Goal: Task Accomplishment & Management: Manage account settings

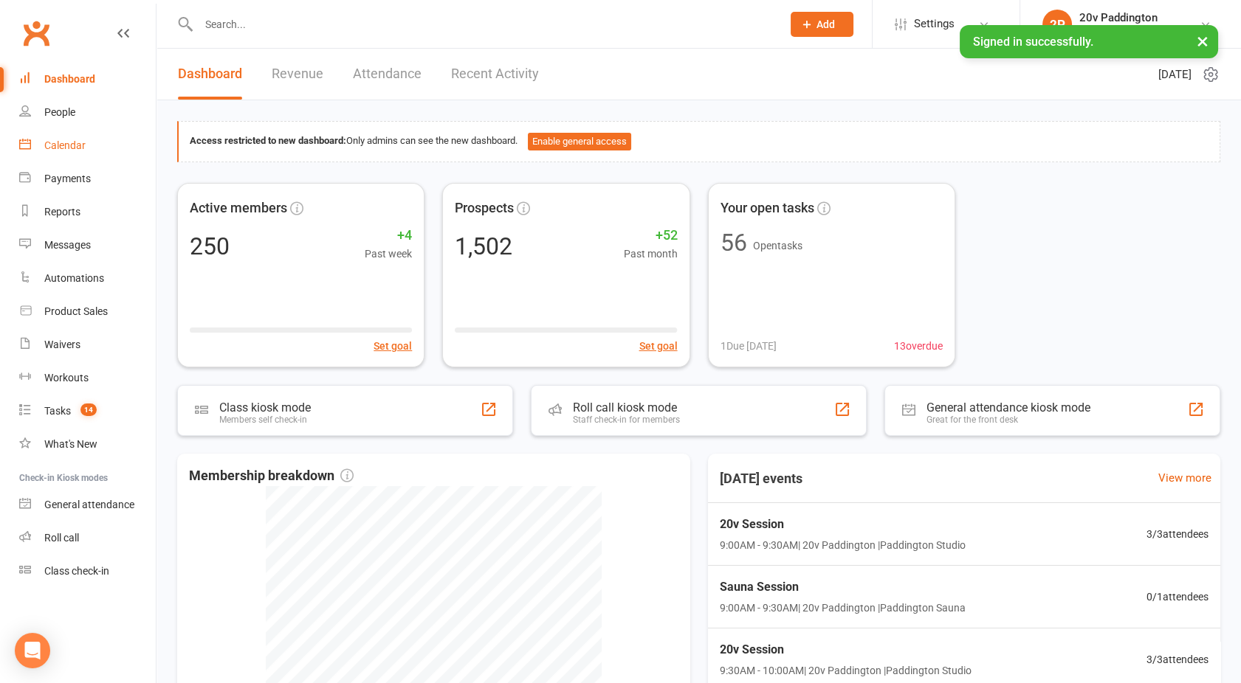
click at [76, 144] on div "Calendar" at bounding box center [64, 145] width 41 height 12
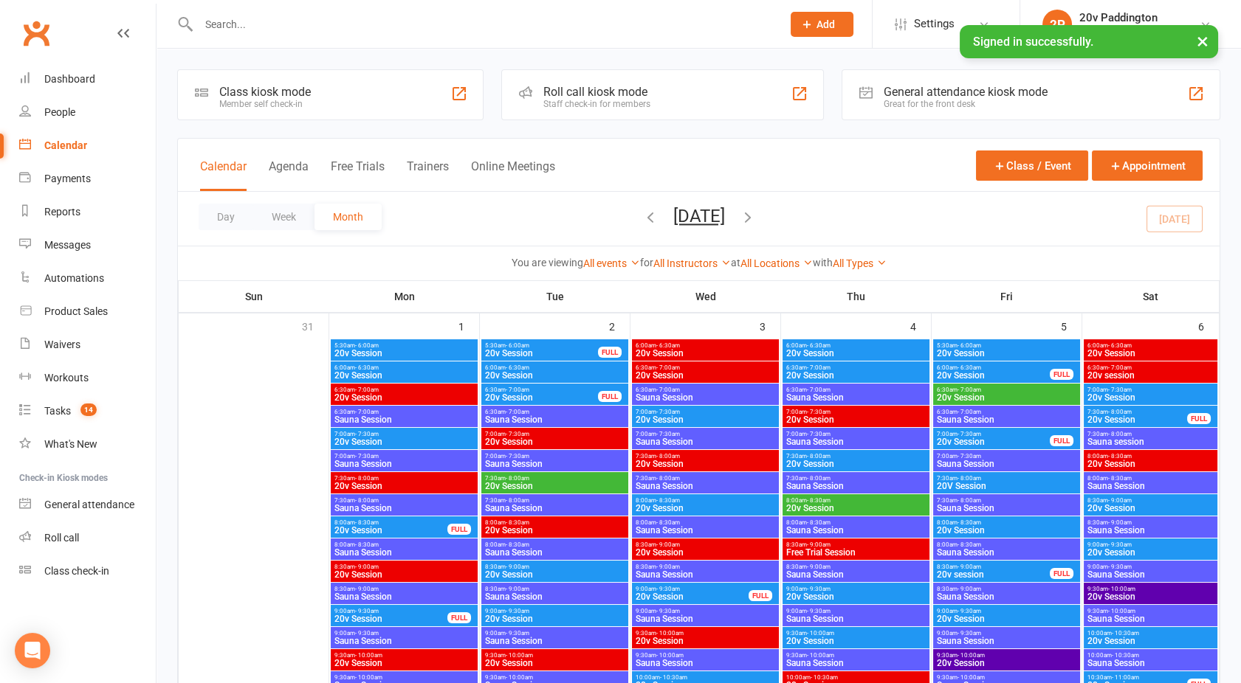
click at [294, 165] on button "Agenda" at bounding box center [289, 175] width 40 height 32
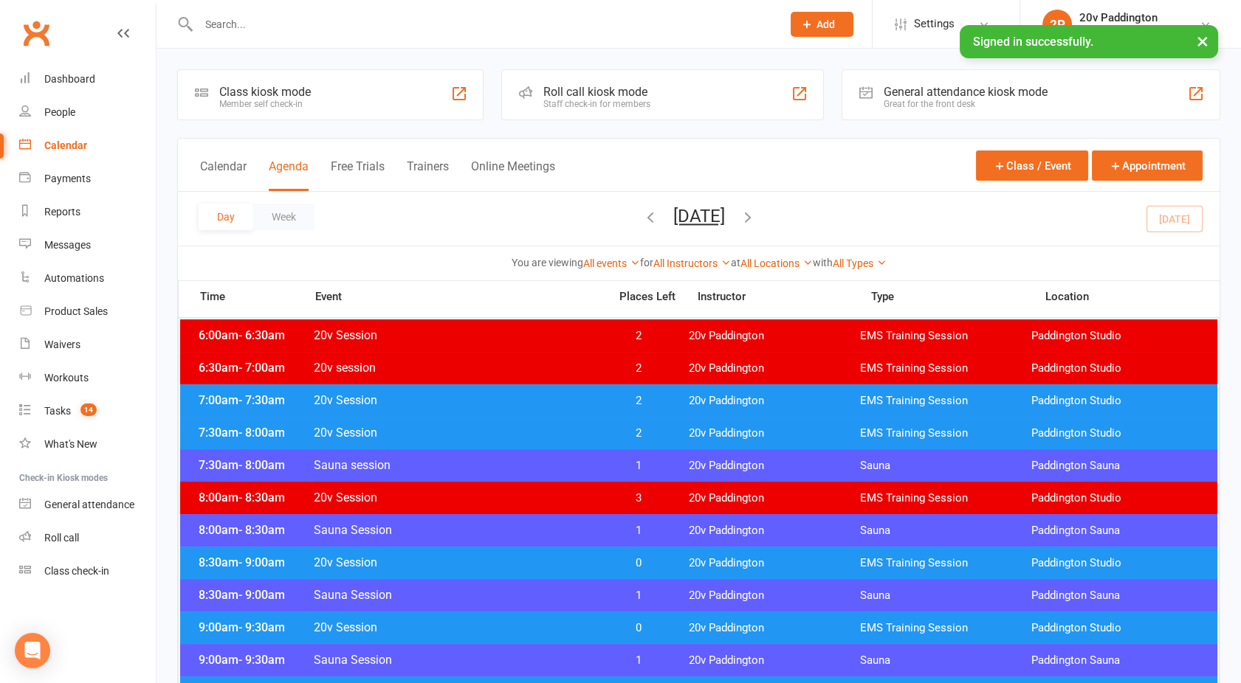
click at [705, 217] on button "[DATE]" at bounding box center [699, 216] width 52 height 21
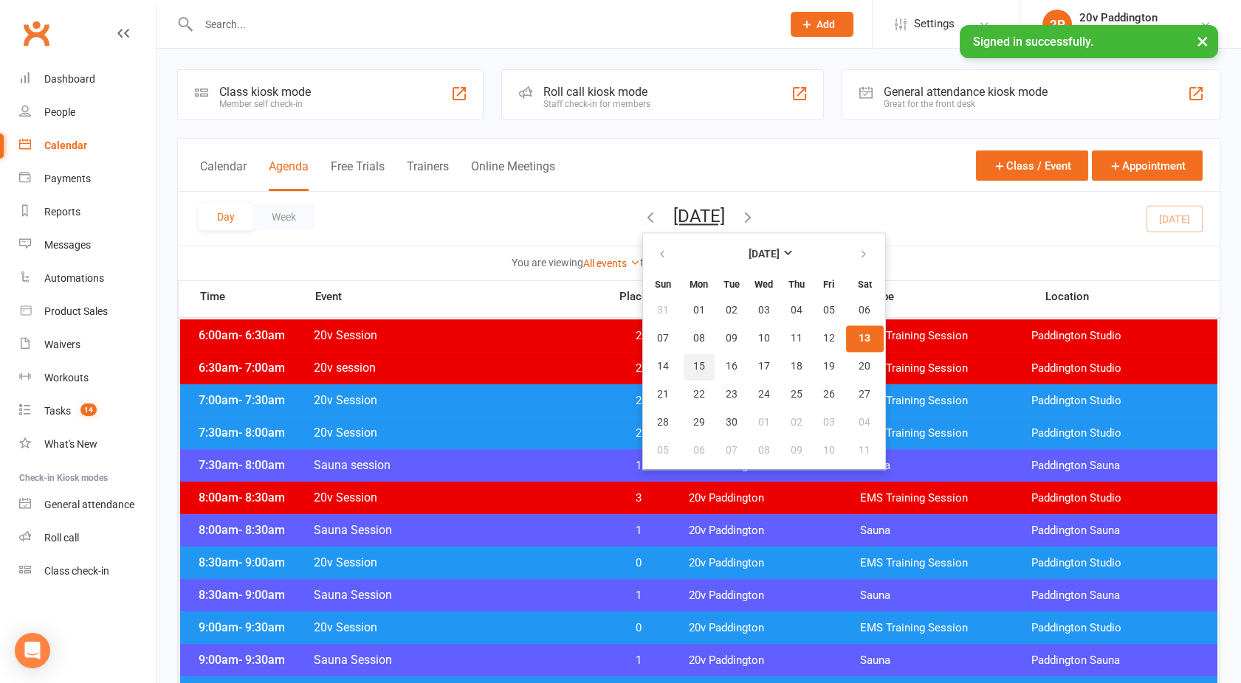
click at [693, 361] on span "15" at bounding box center [699, 367] width 12 height 12
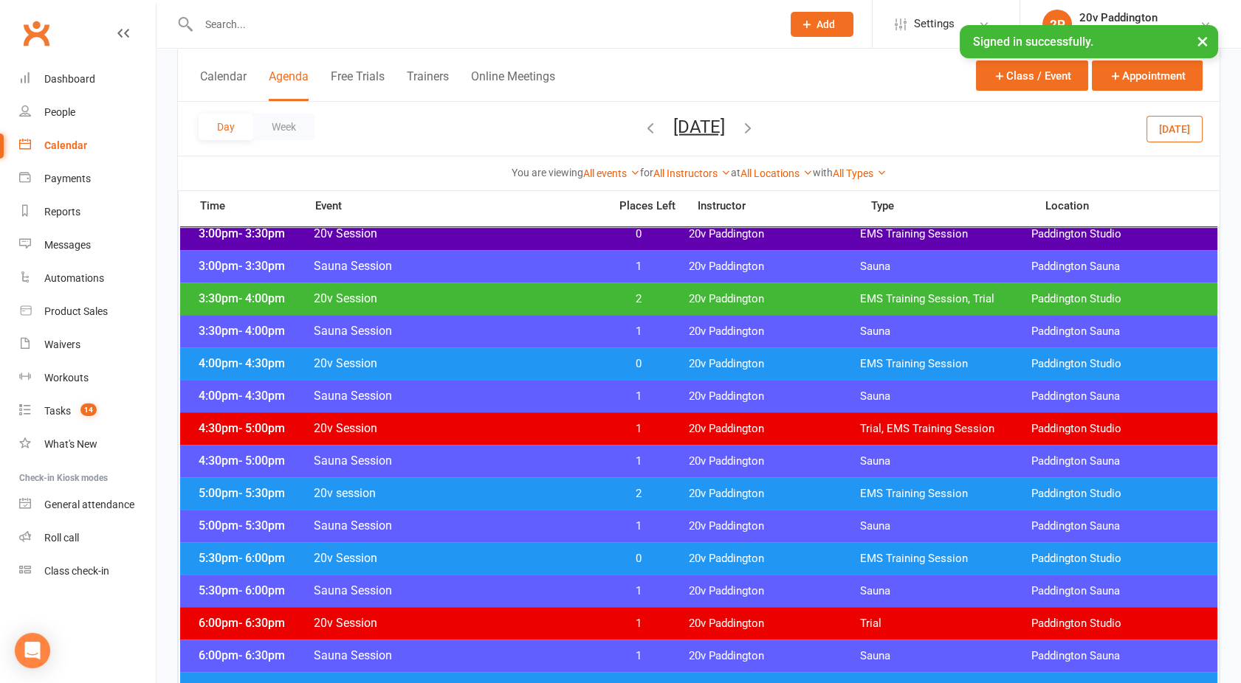
scroll to position [1086, 0]
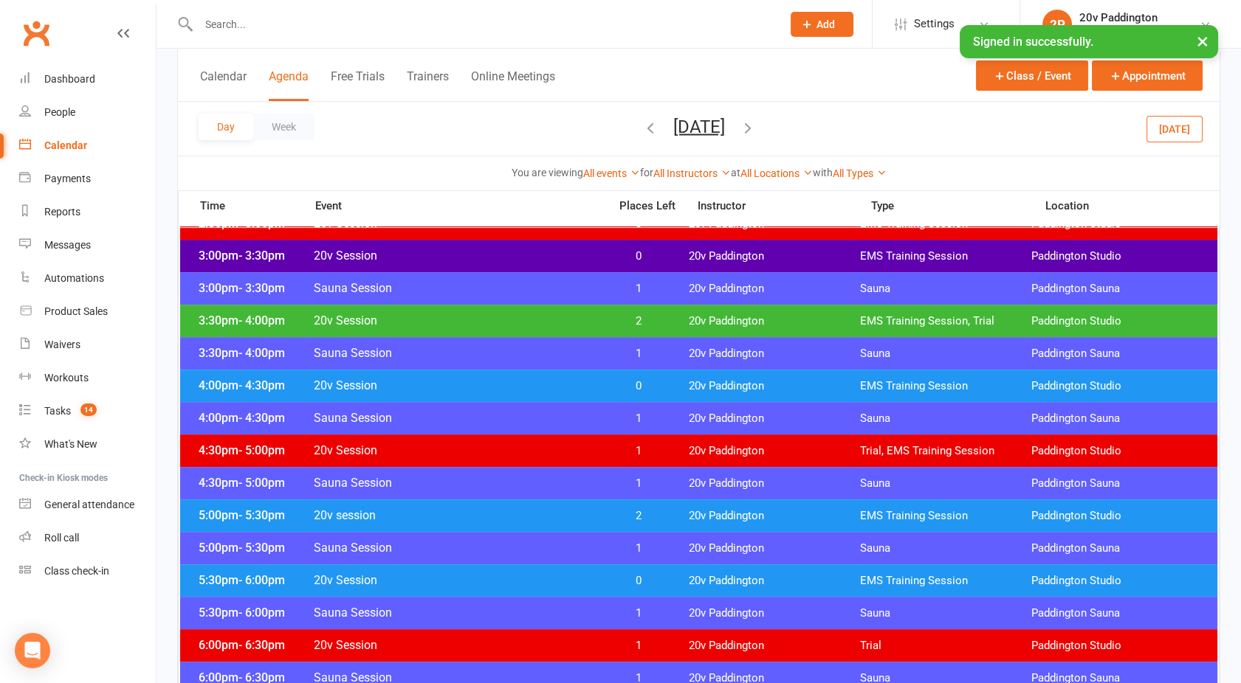
click at [578, 323] on span "20v Session" at bounding box center [456, 321] width 287 height 14
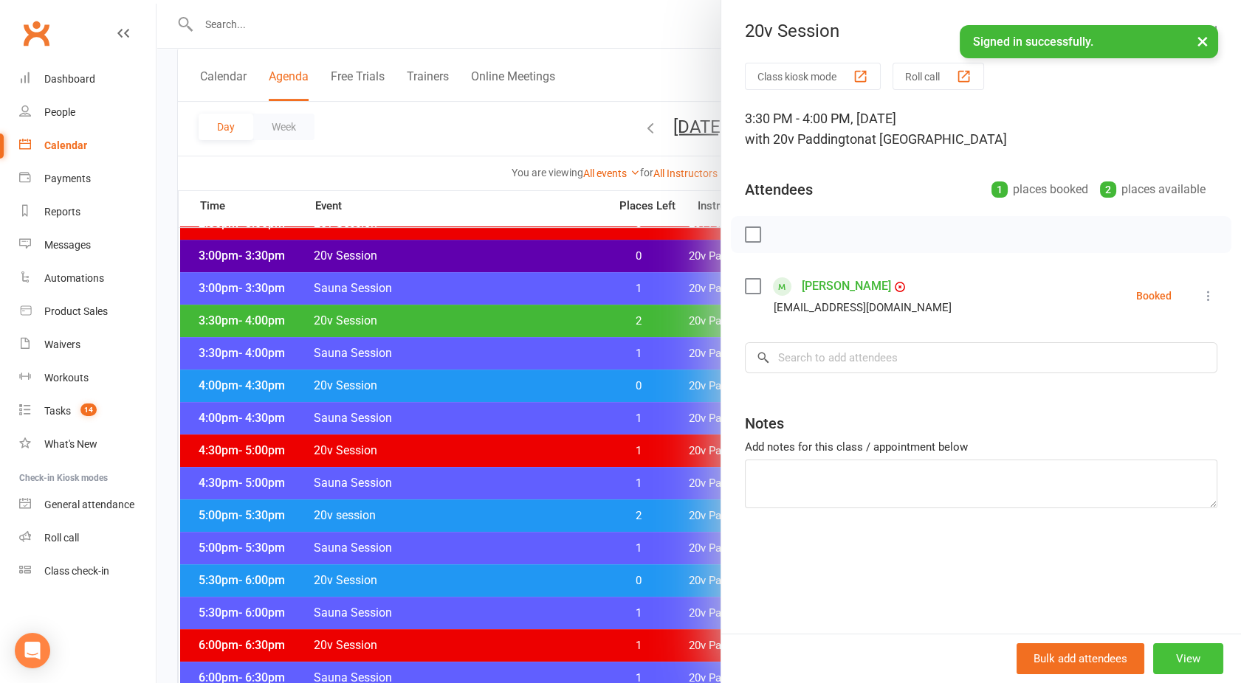
click at [1175, 655] on button "View" at bounding box center [1188, 659] width 70 height 31
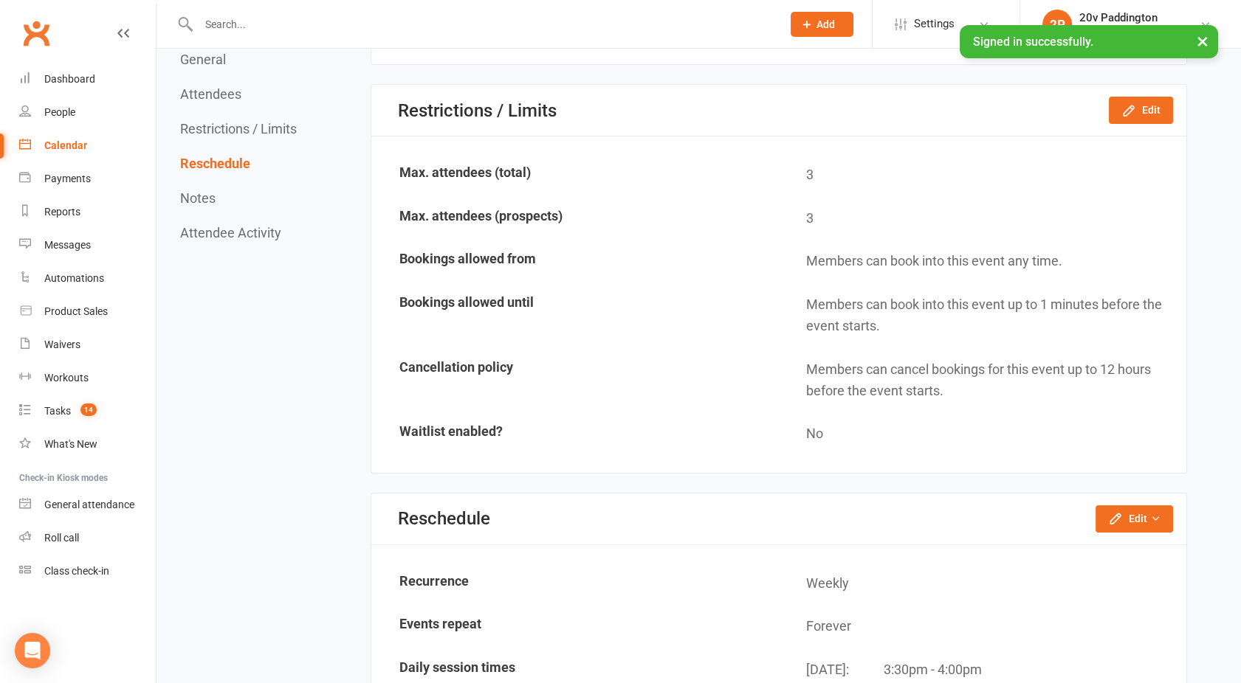
scroll to position [773, 0]
click at [1134, 95] on button "Edit" at bounding box center [1140, 108] width 64 height 27
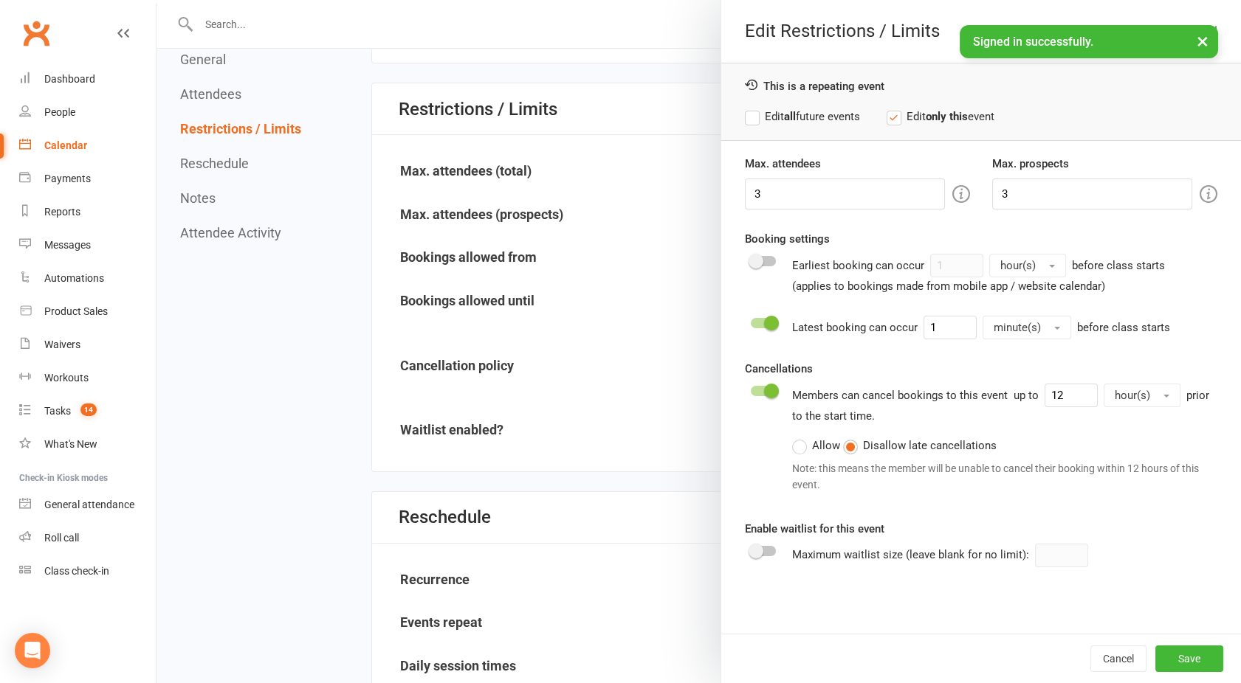
click at [839, 189] on div "Attendee limits help you manage class numbers if you have restricted space. If …" at bounding box center [788, 194] width 283 height 34
click at [839, 189] on input "3" at bounding box center [845, 194] width 200 height 31
type input "1"
click at [1060, 198] on input "3" at bounding box center [1092, 194] width 200 height 31
type input "1"
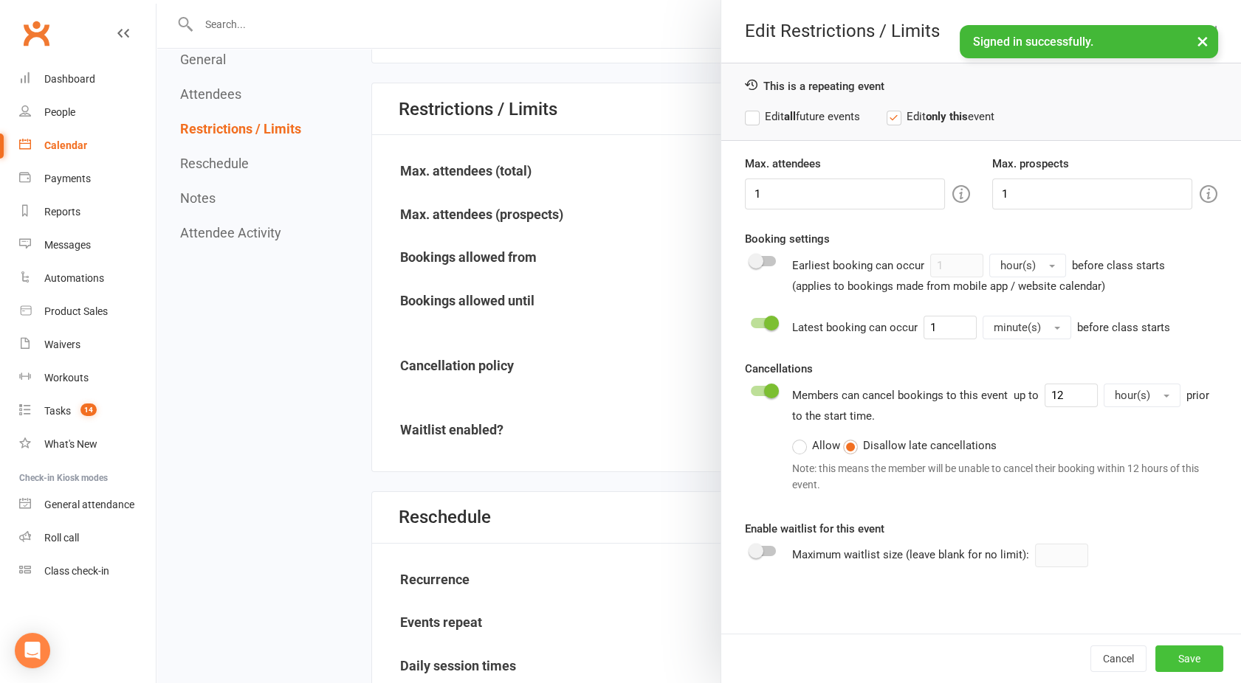
click at [1172, 658] on button "Save" at bounding box center [1189, 659] width 68 height 27
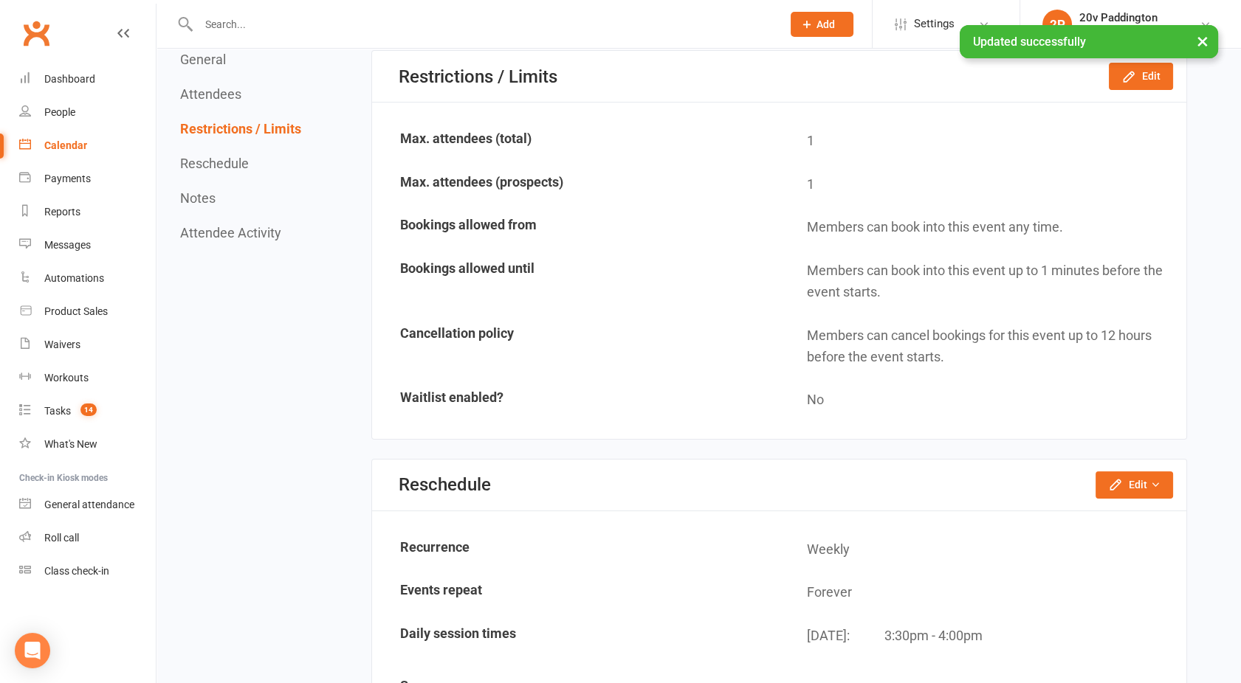
scroll to position [0, 0]
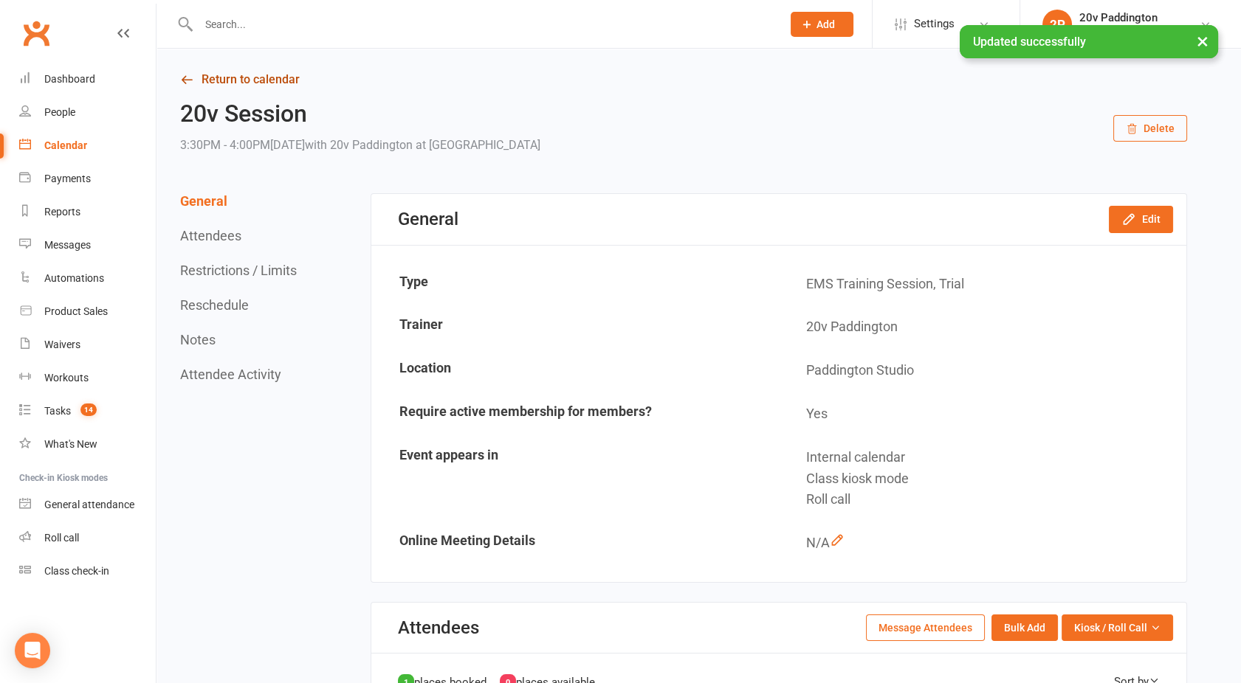
click at [244, 81] on link "Return to calendar" at bounding box center [683, 79] width 1007 height 21
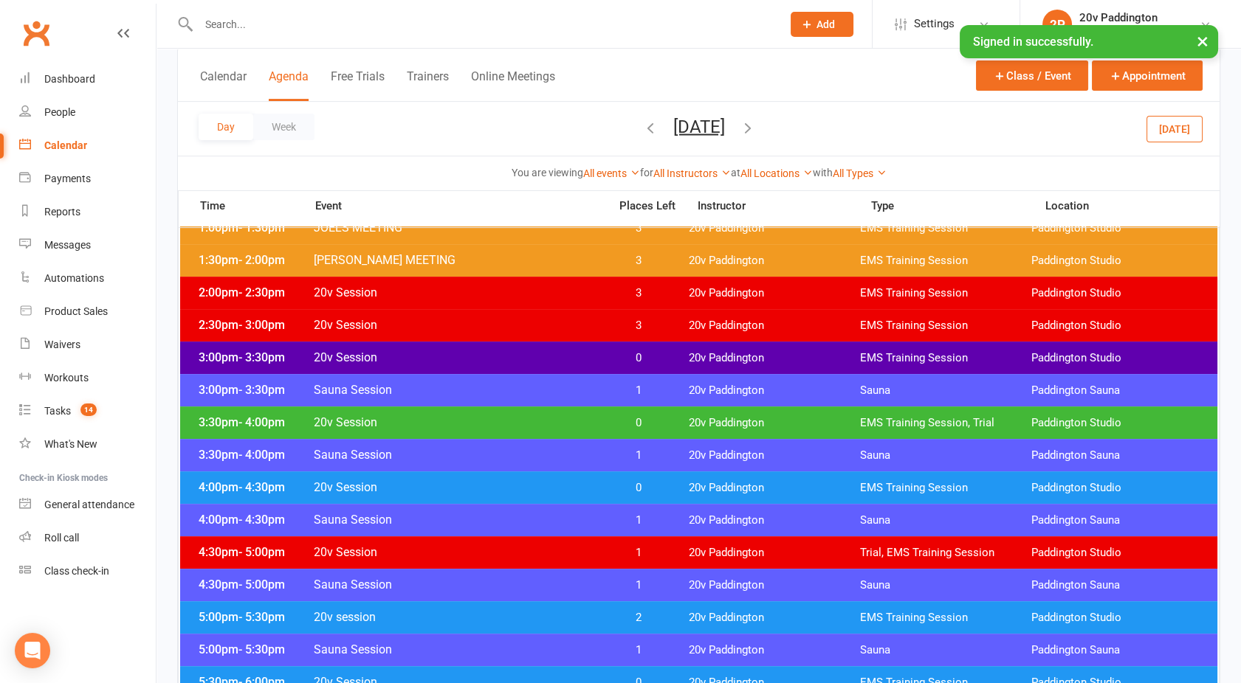
scroll to position [987, 0]
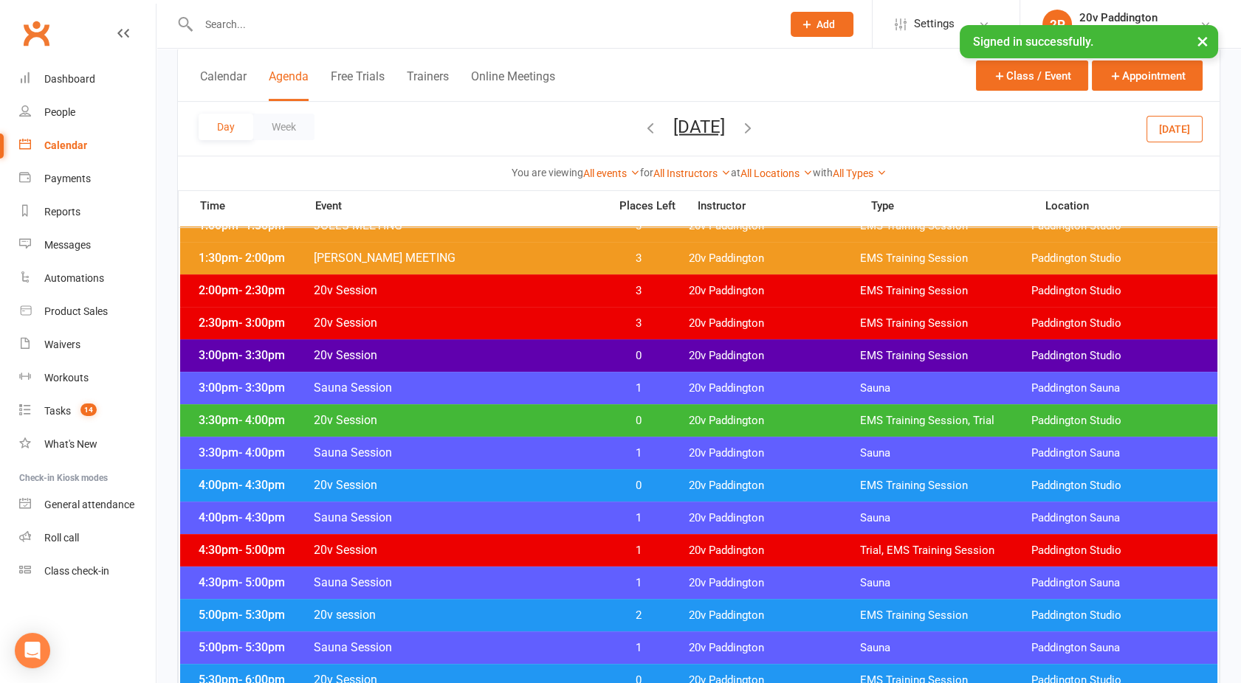
click at [476, 358] on span "20v Session" at bounding box center [456, 355] width 287 height 14
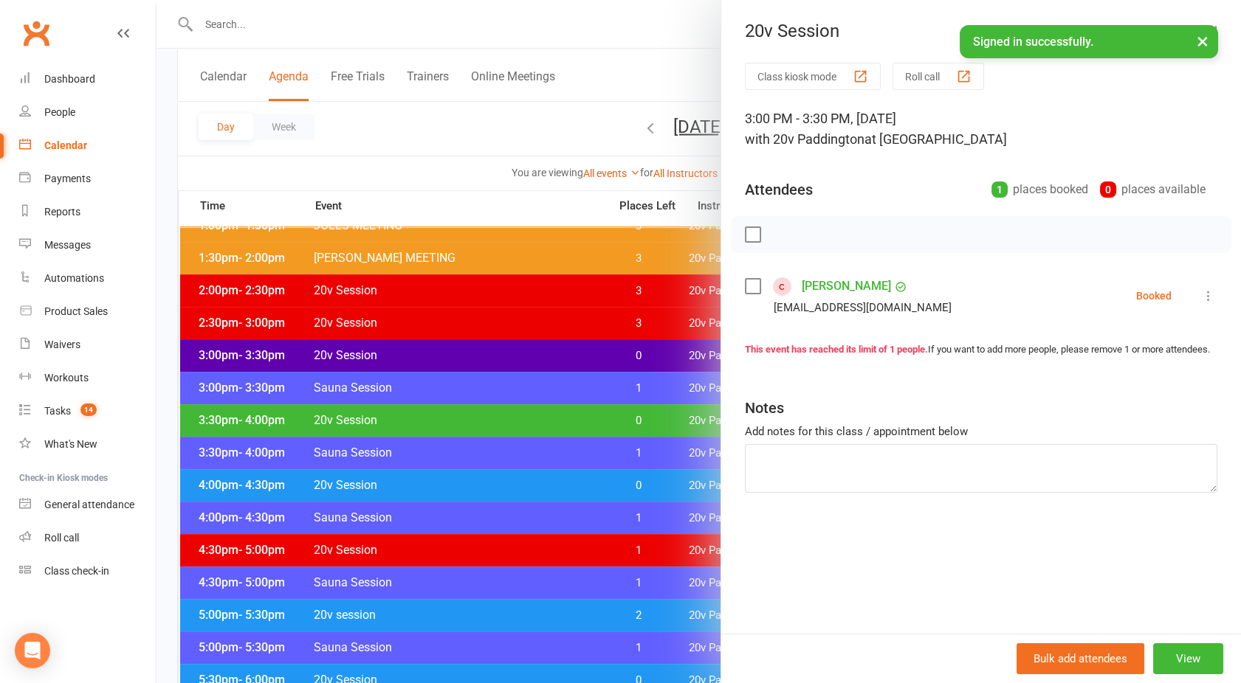
click at [476, 358] on div at bounding box center [698, 341] width 1084 height 683
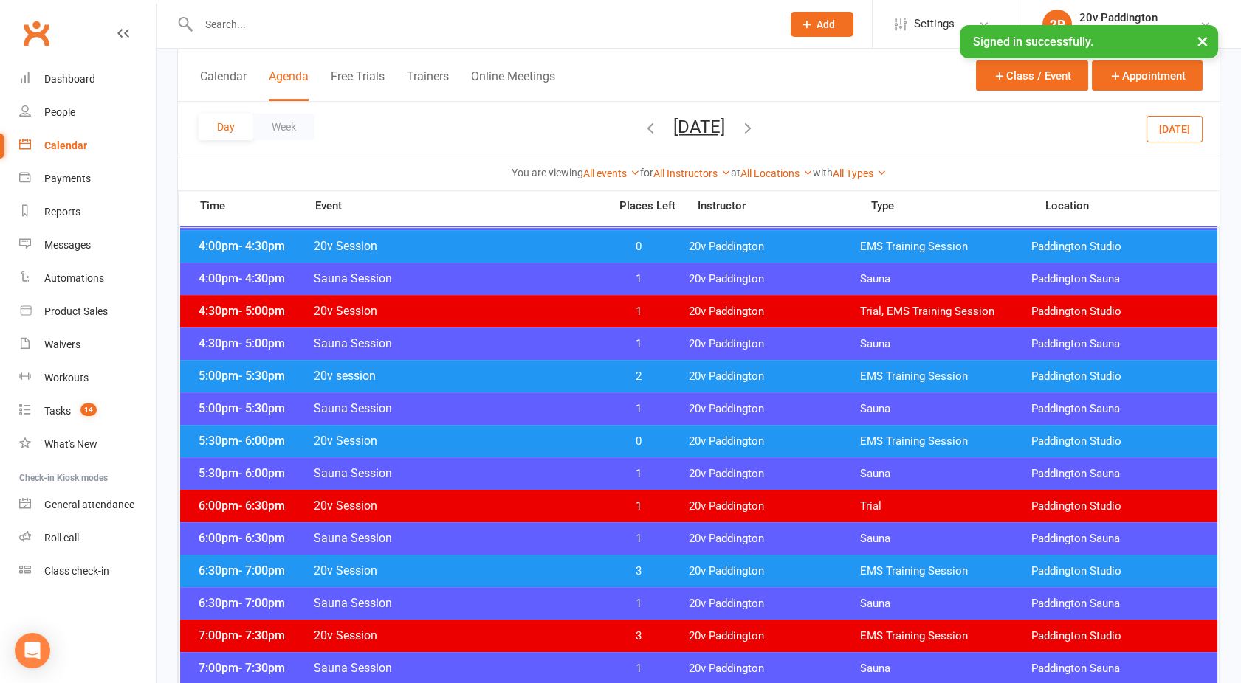
scroll to position [1221, 0]
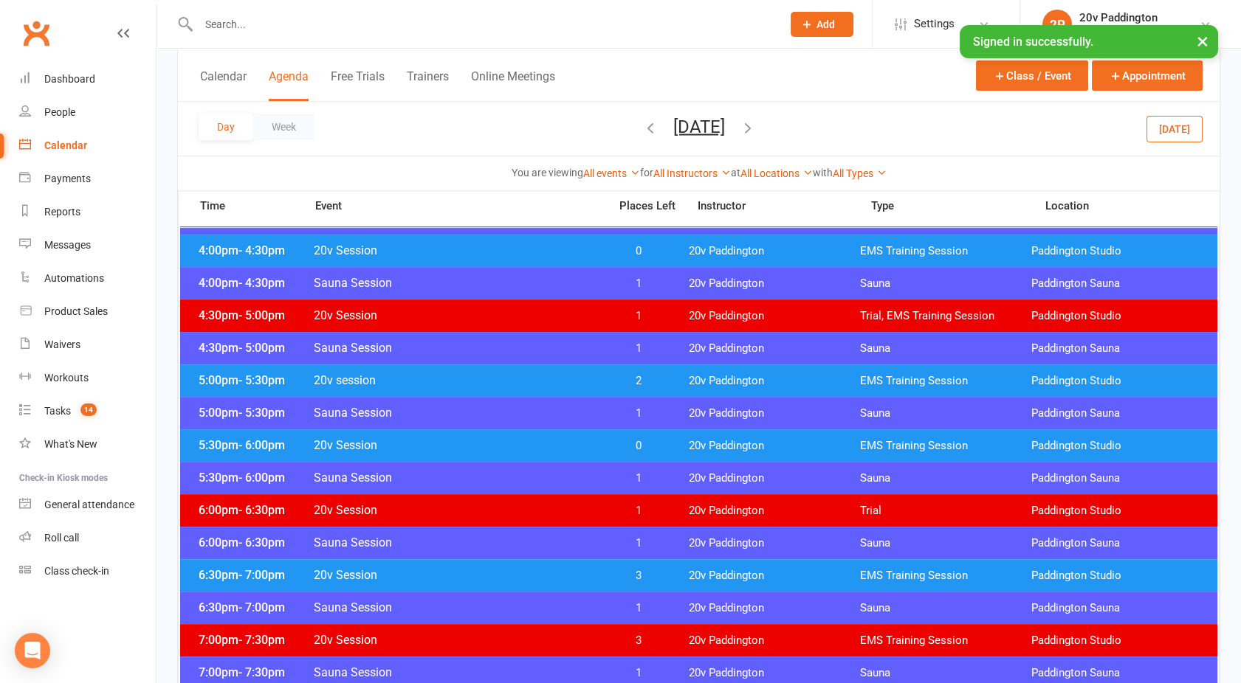
click at [463, 451] on span "20v Session" at bounding box center [456, 445] width 287 height 14
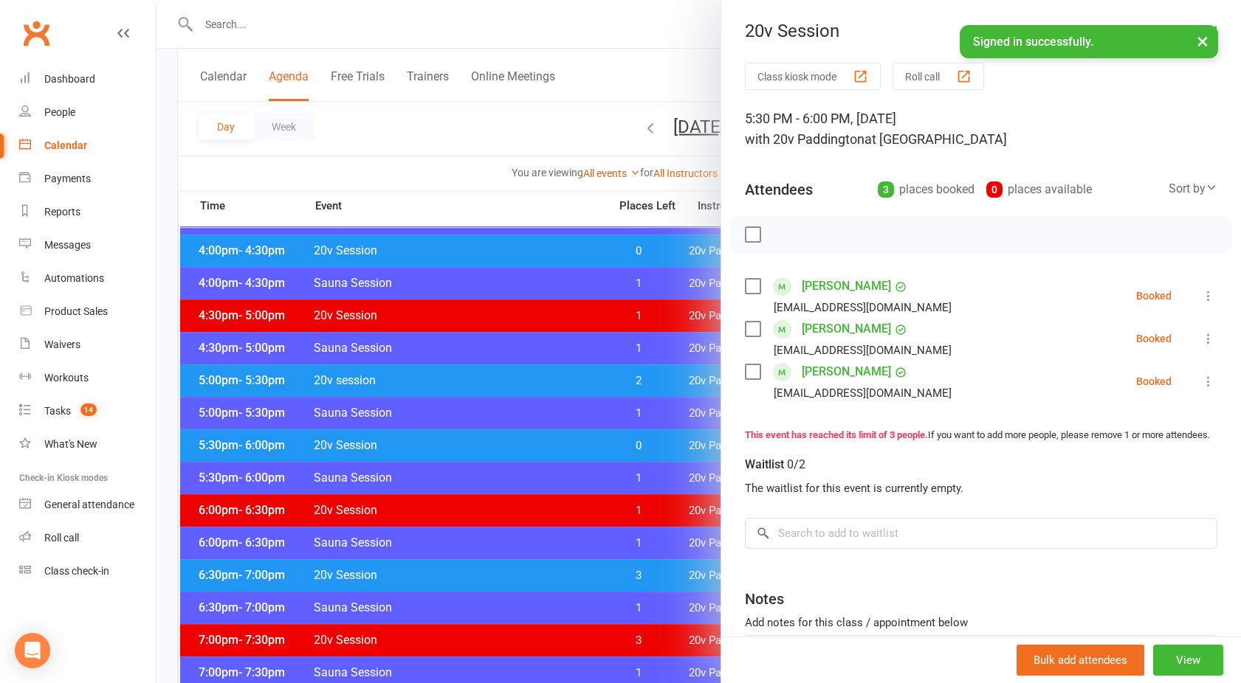
click at [463, 451] on div at bounding box center [698, 341] width 1084 height 683
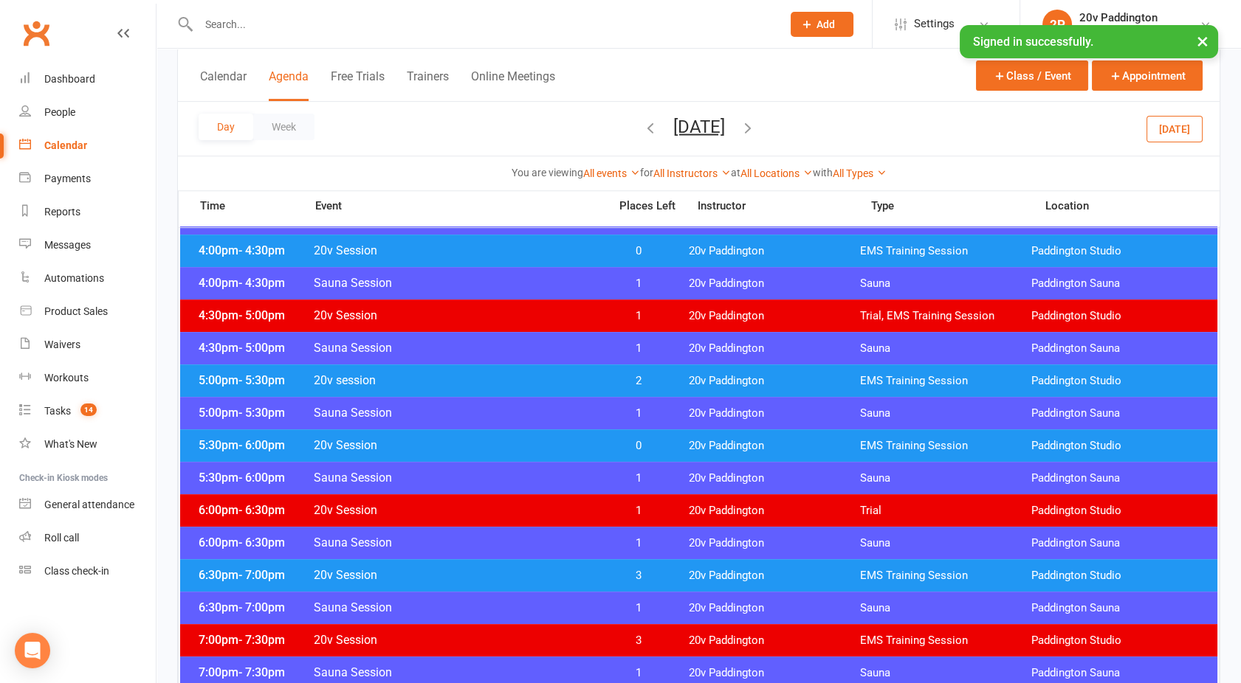
click at [440, 371] on div "5:00pm - 5:30pm 20v session 2 20v Paddington EMS Training Session Paddington St…" at bounding box center [698, 381] width 1037 height 32
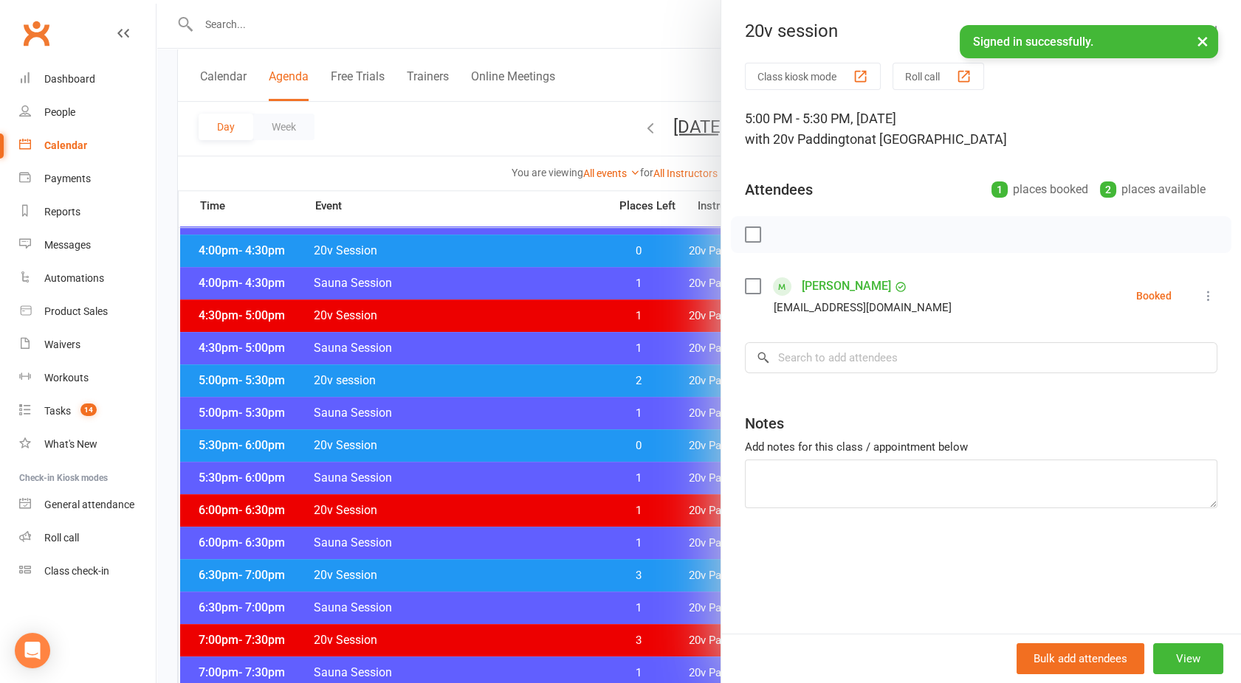
click at [440, 371] on div at bounding box center [698, 341] width 1084 height 683
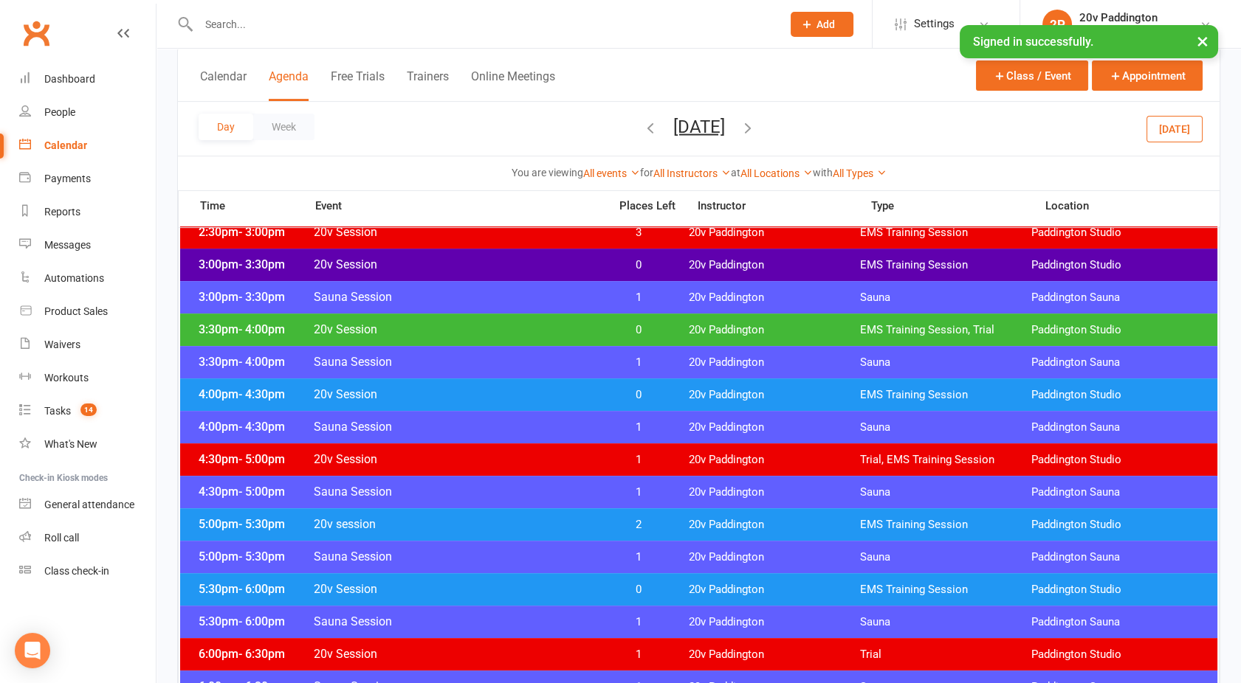
scroll to position [1077, 0]
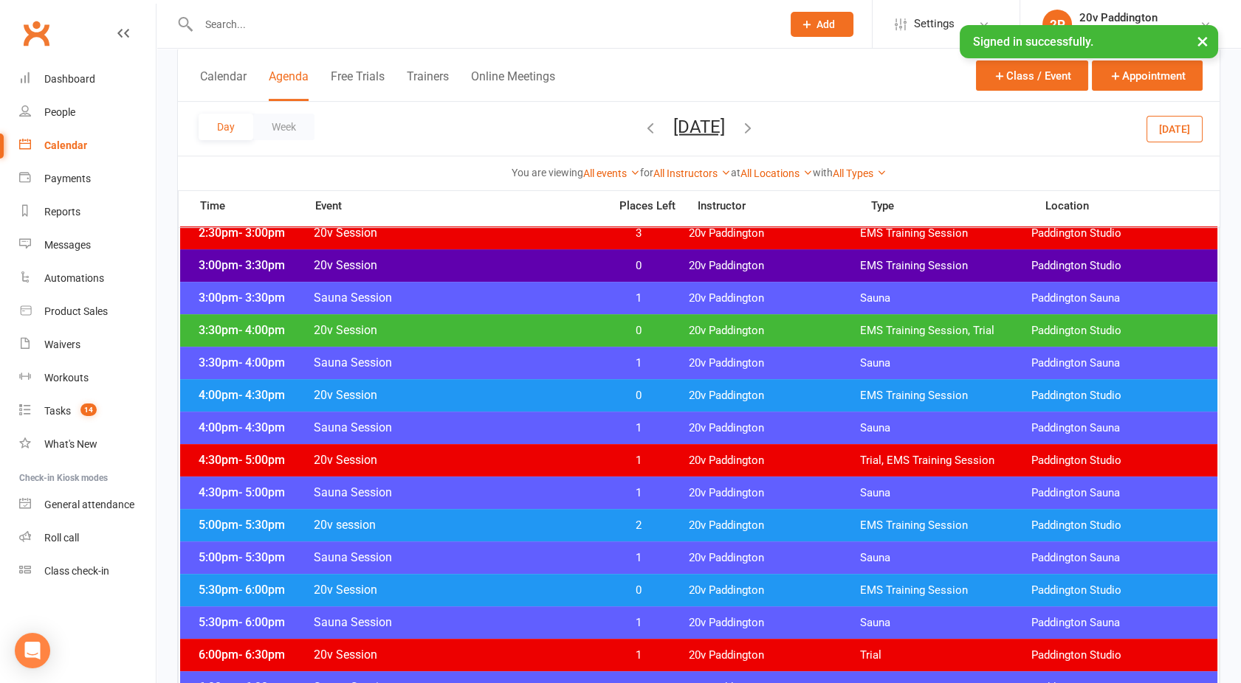
click at [399, 391] on span "20v Session" at bounding box center [456, 395] width 287 height 14
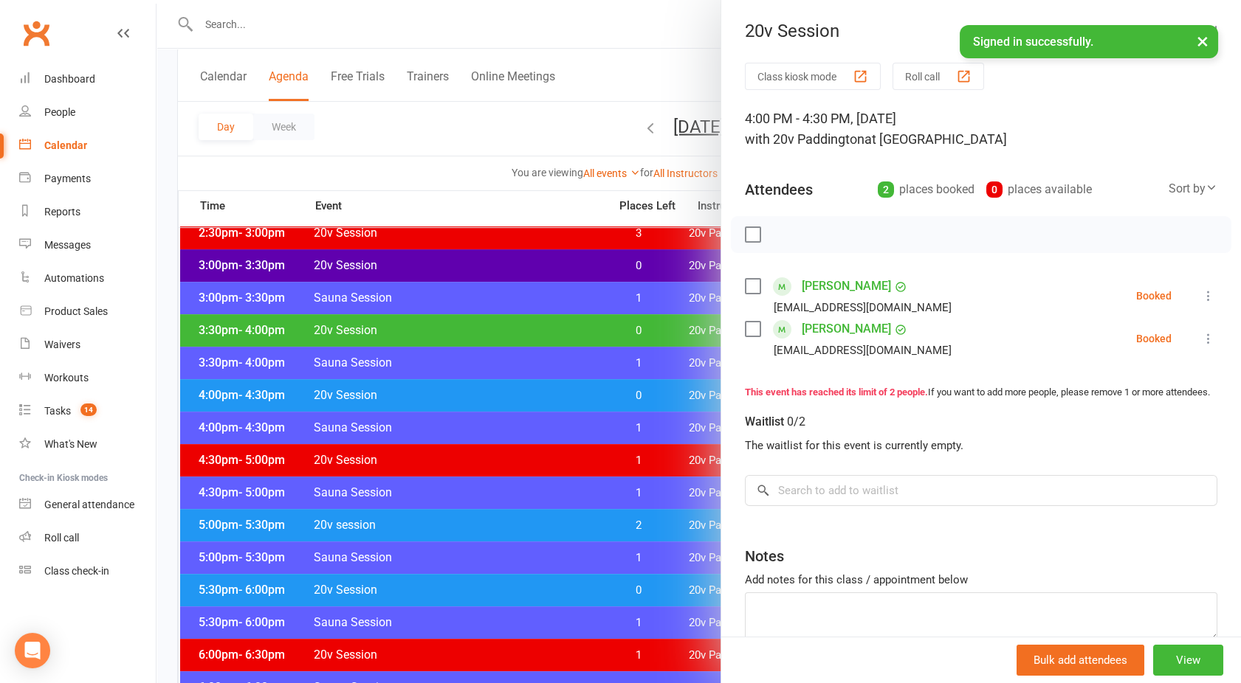
click at [399, 391] on div at bounding box center [698, 341] width 1084 height 683
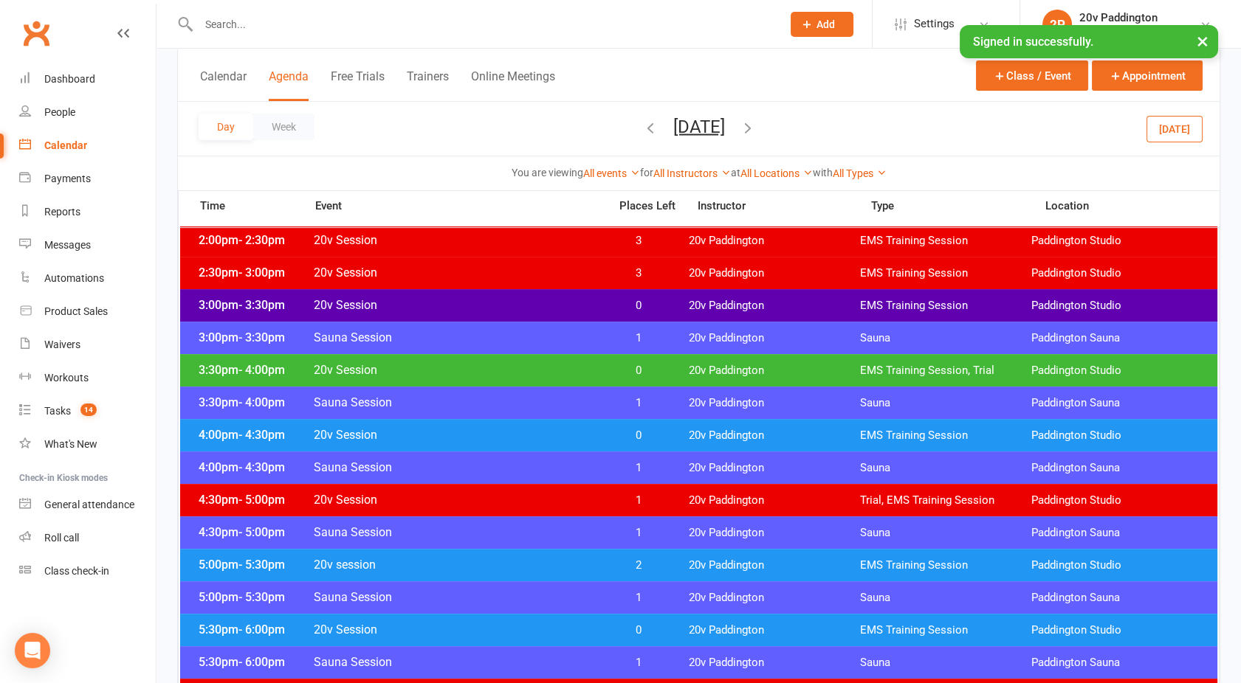
scroll to position [1029, 0]
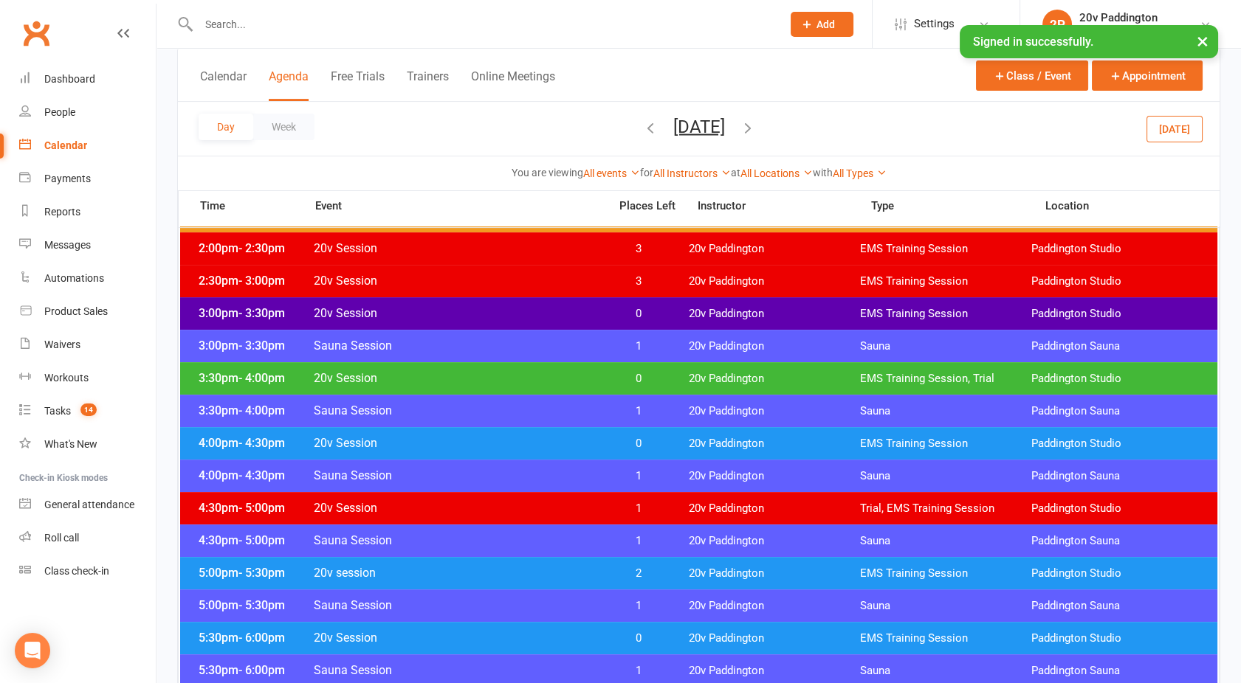
click at [390, 380] on span "20v Session" at bounding box center [456, 378] width 287 height 14
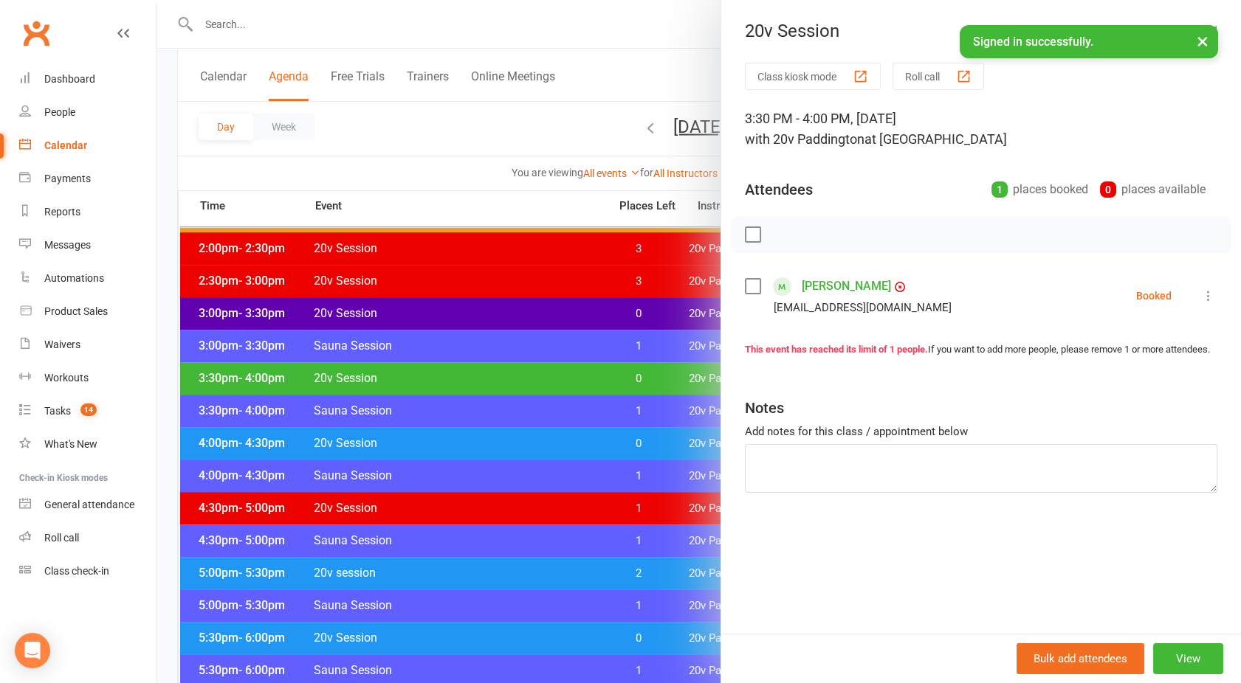
click at [390, 380] on div at bounding box center [698, 341] width 1084 height 683
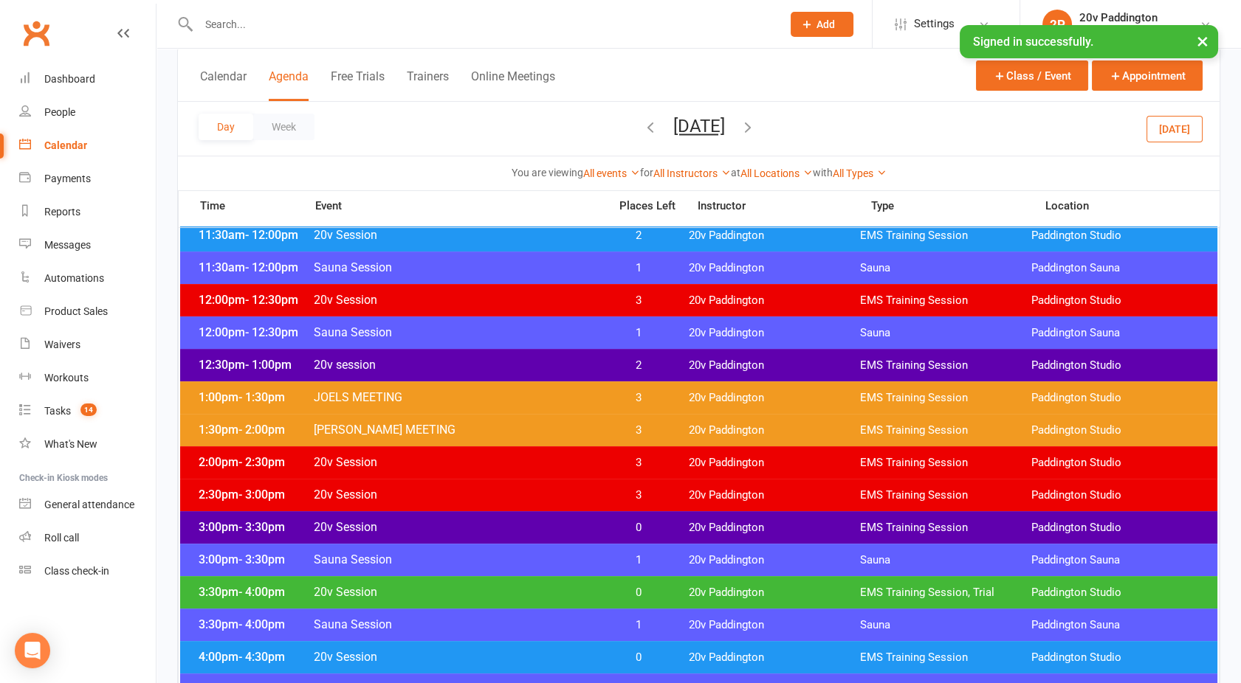
scroll to position [815, 0]
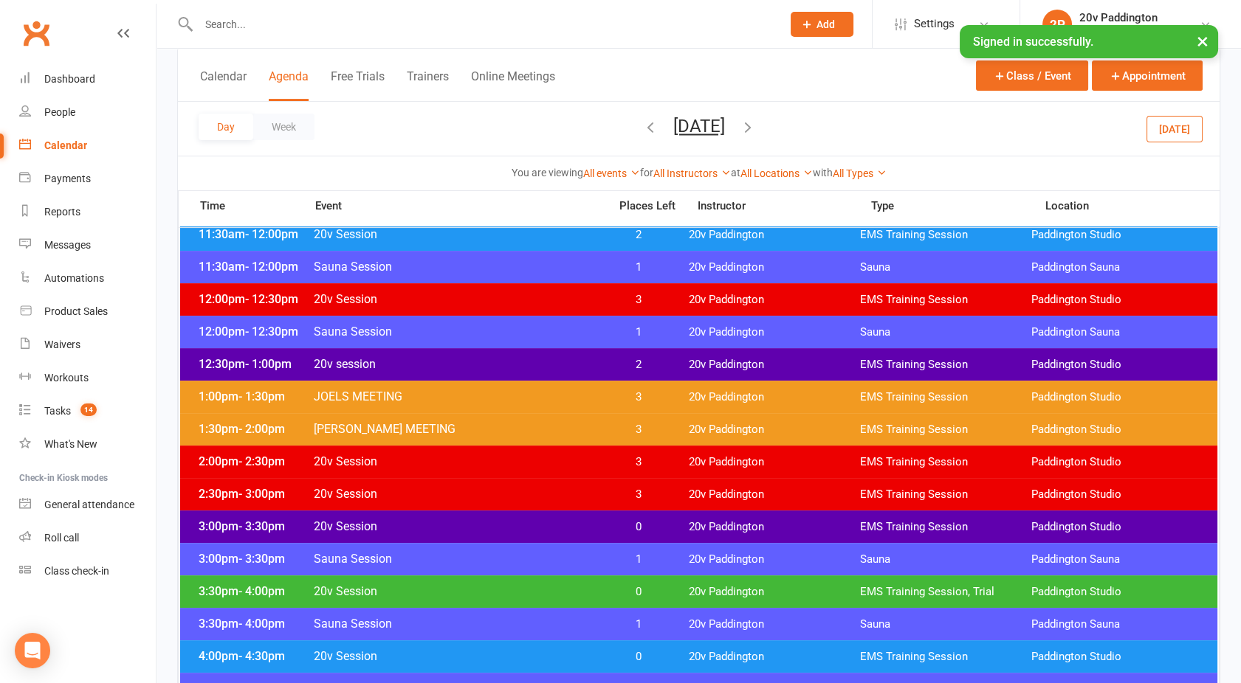
click at [756, 127] on icon "button" at bounding box center [747, 127] width 16 height 16
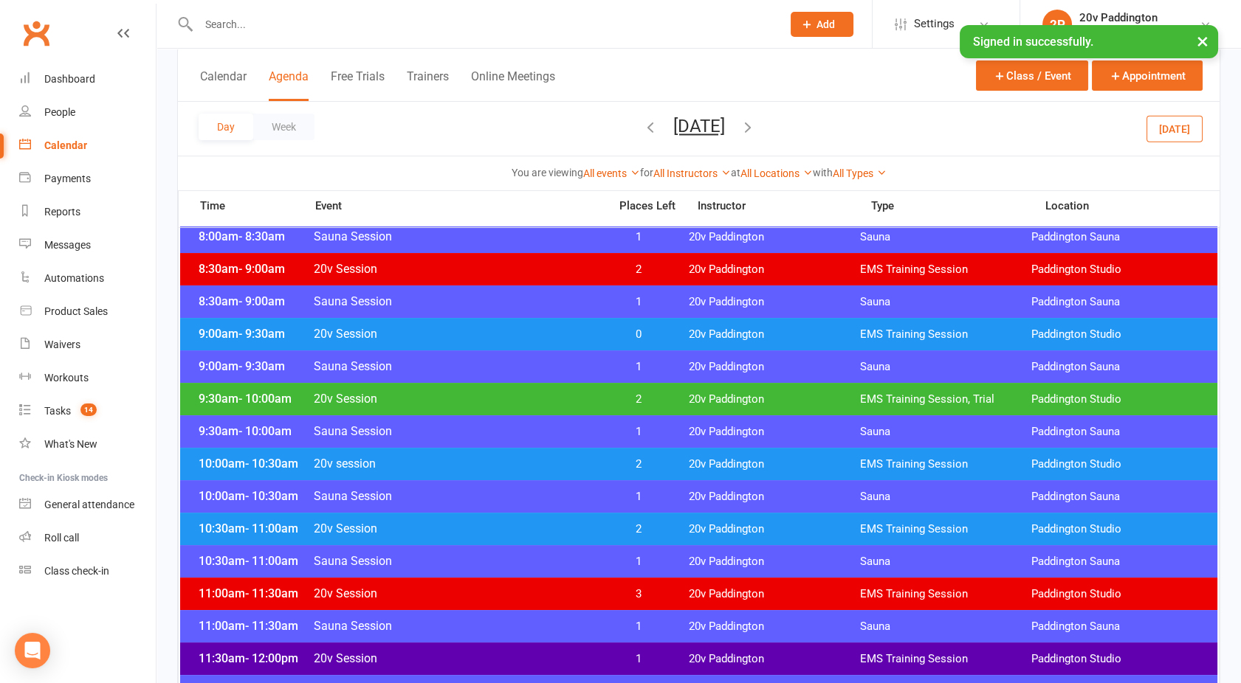
scroll to position [396, 0]
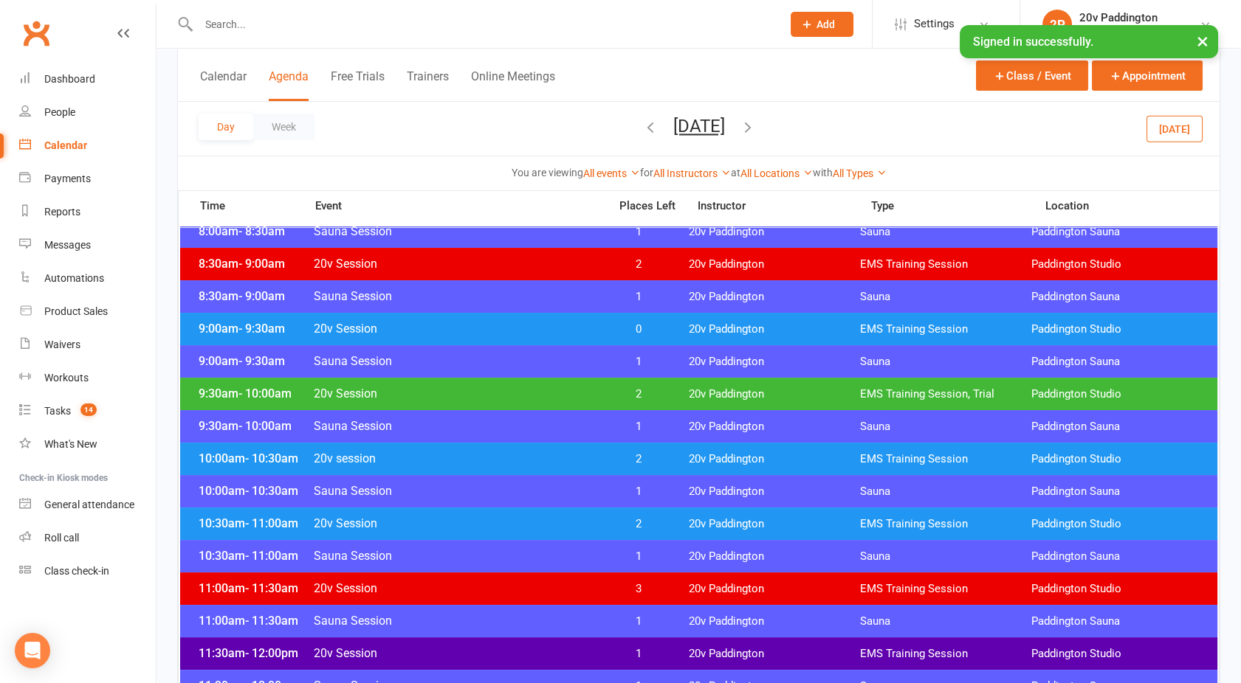
click at [599, 395] on span "20v Session" at bounding box center [456, 394] width 287 height 14
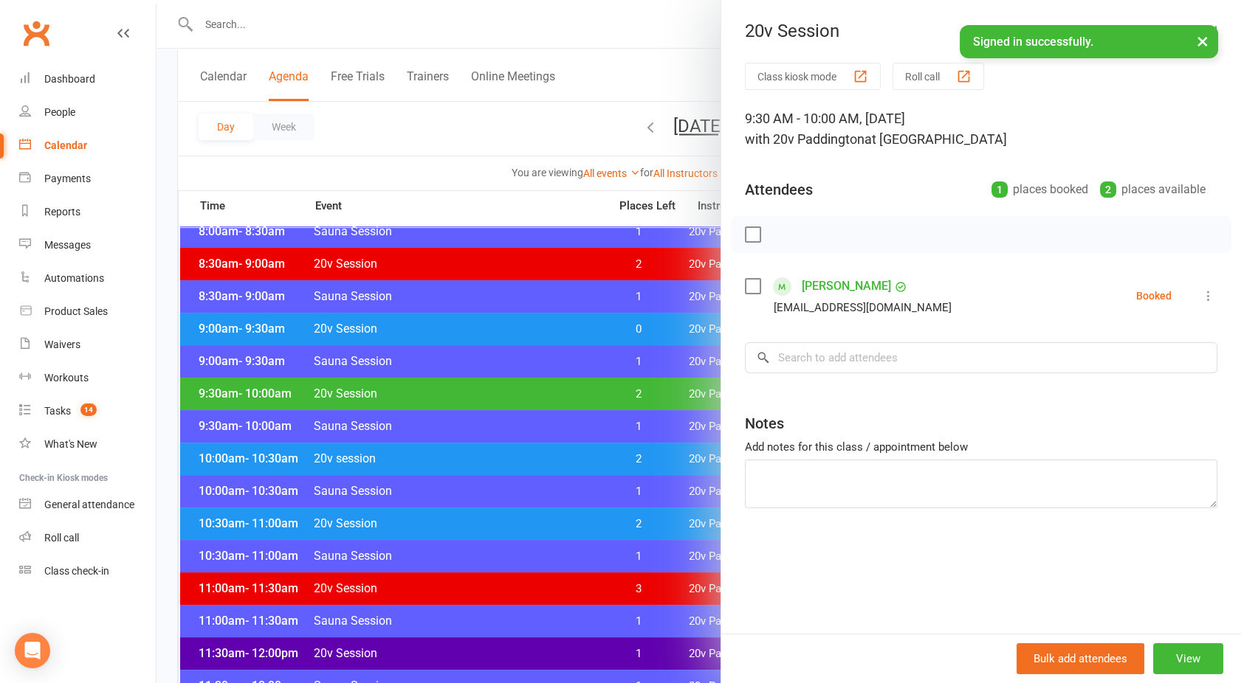
click at [599, 395] on div at bounding box center [698, 341] width 1084 height 683
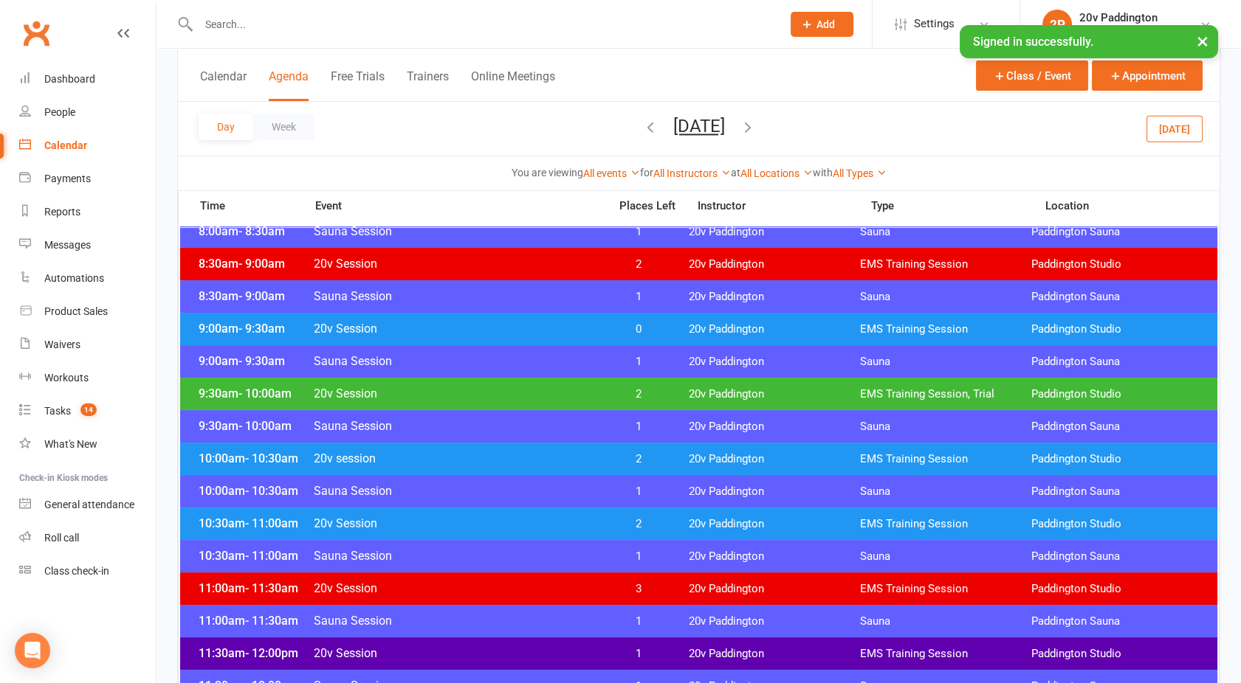
click at [570, 458] on span "20v session" at bounding box center [456, 459] width 287 height 14
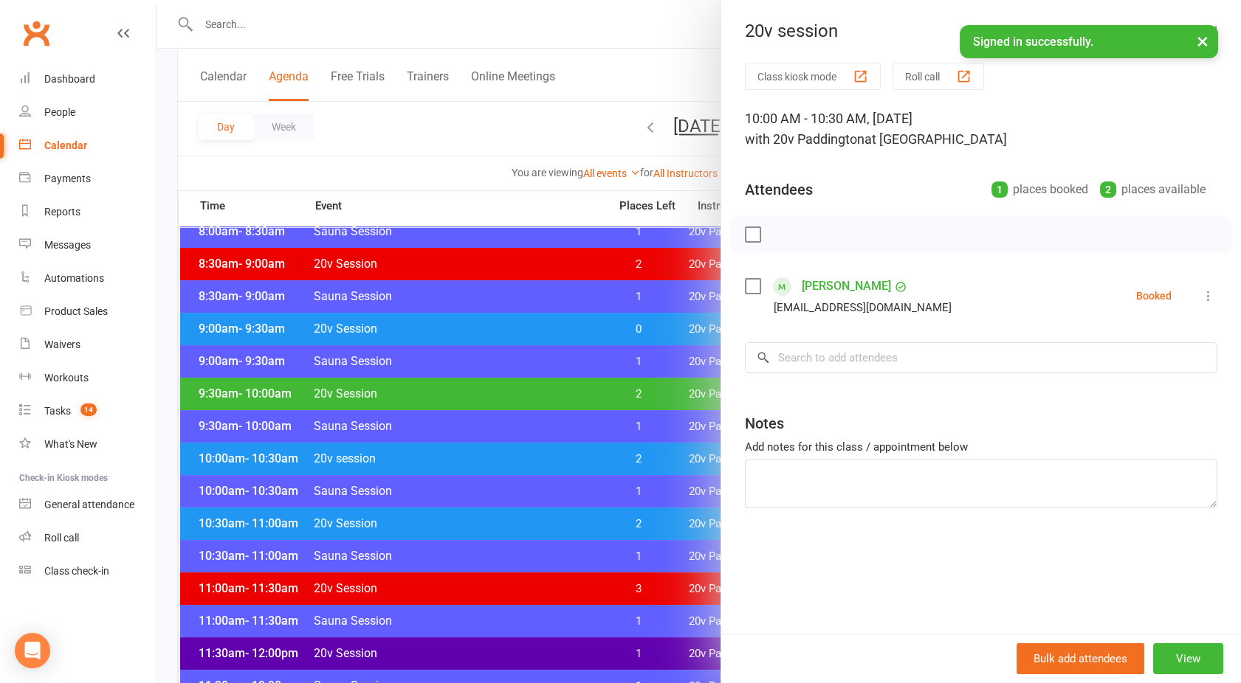
click at [570, 458] on div at bounding box center [698, 341] width 1084 height 683
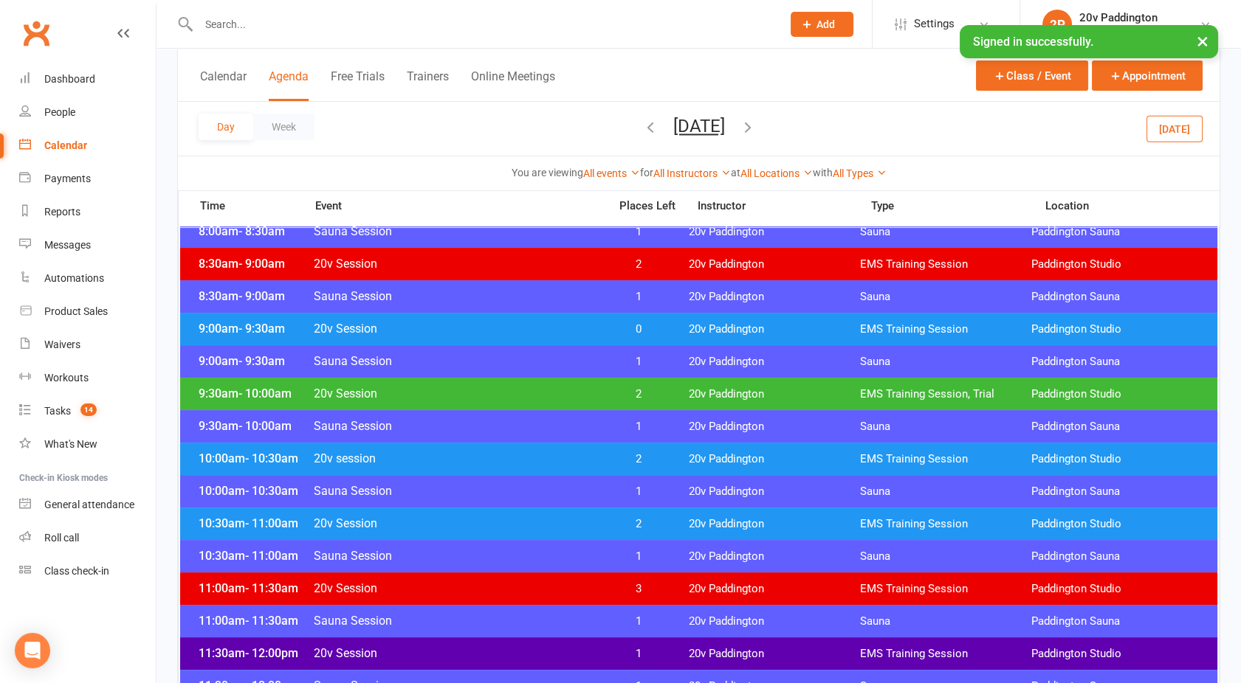
click at [565, 521] on span "20v Session" at bounding box center [456, 524] width 287 height 14
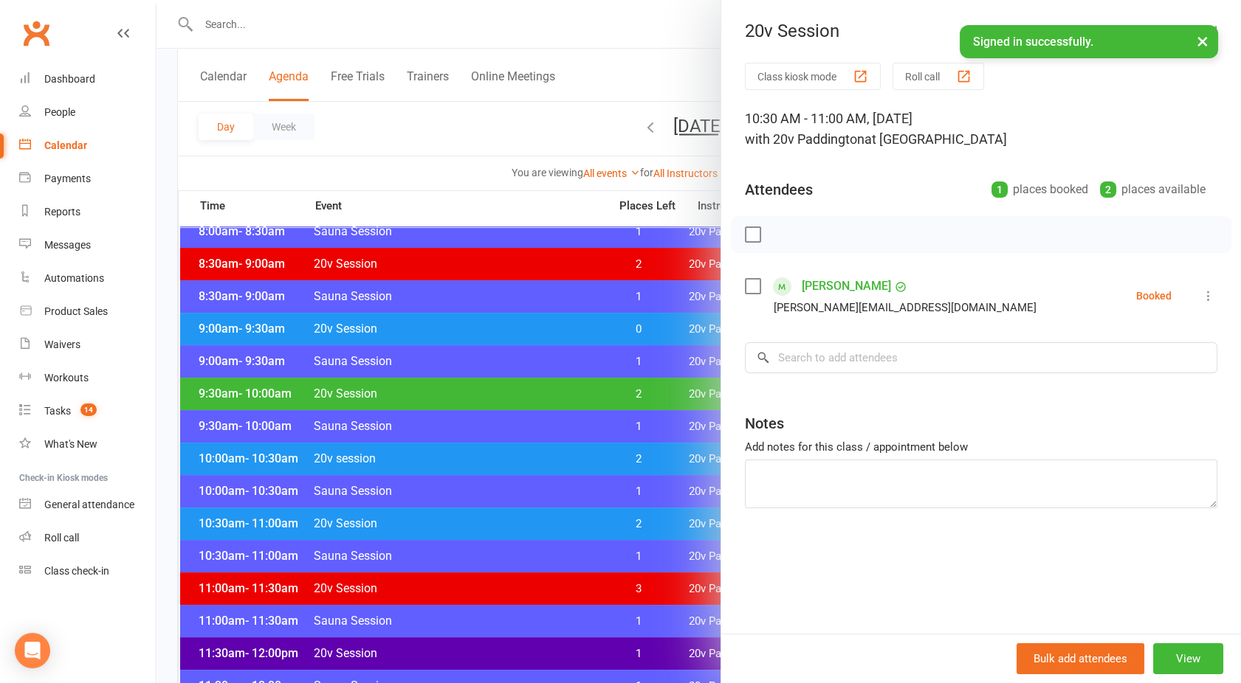
click at [565, 521] on div at bounding box center [698, 341] width 1084 height 683
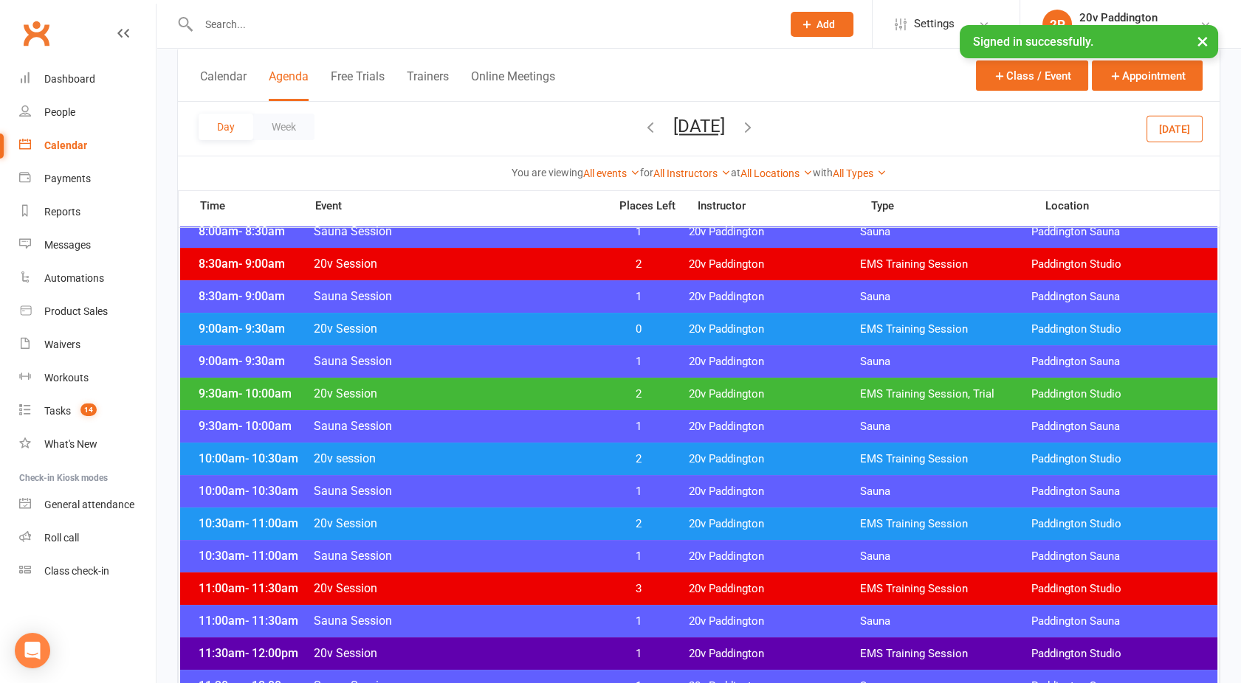
click at [531, 333] on span "20v Session" at bounding box center [456, 329] width 287 height 14
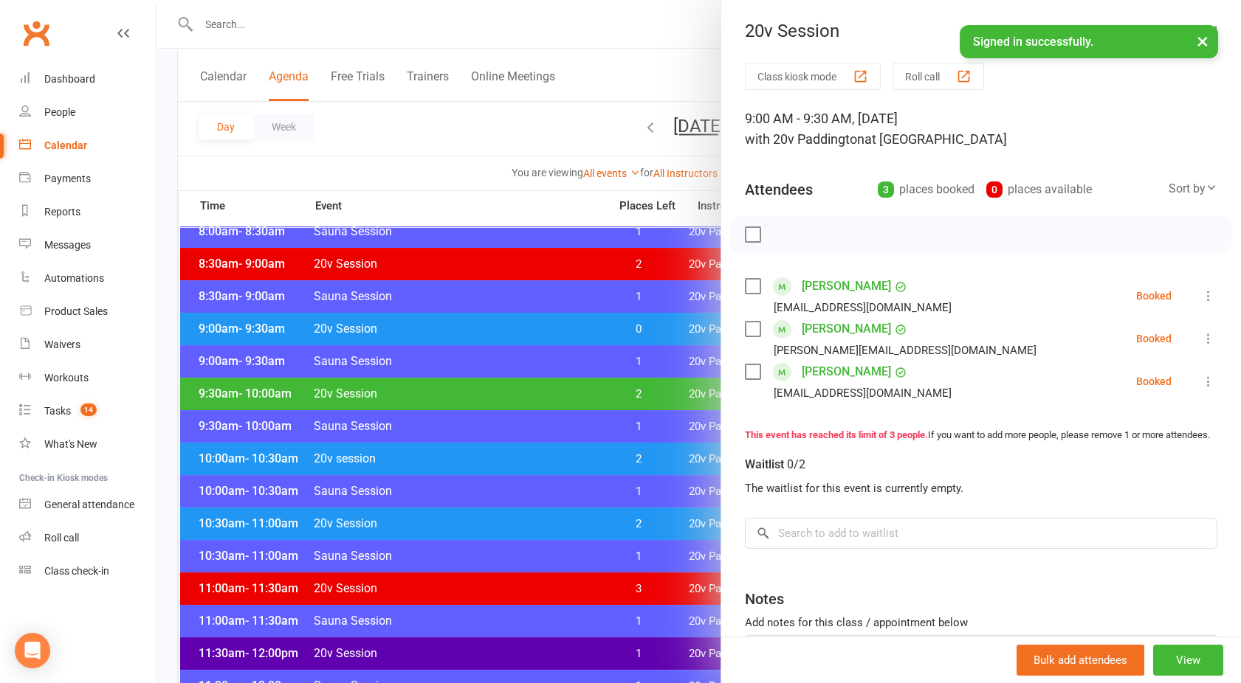
click at [531, 333] on div at bounding box center [698, 341] width 1084 height 683
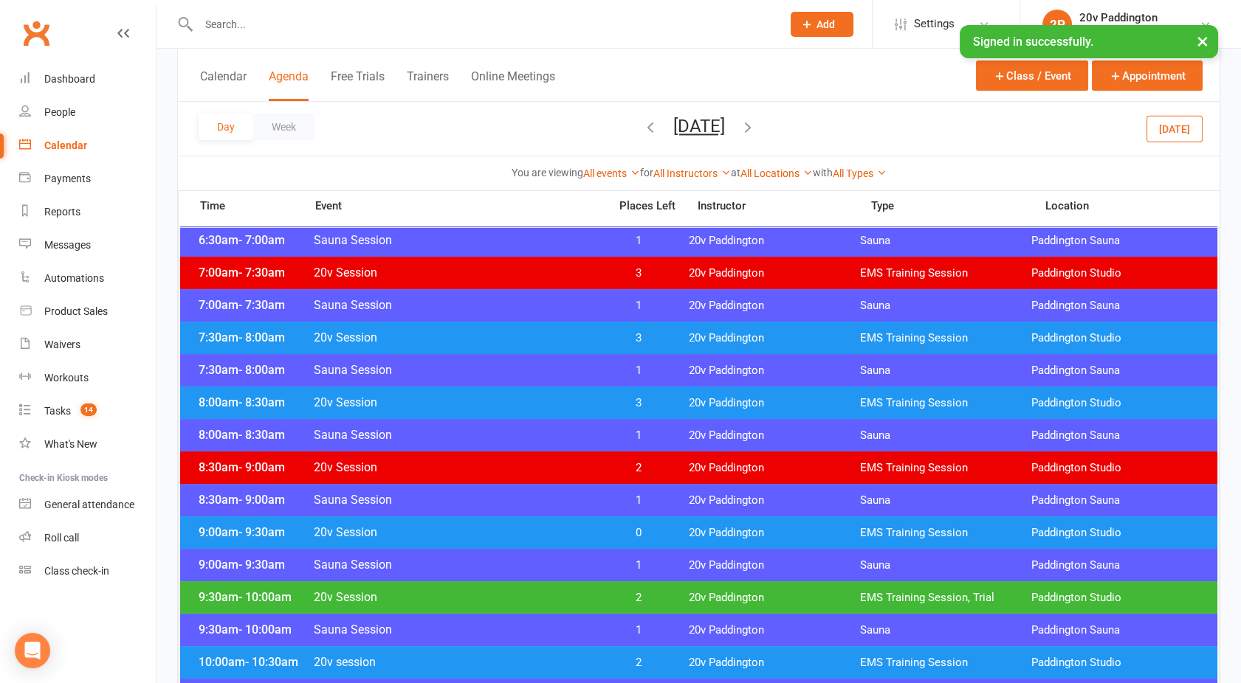
scroll to position [198, 0]
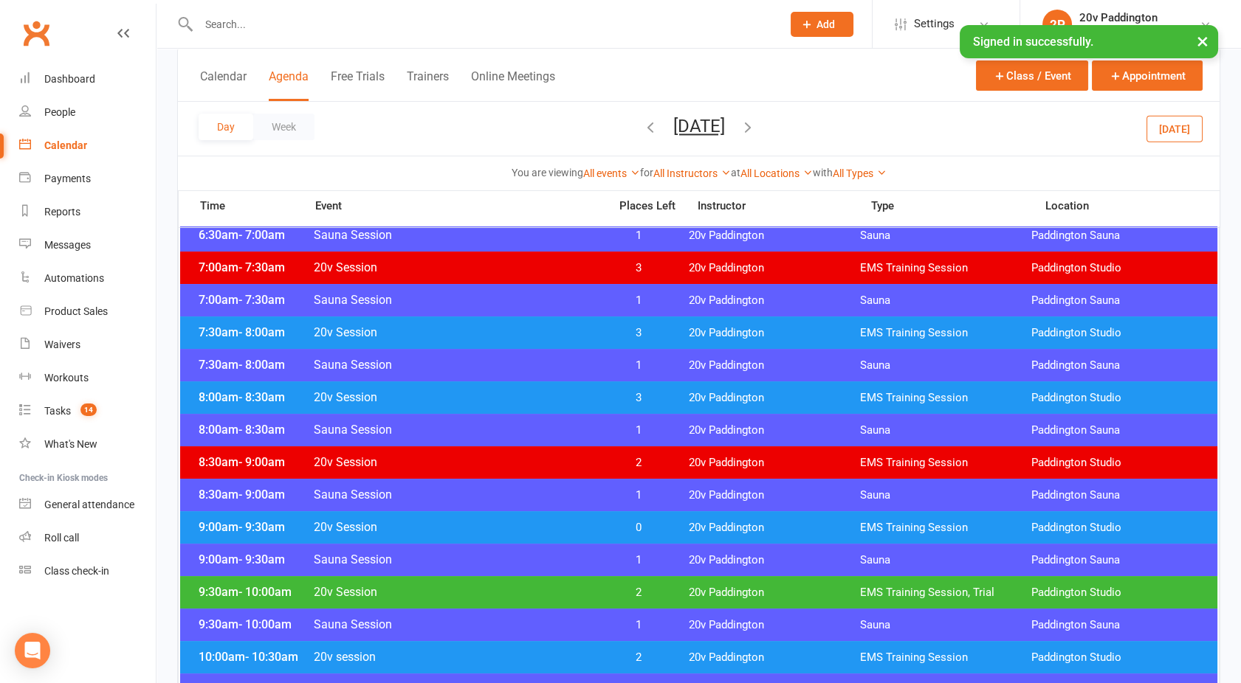
click at [539, 537] on div "9:00am - 9:30am 20v Session 0 20v Paddington EMS Training Session Paddington St…" at bounding box center [698, 527] width 1037 height 32
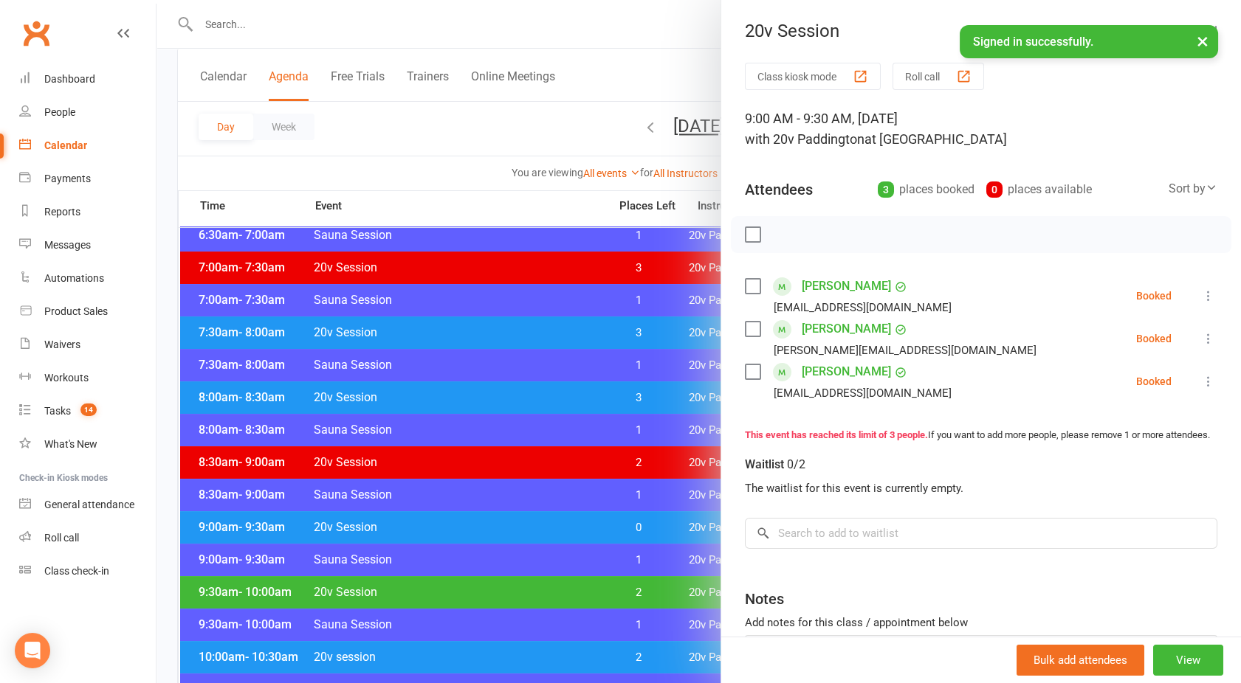
click at [1201, 341] on icon at bounding box center [1208, 338] width 15 height 15
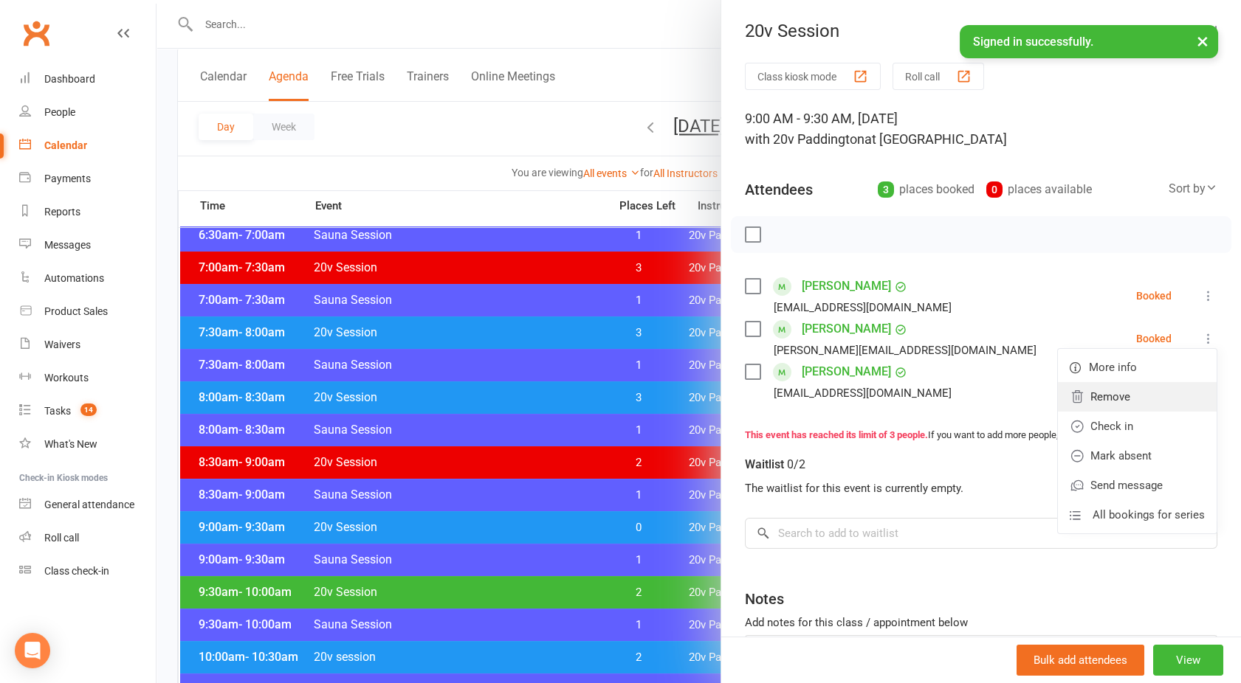
click at [1083, 399] on link "Remove" at bounding box center [1137, 397] width 159 height 30
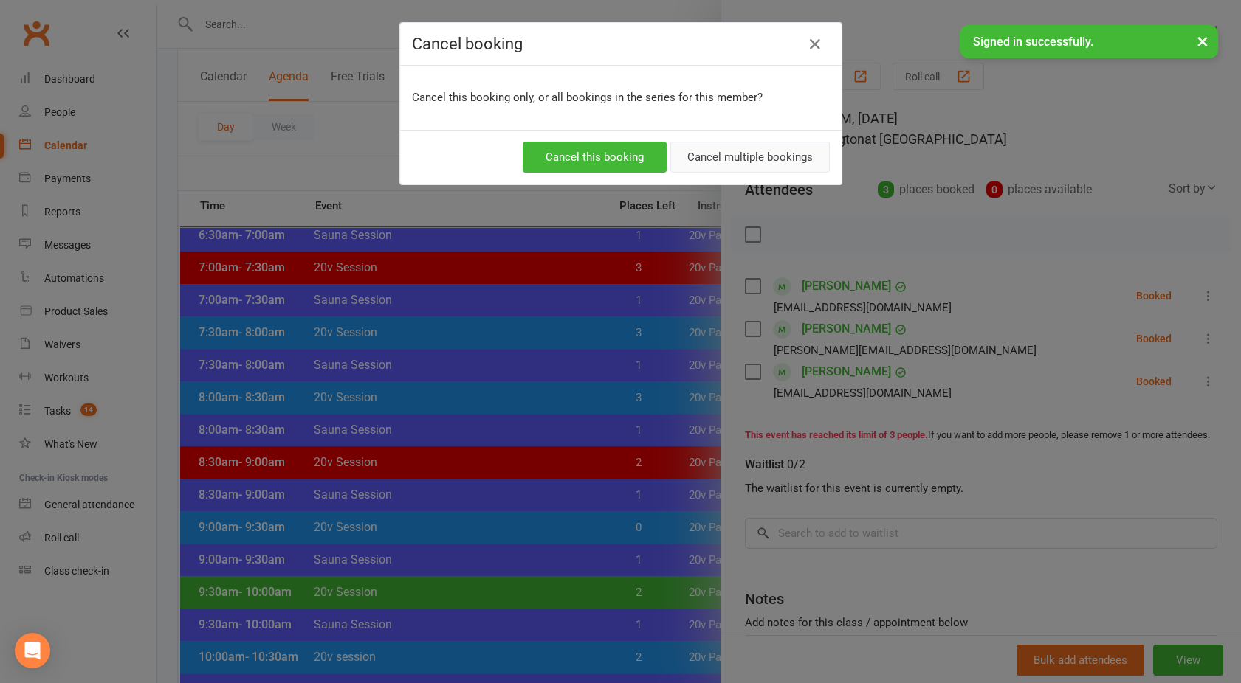
click at [761, 151] on button "Cancel multiple bookings" at bounding box center [749, 157] width 159 height 31
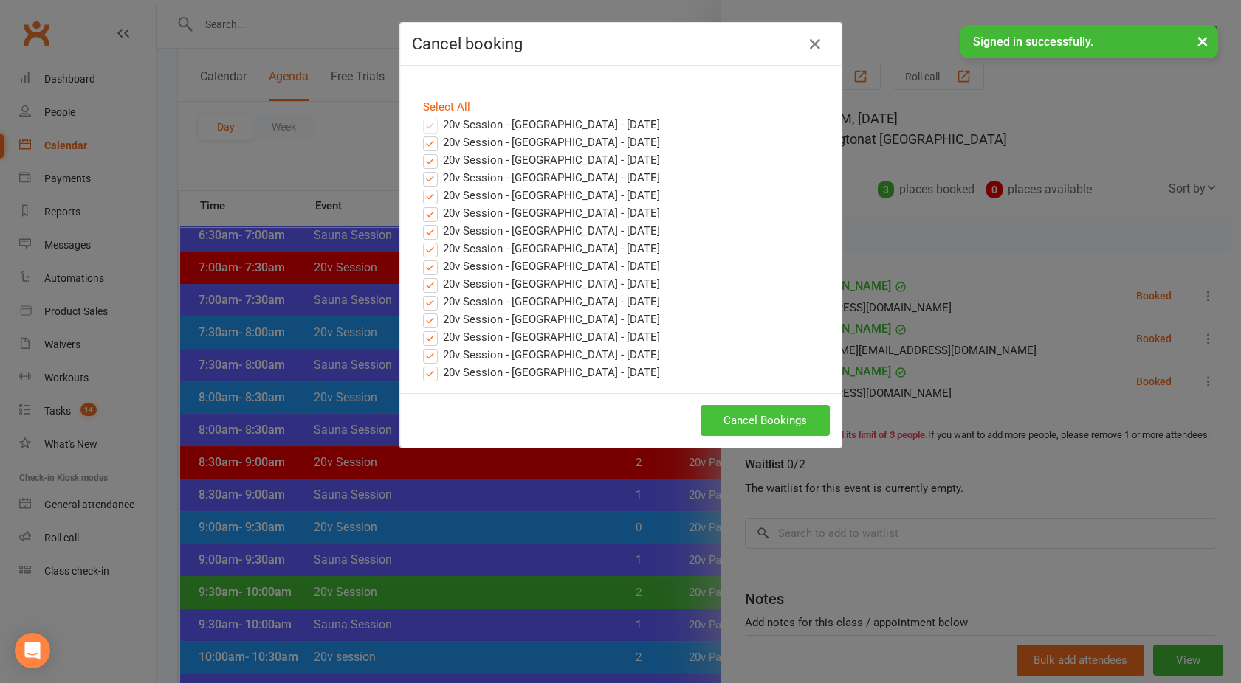
click at [764, 414] on button "Cancel Bookings" at bounding box center [764, 420] width 129 height 31
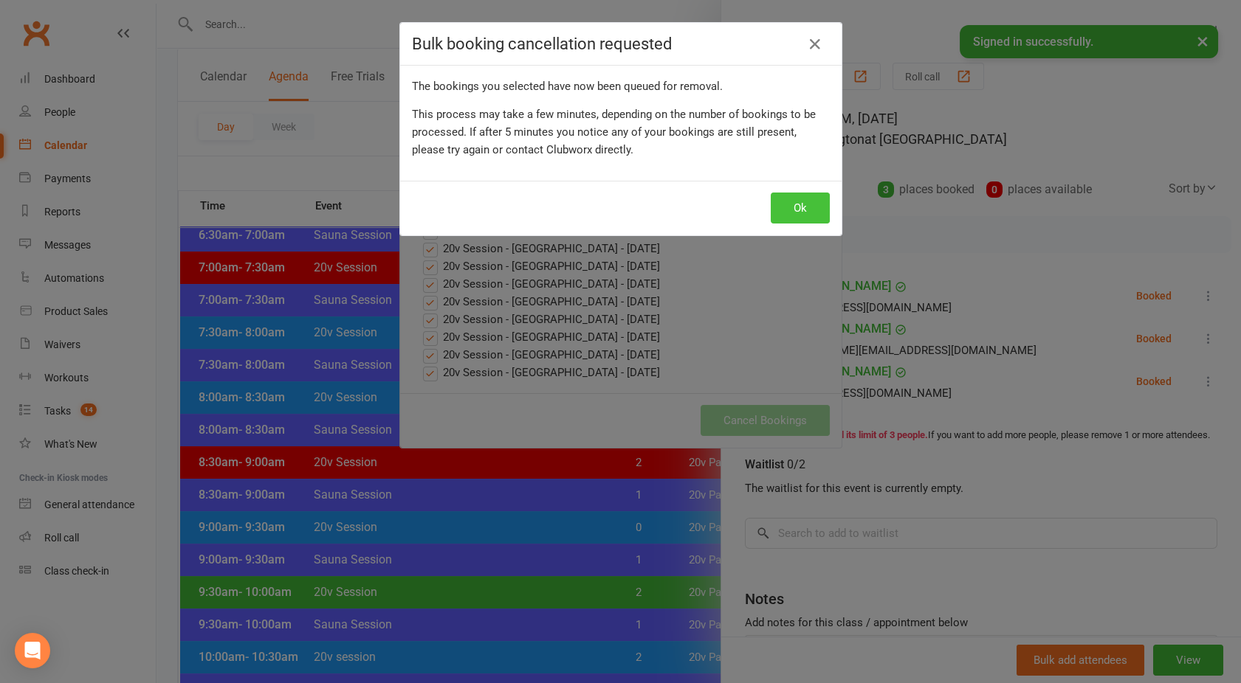
click at [782, 210] on button "Ok" at bounding box center [799, 208] width 59 height 31
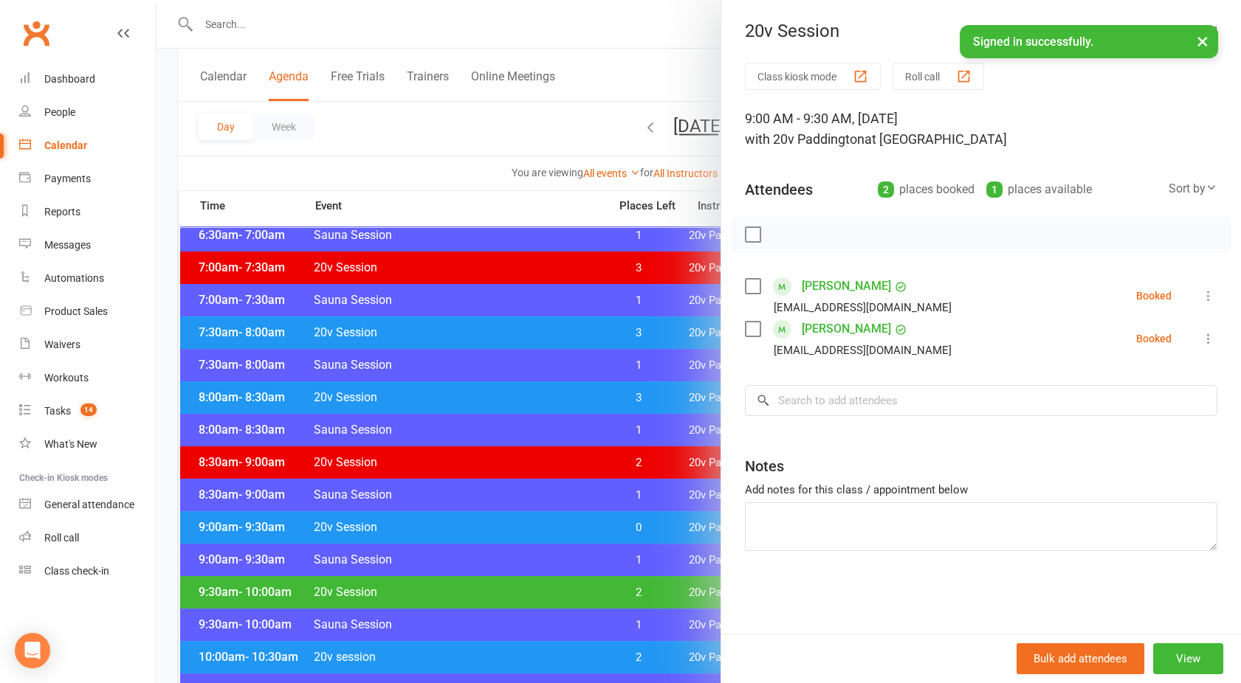
click at [387, 403] on div at bounding box center [698, 341] width 1084 height 683
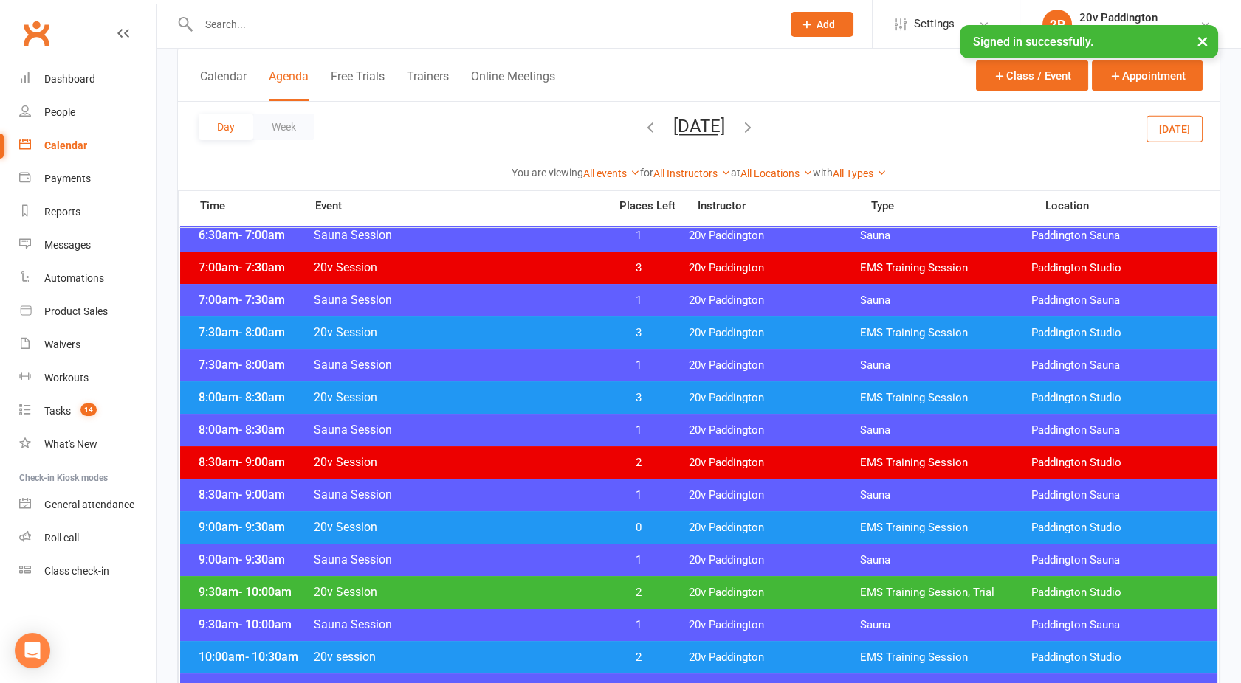
click at [426, 393] on span "20v Session" at bounding box center [456, 397] width 287 height 14
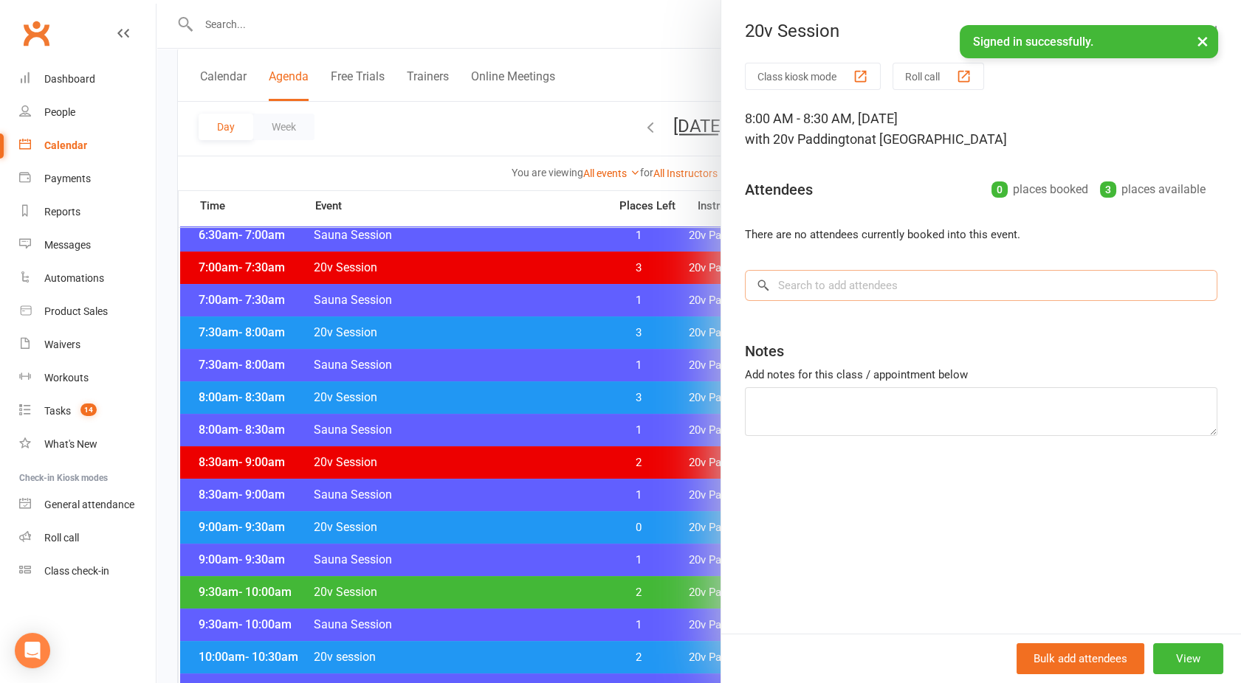
click at [841, 281] on input "search" at bounding box center [981, 285] width 472 height 31
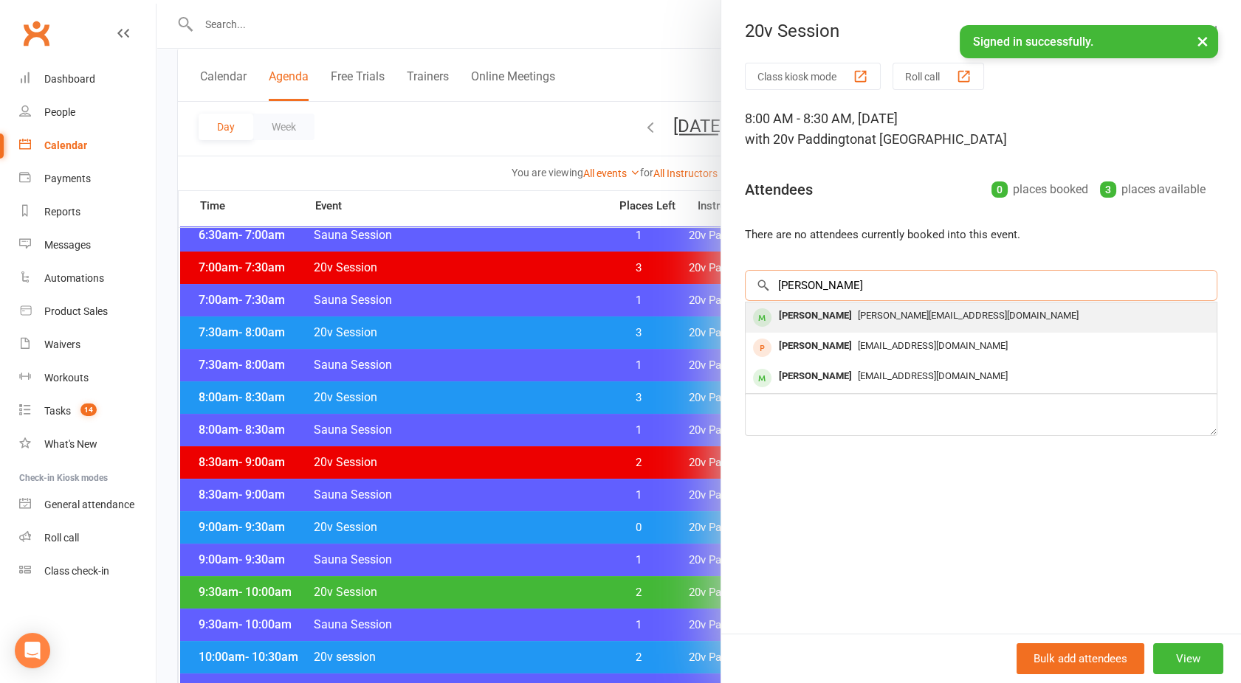
type input "jocelyn"
click at [824, 314] on div "[PERSON_NAME]" at bounding box center [815, 316] width 85 height 21
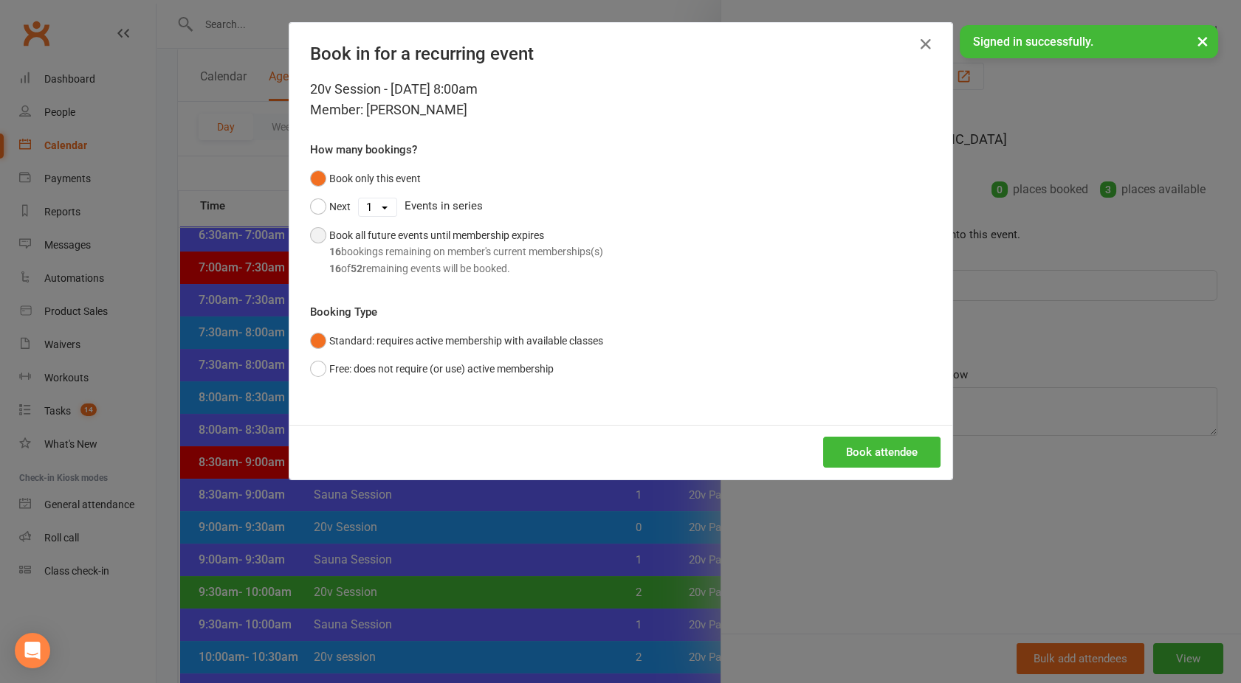
click at [329, 240] on div "Book all future events until membership expires 16 bookings remaining on member…" at bounding box center [466, 251] width 274 height 49
click at [874, 441] on button "Book attendee" at bounding box center [881, 452] width 117 height 31
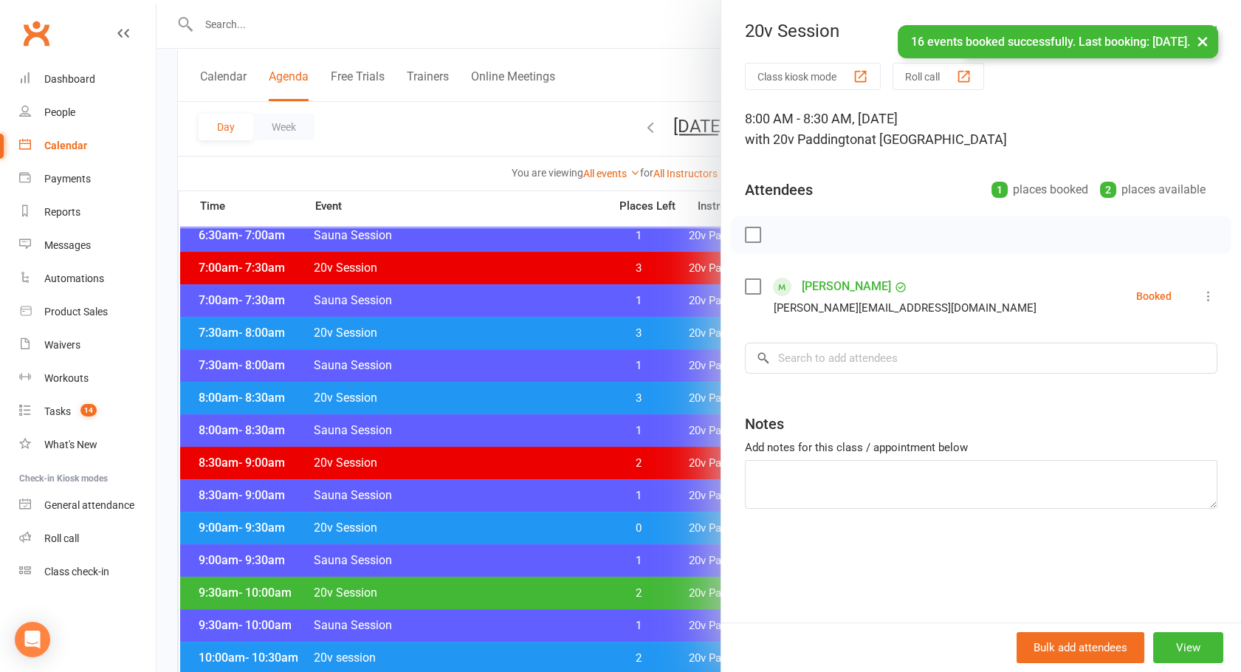
click at [363, 436] on div at bounding box center [698, 336] width 1084 height 672
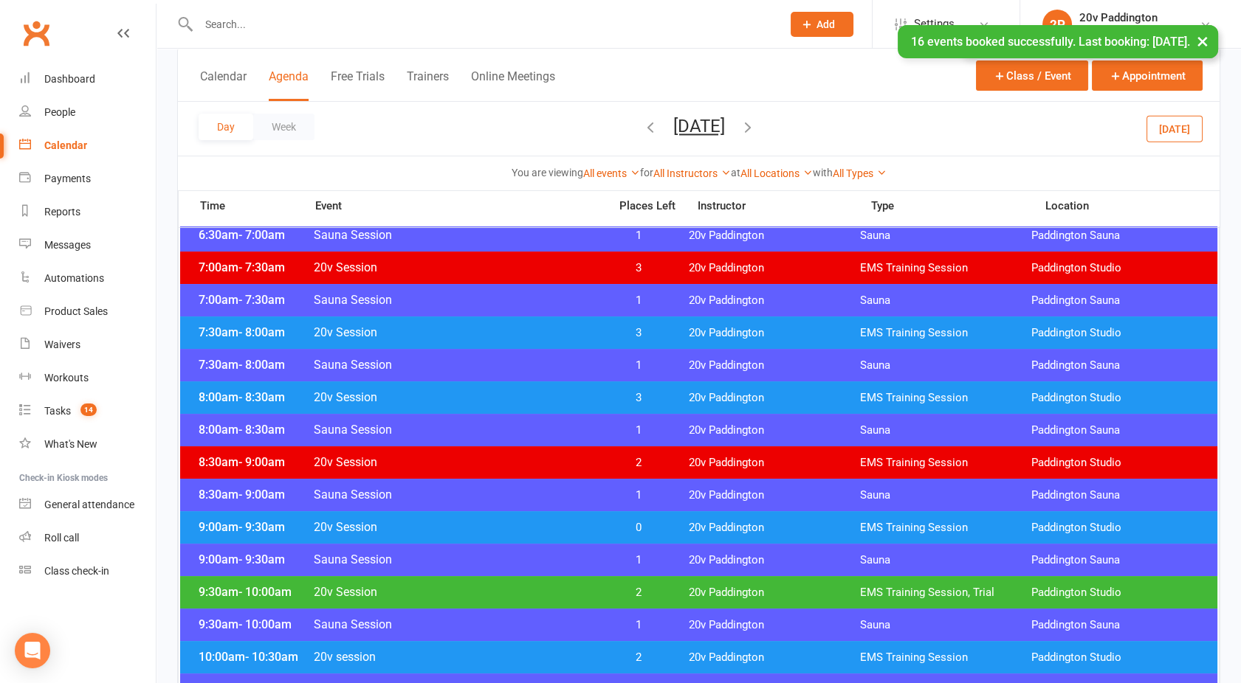
click at [449, 525] on span "20v Session" at bounding box center [456, 527] width 287 height 14
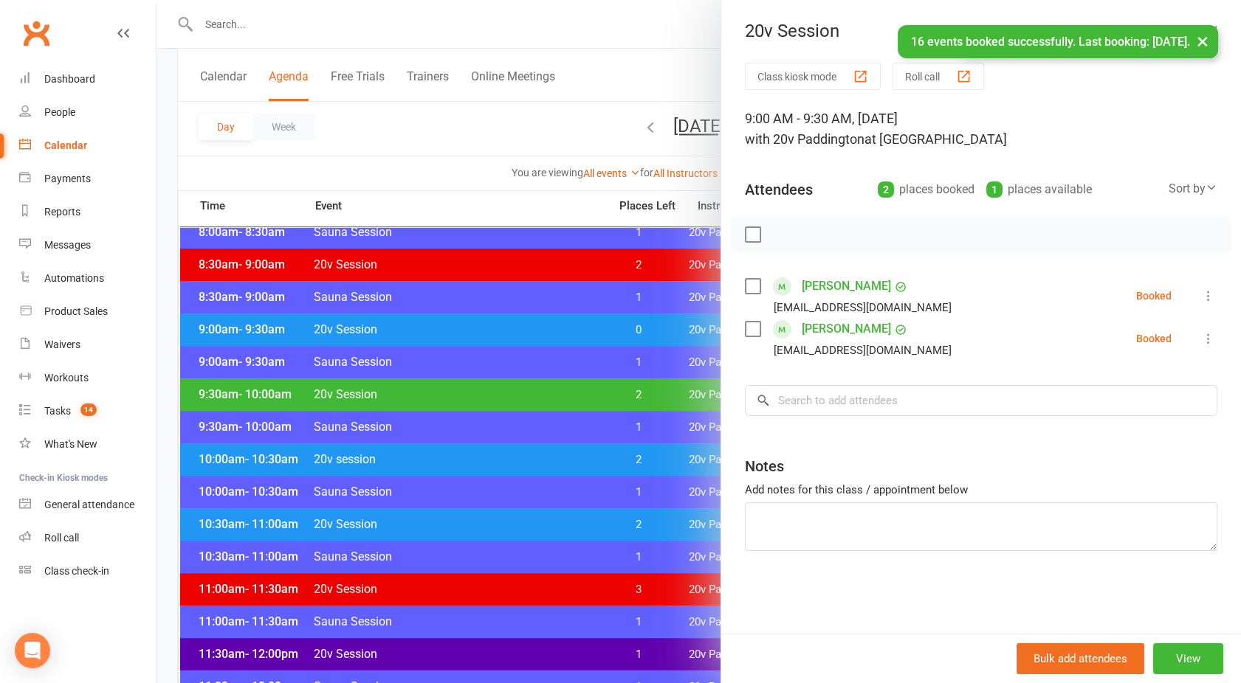
scroll to position [398, 0]
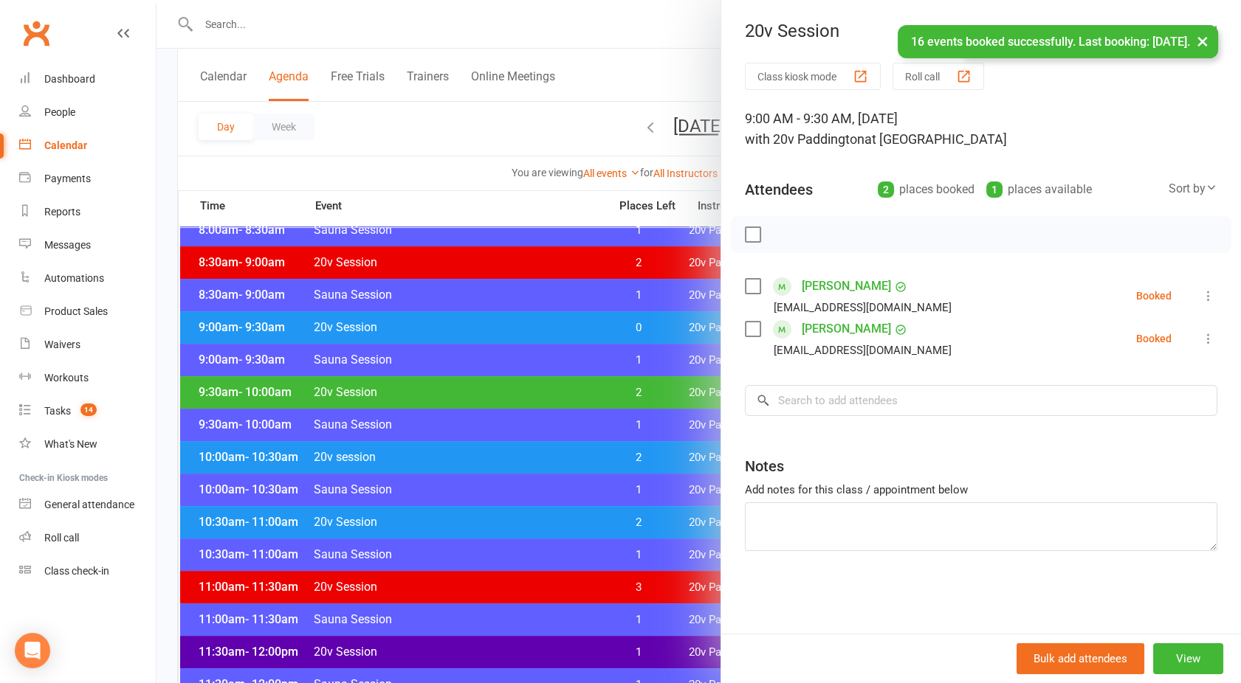
click at [470, 379] on div at bounding box center [698, 341] width 1084 height 683
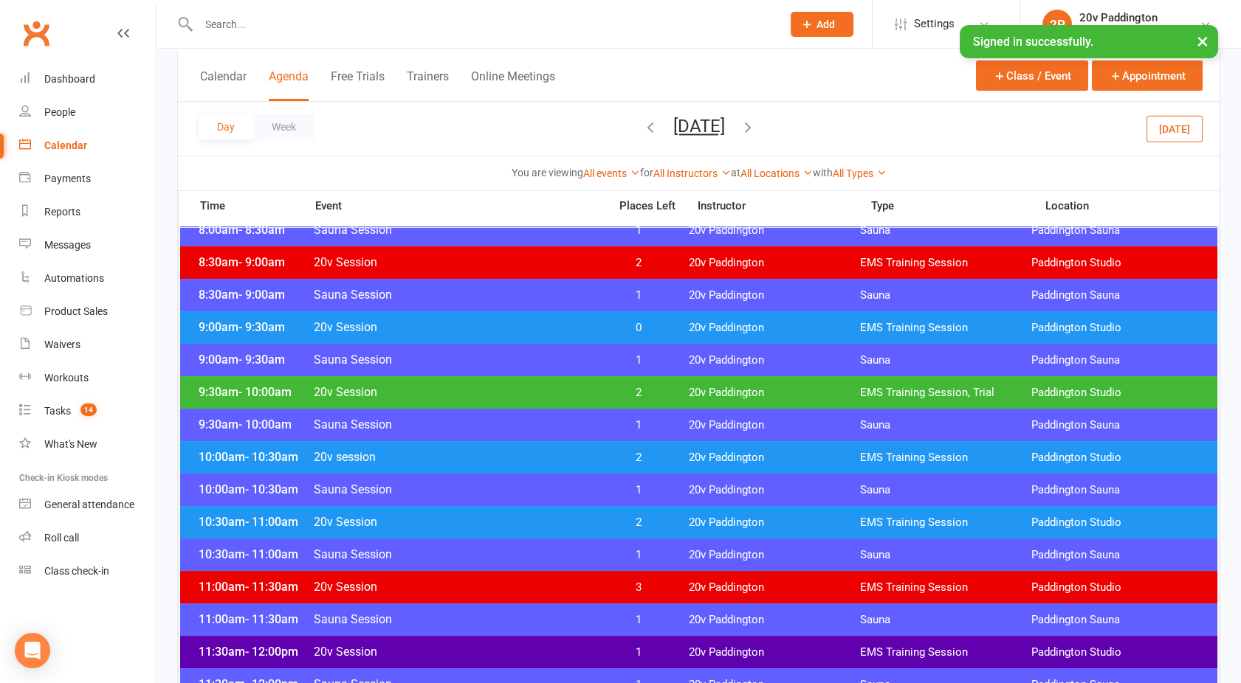
click at [464, 320] on span "20v Session" at bounding box center [456, 327] width 287 height 14
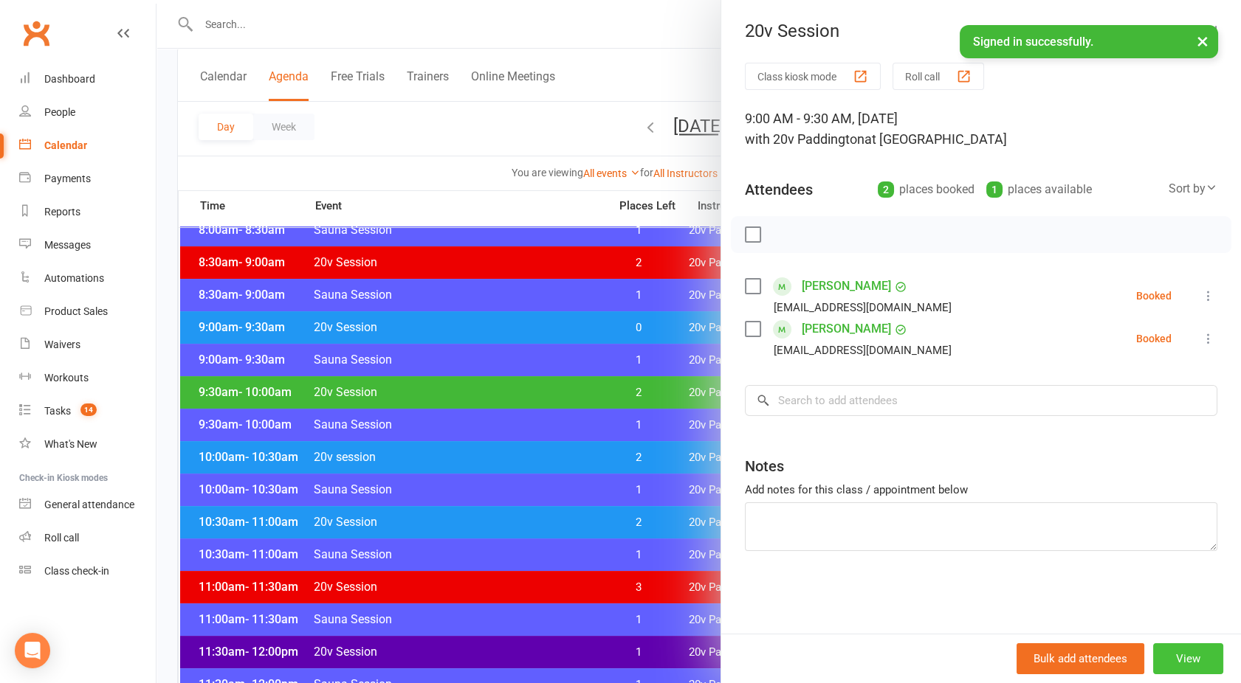
click at [1175, 655] on button "View" at bounding box center [1188, 659] width 70 height 31
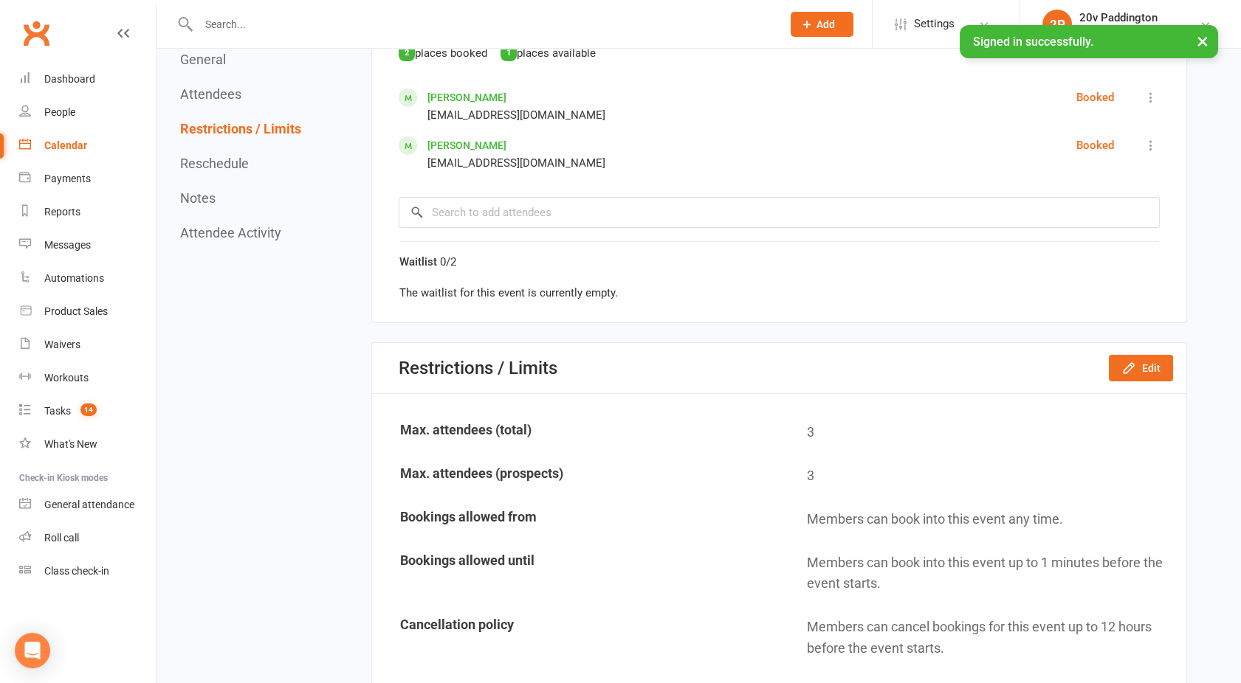
scroll to position [717, 0]
click at [1143, 358] on button "Edit" at bounding box center [1140, 367] width 64 height 27
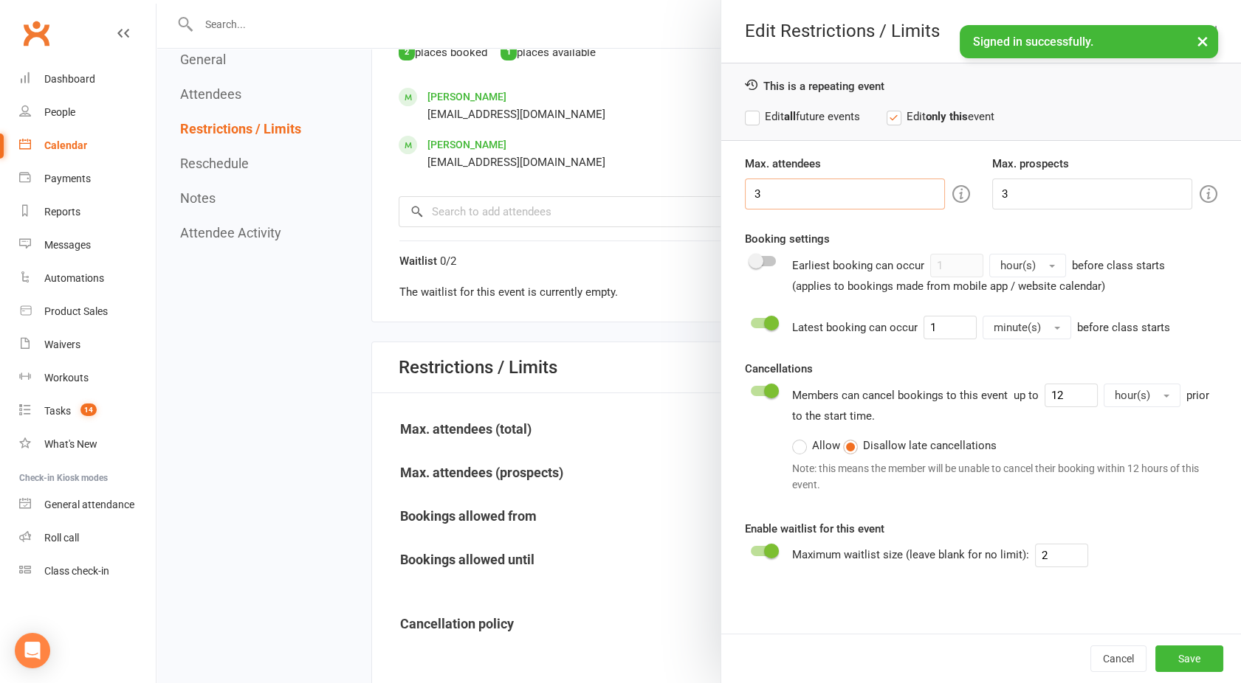
click at [812, 198] on input "3" at bounding box center [845, 194] width 200 height 31
type input "2"
click at [1043, 191] on input "3" at bounding box center [1092, 194] width 200 height 31
type input "2"
click at [1167, 655] on button "Save" at bounding box center [1189, 659] width 68 height 27
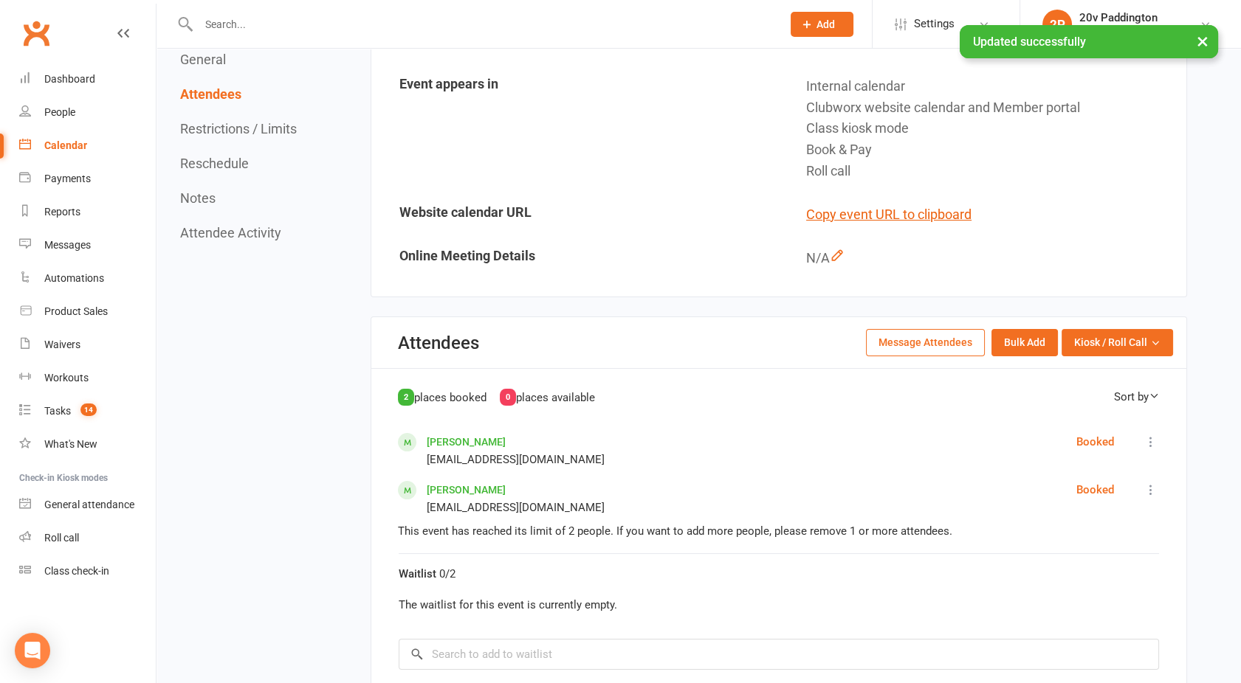
scroll to position [0, 0]
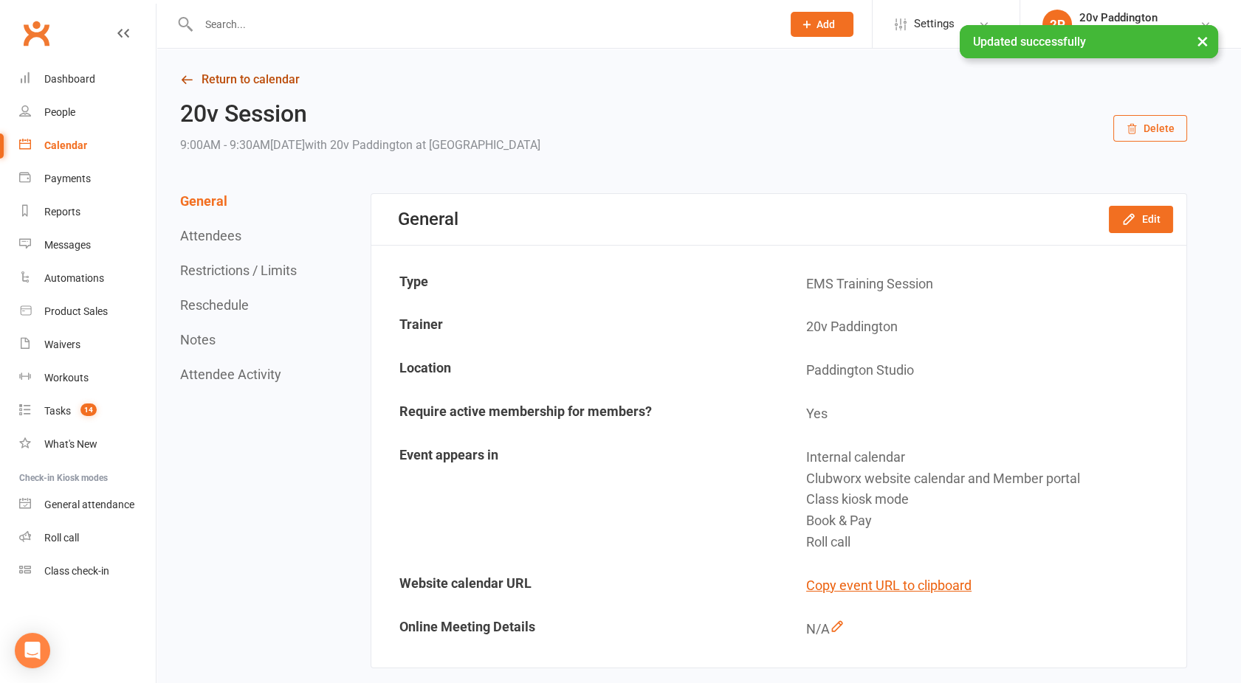
click at [213, 77] on link "Return to calendar" at bounding box center [683, 79] width 1007 height 21
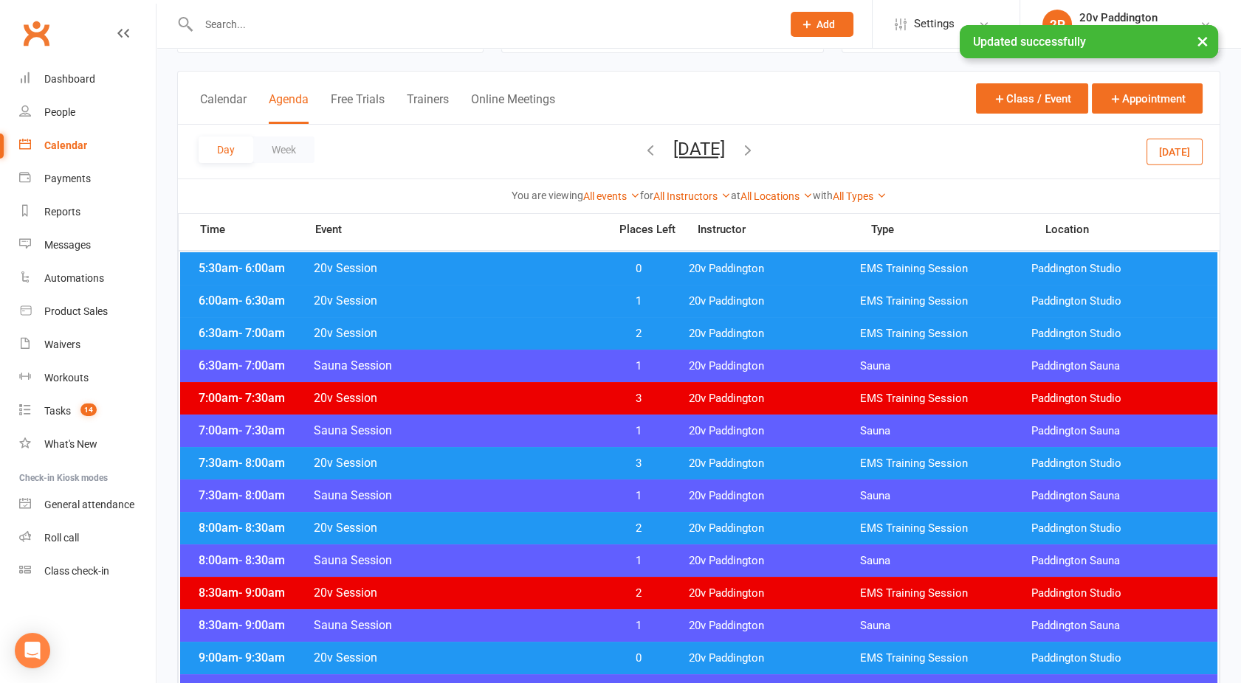
scroll to position [69, 0]
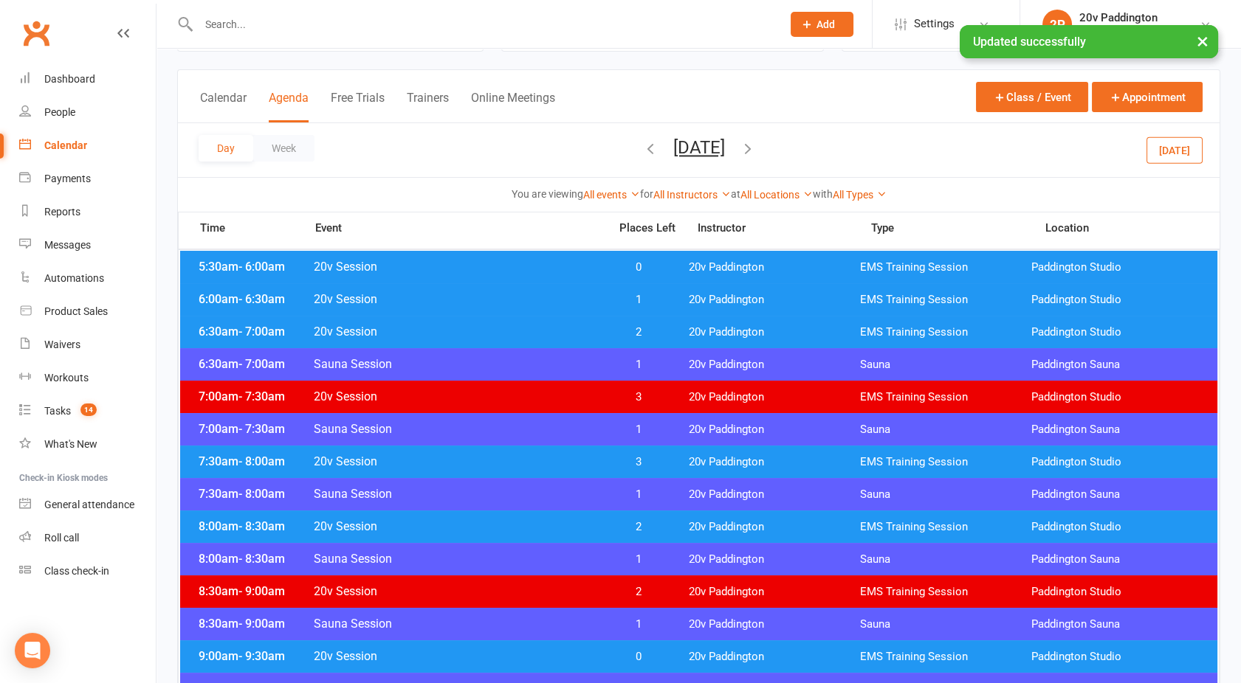
click at [494, 268] on span "20v Session" at bounding box center [456, 267] width 287 height 14
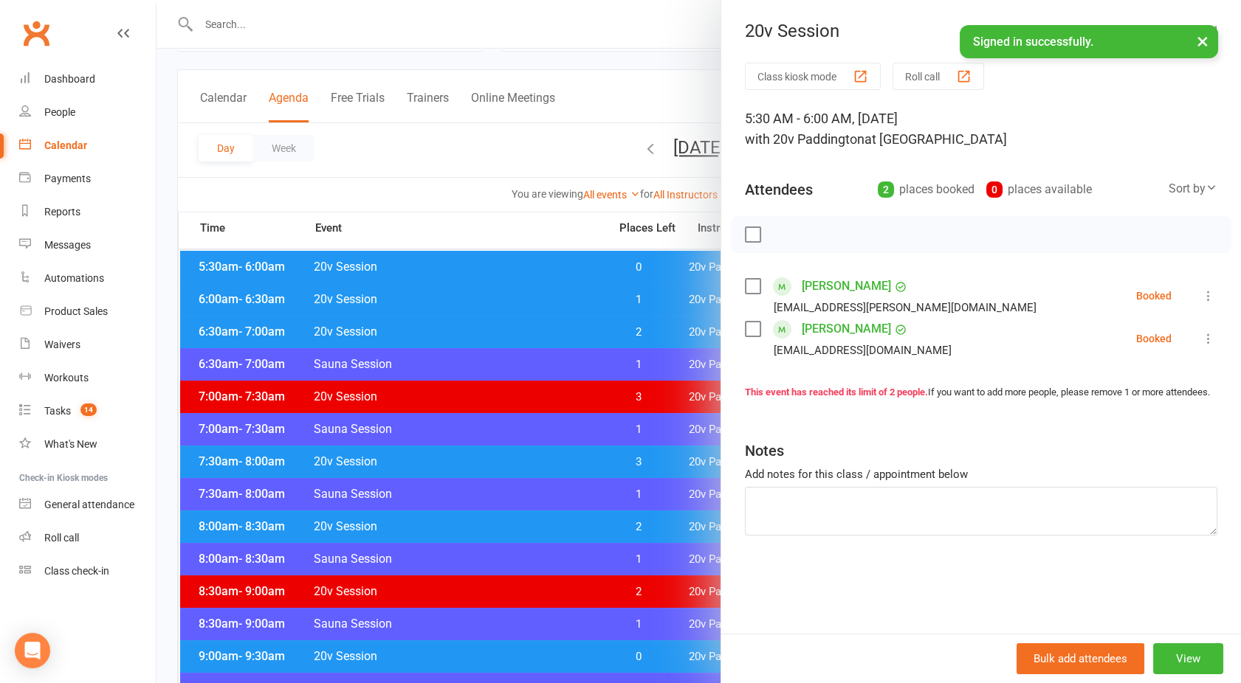
click at [494, 268] on div at bounding box center [698, 341] width 1084 height 683
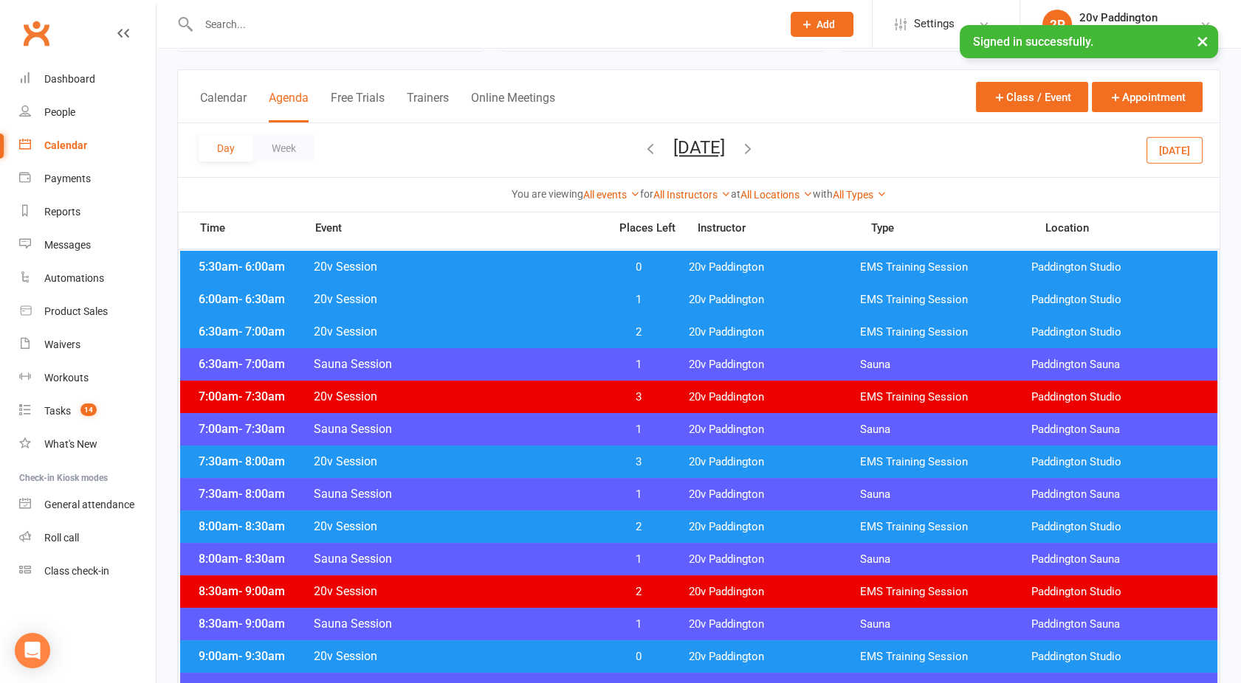
click at [506, 299] on span "20v Session" at bounding box center [456, 299] width 287 height 14
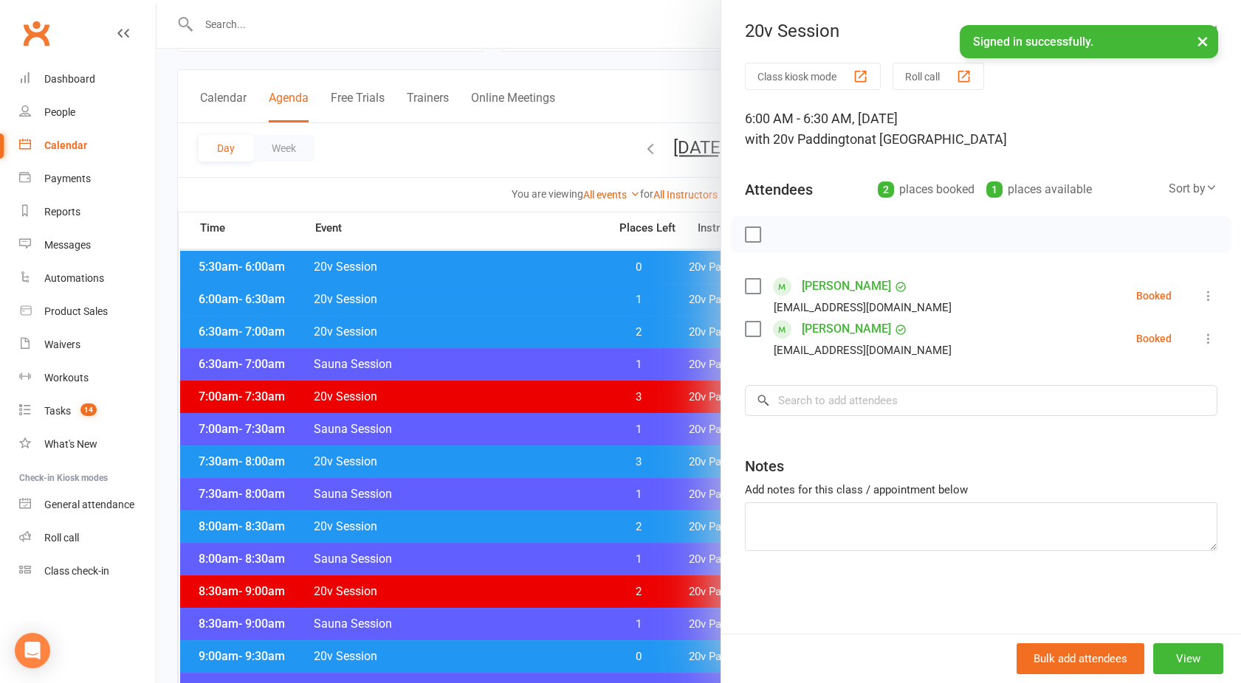
click at [506, 299] on div at bounding box center [698, 341] width 1084 height 683
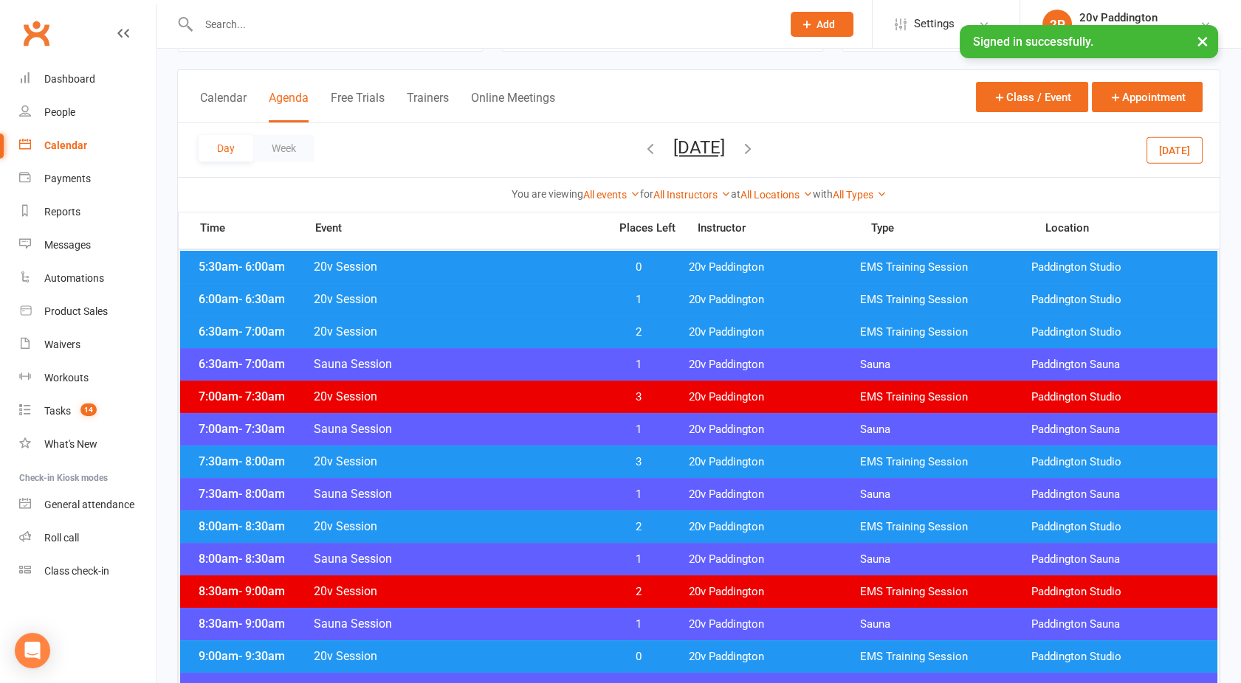
click at [511, 328] on span "20v Session" at bounding box center [456, 332] width 287 height 14
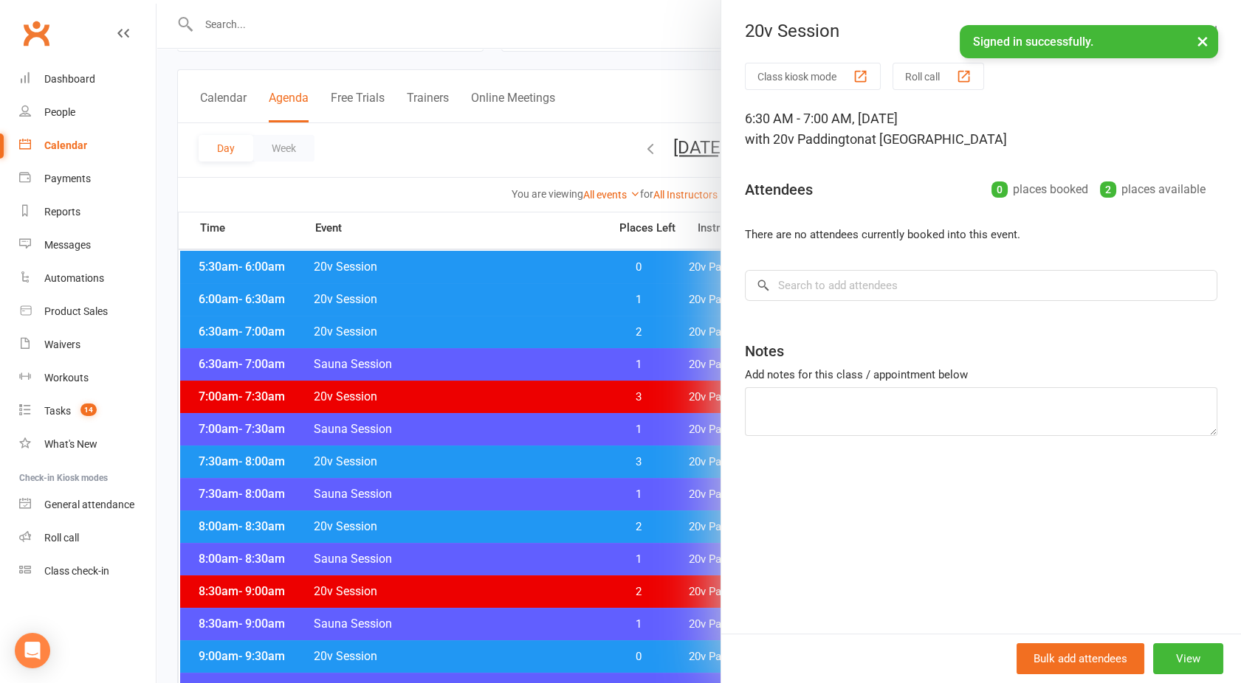
click at [511, 328] on div at bounding box center [698, 341] width 1084 height 683
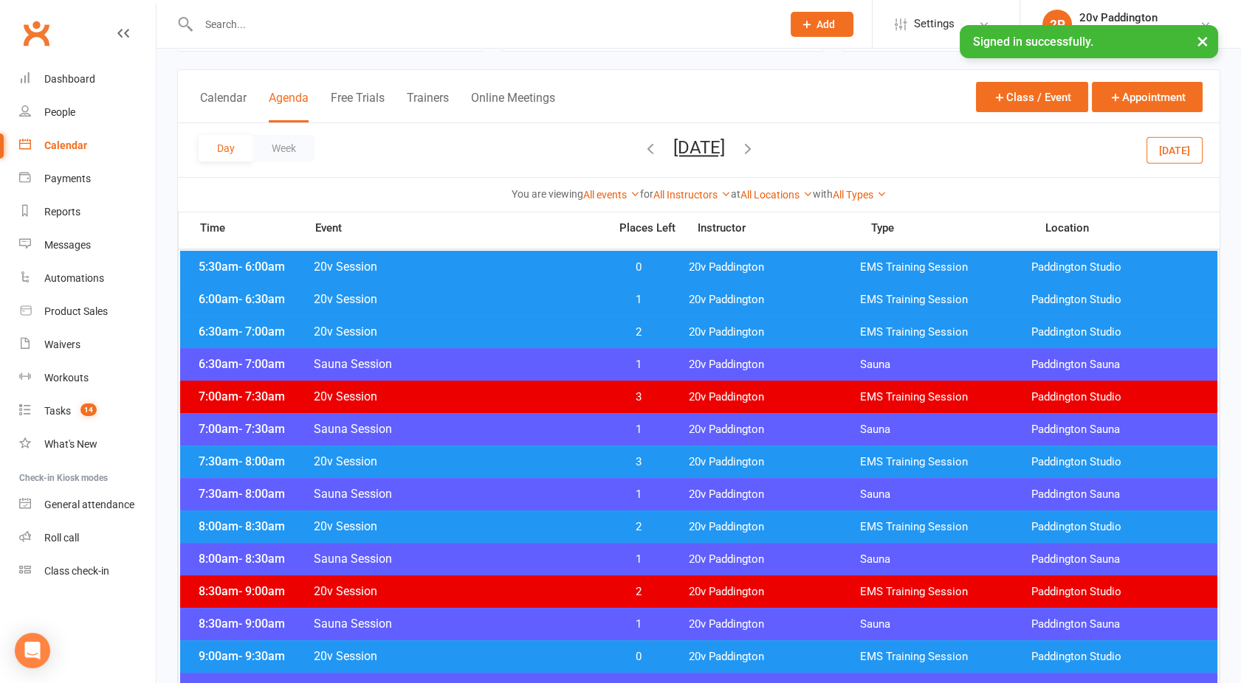
click at [510, 316] on div "6:30am - 7:00am 20v Session 2 20v Paddington EMS Training Session Paddington St…" at bounding box center [698, 332] width 1037 height 32
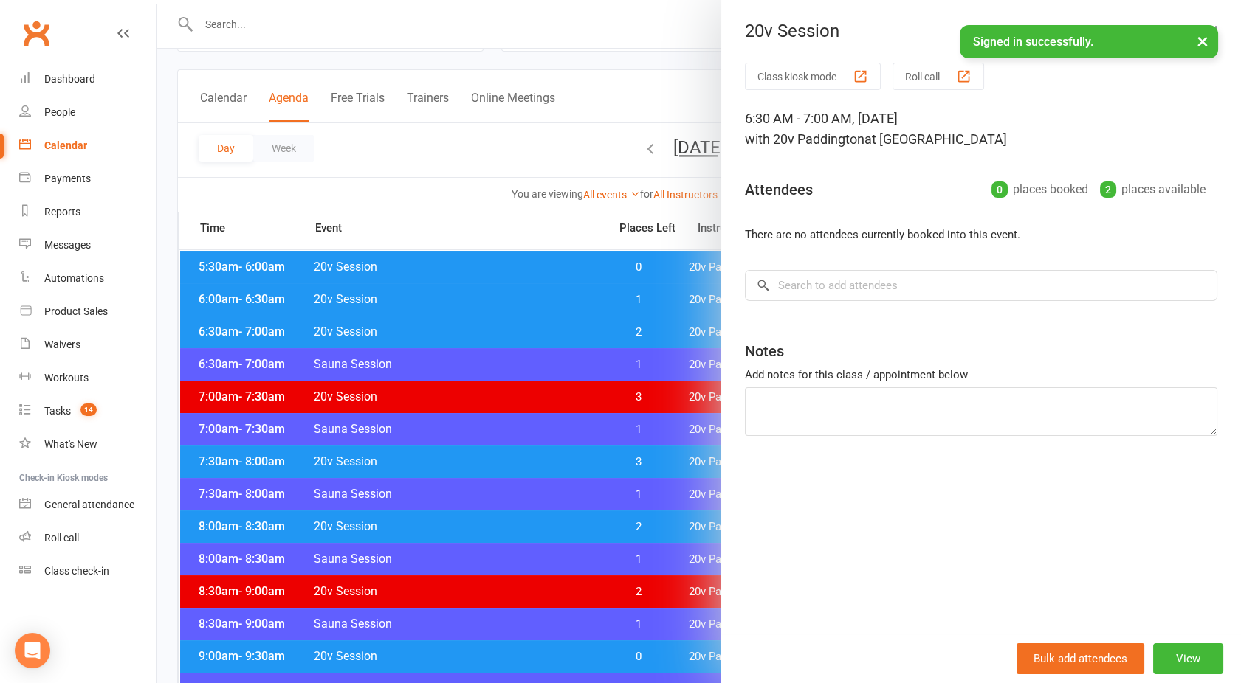
click at [506, 298] on div at bounding box center [698, 341] width 1084 height 683
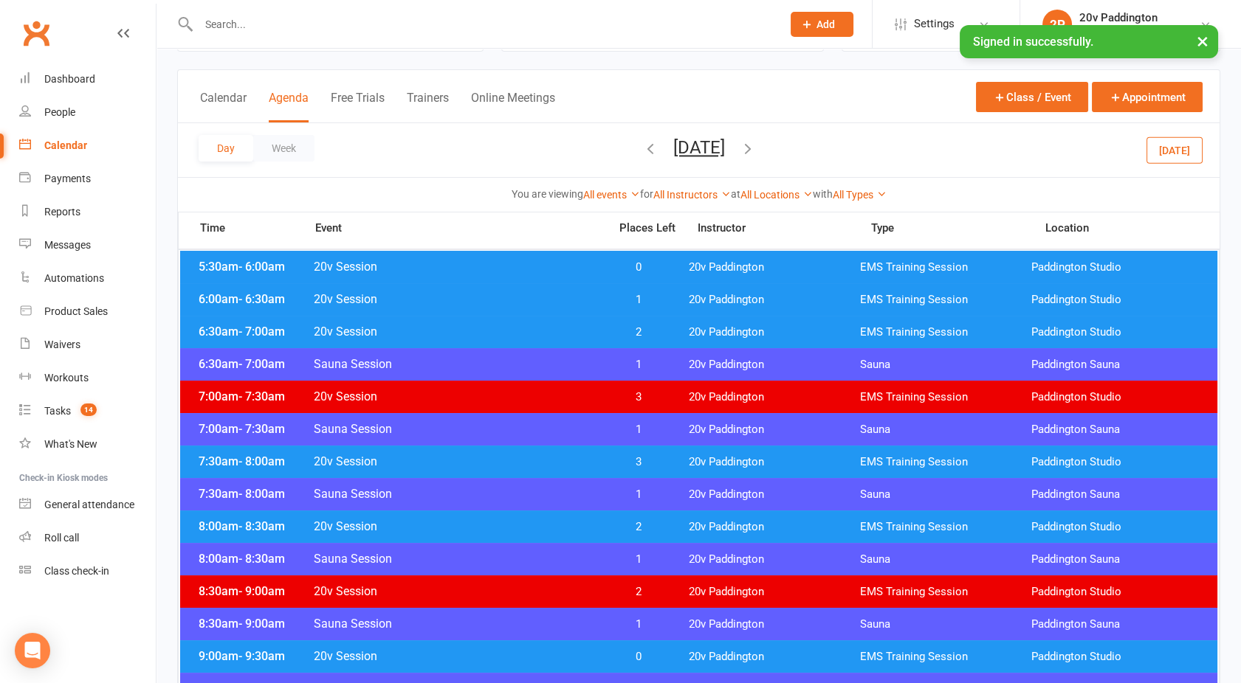
click at [506, 298] on span "20v Session" at bounding box center [456, 299] width 287 height 14
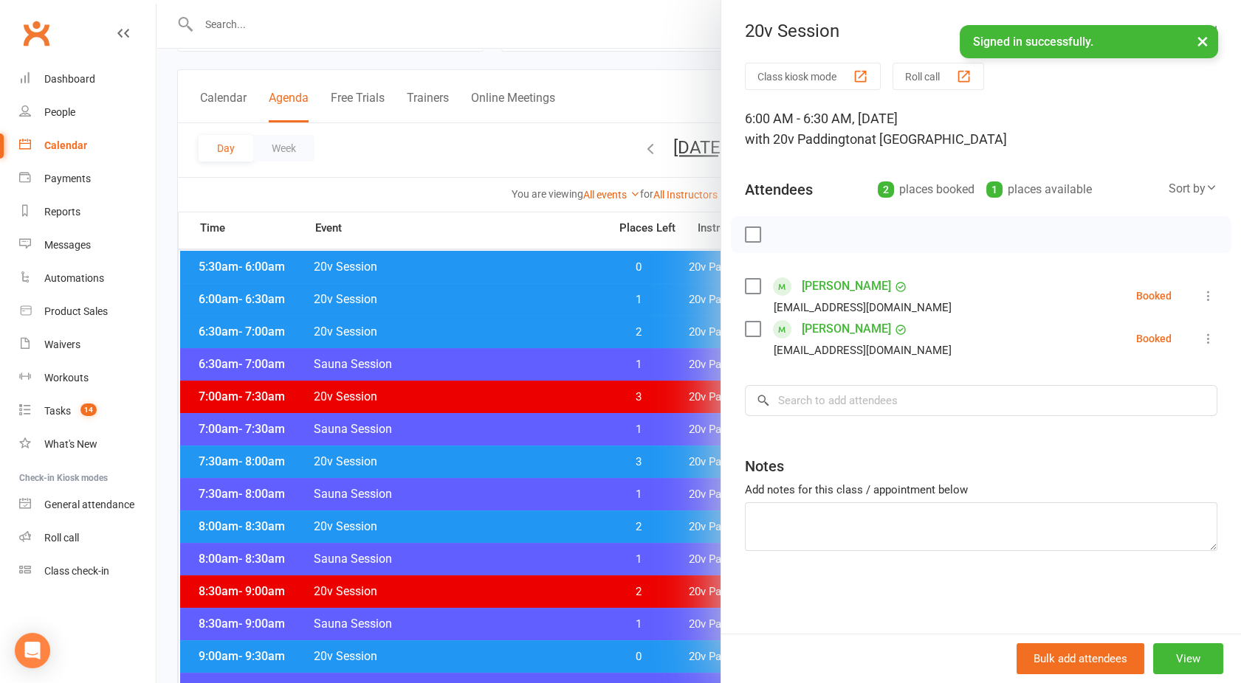
click at [506, 298] on div at bounding box center [698, 341] width 1084 height 683
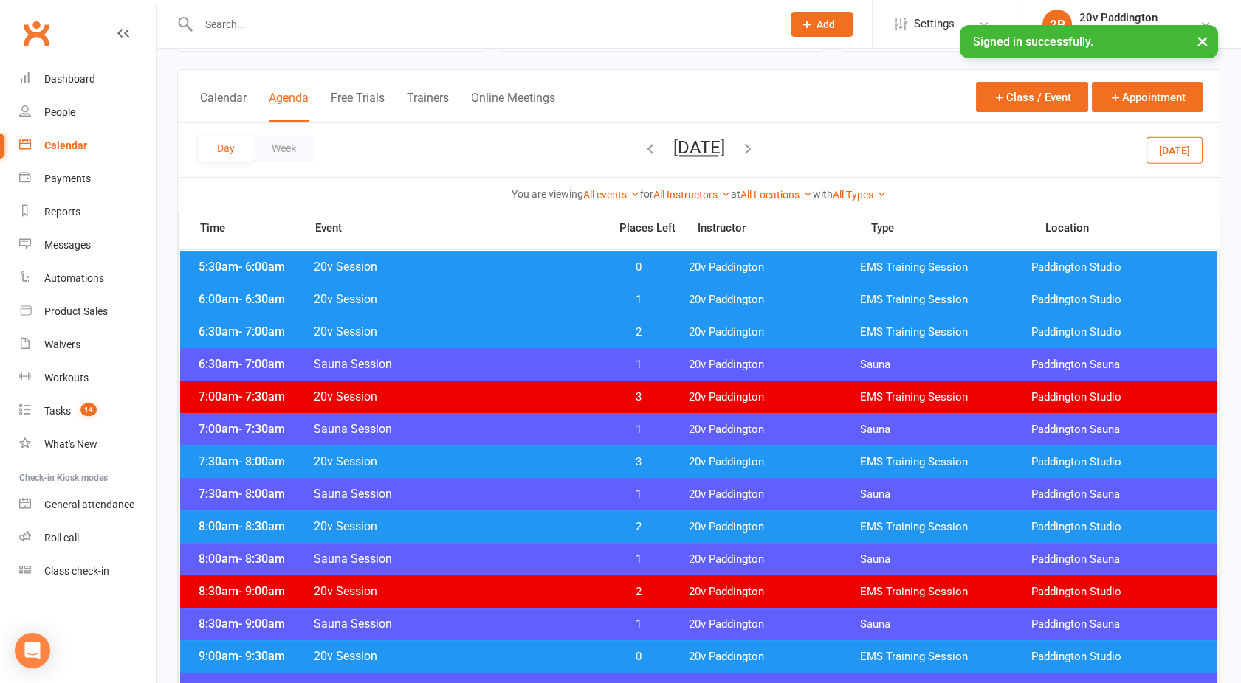
click at [544, 294] on span "20v Session" at bounding box center [456, 299] width 287 height 14
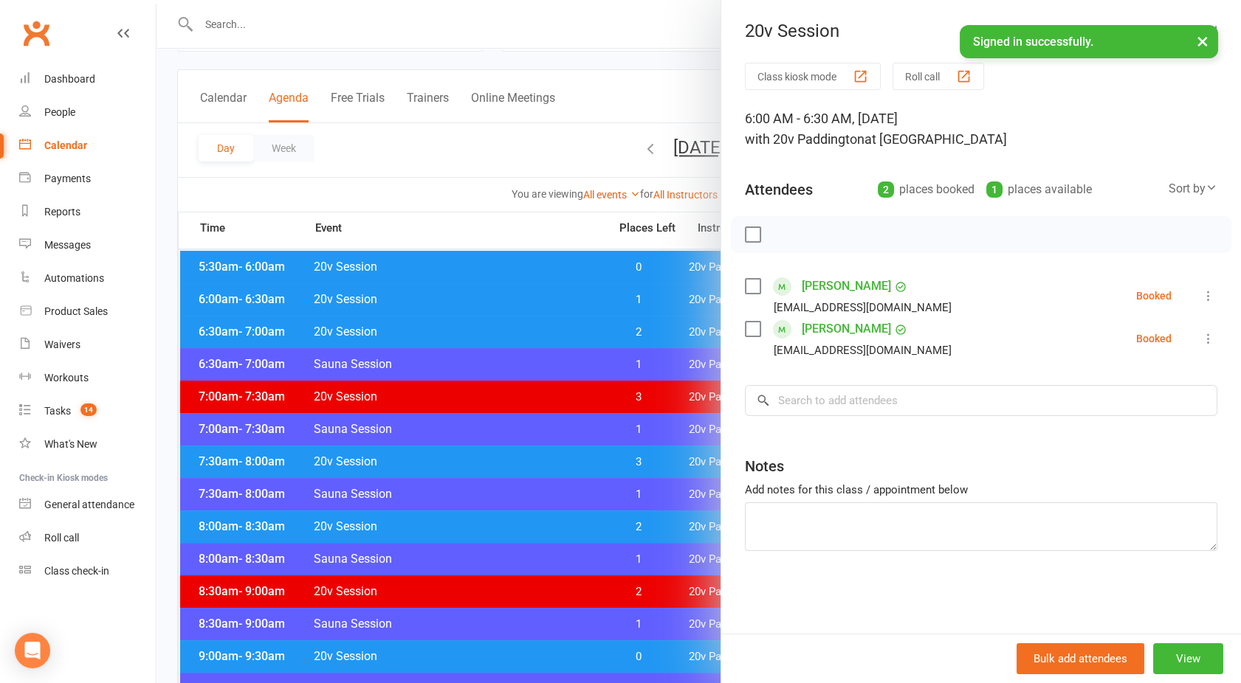
click at [484, 151] on div at bounding box center [698, 341] width 1084 height 683
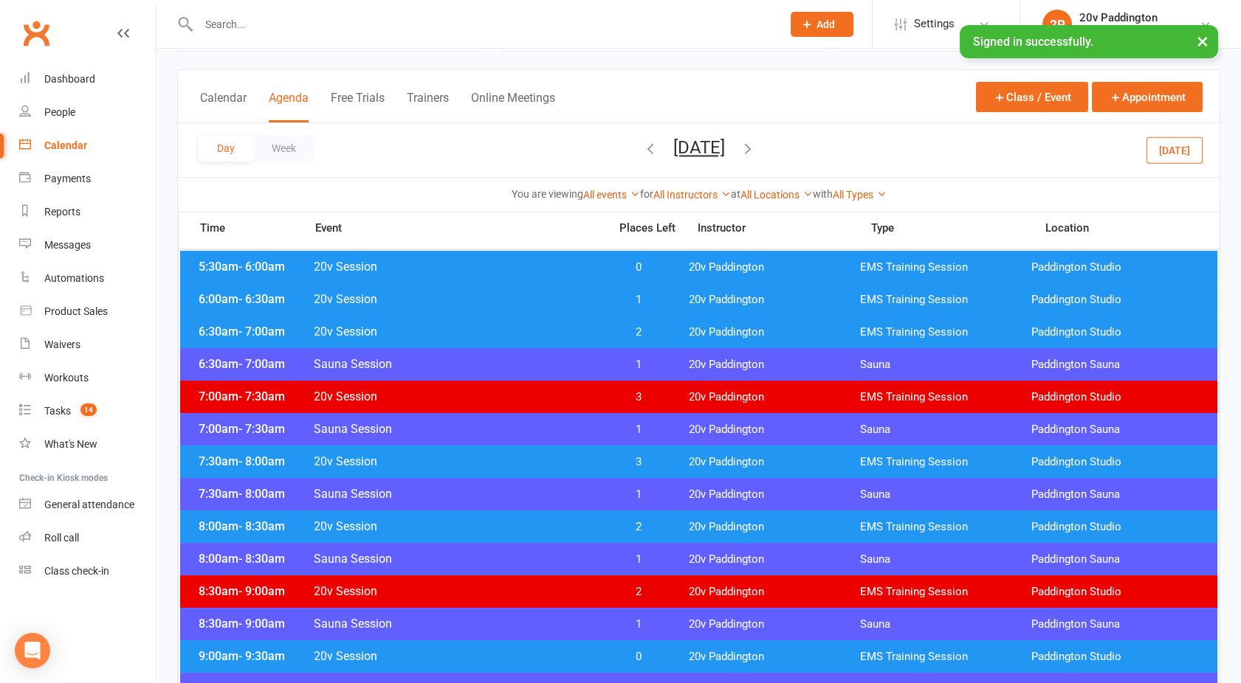
click at [251, 15] on input "text" at bounding box center [482, 24] width 577 height 21
click at [673, 151] on button "[DATE]" at bounding box center [699, 147] width 52 height 21
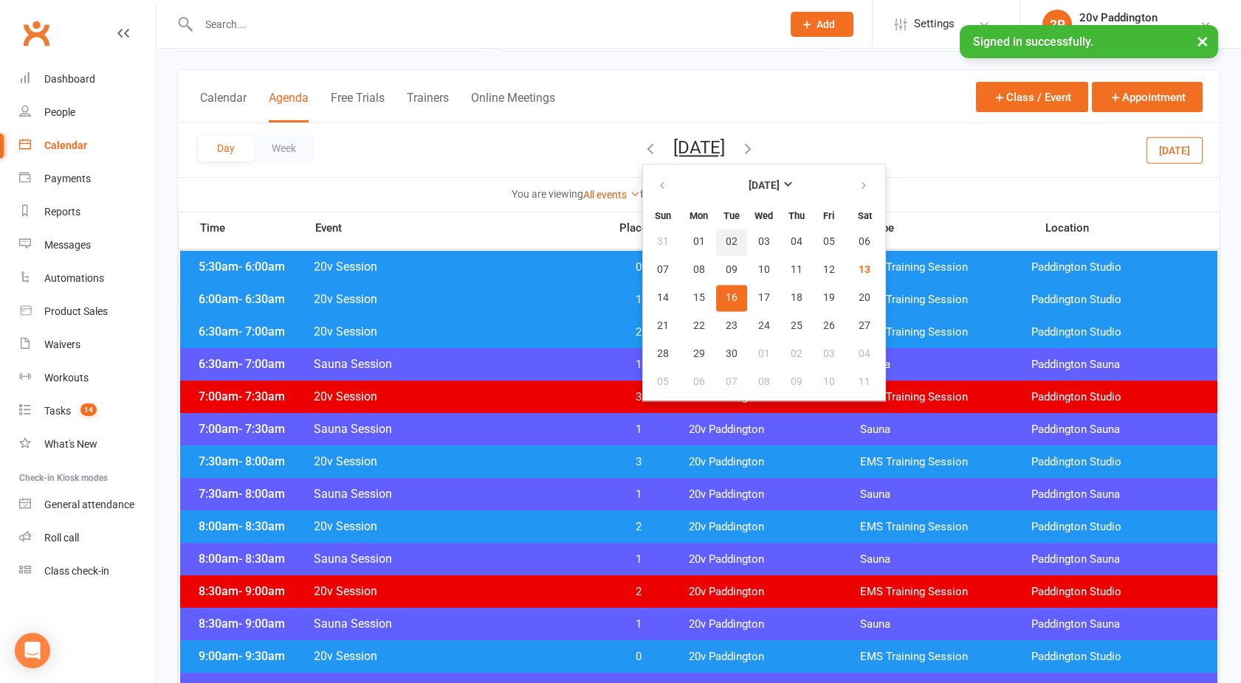
click at [725, 245] on span "02" at bounding box center [731, 242] width 12 height 12
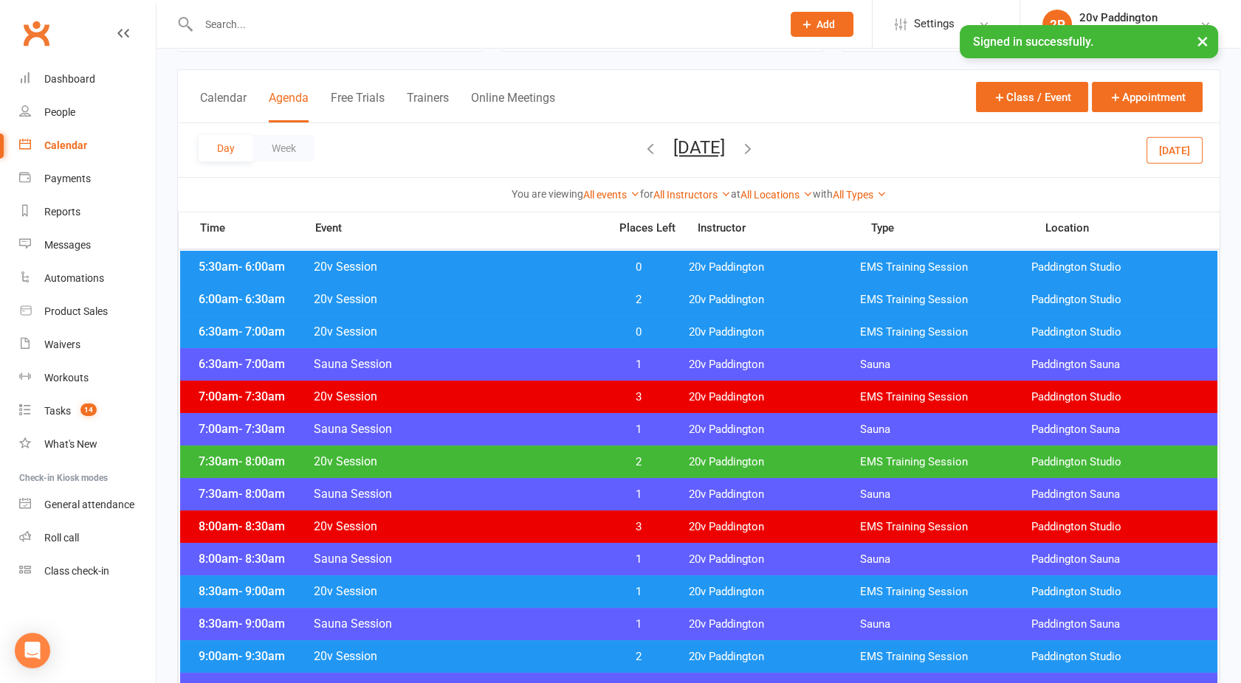
click at [562, 301] on span "20v Session" at bounding box center [456, 299] width 287 height 14
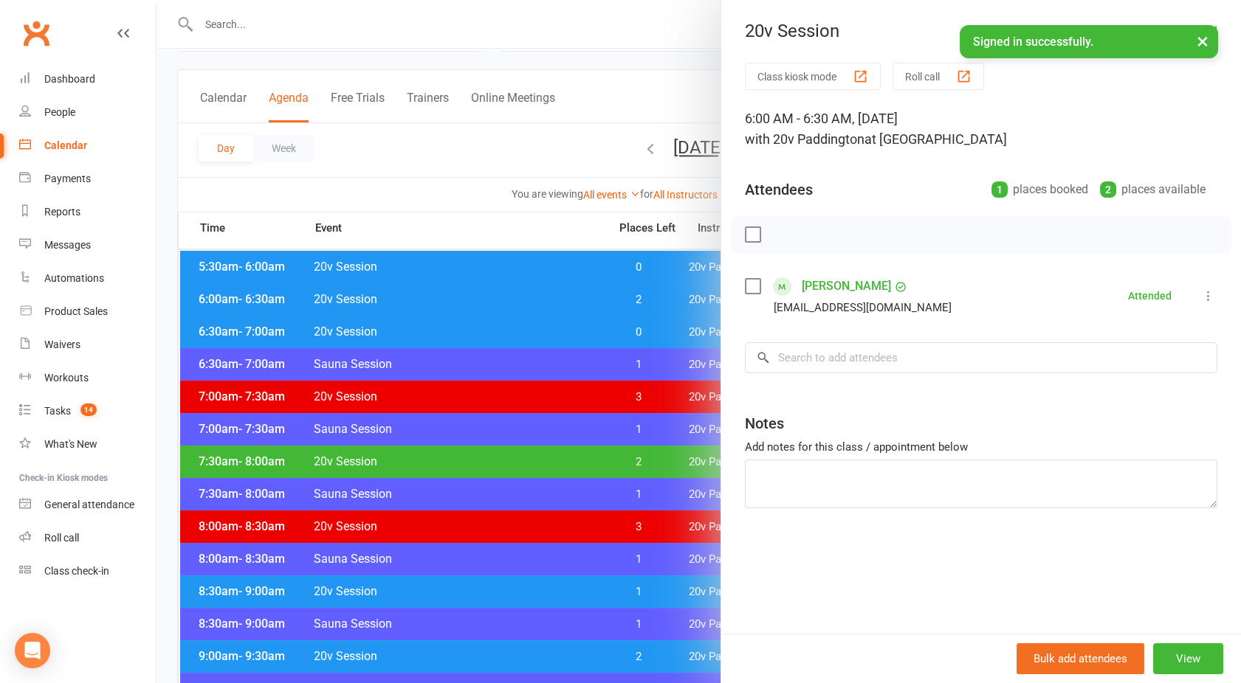
click at [655, 148] on div at bounding box center [698, 341] width 1084 height 683
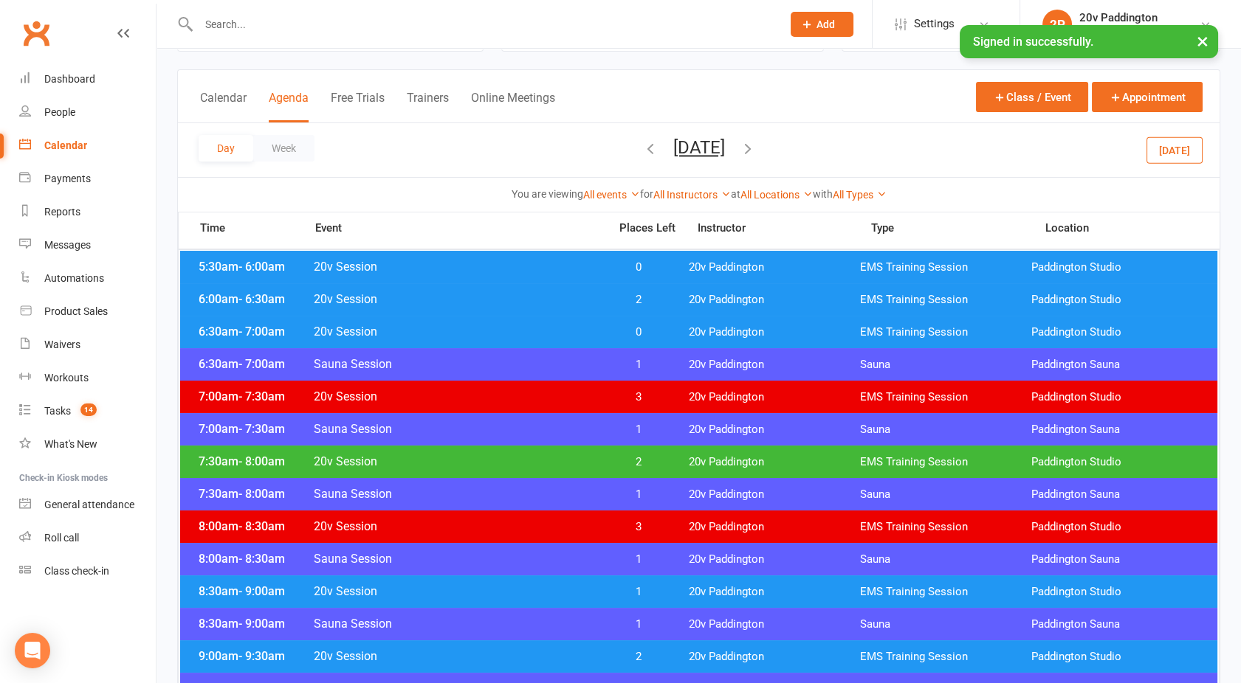
click at [673, 148] on button "[DATE]" at bounding box center [699, 147] width 52 height 21
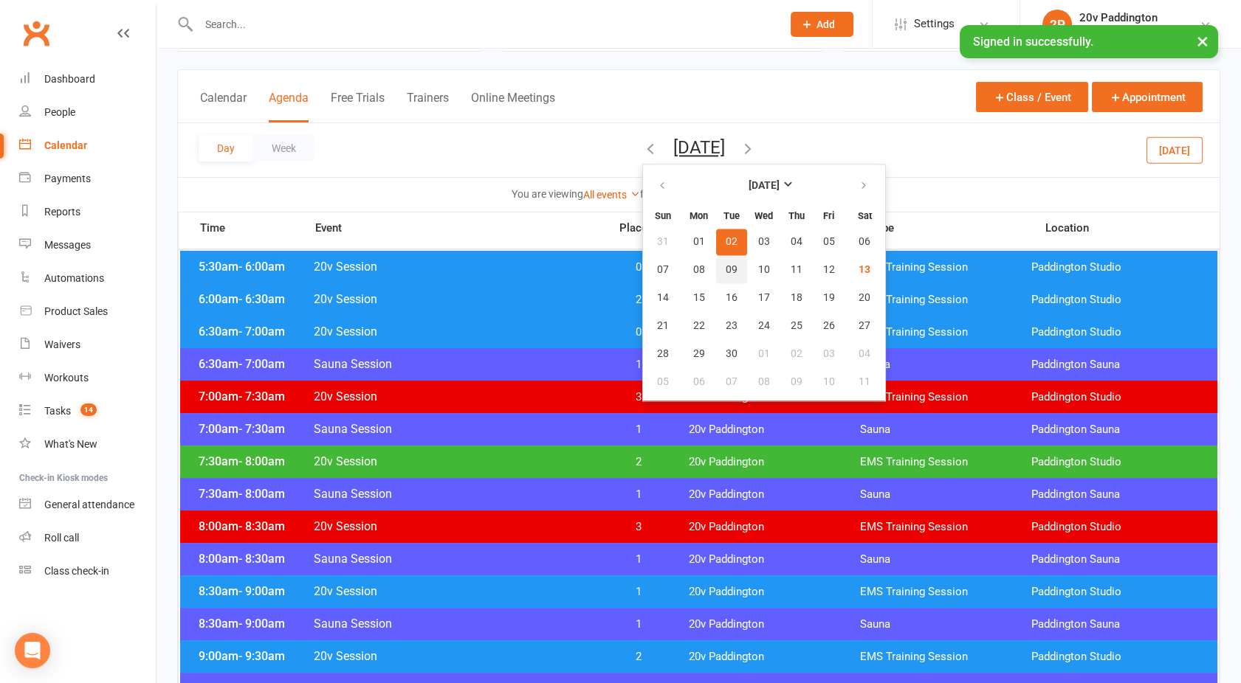
click at [725, 272] on span "09" at bounding box center [731, 270] width 12 height 12
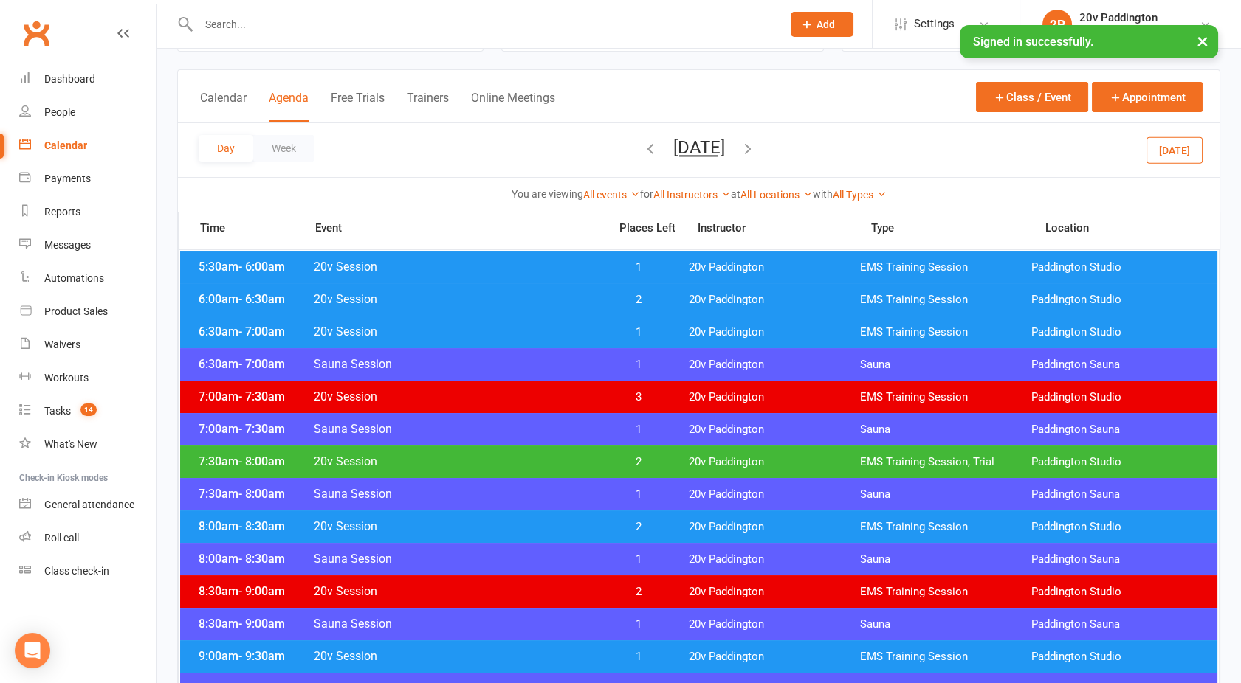
click at [577, 300] on span "20v Session" at bounding box center [456, 299] width 287 height 14
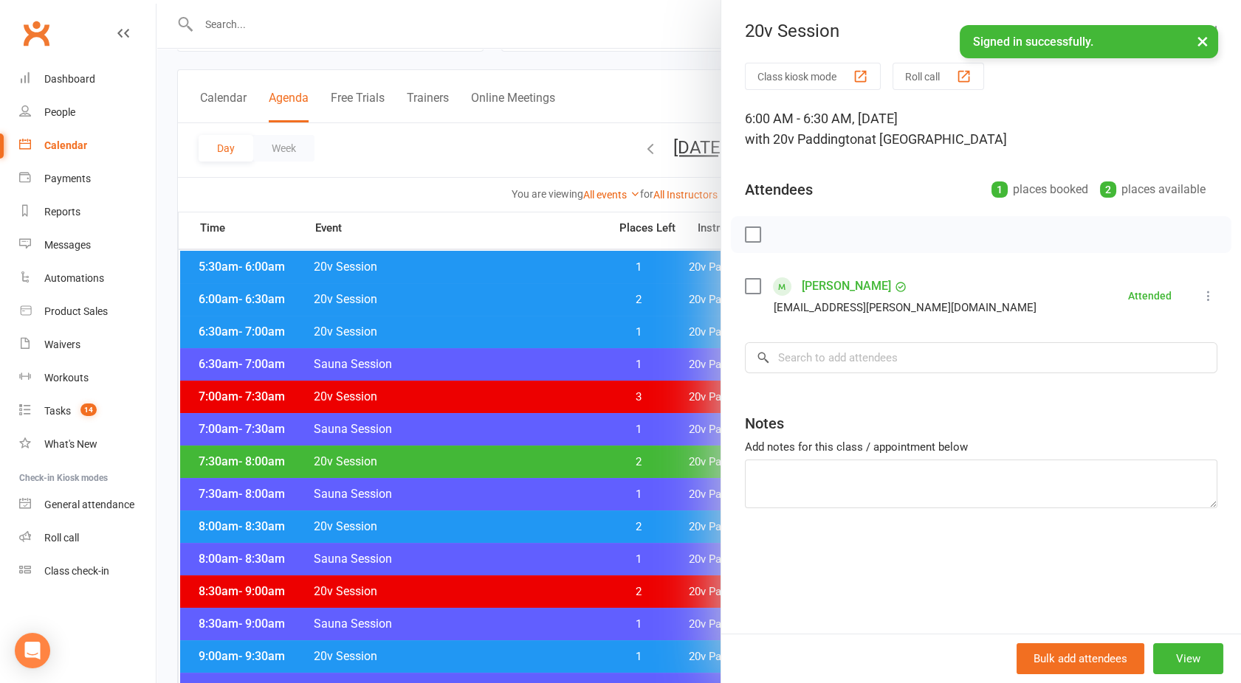
click at [584, 304] on div at bounding box center [698, 341] width 1084 height 683
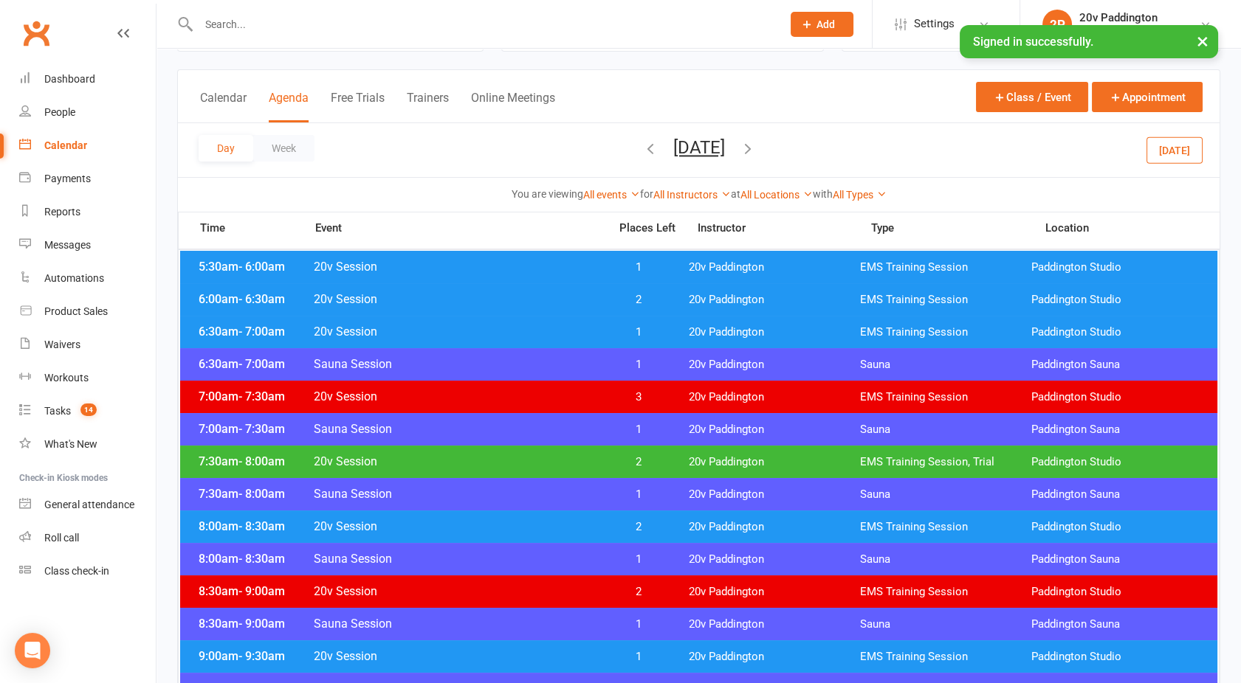
click at [673, 154] on button "Tuesday, Sep 9, 2025" at bounding box center [699, 147] width 52 height 21
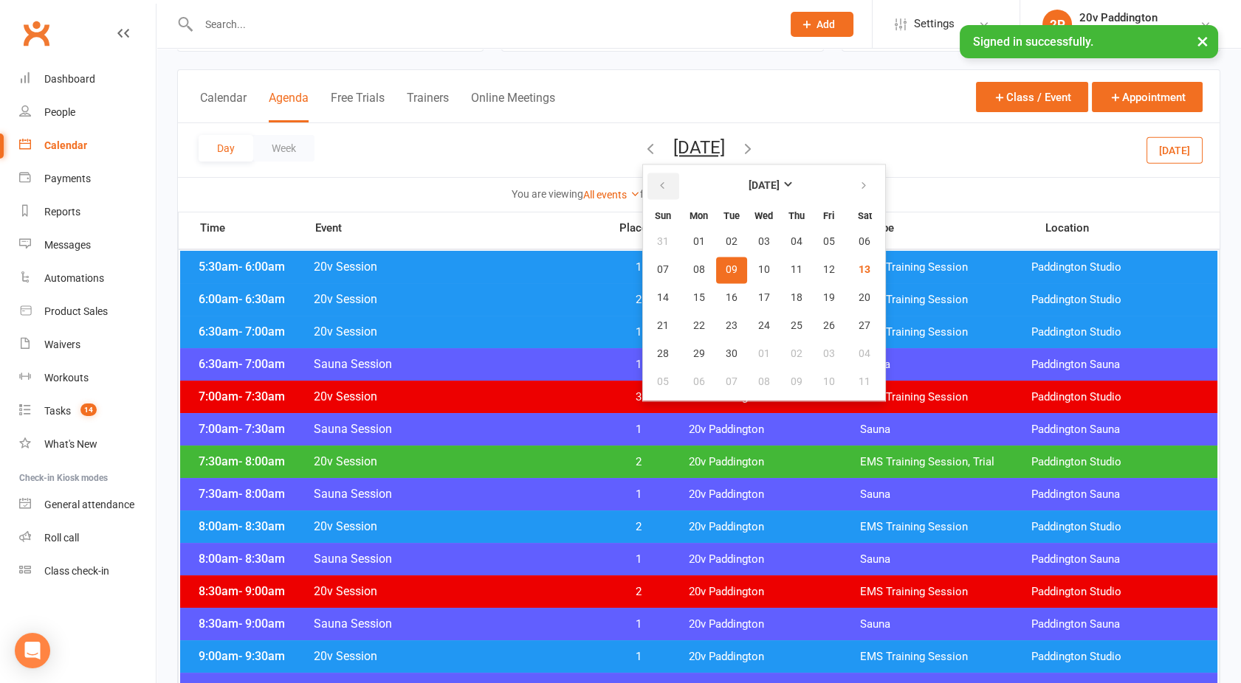
click at [657, 188] on icon "button" at bounding box center [662, 186] width 10 height 12
click at [716, 309] on button "12" at bounding box center [731, 298] width 31 height 27
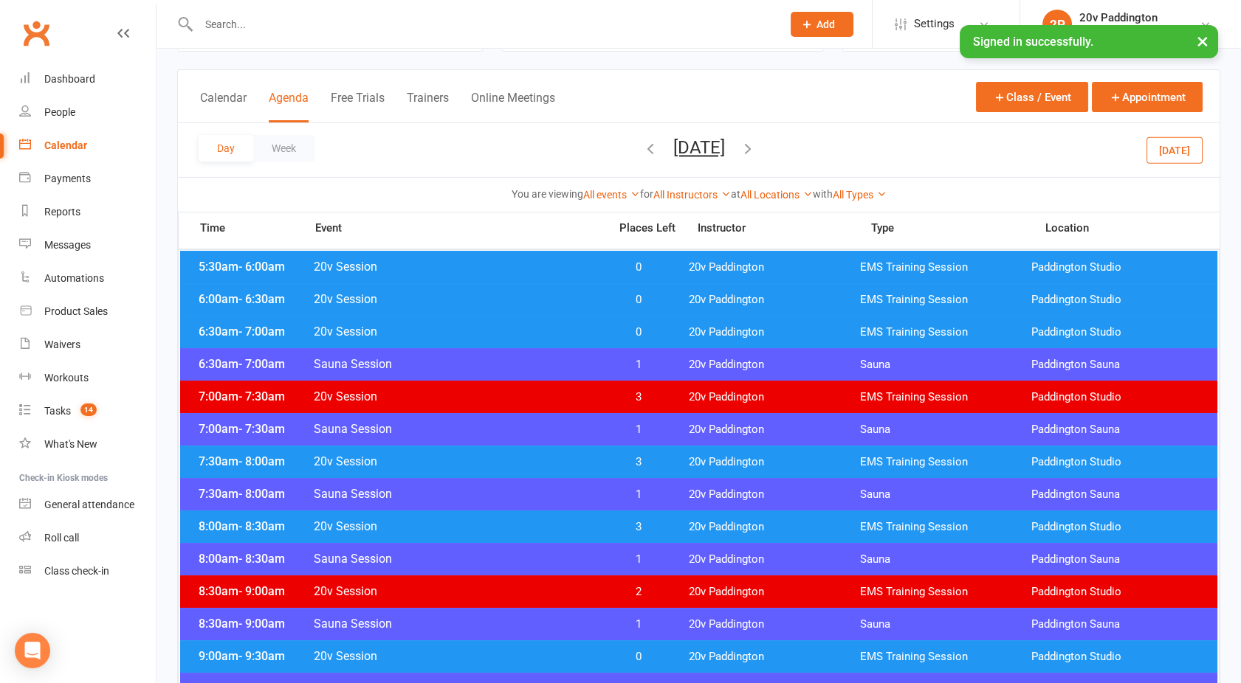
click at [611, 300] on span "0" at bounding box center [638, 300] width 77 height 14
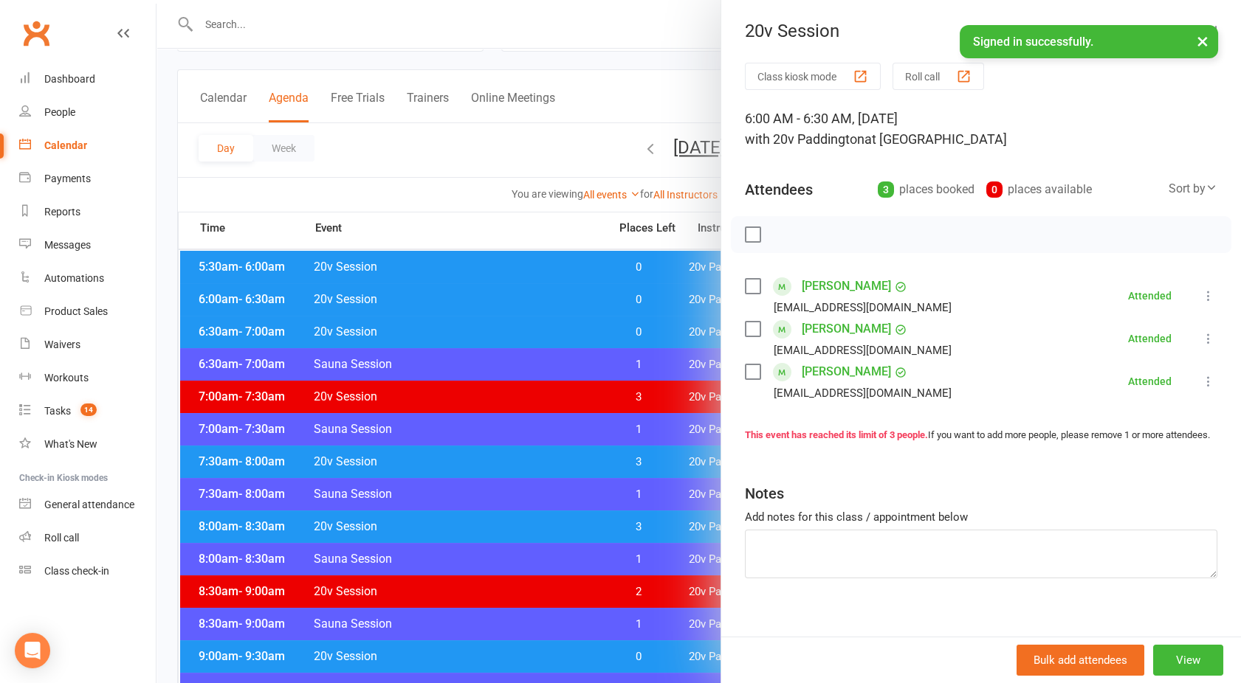
click at [821, 286] on link "[PERSON_NAME]" at bounding box center [845, 287] width 89 height 24
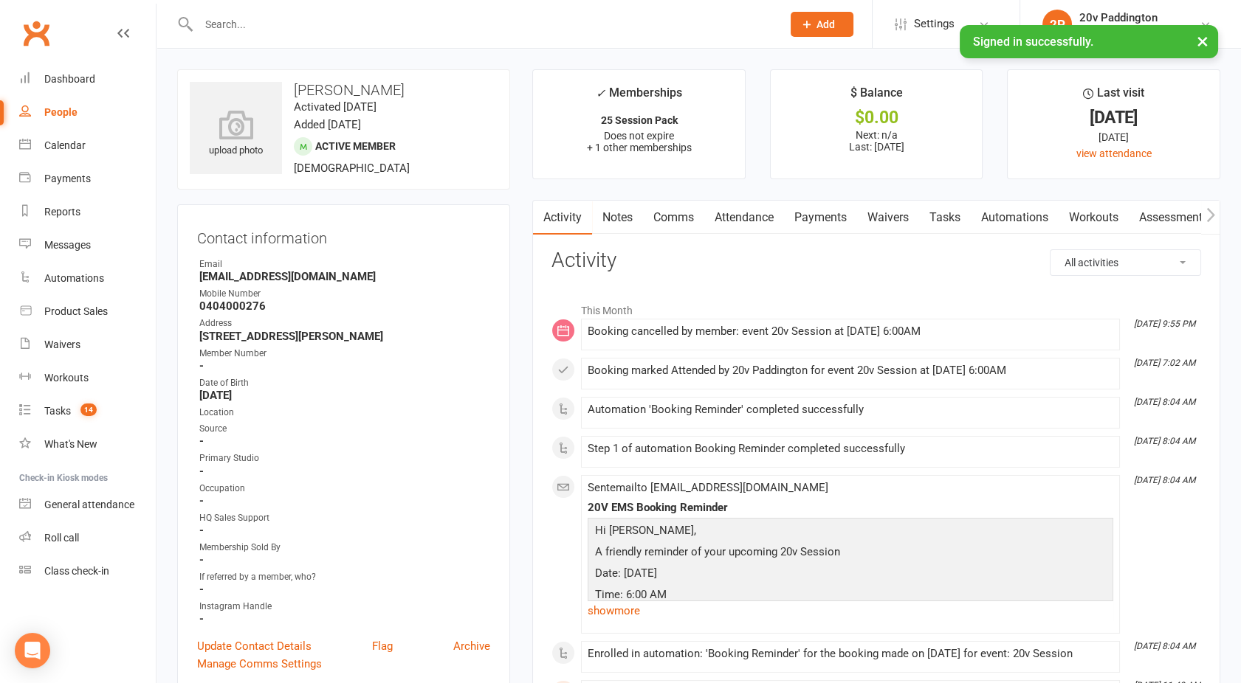
click at [749, 221] on link "Attendance" at bounding box center [744, 218] width 80 height 34
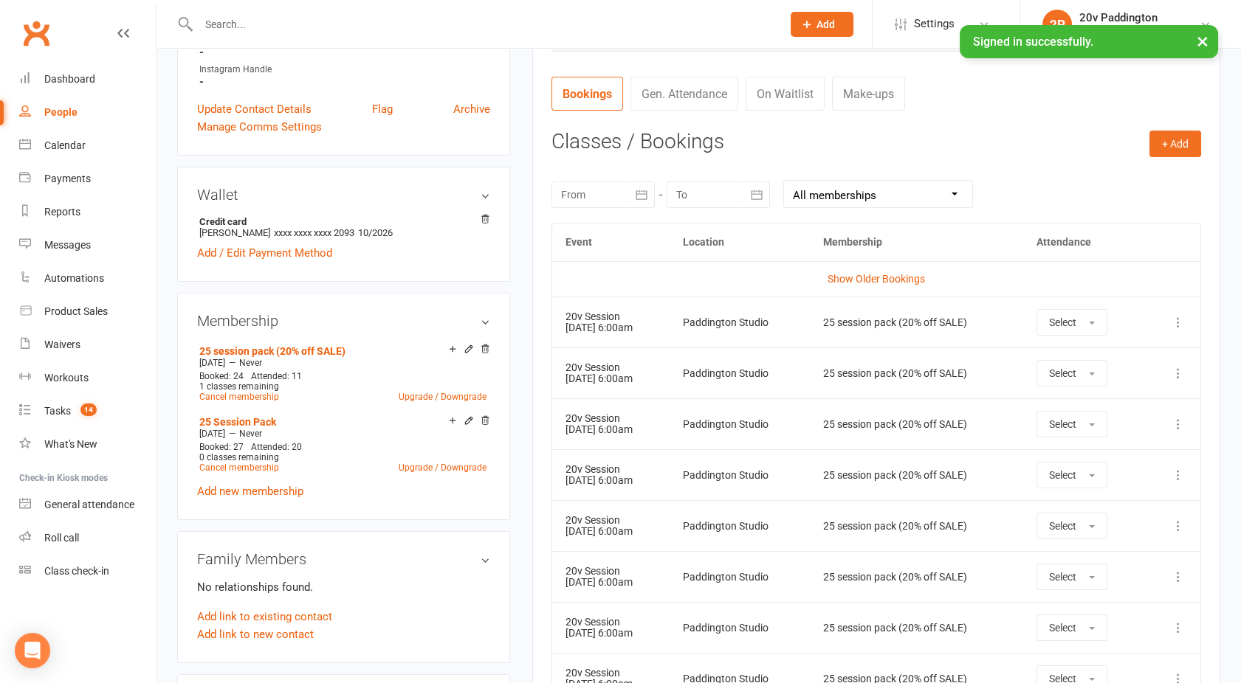
scroll to position [537, 0]
click at [530, 317] on main "✓ Memberships 25 Session Pack Does not expire + 1 other memberships $ Balance $…" at bounding box center [876, 235] width 710 height 1407
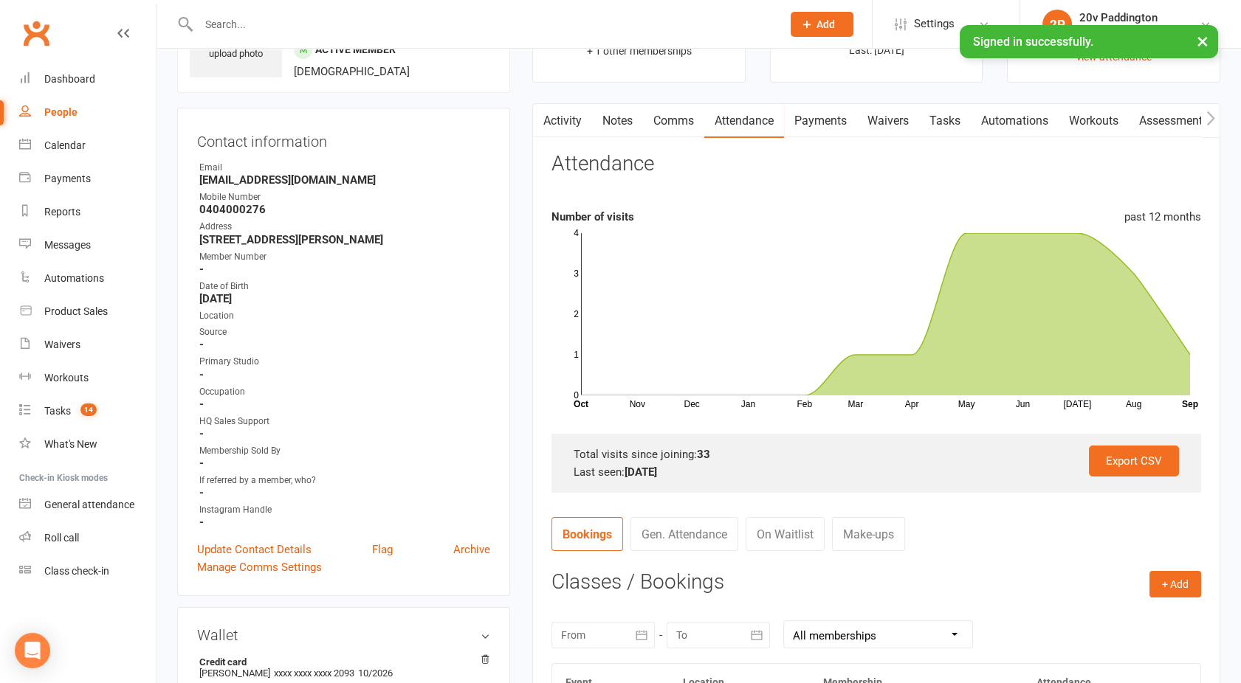
scroll to position [0, 0]
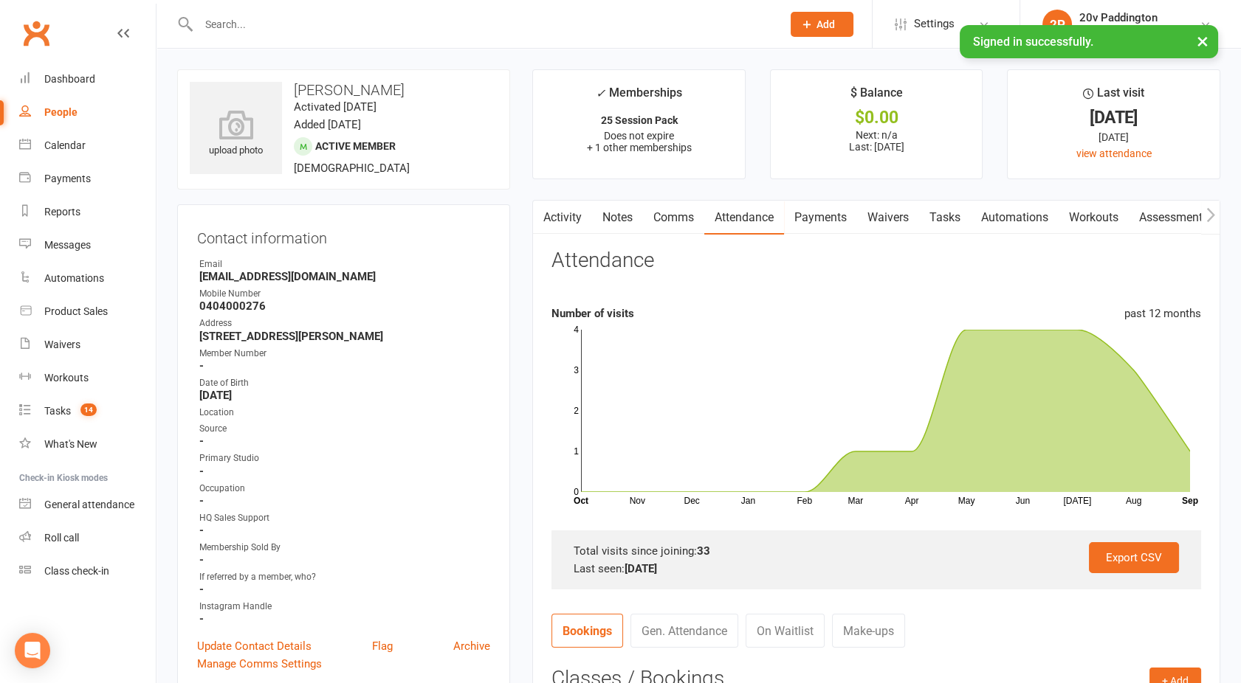
click at [558, 213] on link "Activity" at bounding box center [562, 218] width 59 height 34
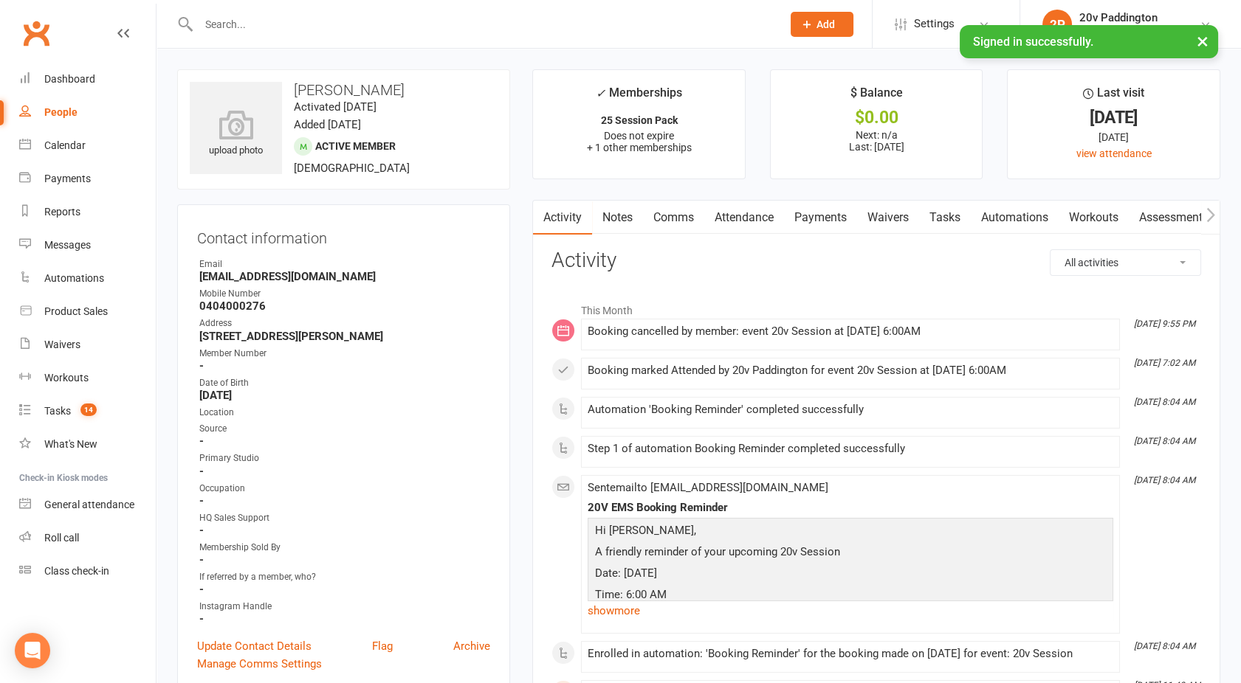
click at [673, 222] on link "Comms" at bounding box center [673, 218] width 61 height 34
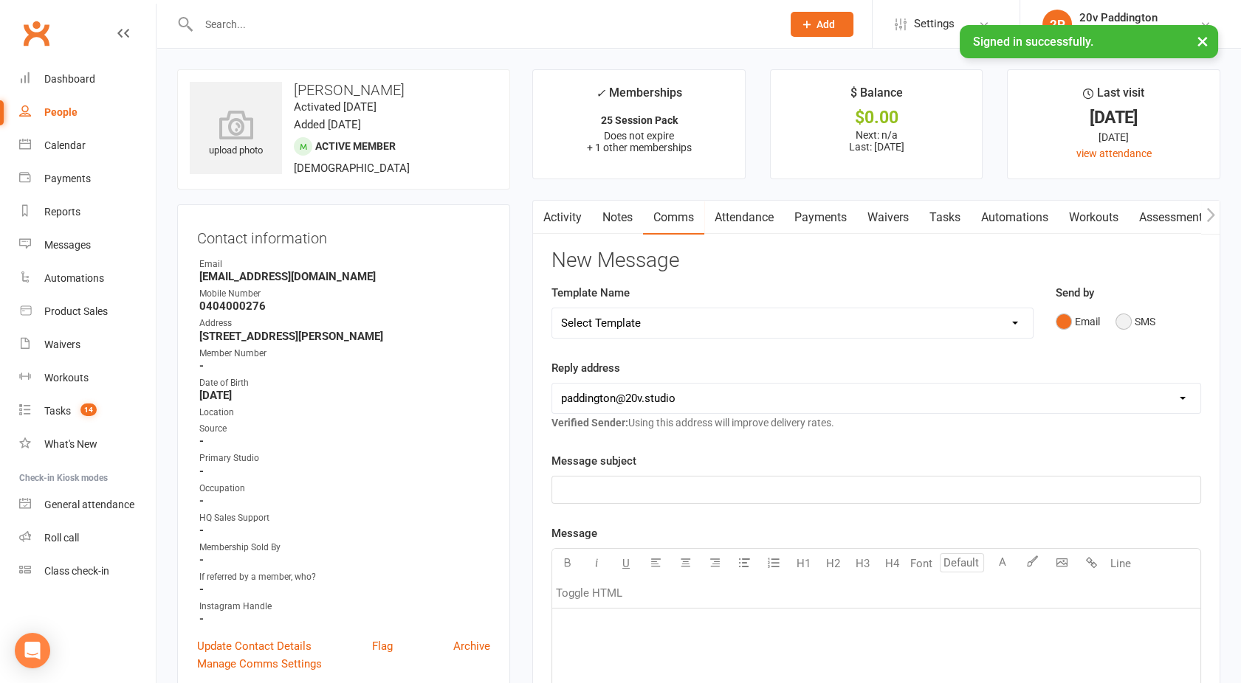
click at [1117, 317] on button "SMS" at bounding box center [1135, 322] width 40 height 28
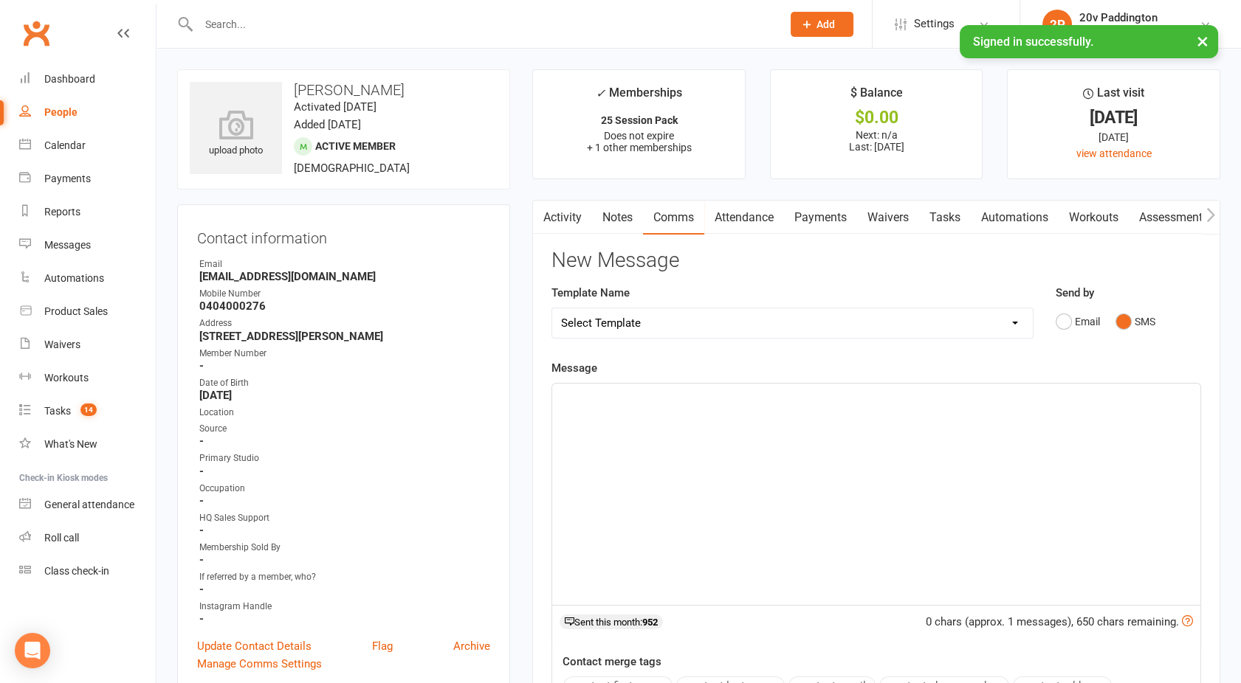
click at [918, 454] on div "﻿" at bounding box center [876, 494] width 648 height 221
click at [86, 149] on link "Calendar" at bounding box center [87, 145] width 137 height 33
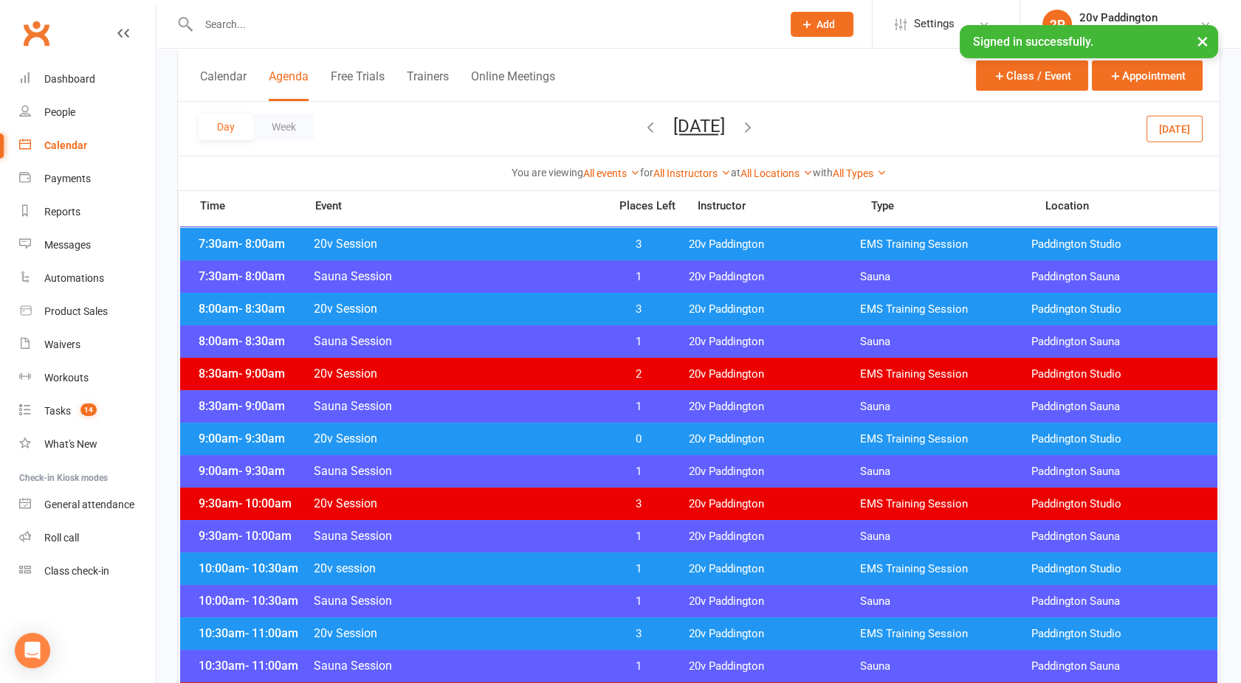
scroll to position [285, 0]
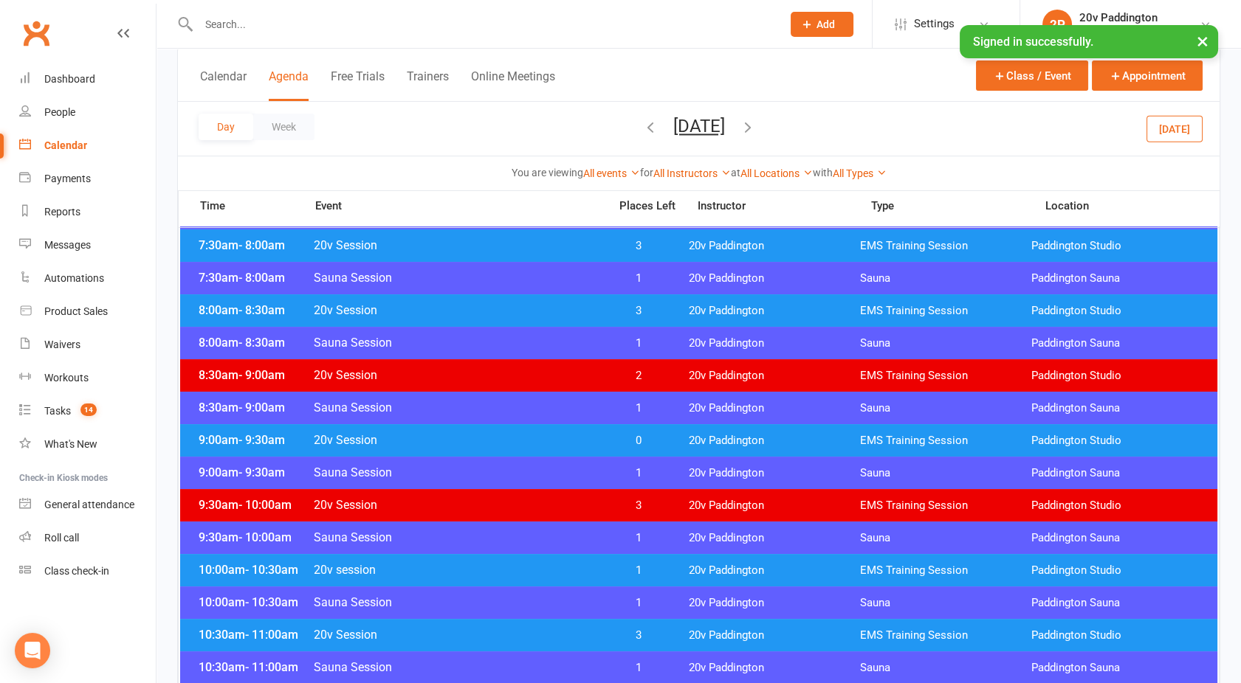
click at [677, 150] on div "Day Week Tuesday, Aug 12, 2025 September 2025 Sun Mon Tue Wed Thu Fri Sat 31 01…" at bounding box center [698, 129] width 1041 height 54
click at [673, 118] on button "Tuesday, Aug 12, 2025" at bounding box center [699, 126] width 52 height 21
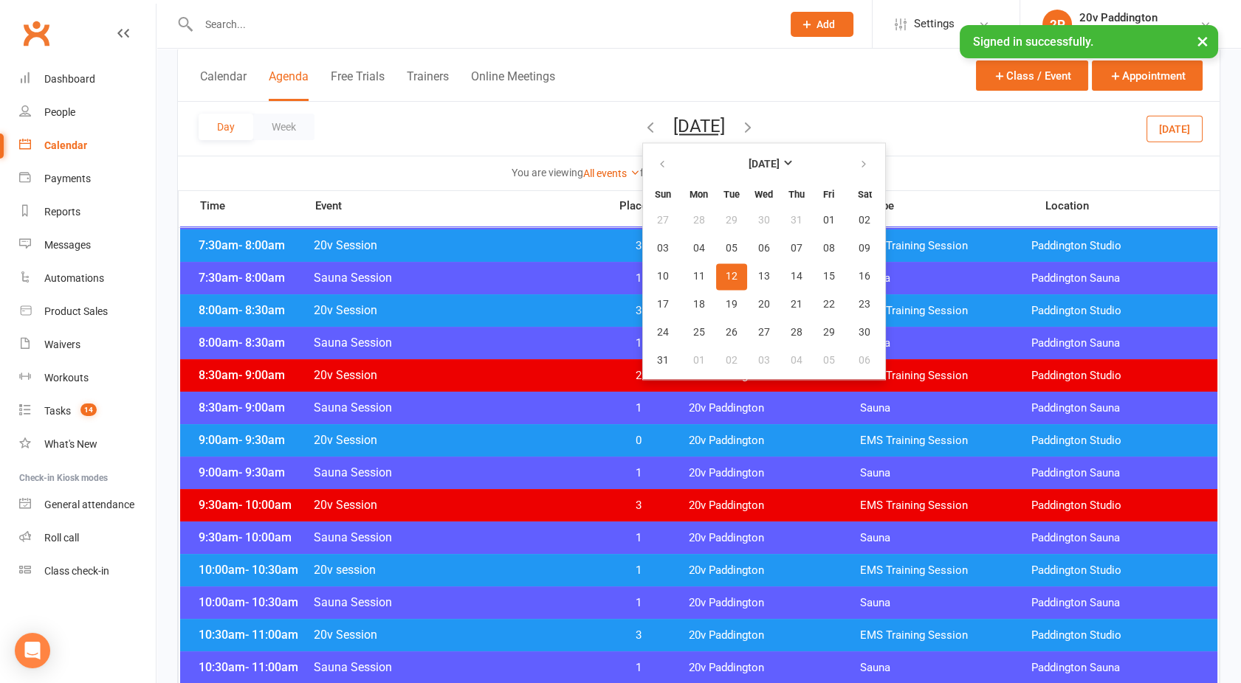
click at [700, 142] on div "Day Week Tuesday, Aug 12, 2025 August 2025 Sun Mon Tue Wed Thu Fri Sat 27 28 29…" at bounding box center [698, 129] width 1041 height 54
click at [696, 133] on button "Tuesday, Aug 12, 2025" at bounding box center [699, 126] width 52 height 21
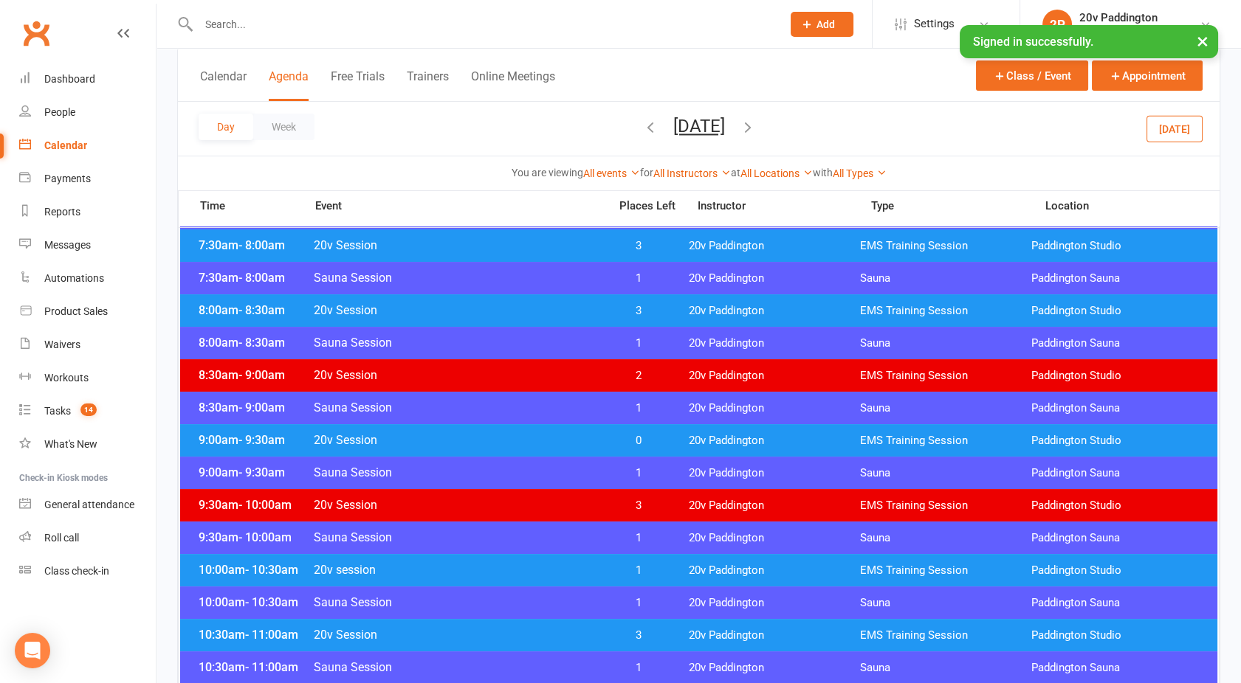
click at [1183, 124] on button "[DATE]" at bounding box center [1174, 128] width 56 height 27
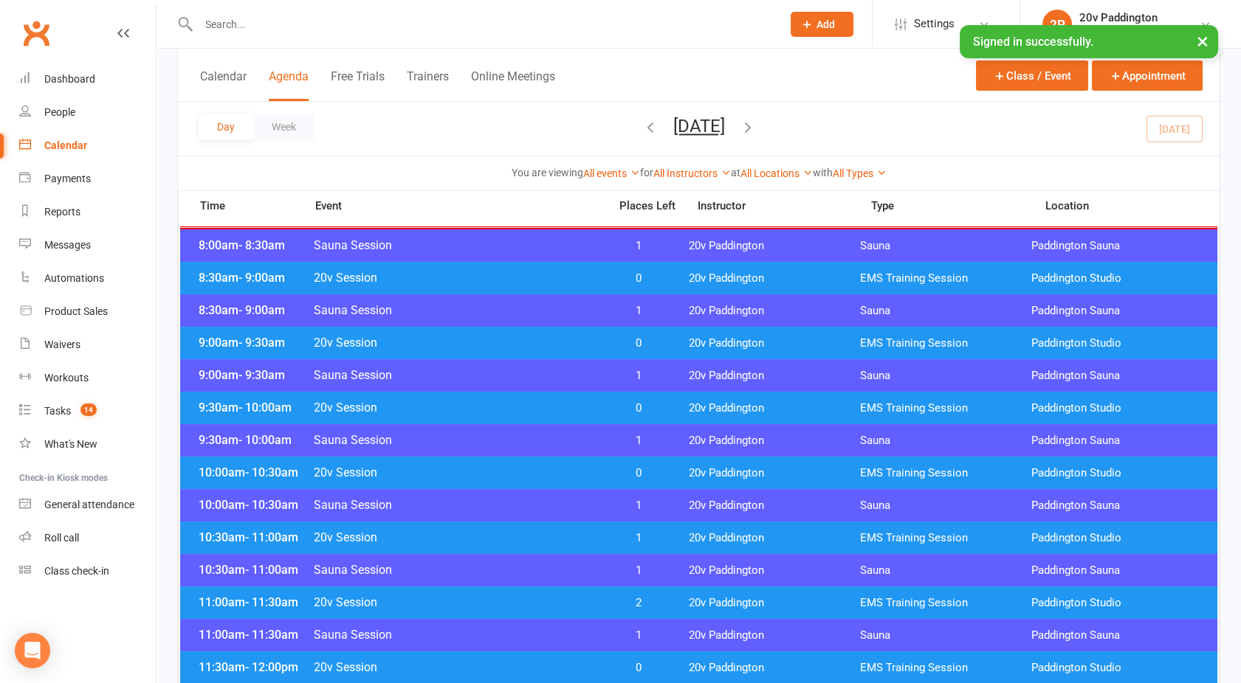
click at [673, 129] on button "[DATE]" at bounding box center [699, 126] width 52 height 21
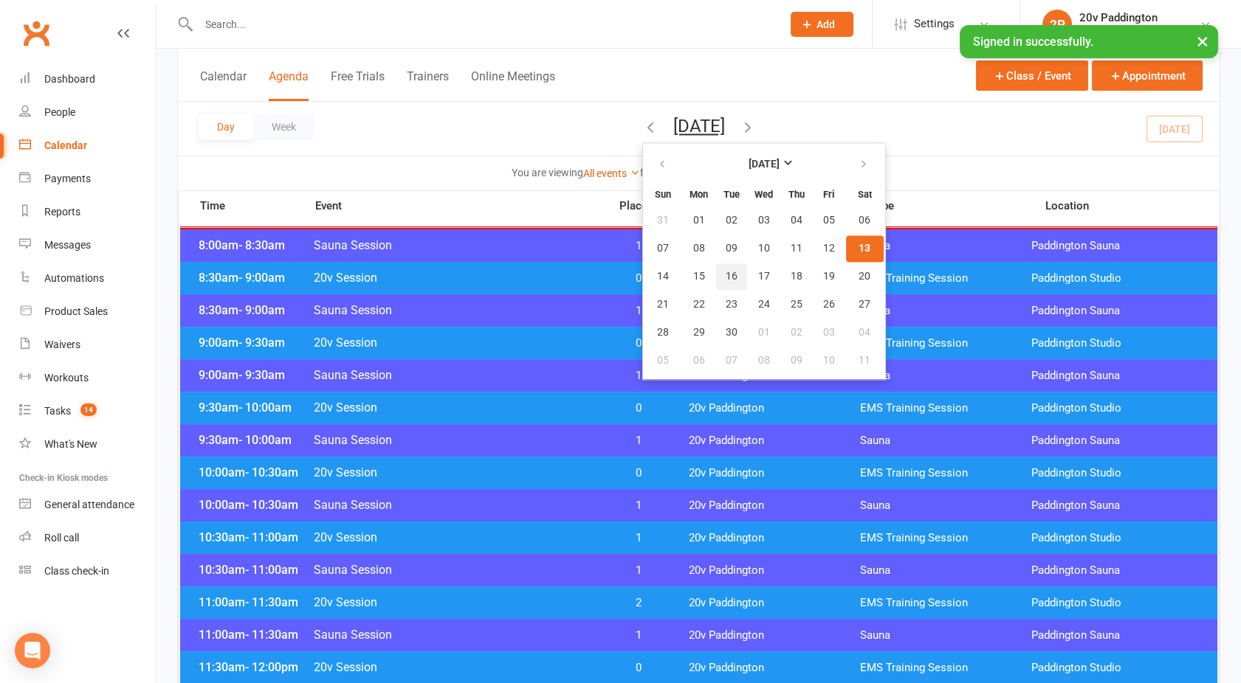
click at [716, 276] on button "16" at bounding box center [731, 276] width 31 height 27
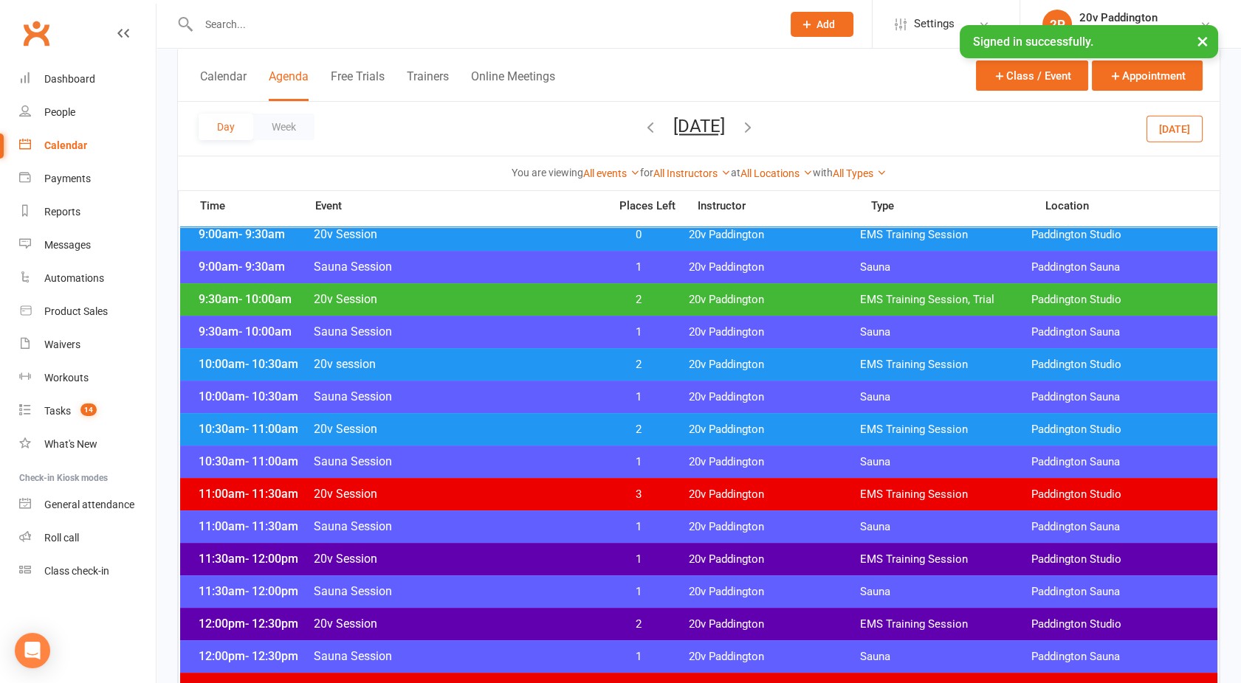
scroll to position [493, 0]
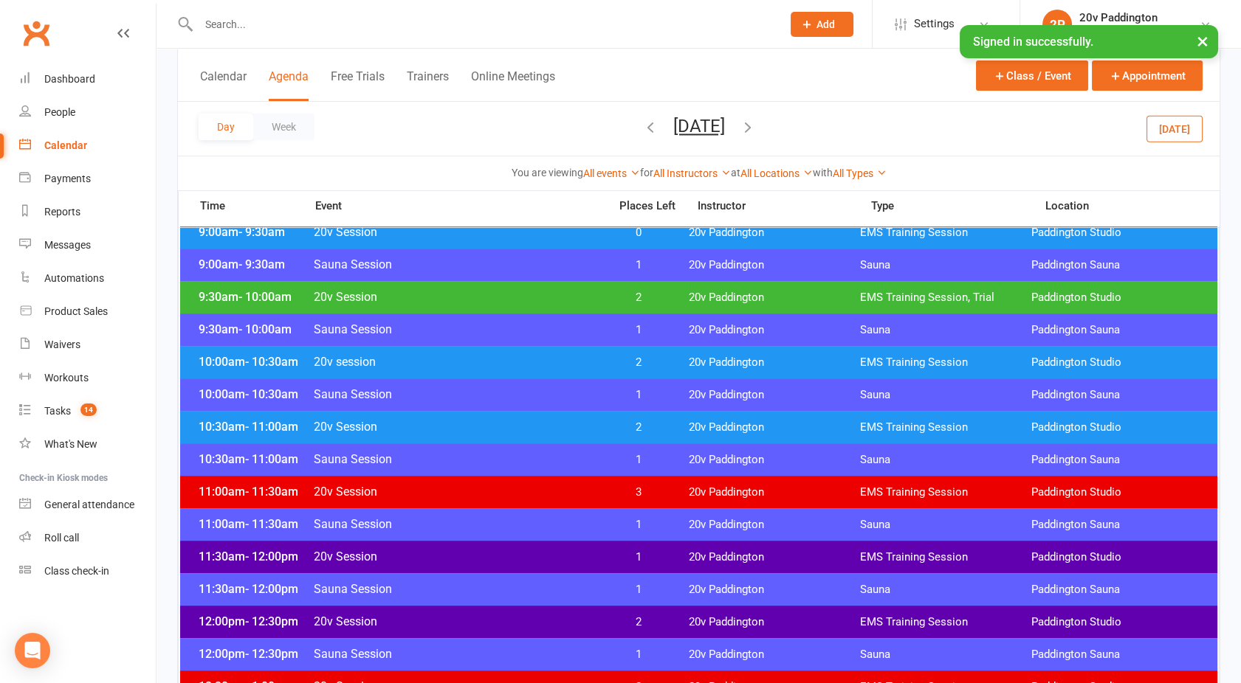
click at [549, 369] on div "10:00am - 10:30am 20v session 2 20v Paddington EMS Training Session Paddington …" at bounding box center [698, 362] width 1037 height 32
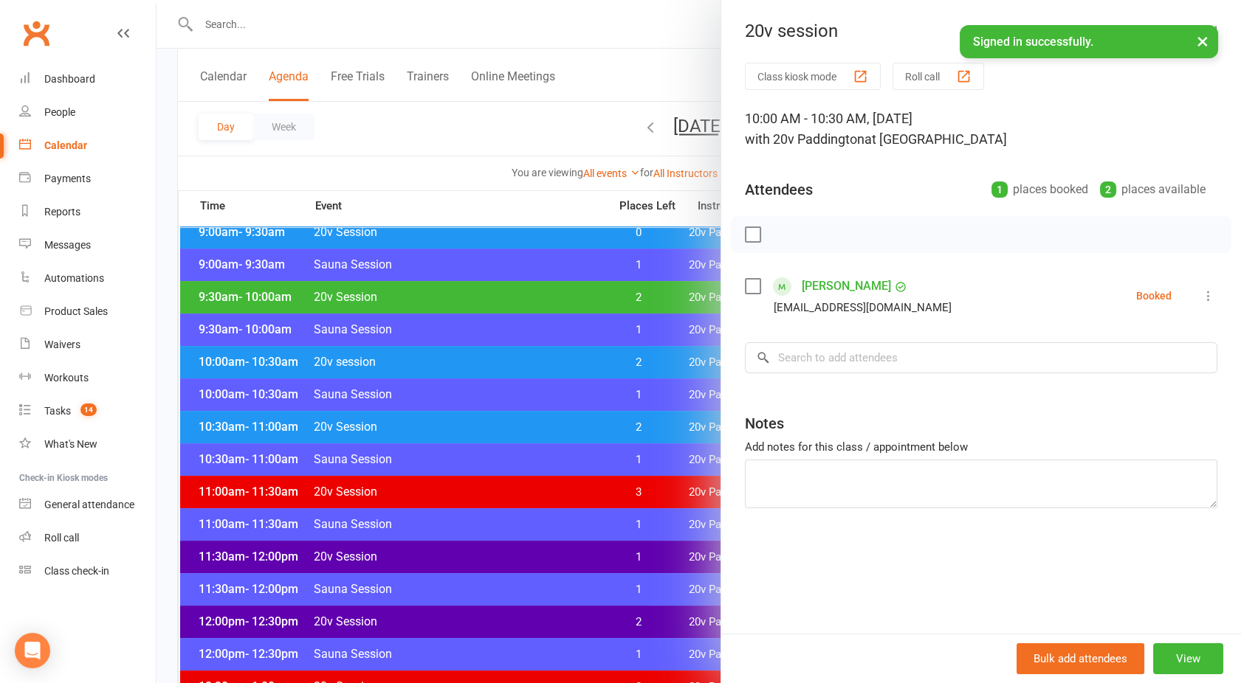
click at [549, 369] on div at bounding box center [698, 341] width 1084 height 683
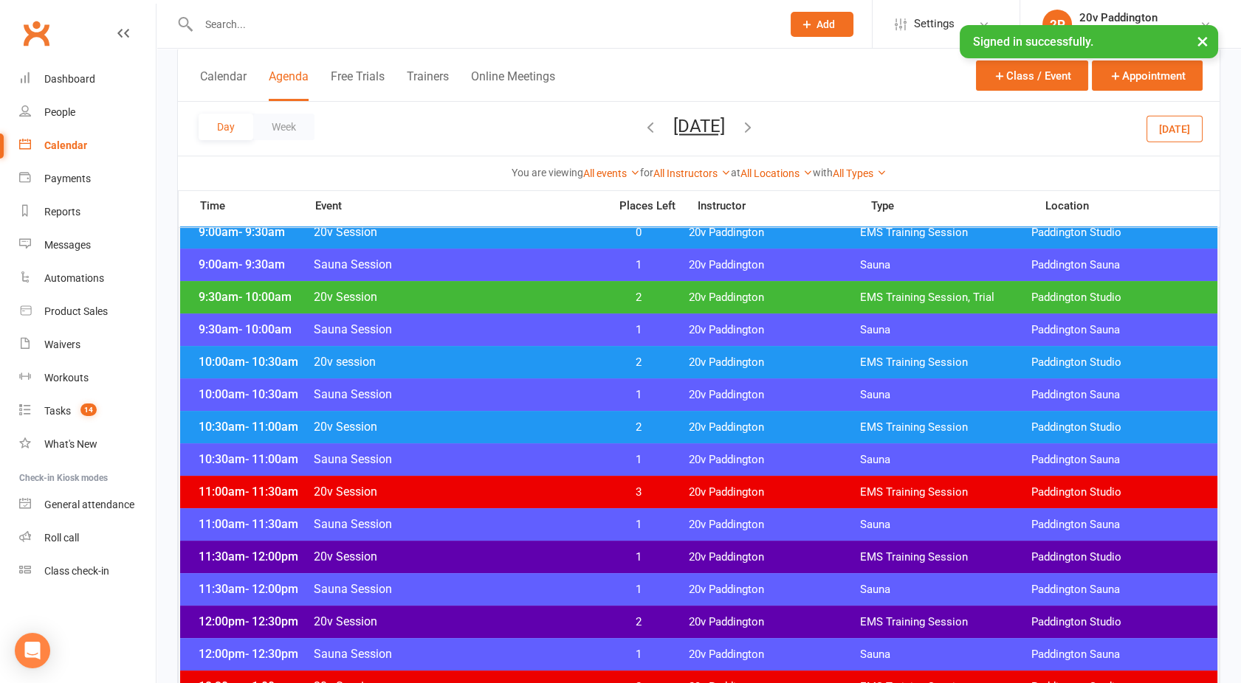
click at [557, 444] on div "10:30am - 11:00am Sauna Session 1 20v Paddington Sauna Paddington Sauna" at bounding box center [698, 460] width 1037 height 32
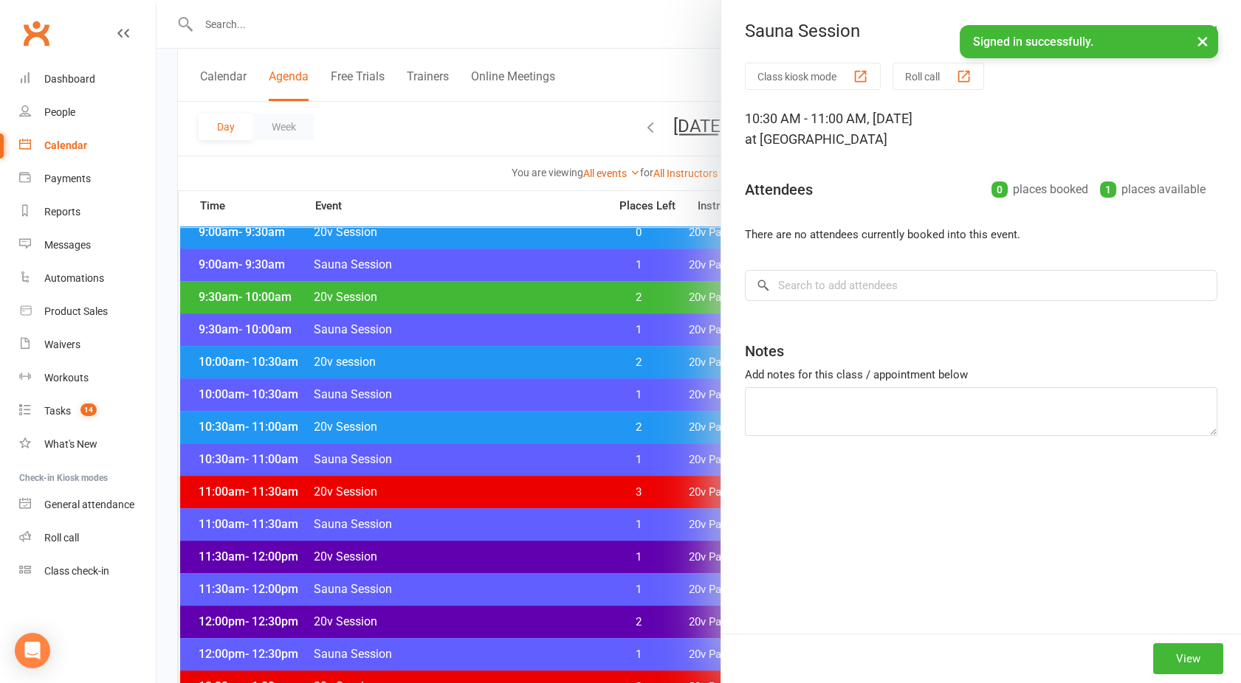
click at [551, 431] on div at bounding box center [698, 341] width 1084 height 683
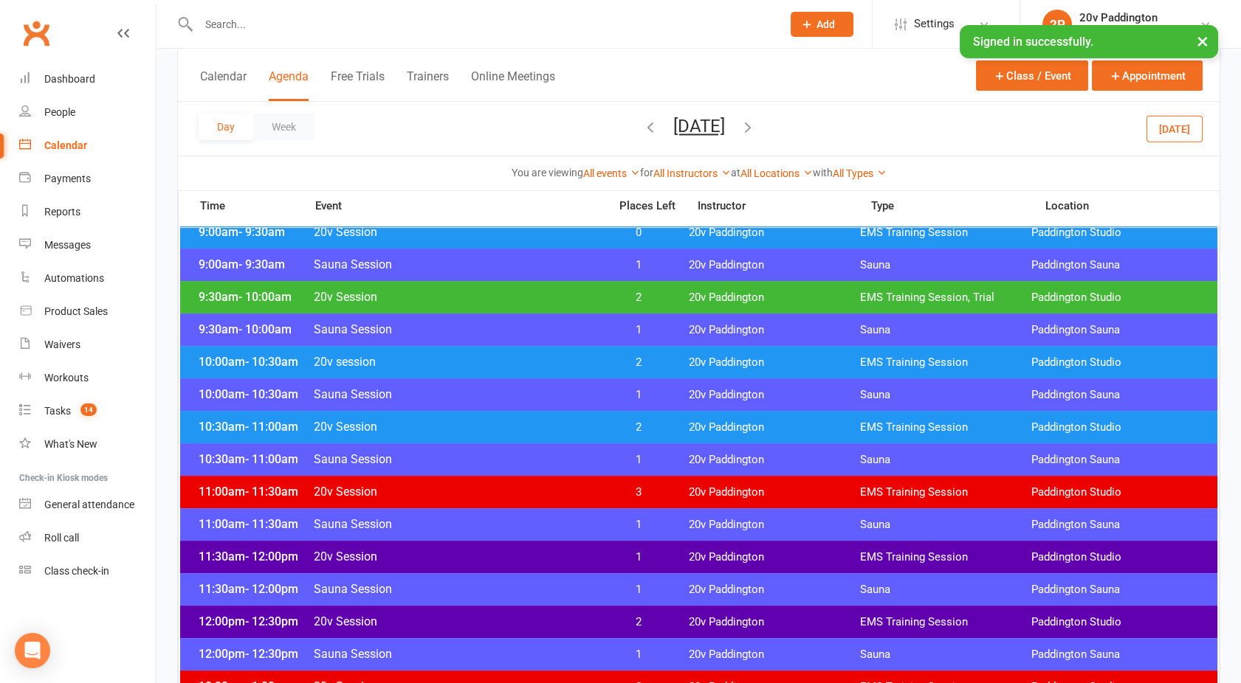
click at [551, 431] on span "20v Session" at bounding box center [456, 427] width 287 height 14
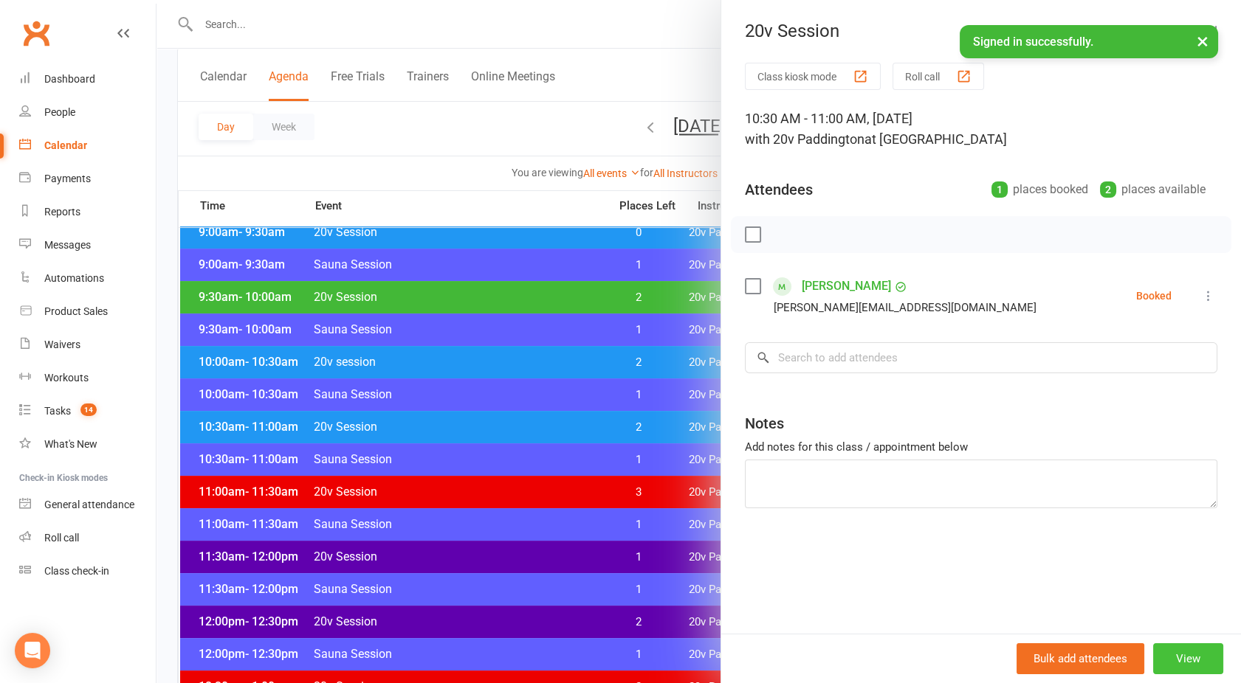
click at [1179, 657] on button "View" at bounding box center [1188, 659] width 70 height 31
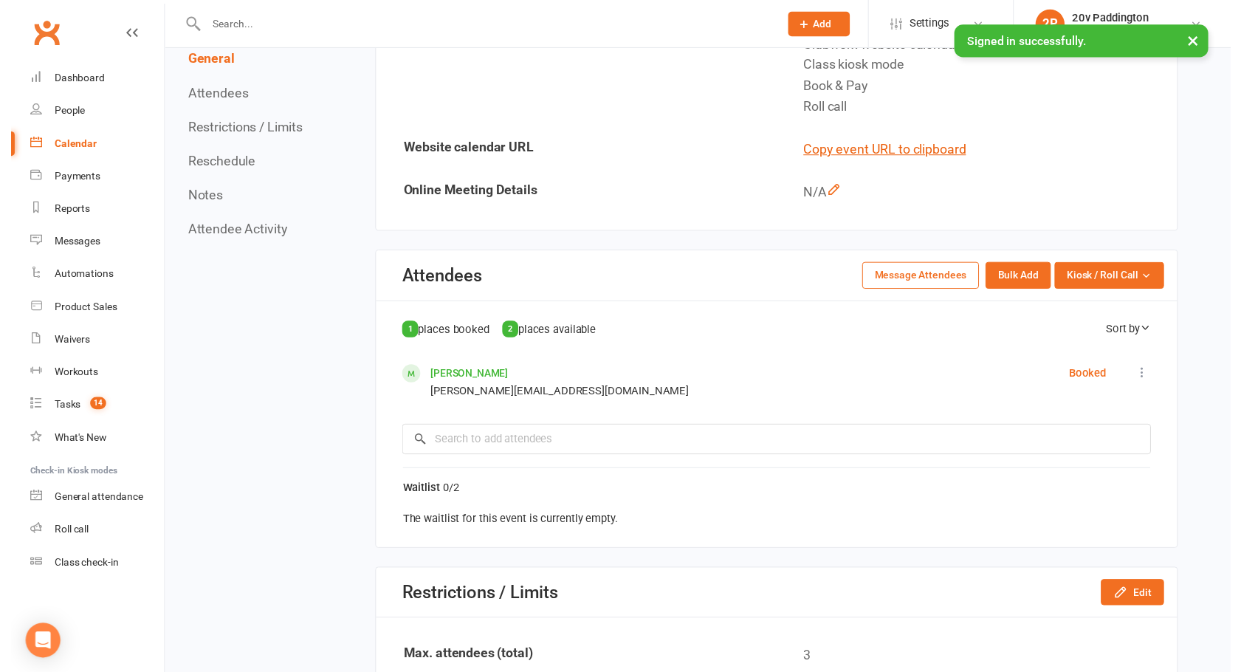
scroll to position [590, 0]
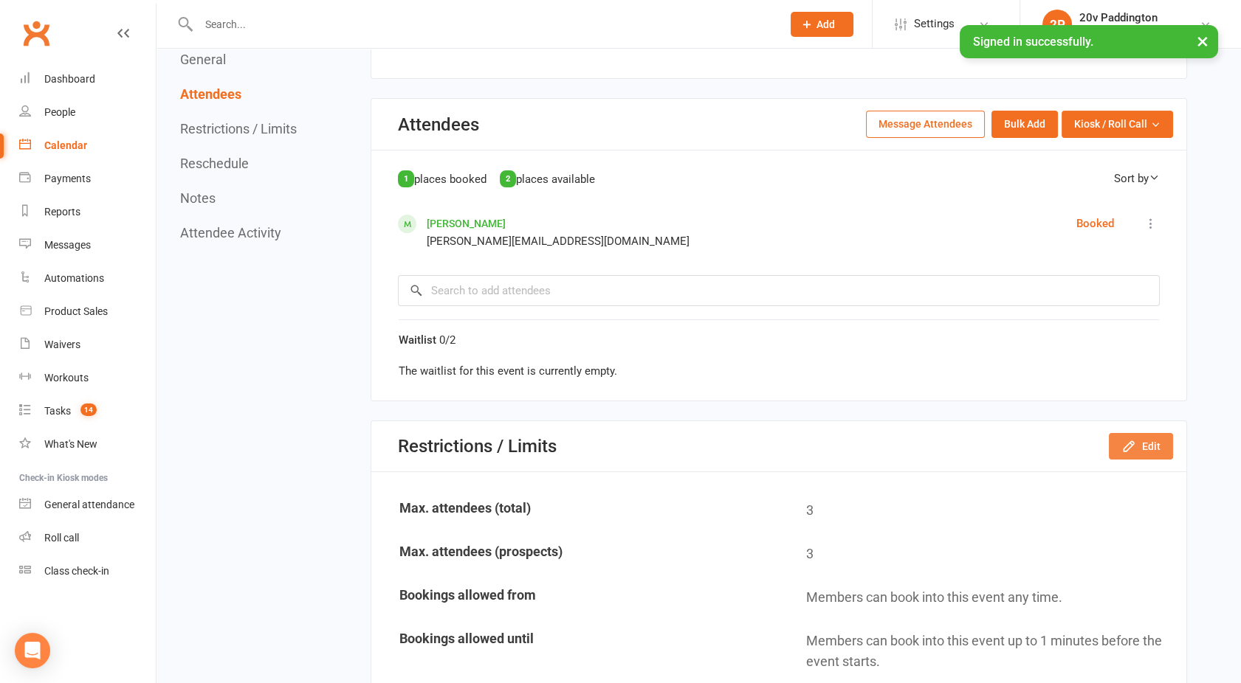
click at [1150, 443] on button "Edit" at bounding box center [1140, 446] width 64 height 27
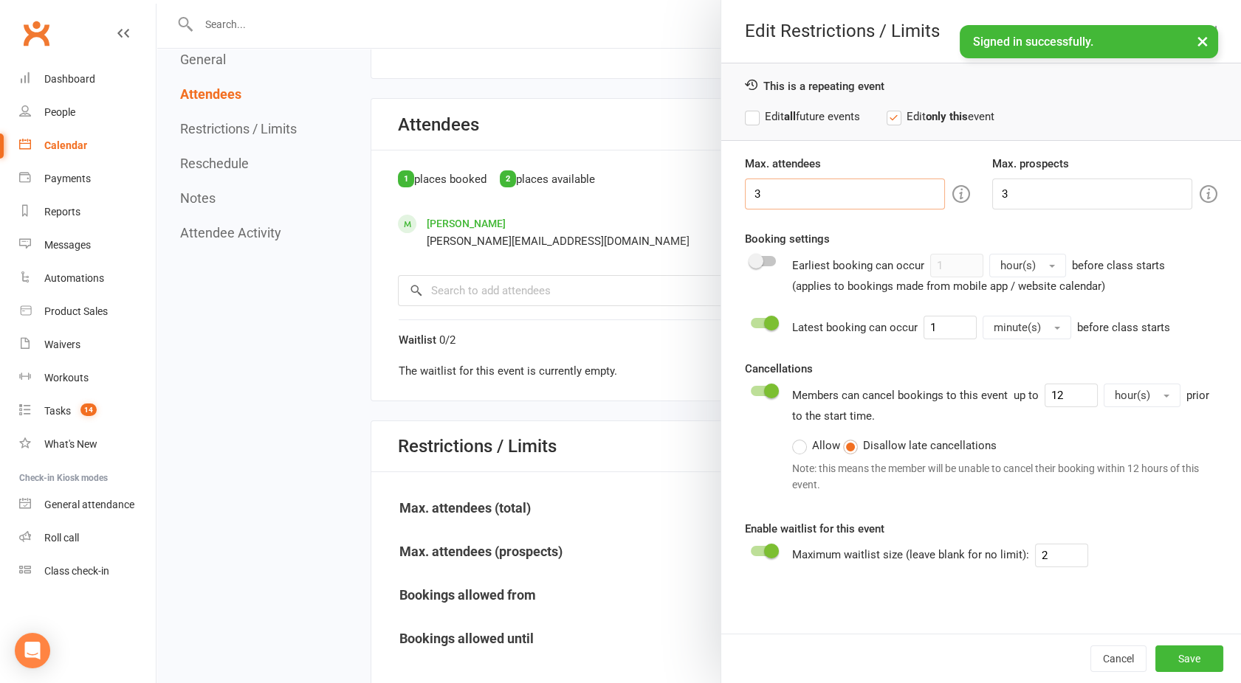
click at [816, 194] on input "3" at bounding box center [845, 194] width 200 height 31
type input "2"
click at [1031, 200] on input "3" at bounding box center [1092, 194] width 200 height 31
type input "2"
click at [1188, 660] on button "Save" at bounding box center [1189, 659] width 68 height 27
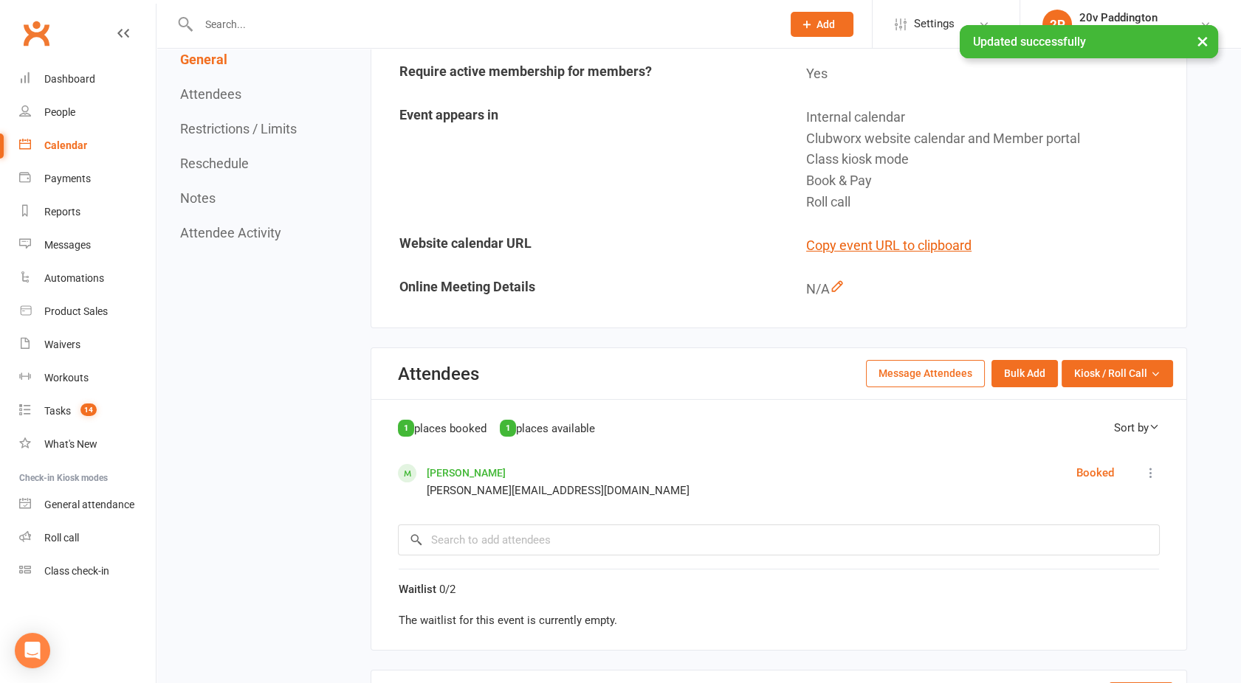
scroll to position [0, 0]
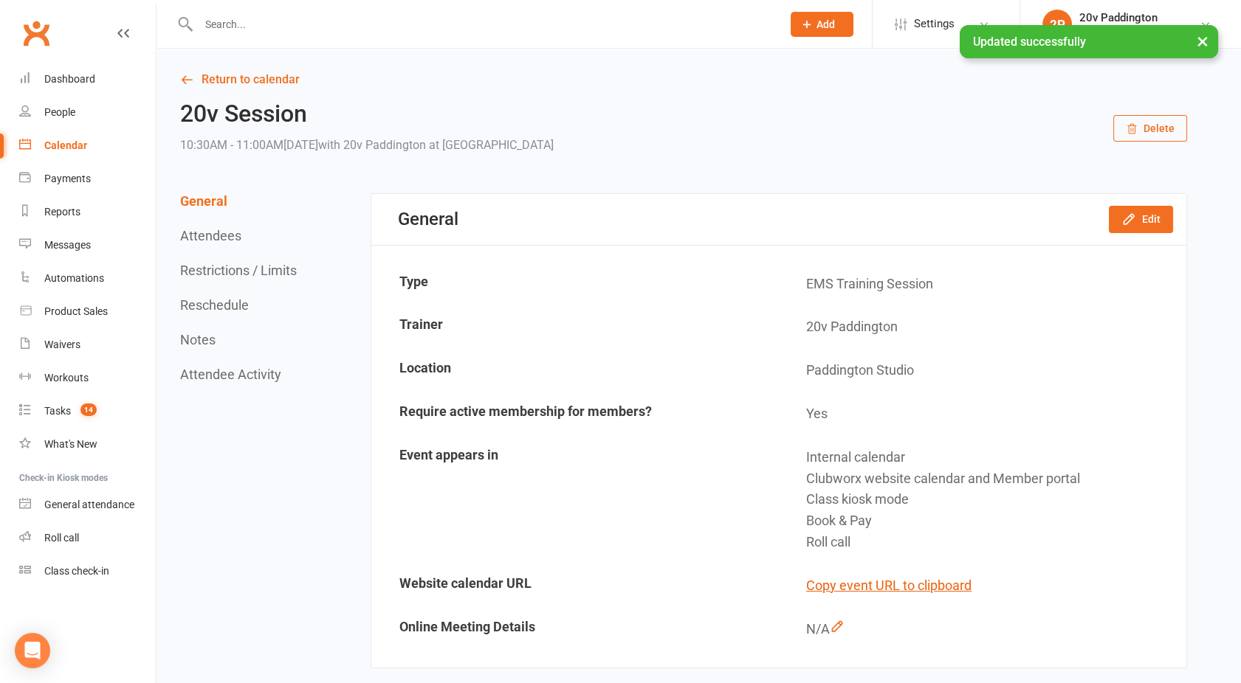
click at [221, 25] on div "× Updated successfully" at bounding box center [610, 25] width 1221 height 0
click at [218, 74] on link "Return to calendar" at bounding box center [683, 79] width 1007 height 21
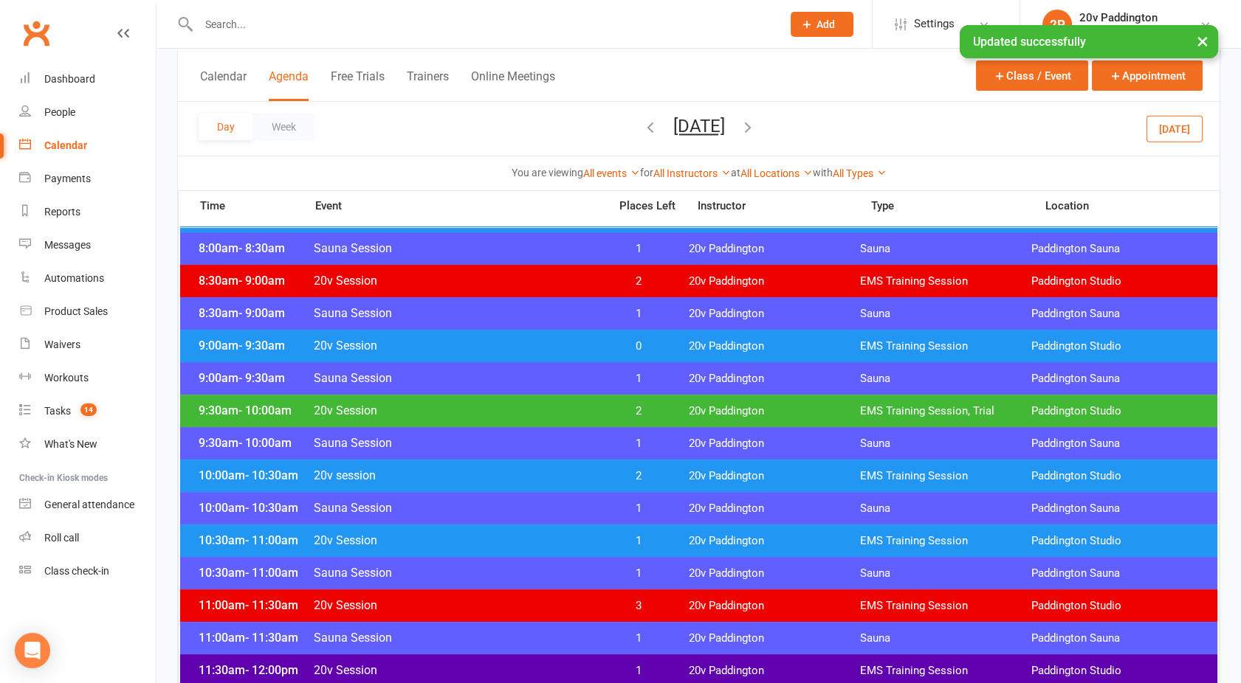
scroll to position [382, 0]
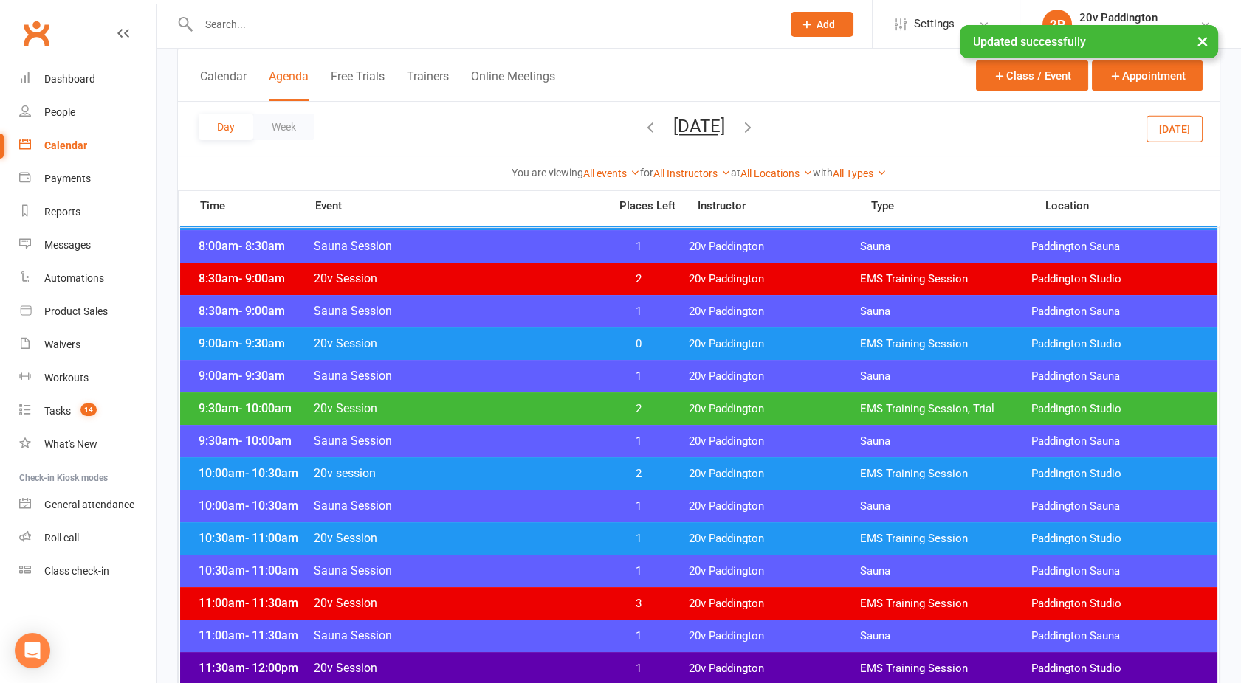
click at [543, 461] on div "10:00am - 10:30am 20v session 2 20v Paddington EMS Training Session Paddington …" at bounding box center [698, 474] width 1037 height 32
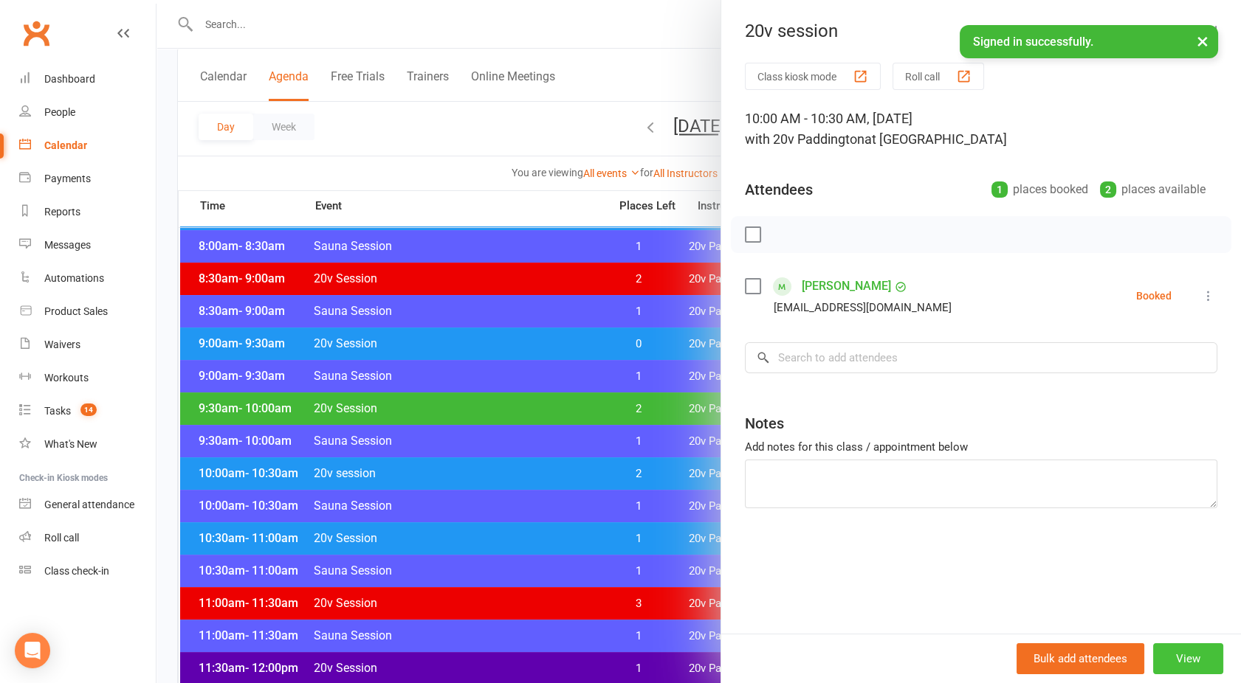
click at [1188, 665] on button "View" at bounding box center [1188, 659] width 70 height 31
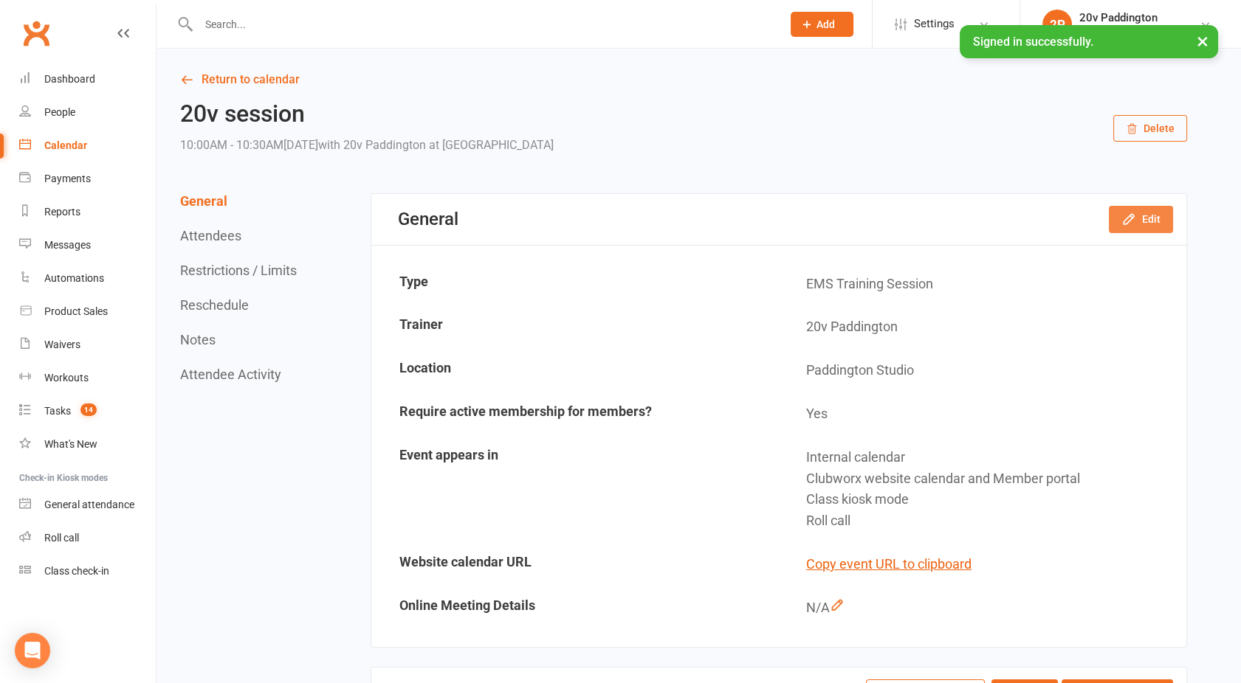
click at [1141, 215] on button "Edit" at bounding box center [1140, 219] width 64 height 27
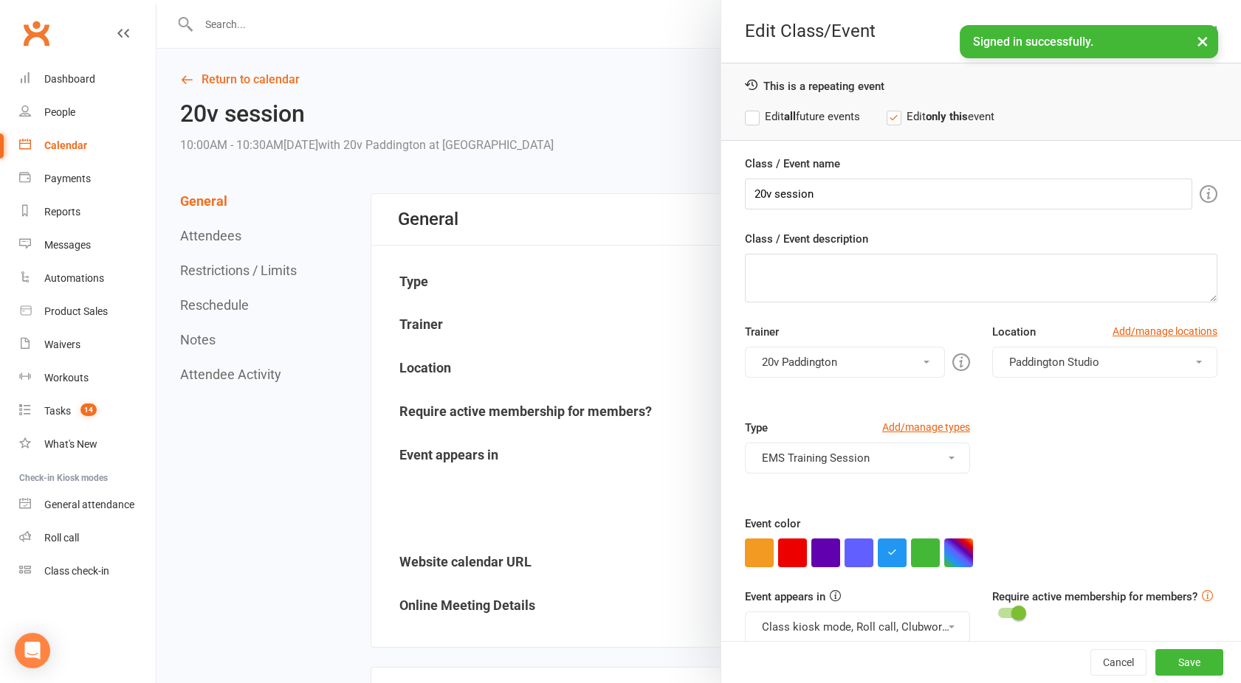
scroll to position [21, 0]
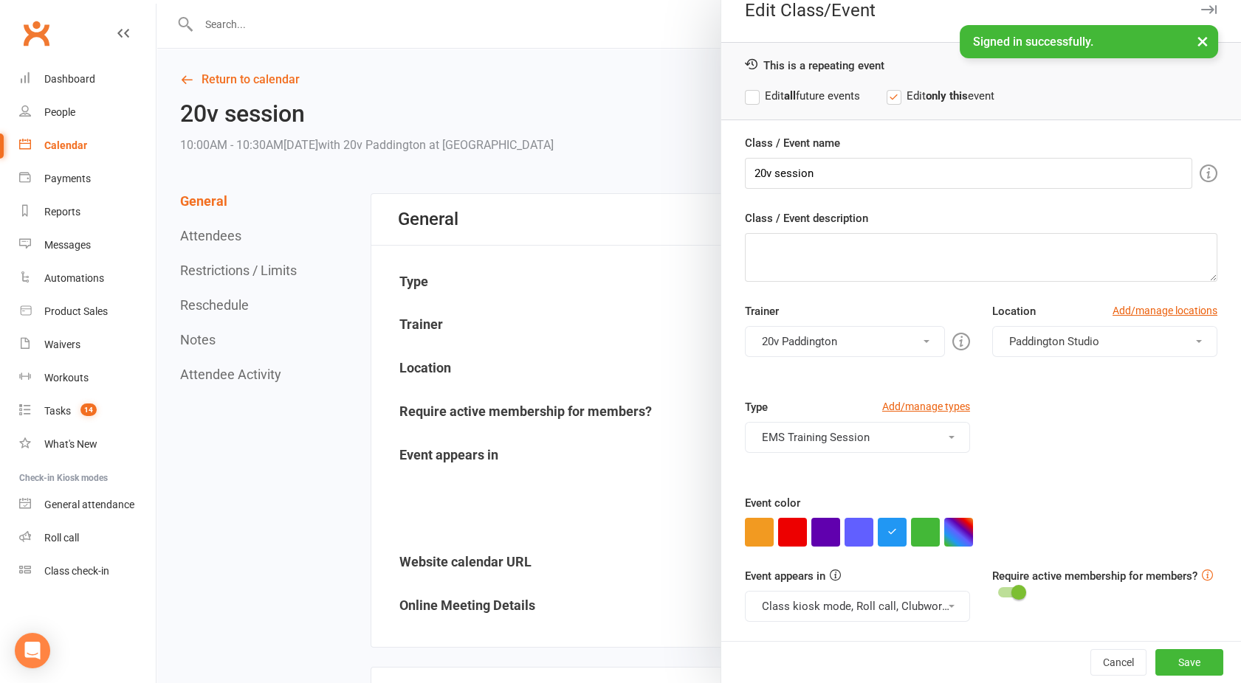
click at [508, 431] on div at bounding box center [698, 341] width 1084 height 683
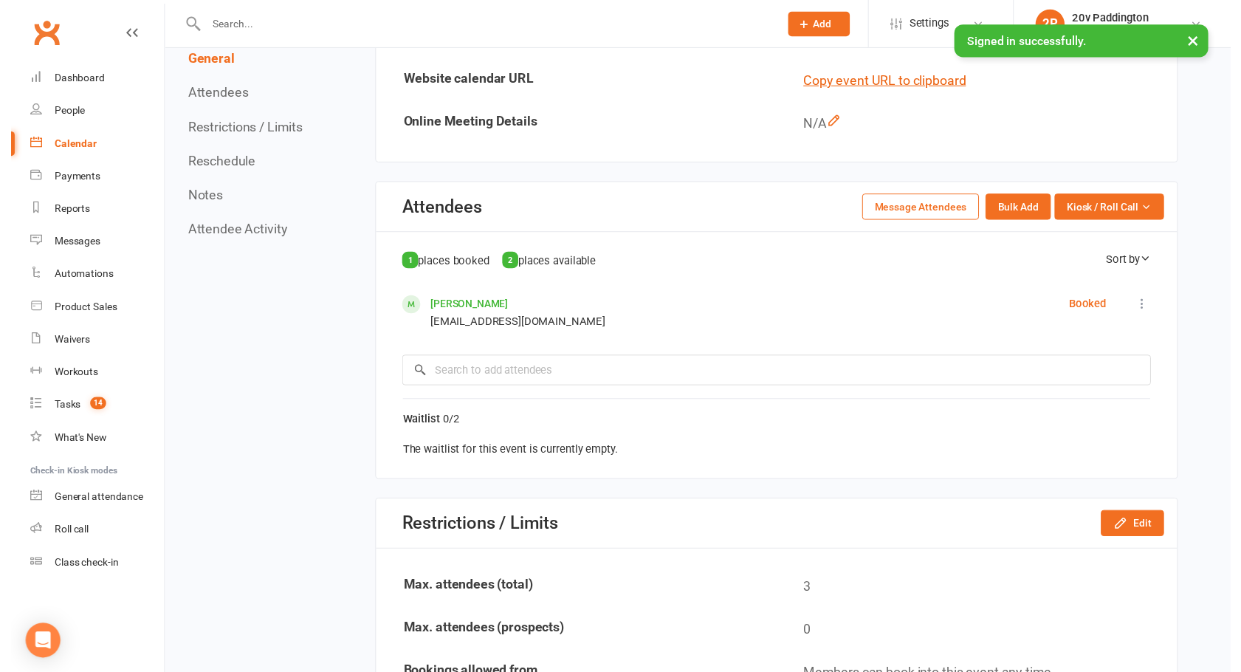
scroll to position [490, 0]
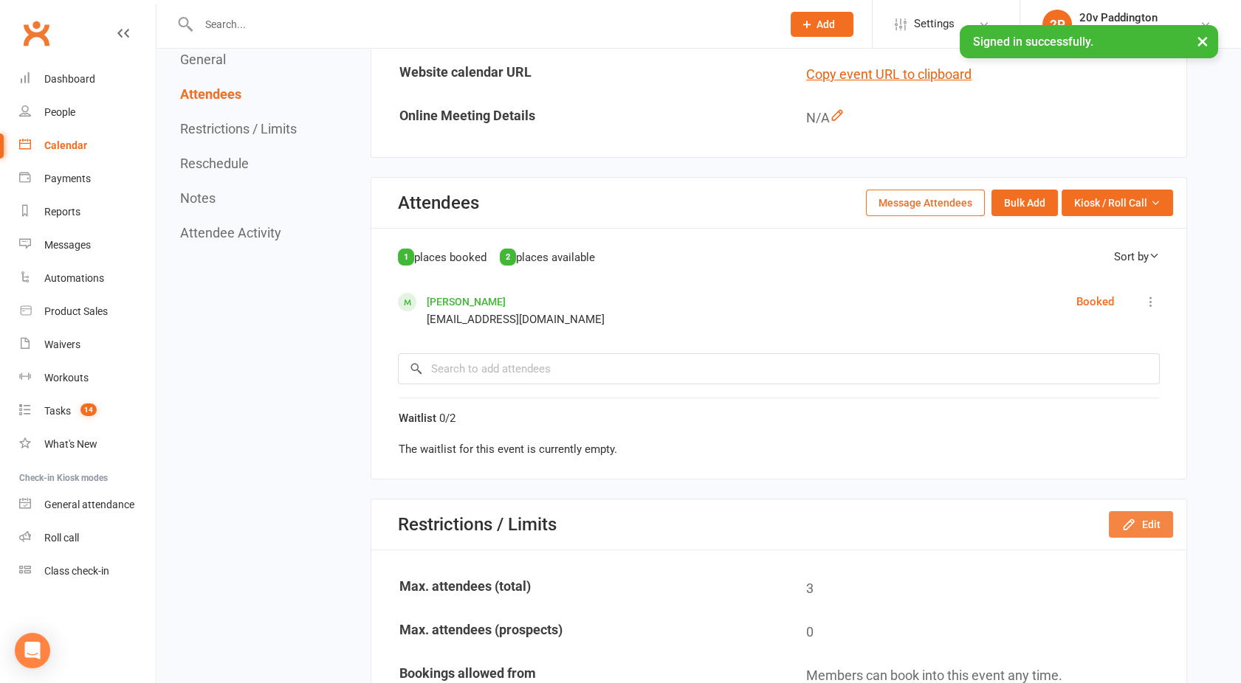
click at [1125, 528] on icon "button" at bounding box center [1128, 524] width 15 height 15
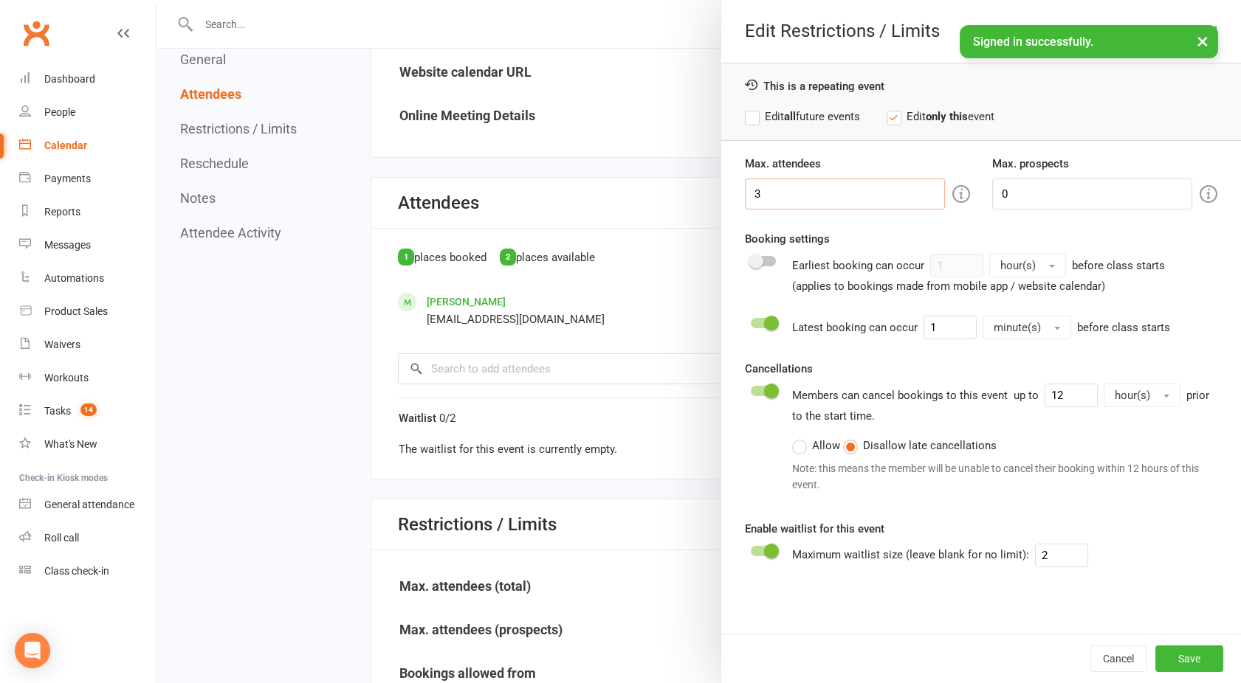
click at [813, 179] on input "3" at bounding box center [845, 194] width 200 height 31
type input "2"
click at [1169, 660] on button "Save" at bounding box center [1189, 659] width 68 height 27
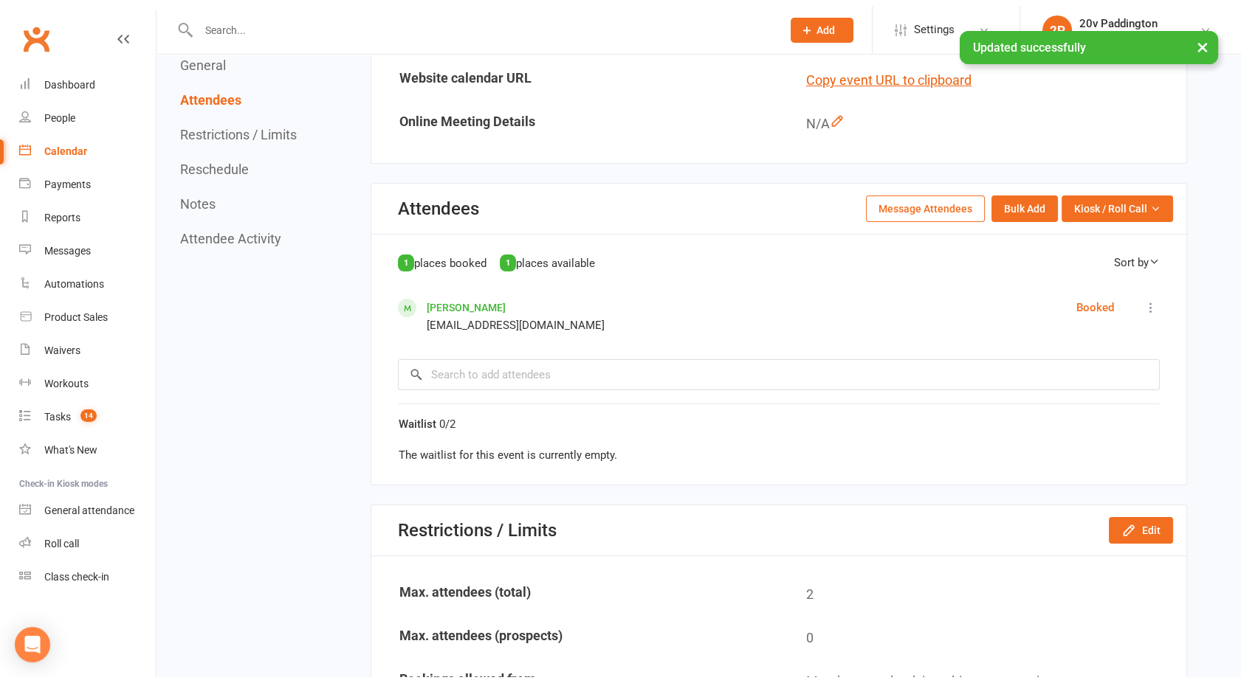
scroll to position [0, 0]
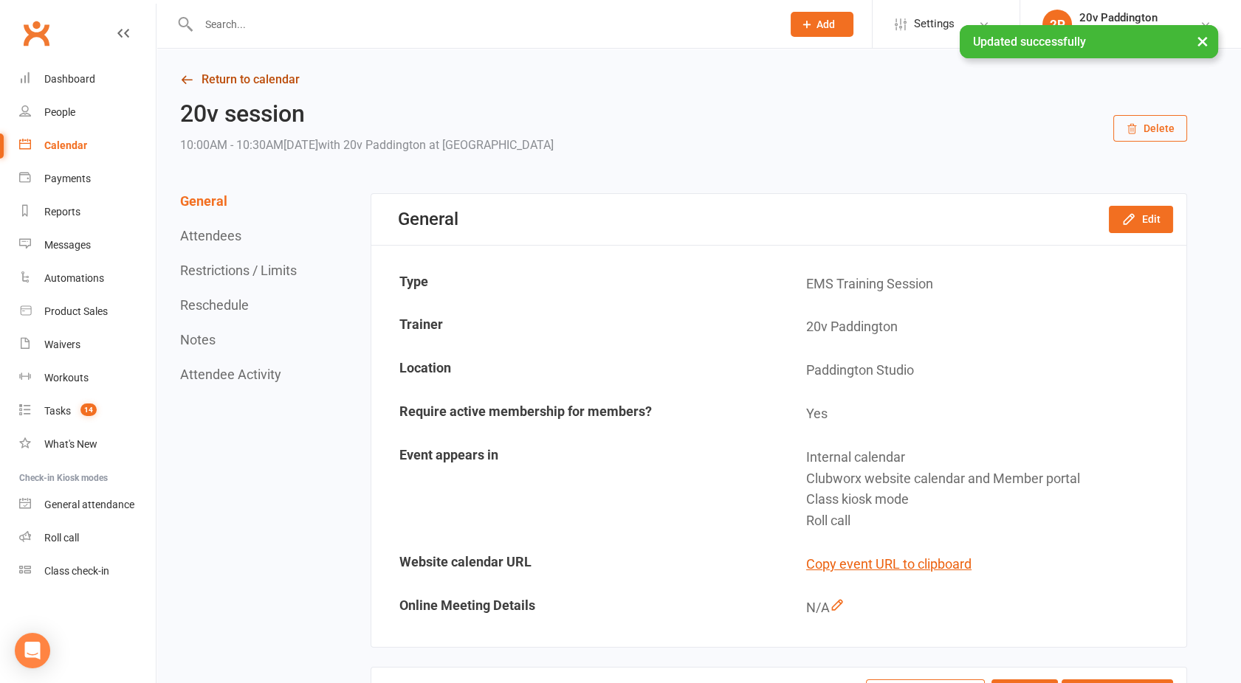
click at [223, 76] on link "Return to calendar" at bounding box center [683, 79] width 1007 height 21
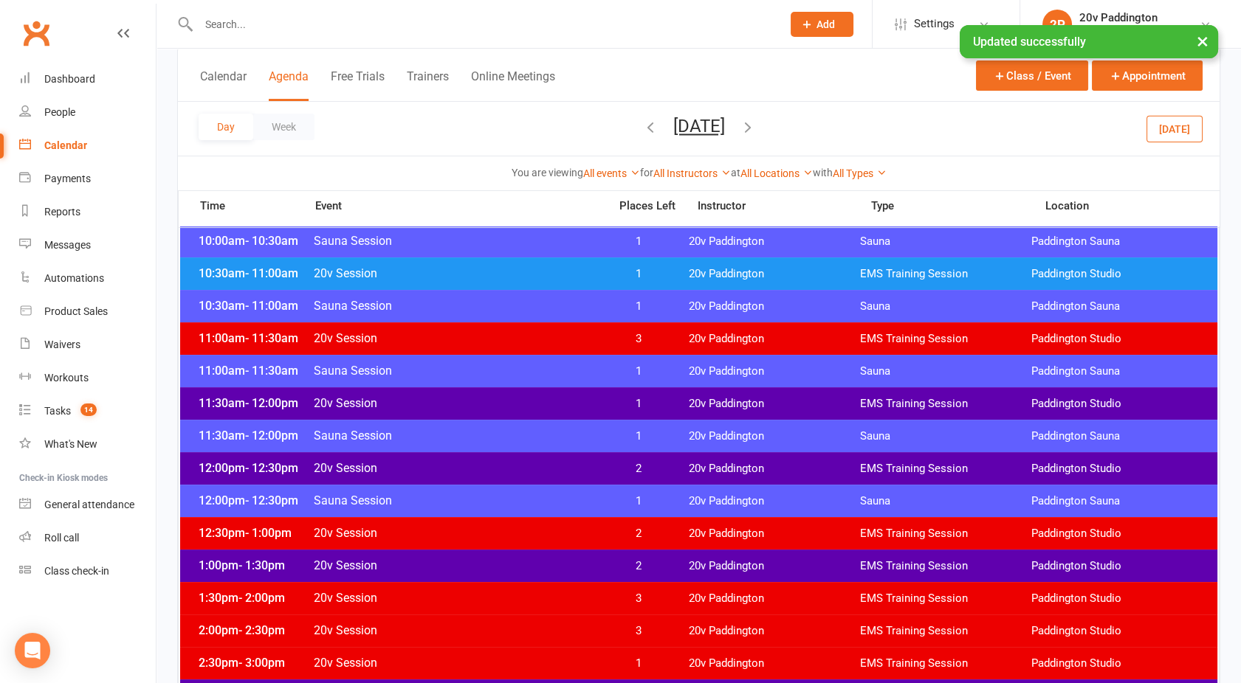
scroll to position [647, 0]
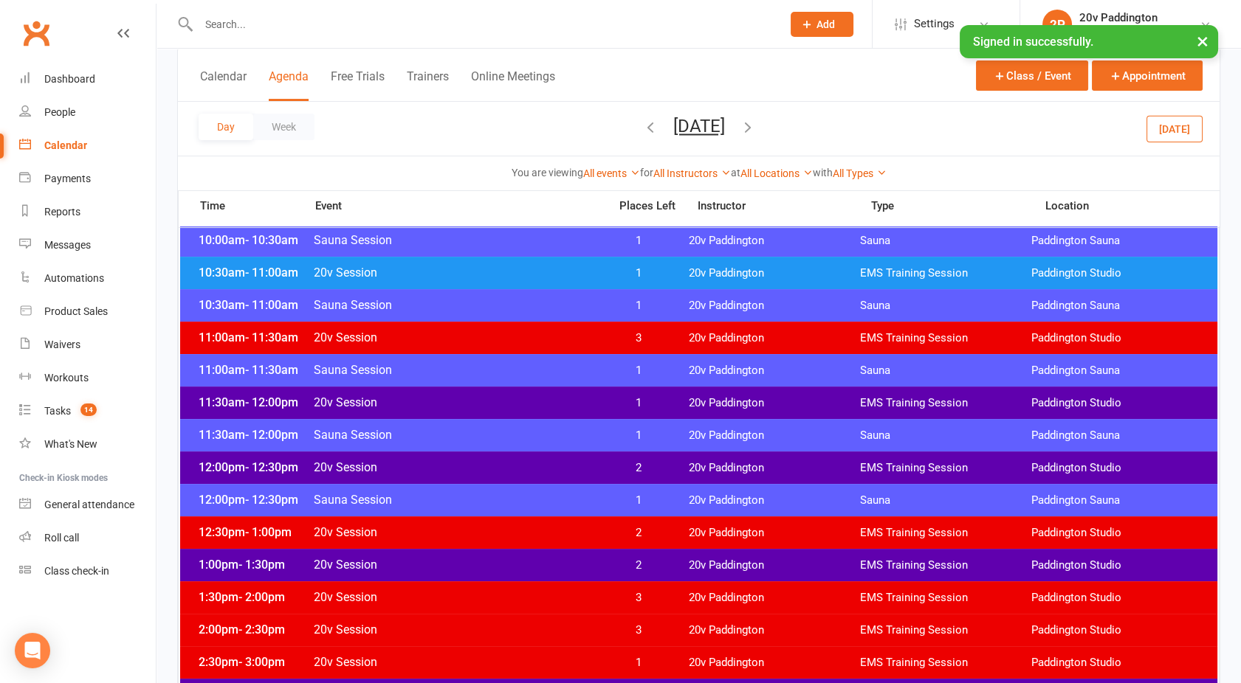
click at [522, 401] on span "20v Session" at bounding box center [456, 403] width 287 height 14
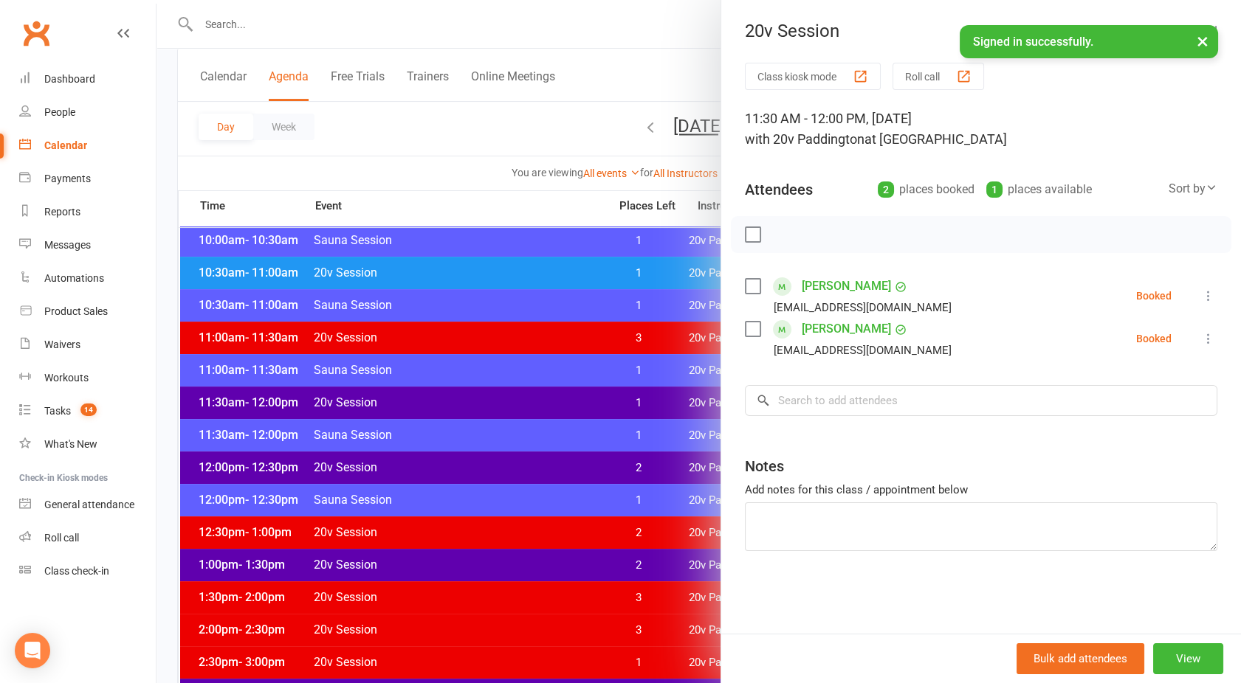
click at [522, 401] on div at bounding box center [698, 341] width 1084 height 683
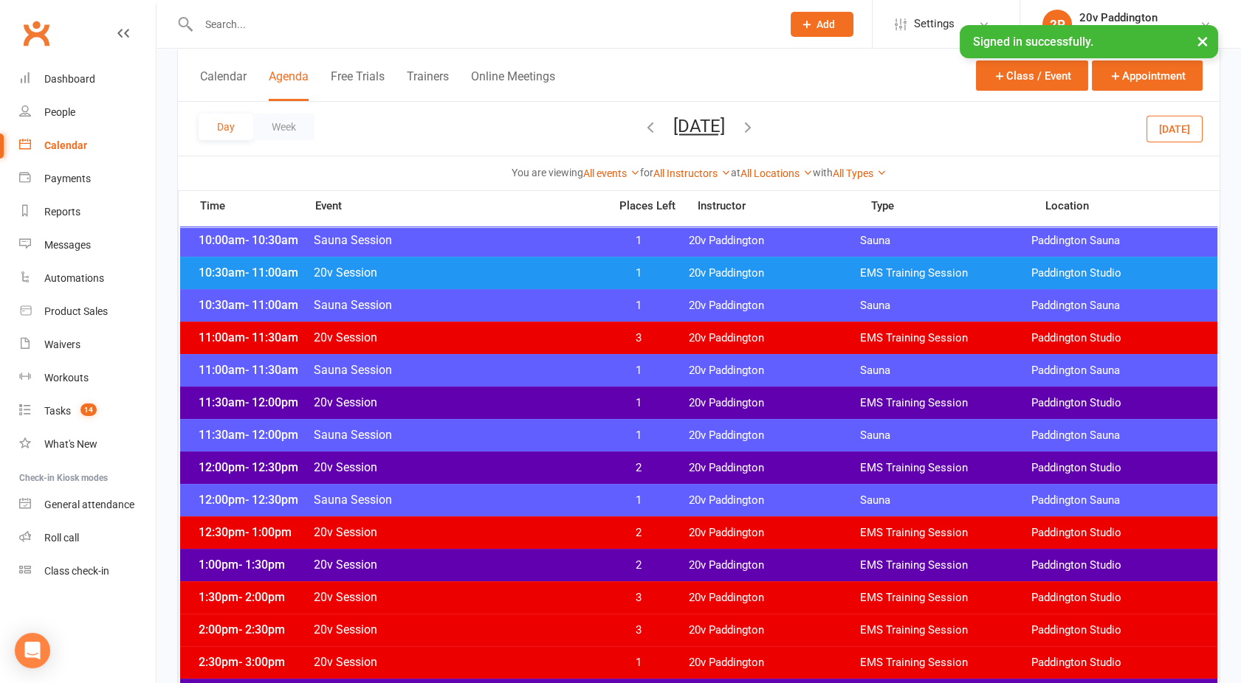
click at [534, 466] on span "20v Session" at bounding box center [456, 468] width 287 height 14
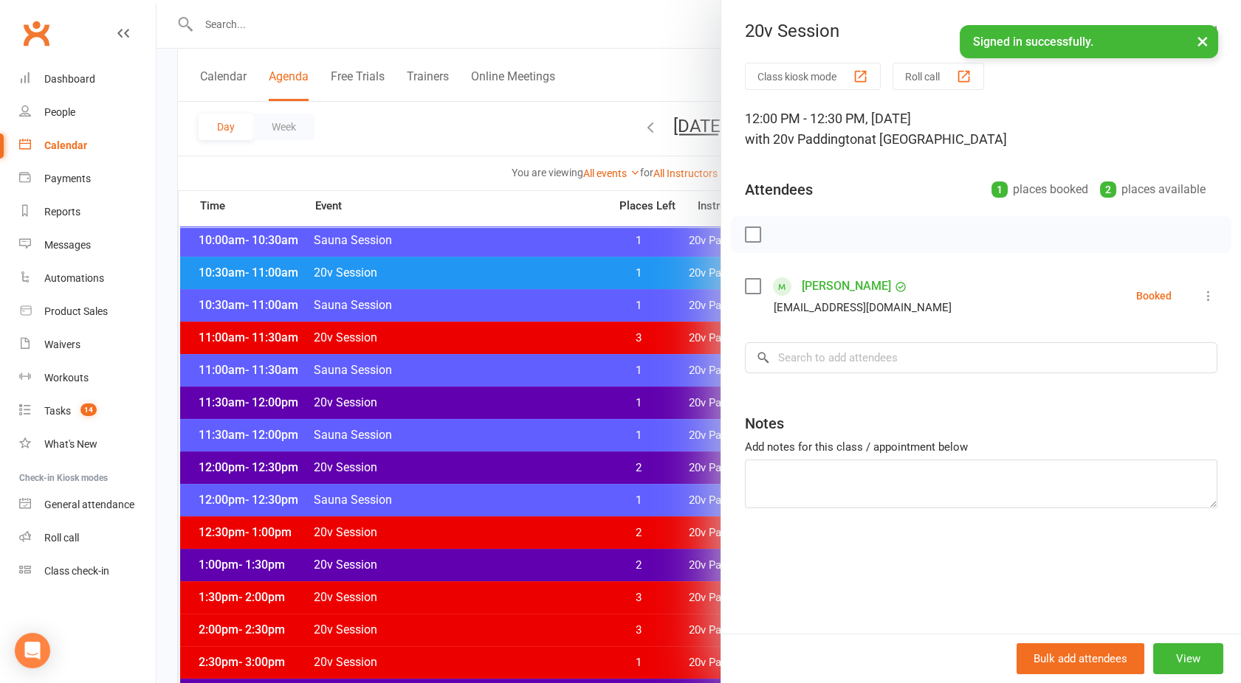
click at [534, 466] on div at bounding box center [698, 341] width 1084 height 683
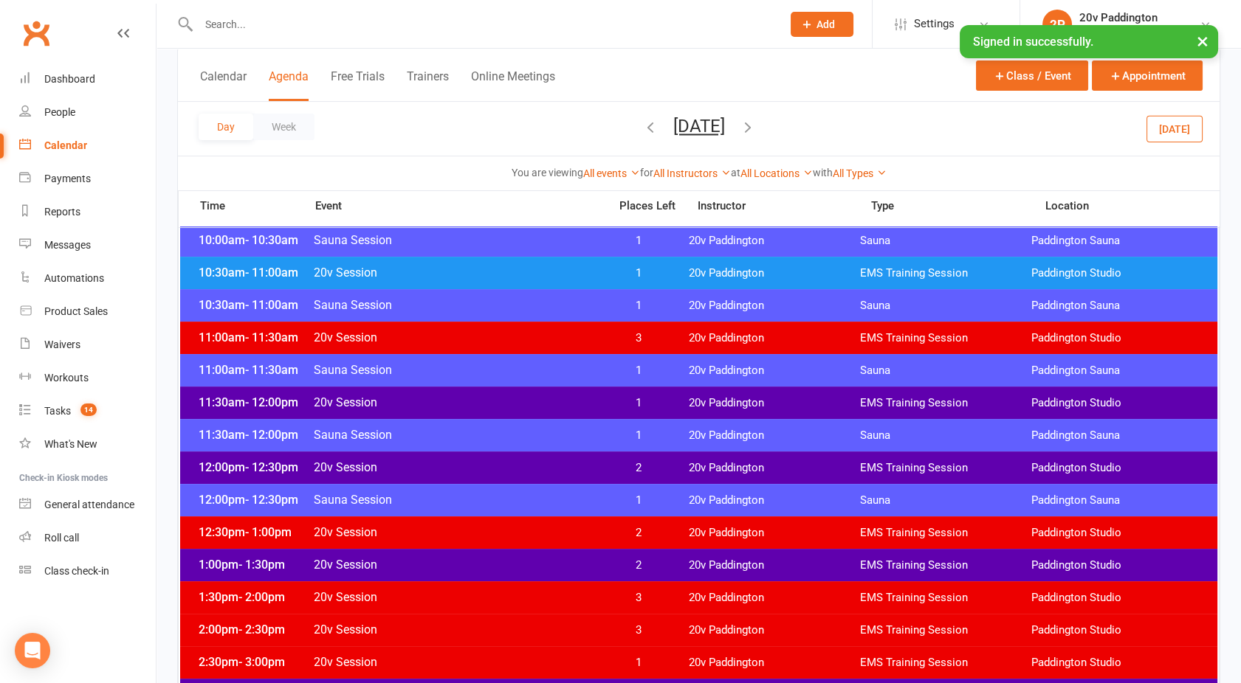
click at [534, 561] on span "20v Session" at bounding box center [456, 565] width 287 height 14
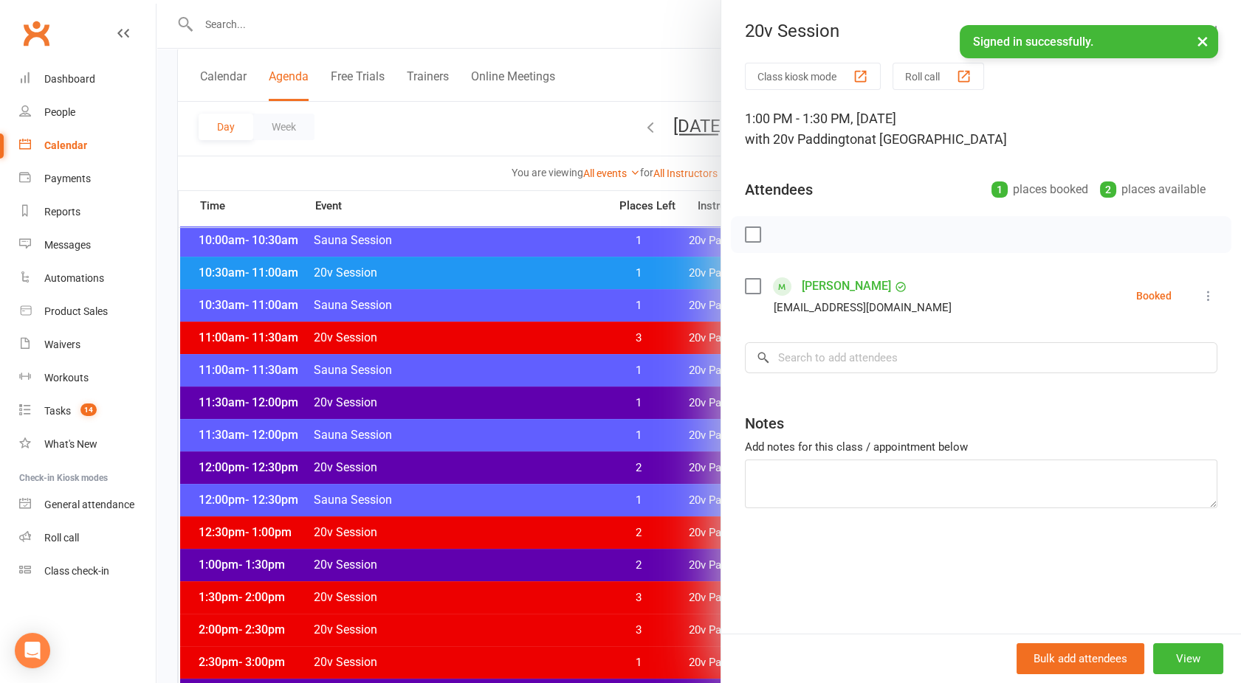
click at [517, 547] on div at bounding box center [698, 341] width 1084 height 683
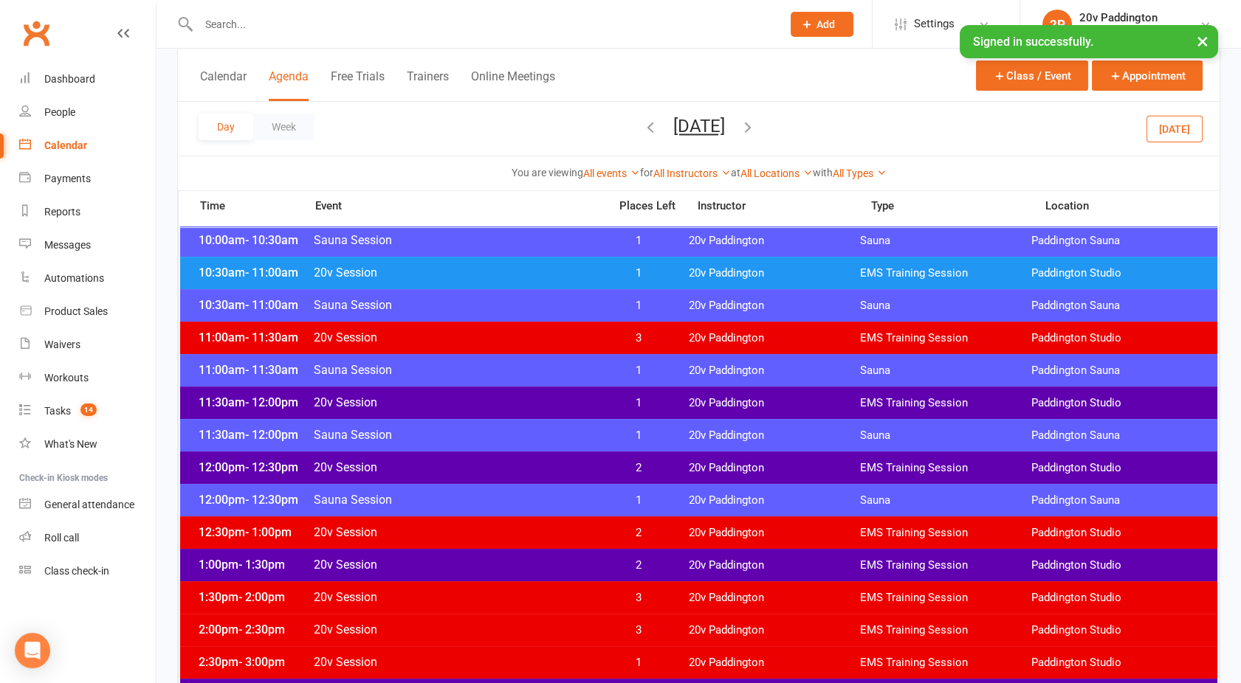
click at [512, 535] on span "20v Session" at bounding box center [456, 532] width 287 height 14
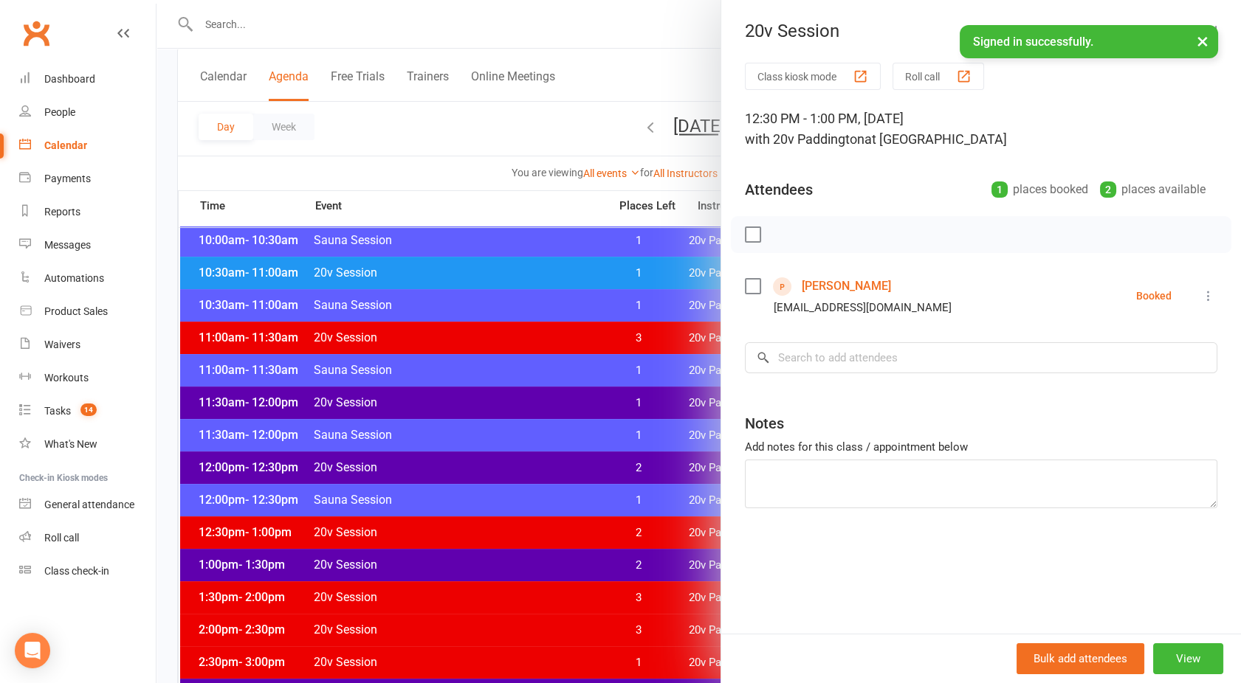
click at [840, 285] on link "[PERSON_NAME]" at bounding box center [845, 287] width 89 height 24
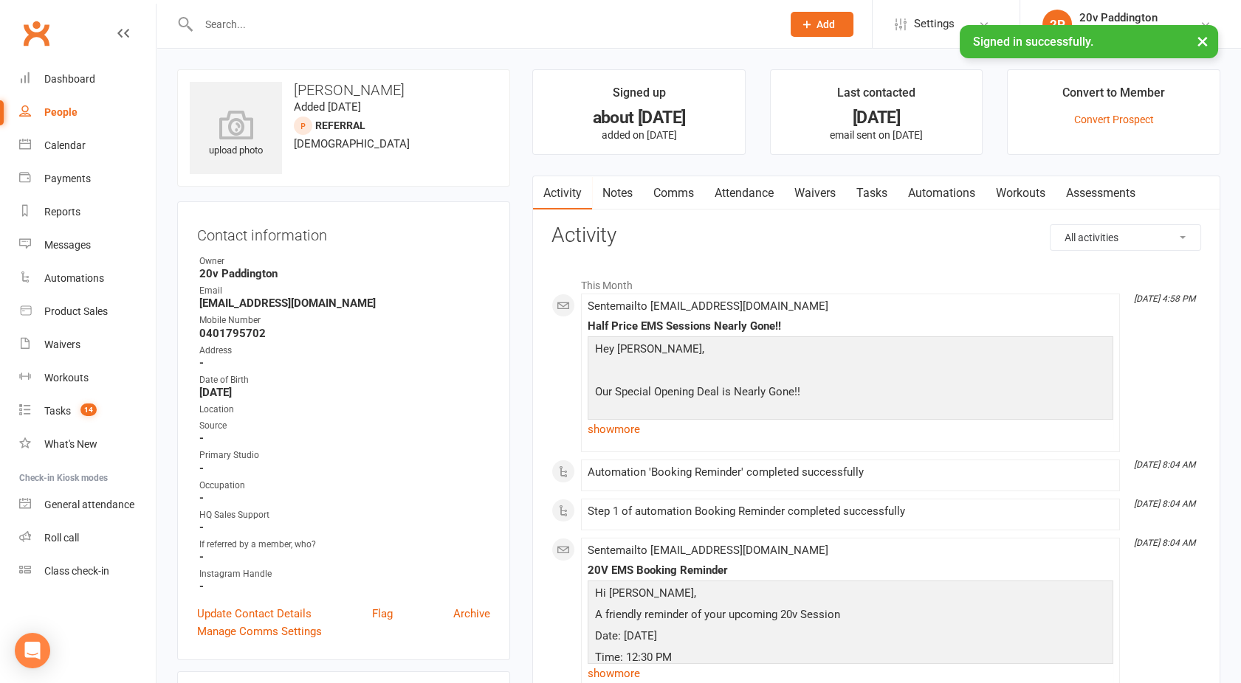
click at [677, 189] on link "Comms" at bounding box center [673, 193] width 61 height 34
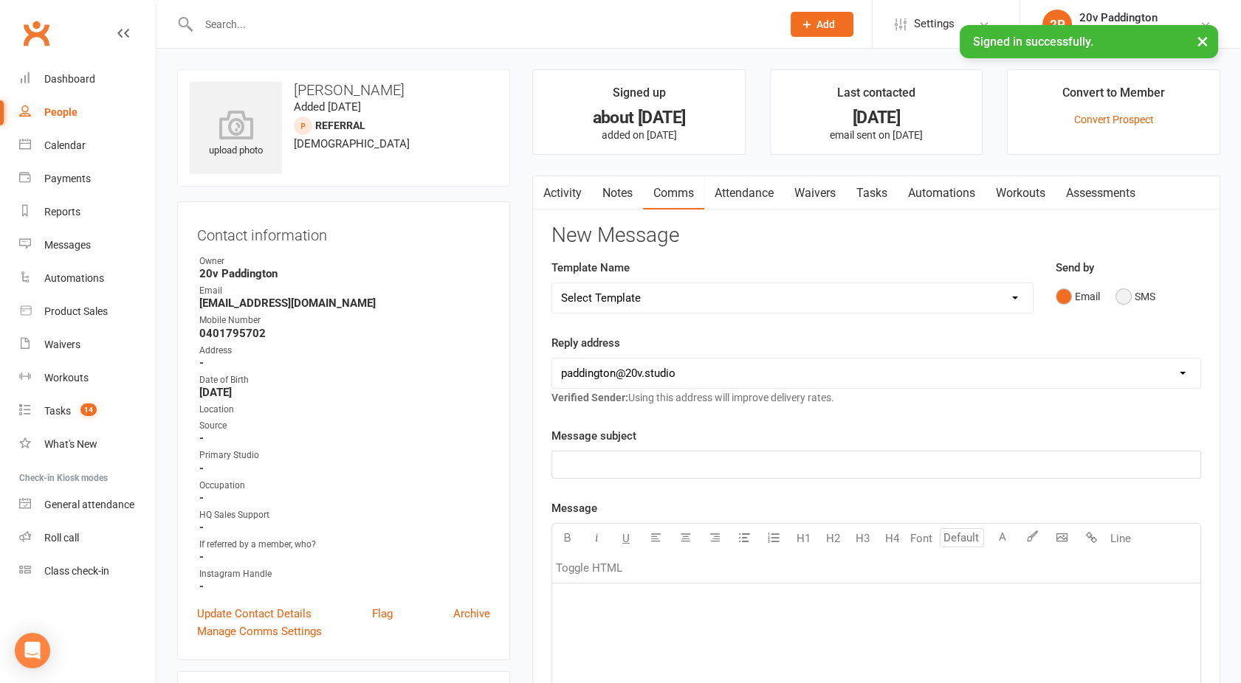
click at [1137, 298] on button "SMS" at bounding box center [1135, 297] width 40 height 28
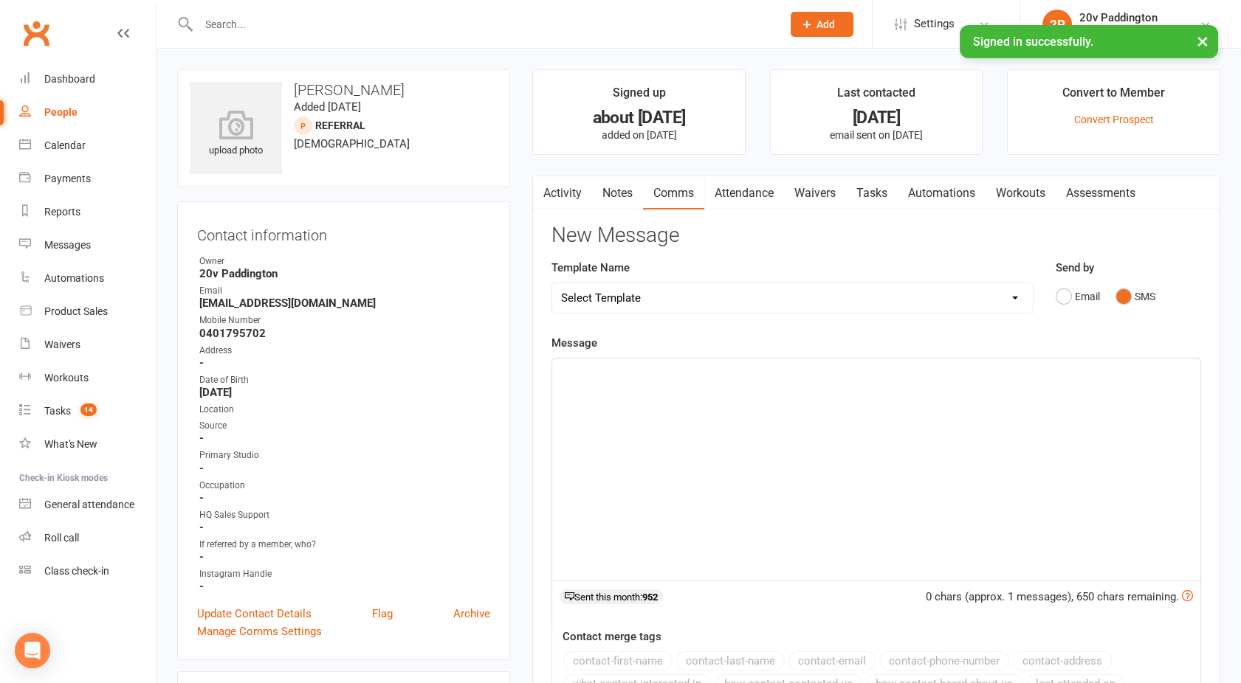
click at [880, 437] on div "﻿" at bounding box center [876, 469] width 648 height 221
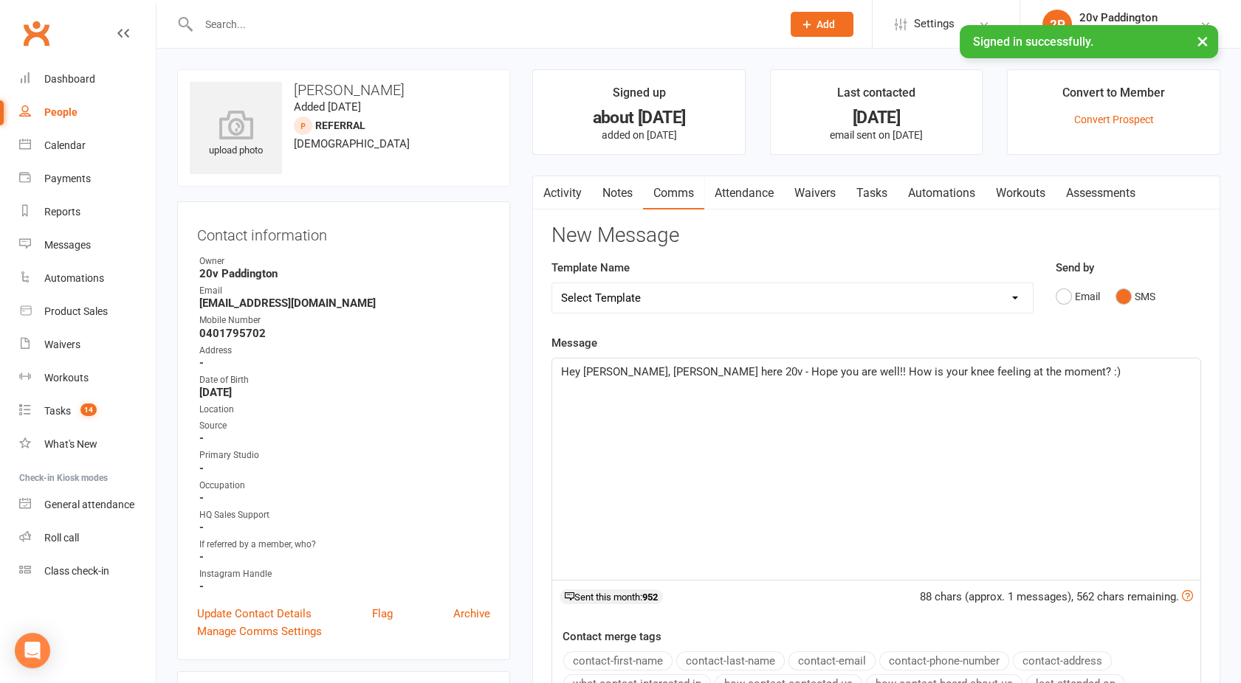
click at [1002, 376] on p "Hey Gina, Joel here 20v - Hope you are well!! How is your knee feeling at the m…" at bounding box center [876, 372] width 630 height 18
click at [573, 368] on span "Hey Gina, Joel here 20v - Hope you are well!! How is your knee feeling at the m…" at bounding box center [840, 371] width 559 height 13
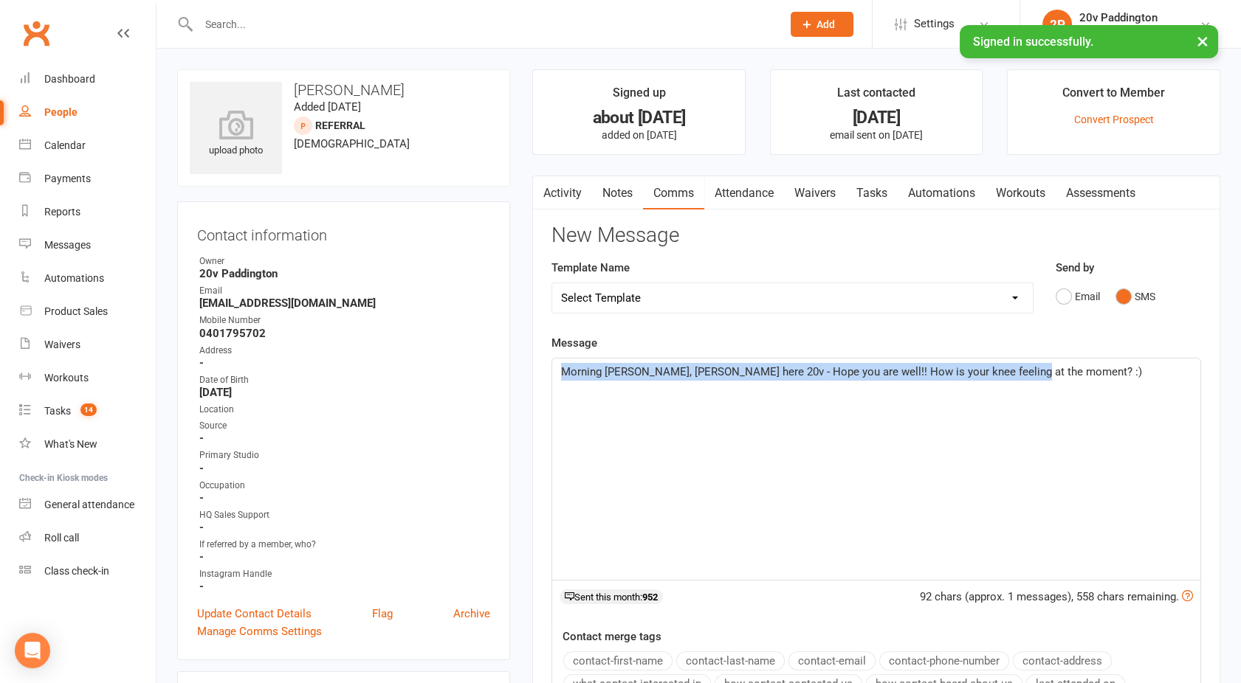
drag, startPoint x: 1027, startPoint y: 373, endPoint x: 464, endPoint y: 378, distance: 562.4
copy span "Morning Gina, Joel here 20v - Hope you are well!! How is your knee feeling at t…"
click at [554, 194] on link "Activity" at bounding box center [562, 193] width 59 height 34
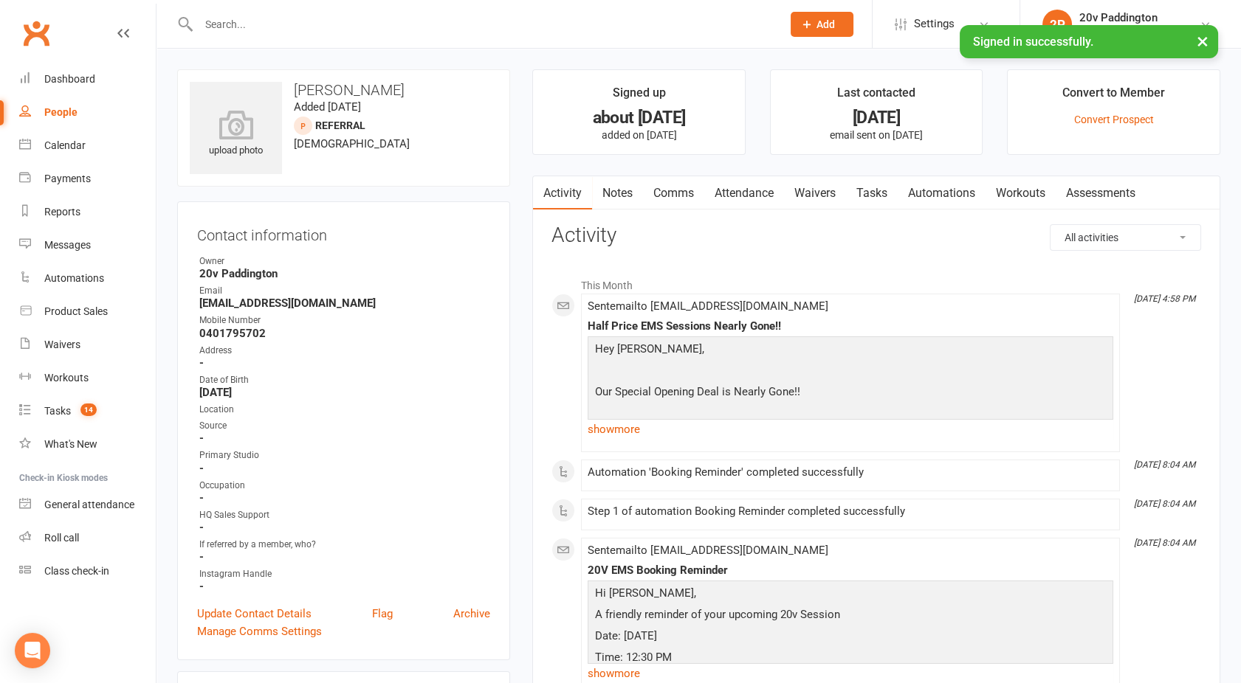
click at [675, 194] on link "Comms" at bounding box center [673, 193] width 61 height 34
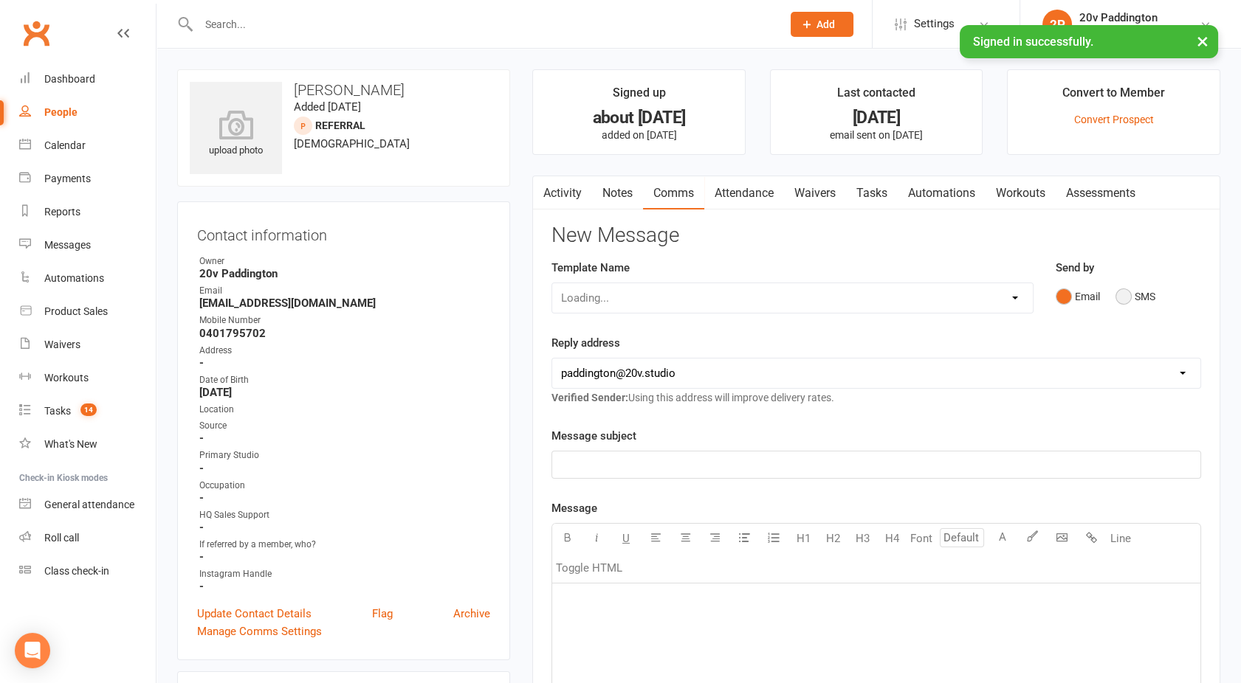
click at [1130, 290] on button "SMS" at bounding box center [1135, 297] width 40 height 28
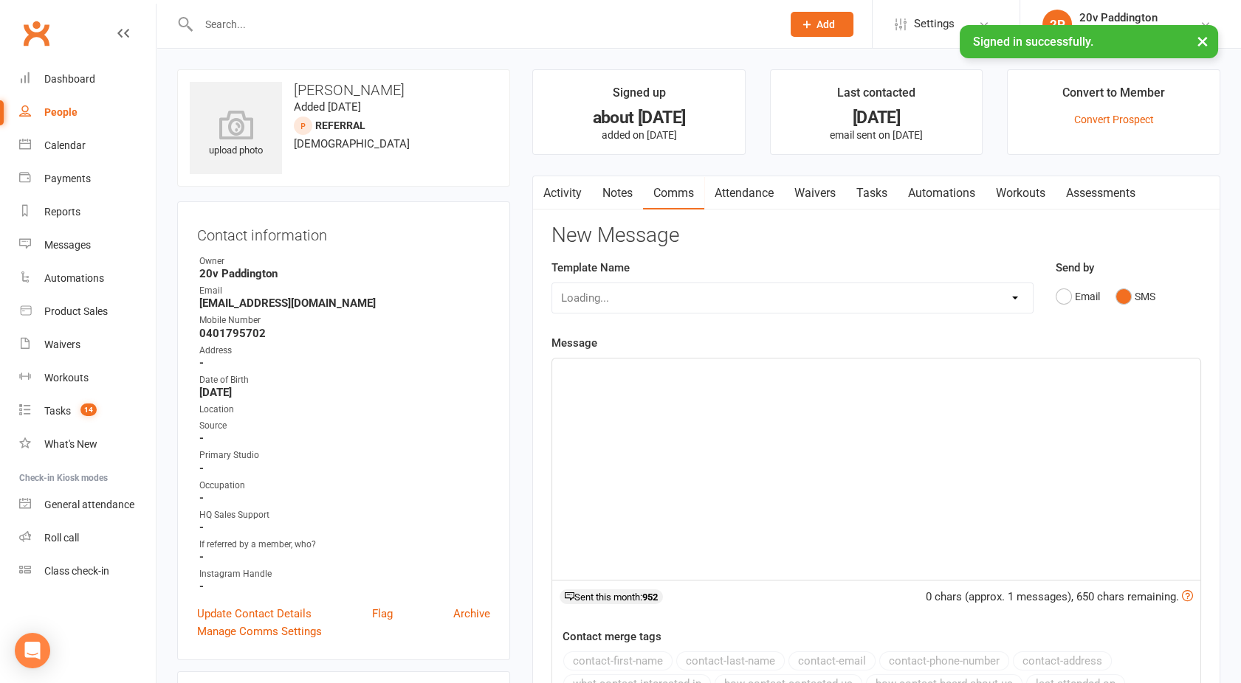
click at [963, 375] on p "﻿" at bounding box center [876, 372] width 630 height 18
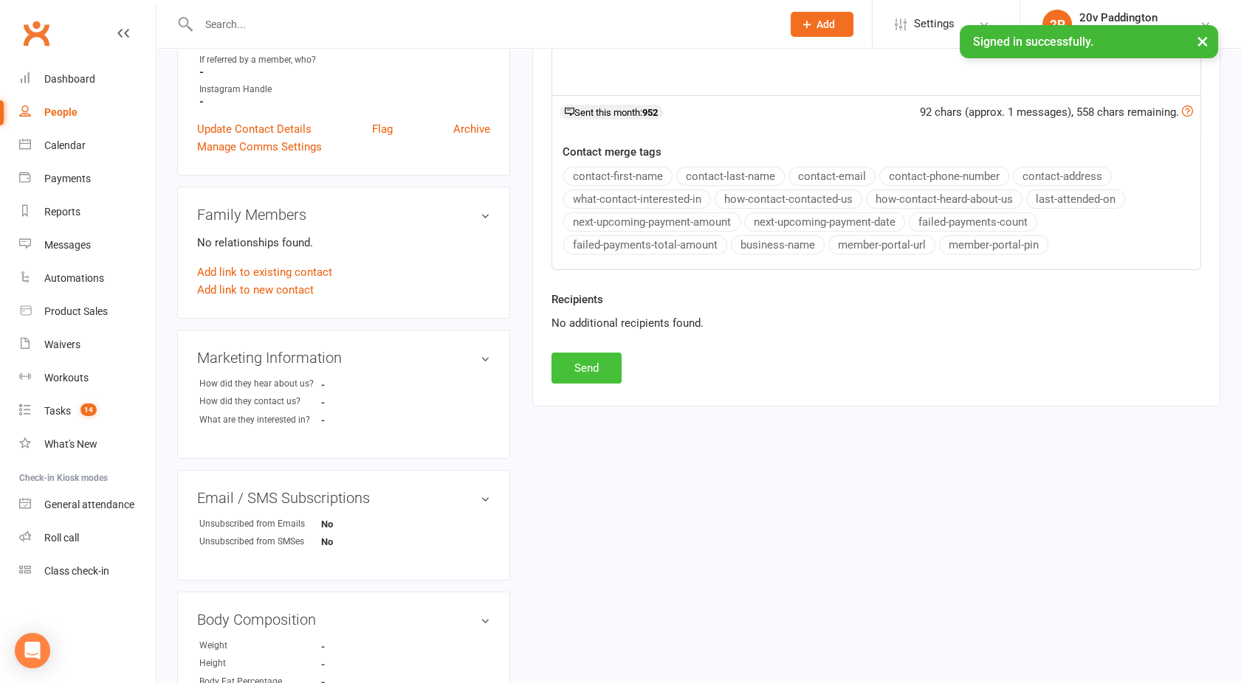
click at [576, 365] on button "Send" at bounding box center [586, 368] width 70 height 31
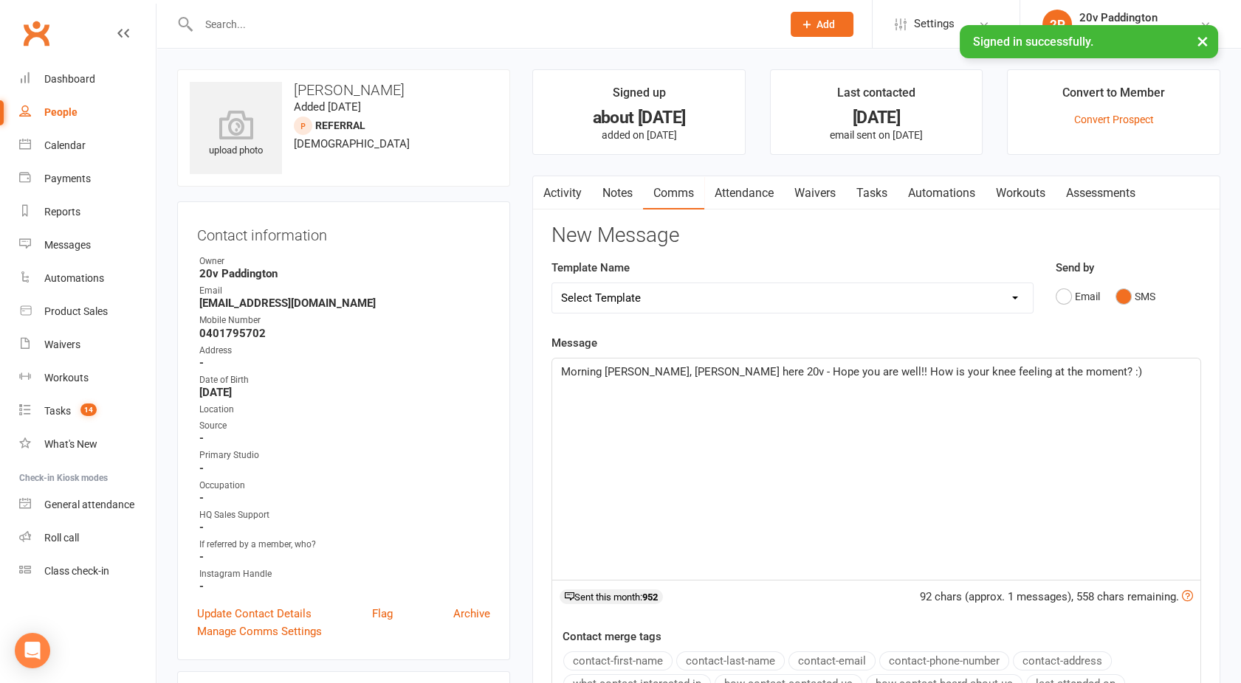
click at [550, 184] on button "button" at bounding box center [542, 192] width 18 height 33
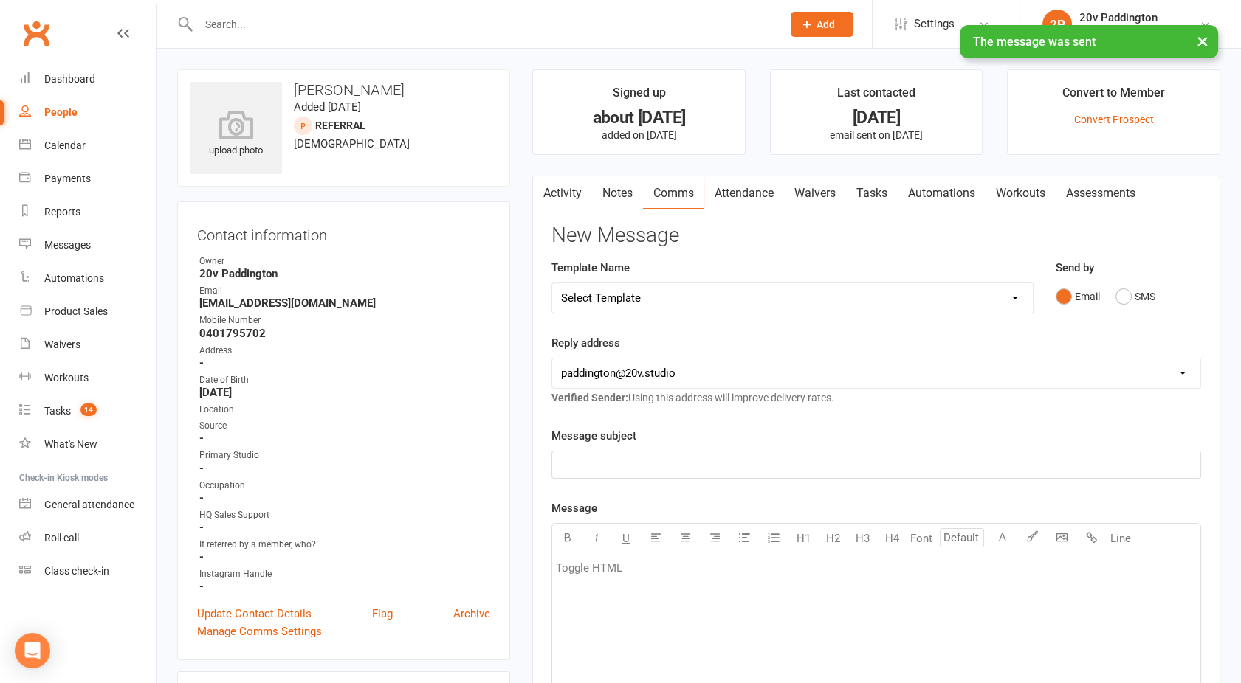
click at [564, 195] on link "Activity" at bounding box center [562, 193] width 59 height 34
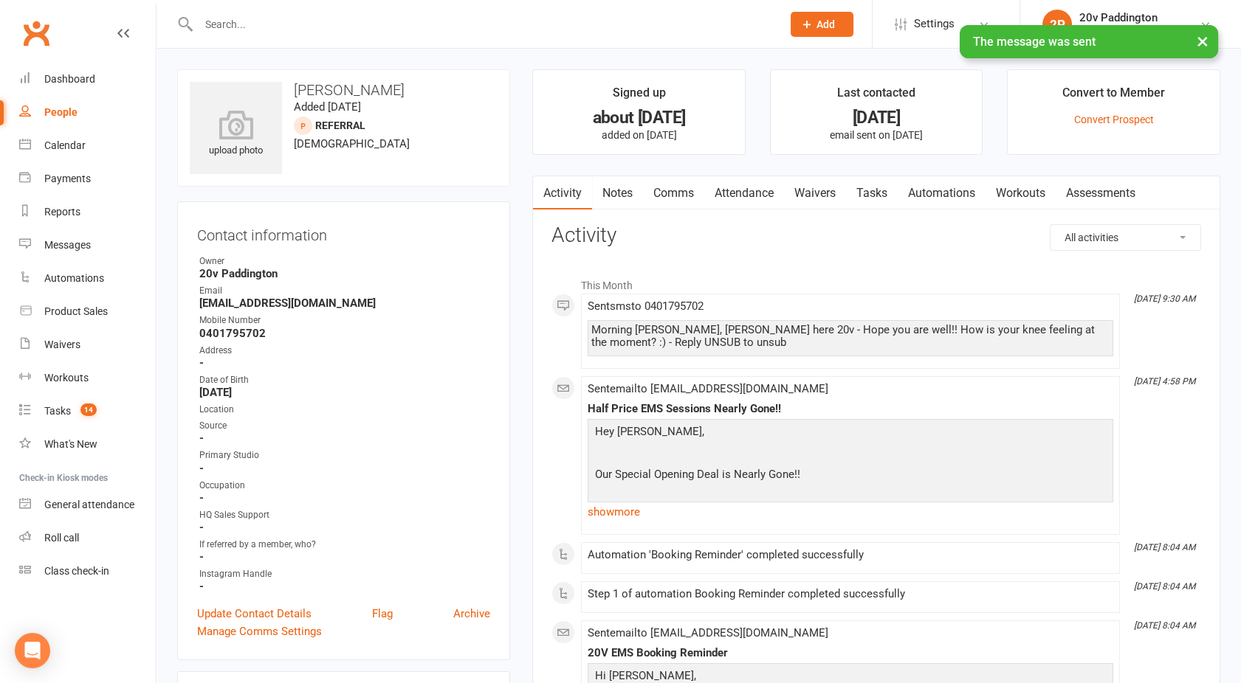
click at [731, 189] on link "Attendance" at bounding box center [744, 193] width 80 height 34
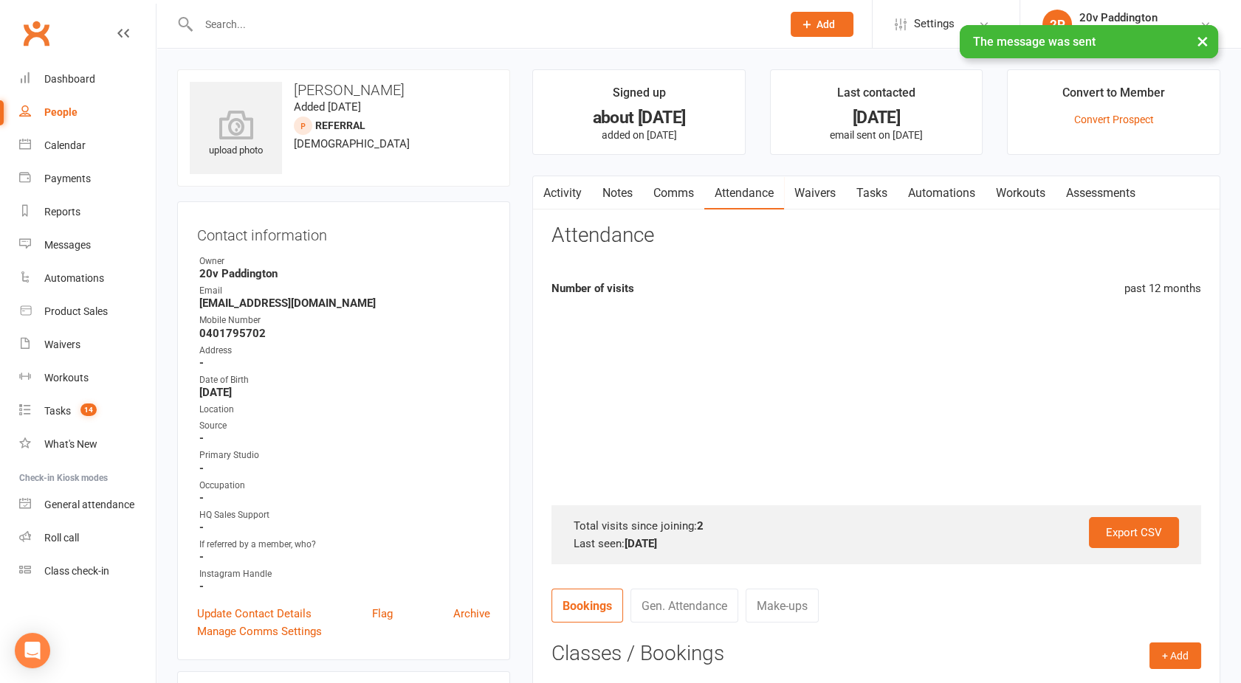
scroll to position [556, 0]
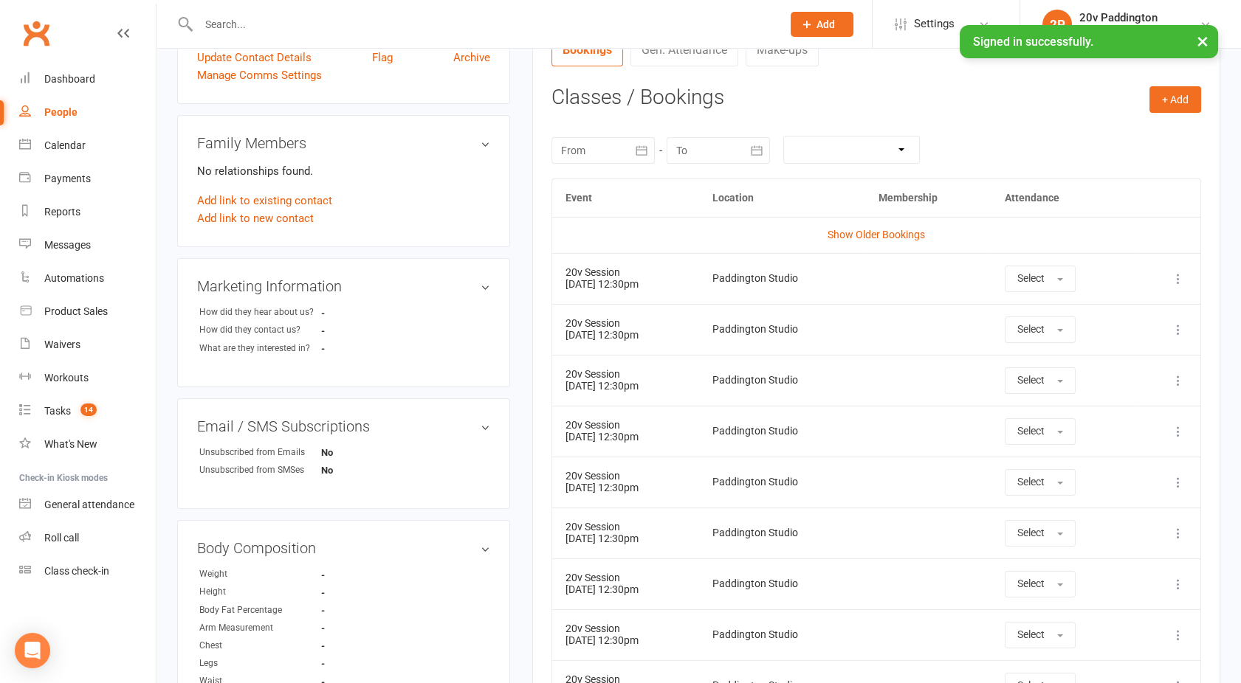
click at [1178, 275] on icon at bounding box center [1177, 279] width 15 height 15
click at [1084, 360] on link "Remove booking" at bounding box center [1113, 367] width 146 height 30
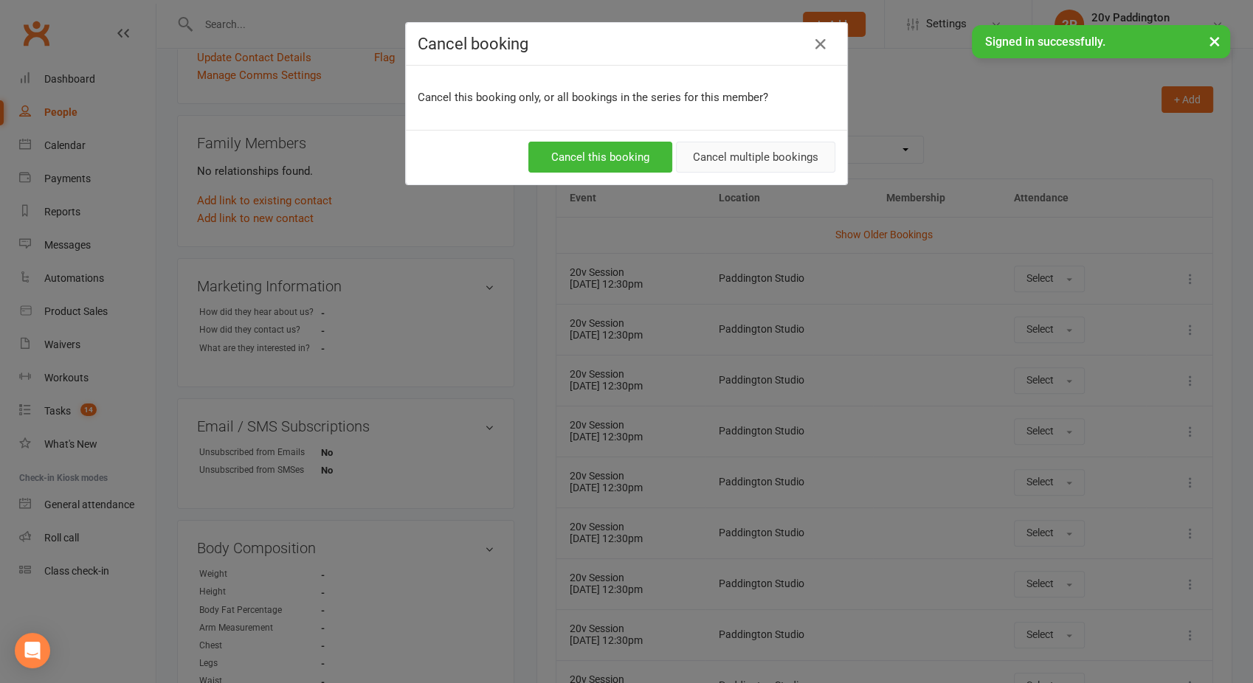
click at [749, 156] on button "Cancel multiple bookings" at bounding box center [755, 157] width 159 height 31
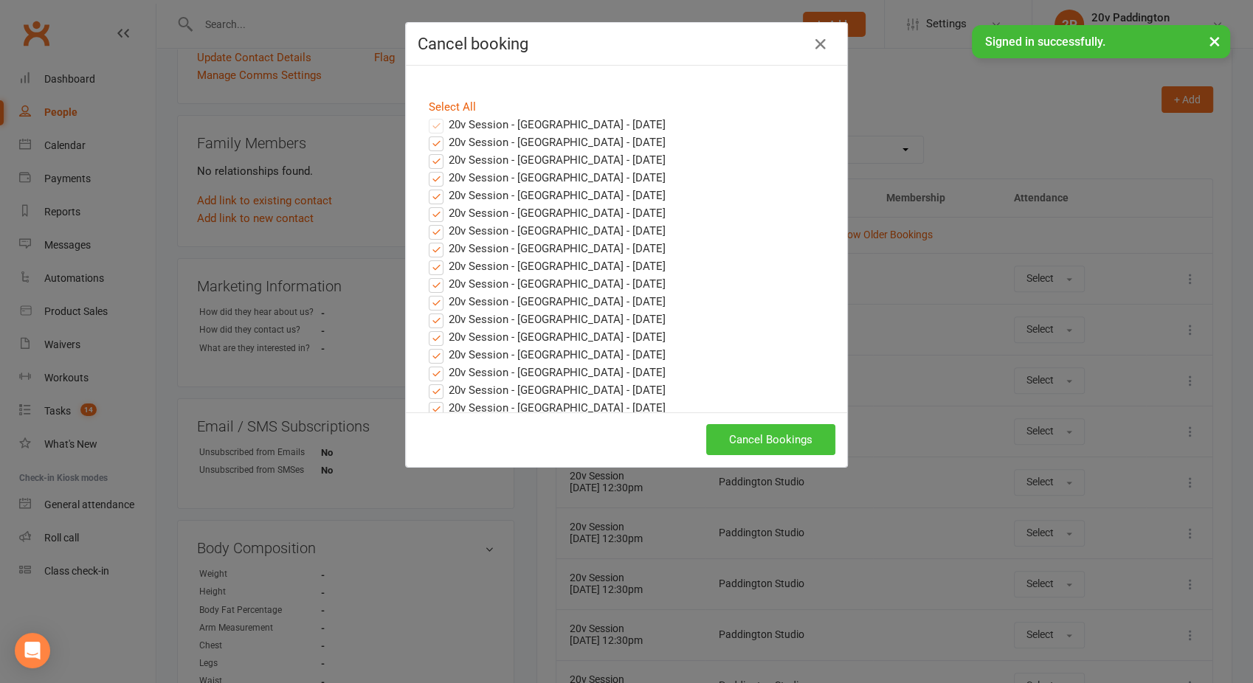
click at [776, 437] on button "Cancel Bookings" at bounding box center [770, 439] width 129 height 31
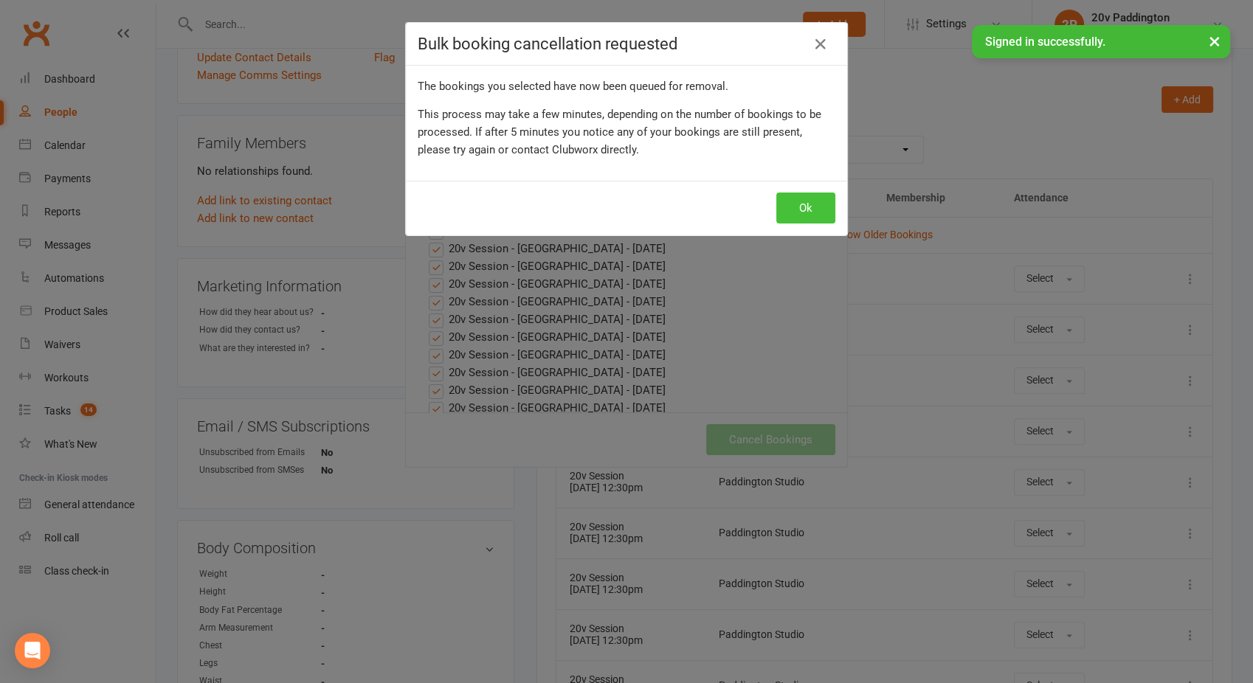
click at [793, 196] on button "Ok" at bounding box center [805, 208] width 59 height 31
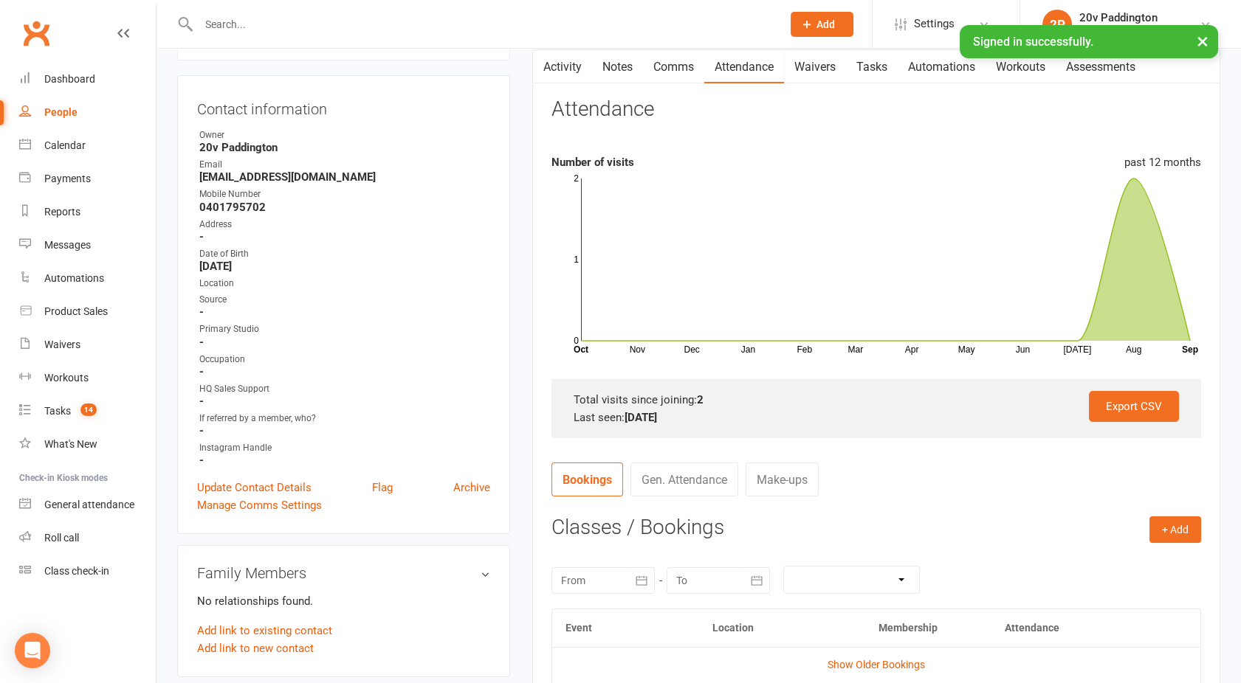
scroll to position [0, 0]
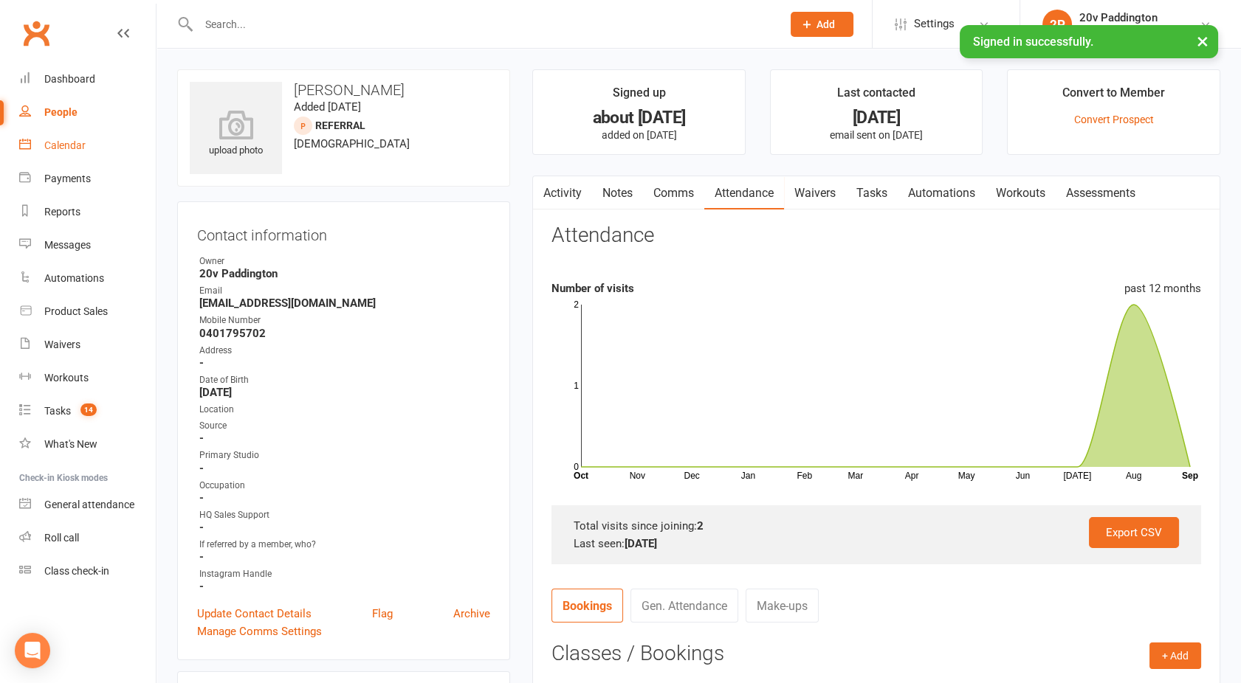
click at [60, 148] on div "Calendar" at bounding box center [64, 145] width 41 height 12
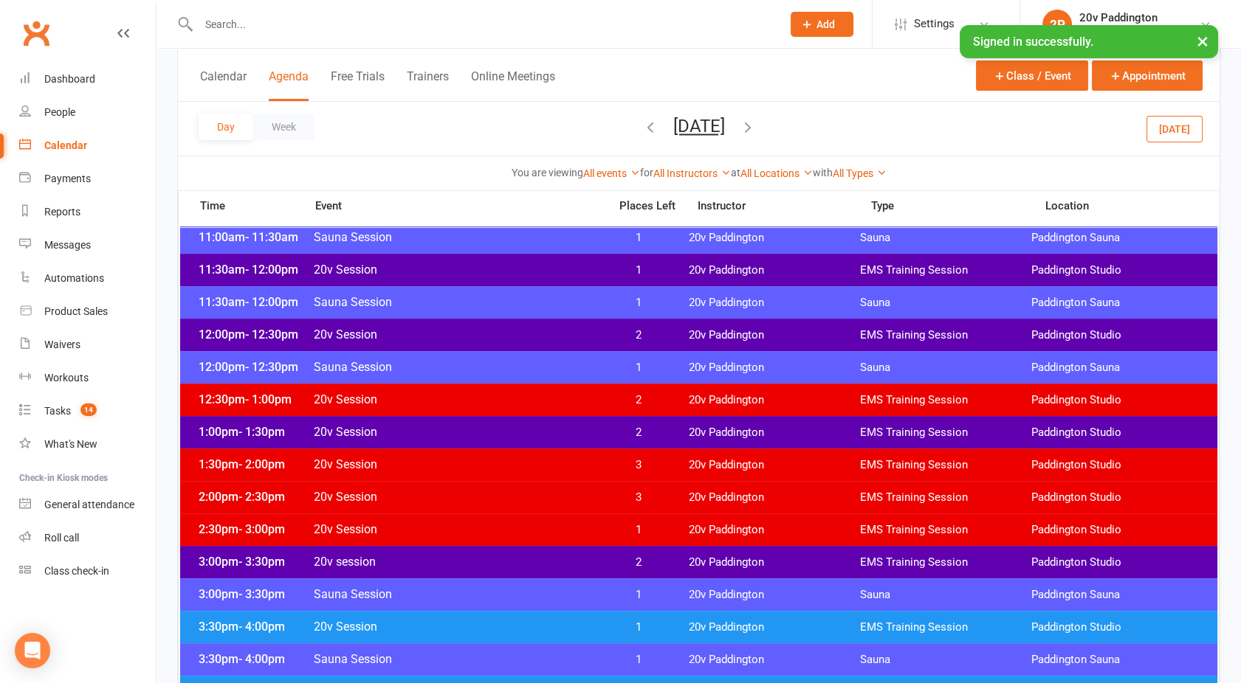
scroll to position [795, 0]
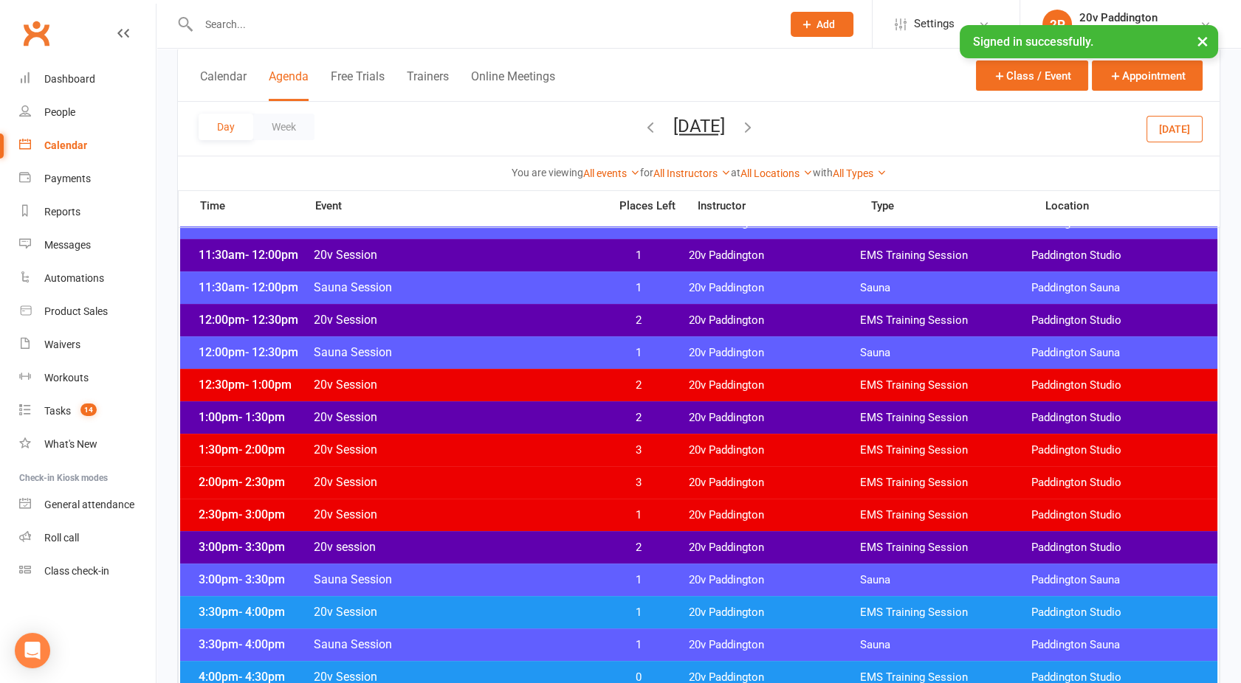
click at [540, 404] on div "1:00pm - 1:30pm 20v Session 2 20v Paddington EMS Training Session Paddington St…" at bounding box center [698, 417] width 1037 height 32
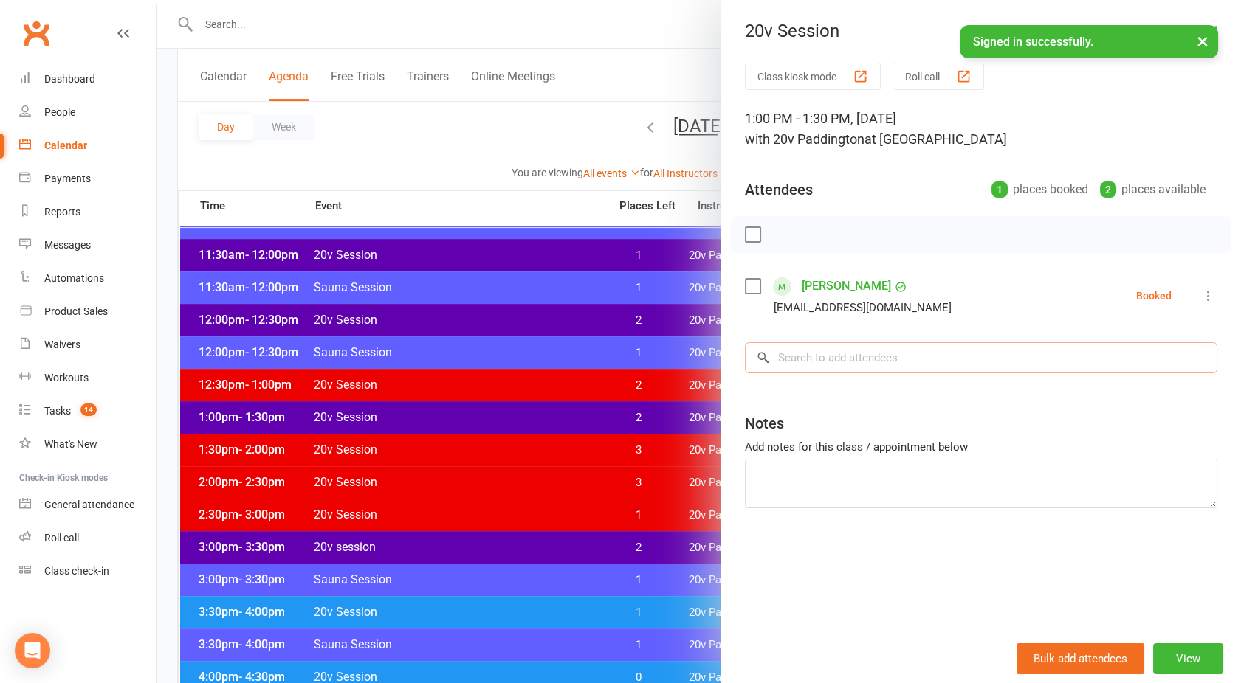
click at [801, 353] on input "search" at bounding box center [981, 357] width 472 height 31
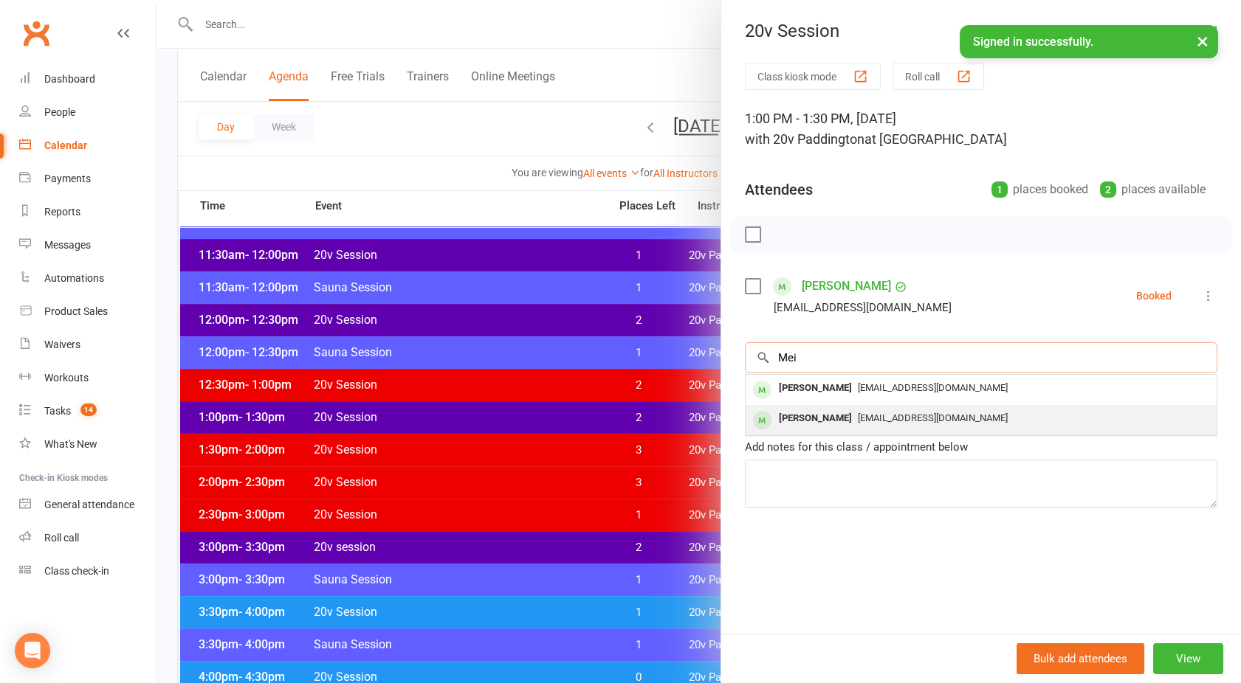
type input "Mei"
click at [807, 414] on div "[PERSON_NAME]" at bounding box center [815, 418] width 85 height 21
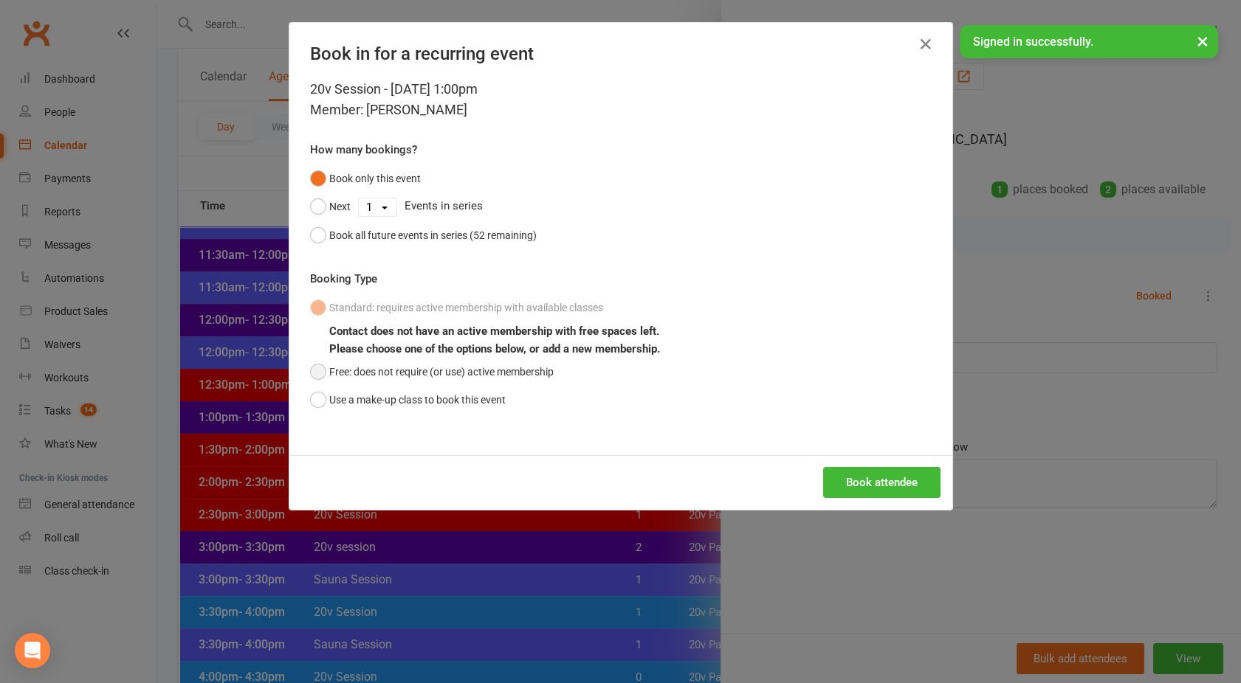
click at [399, 371] on button "Free: does not require (or use) active membership" at bounding box center [432, 372] width 244 height 28
click at [879, 486] on button "Book attendee" at bounding box center [881, 482] width 117 height 31
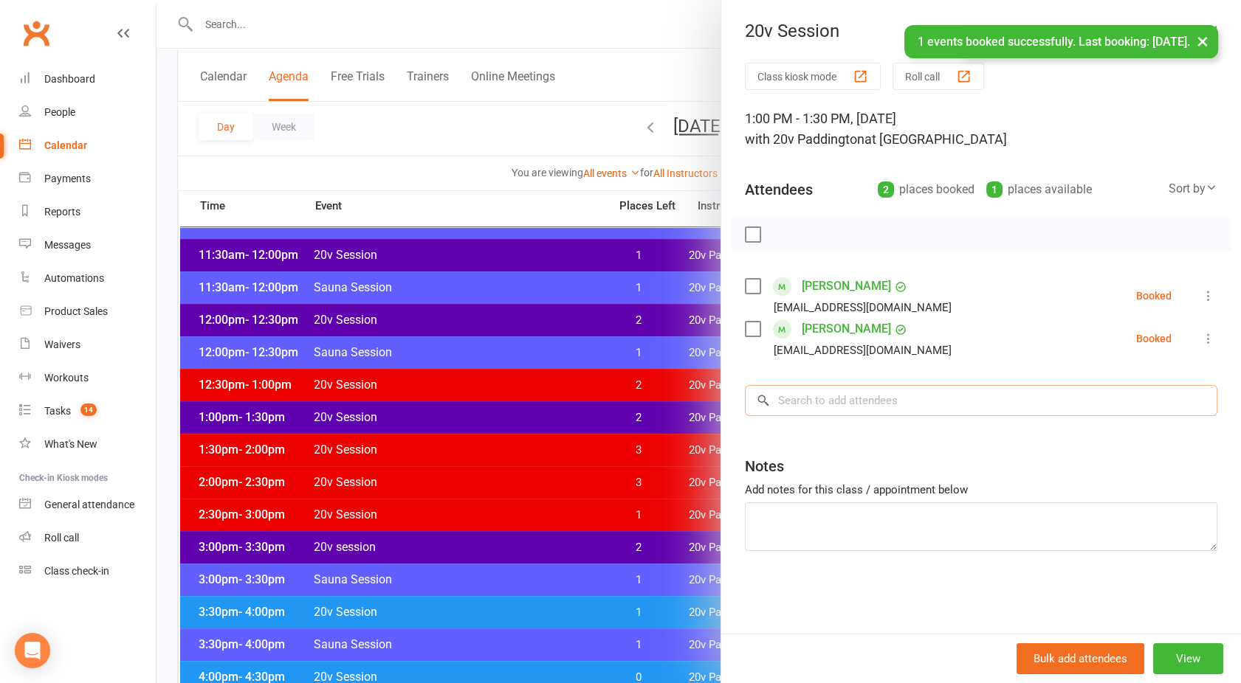
click at [822, 399] on input "search" at bounding box center [981, 400] width 472 height 31
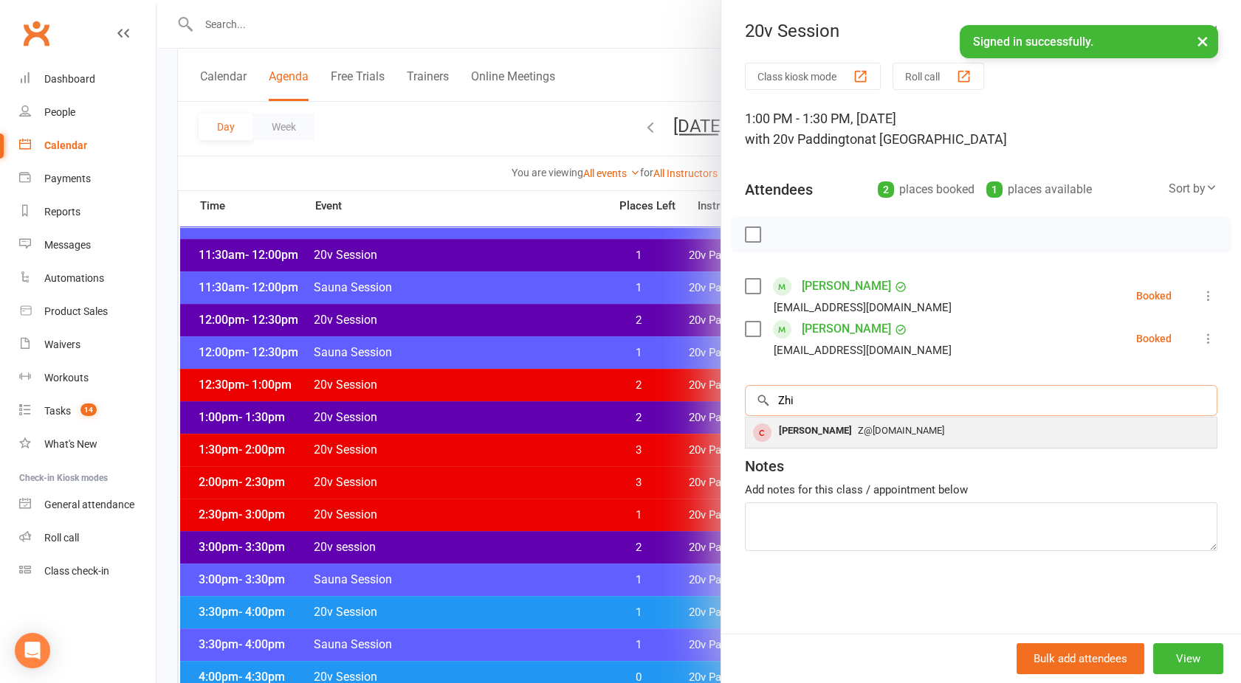
type input "Zhi"
click at [801, 443] on div "Zhi Huo Z@z.com" at bounding box center [980, 433] width 471 height 30
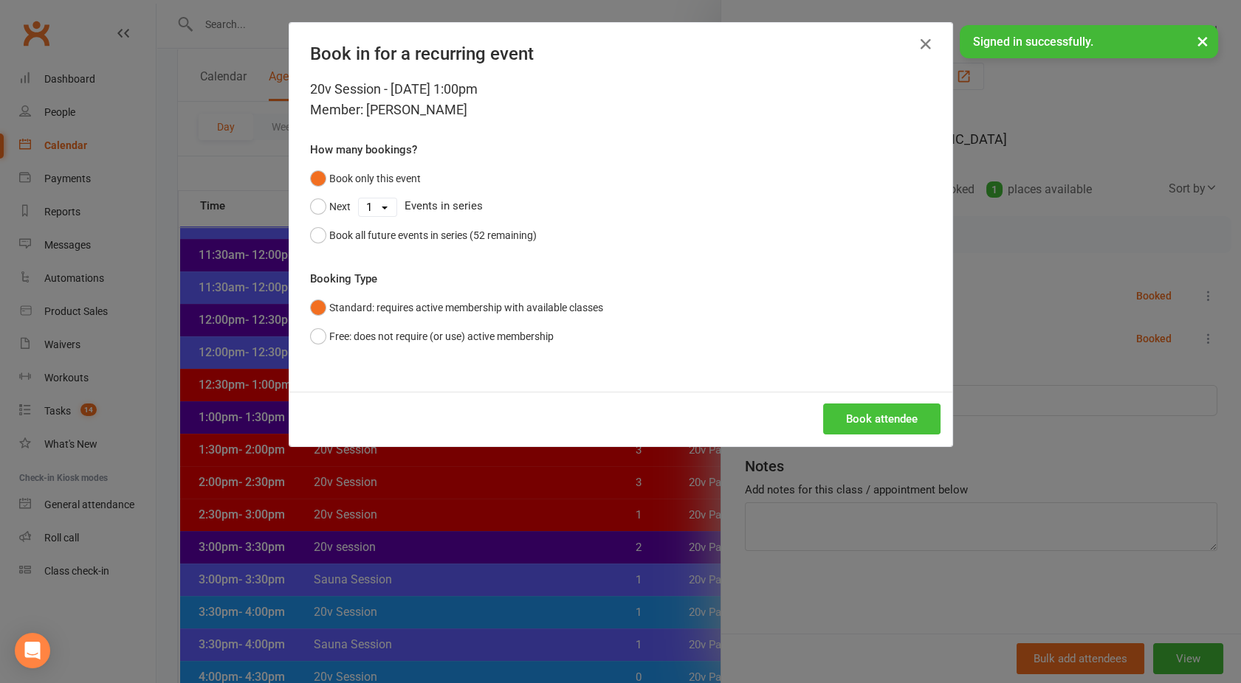
click at [854, 410] on button "Book attendee" at bounding box center [881, 419] width 117 height 31
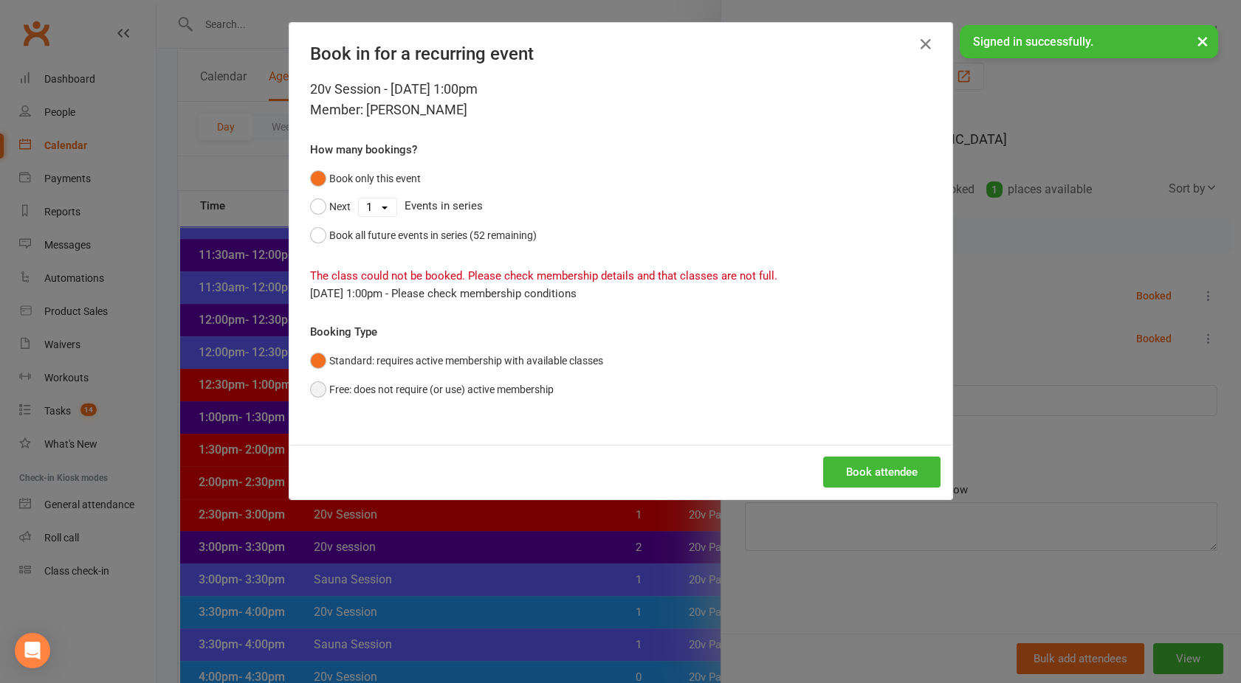
click at [345, 384] on button "Free: does not require (or use) active membership" at bounding box center [432, 390] width 244 height 28
click at [881, 469] on button "Book attendee" at bounding box center [881, 472] width 117 height 31
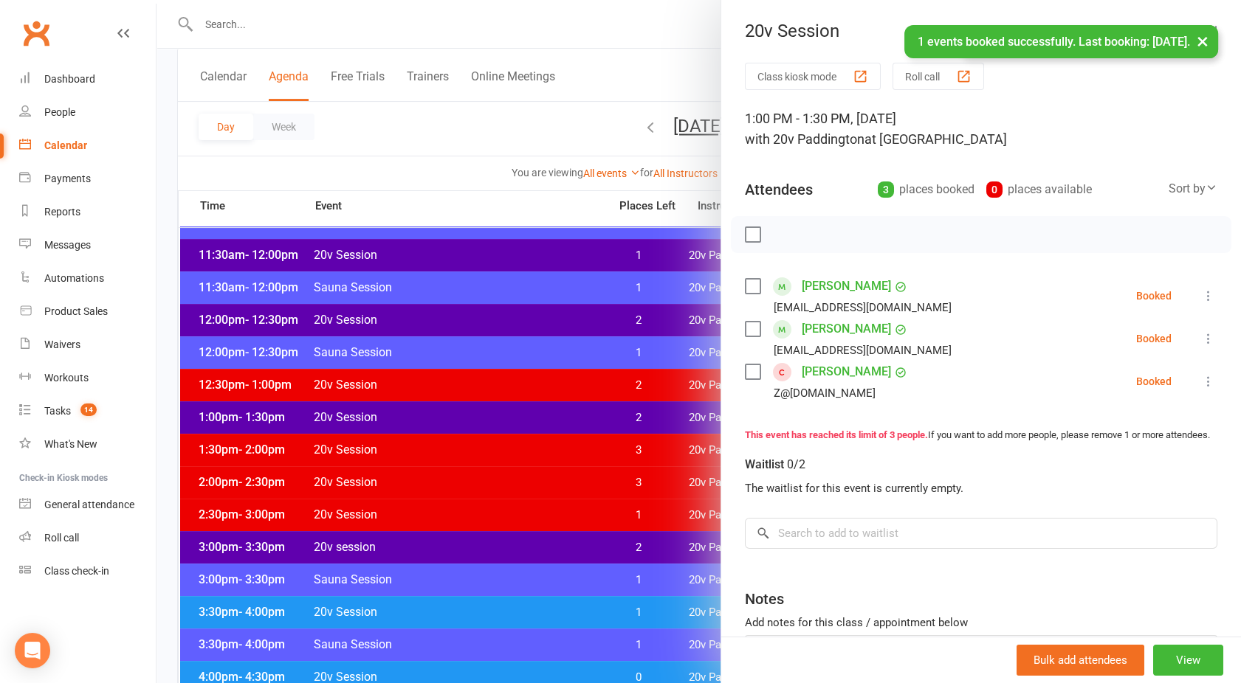
click at [514, 446] on div at bounding box center [698, 341] width 1084 height 683
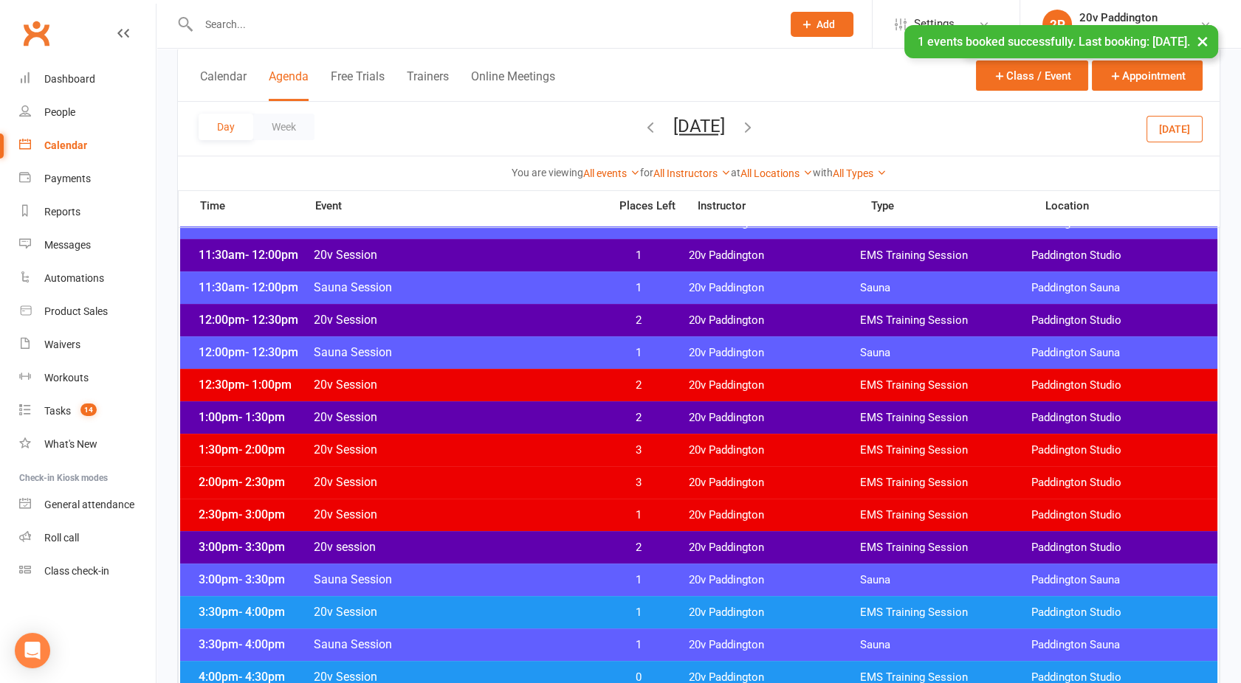
click at [514, 446] on span "20v Session" at bounding box center [456, 450] width 287 height 14
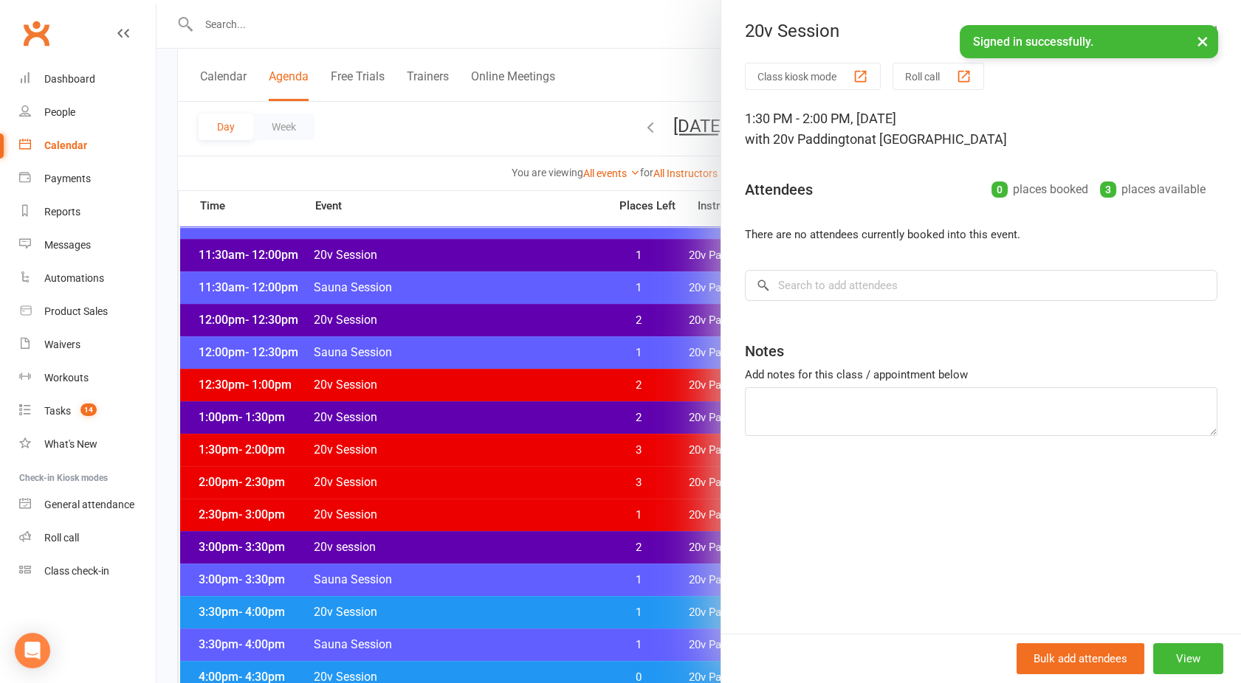
click at [463, 542] on div at bounding box center [698, 341] width 1084 height 683
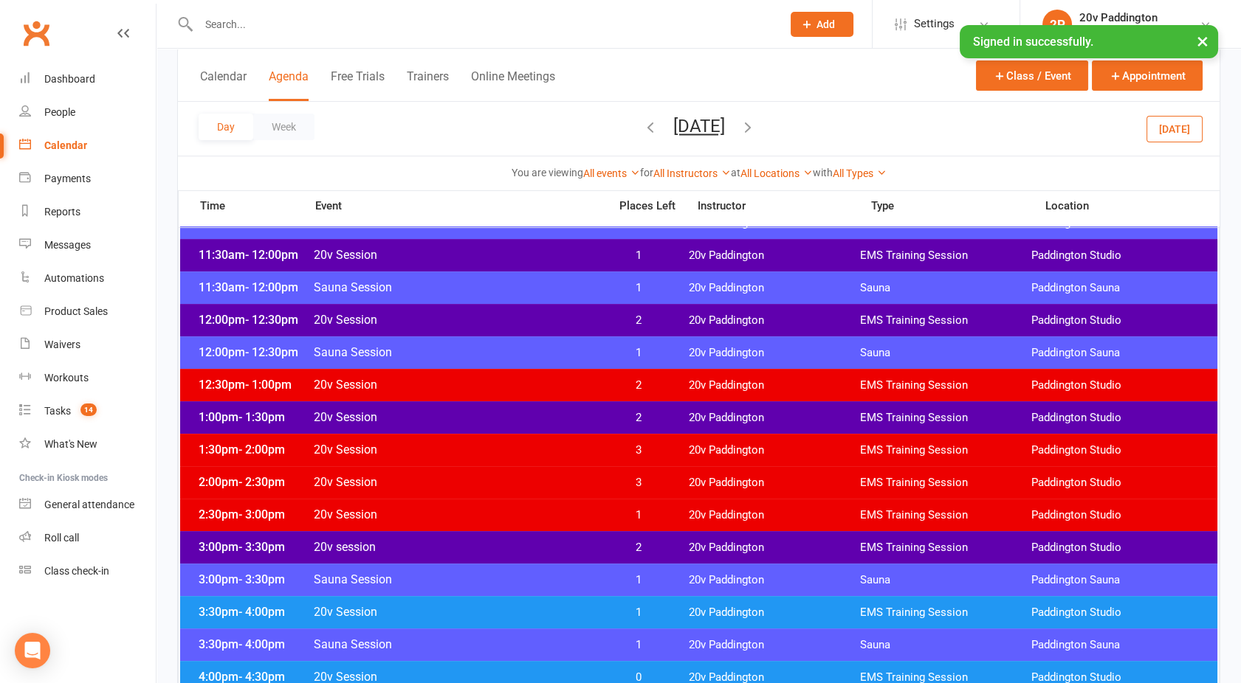
click at [452, 515] on span "20v Session" at bounding box center [456, 515] width 287 height 14
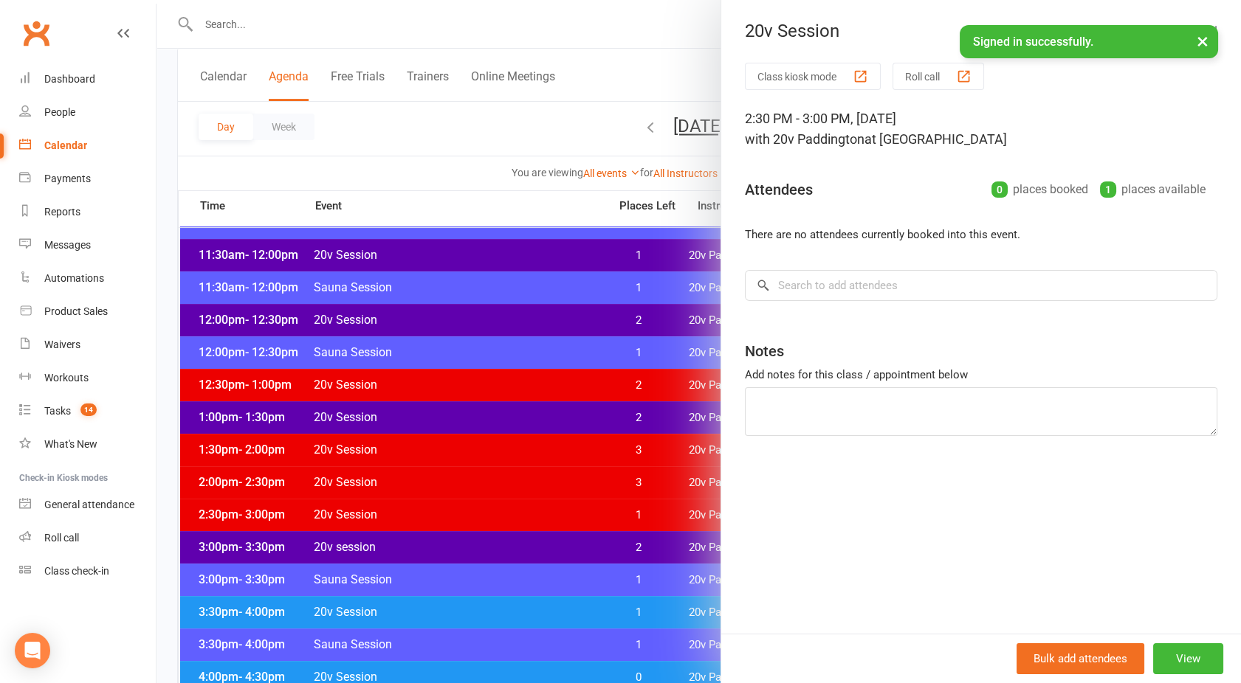
click at [452, 515] on div at bounding box center [698, 341] width 1084 height 683
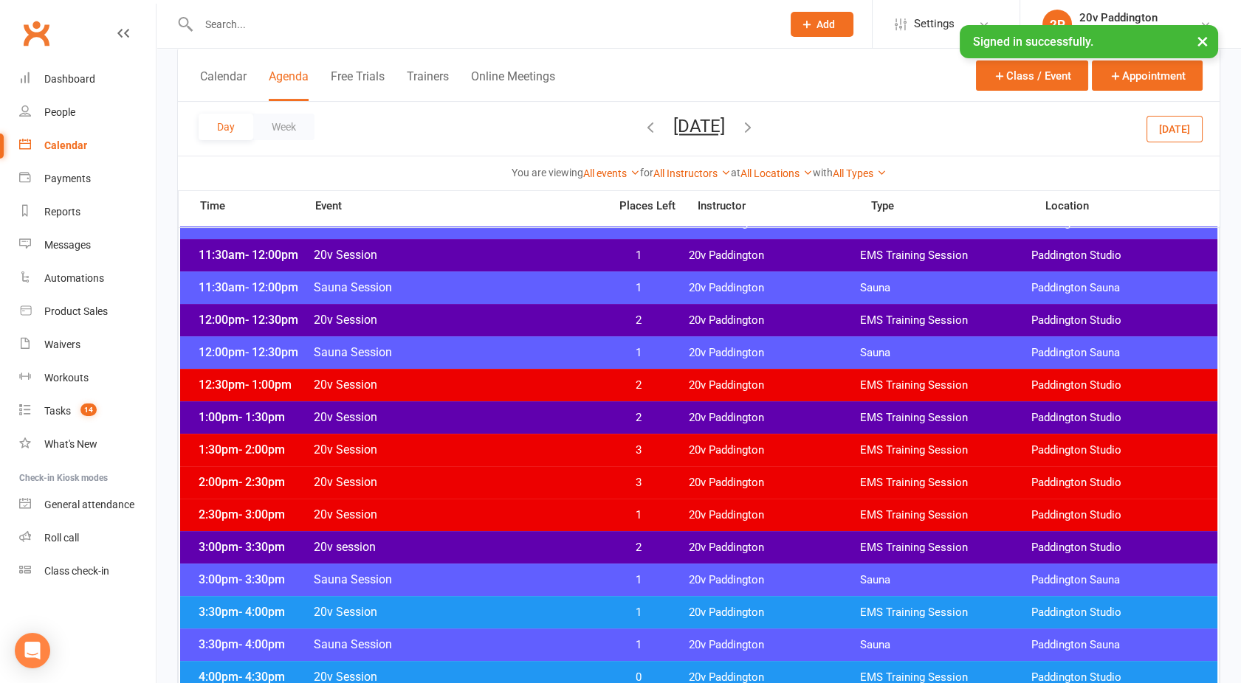
click at [458, 450] on span "20v Session" at bounding box center [456, 450] width 287 height 14
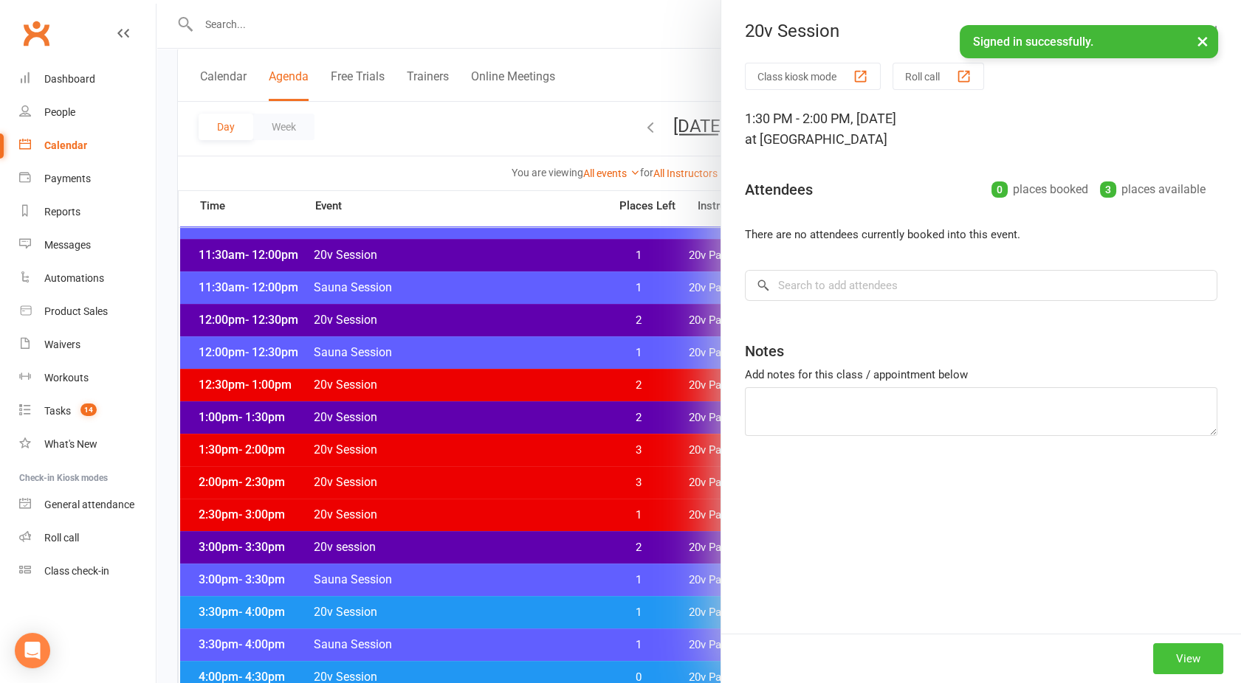
click at [1182, 664] on button "View" at bounding box center [1188, 659] width 70 height 31
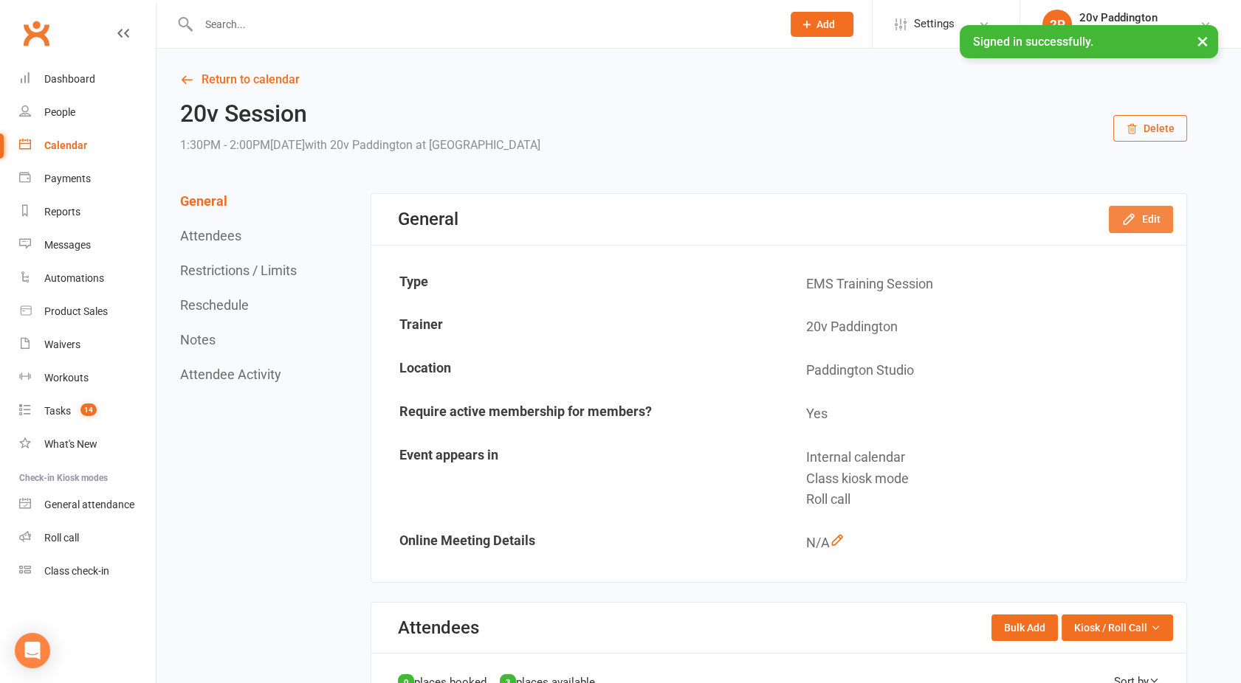
click at [1139, 219] on button "Edit" at bounding box center [1140, 219] width 64 height 27
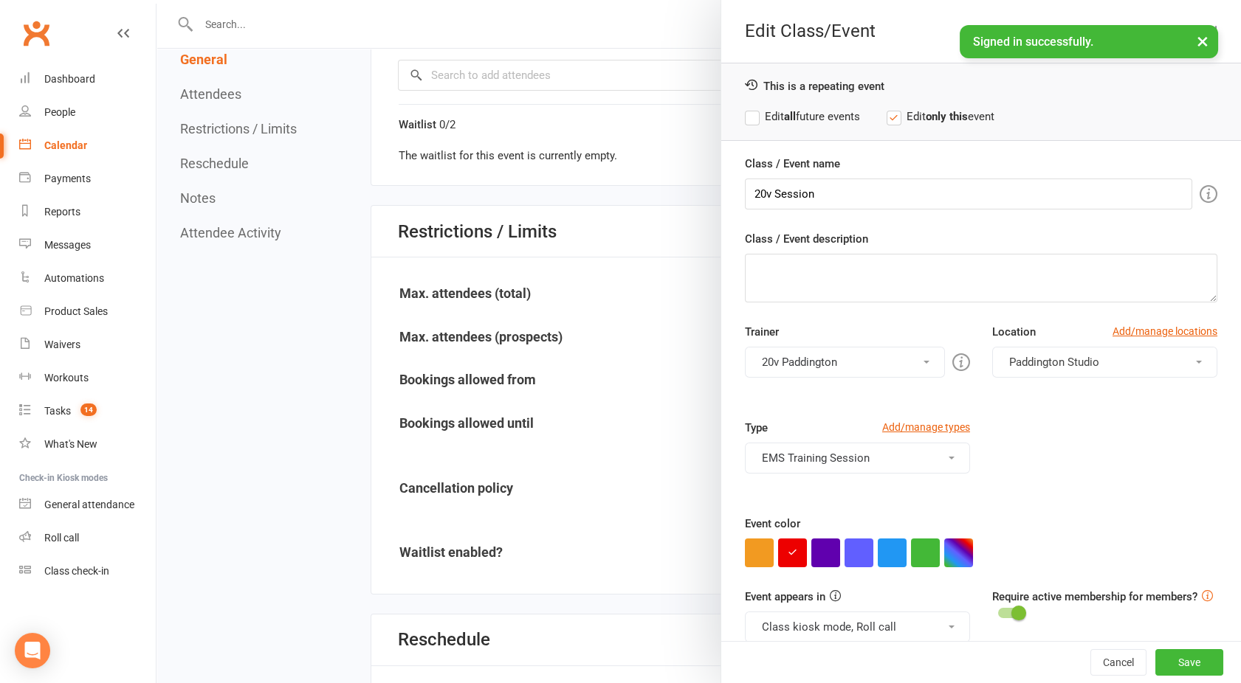
scroll to position [726, 0]
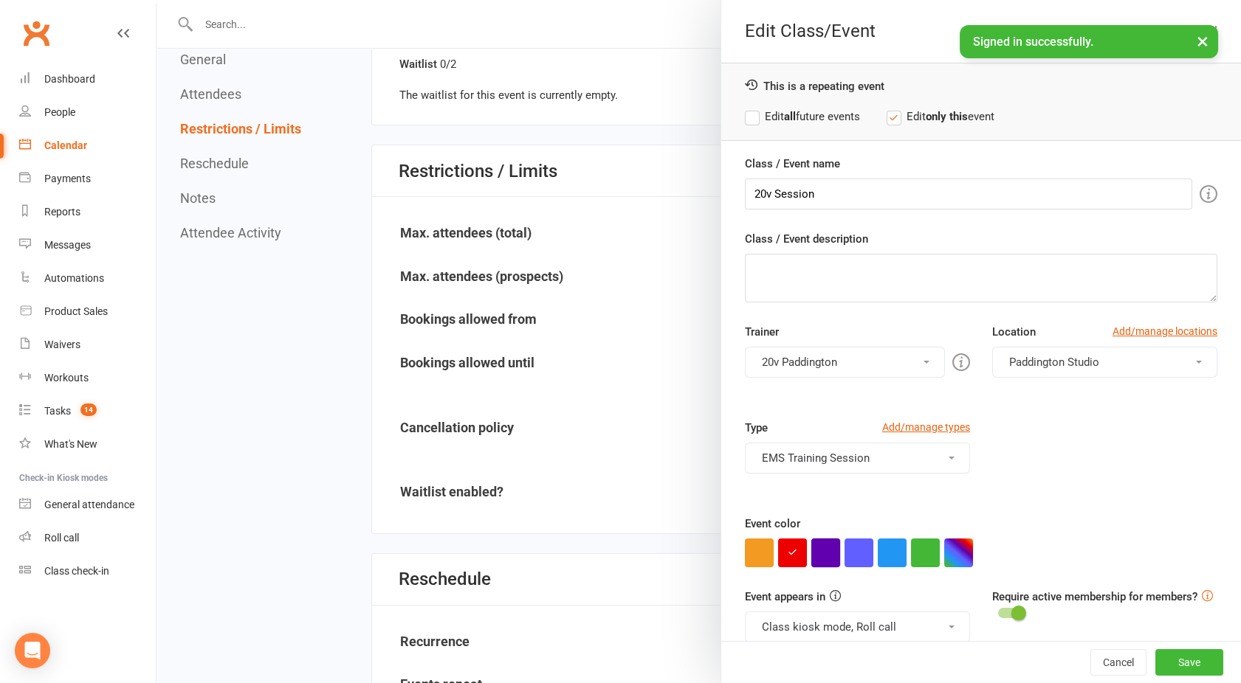
click at [828, 554] on button "button" at bounding box center [825, 553] width 29 height 29
click at [830, 616] on button "Class kiosk mode, Roll call" at bounding box center [857, 627] width 225 height 31
click at [1165, 660] on button "Save" at bounding box center [1189, 662] width 68 height 27
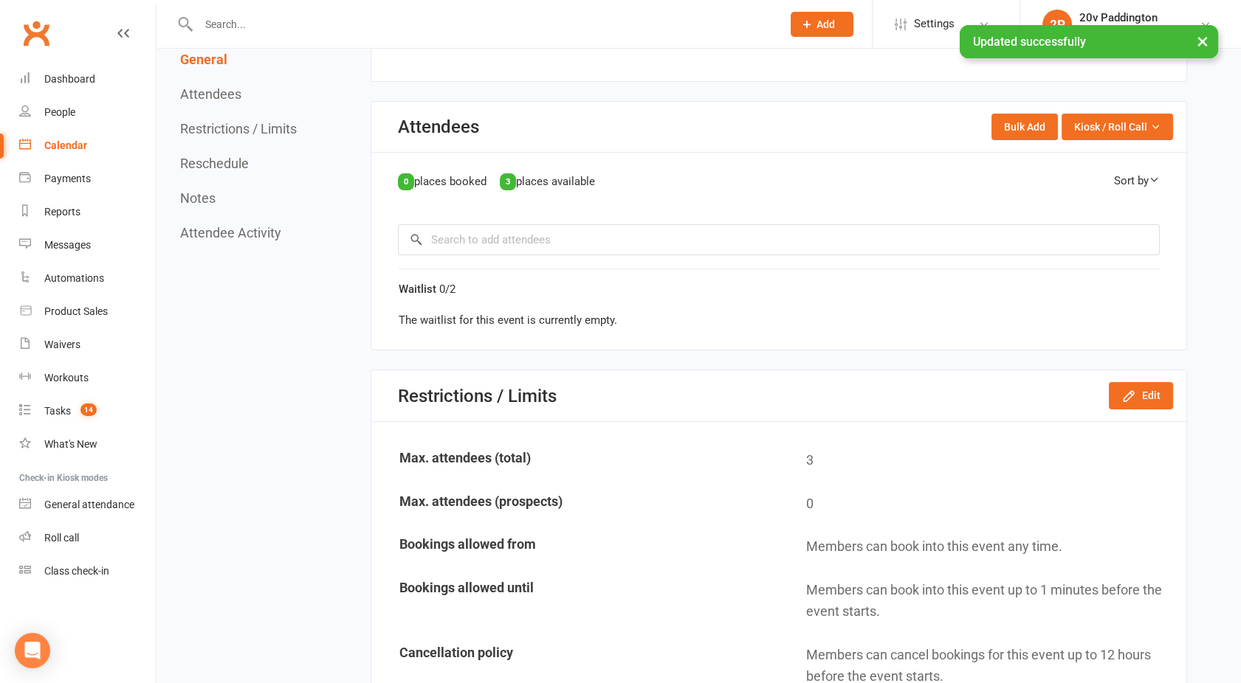
scroll to position [502, 0]
click at [457, 241] on input "search" at bounding box center [779, 239] width 762 height 31
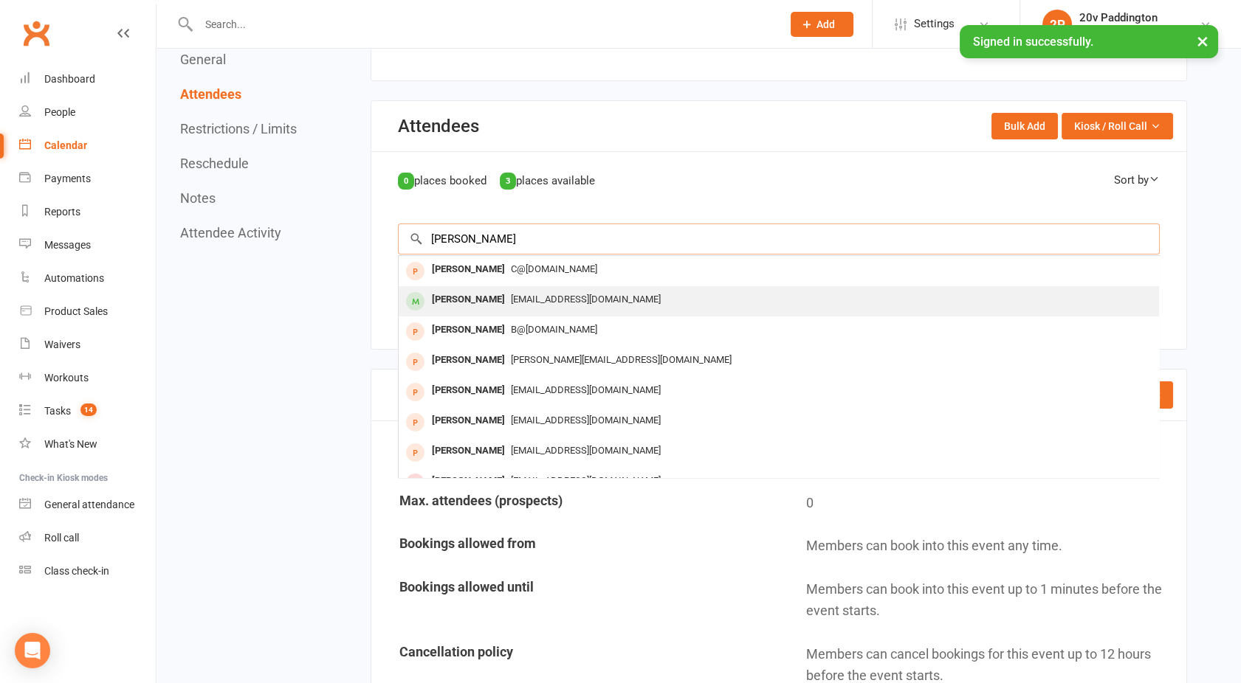
type input "janet"
click at [467, 301] on div "[PERSON_NAME]" at bounding box center [468, 299] width 85 height 21
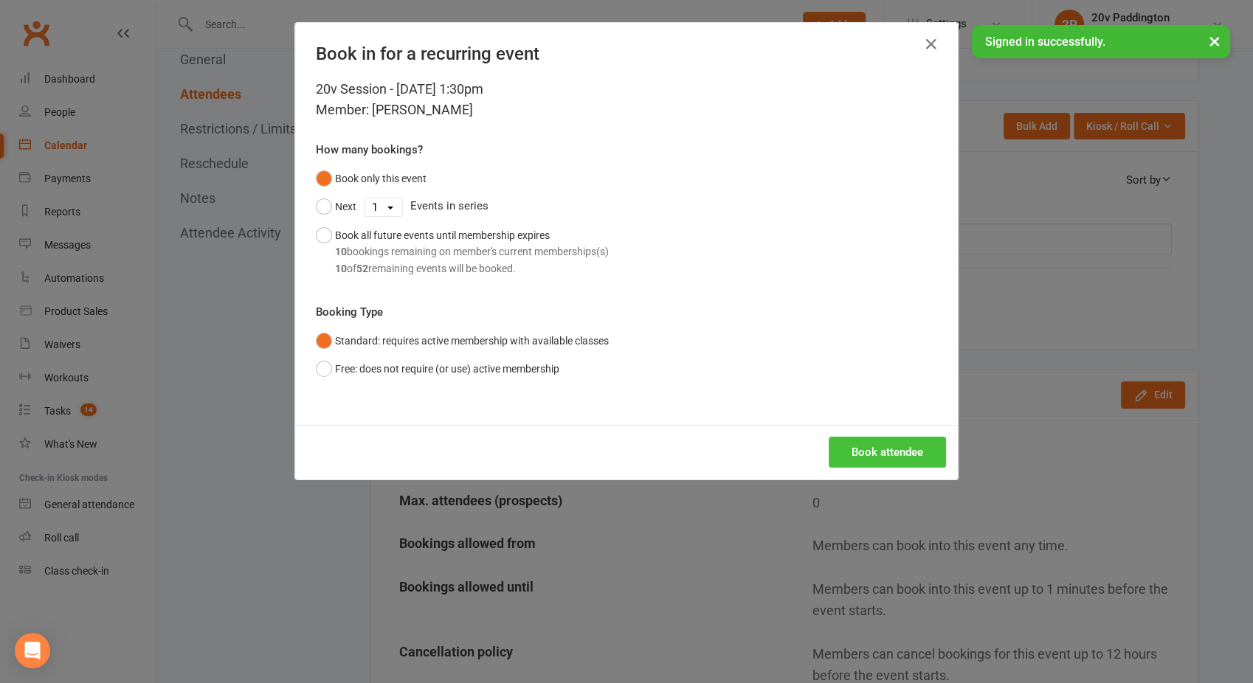
click at [869, 445] on button "Book attendee" at bounding box center [887, 452] width 117 height 31
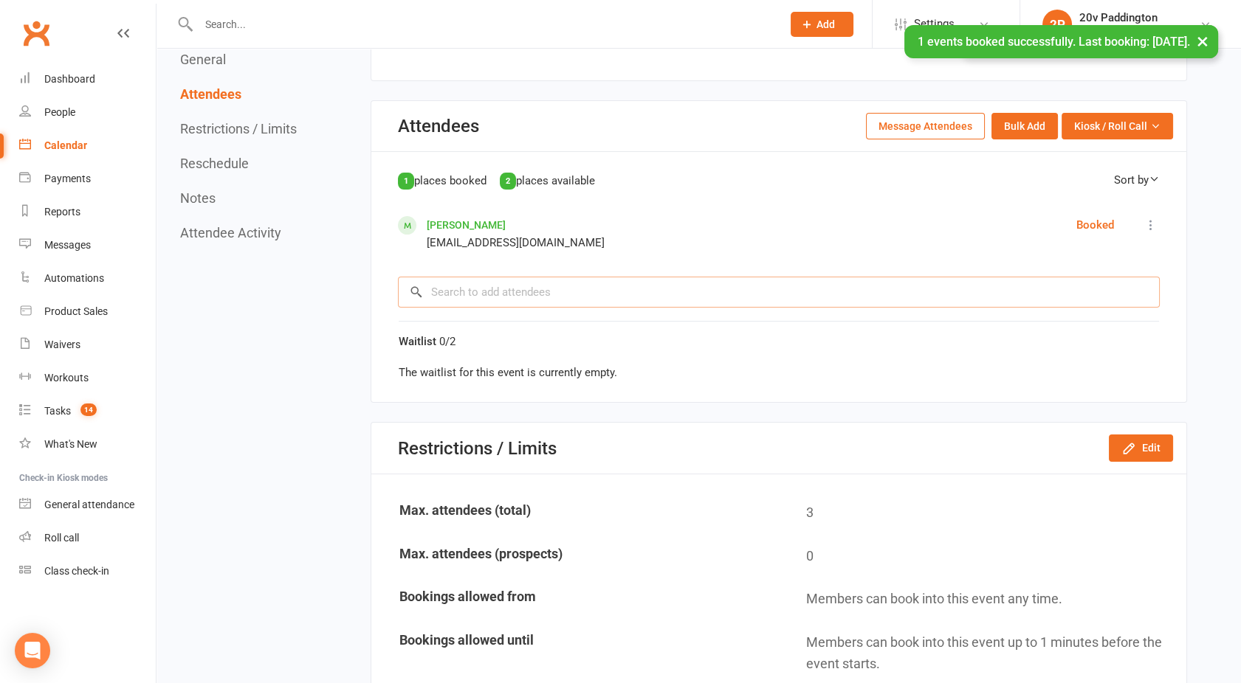
click at [508, 281] on input "search" at bounding box center [779, 292] width 762 height 31
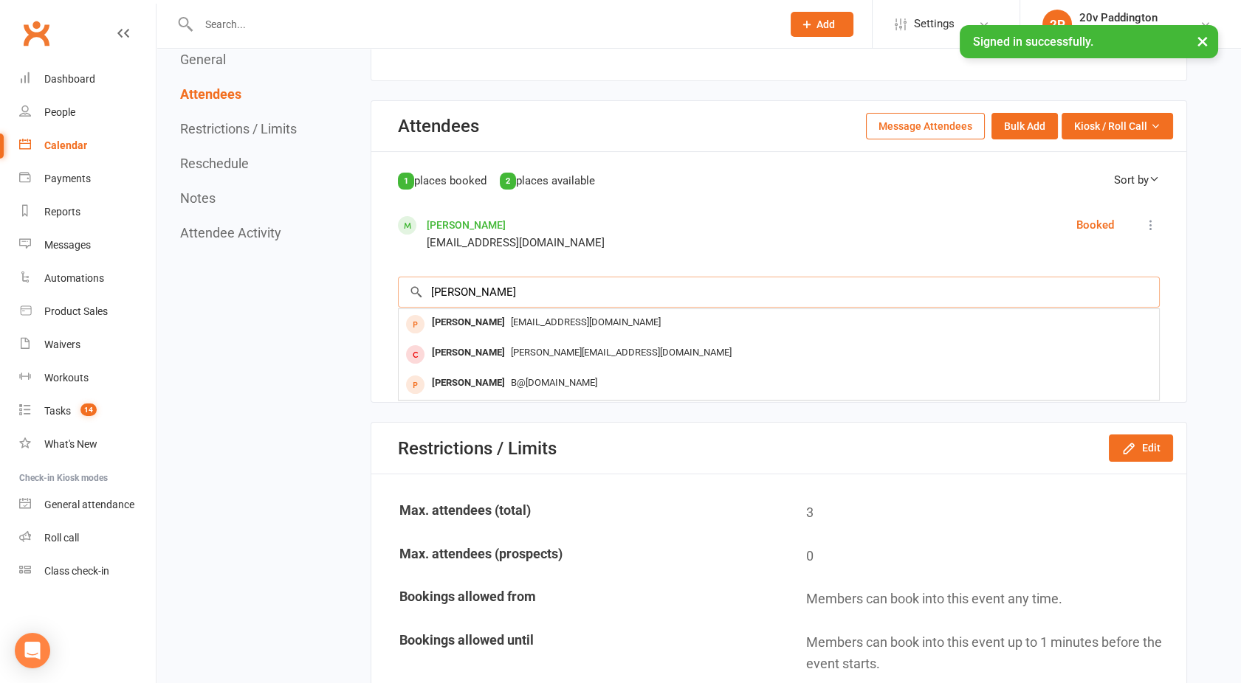
type input "[PERSON_NAME]"
click at [615, 233] on div "Janet Lee Yangzhou1968@gmail.com Booked Mark absent Check in Send message More …" at bounding box center [779, 233] width 762 height 35
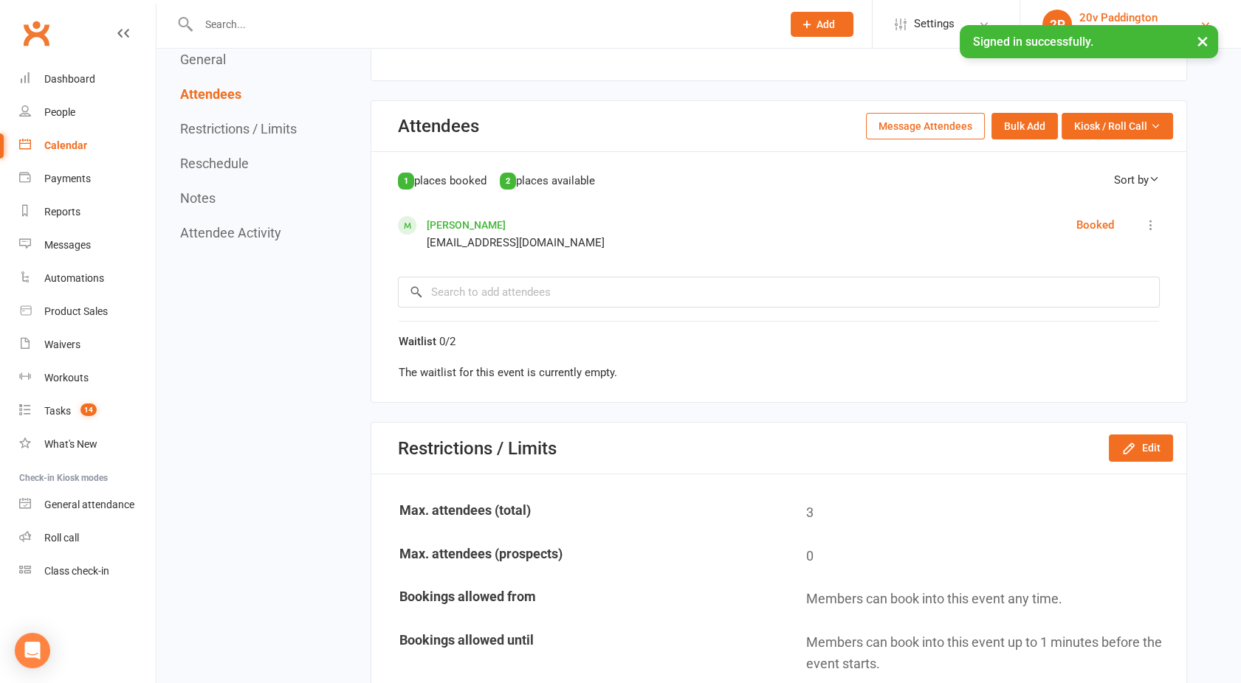
click at [1133, 13] on div "20v Paddington" at bounding box center [1118, 17] width 78 height 13
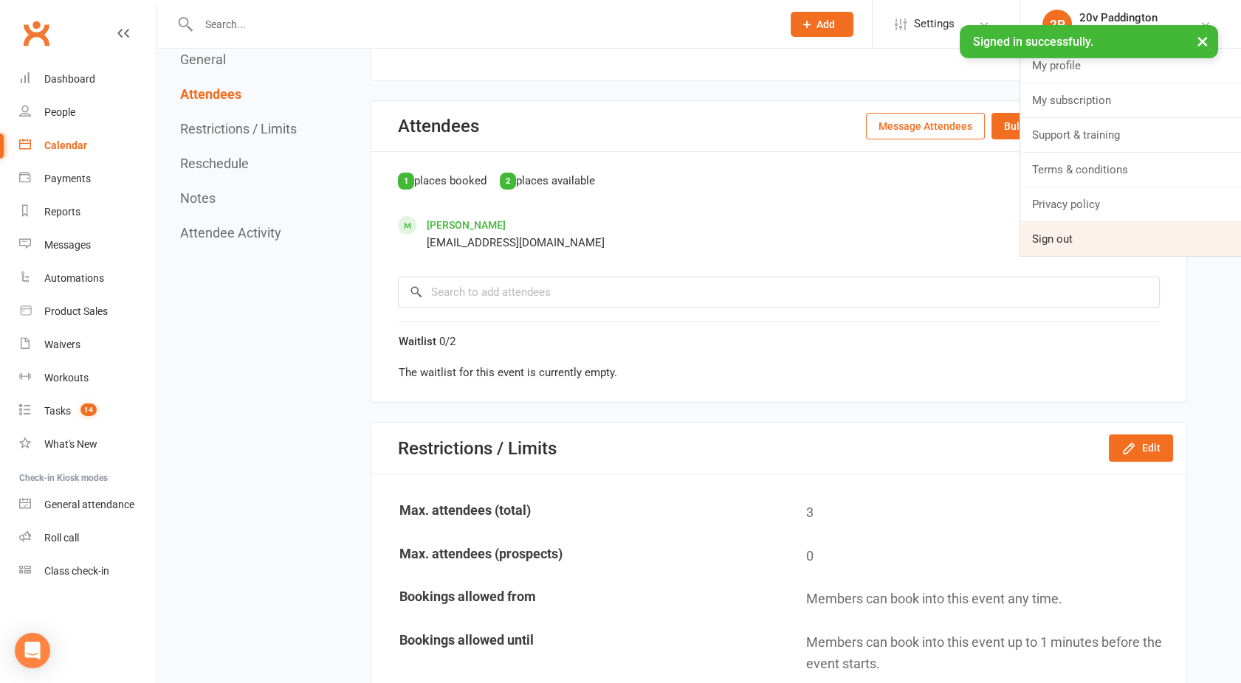
click at [1063, 230] on link "Sign out" at bounding box center [1130, 239] width 221 height 34
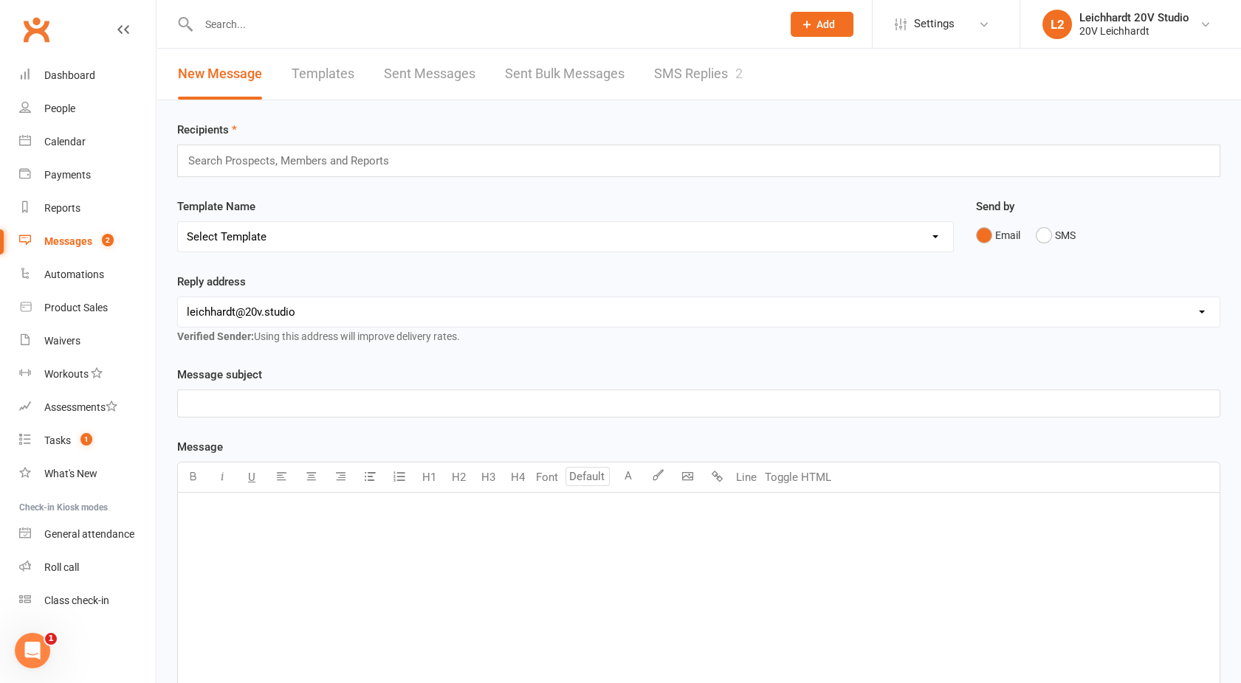
click at [707, 65] on link "SMS Replies 2" at bounding box center [698, 74] width 89 height 51
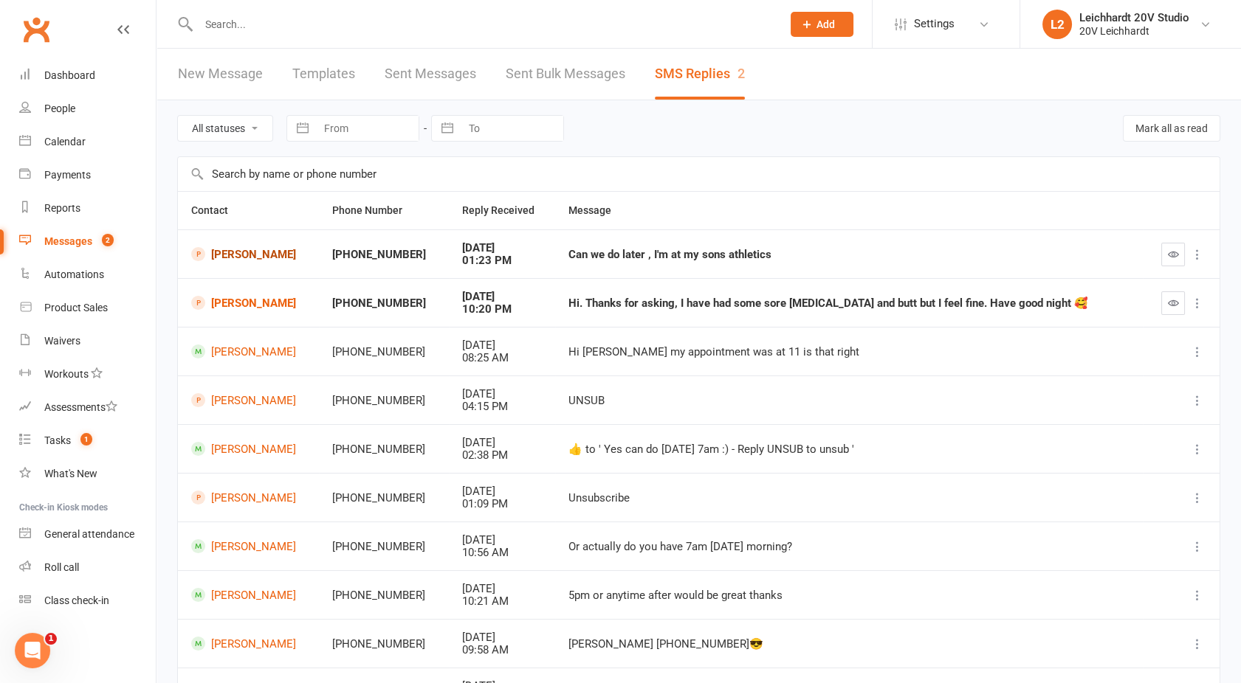
click at [233, 247] on link "Danielle Christo" at bounding box center [248, 254] width 114 height 14
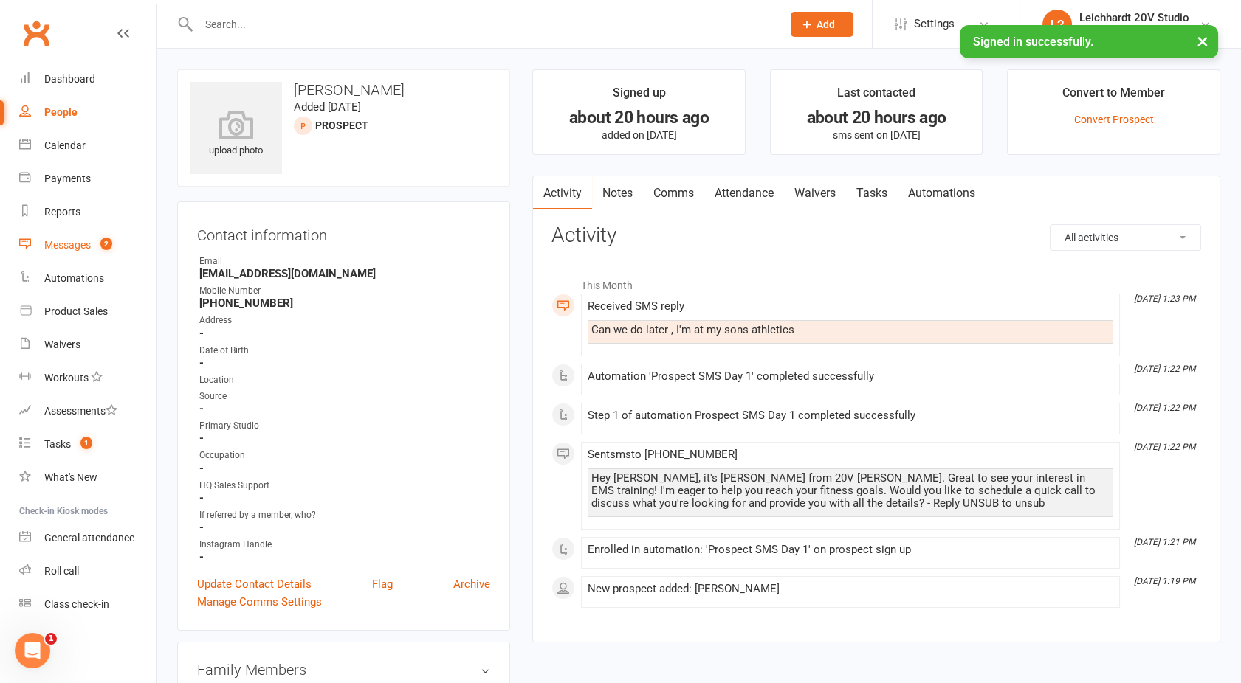
click at [77, 239] on div "Messages" at bounding box center [67, 245] width 46 height 12
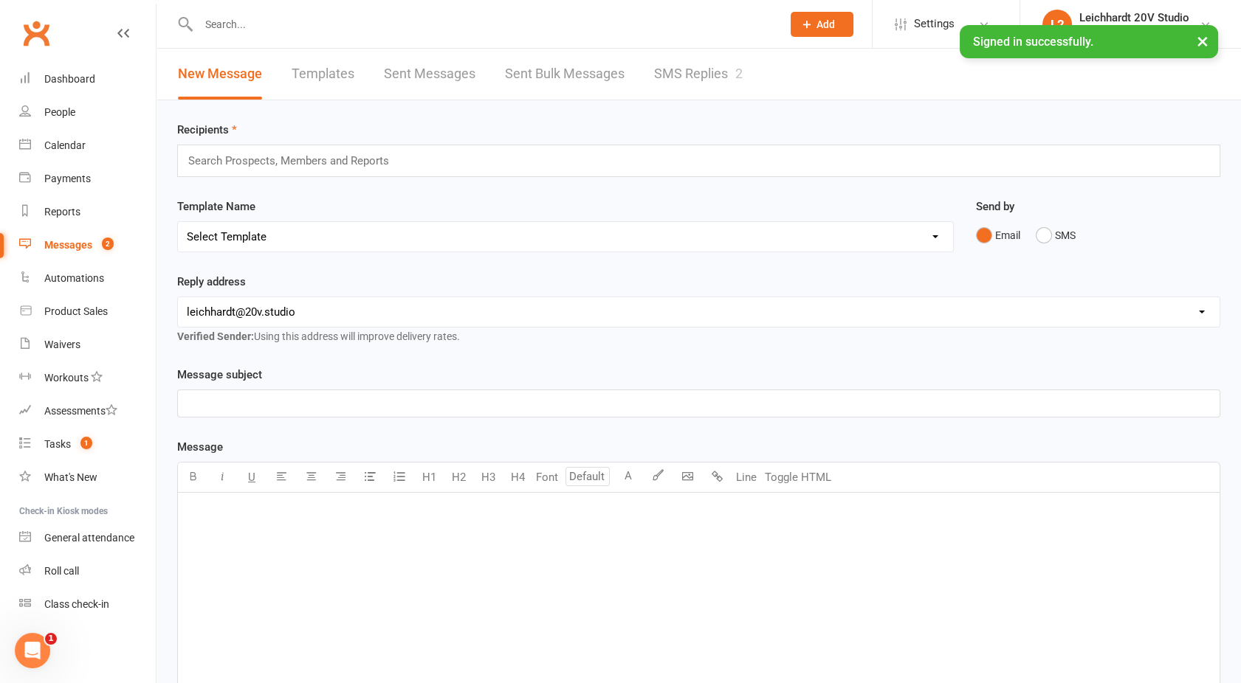
click at [703, 71] on link "SMS Replies 2" at bounding box center [698, 74] width 89 height 51
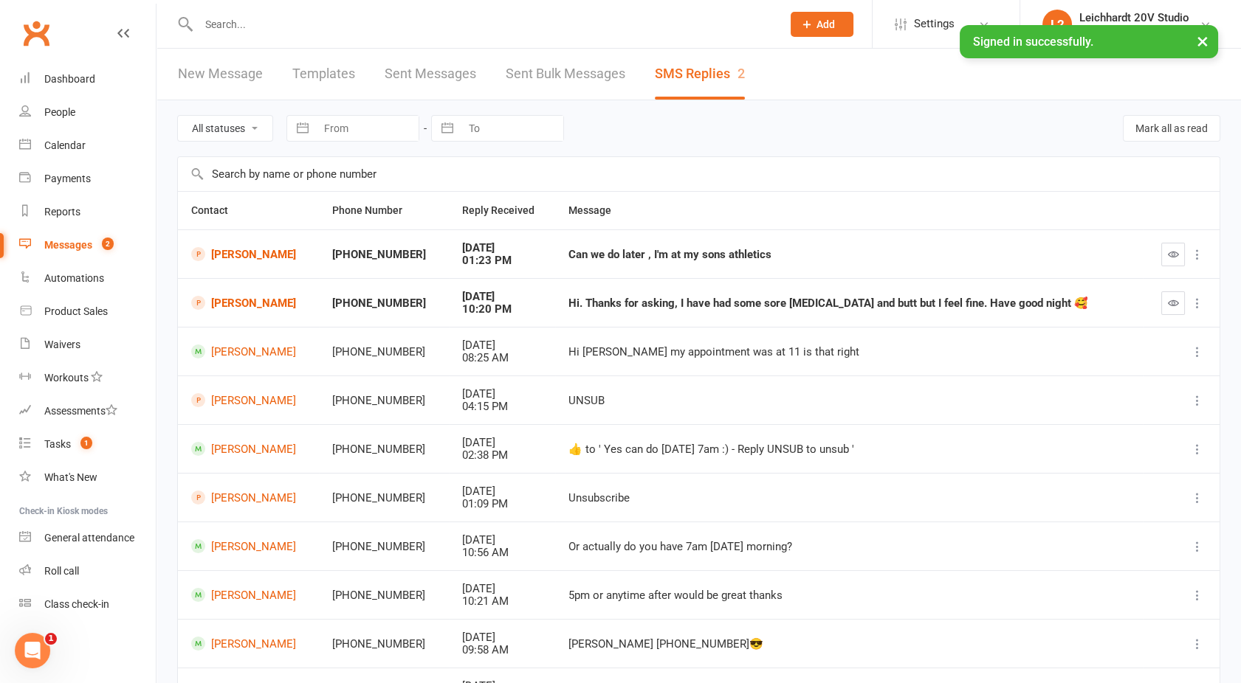
click at [61, 242] on div "Messages" at bounding box center [68, 245] width 48 height 12
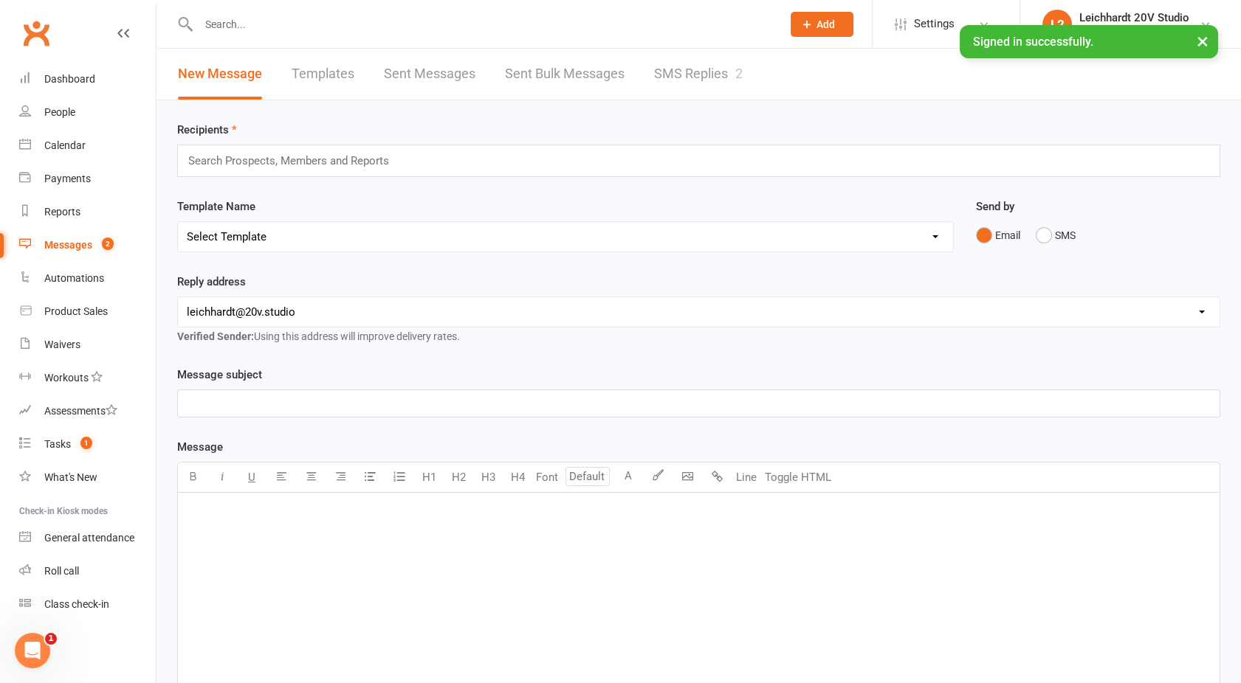
click at [703, 70] on link "SMS Replies 2" at bounding box center [698, 74] width 89 height 51
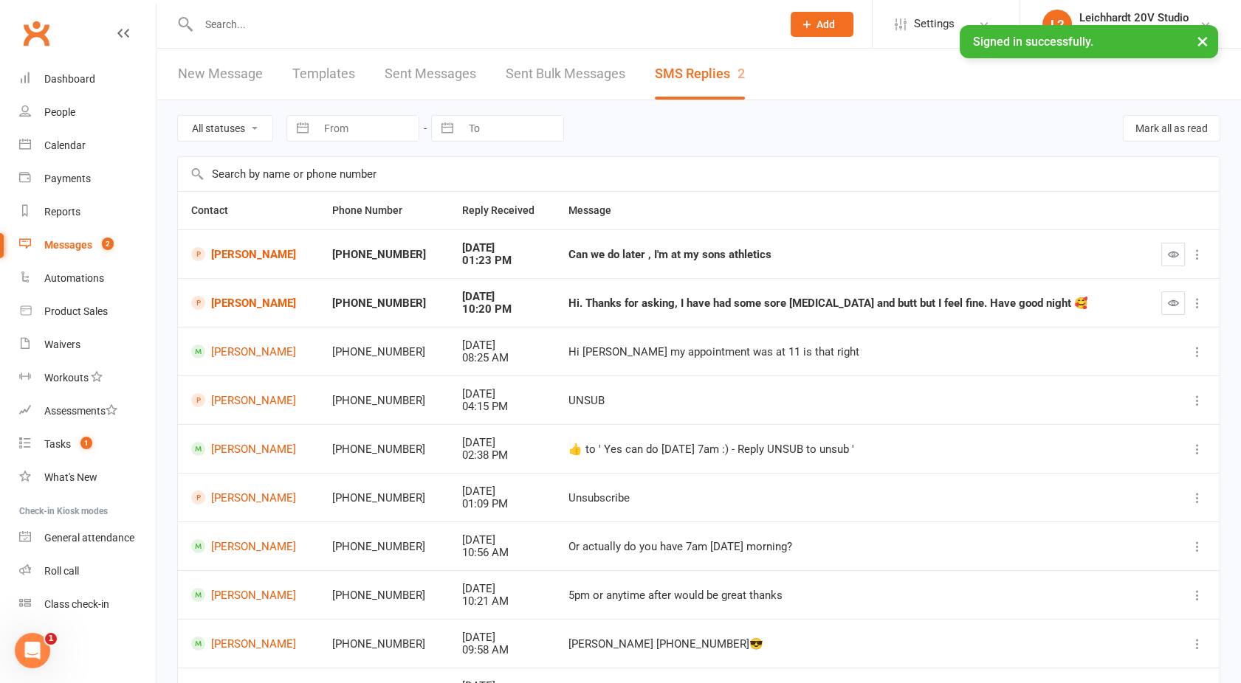
click at [239, 31] on input "text" at bounding box center [482, 24] width 577 height 21
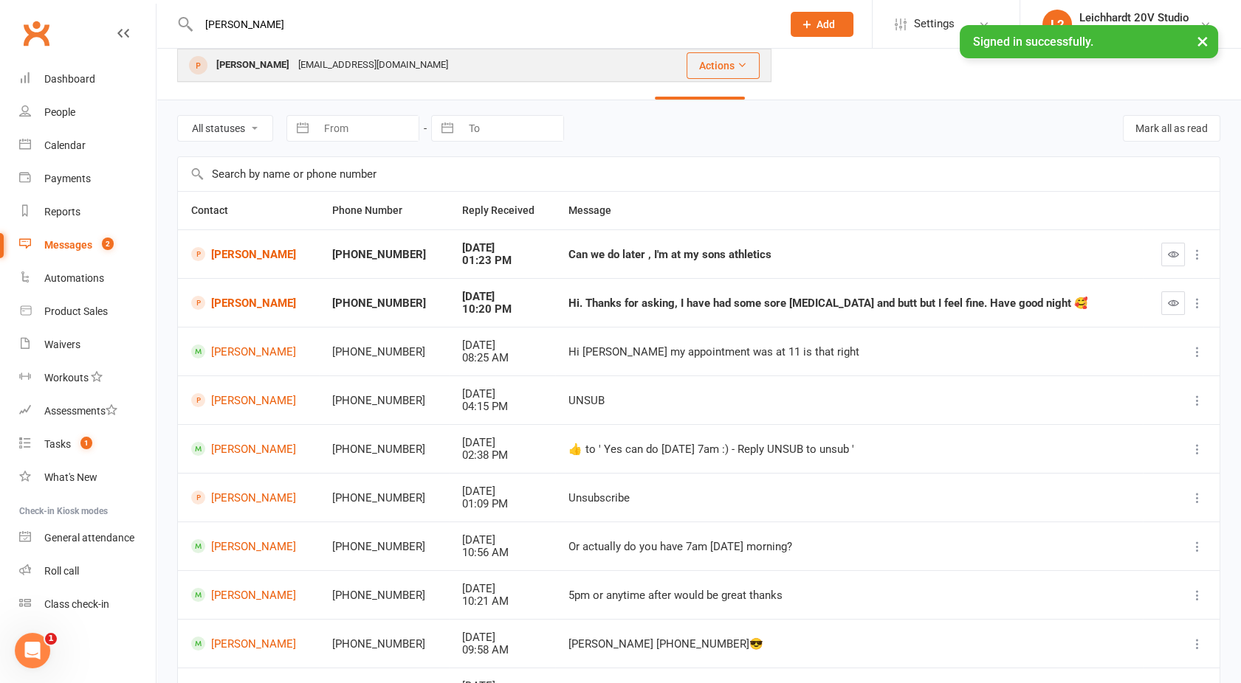
type input "joey"
click at [264, 59] on div "[PERSON_NAME]" at bounding box center [253, 65] width 82 height 21
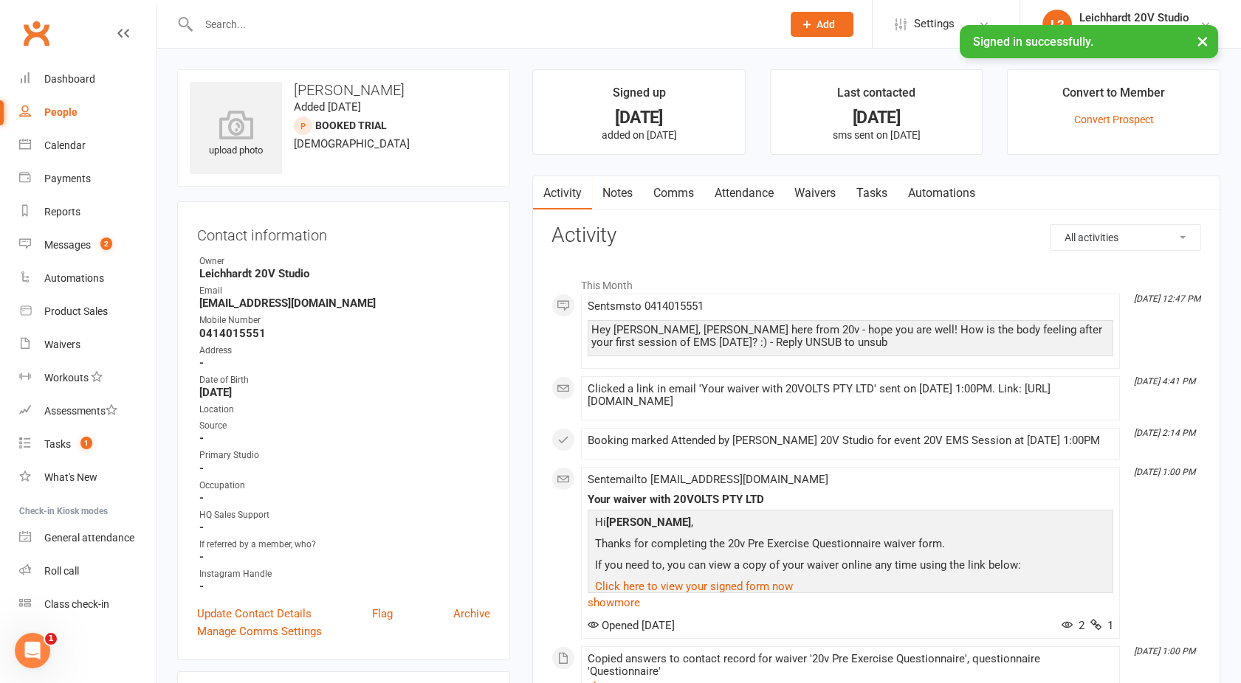
drag, startPoint x: 280, startPoint y: 390, endPoint x: 190, endPoint y: 300, distance: 126.8
click at [190, 300] on div "Contact information Owner Leichhardt 20V Studio Email Joeyang100@outlook.com Mo…" at bounding box center [343, 430] width 333 height 459
copy ul "Joeyang100@outlook.com Mobile Number 0414015551 Address - Date of Birth March 1…"
click at [1176, 18] on div "Leichhardt 20V Studio" at bounding box center [1134, 17] width 110 height 13
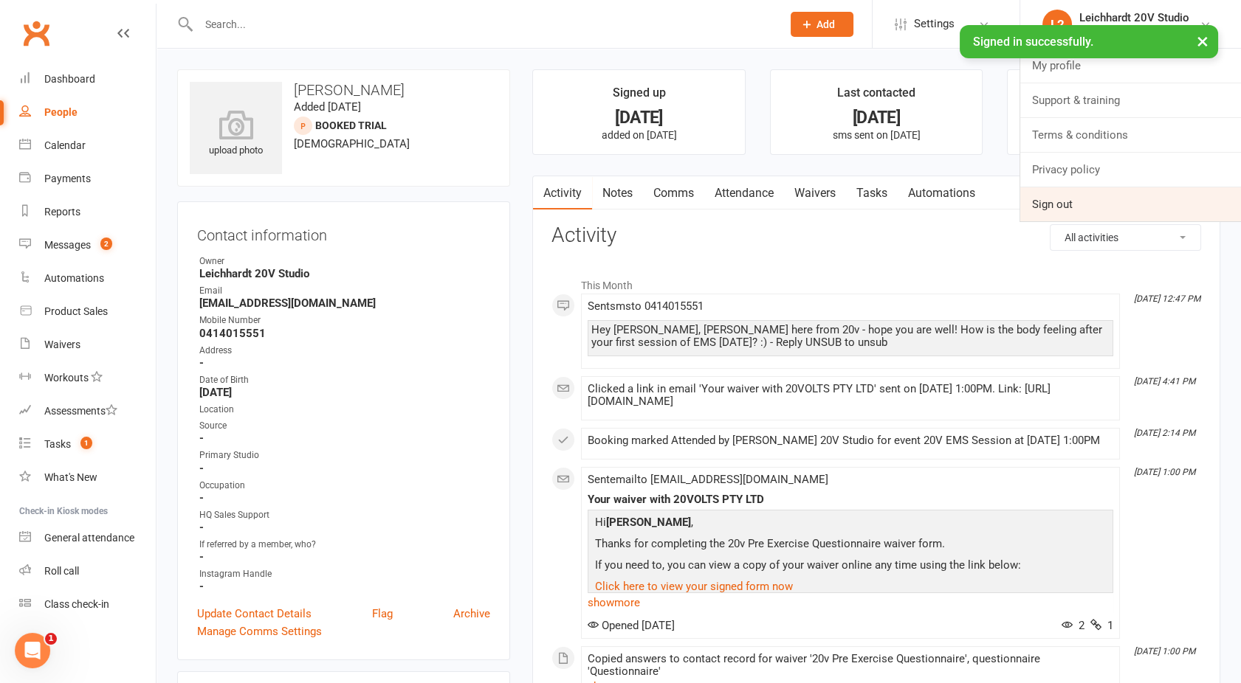
click at [1058, 206] on link "Sign out" at bounding box center [1130, 204] width 221 height 34
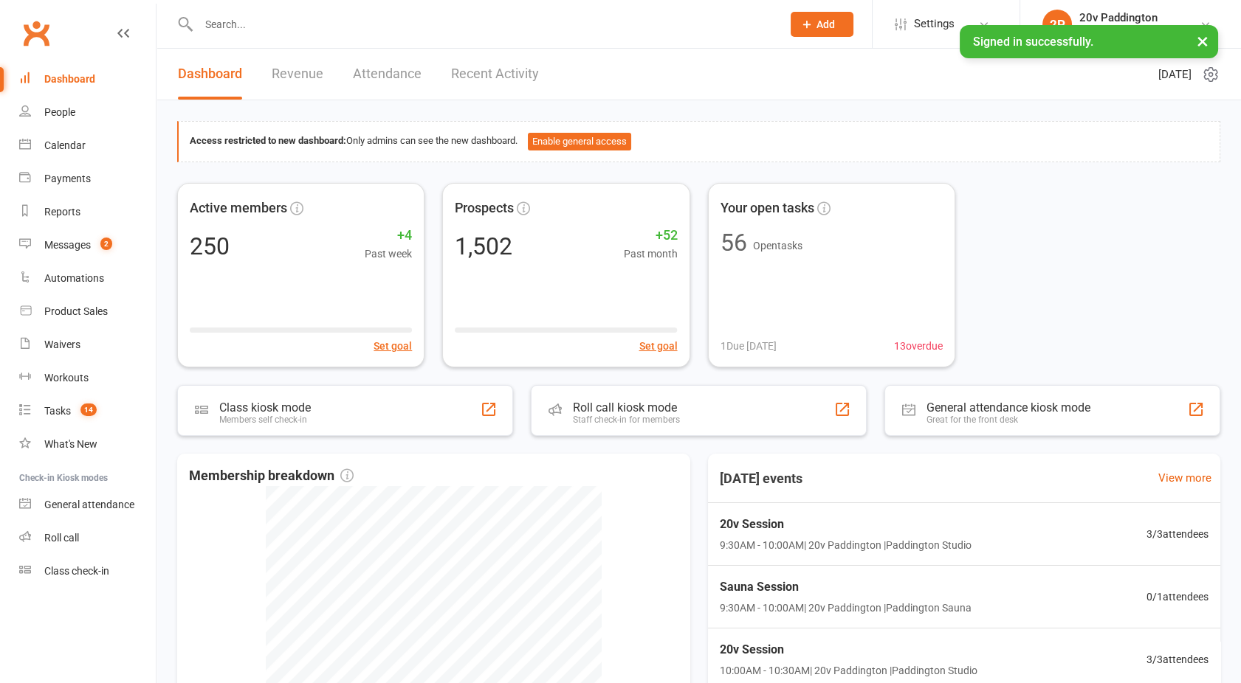
click at [811, 28] on icon at bounding box center [806, 24] width 13 height 13
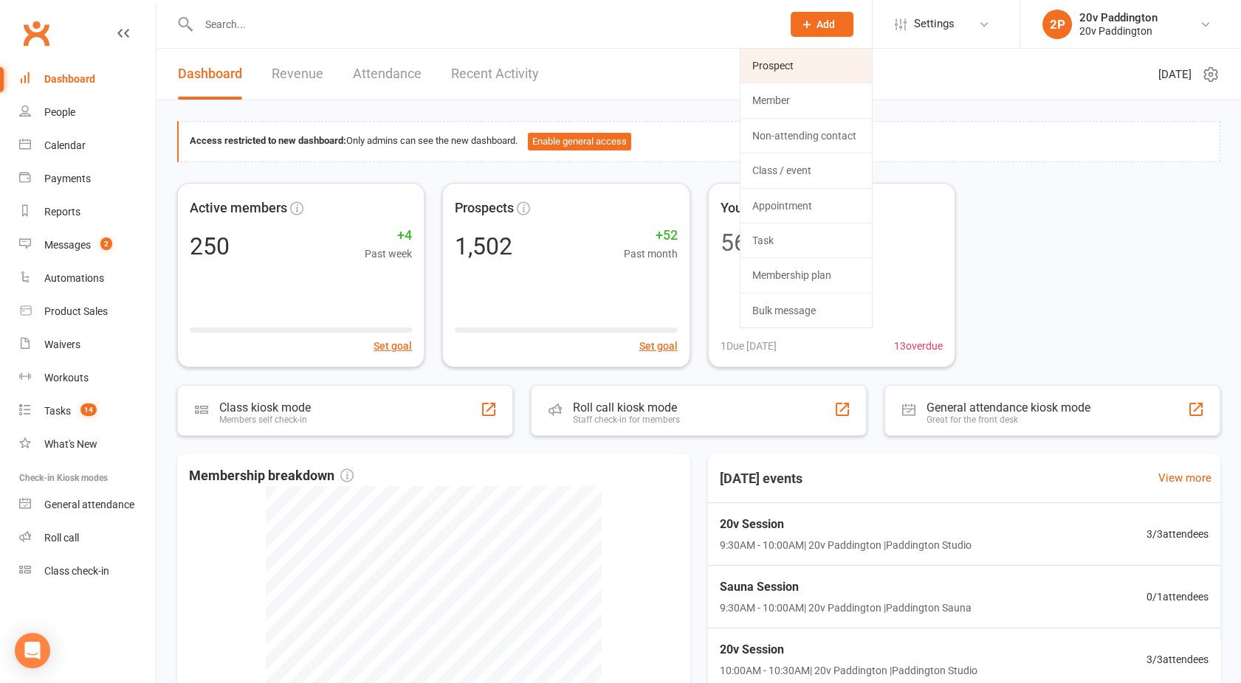
click at [788, 56] on link "Prospect" at bounding box center [805, 66] width 131 height 34
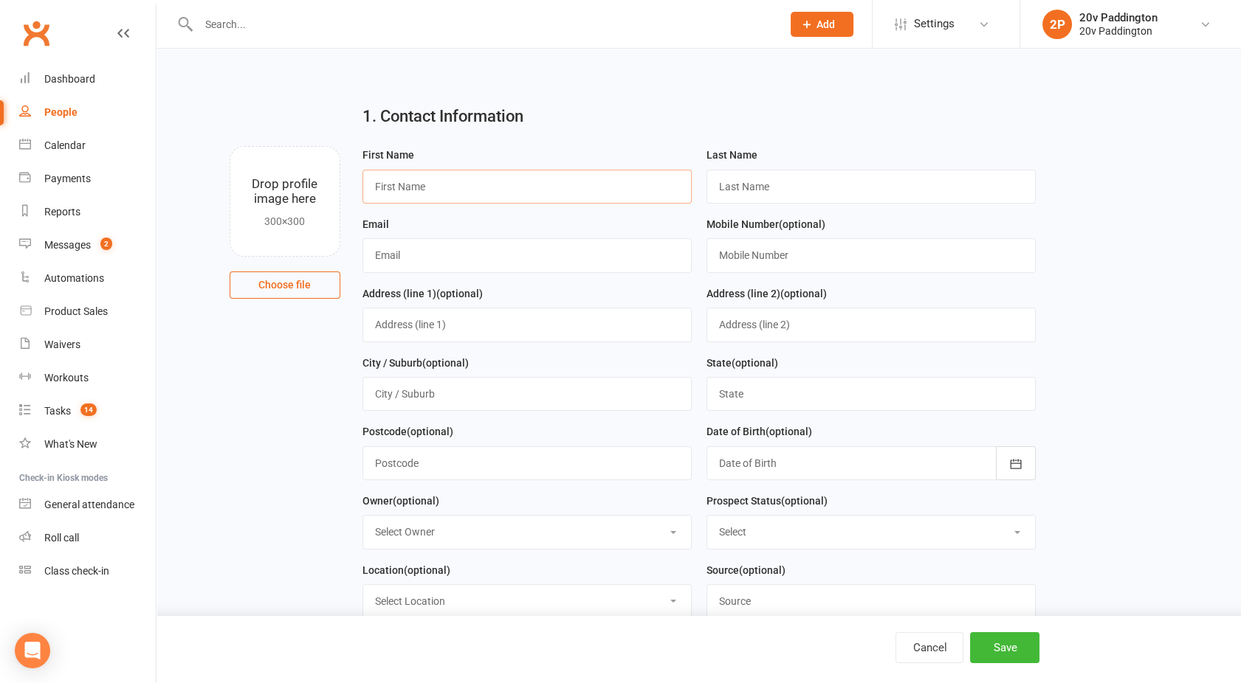
click at [404, 186] on input "text" at bounding box center [526, 187] width 329 height 34
type input "[PERSON_NAME]"
click at [757, 180] on input "text" at bounding box center [870, 187] width 329 height 34
type input "[PERSON_NAME]"
click at [404, 266] on input "text" at bounding box center [526, 255] width 329 height 34
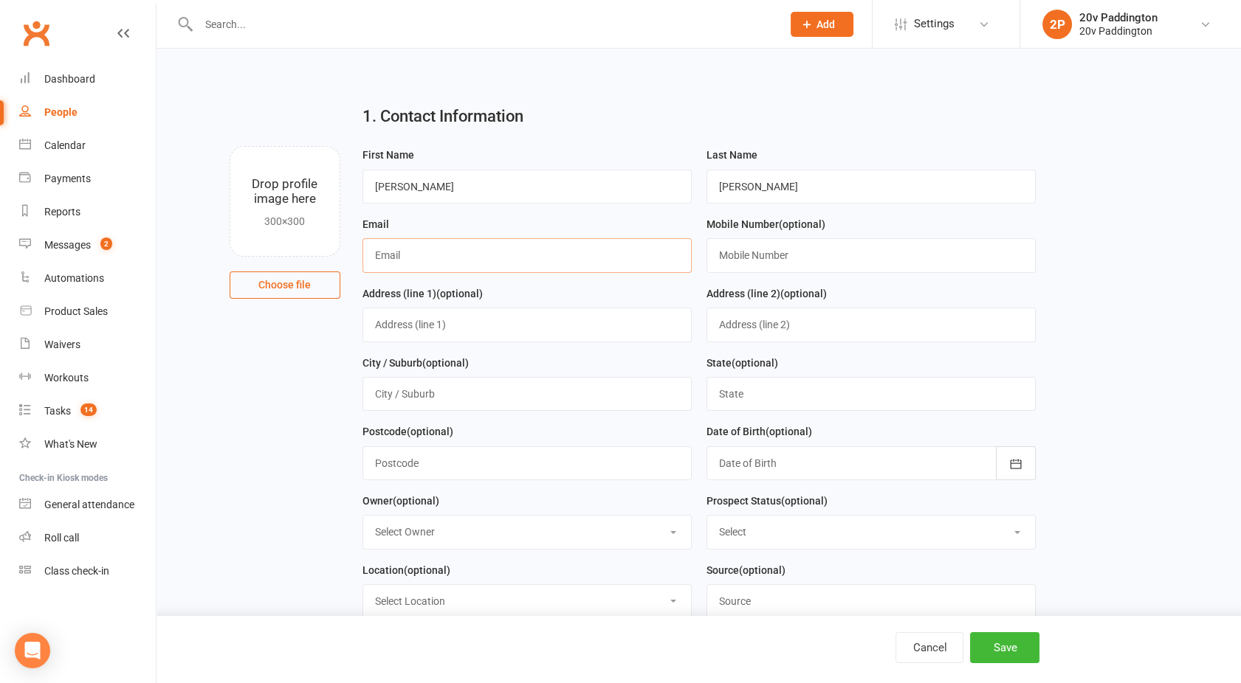
paste input "[EMAIL_ADDRESS][DOMAIN_NAME] Mobile Number [PHONE_NUMBER] Address - Date of Bir…"
drag, startPoint x: 445, startPoint y: 254, endPoint x: 500, endPoint y: 255, distance: 55.4
click at [500, 255] on input "[EMAIL_ADDRESS][DOMAIN_NAME] Mobile Number [PHONE_NUMBER] Address - Date of Bir…" at bounding box center [526, 255] width 329 height 34
type input "[EMAIL_ADDRESS][DOMAIN_NAME] Mobile Number Address - Date of Birth [DEMOGRAPHIC…"
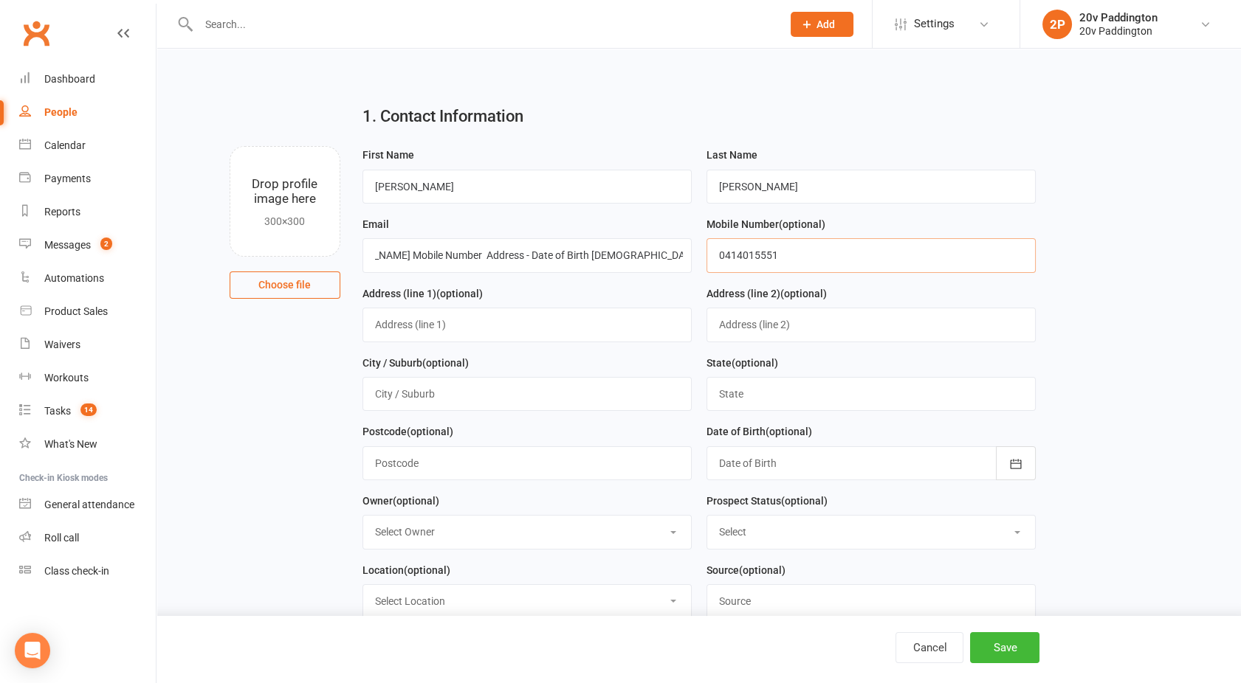
scroll to position [0, 0]
type input "0414015551"
drag, startPoint x: 500, startPoint y: 255, endPoint x: 624, endPoint y: 265, distance: 123.7
click at [624, 265] on input "[EMAIL_ADDRESS][DOMAIN_NAME] Mobile Number Address - Date of Birth [DEMOGRAPHIC…" at bounding box center [526, 255] width 329 height 34
type input "[EMAIL_ADDRESS][DOMAIN_NAME] Date of Birth [DEMOGRAPHIC_DATA]"
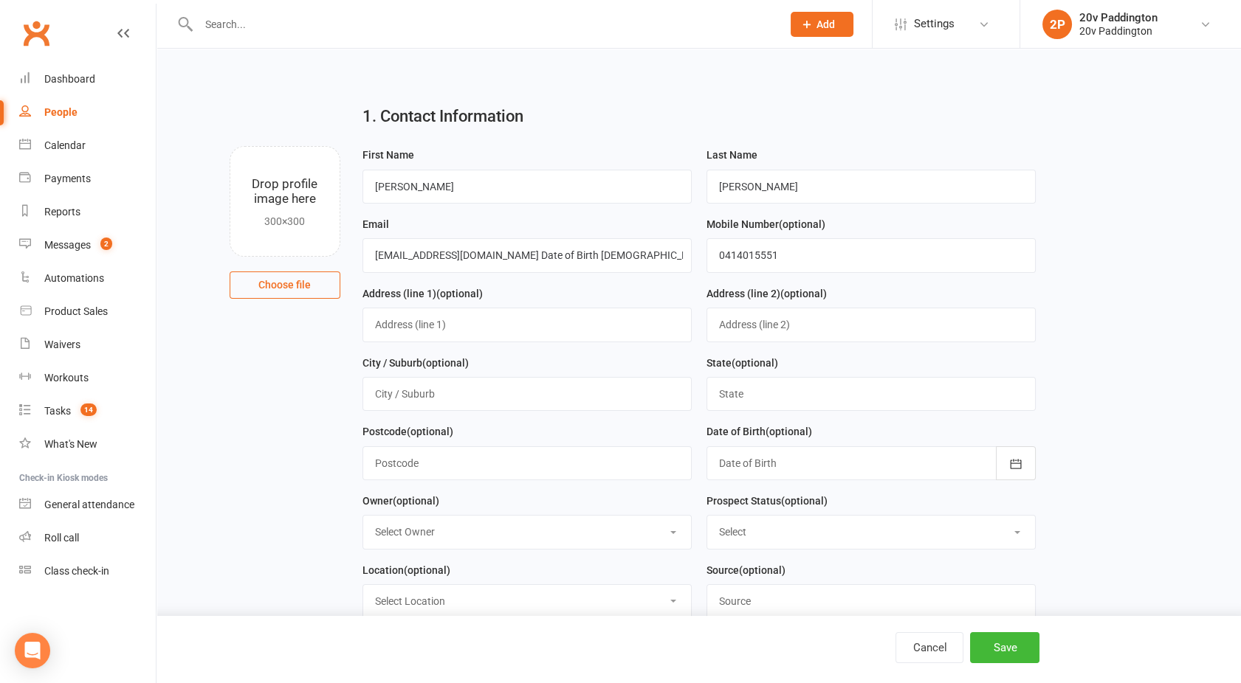
click at [748, 469] on div at bounding box center [870, 463] width 329 height 34
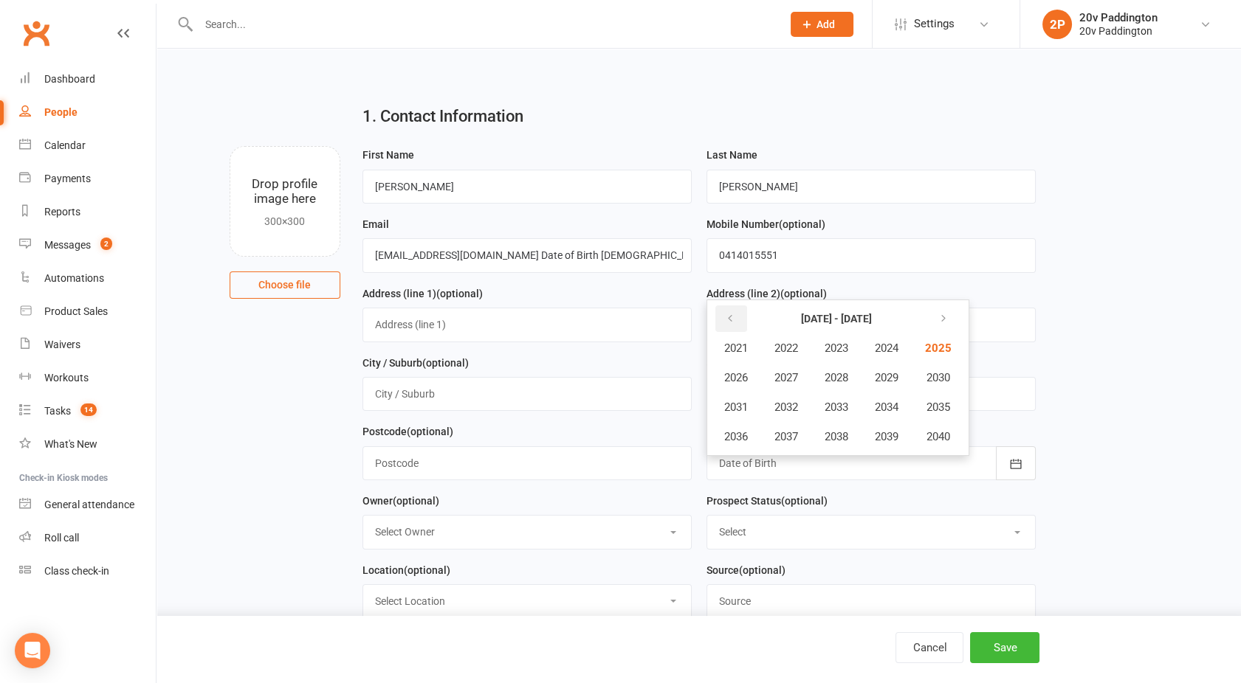
click at [728, 323] on icon "button" at bounding box center [730, 319] width 10 height 12
click at [731, 345] on span "1961" at bounding box center [736, 348] width 24 height 13
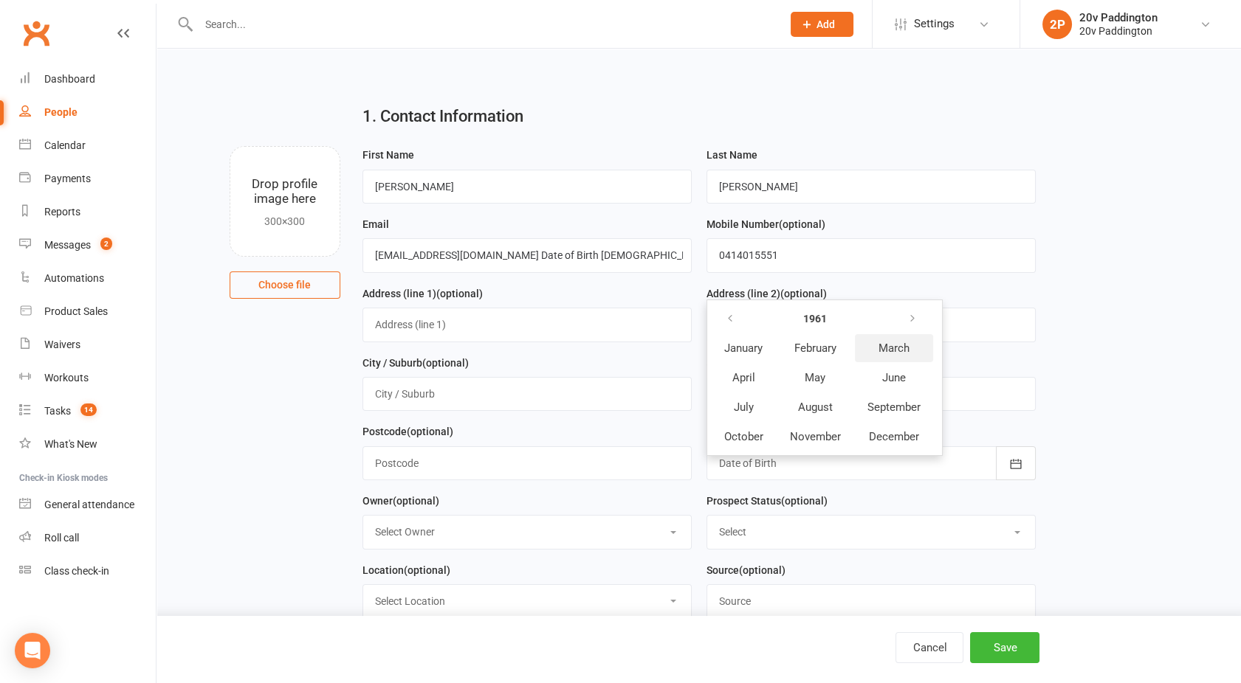
click at [870, 355] on button "March" at bounding box center [894, 348] width 78 height 28
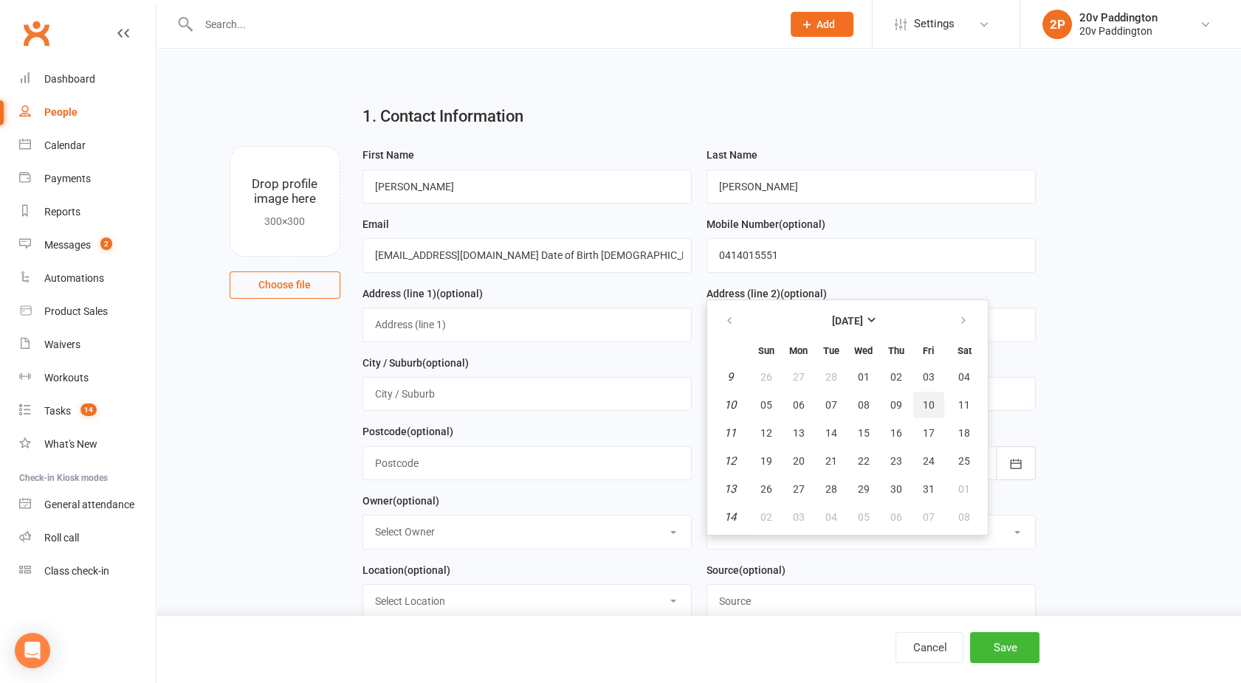
click at [922, 400] on span "10" at bounding box center [928, 405] width 12 height 12
type input "[DATE]"
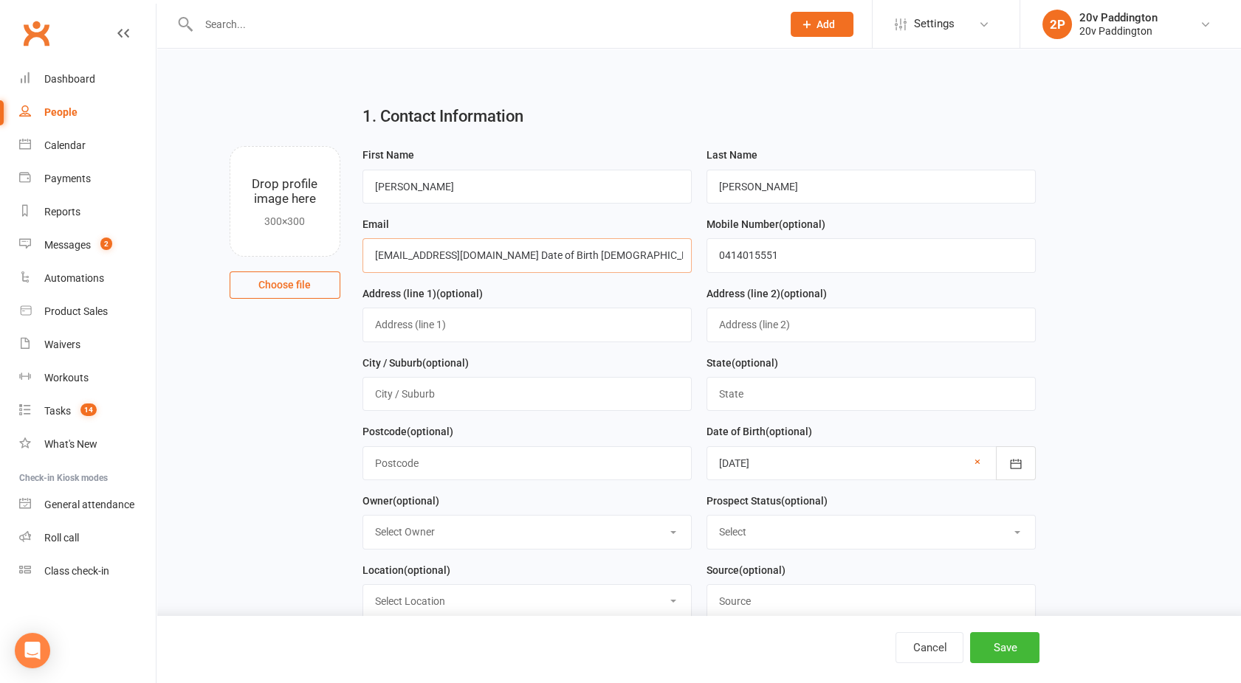
drag, startPoint x: 641, startPoint y: 252, endPoint x: 510, endPoint y: 251, distance: 130.6
click at [510, 251] on input "[EMAIL_ADDRESS][DOMAIN_NAME] Date of Birth [DEMOGRAPHIC_DATA]" at bounding box center [526, 255] width 329 height 34
type input "[EMAIL_ADDRESS][DOMAIN_NAME]"
click at [996, 647] on button "Save" at bounding box center [1004, 647] width 69 height 31
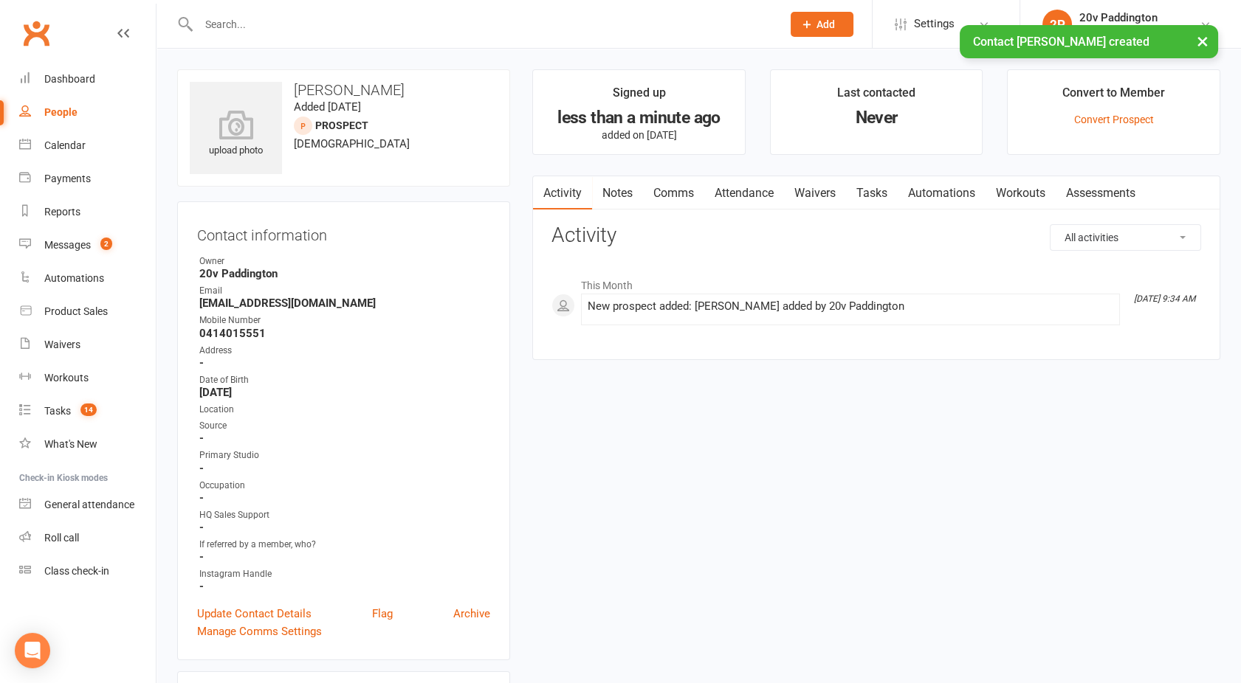
click at [623, 186] on link "Notes" at bounding box center [617, 193] width 51 height 34
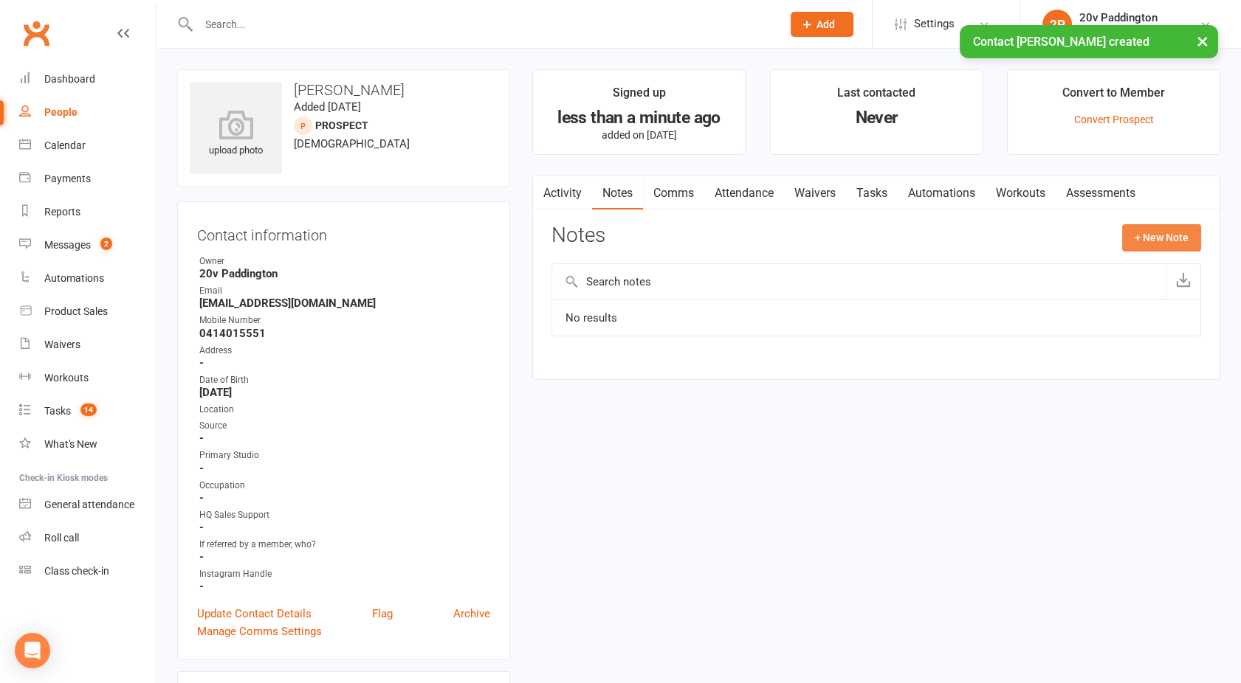
click at [1140, 241] on button "+ New Note" at bounding box center [1161, 237] width 79 height 27
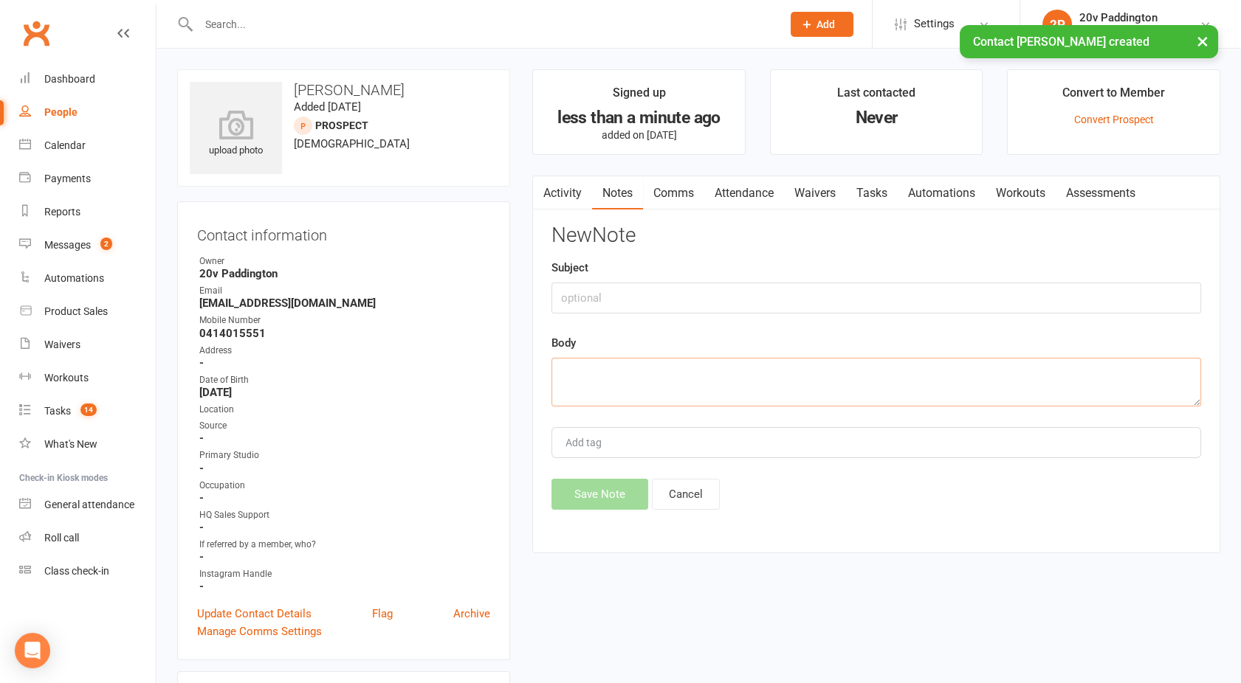
click at [666, 379] on textarea at bounding box center [875, 382] width 649 height 49
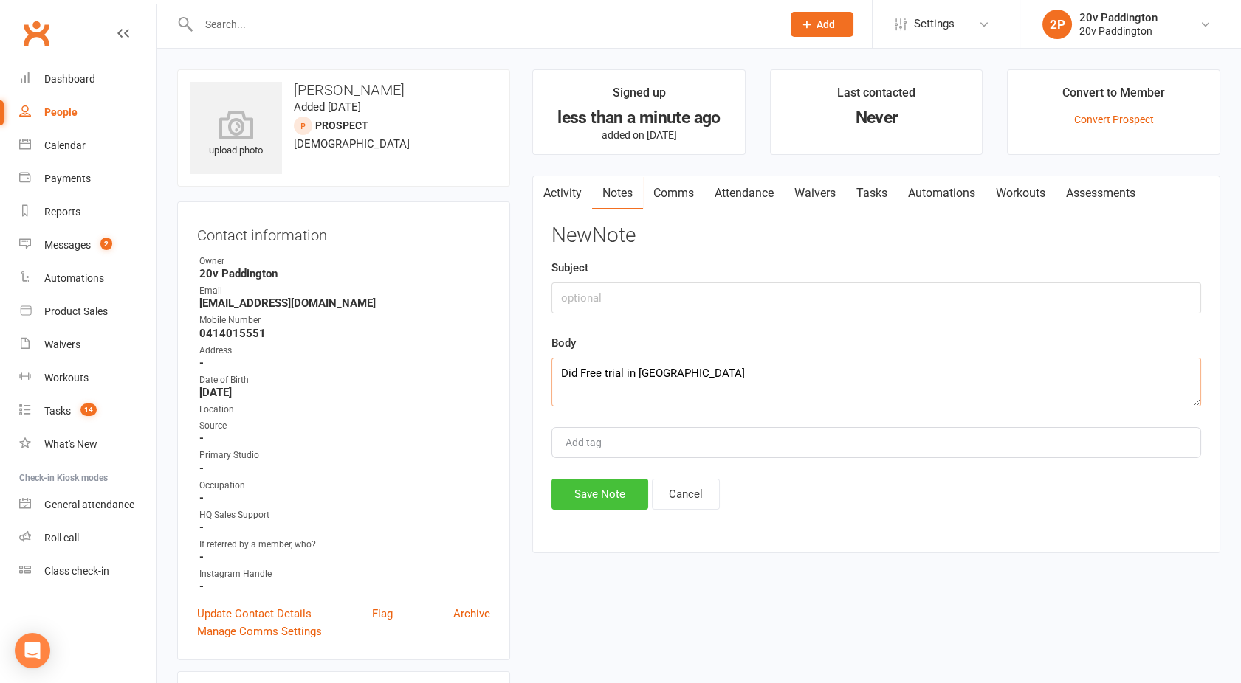
type textarea "Did Free trial in [GEOGRAPHIC_DATA]"
click at [582, 496] on button "Save Note" at bounding box center [599, 494] width 97 height 31
click at [63, 117] on div "People" at bounding box center [60, 112] width 33 height 12
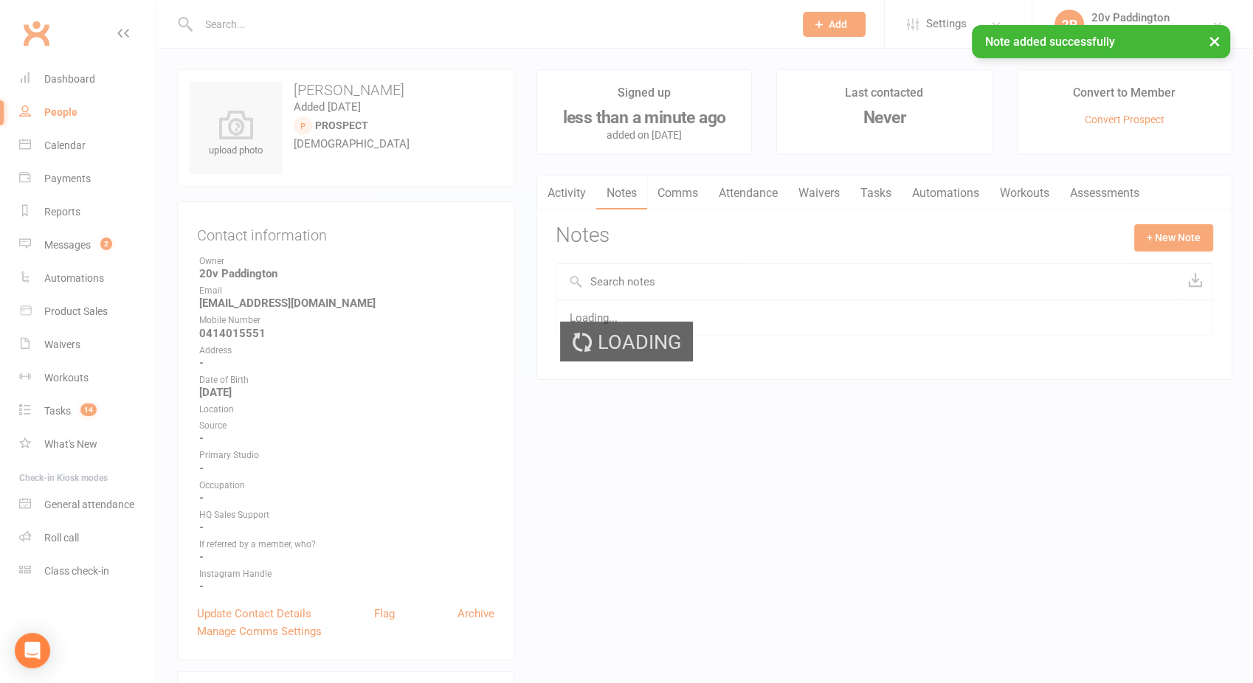
select select "100"
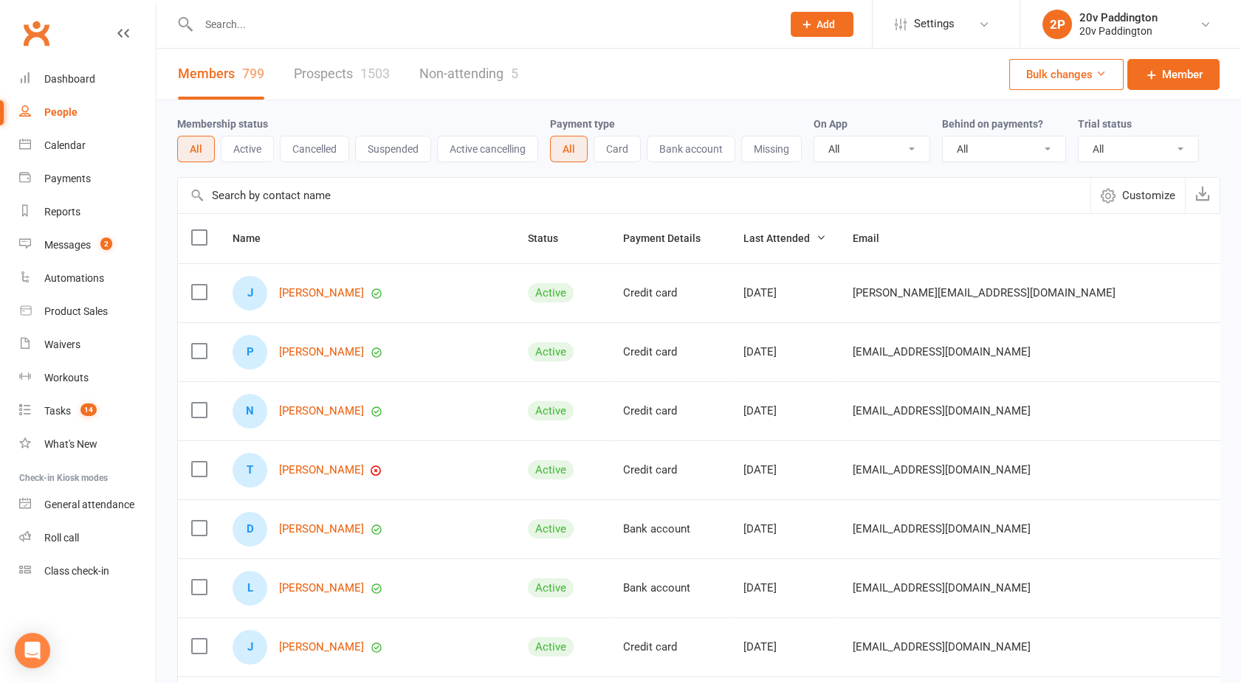
click at [323, 94] on link "Prospects 1503" at bounding box center [342, 74] width 96 height 51
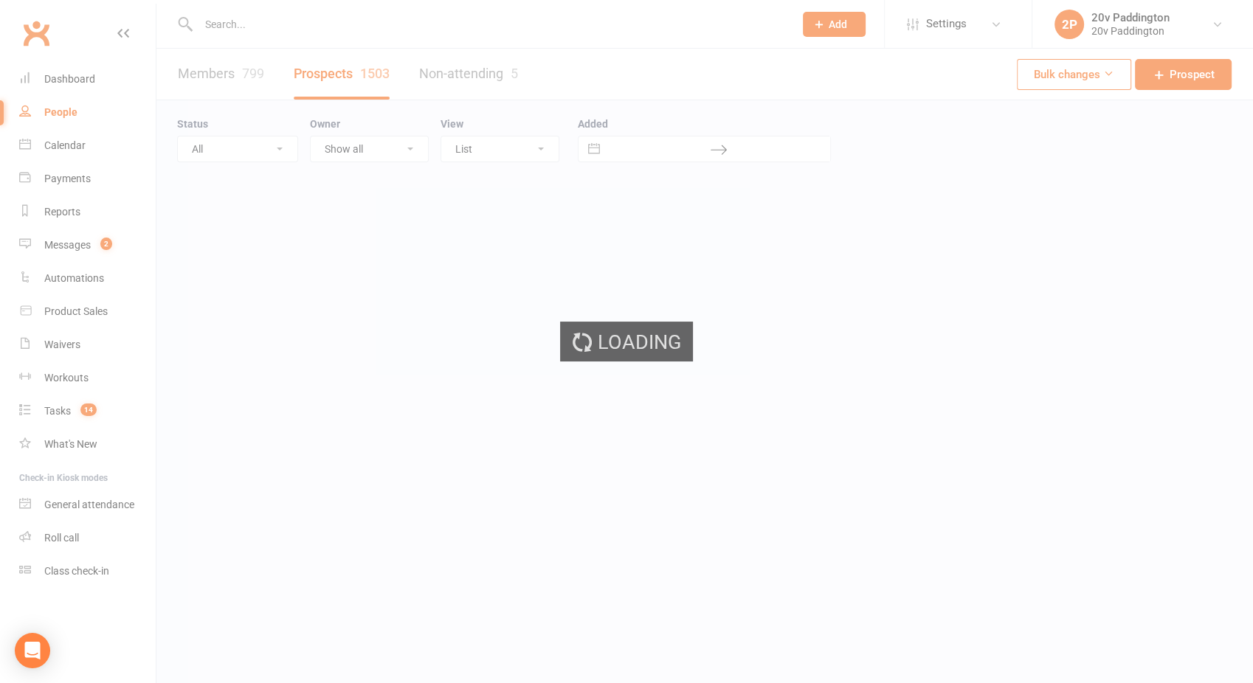
select select "100"
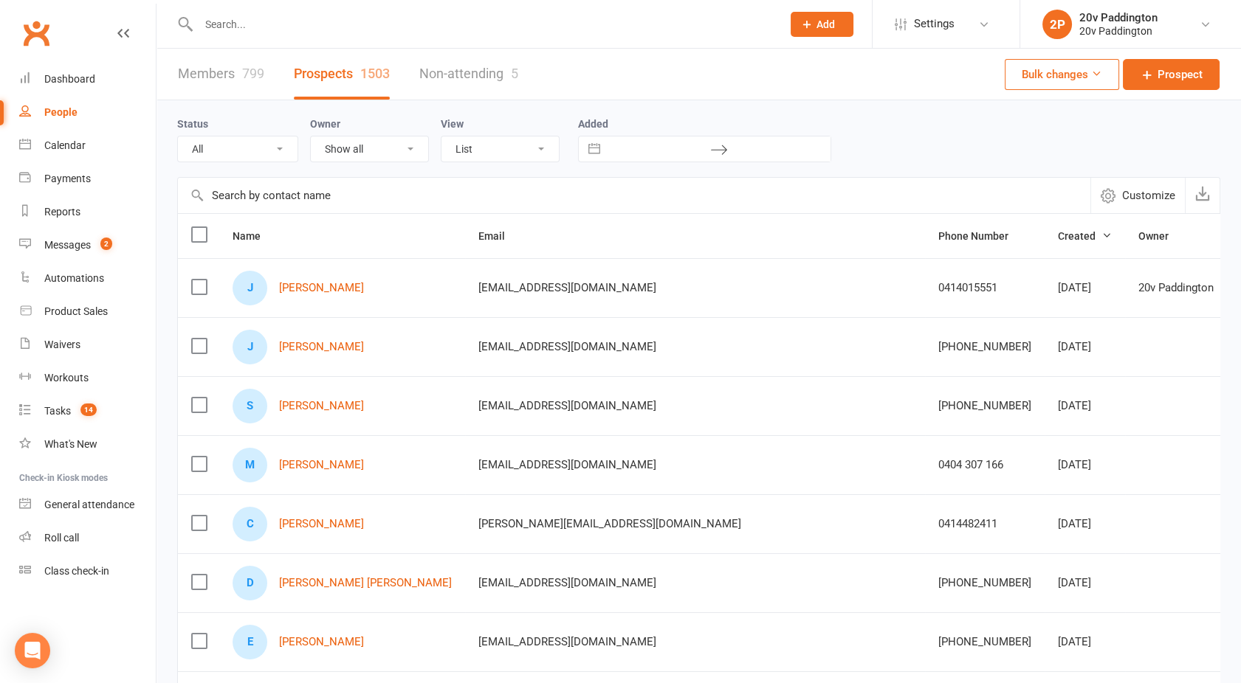
click at [966, 352] on link "Referral" at bounding box center [995, 349] width 146 height 30
click at [80, 249] on div "Messages" at bounding box center [67, 245] width 46 height 12
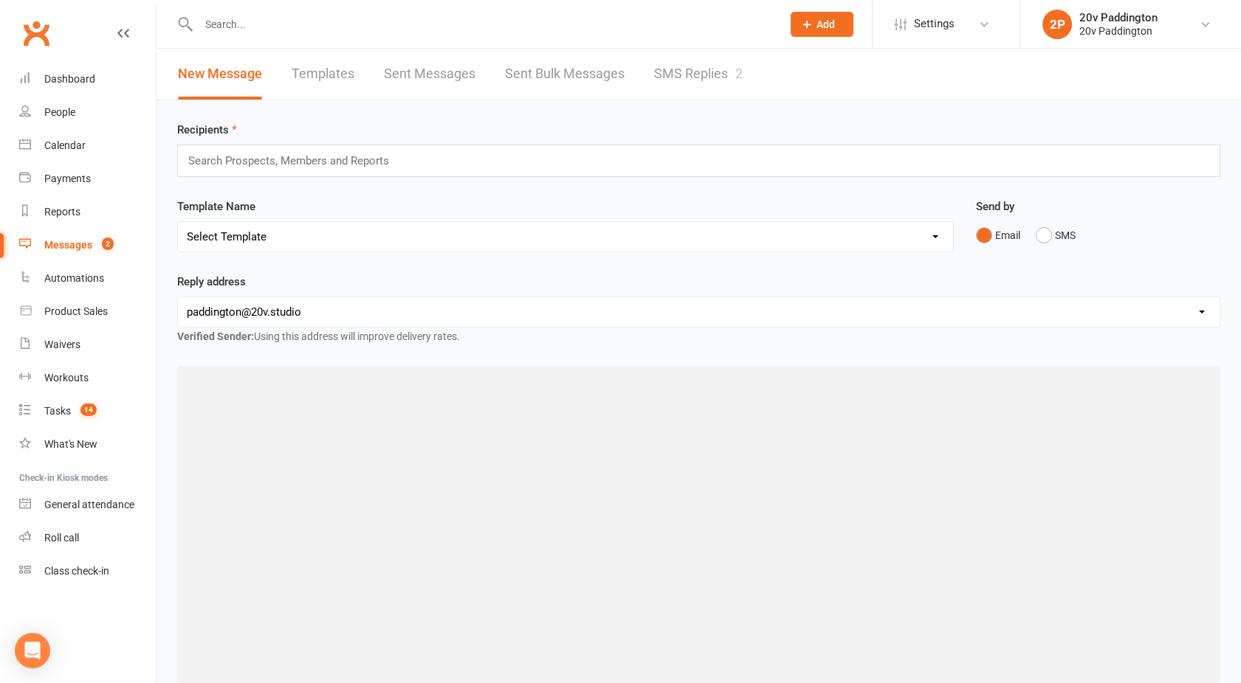
click at [738, 77] on div "2" at bounding box center [738, 73] width 7 height 15
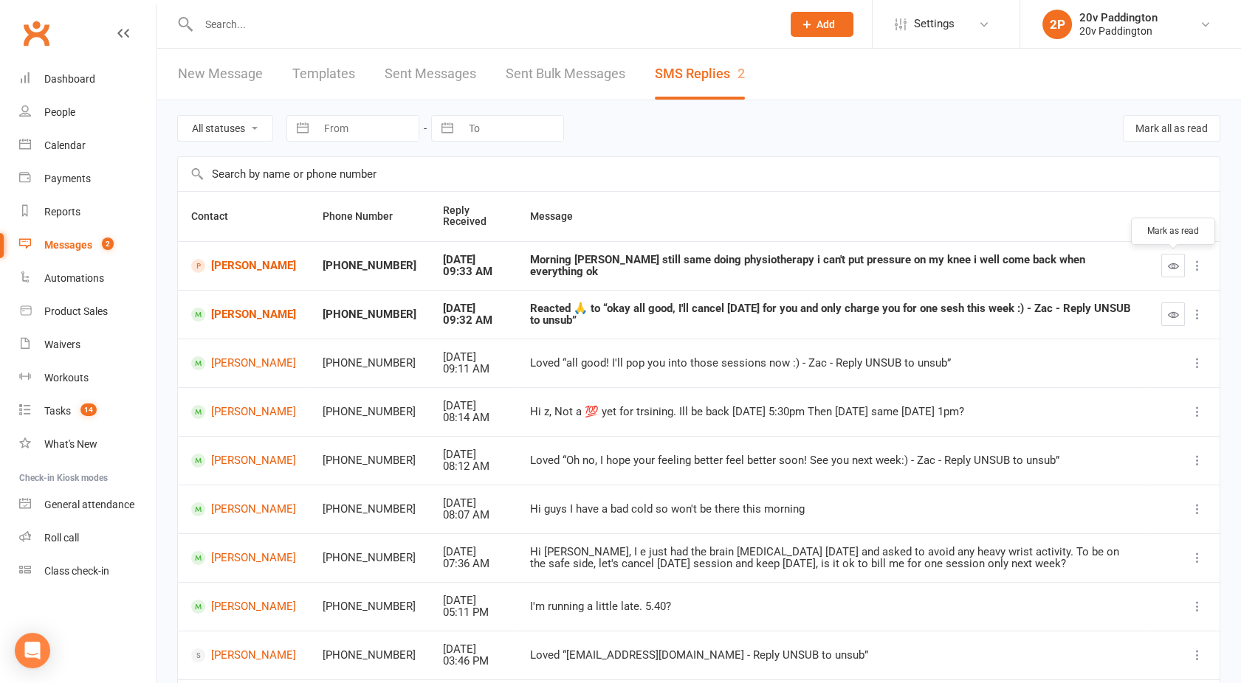
click at [1168, 264] on icon "button" at bounding box center [1173, 266] width 11 height 11
click at [243, 266] on link "[PERSON_NAME]" at bounding box center [243, 266] width 105 height 14
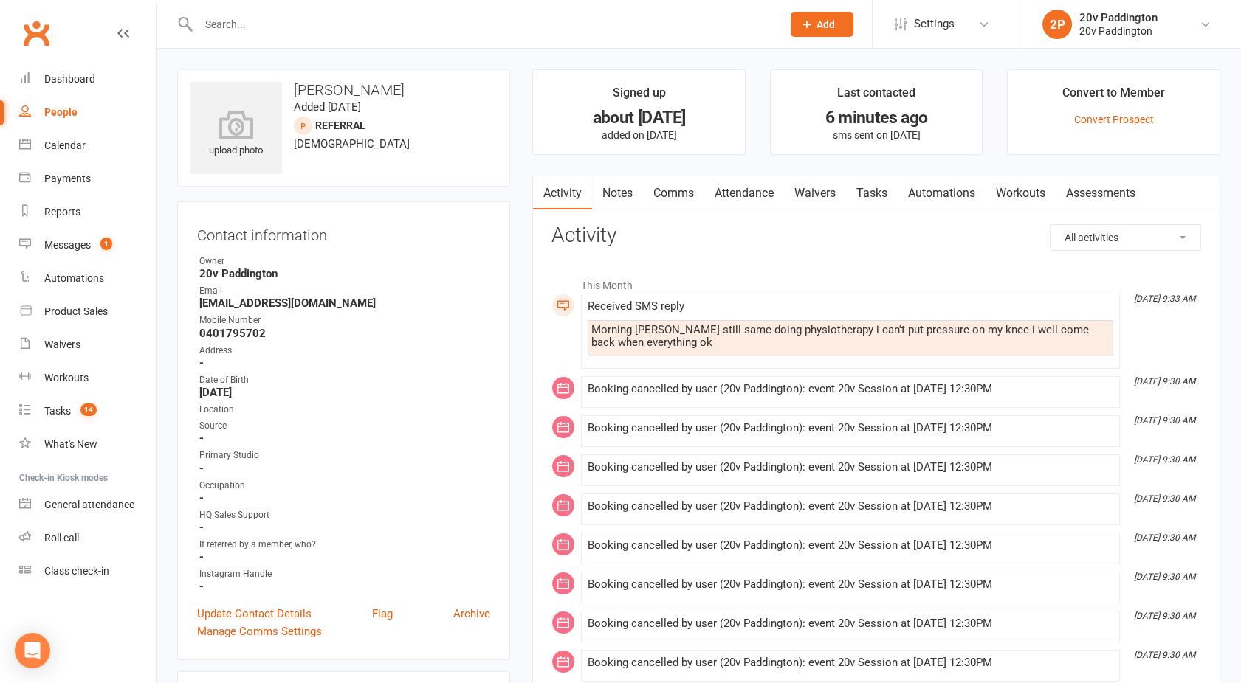
click at [666, 187] on link "Comms" at bounding box center [673, 193] width 61 height 34
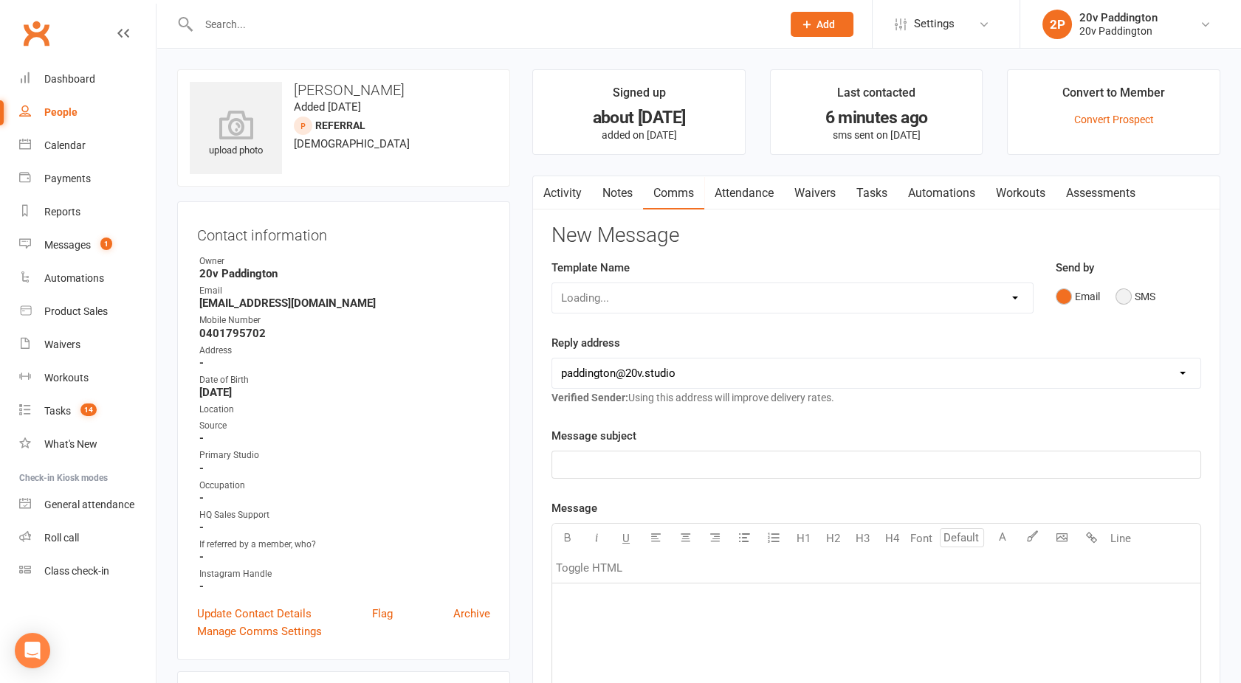
click at [1129, 302] on button "SMS" at bounding box center [1135, 297] width 40 height 28
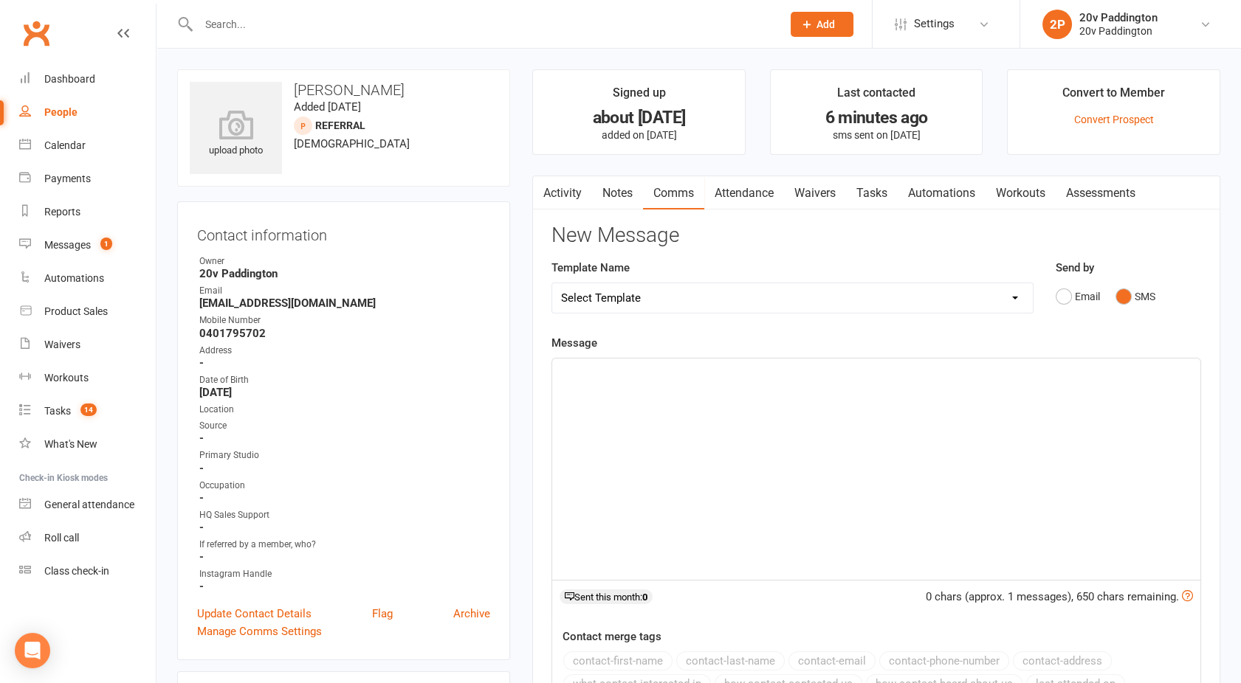
click at [880, 457] on div "﻿" at bounding box center [876, 469] width 648 height 221
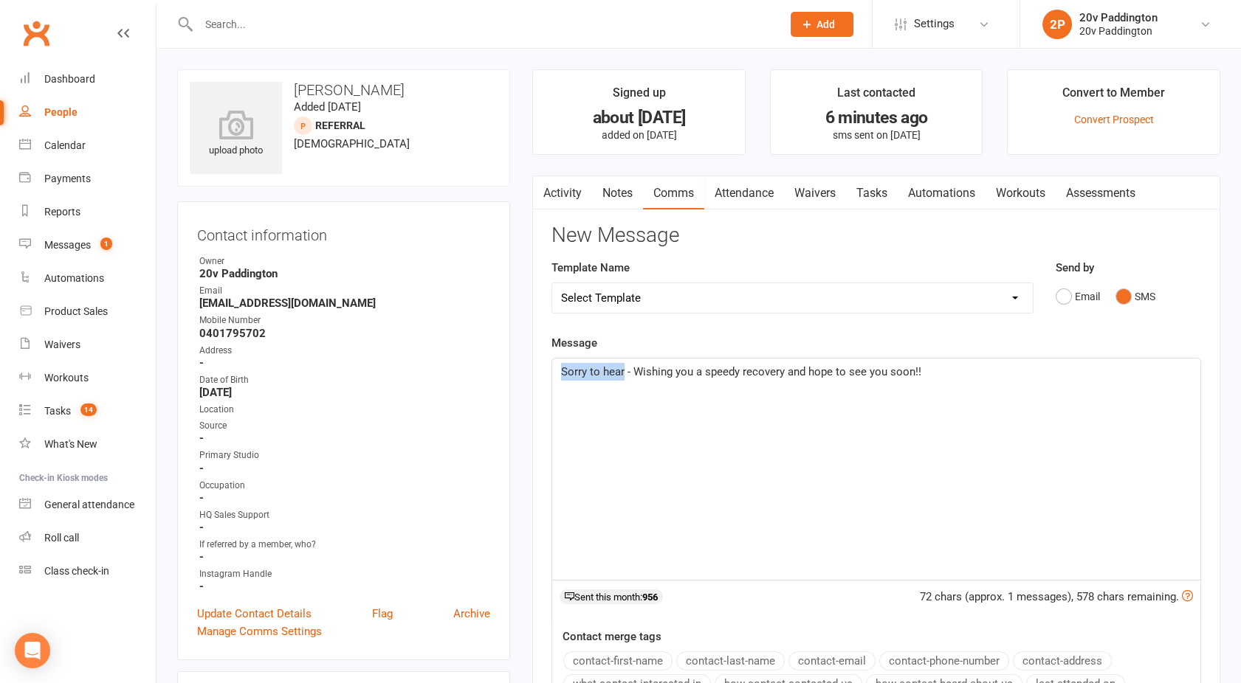
drag, startPoint x: 623, startPoint y: 373, endPoint x: 562, endPoint y: 369, distance: 60.6
click at [562, 369] on span "Sorry to hear - Wishing you a speedy recovery and hope to see you soon!!" at bounding box center [741, 371] width 360 height 13
click at [1022, 379] on p "Hope it starts to improve soon - Wishing you a speedy recovery and hope to see …" at bounding box center [876, 372] width 630 height 18
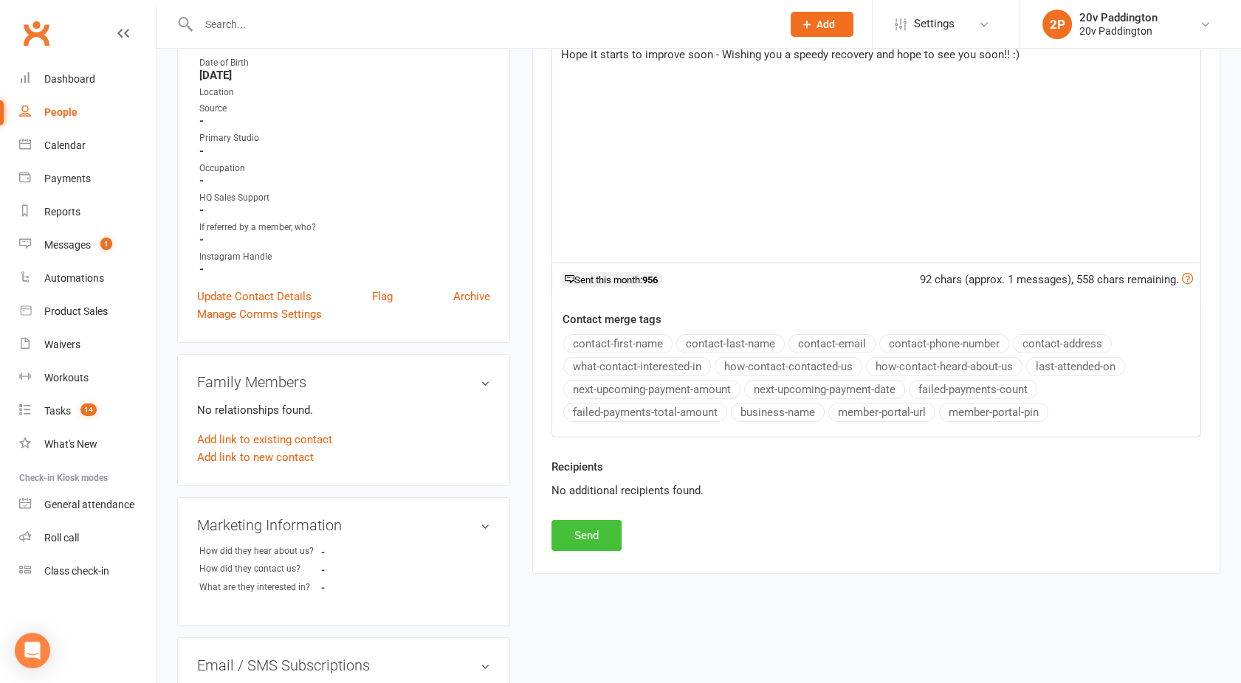
scroll to position [318, 0]
click at [572, 525] on button "Send" at bounding box center [586, 535] width 70 height 31
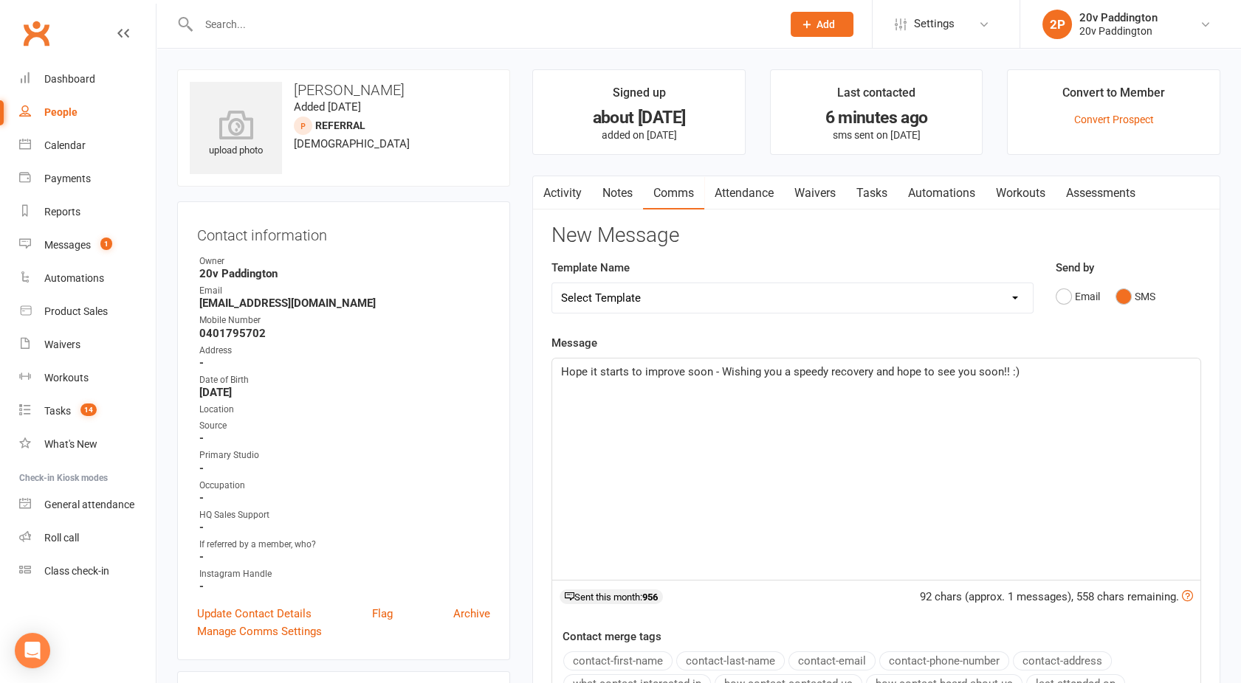
click at [565, 204] on link "Activity" at bounding box center [562, 193] width 59 height 34
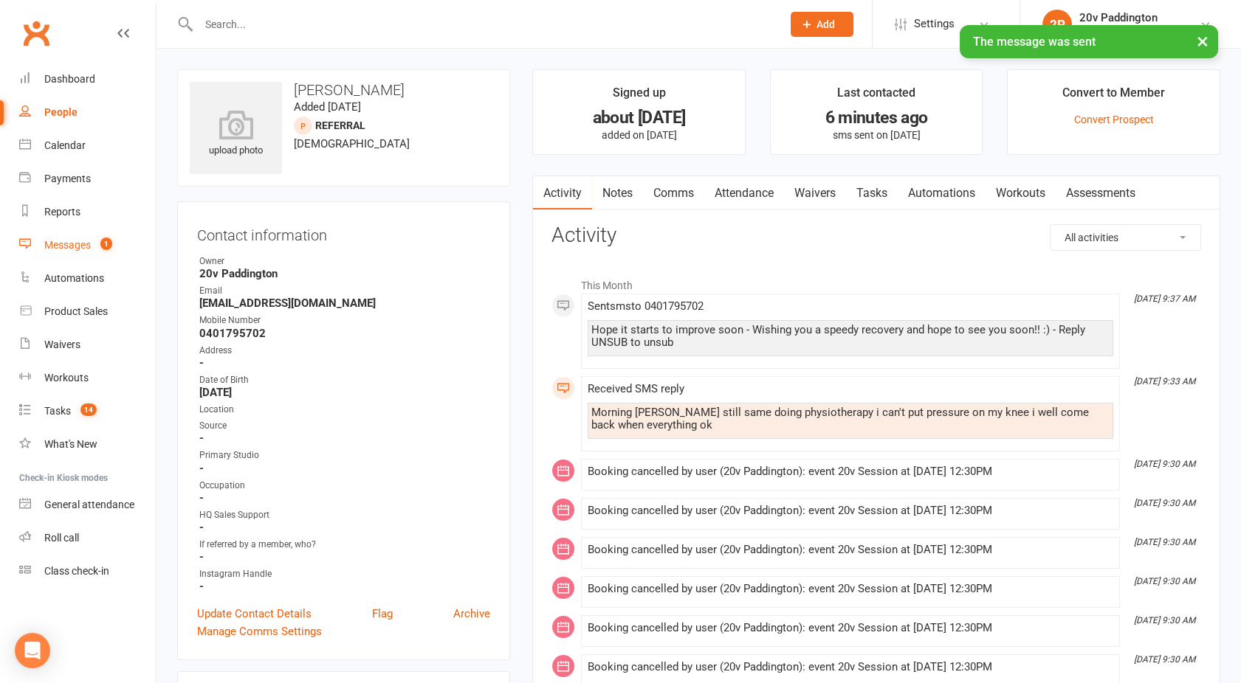
click at [83, 238] on link "Messages 1" at bounding box center [87, 245] width 137 height 33
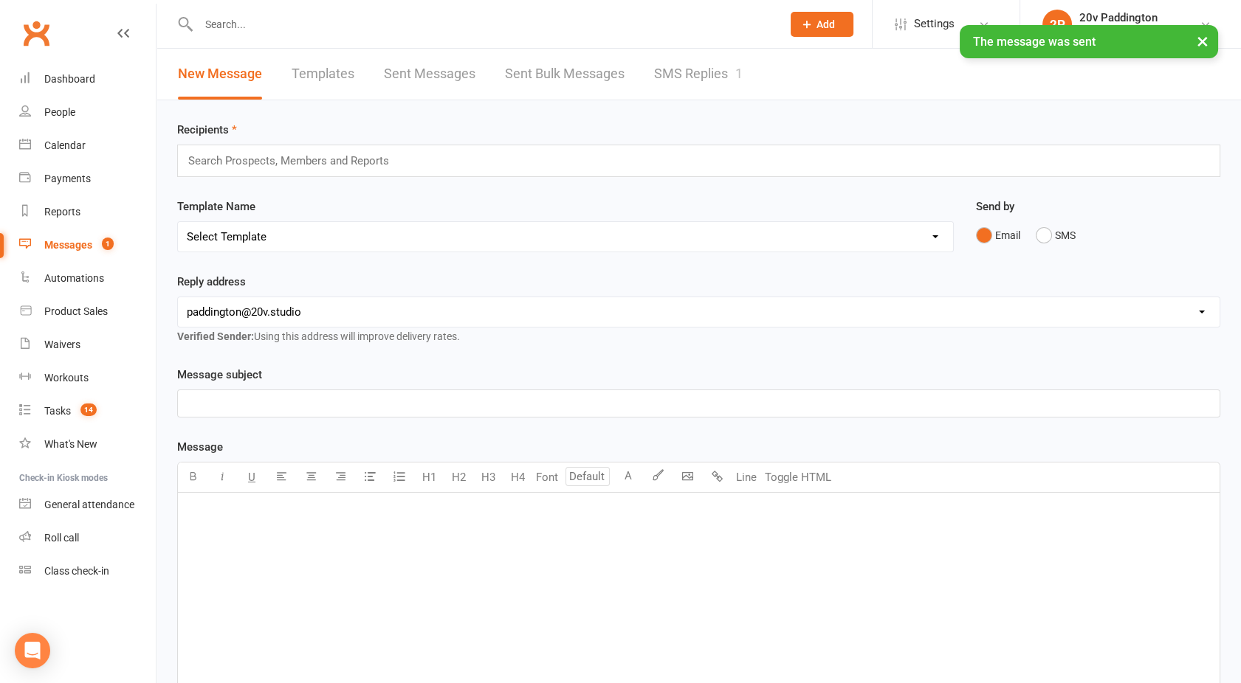
click at [694, 25] on div "× The message was sent" at bounding box center [610, 25] width 1221 height 0
click at [679, 72] on link "SMS Replies 1" at bounding box center [698, 74] width 89 height 51
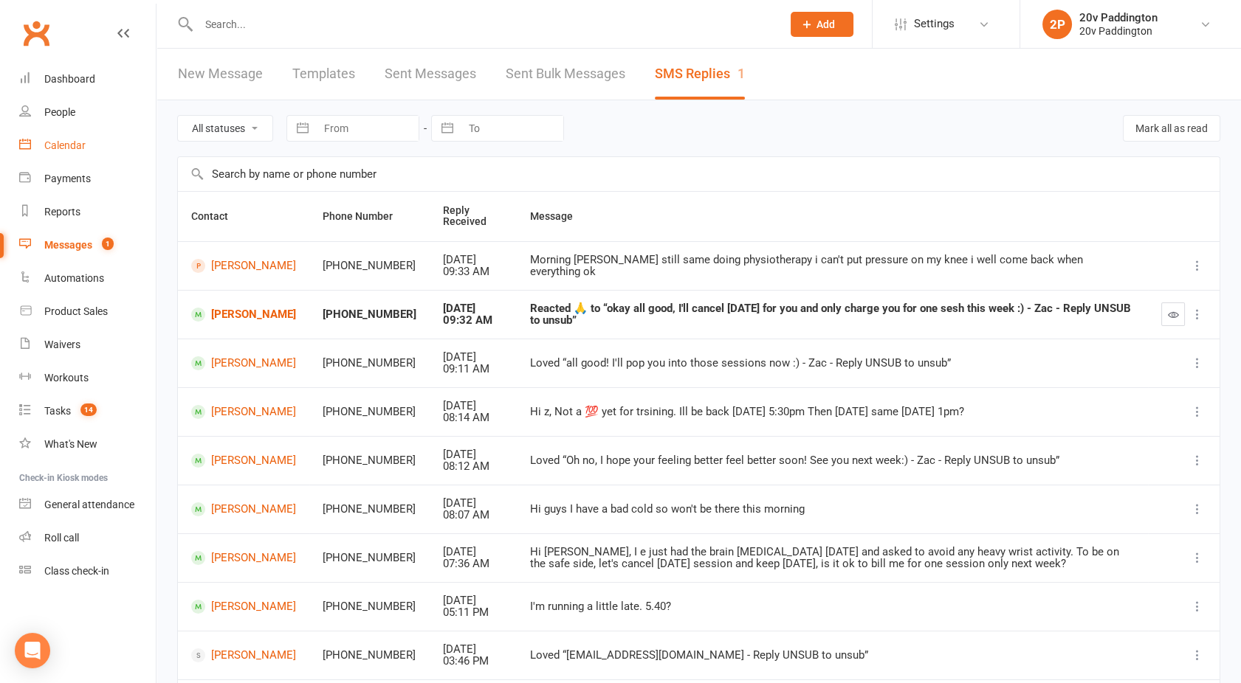
click at [58, 142] on div "Calendar" at bounding box center [64, 145] width 41 height 12
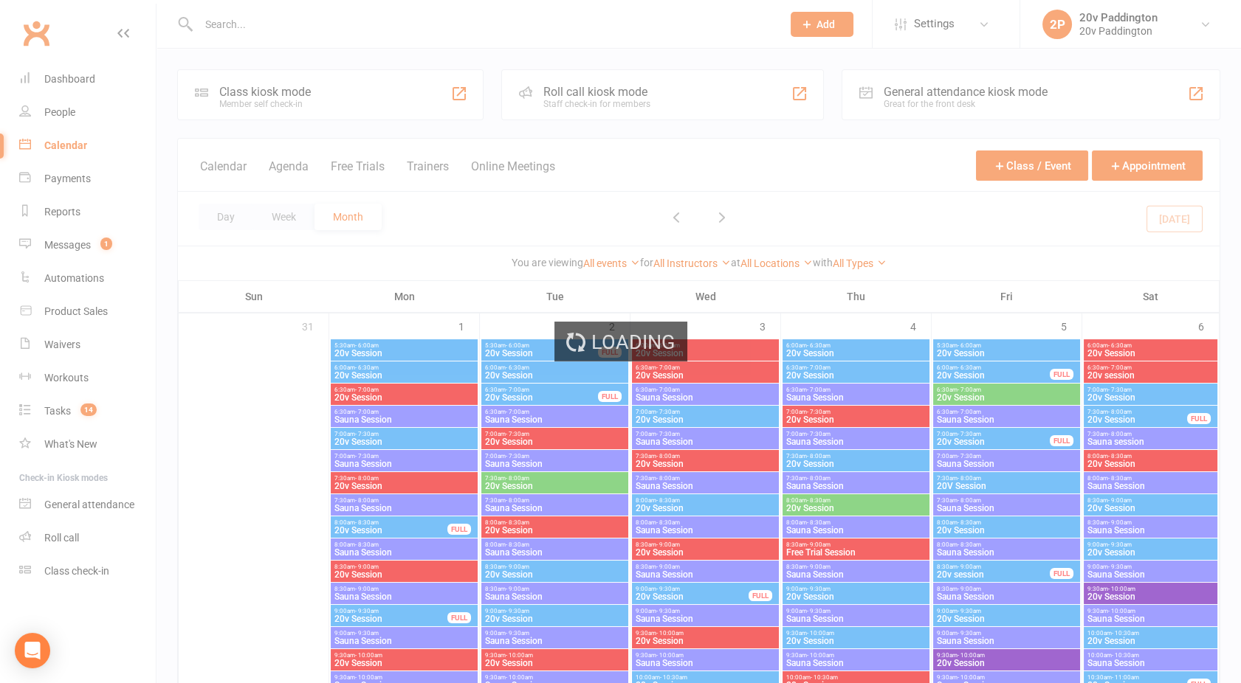
click at [289, 168] on div "Loading" at bounding box center [620, 341] width 1241 height 683
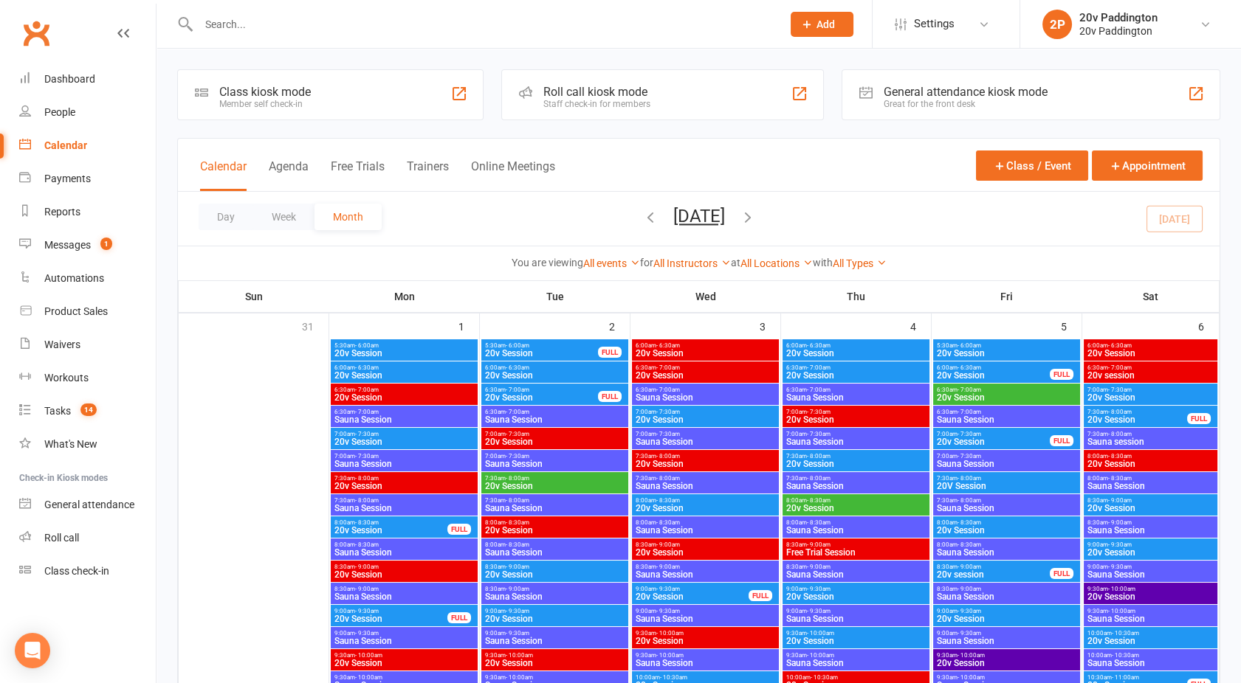
click at [289, 168] on button "Agenda" at bounding box center [289, 175] width 40 height 32
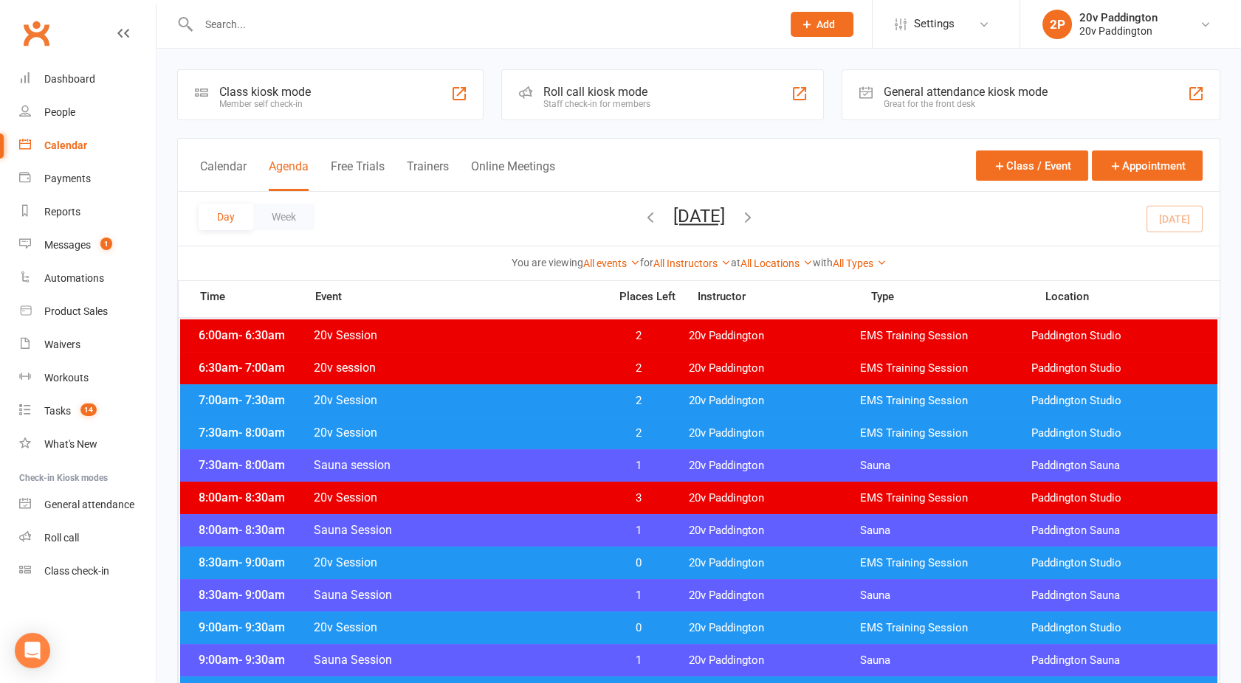
click at [679, 215] on button "[DATE]" at bounding box center [699, 216] width 52 height 21
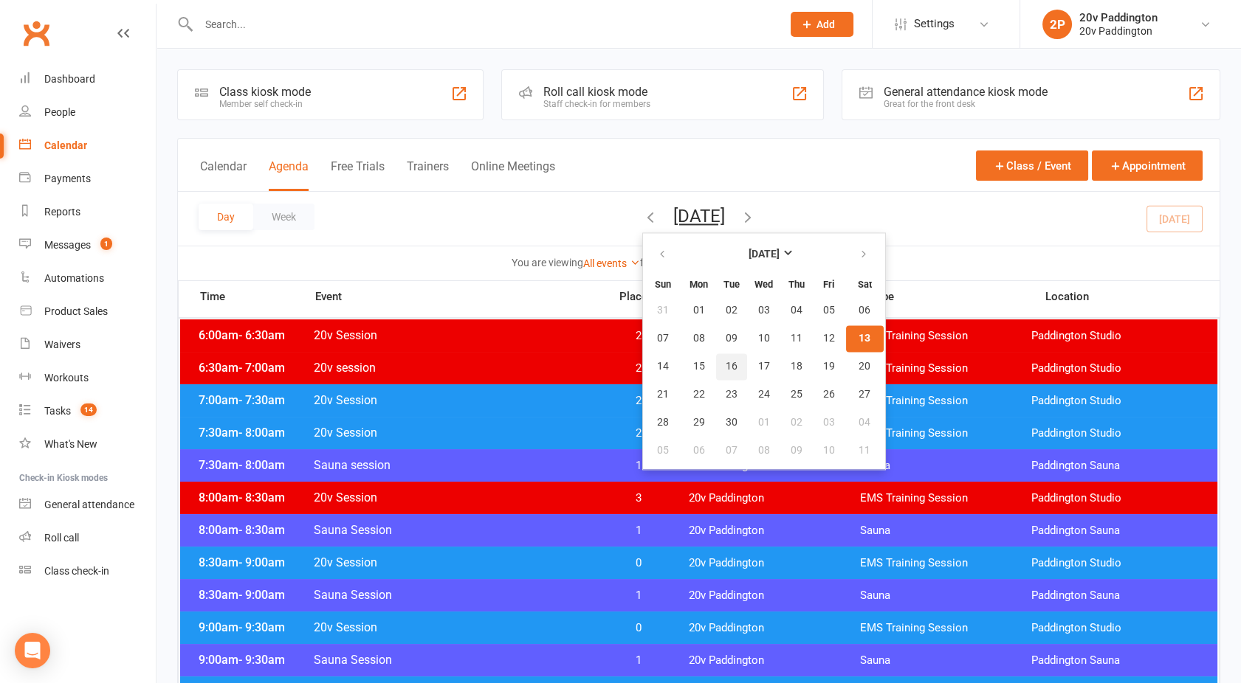
click at [725, 367] on span "16" at bounding box center [731, 367] width 12 height 12
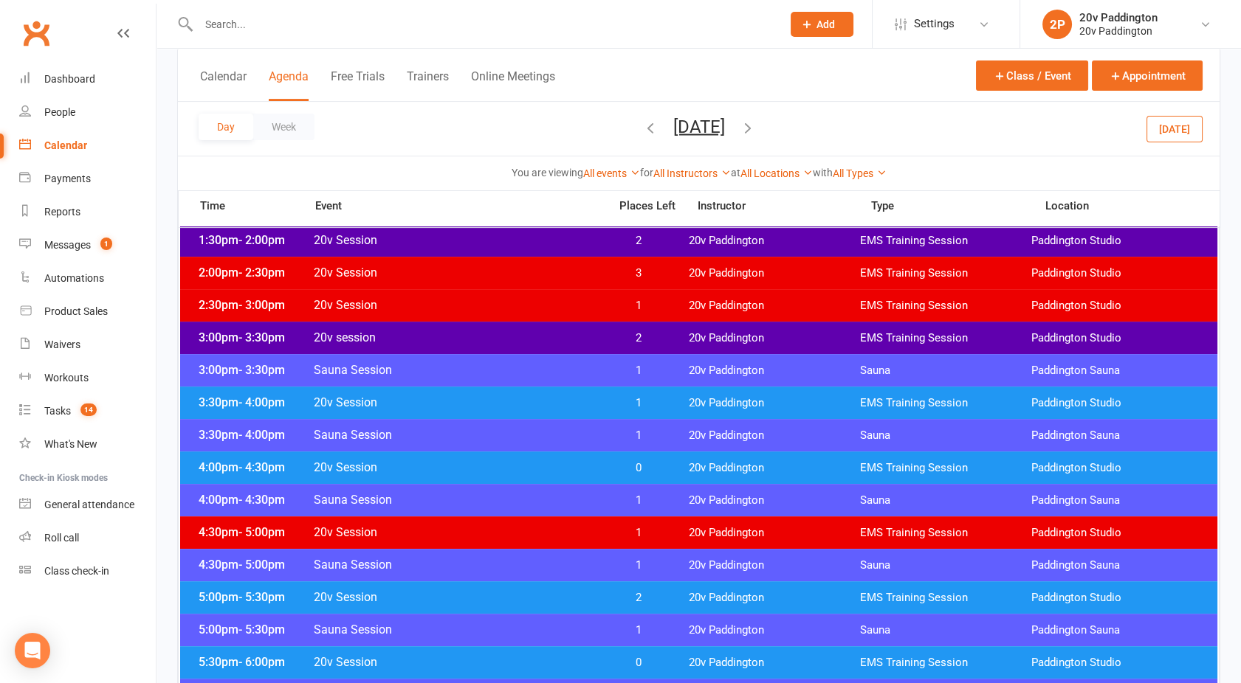
scroll to position [852, 0]
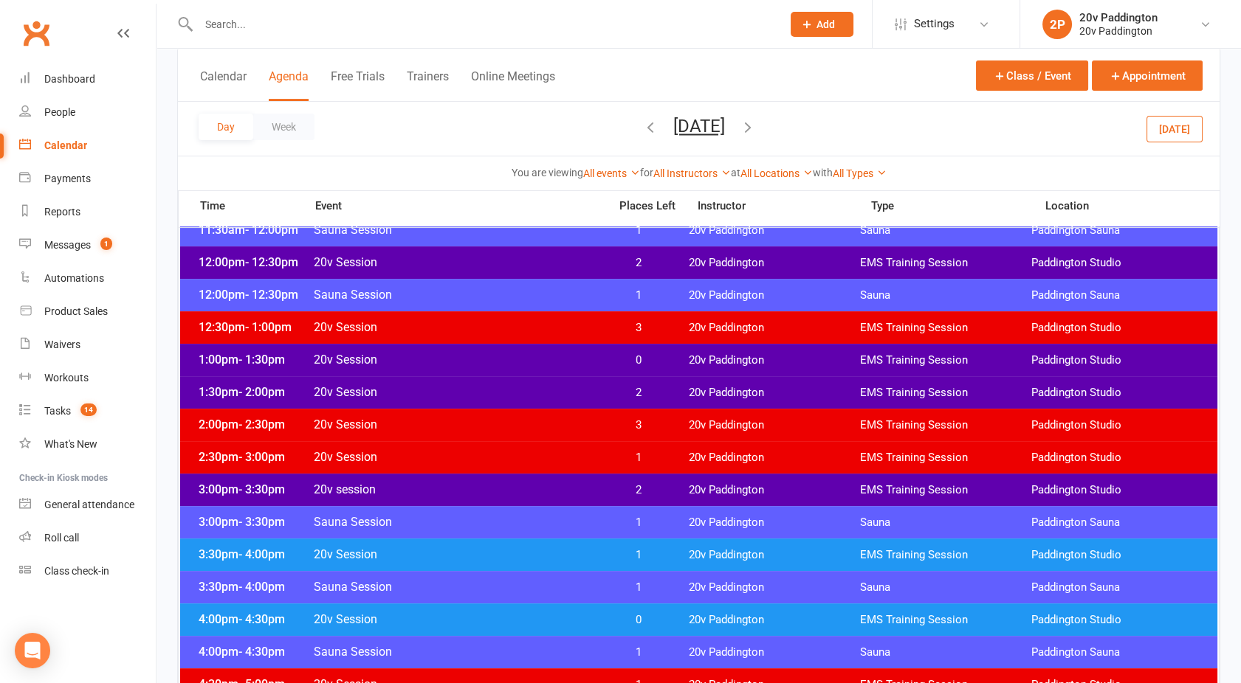
click at [571, 376] on div "1:30pm - 2:00pm 20v Session 2 20v Paddington EMS Training Session [GEOGRAPHIC_D…" at bounding box center [698, 392] width 1037 height 32
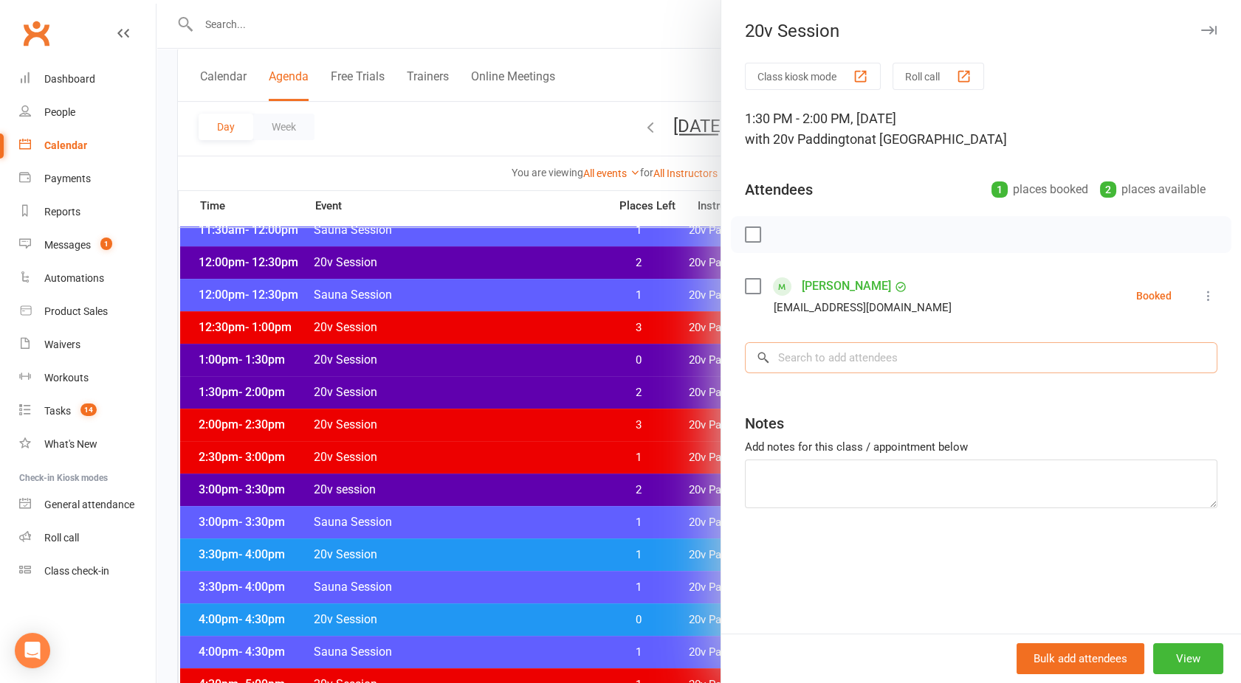
click at [791, 350] on input "search" at bounding box center [981, 357] width 472 height 31
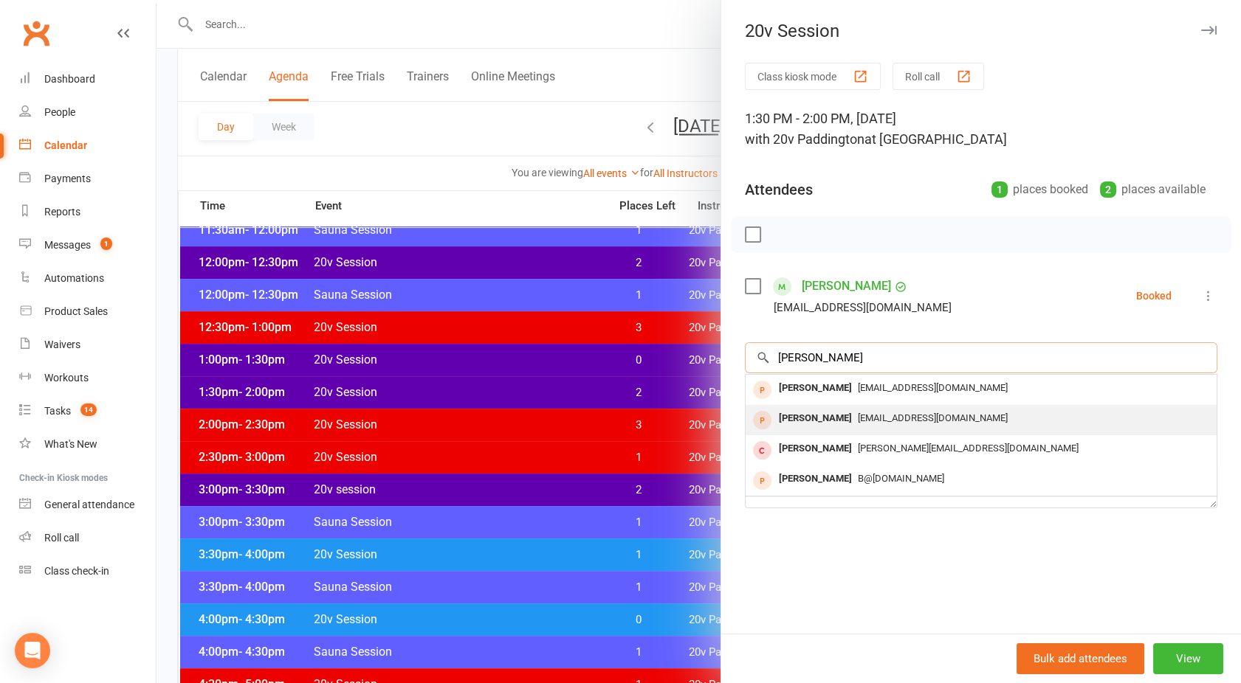
type input "[PERSON_NAME]"
click at [821, 419] on div "[PERSON_NAME]" at bounding box center [815, 418] width 85 height 21
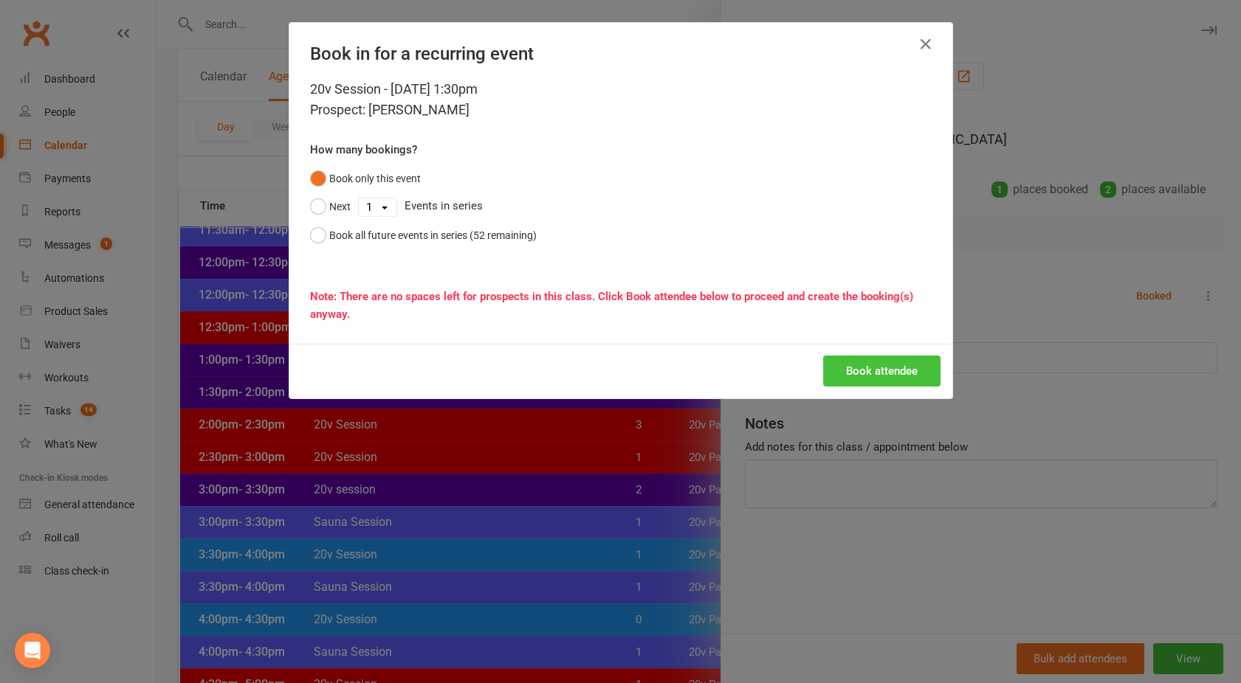
click at [859, 367] on button "Book attendee" at bounding box center [881, 371] width 117 height 31
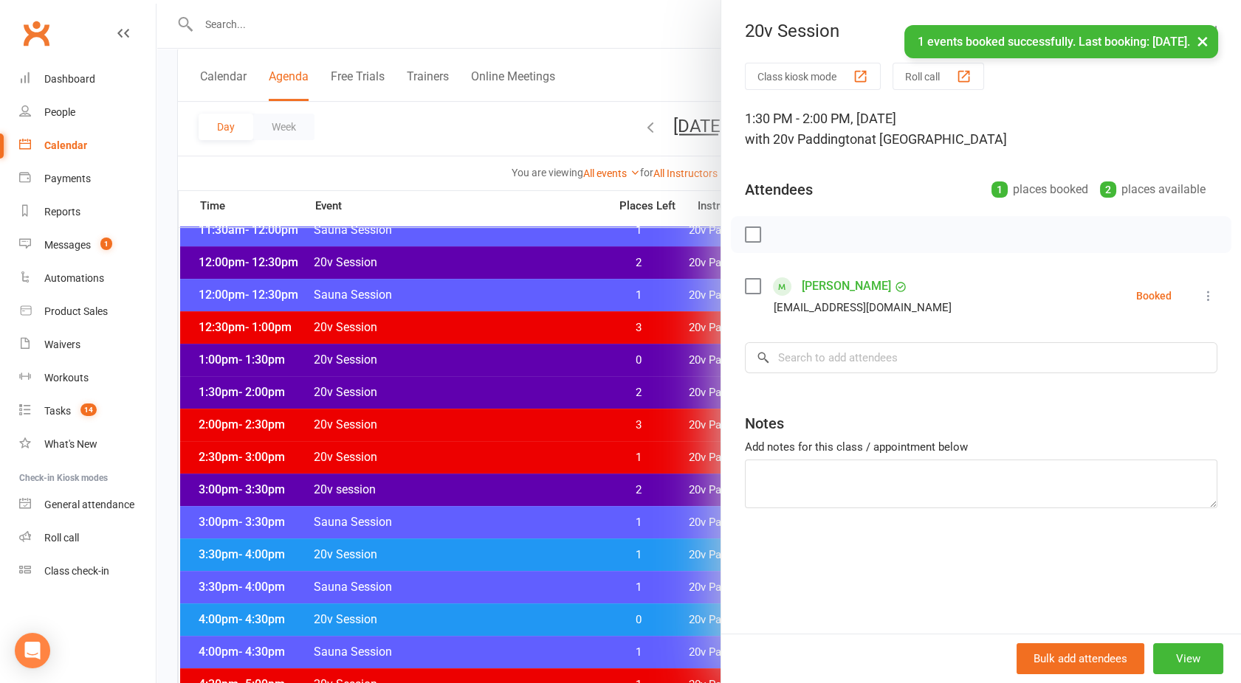
click at [537, 396] on div at bounding box center [698, 341] width 1084 height 683
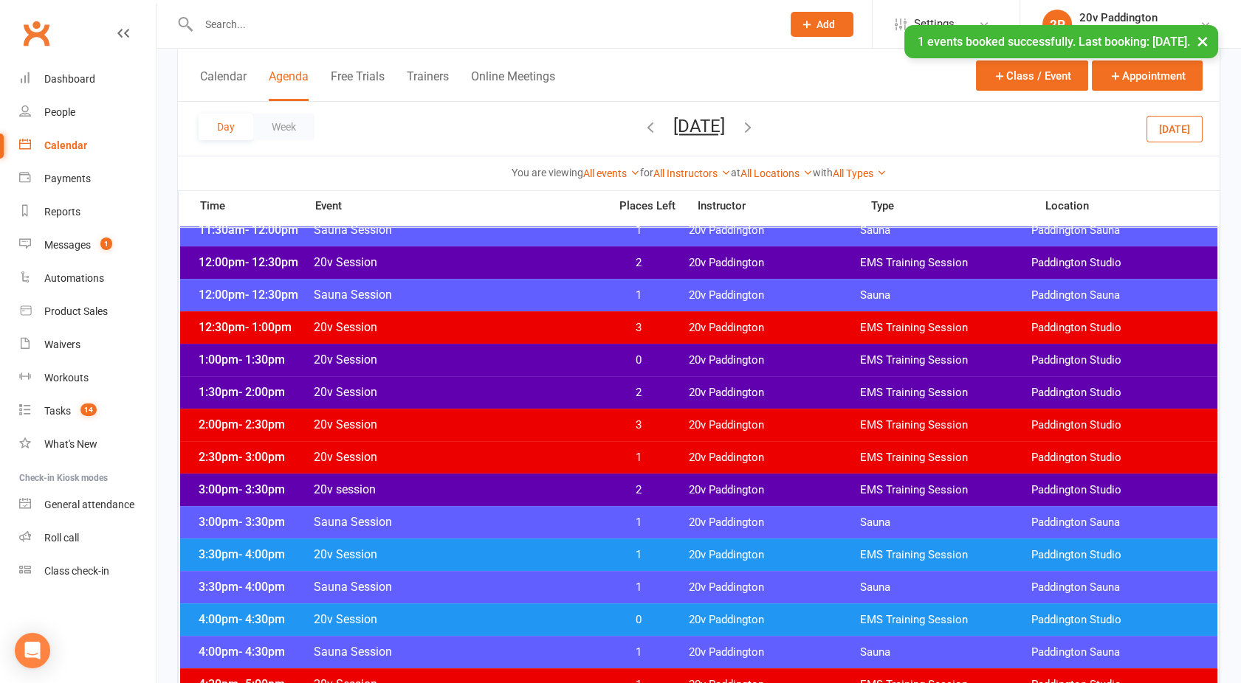
click at [554, 354] on span "20v Session" at bounding box center [456, 360] width 287 height 14
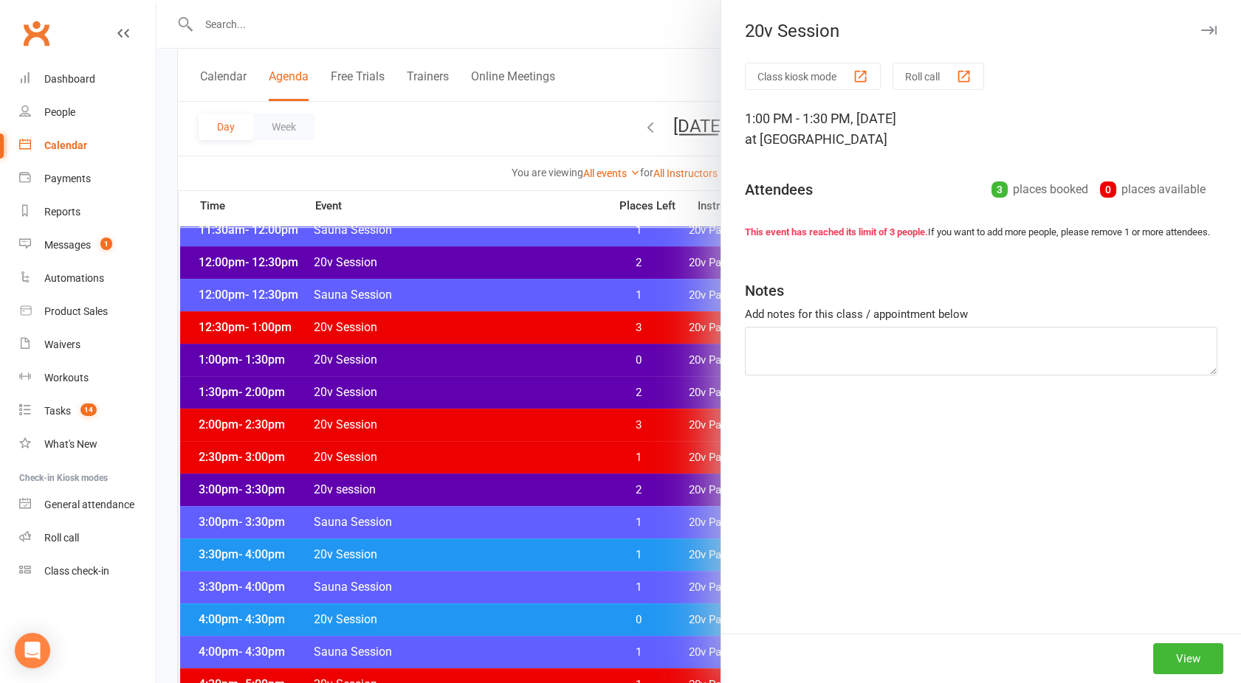
click at [555, 392] on div at bounding box center [698, 341] width 1084 height 683
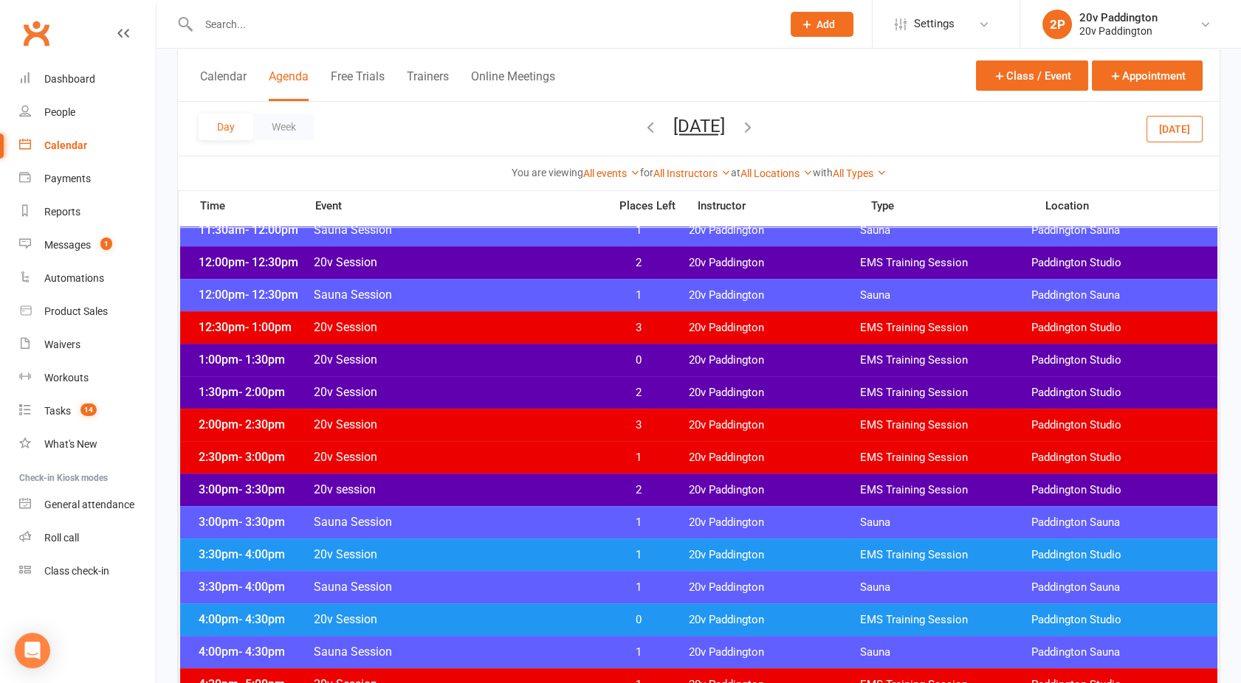
click at [537, 356] on span "20v Session" at bounding box center [456, 360] width 287 height 14
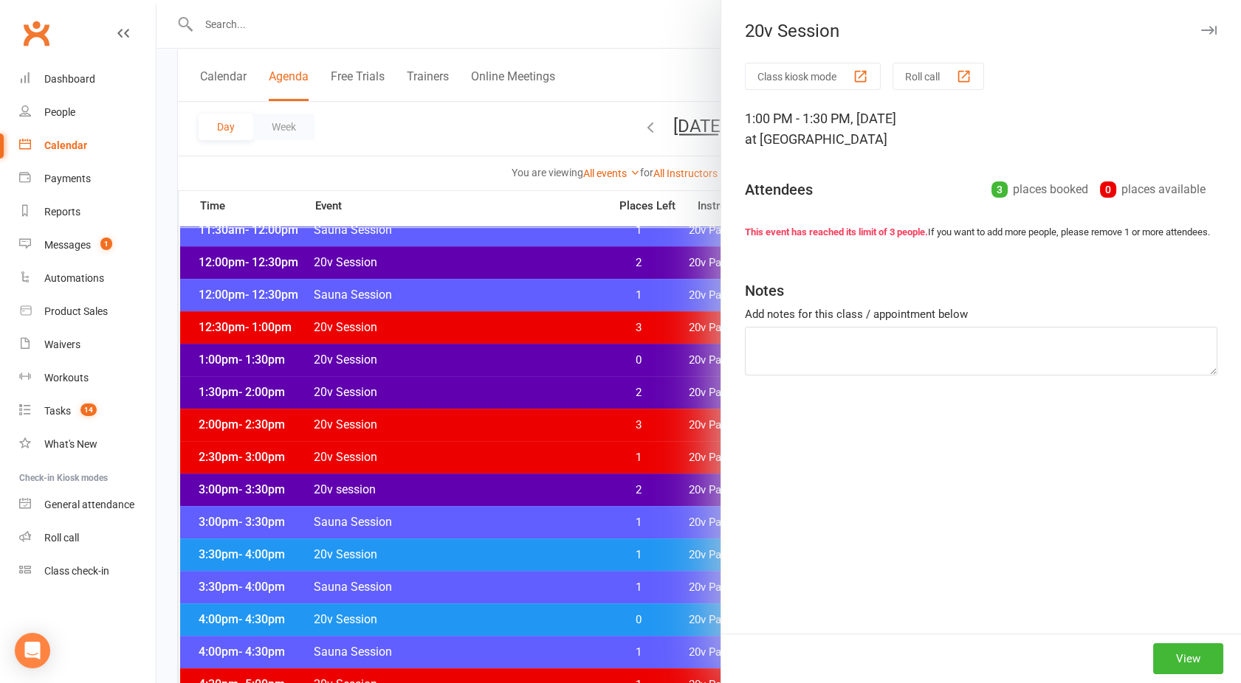
click at [513, 363] on div at bounding box center [698, 341] width 1084 height 683
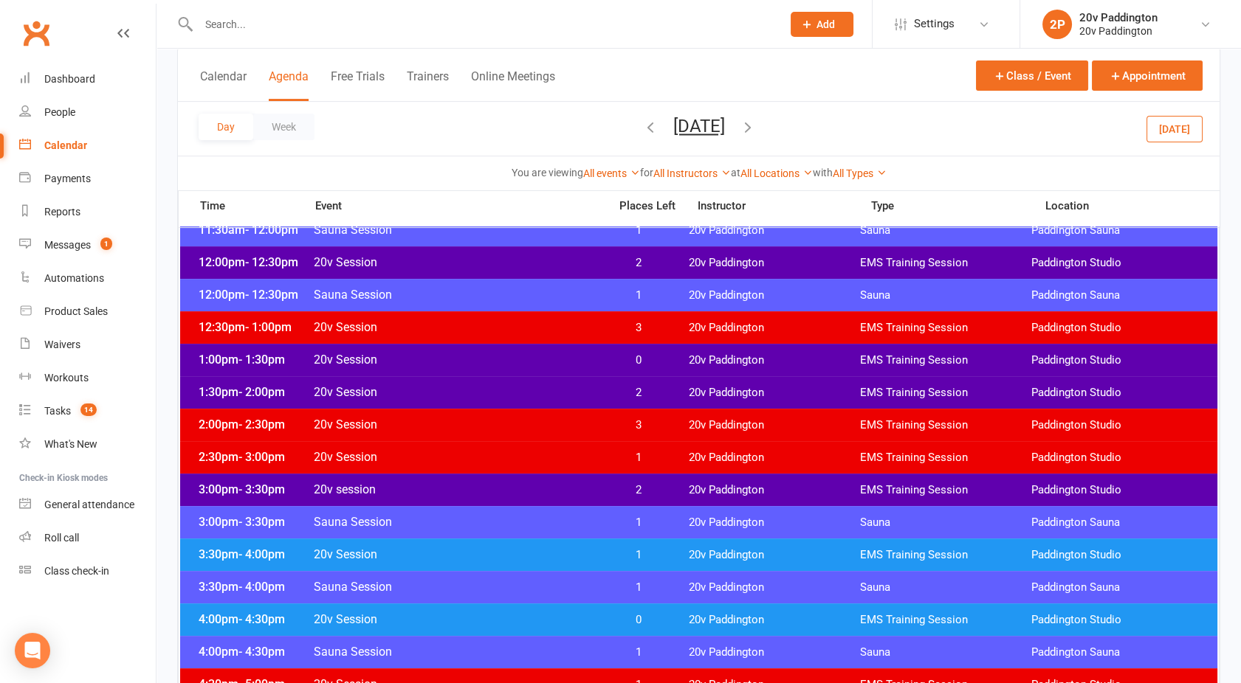
click at [520, 390] on span "20v Session" at bounding box center [456, 392] width 287 height 14
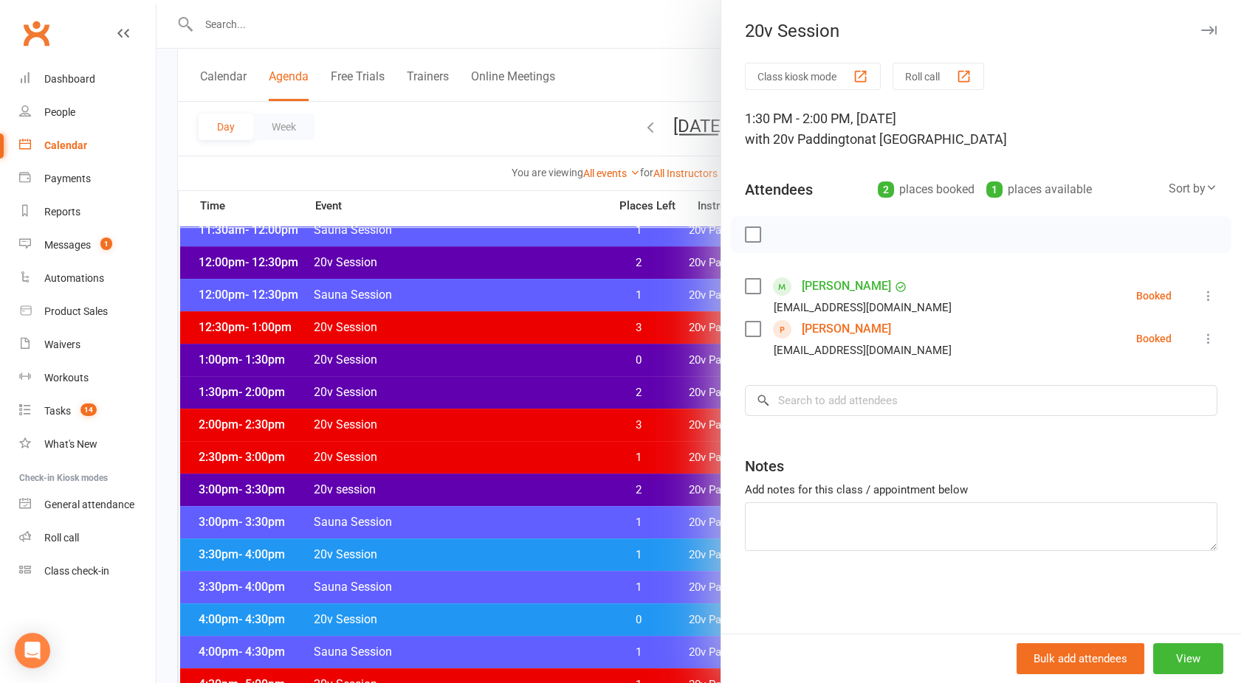
click at [1201, 295] on icon at bounding box center [1208, 296] width 15 height 15
click at [1104, 353] on link "Remove" at bounding box center [1137, 354] width 159 height 30
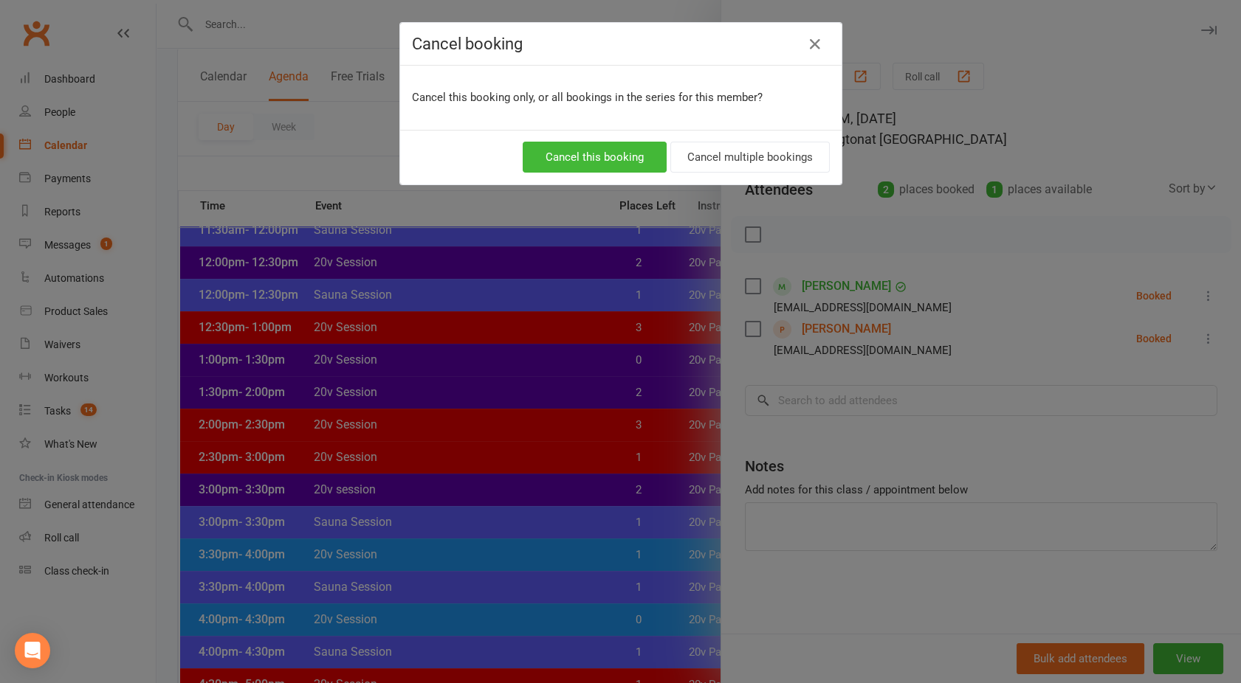
click at [565, 179] on div "Cancel this booking Cancel multiple bookings" at bounding box center [620, 157] width 441 height 55
click at [562, 162] on button "Cancel this booking" at bounding box center [595, 157] width 144 height 31
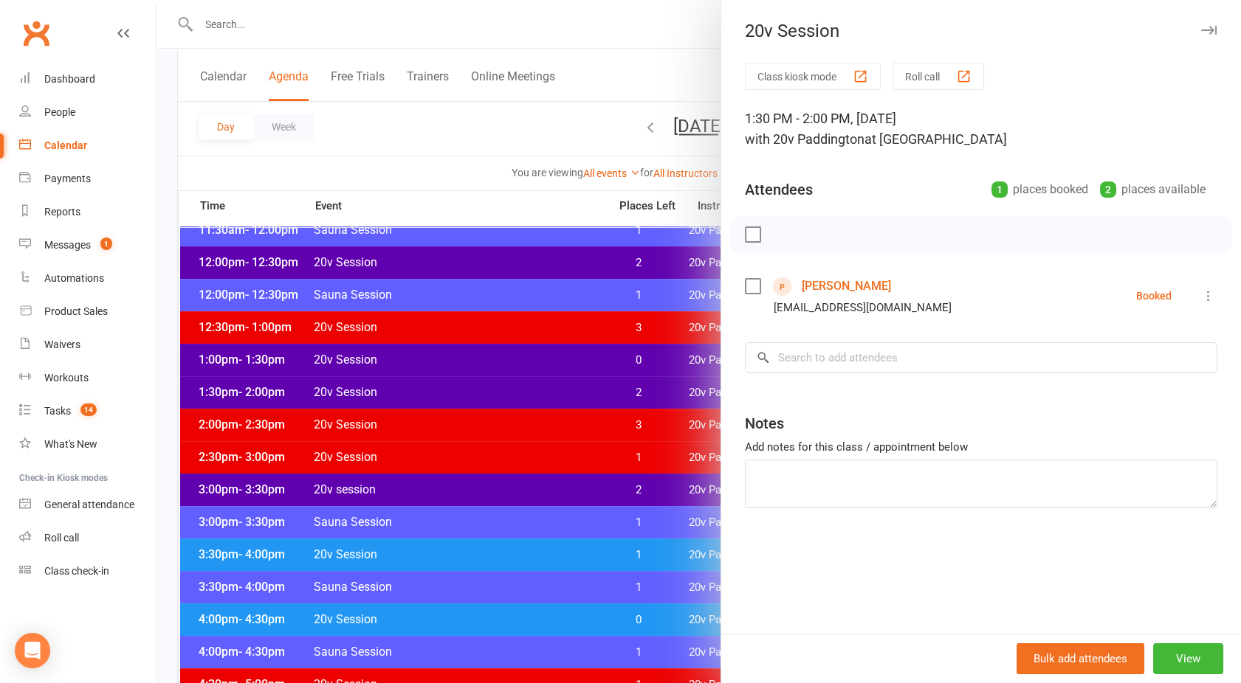
click at [1201, 296] on icon at bounding box center [1208, 296] width 15 height 15
click at [1113, 348] on link "Remove" at bounding box center [1143, 354] width 146 height 30
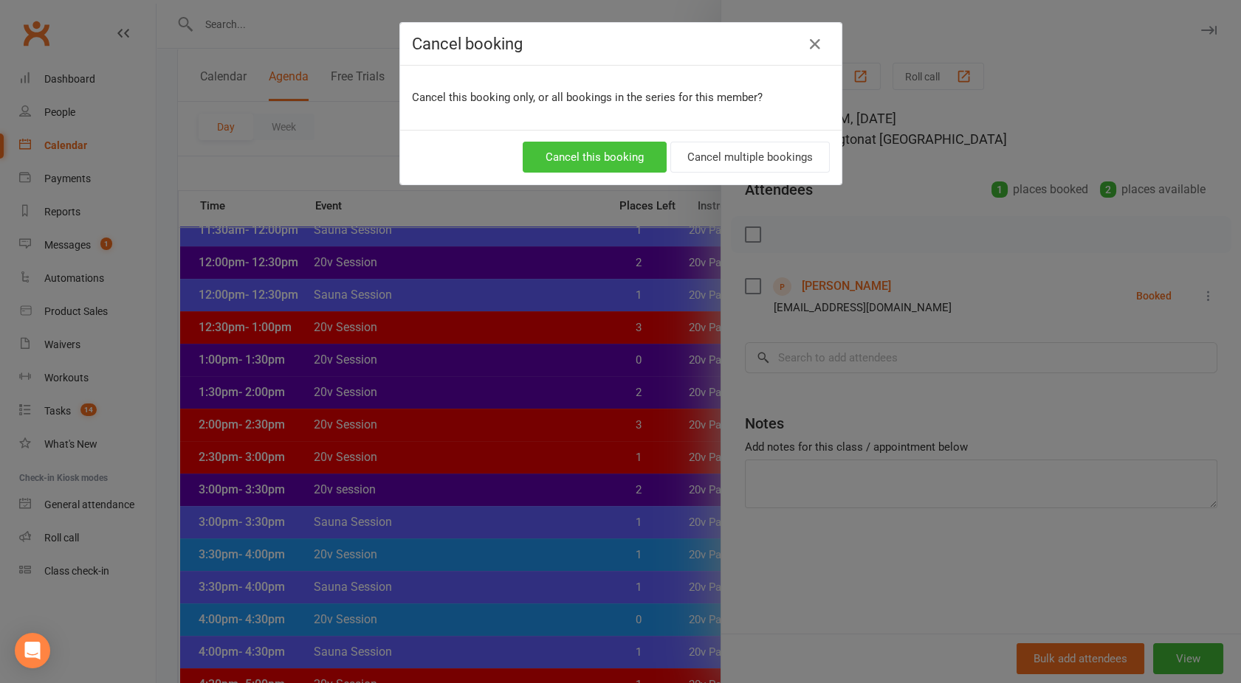
click at [561, 158] on button "Cancel this booking" at bounding box center [595, 157] width 144 height 31
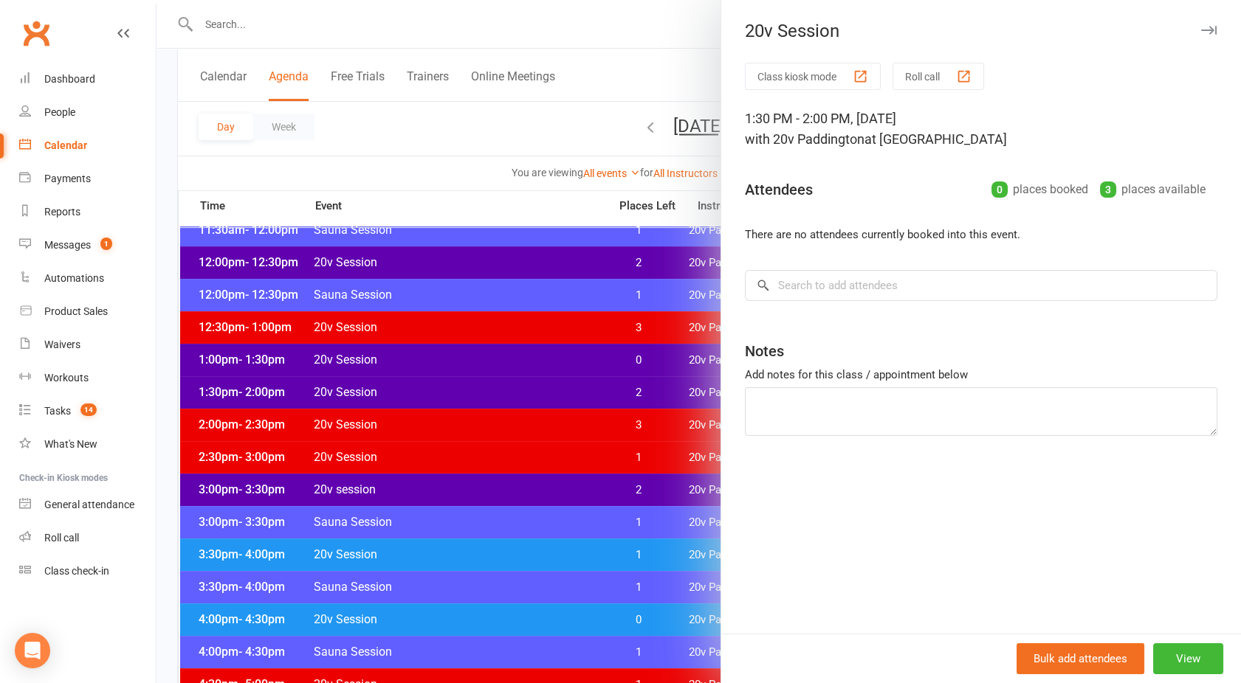
click at [626, 399] on div at bounding box center [698, 341] width 1084 height 683
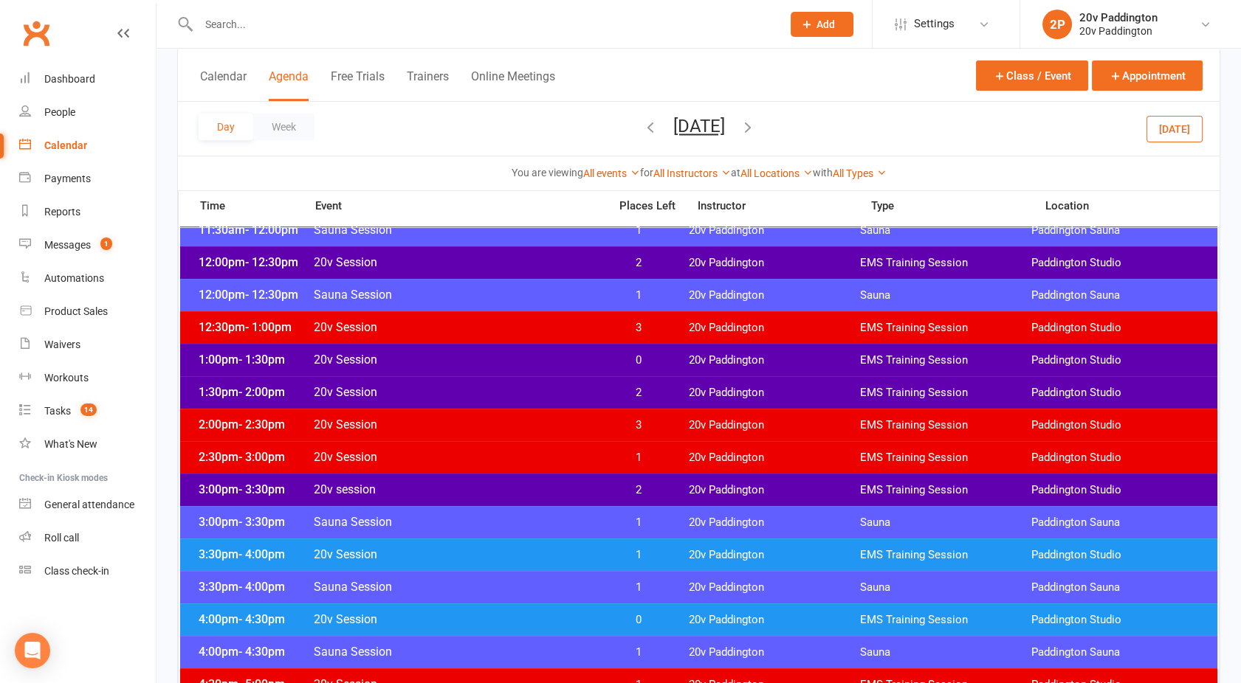
click at [546, 396] on span "20v Session" at bounding box center [456, 392] width 287 height 14
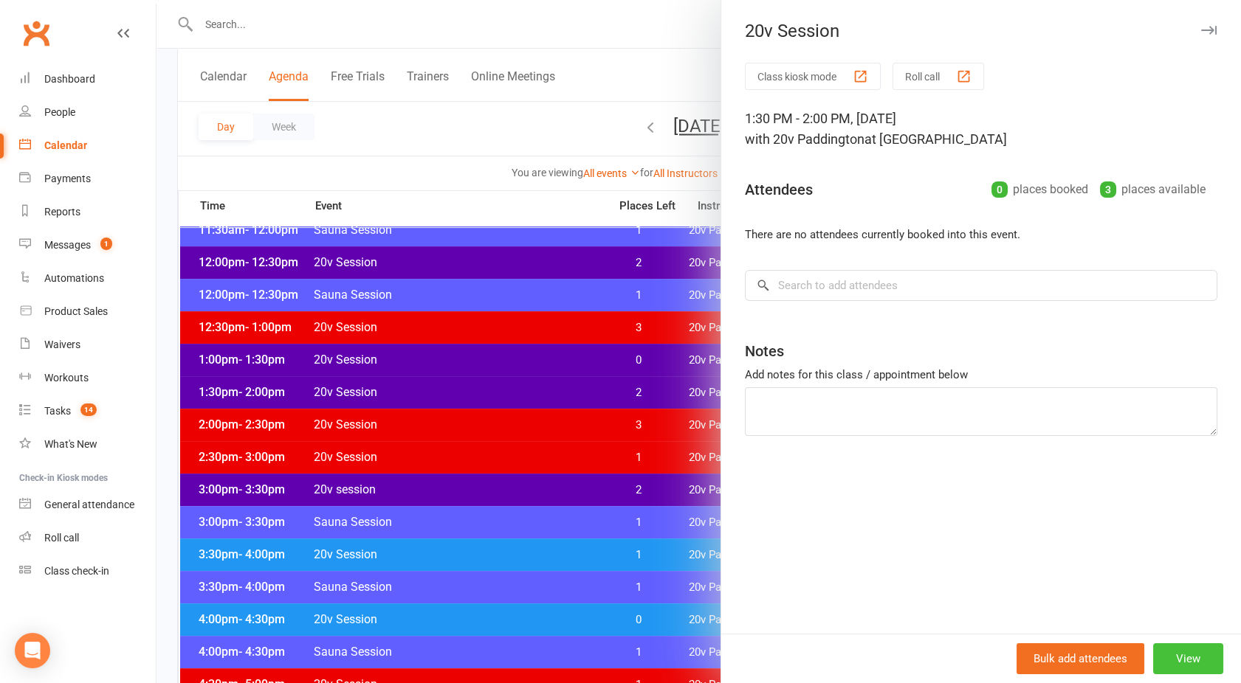
click at [1160, 660] on button "View" at bounding box center [1188, 659] width 70 height 31
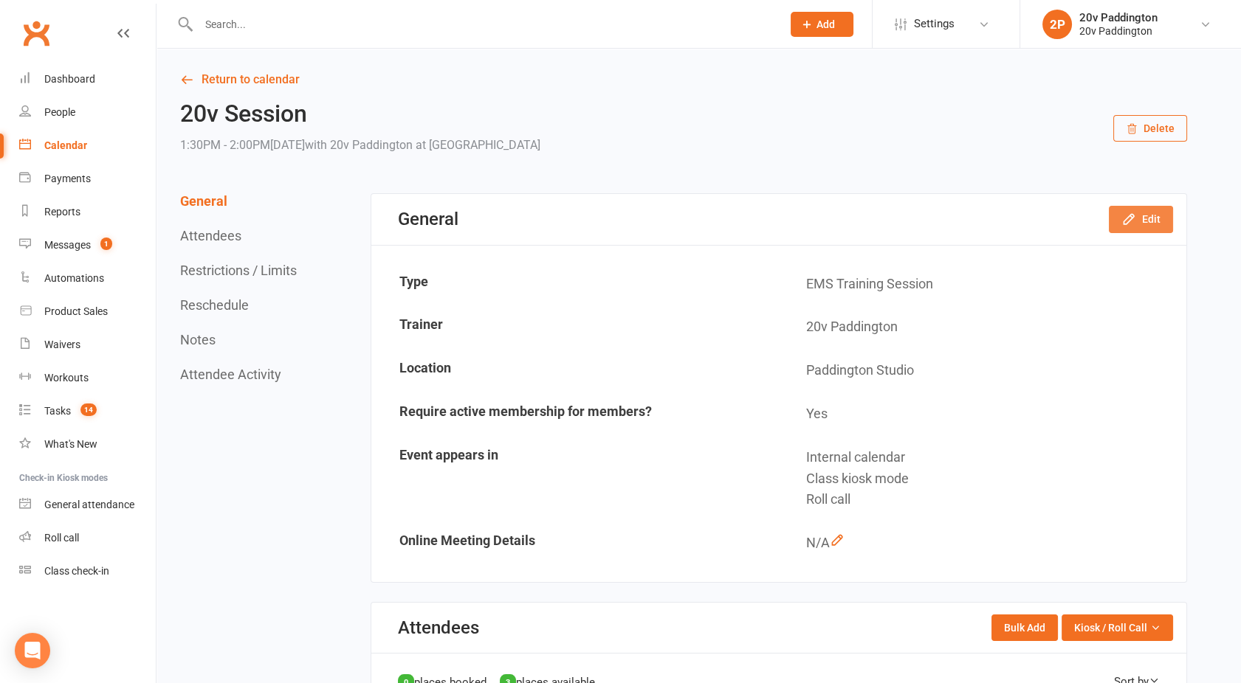
click at [1145, 221] on button "Edit" at bounding box center [1140, 219] width 64 height 27
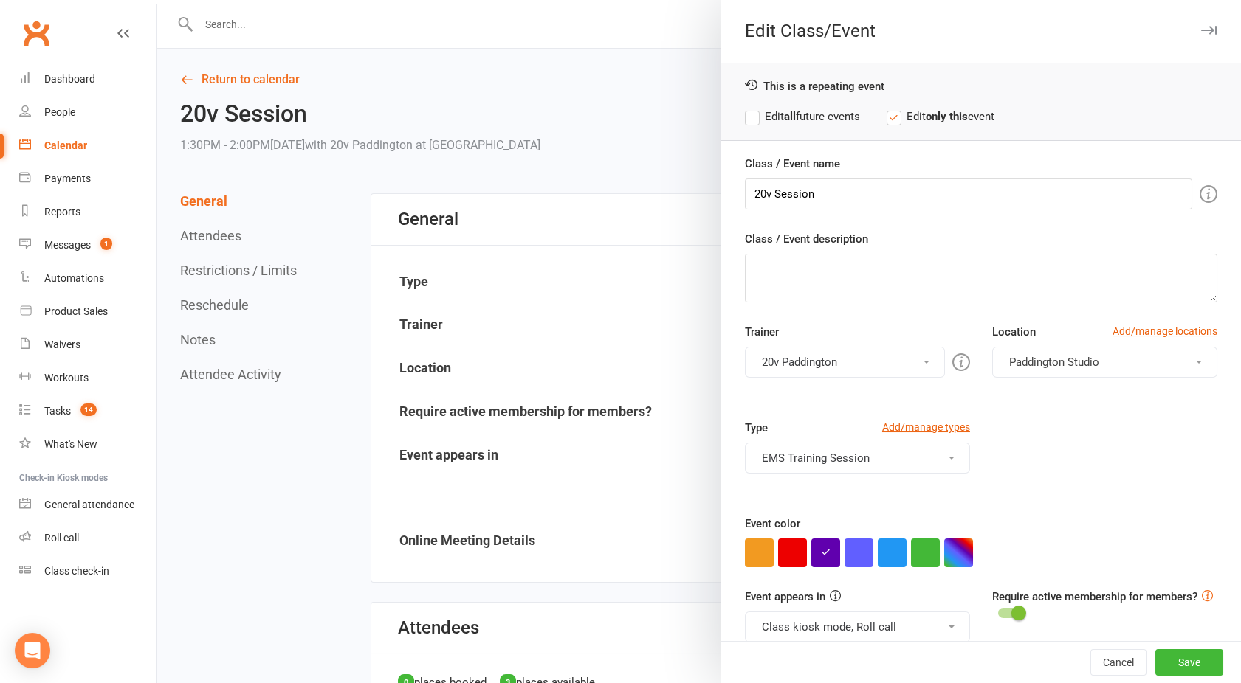
click at [685, 342] on div at bounding box center [698, 341] width 1084 height 683
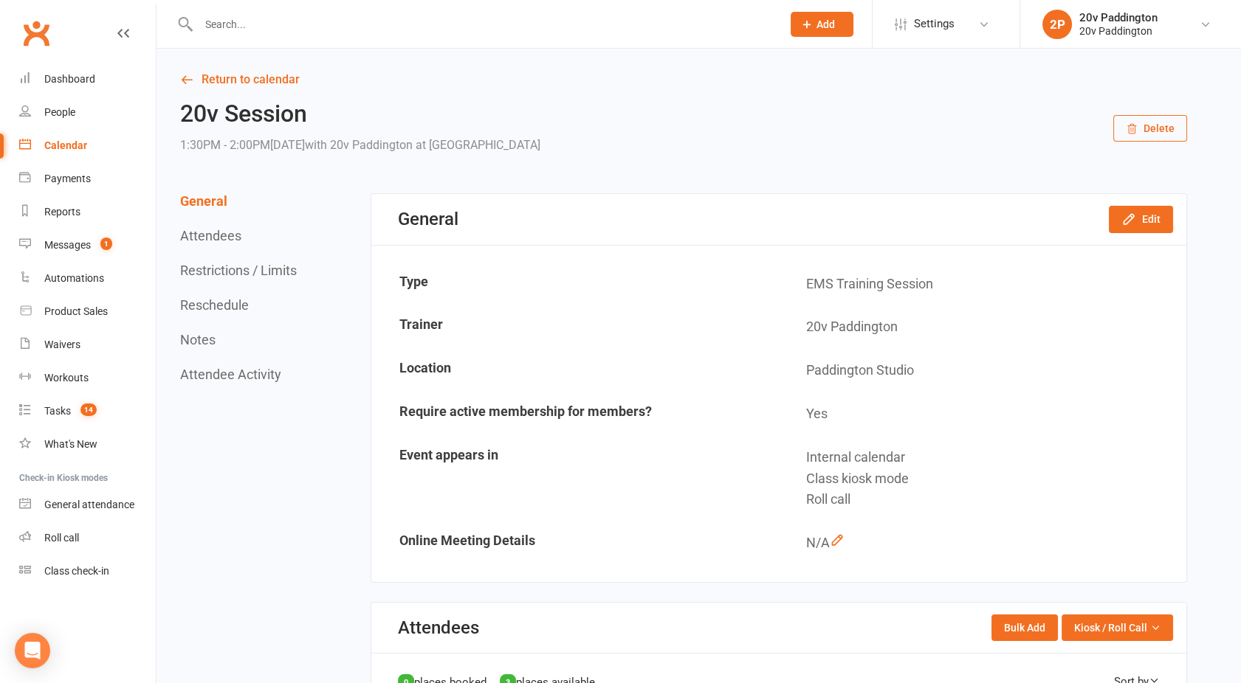
click at [218, 73] on link "Return to calendar" at bounding box center [683, 79] width 1007 height 21
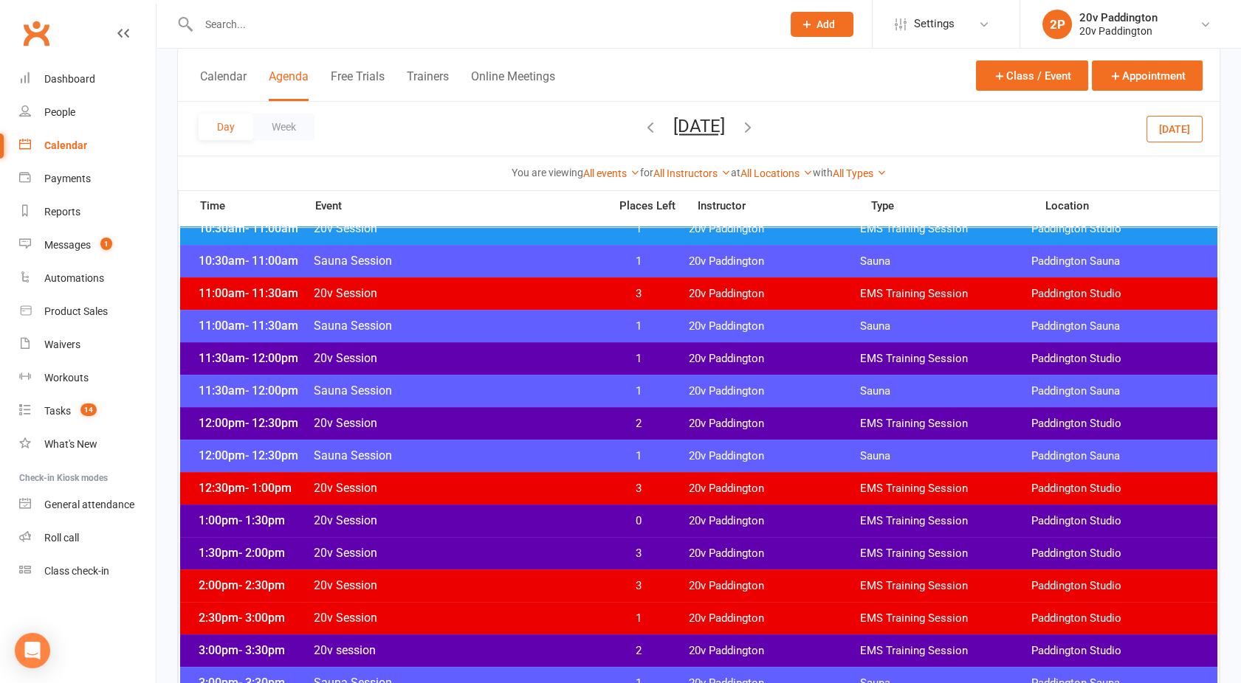
scroll to position [698, 0]
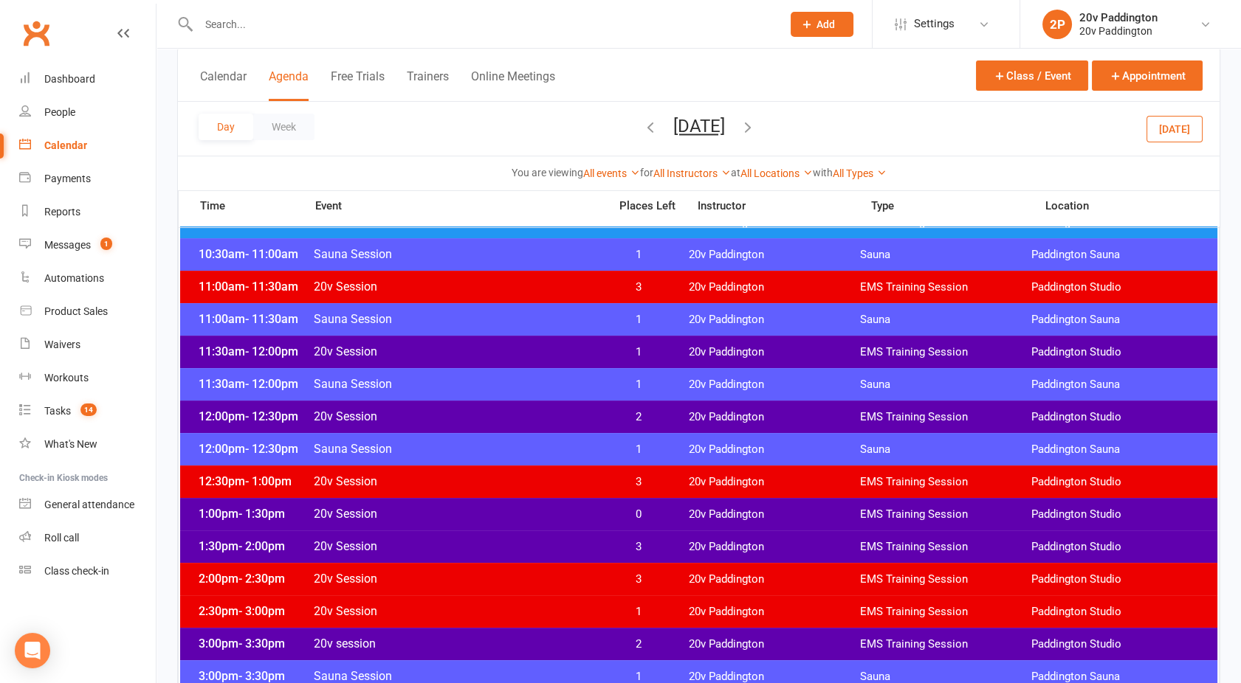
click at [580, 511] on span "20v Session" at bounding box center [456, 514] width 287 height 14
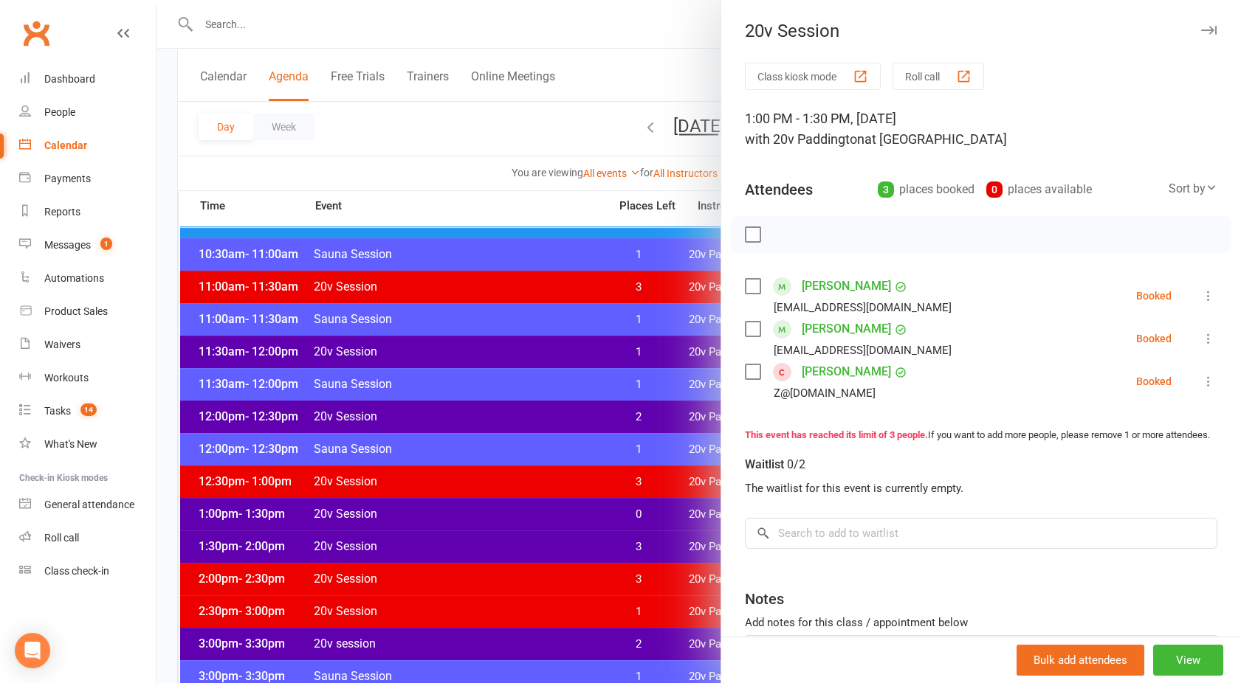
click at [551, 406] on div at bounding box center [698, 341] width 1084 height 683
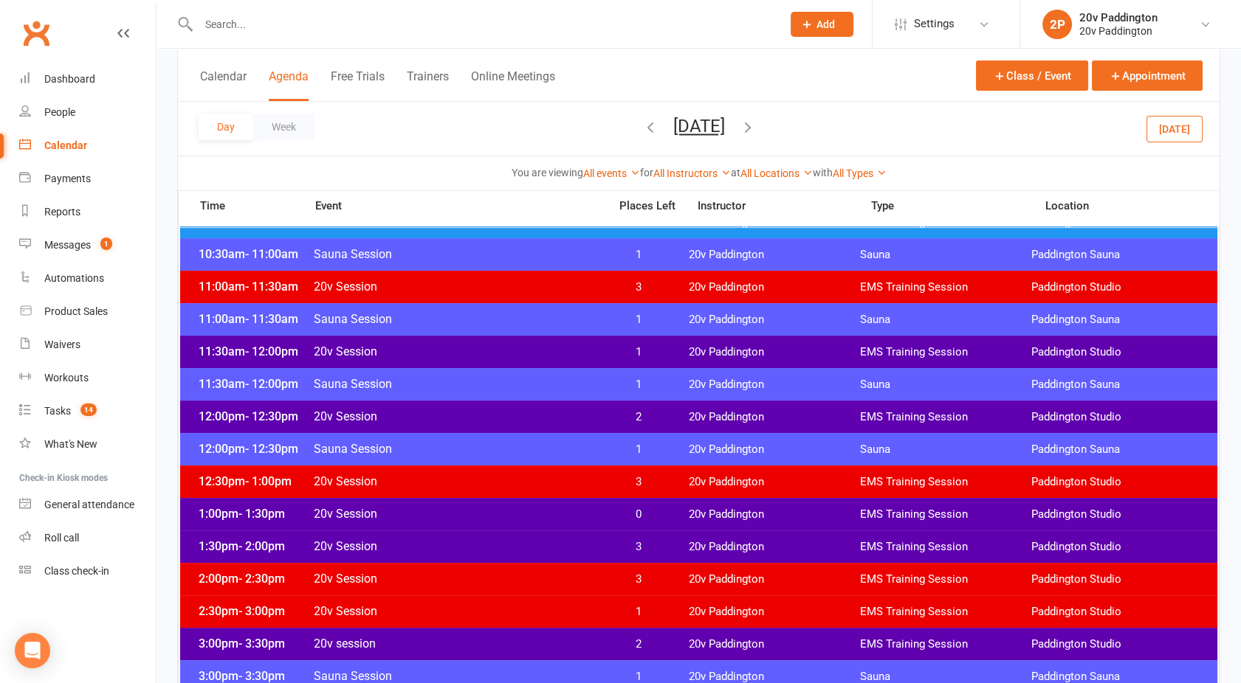
click at [532, 416] on span "20v Session" at bounding box center [456, 417] width 287 height 14
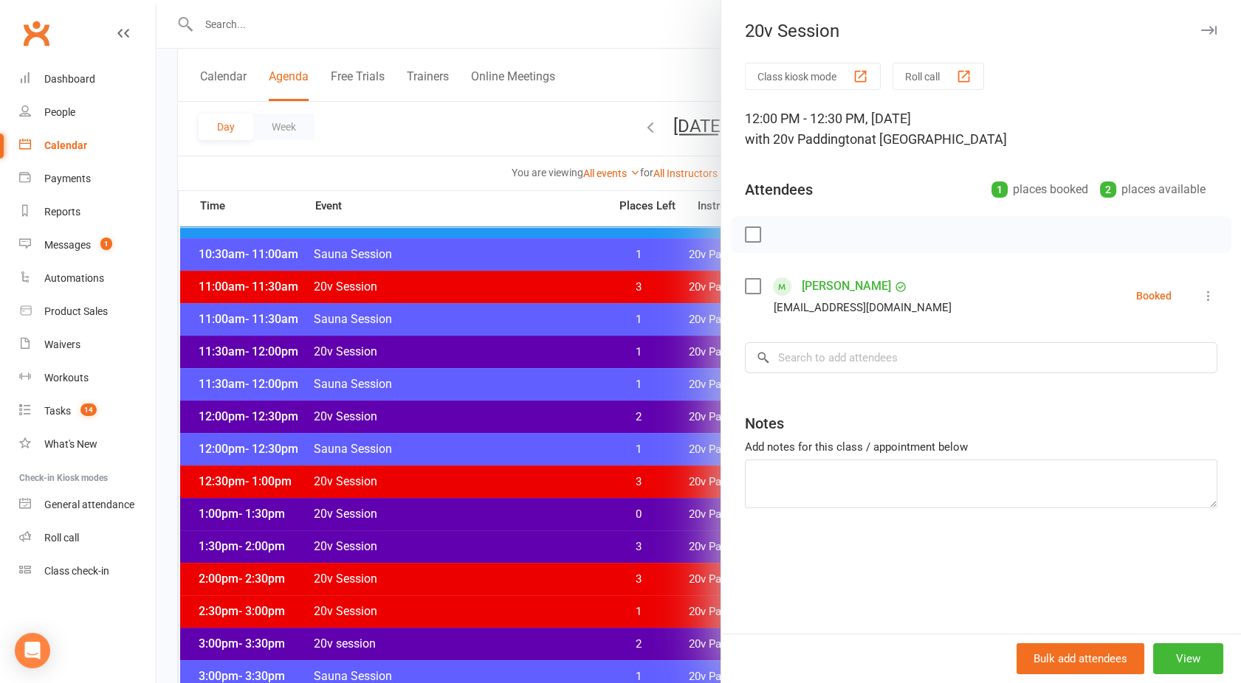
click at [525, 419] on div at bounding box center [698, 341] width 1084 height 683
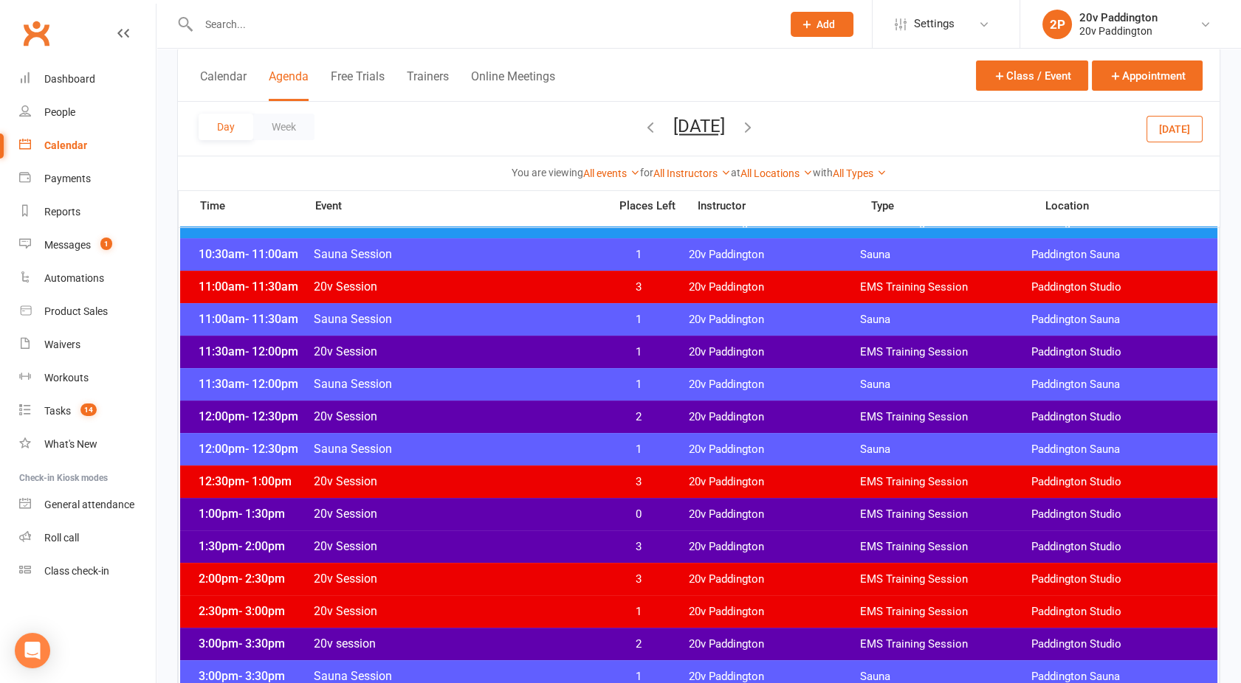
click at [673, 116] on button "[DATE]" at bounding box center [699, 126] width 52 height 21
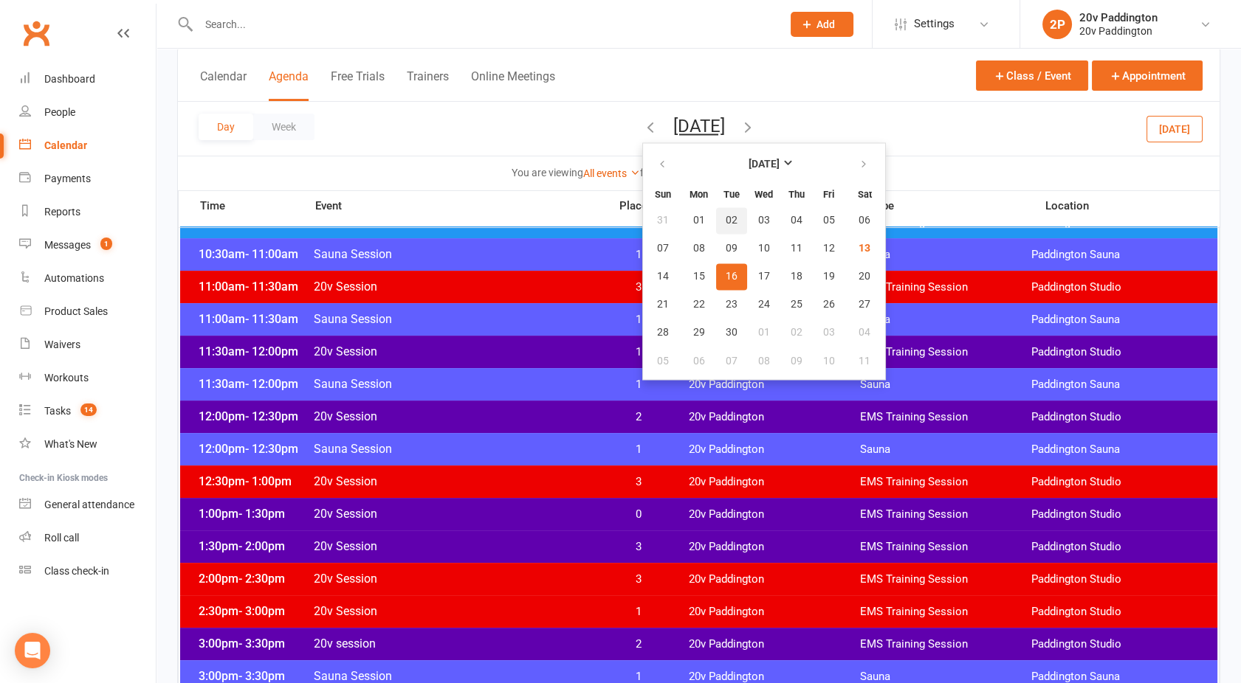
click at [725, 219] on span "02" at bounding box center [731, 221] width 12 height 12
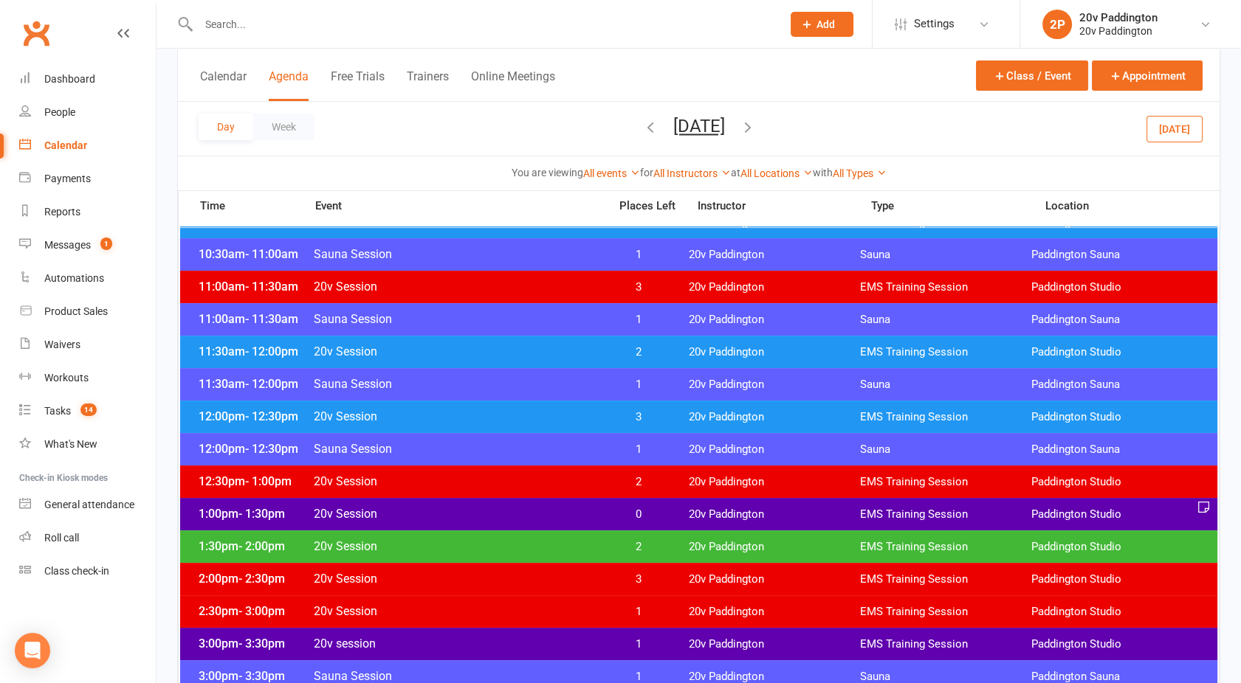
click at [673, 128] on button "[DATE]" at bounding box center [699, 126] width 52 height 21
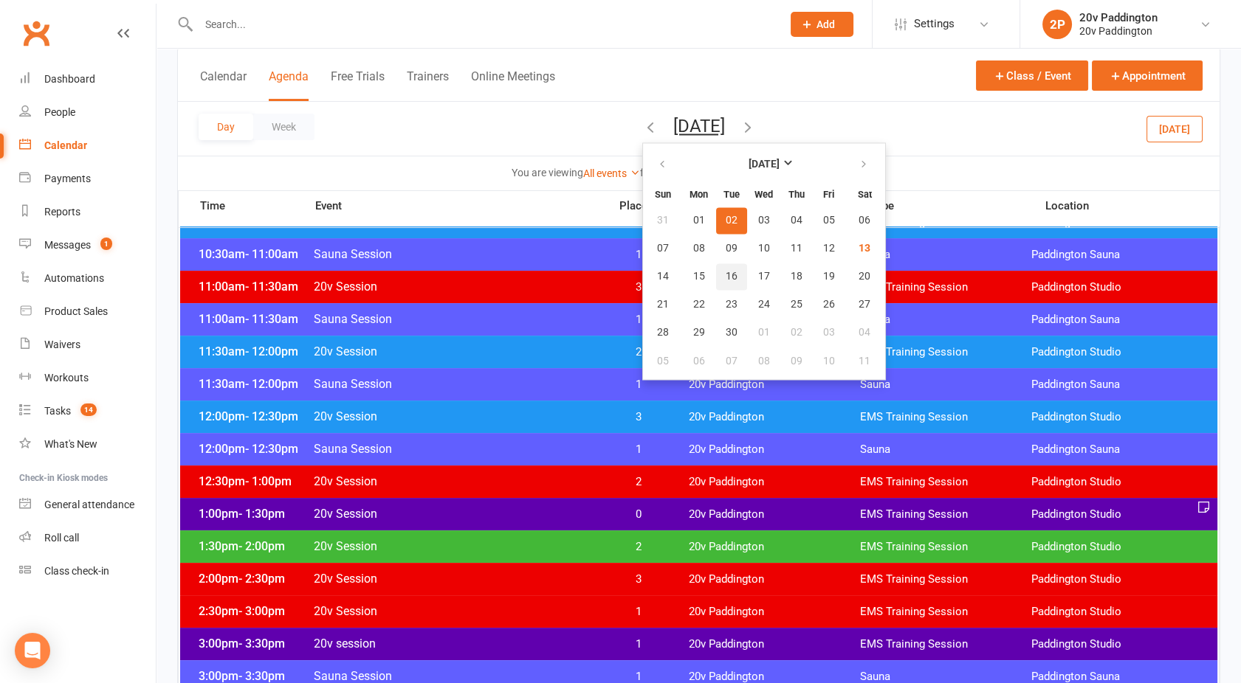
click at [725, 273] on span "16" at bounding box center [731, 277] width 12 height 12
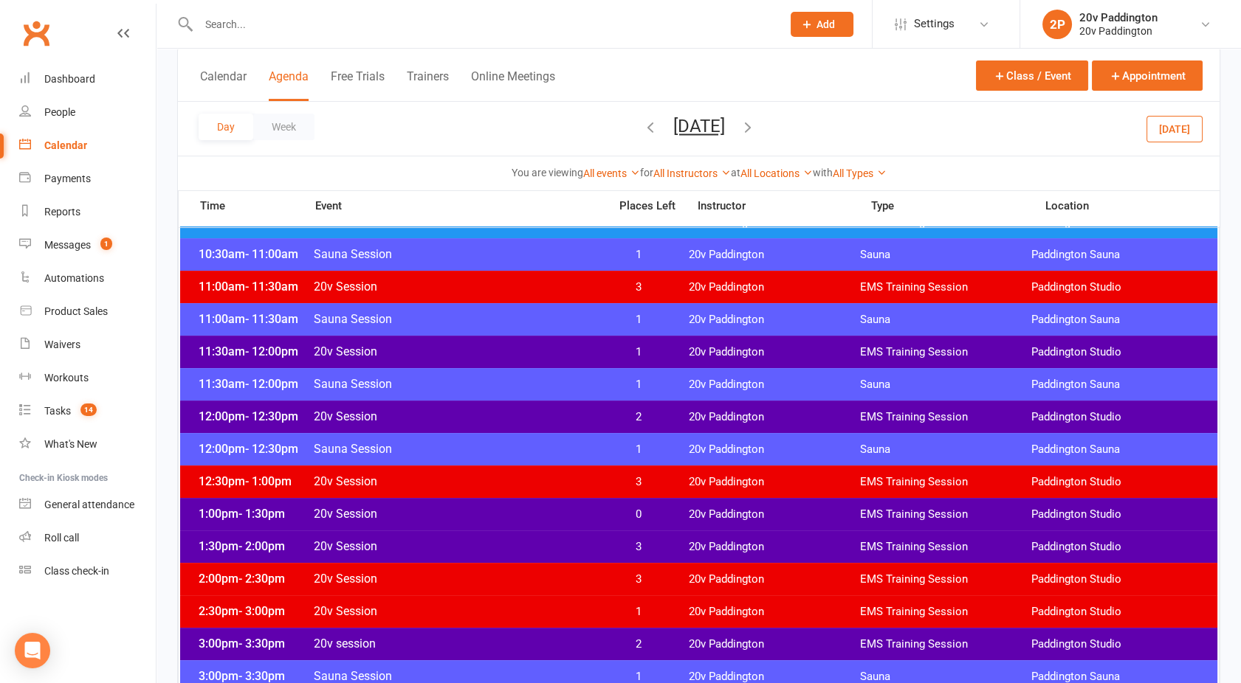
click at [537, 420] on span "20v Session" at bounding box center [456, 417] width 287 height 14
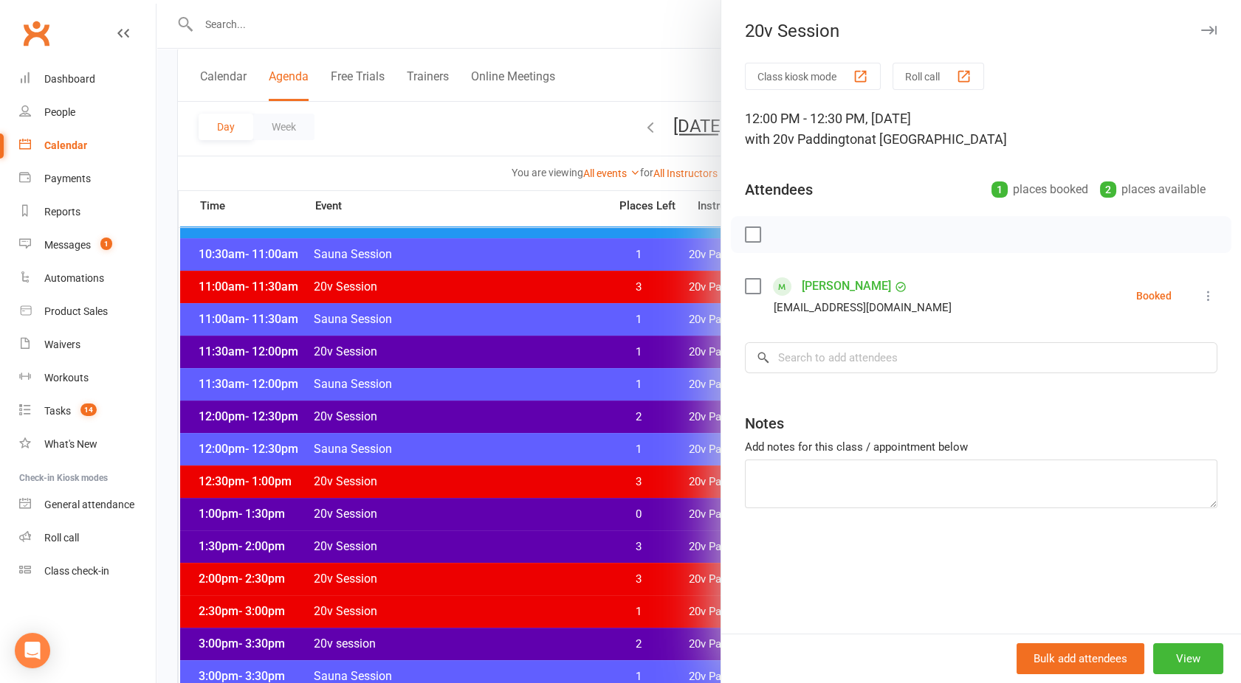
click at [573, 449] on div at bounding box center [698, 341] width 1084 height 683
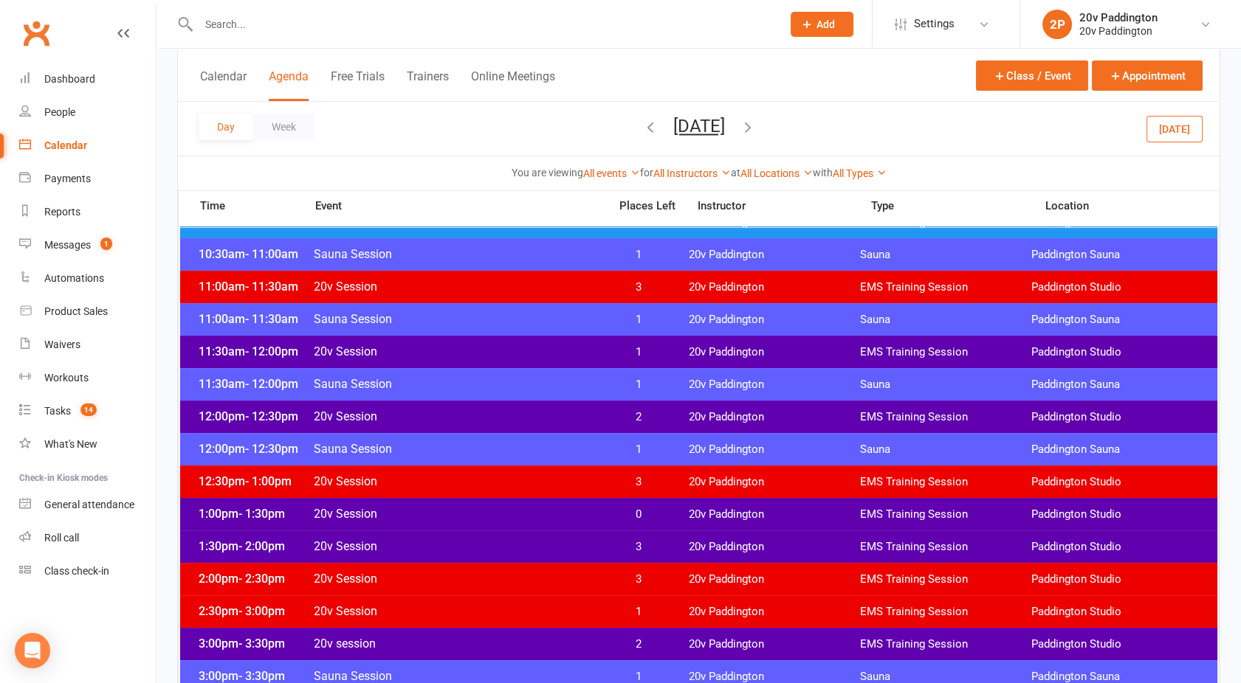
click at [543, 542] on span "20v Session" at bounding box center [456, 546] width 287 height 14
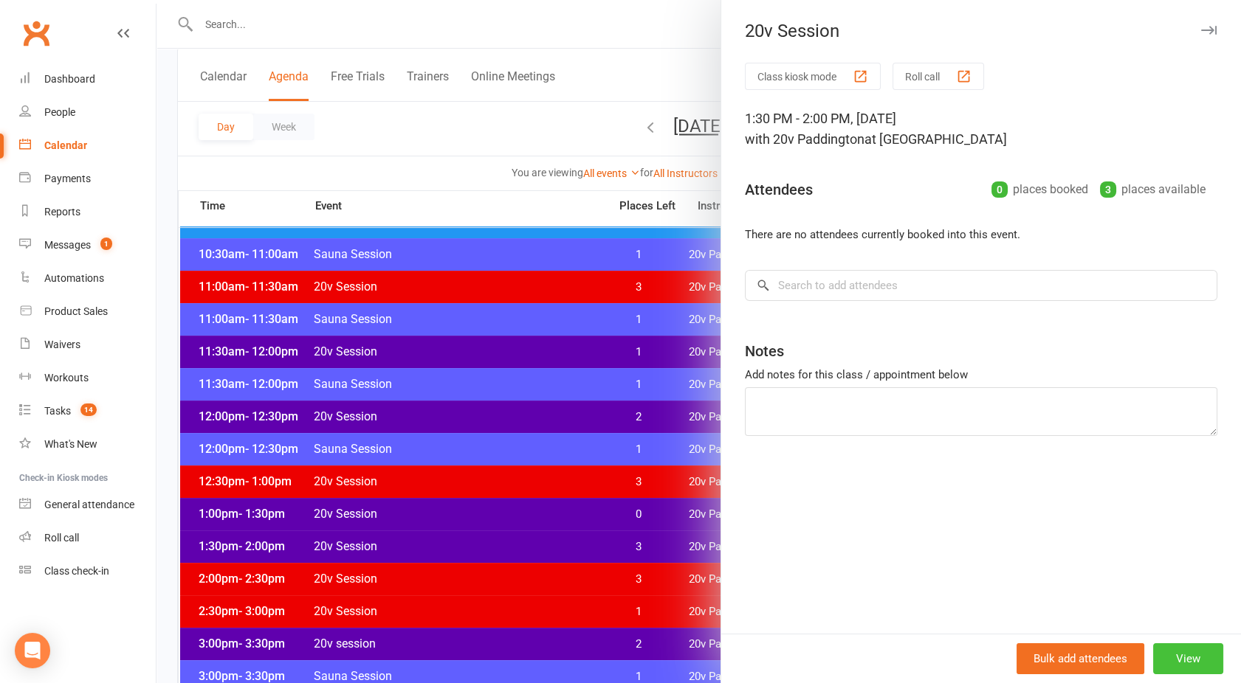
click at [1165, 649] on button "View" at bounding box center [1188, 659] width 70 height 31
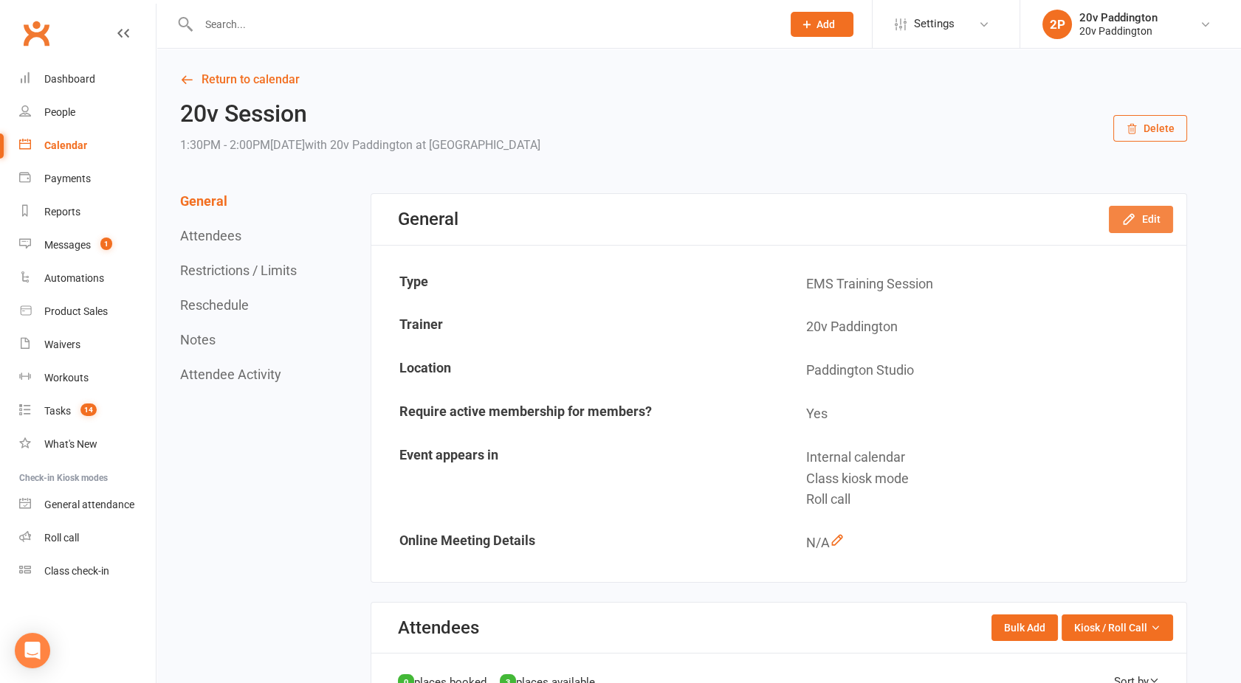
click at [1133, 218] on icon "button" at bounding box center [1128, 220] width 10 height 10
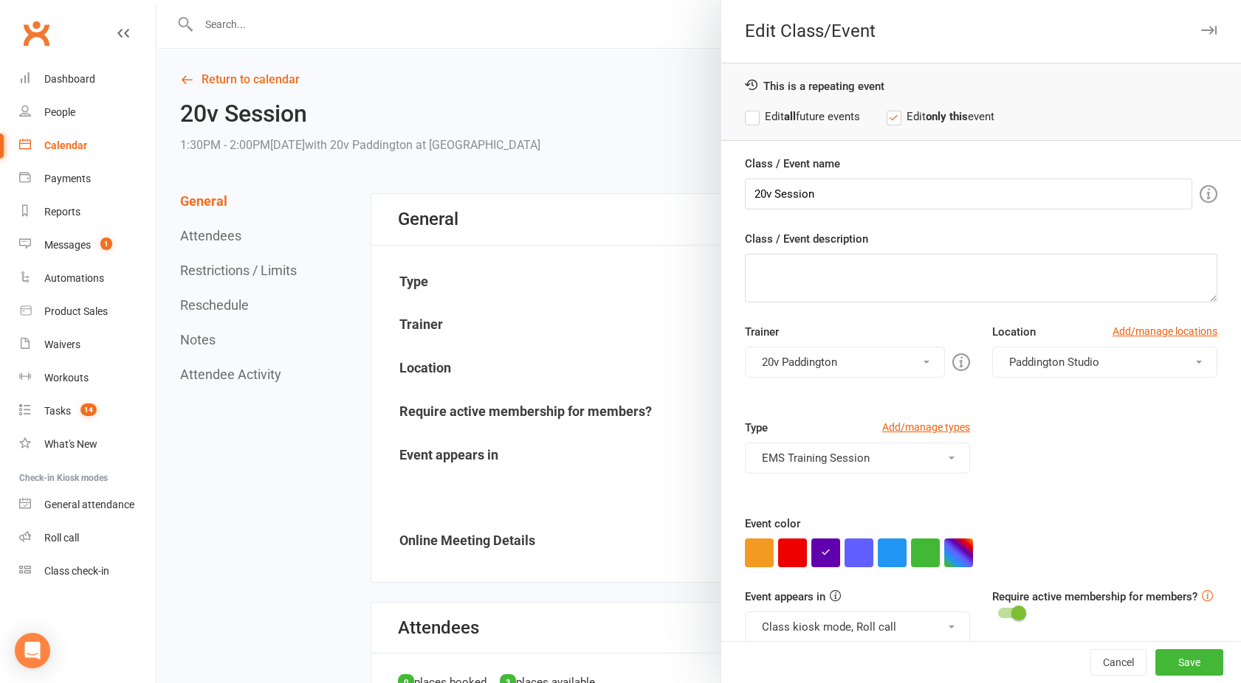
scroll to position [21, 0]
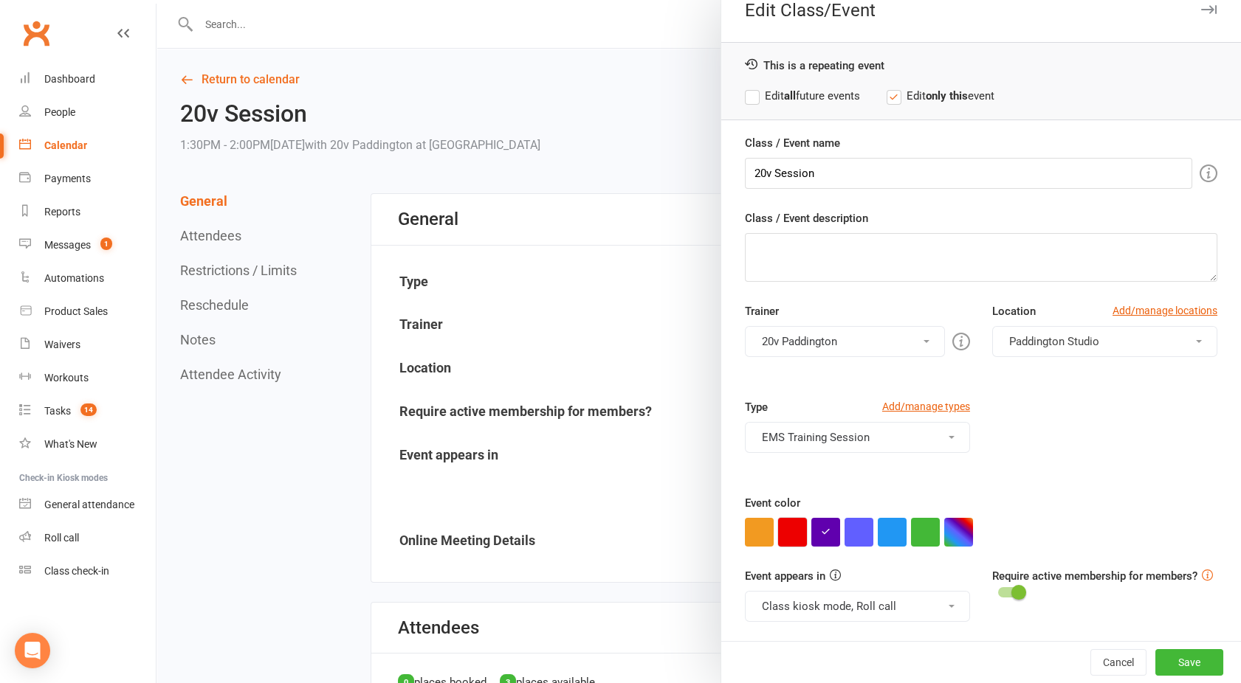
click at [778, 531] on button "button" at bounding box center [792, 532] width 29 height 29
click at [1162, 655] on button "Save" at bounding box center [1189, 662] width 68 height 27
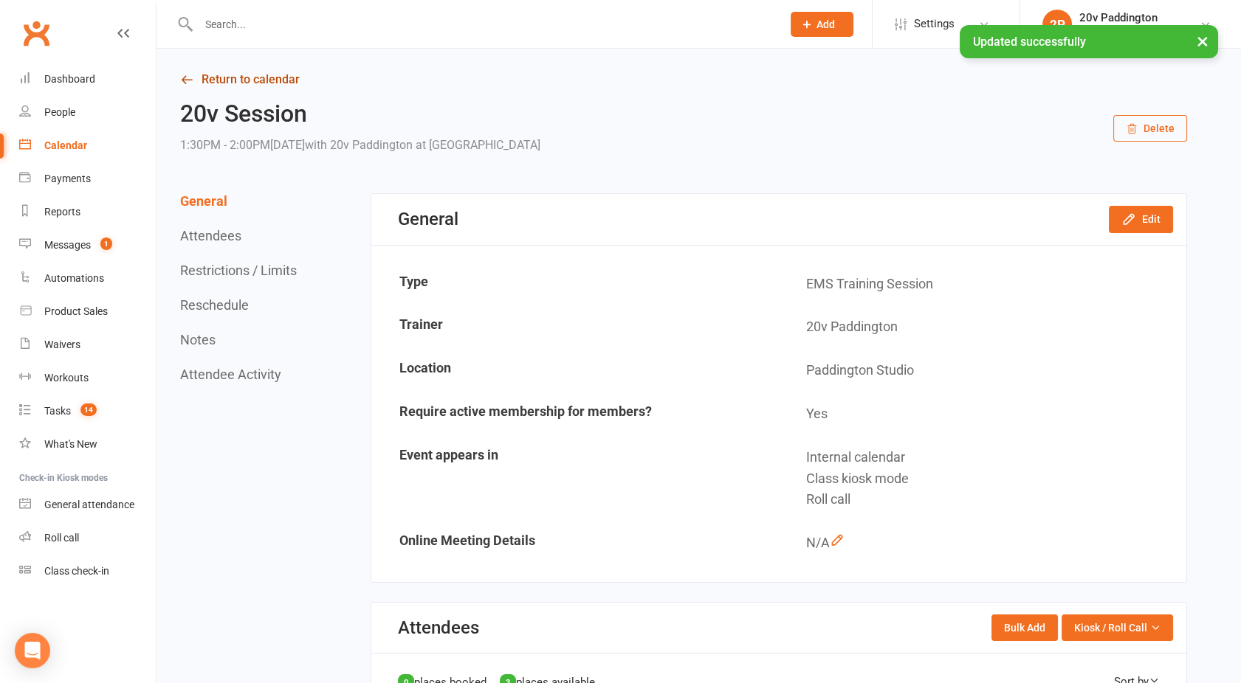
click at [254, 81] on link "Return to calendar" at bounding box center [683, 79] width 1007 height 21
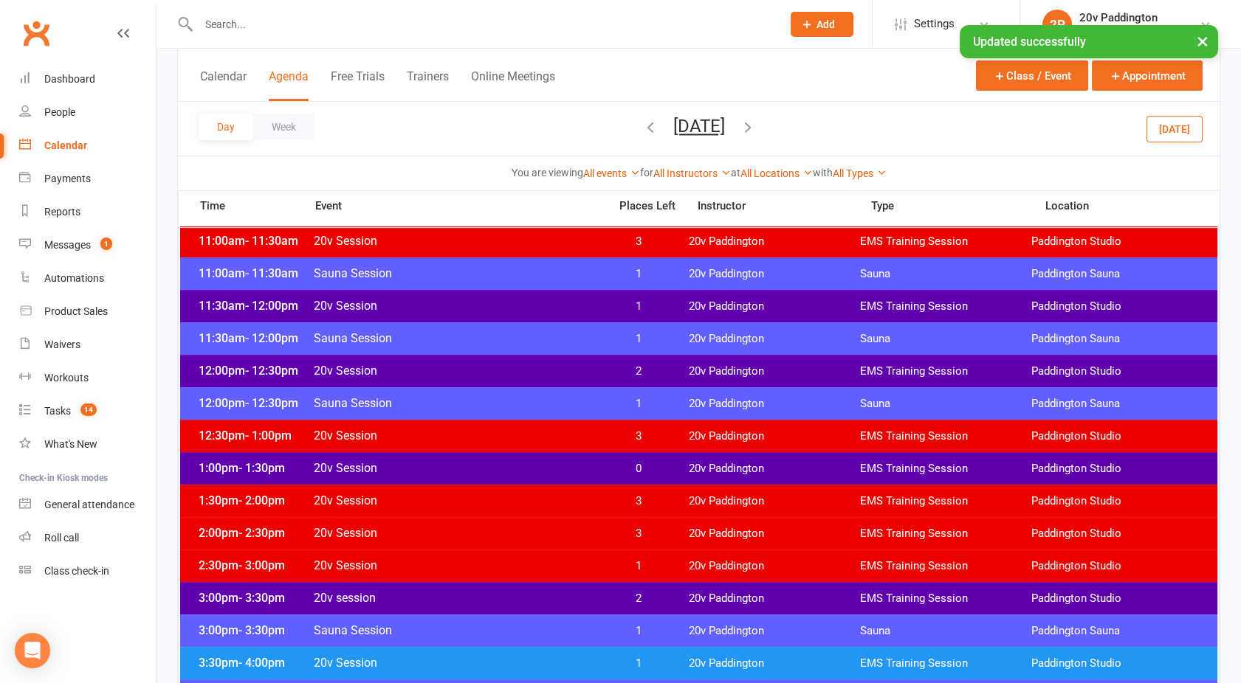
scroll to position [752, 0]
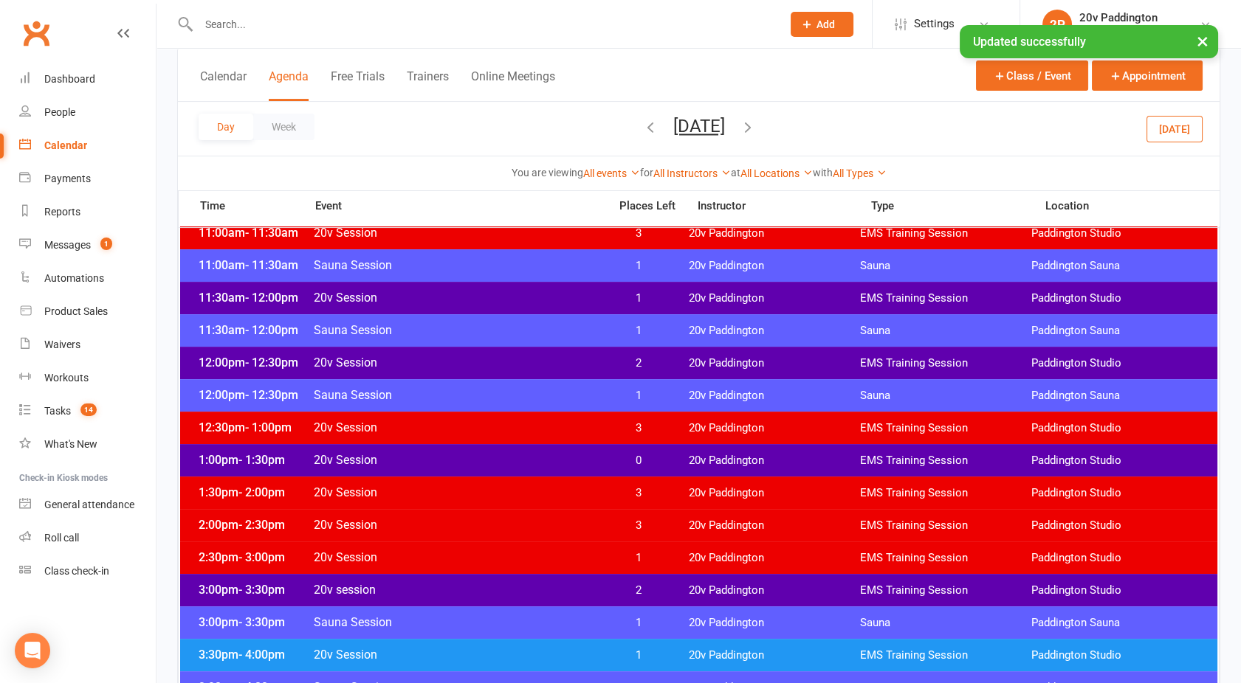
click at [490, 453] on span "20v Session" at bounding box center [456, 460] width 287 height 14
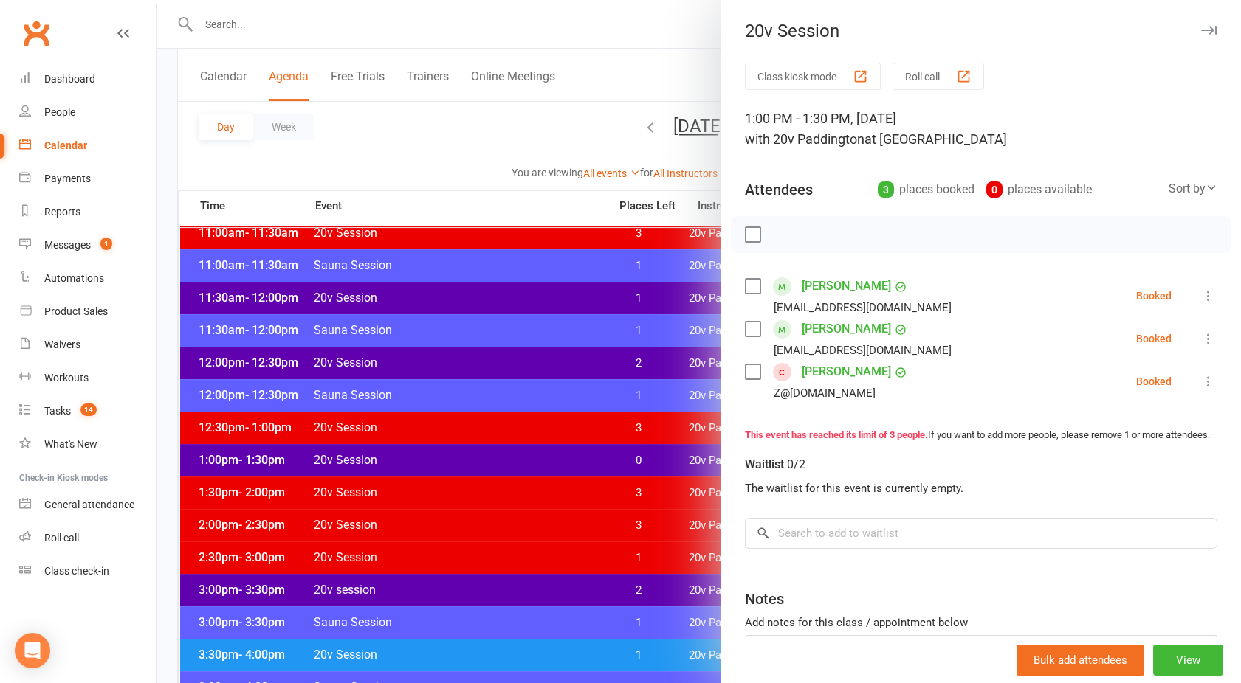
click at [1201, 289] on icon at bounding box center [1208, 296] width 15 height 15
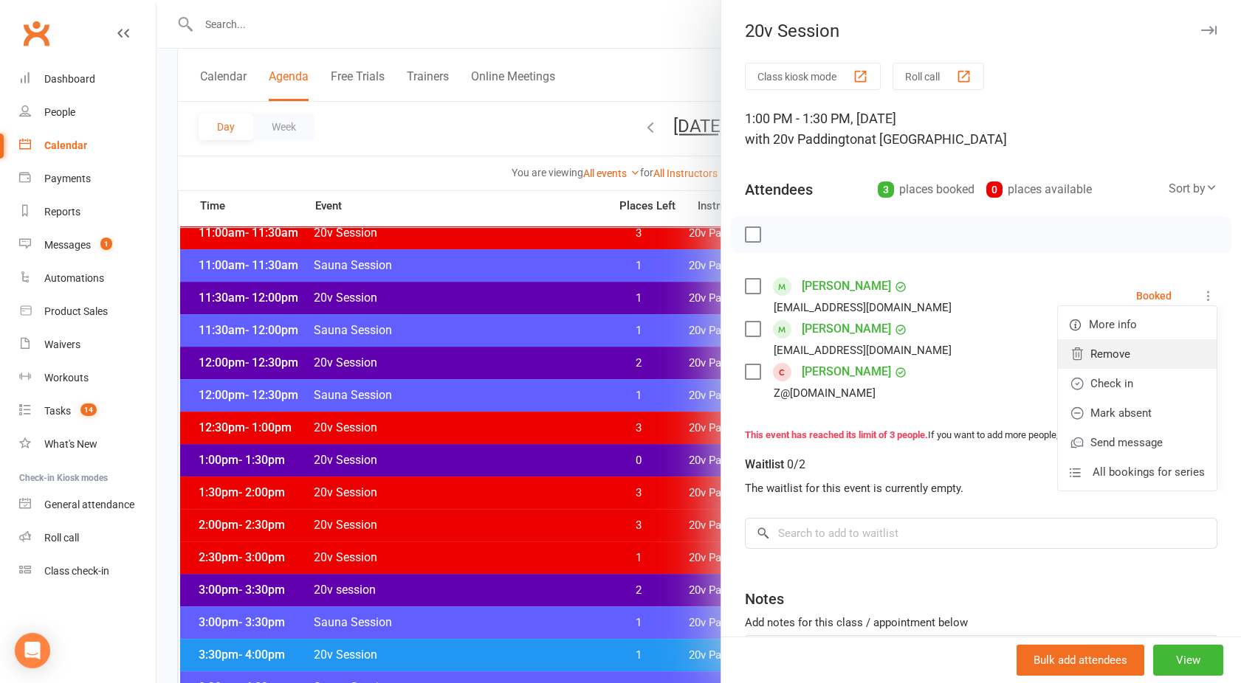
click at [1086, 355] on link "Remove" at bounding box center [1137, 354] width 159 height 30
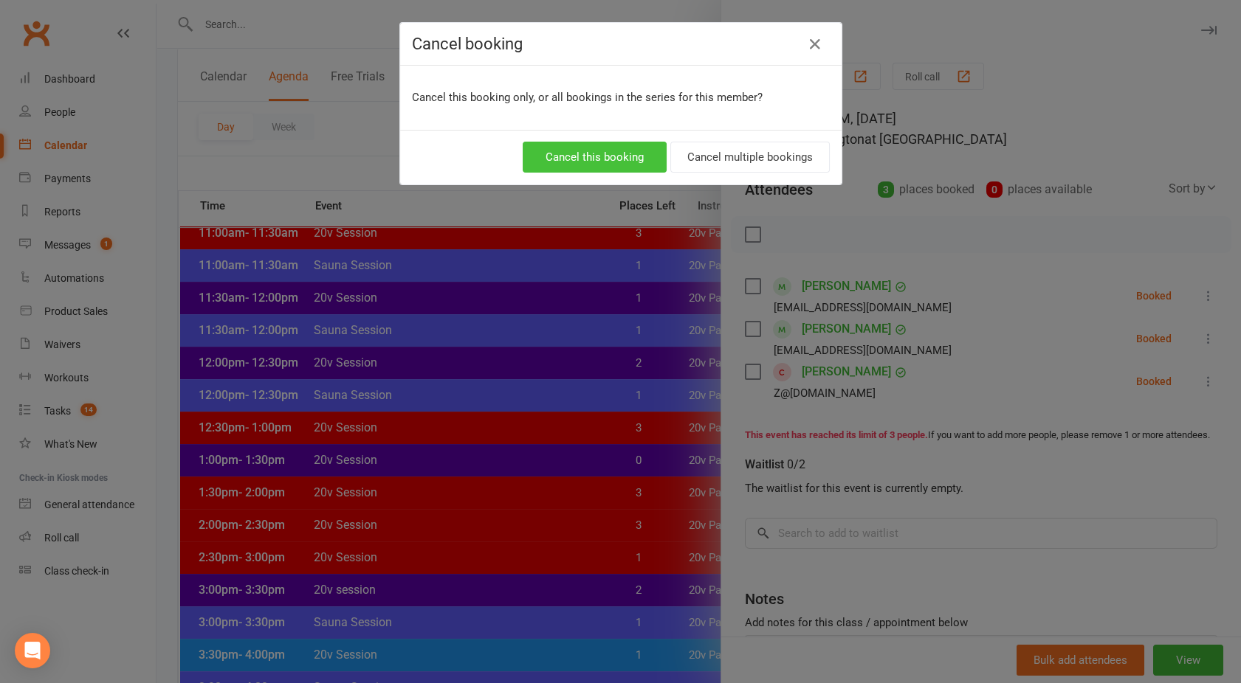
click at [610, 161] on button "Cancel this booking" at bounding box center [595, 157] width 144 height 31
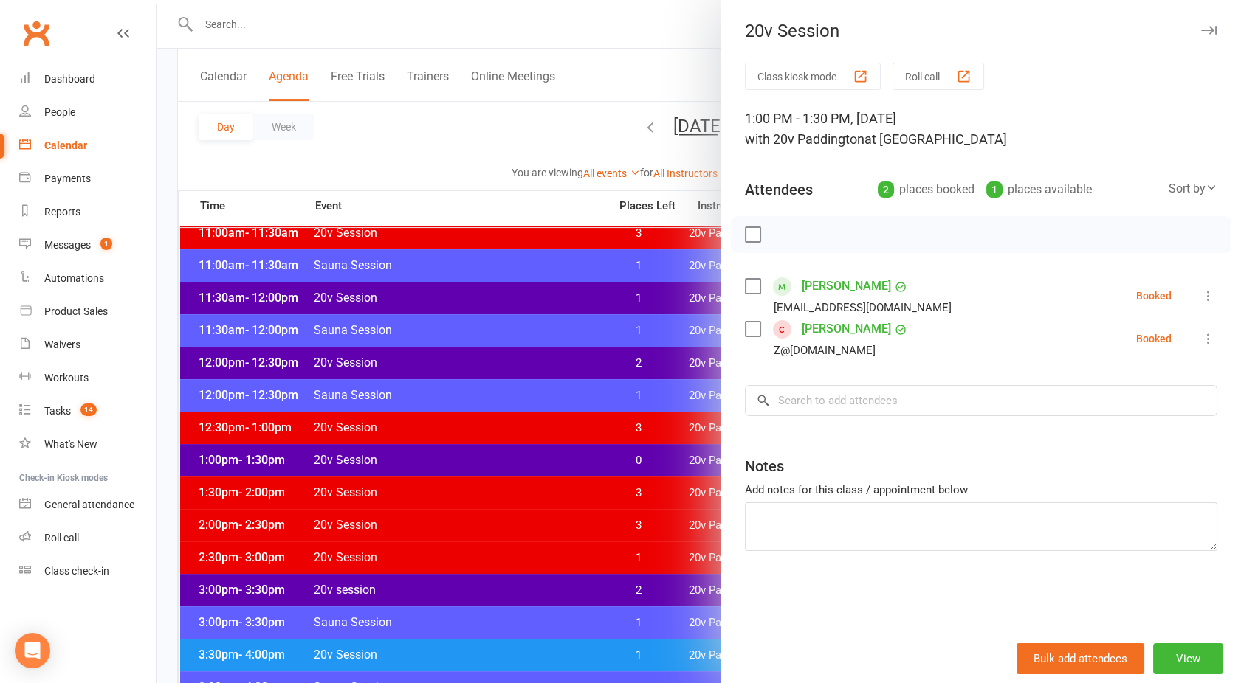
click at [1201, 339] on icon at bounding box center [1208, 338] width 15 height 15
click at [1108, 391] on link "Remove" at bounding box center [1137, 397] width 159 height 30
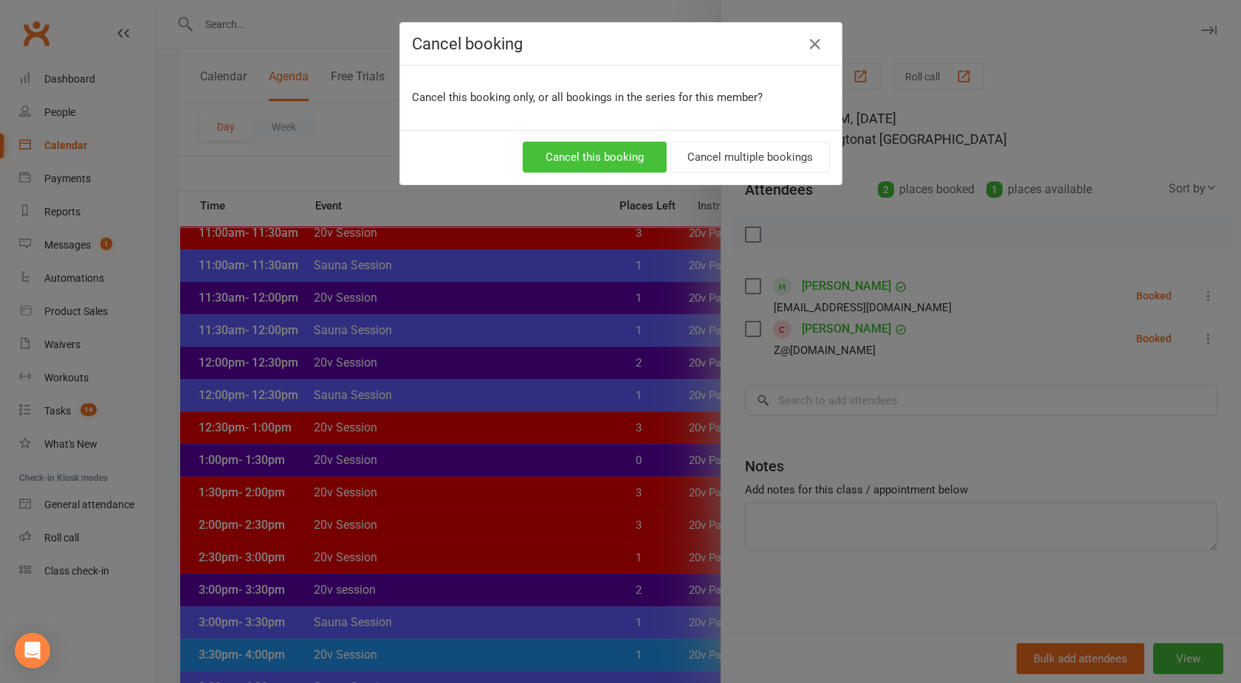
click at [613, 154] on button "Cancel this booking" at bounding box center [595, 157] width 144 height 31
click at [503, 525] on div "Cancel booking Cancel this booking only, or all bookings in the series for this…" at bounding box center [620, 341] width 1241 height 683
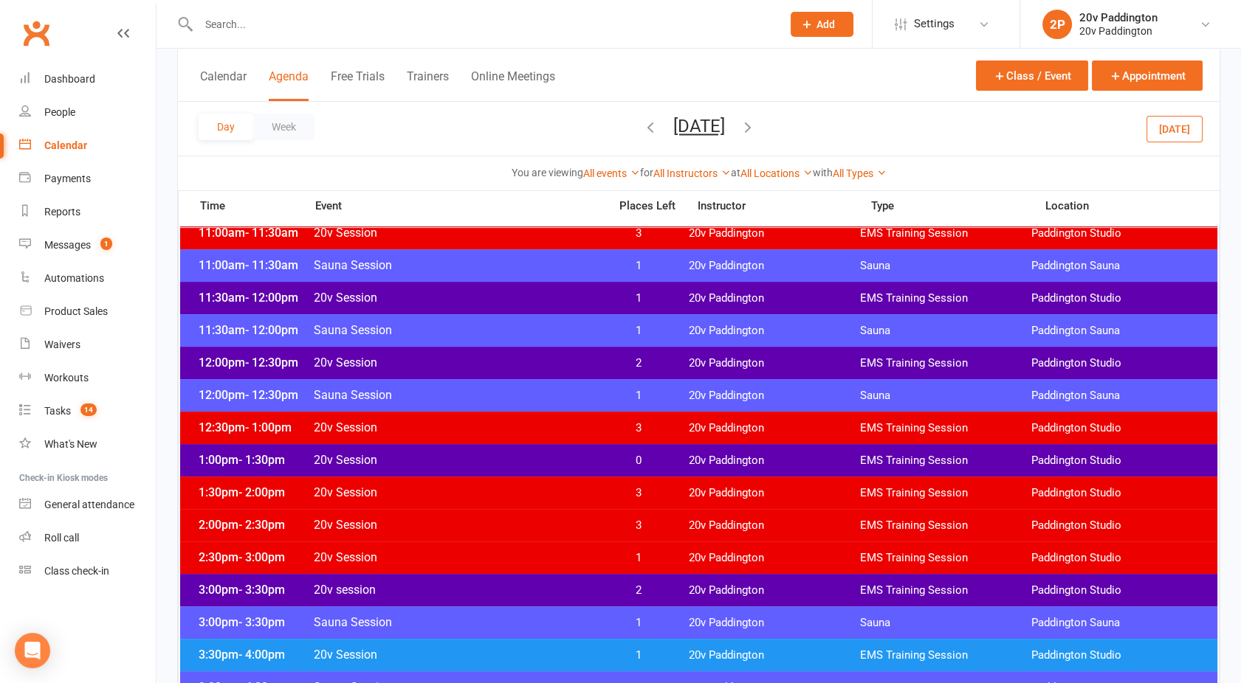
click at [461, 456] on span "20v Session" at bounding box center [456, 460] width 287 height 14
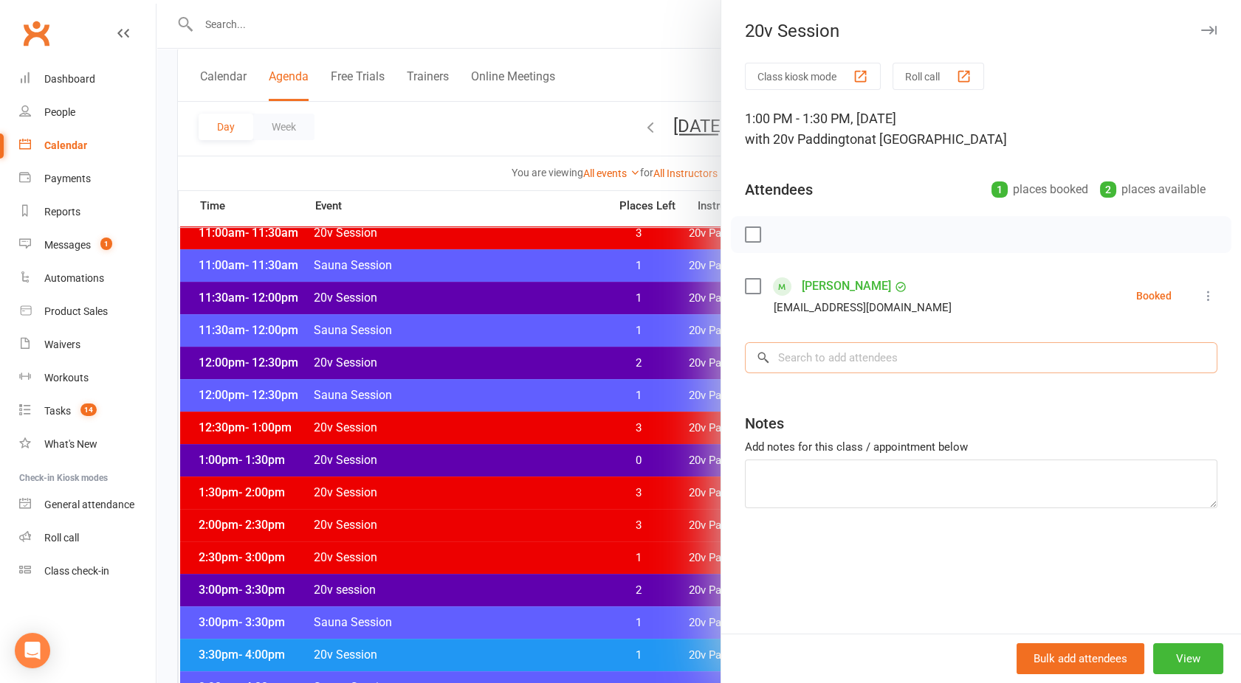
click at [808, 362] on input "search" at bounding box center [981, 357] width 472 height 31
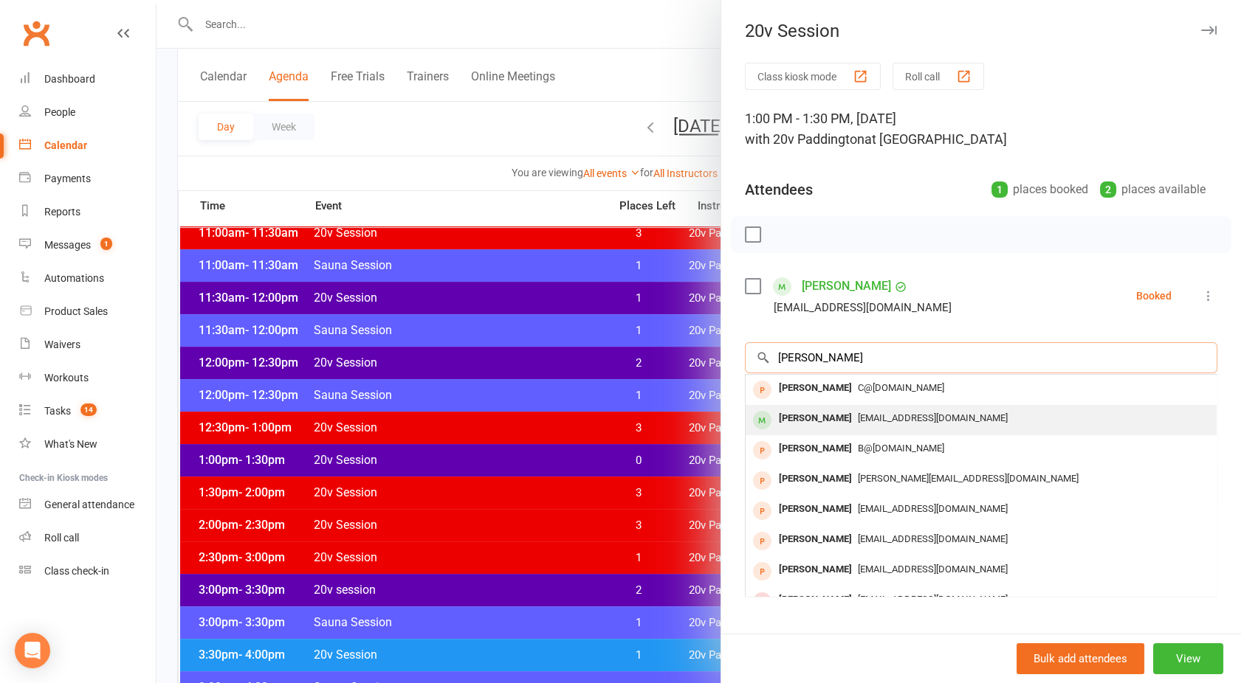
type input "[PERSON_NAME]"
click at [812, 414] on div "[PERSON_NAME]" at bounding box center [815, 418] width 85 height 21
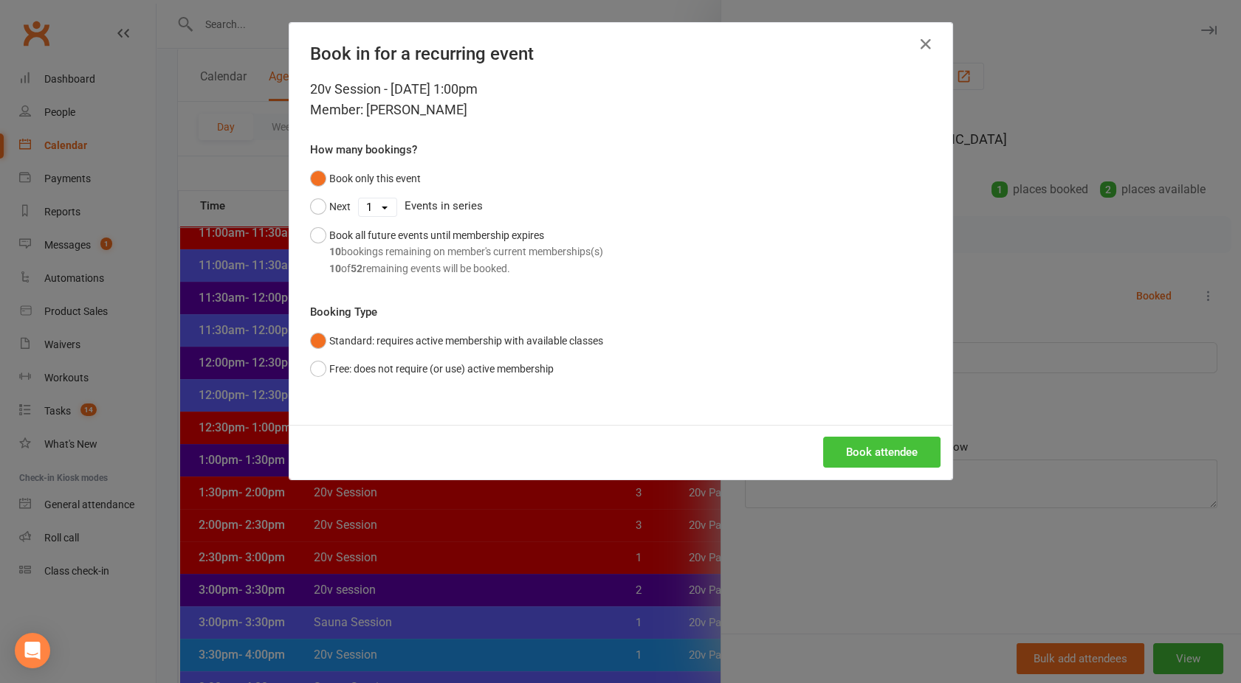
click at [862, 440] on button "Book attendee" at bounding box center [881, 452] width 117 height 31
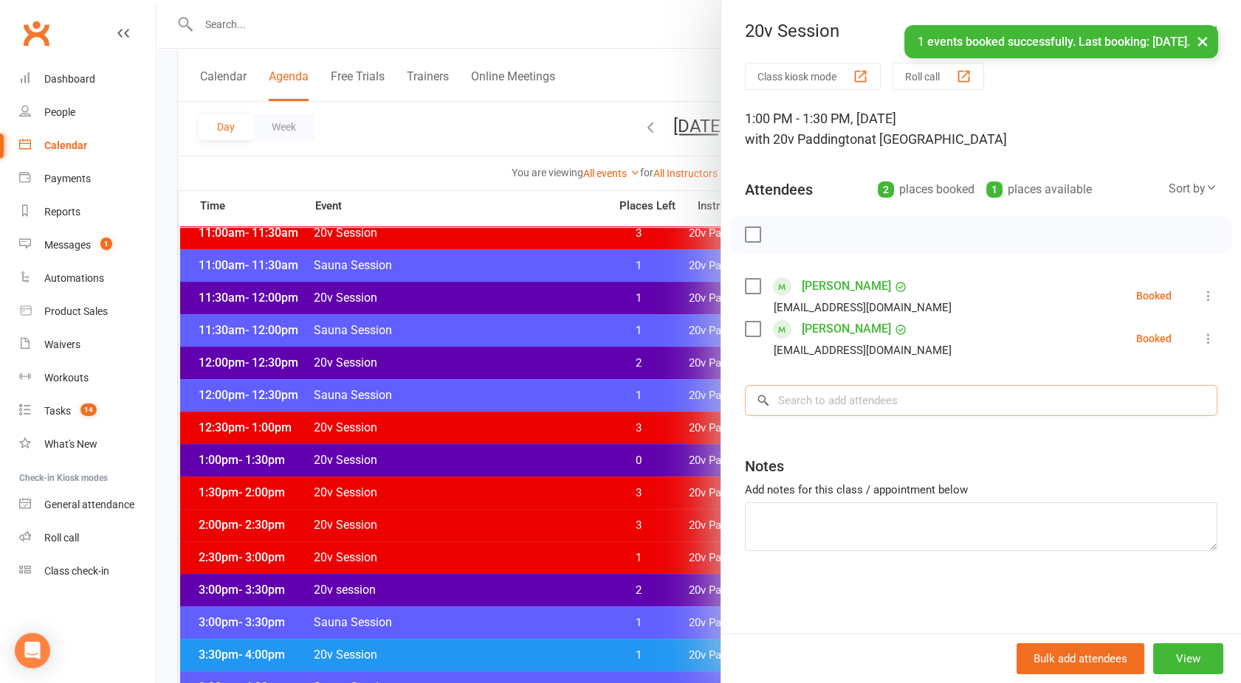
click at [812, 404] on input "search" at bounding box center [981, 400] width 472 height 31
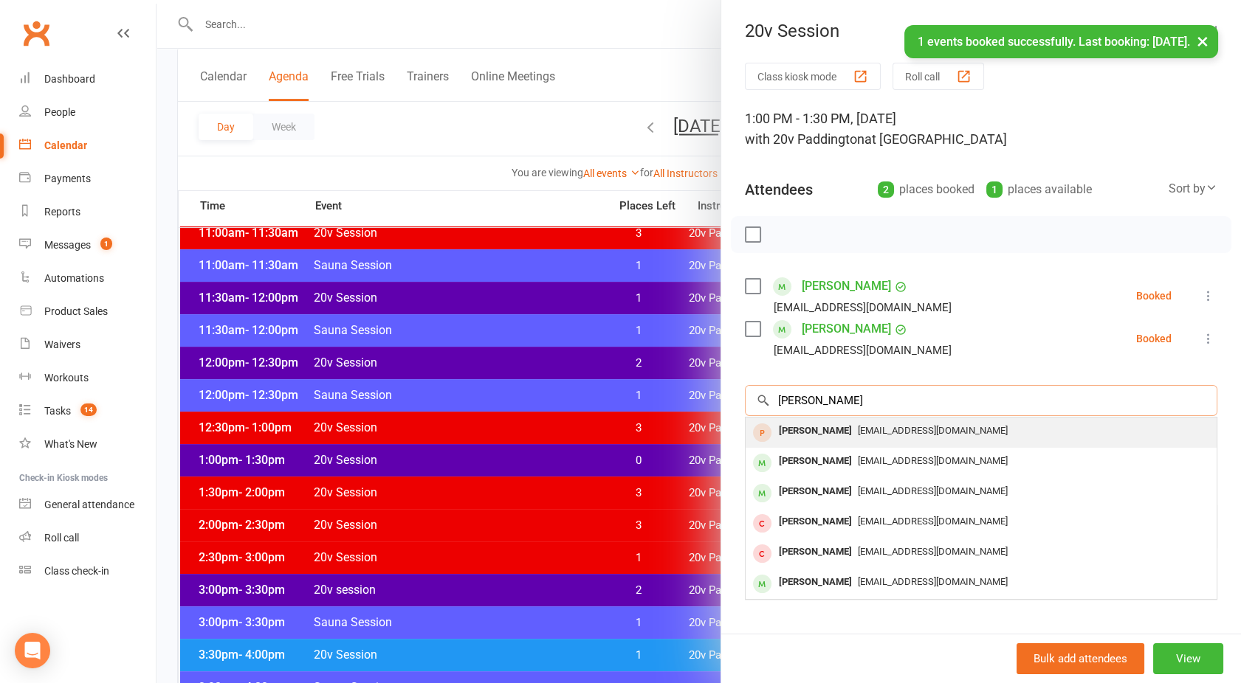
type input "[PERSON_NAME]"
click at [809, 430] on div "[PERSON_NAME]" at bounding box center [815, 431] width 85 height 21
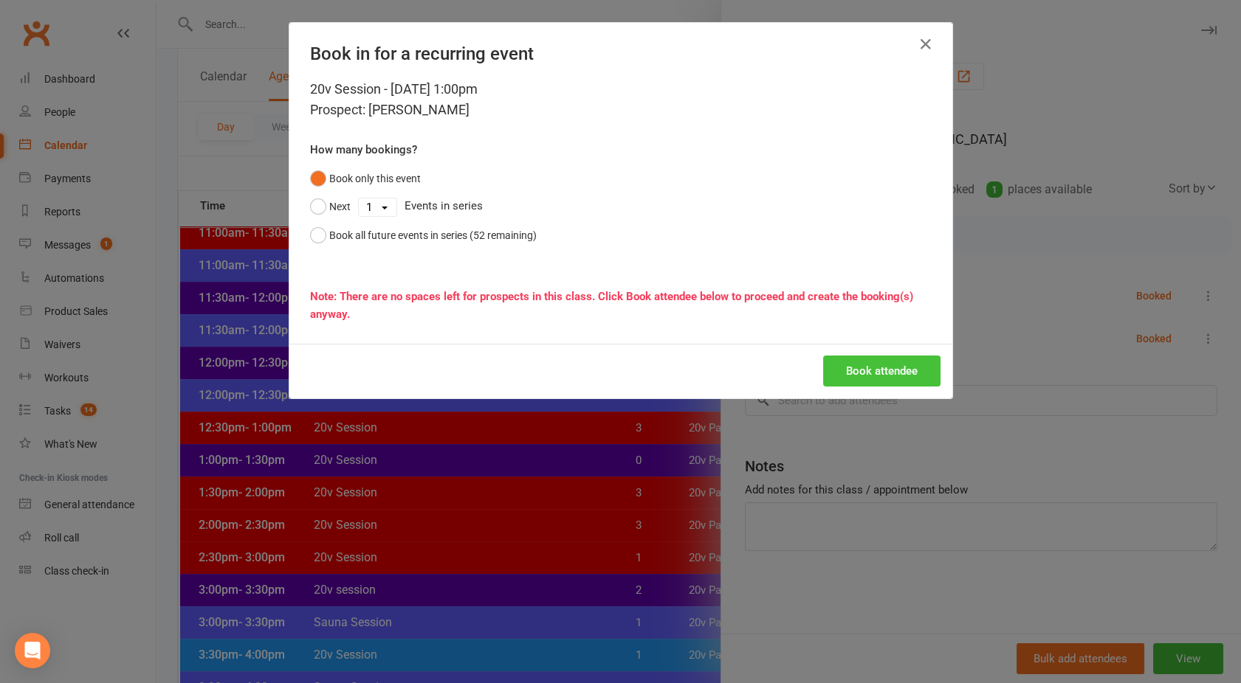
click at [866, 369] on button "Book attendee" at bounding box center [881, 371] width 117 height 31
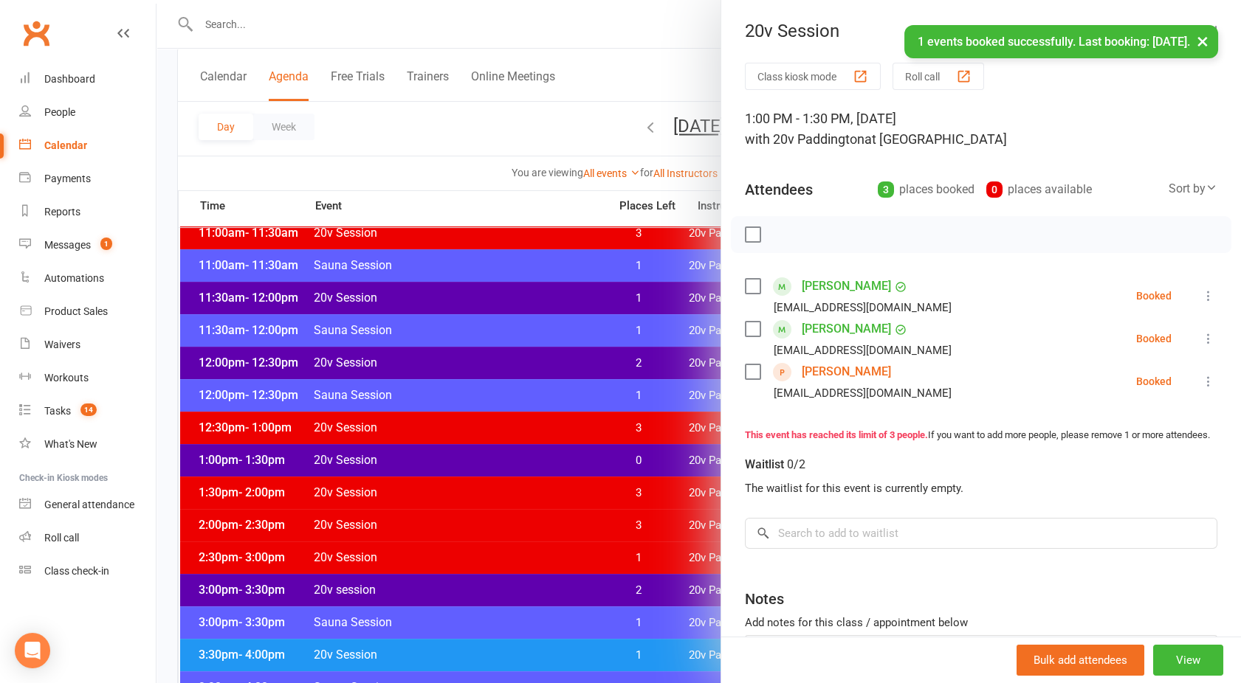
click at [591, 457] on div at bounding box center [698, 341] width 1084 height 683
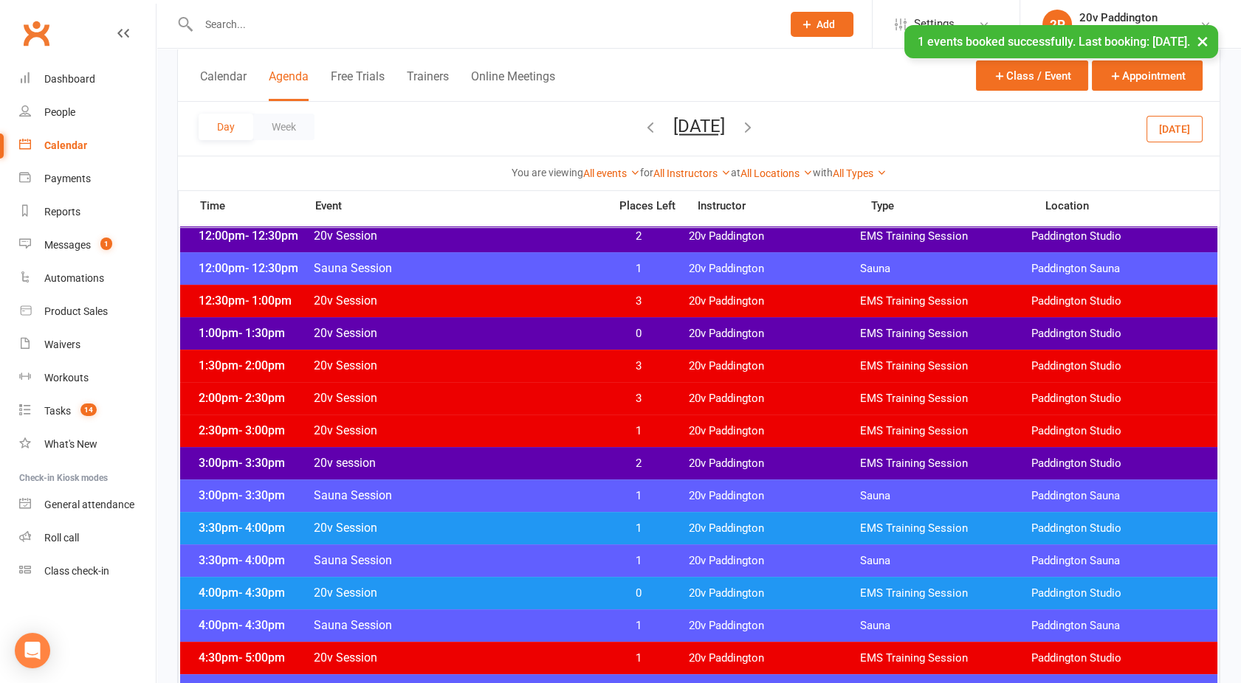
scroll to position [880, 0]
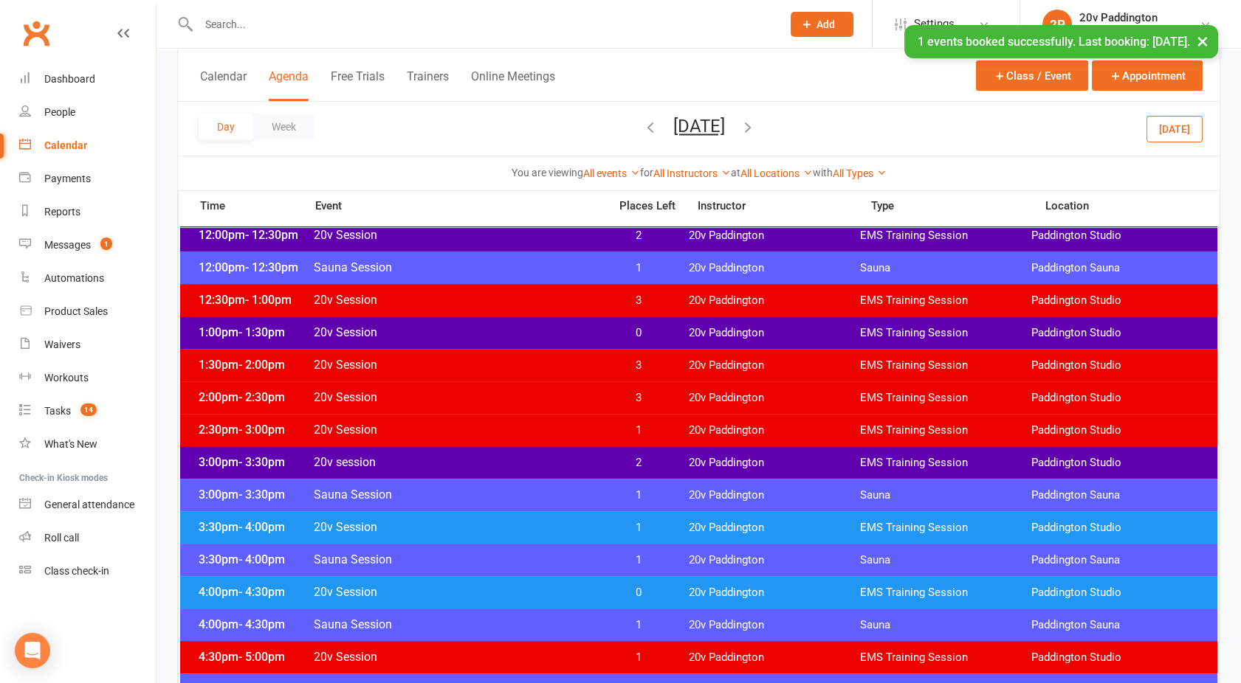
click at [582, 429] on span "20v Session" at bounding box center [456, 430] width 287 height 14
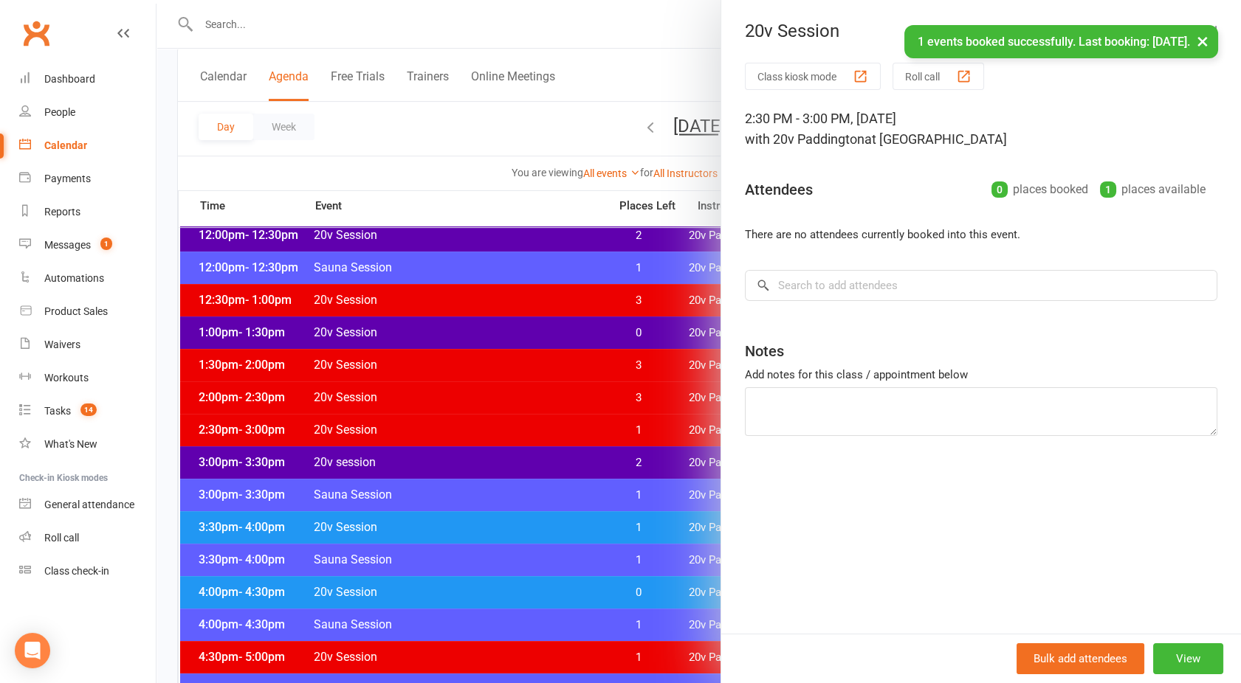
click at [582, 429] on div at bounding box center [698, 341] width 1084 height 683
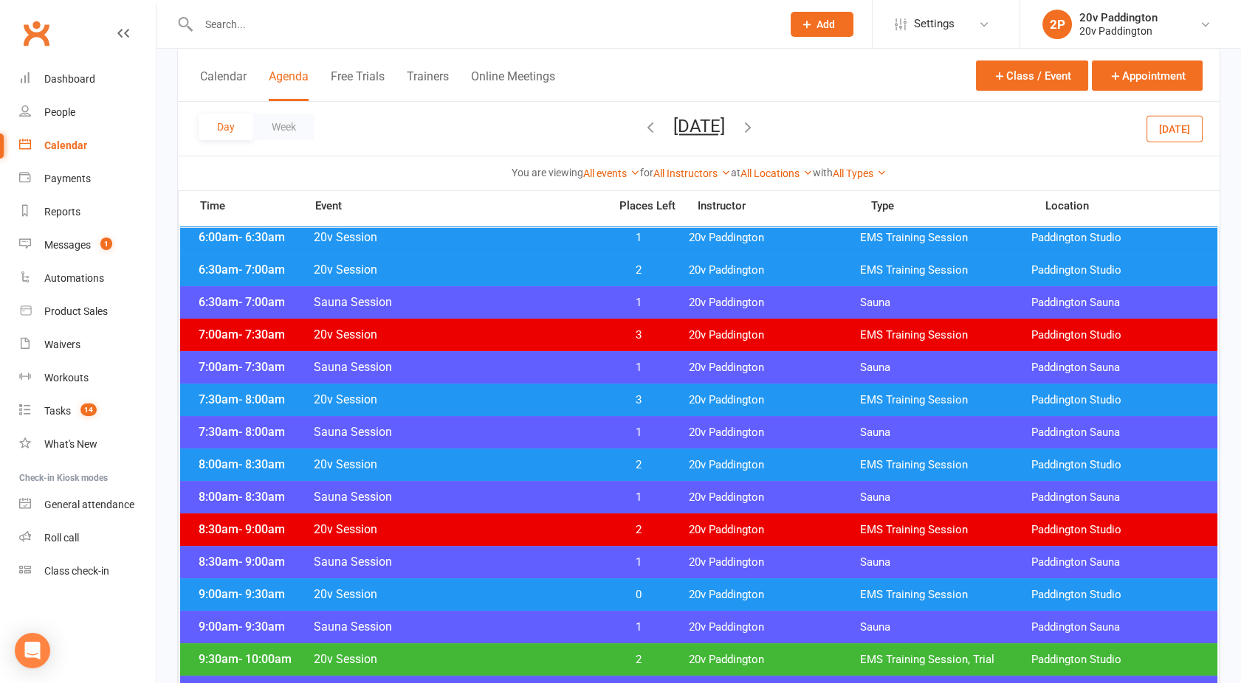
scroll to position [69, 0]
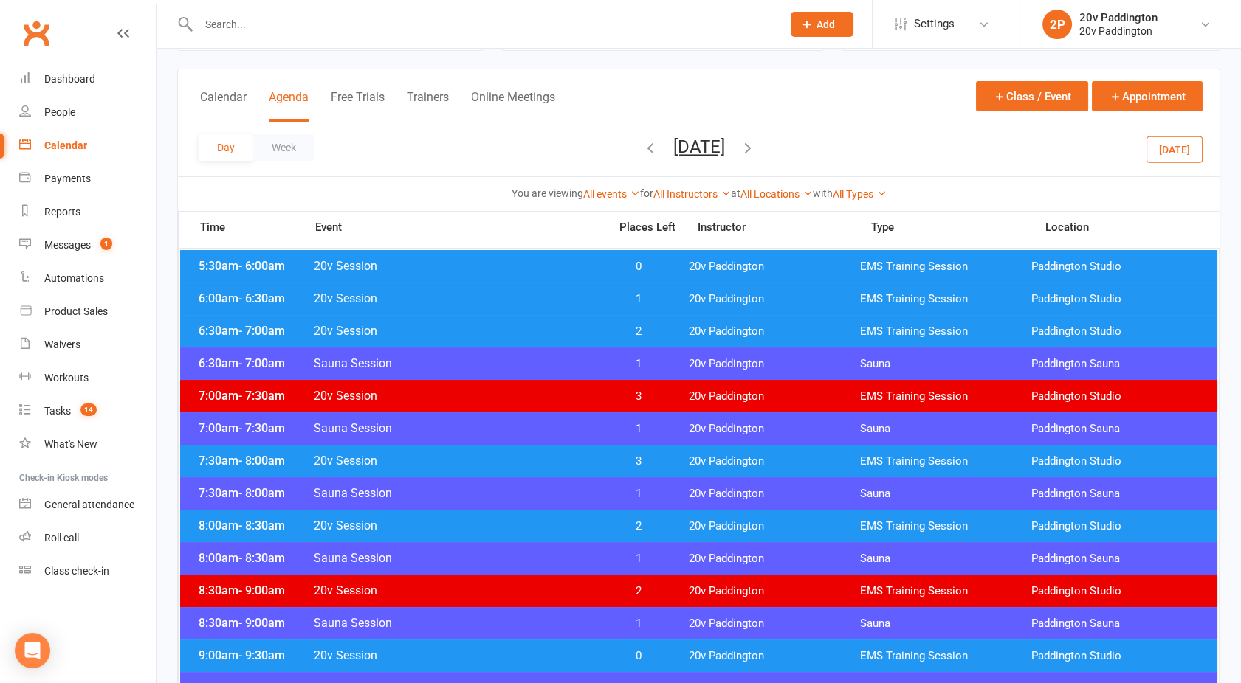
click at [673, 151] on button "[DATE]" at bounding box center [699, 147] width 52 height 21
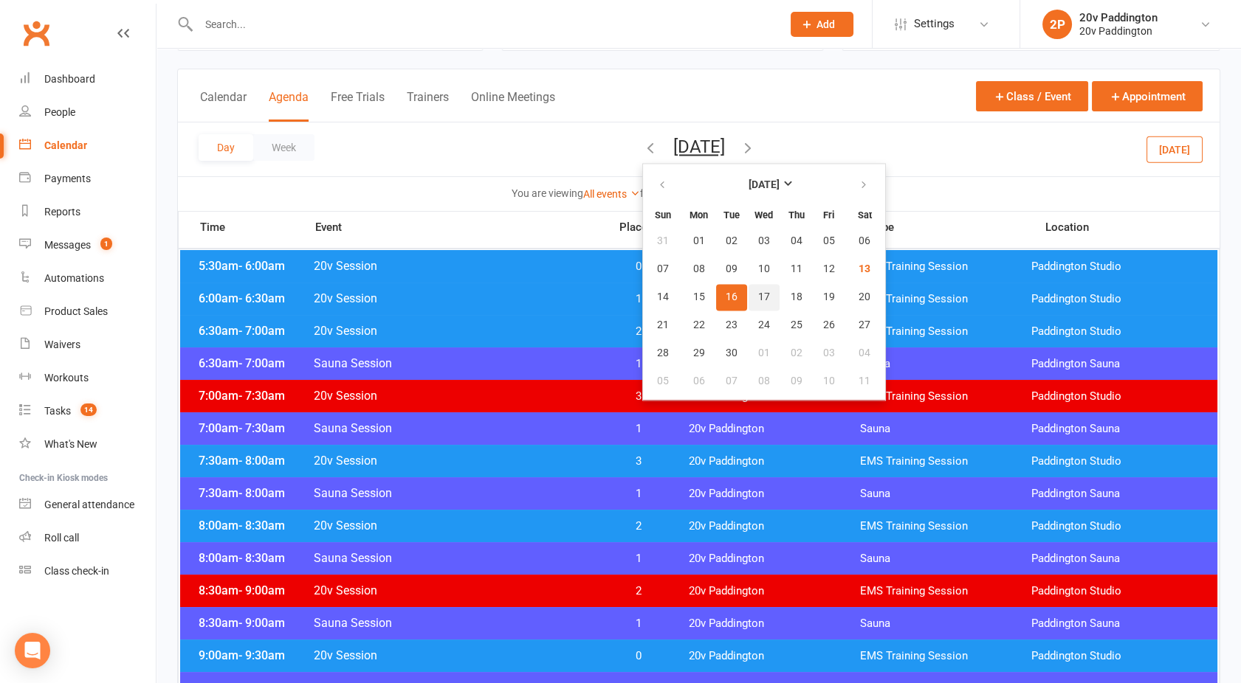
click at [758, 296] on span "17" at bounding box center [764, 298] width 12 height 12
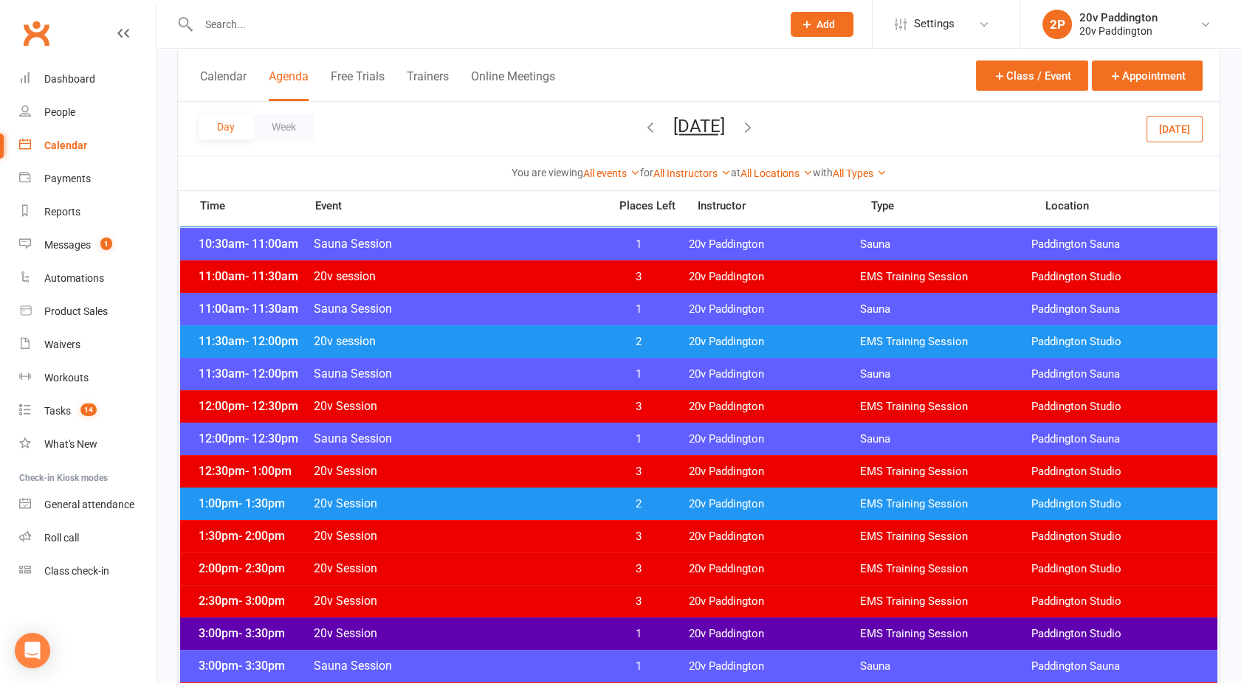
scroll to position [677, 0]
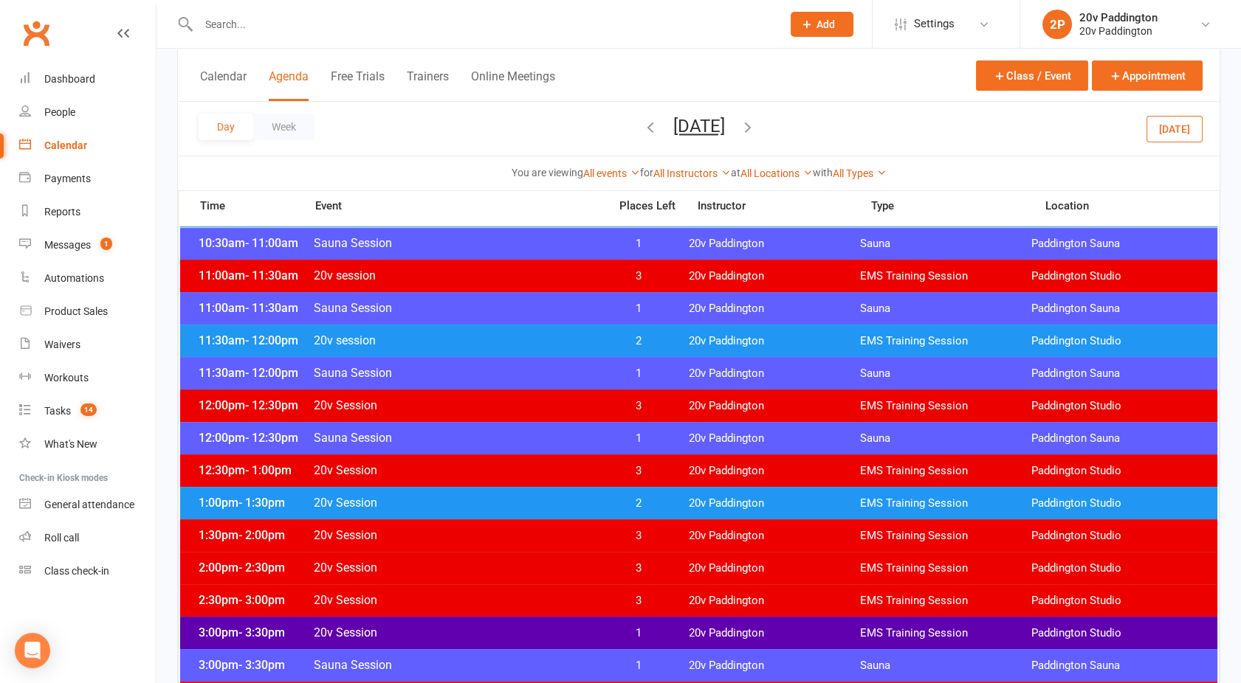
click at [553, 407] on span "20v Session" at bounding box center [456, 406] width 287 height 14
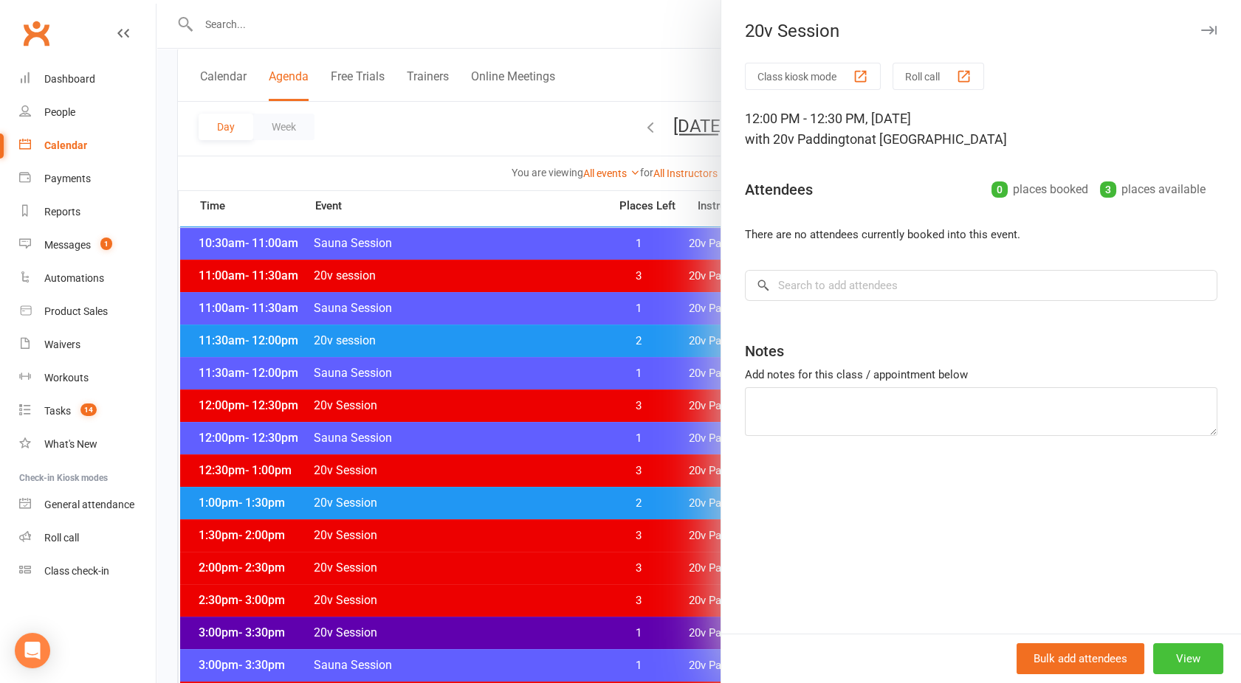
click at [1195, 652] on button "View" at bounding box center [1188, 659] width 70 height 31
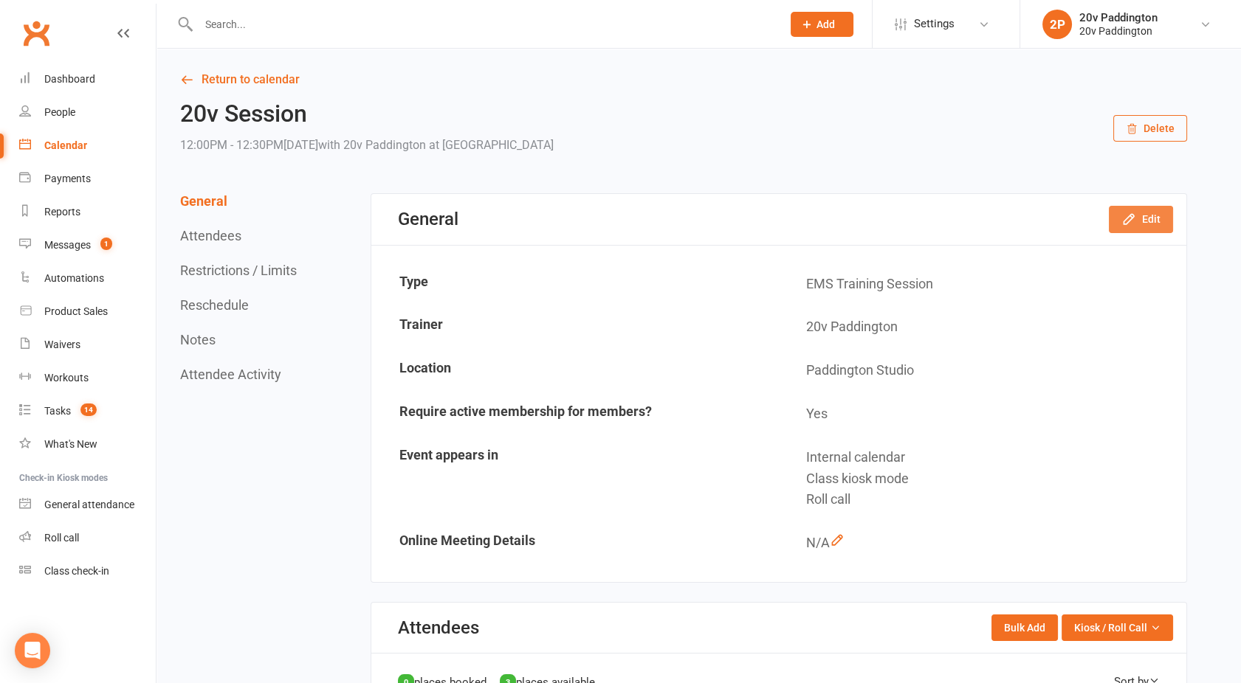
click at [1143, 212] on button "Edit" at bounding box center [1140, 219] width 64 height 27
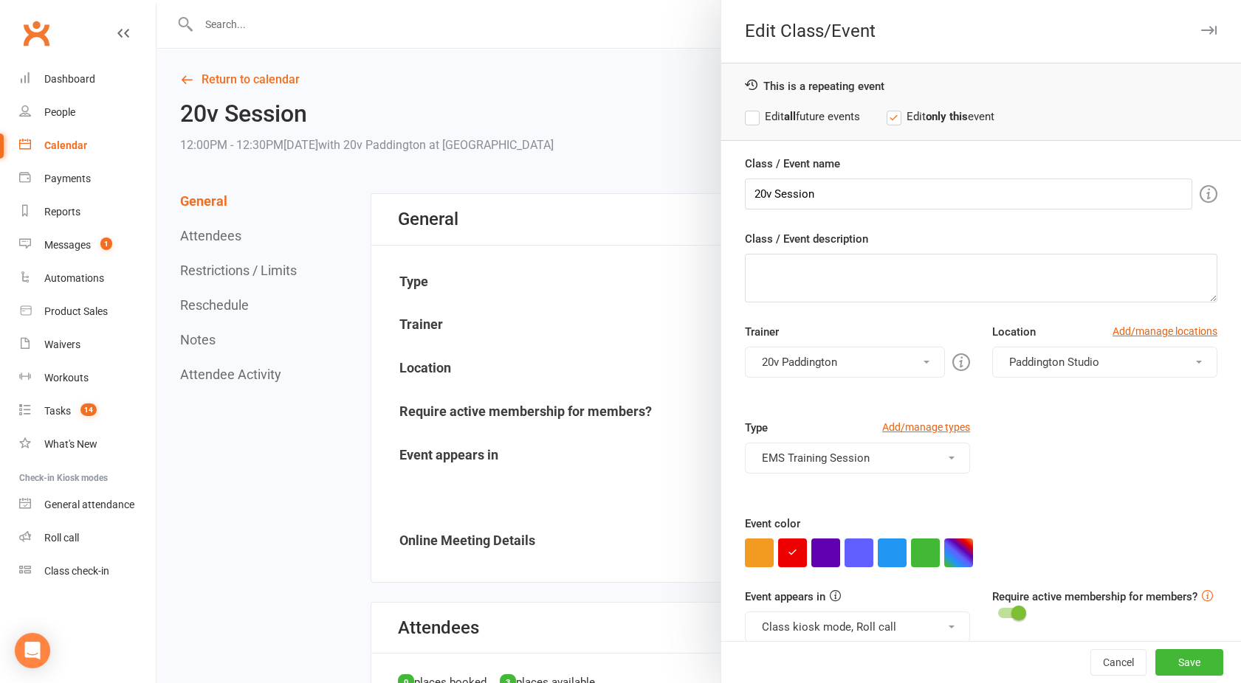
scroll to position [21, 0]
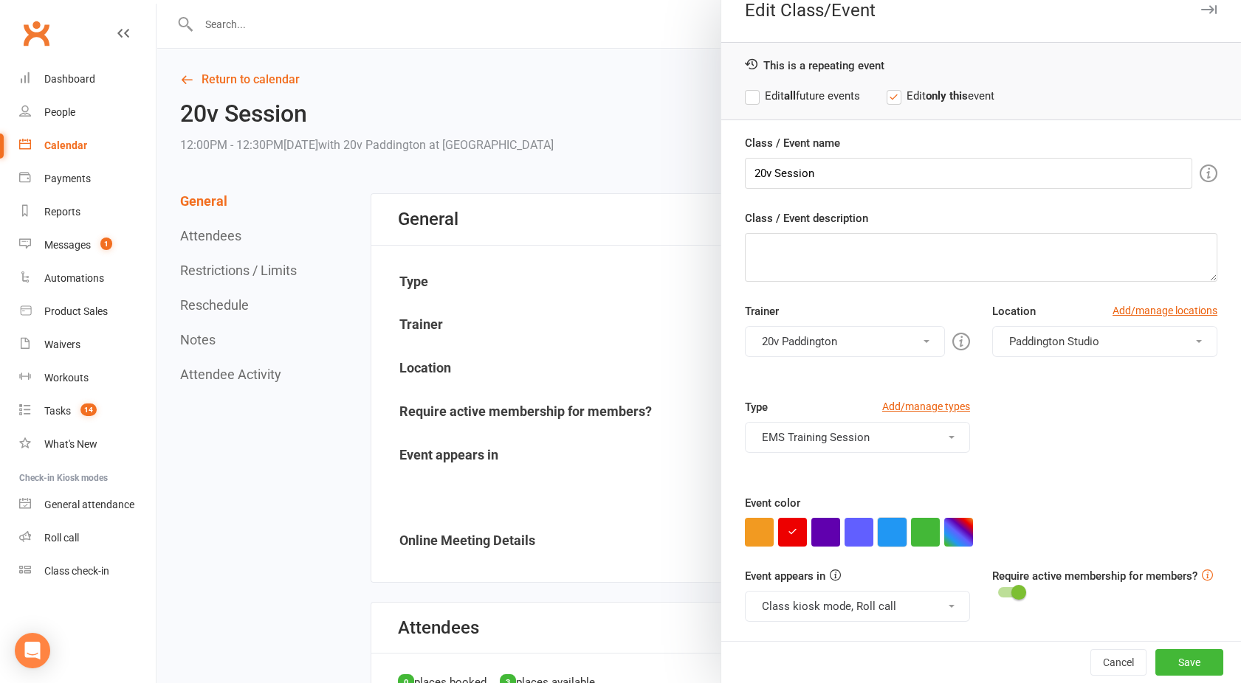
click at [894, 532] on button "button" at bounding box center [891, 532] width 29 height 29
click at [882, 601] on button "Class kiosk mode, Roll call" at bounding box center [857, 606] width 225 height 31
click at [815, 639] on link "Clubworx website calendar and Member portal" at bounding box center [871, 642] width 252 height 30
click at [742, 106] on div "This is a repeating event Edit all future events Edit only this event" at bounding box center [981, 81] width 520 height 78
click at [745, 98] on label "Edit all future events" at bounding box center [802, 96] width 115 height 18
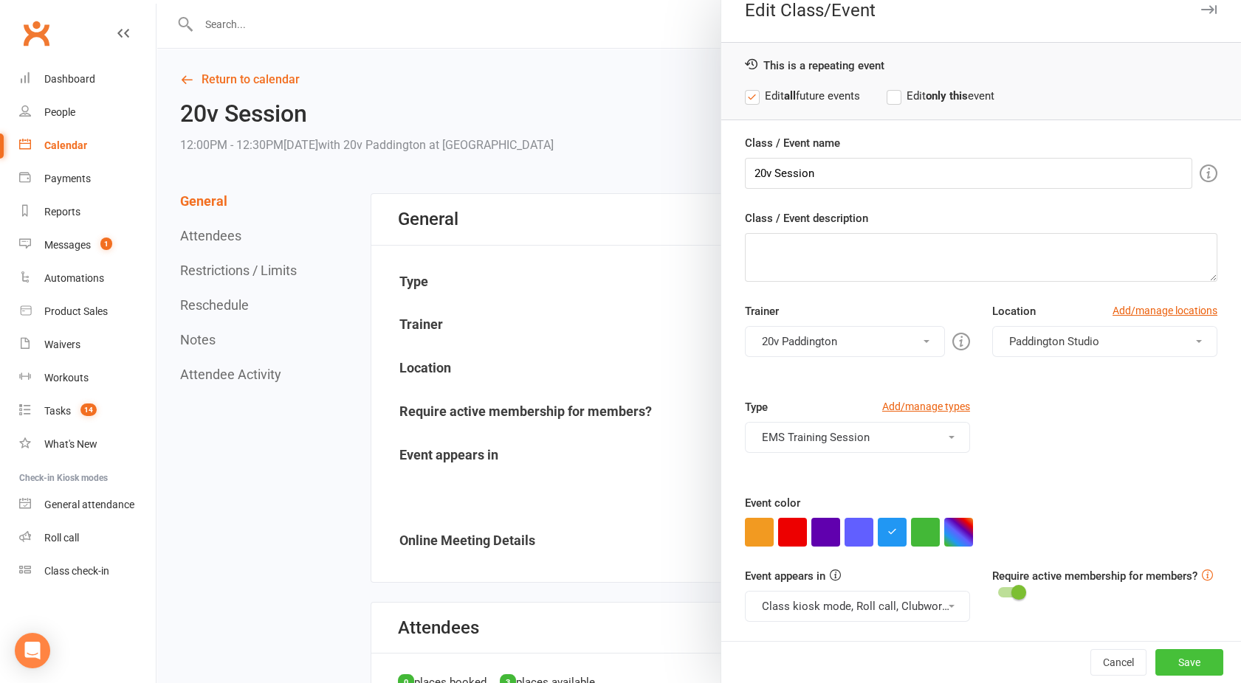
click at [1155, 665] on button "Save" at bounding box center [1189, 662] width 68 height 27
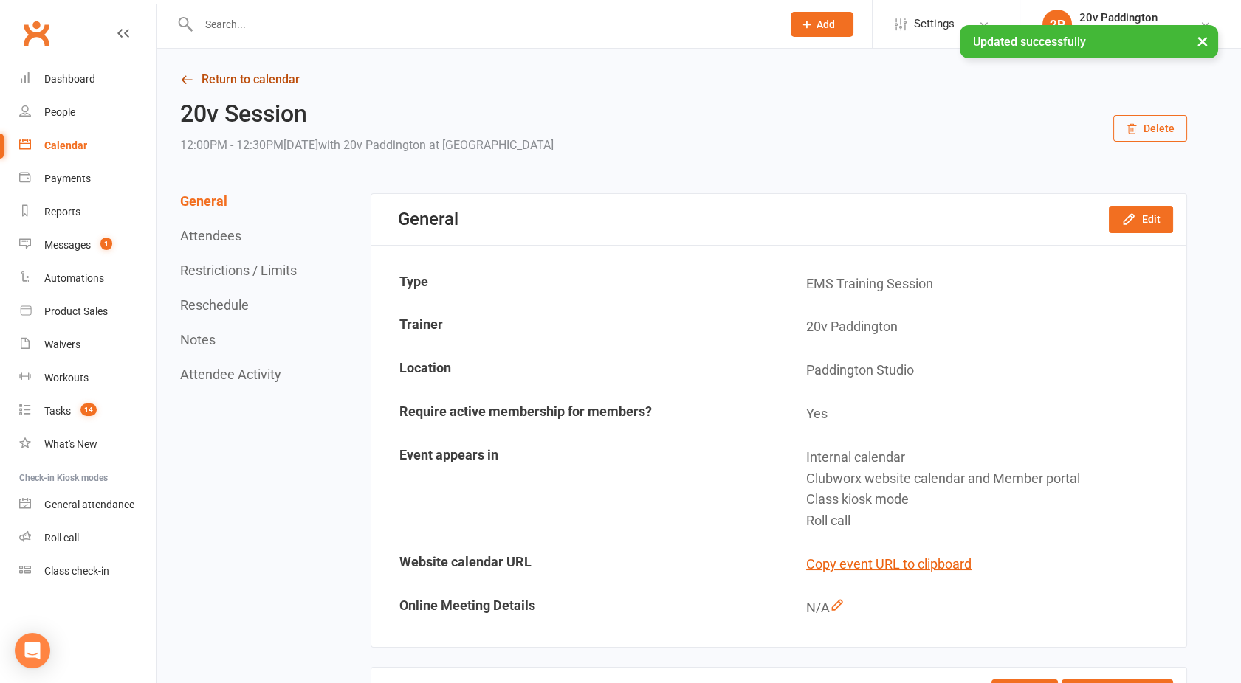
click at [235, 75] on link "Return to calendar" at bounding box center [683, 79] width 1007 height 21
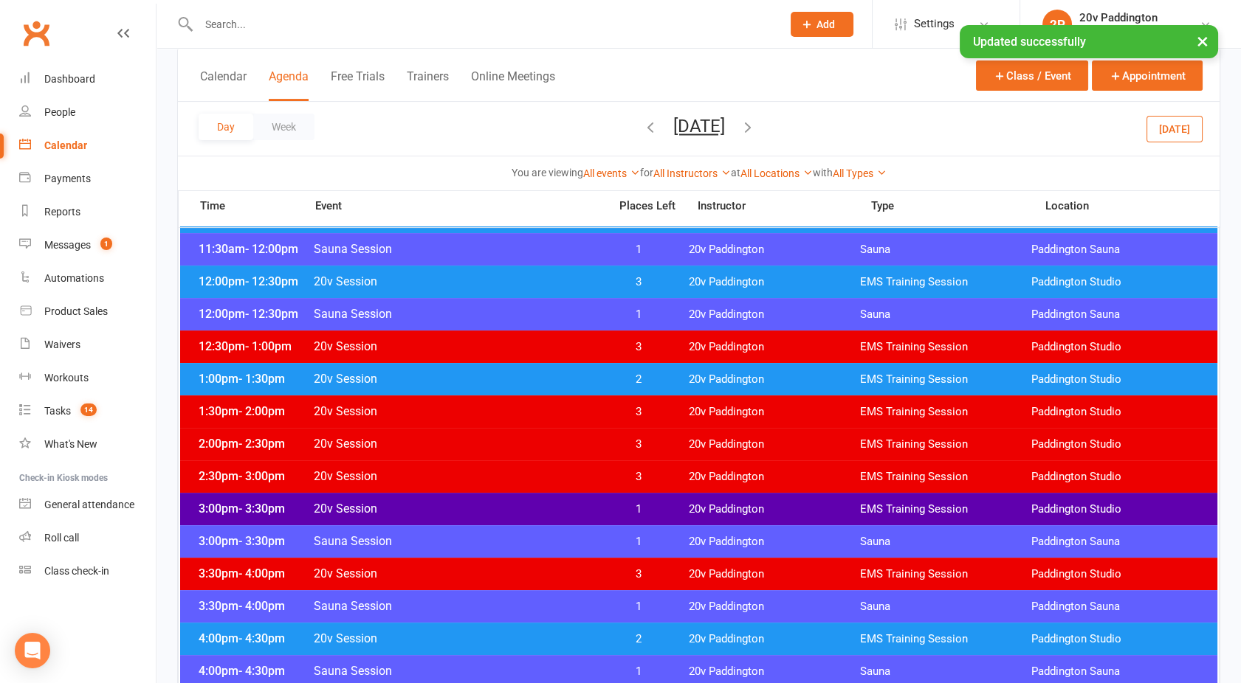
scroll to position [805, 0]
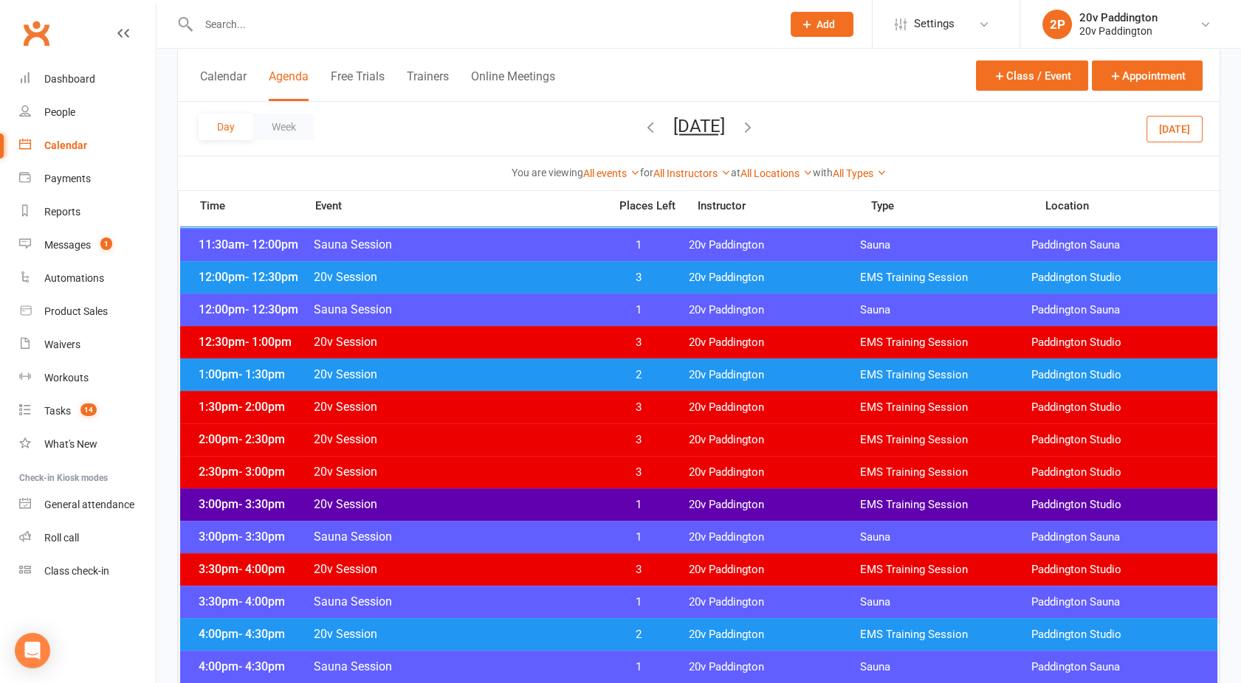
click at [500, 378] on span "20v Session" at bounding box center [456, 375] width 287 height 14
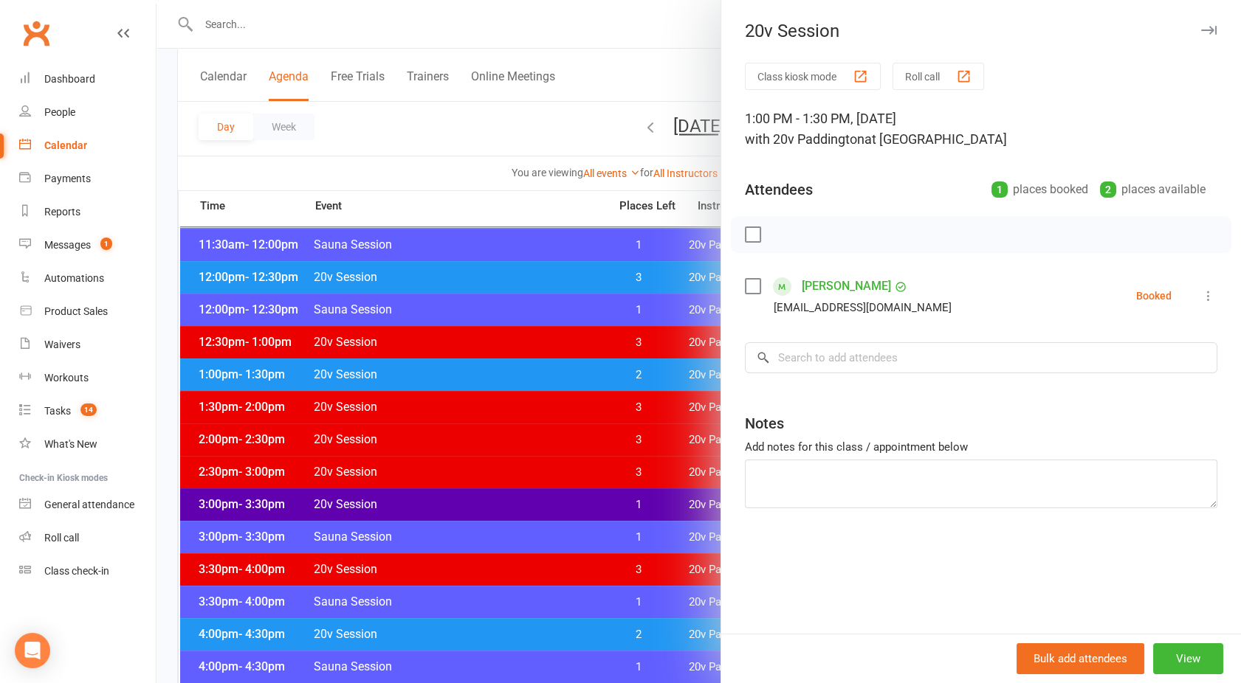
click at [500, 378] on div at bounding box center [698, 341] width 1084 height 683
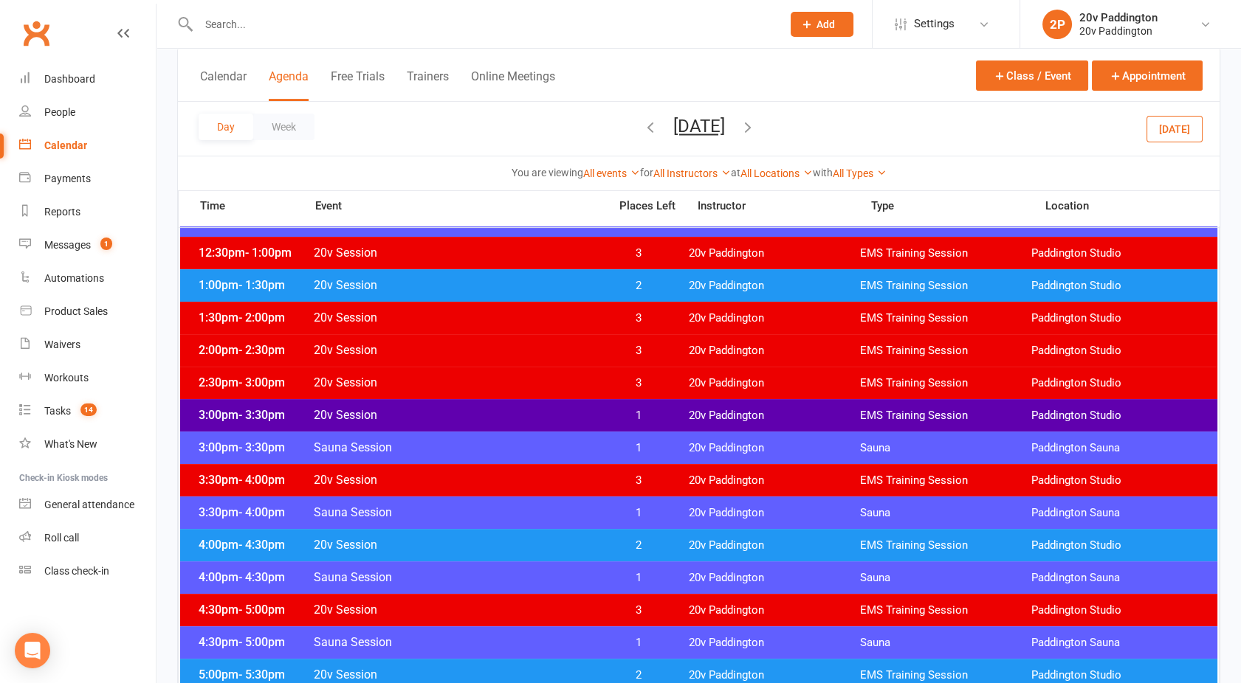
scroll to position [897, 0]
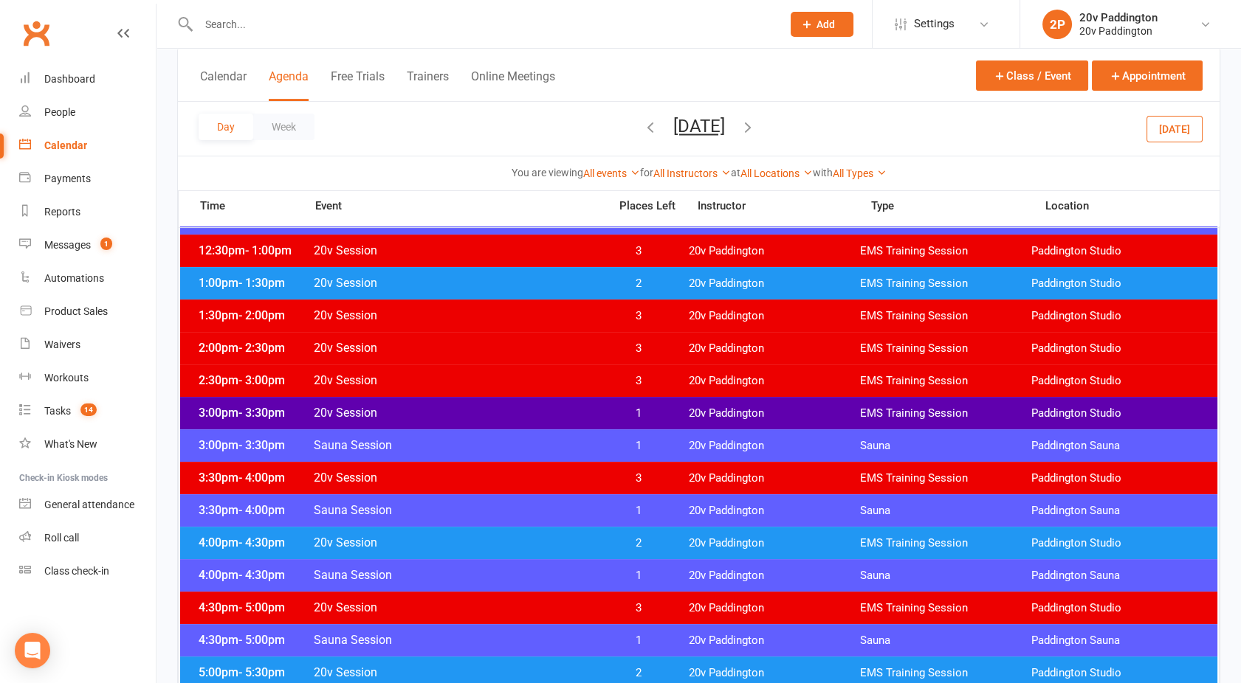
click at [517, 406] on span "20v Session" at bounding box center [456, 413] width 287 height 14
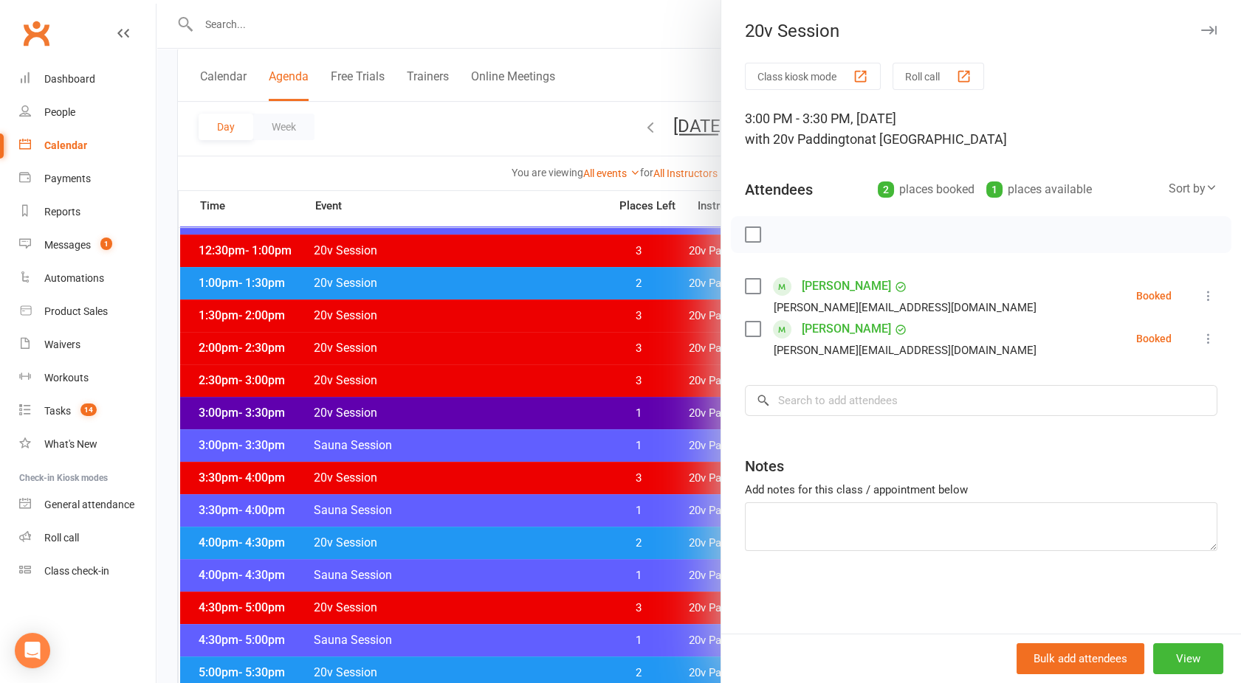
click at [517, 405] on div at bounding box center [698, 341] width 1084 height 683
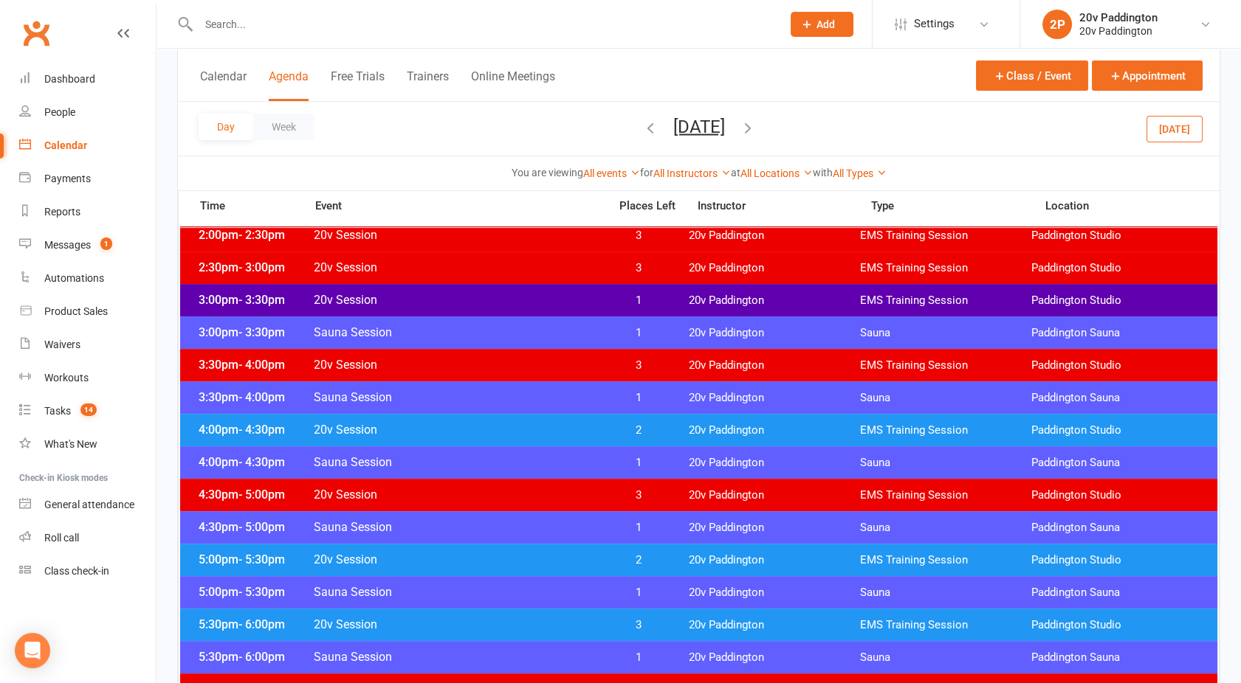
scroll to position [1018, 0]
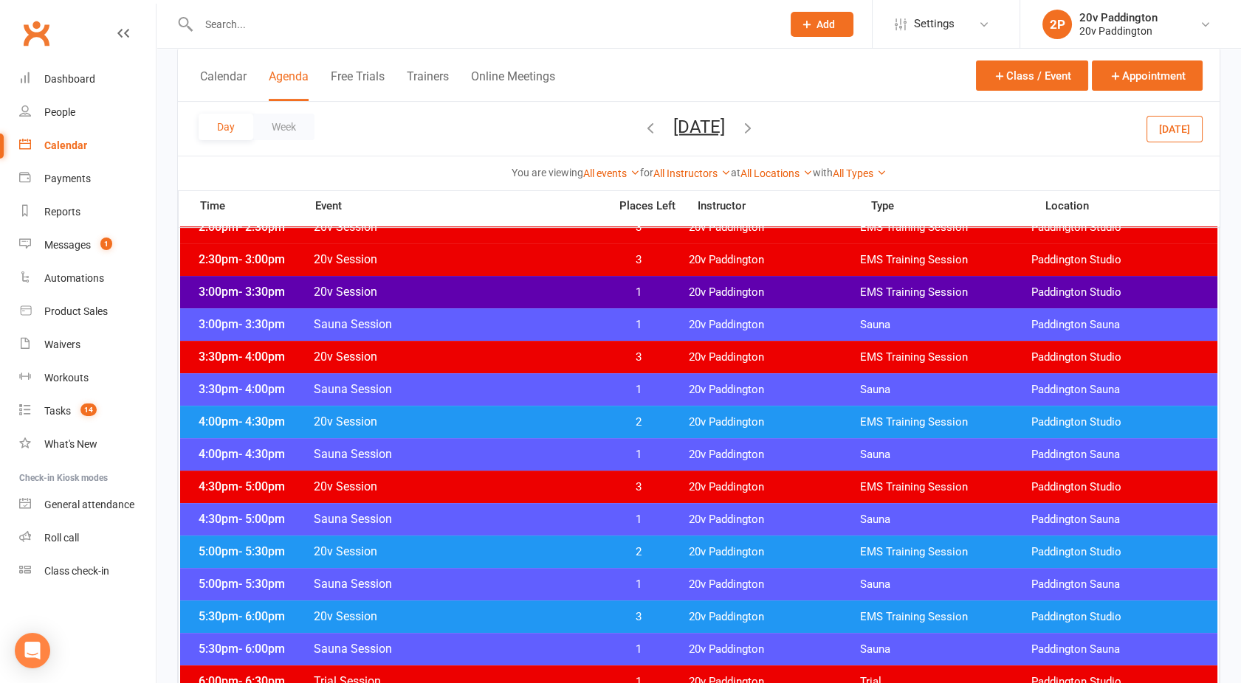
click at [505, 410] on div "4:00pm - 4:30pm 20v Session 2 20v Paddington EMS Training Session [GEOGRAPHIC_D…" at bounding box center [698, 422] width 1037 height 32
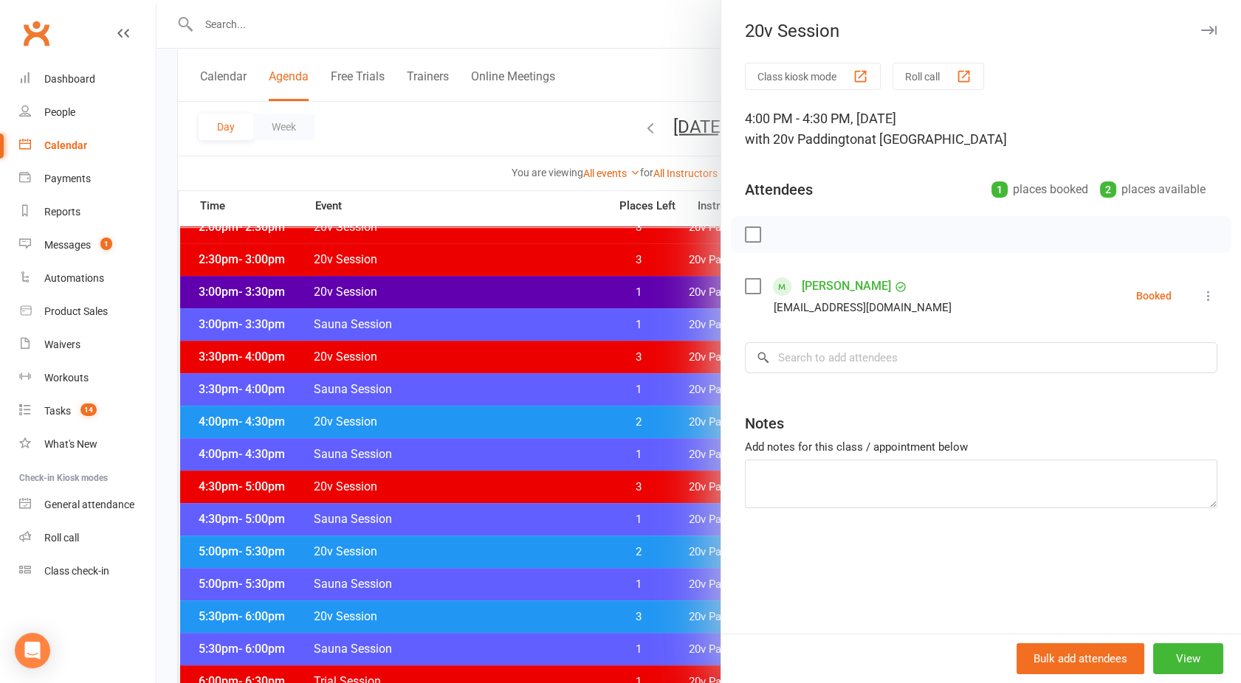
click at [505, 410] on div at bounding box center [698, 341] width 1084 height 683
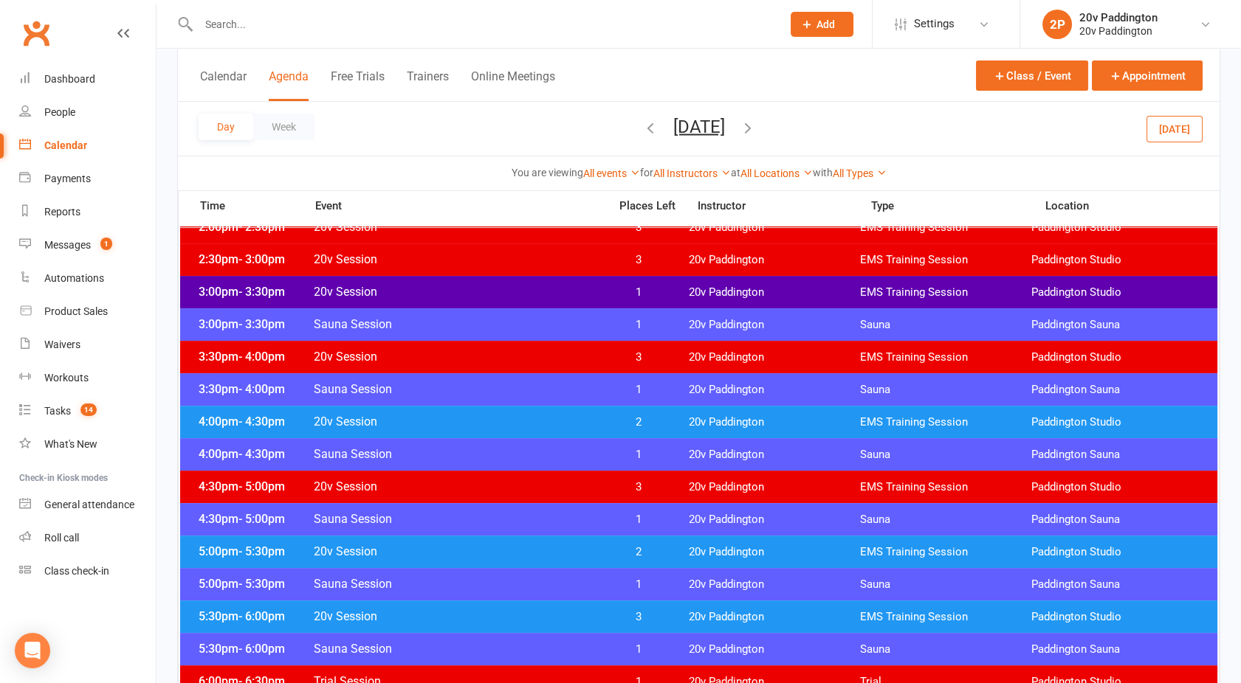
click at [458, 557] on span "20v Session" at bounding box center [456, 552] width 287 height 14
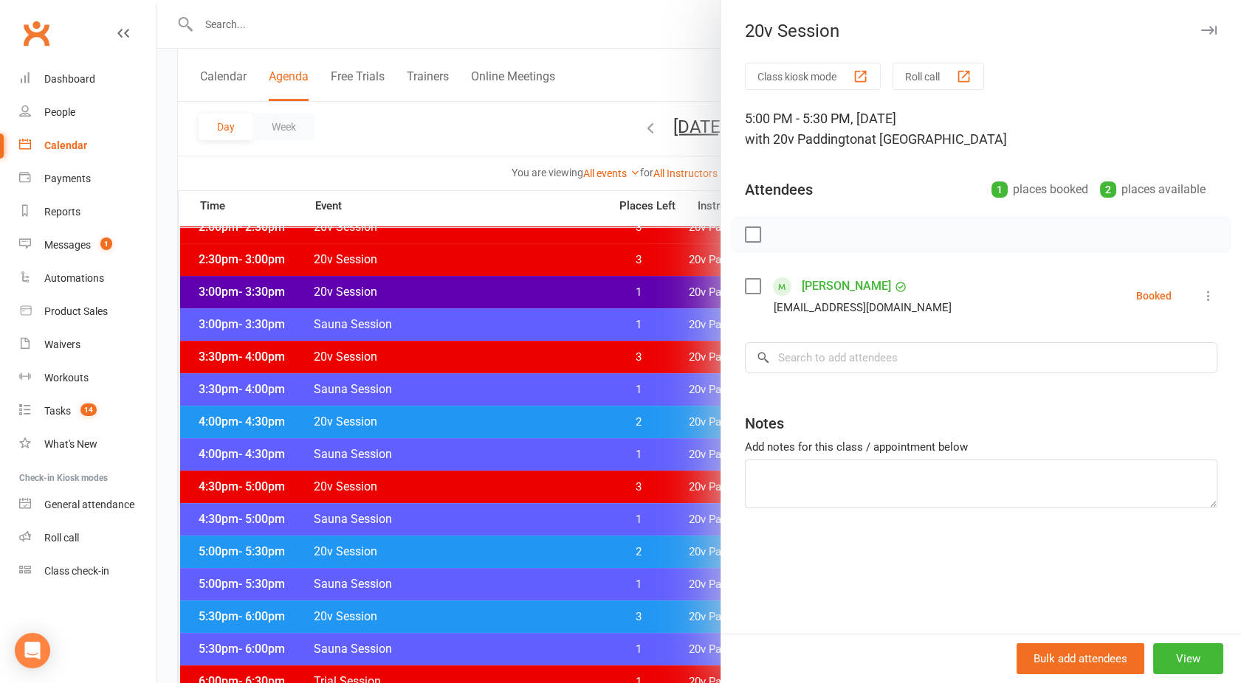
click at [493, 581] on div at bounding box center [698, 341] width 1084 height 683
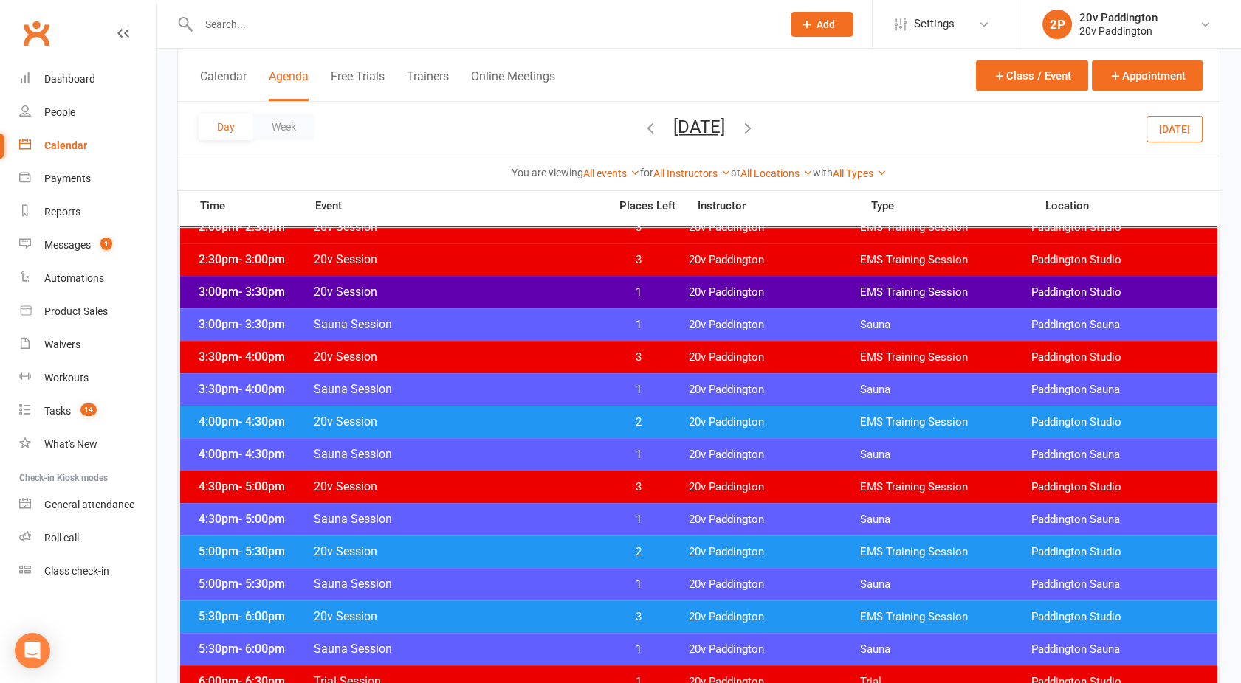
click at [500, 413] on div "4:00pm - 4:30pm 20v Session 2 20v Paddington EMS Training Session [GEOGRAPHIC_D…" at bounding box center [698, 422] width 1037 height 32
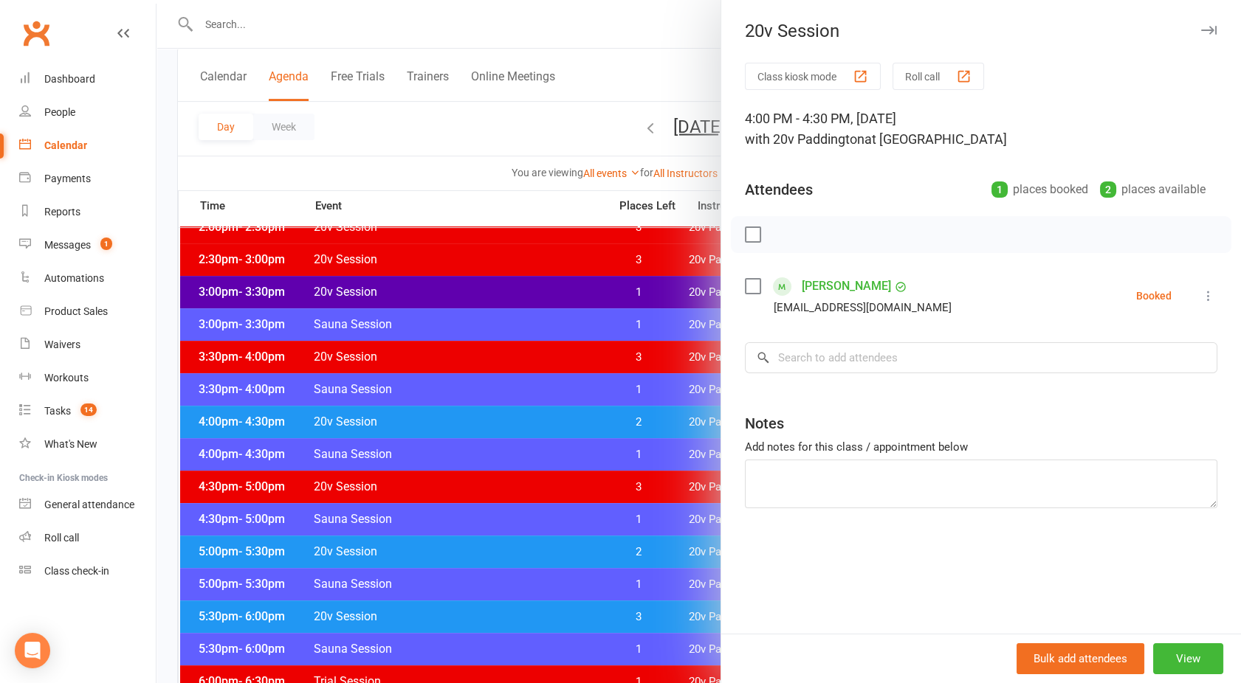
click at [500, 413] on div at bounding box center [698, 341] width 1084 height 683
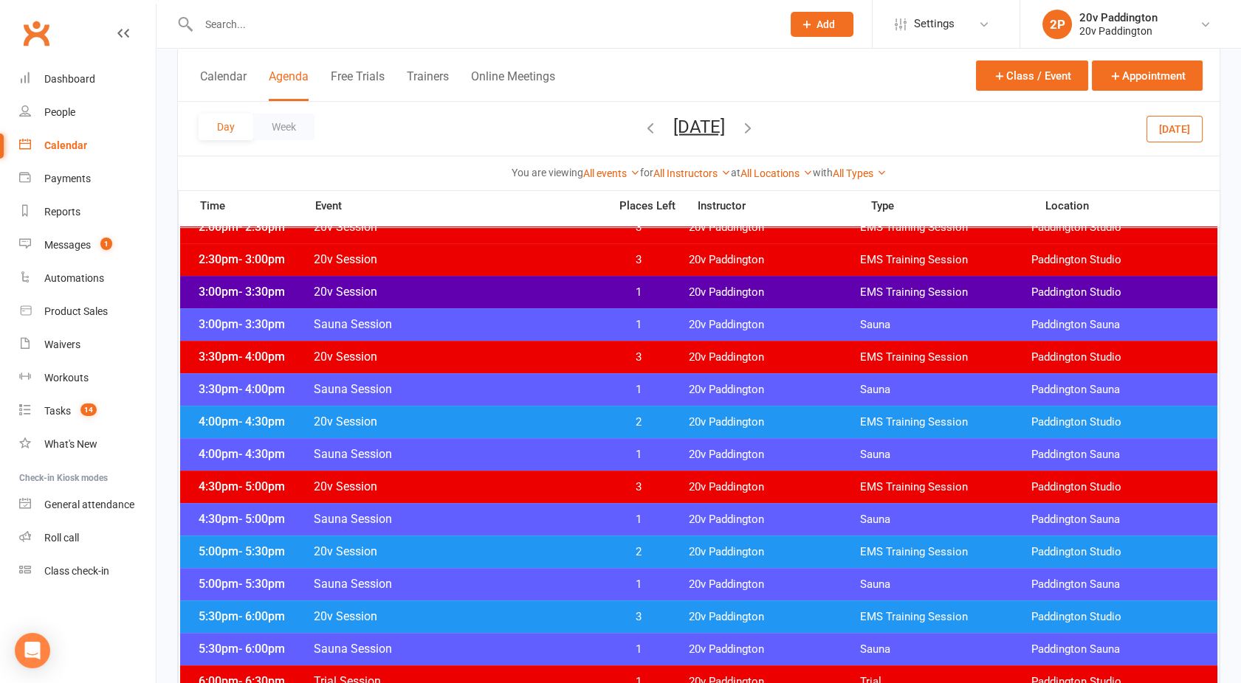
click at [673, 130] on button "[DATE]" at bounding box center [699, 126] width 52 height 21
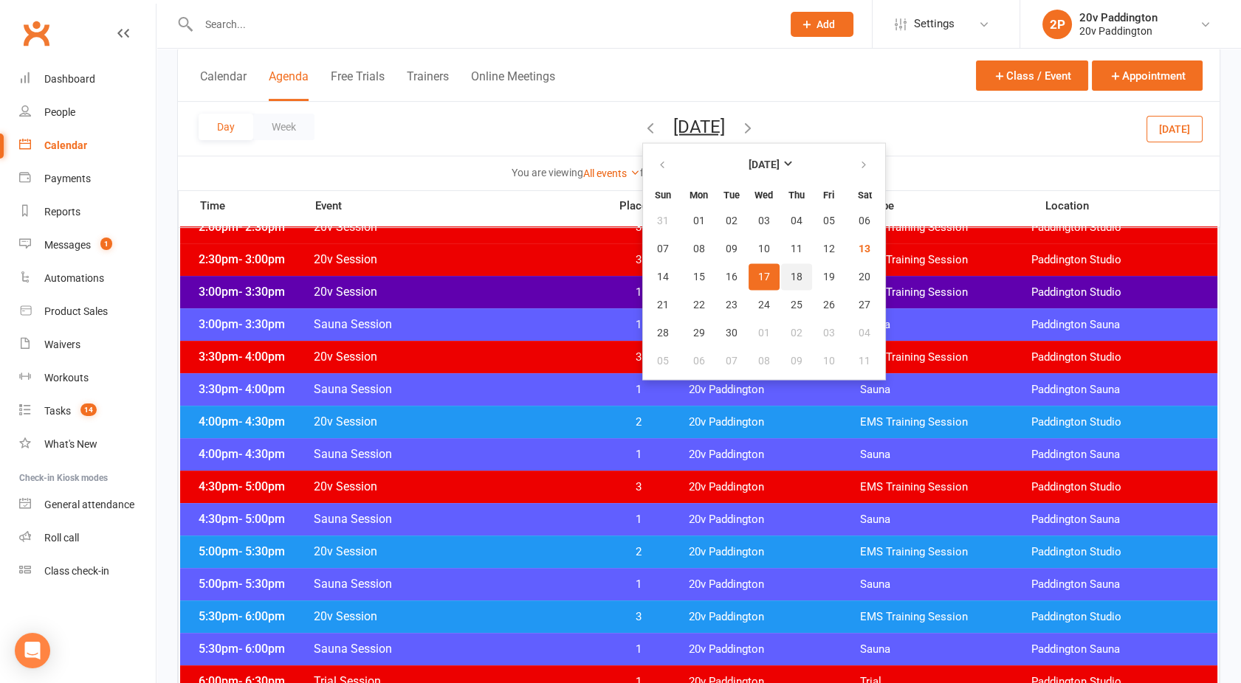
click at [790, 281] on span "18" at bounding box center [796, 277] width 12 height 12
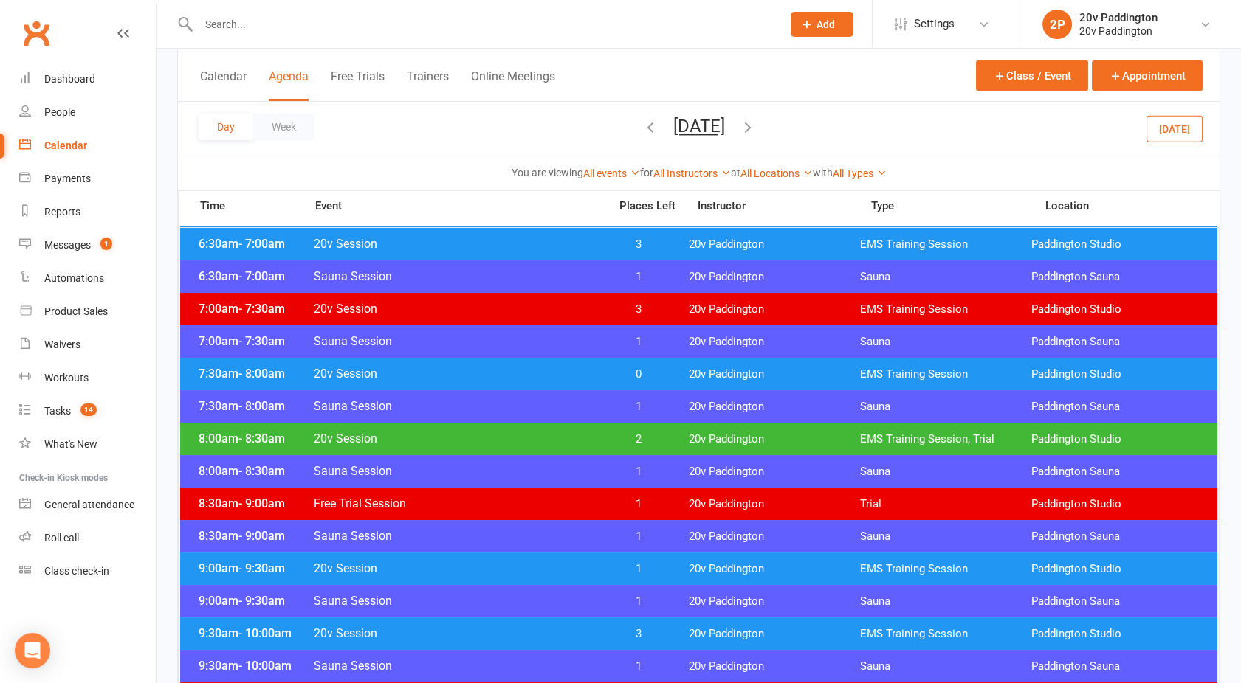
scroll to position [132, 0]
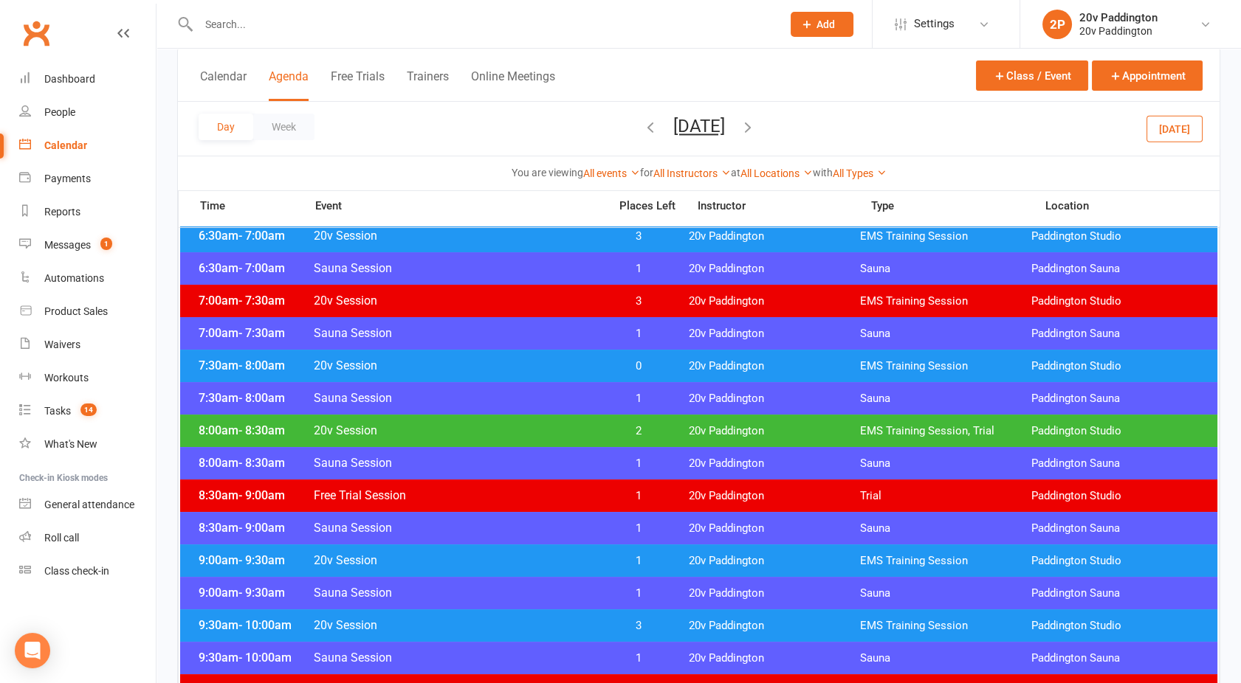
click at [584, 429] on span "20v Session" at bounding box center [456, 431] width 287 height 14
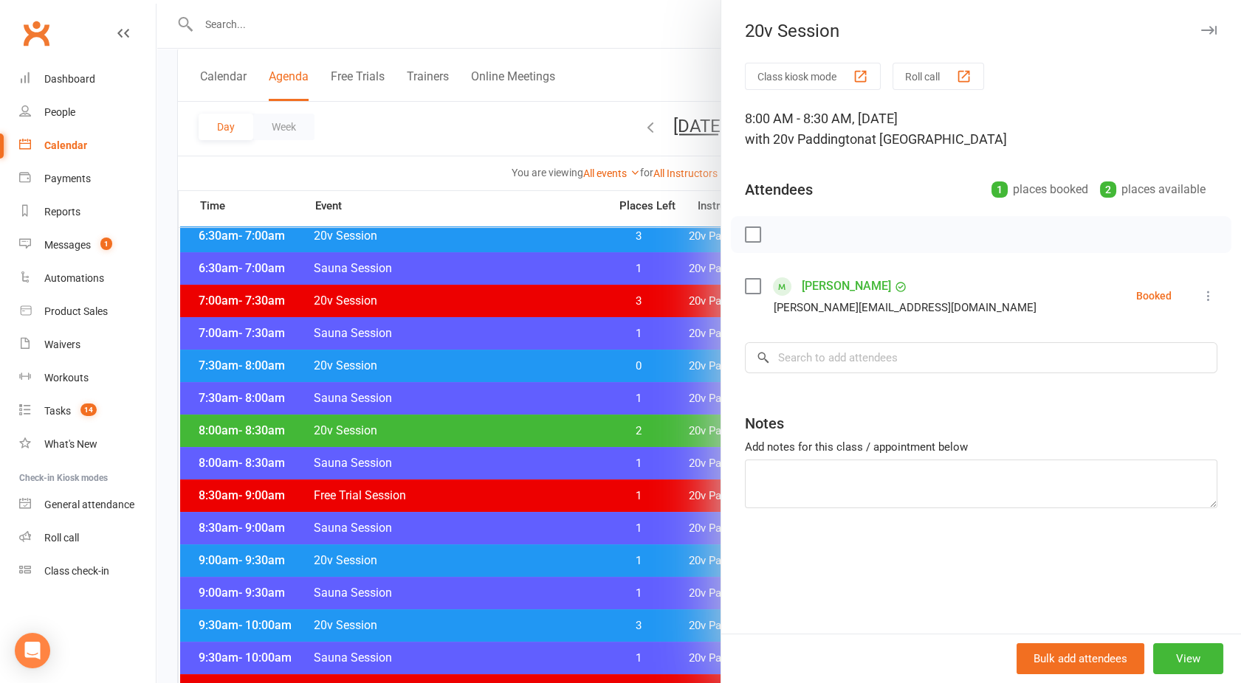
click at [584, 429] on div at bounding box center [698, 341] width 1084 height 683
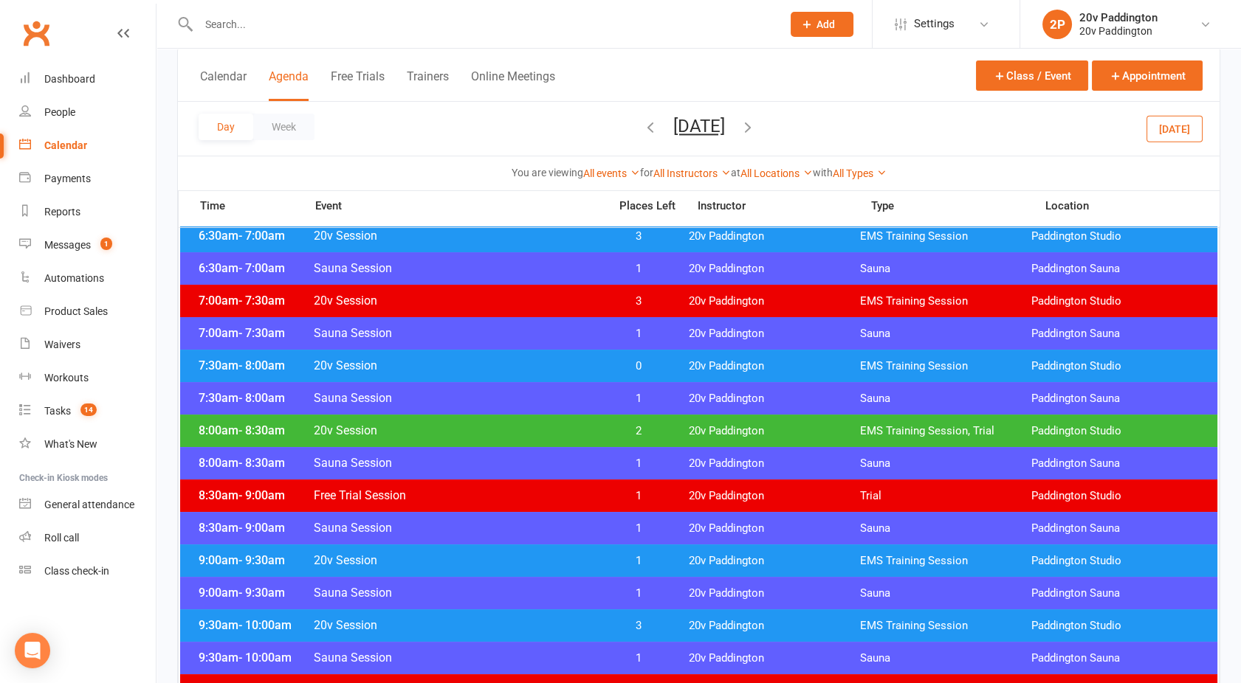
click at [537, 362] on span "20v Session" at bounding box center [456, 366] width 287 height 14
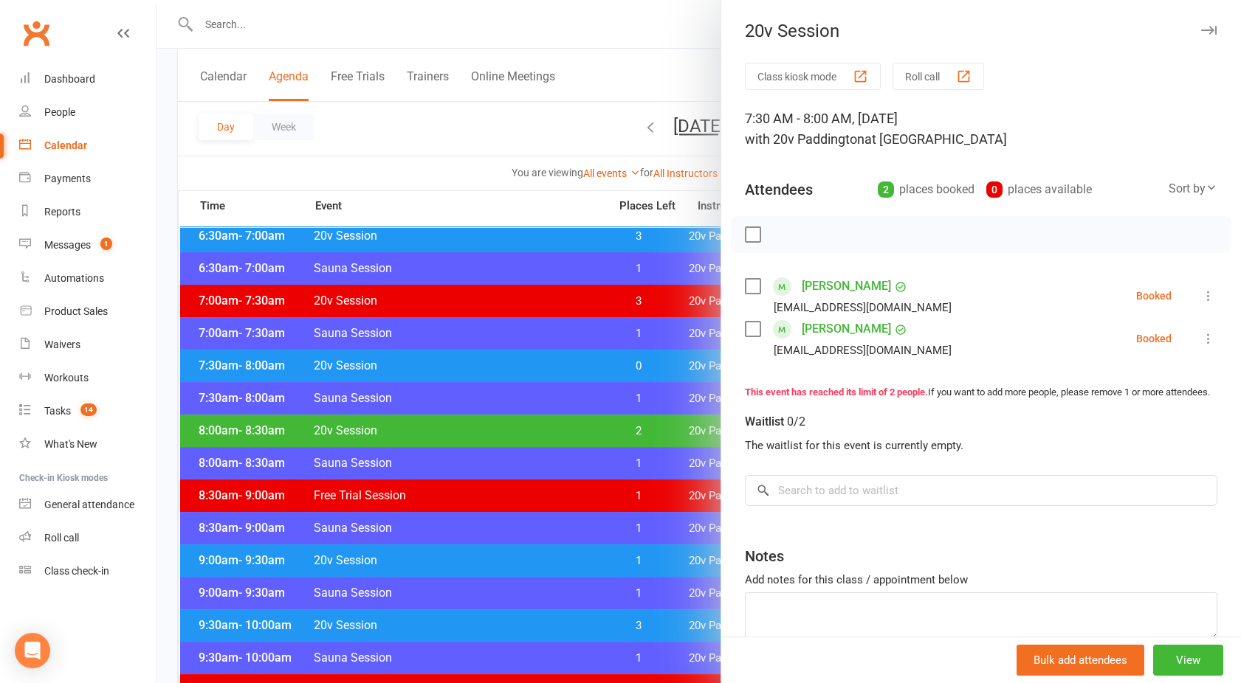
click at [537, 362] on div at bounding box center [698, 341] width 1084 height 683
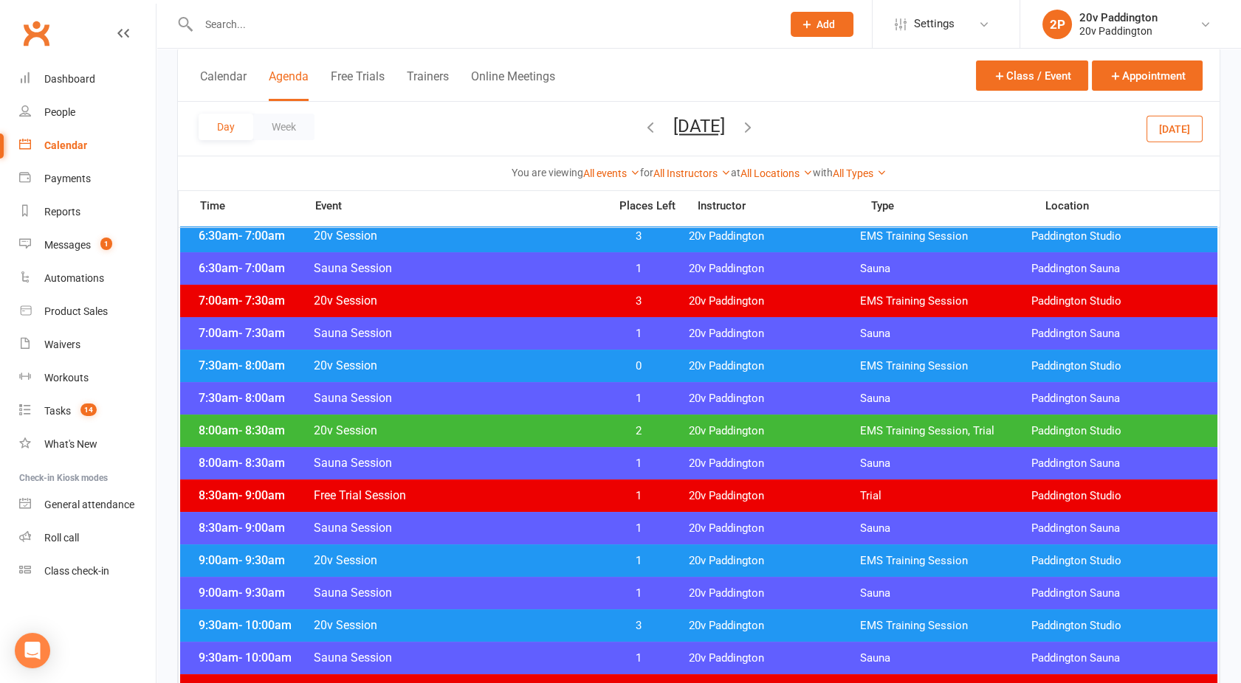
click at [500, 558] on span "20v Session" at bounding box center [456, 560] width 287 height 14
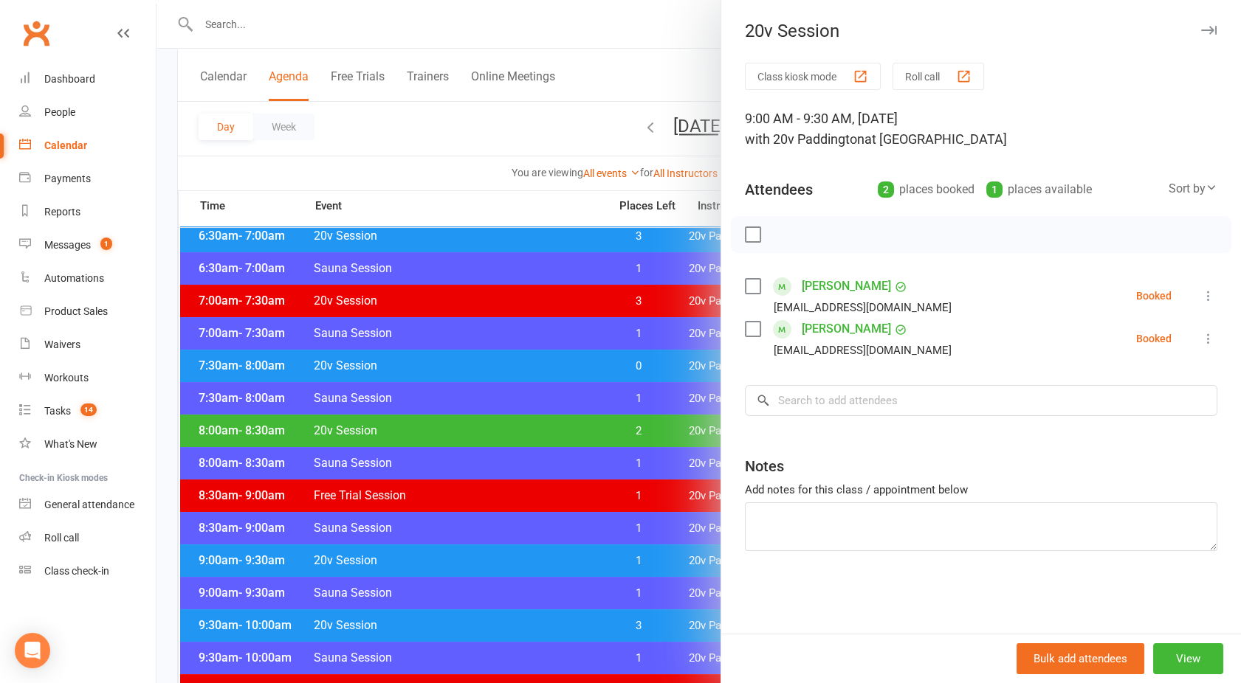
click at [500, 558] on div at bounding box center [698, 341] width 1084 height 683
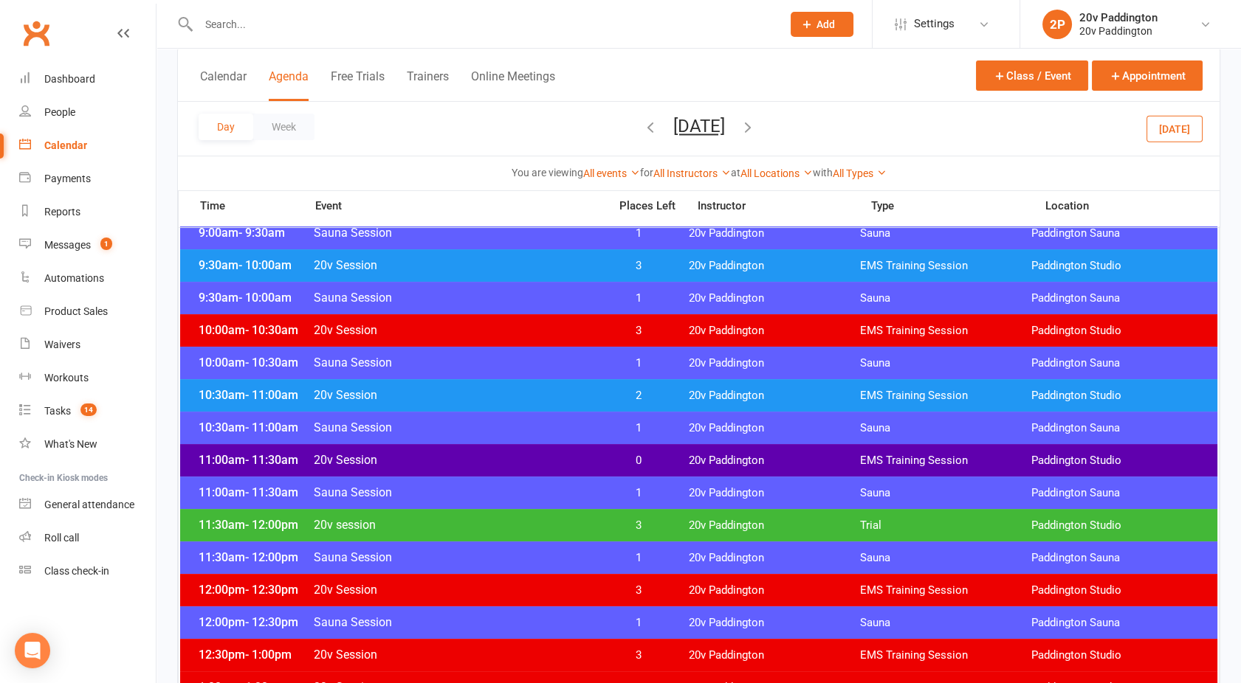
scroll to position [498, 0]
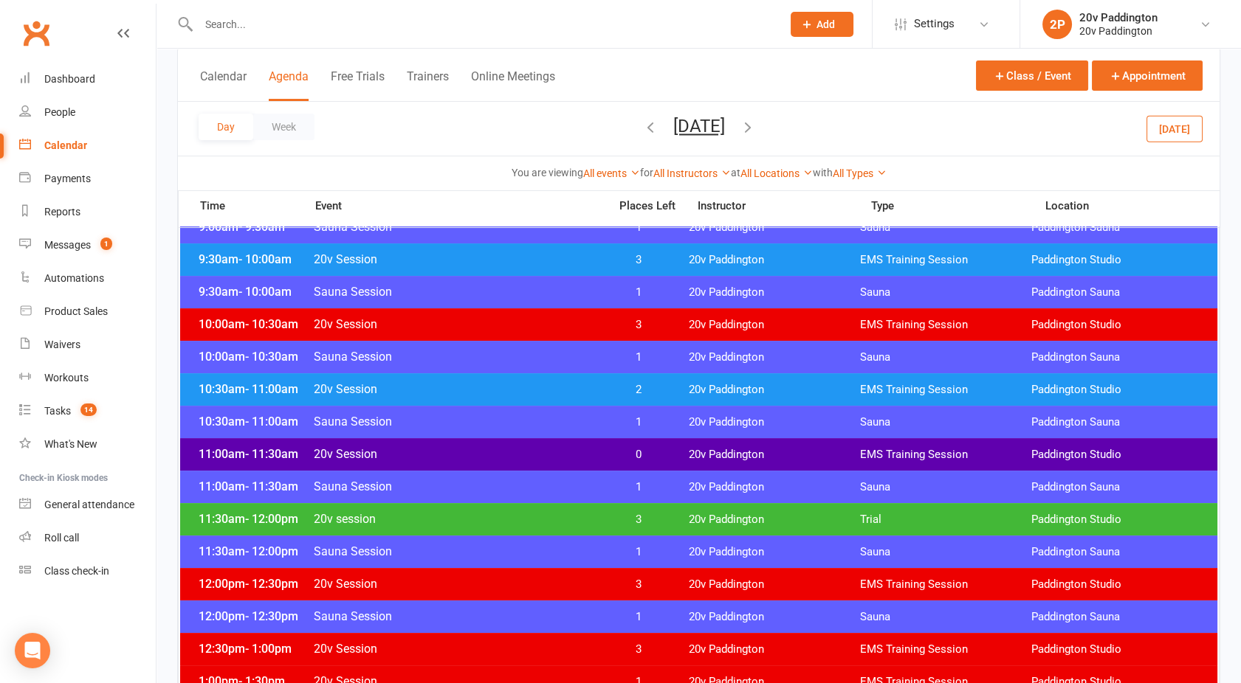
click at [482, 444] on div "11:00am - 11:30am 20v Session 0 20v Paddington EMS Training Session [GEOGRAPHIC…" at bounding box center [698, 454] width 1037 height 32
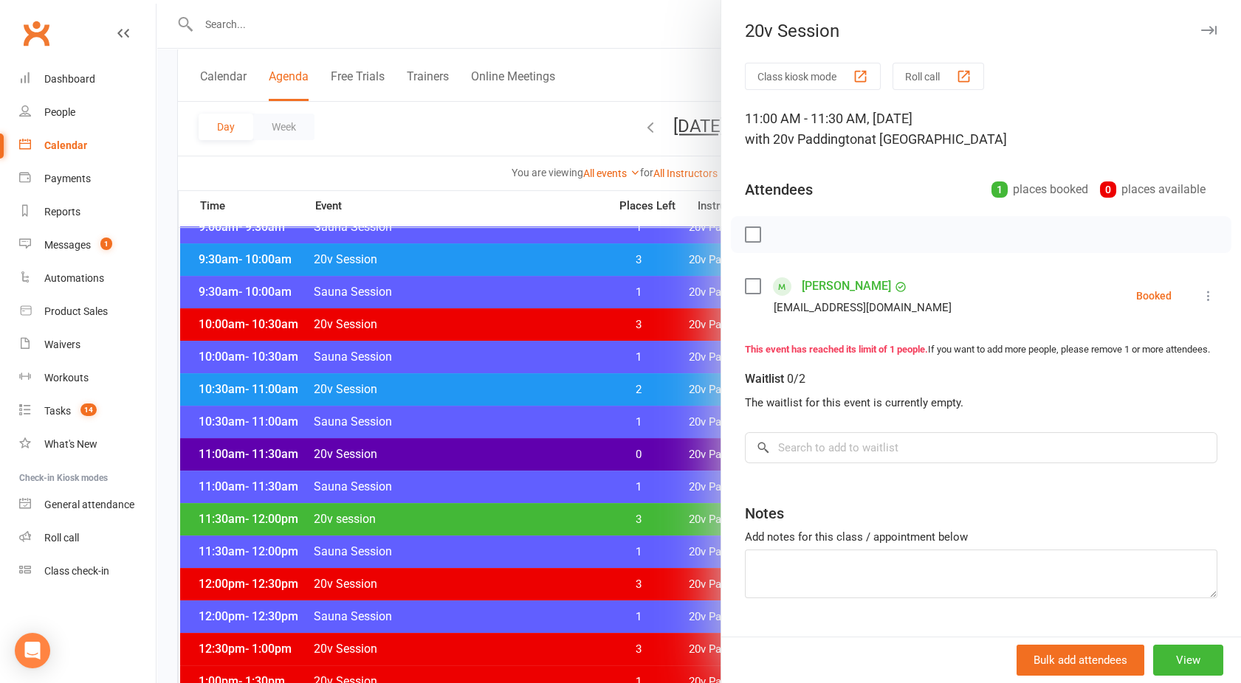
click at [482, 444] on div at bounding box center [698, 341] width 1084 height 683
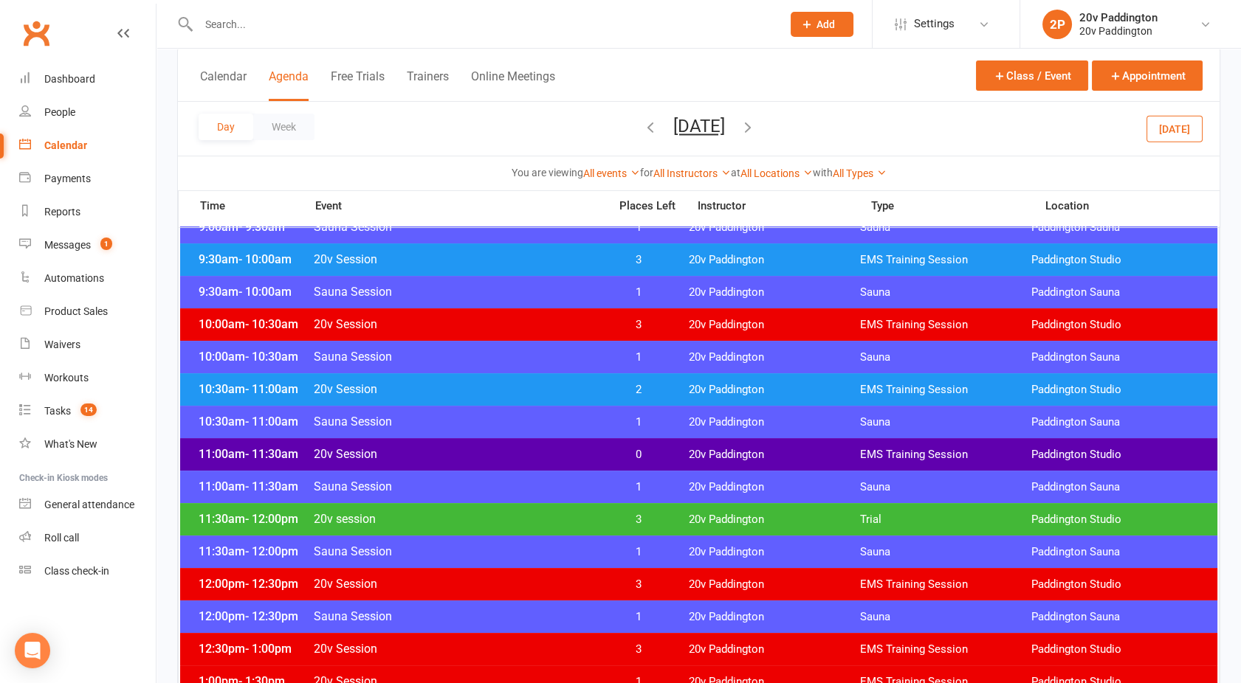
click at [480, 517] on span "20v session" at bounding box center [456, 519] width 287 height 14
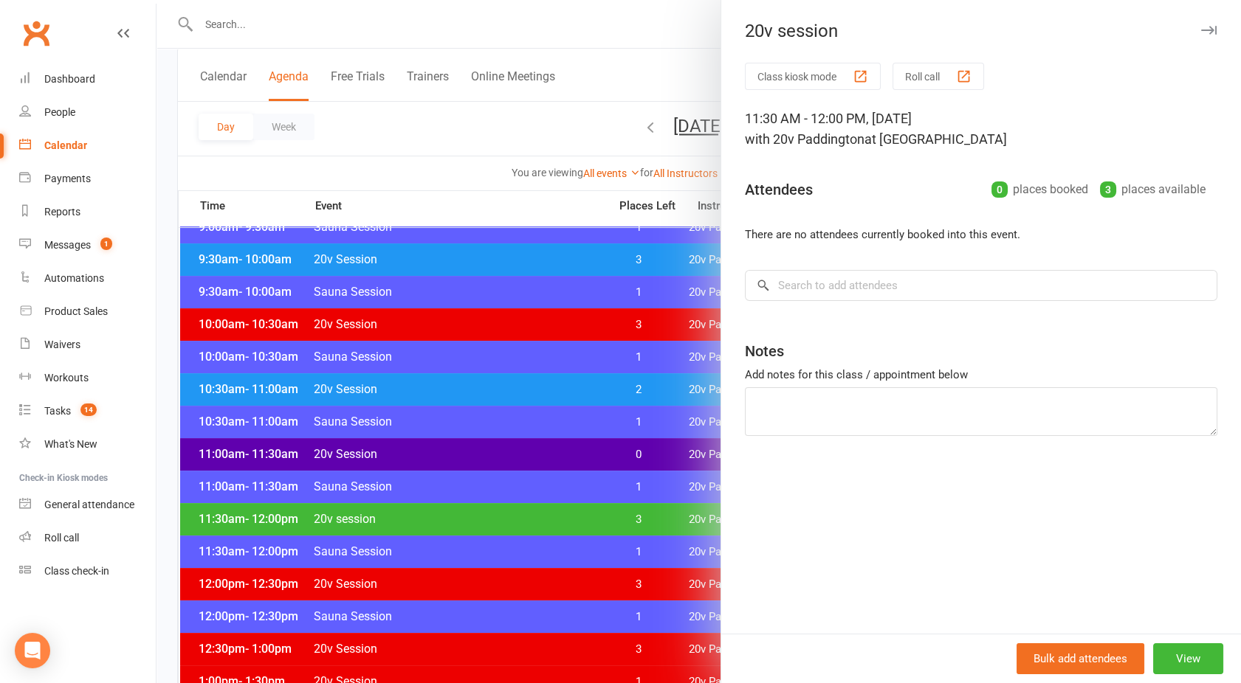
click at [782, 495] on div "Class kiosk mode Roll call 11:30 AM - 12:00 PM, [DATE] with 20v Paddington at […" at bounding box center [981, 348] width 520 height 571
click at [1184, 659] on button "View" at bounding box center [1188, 659] width 70 height 31
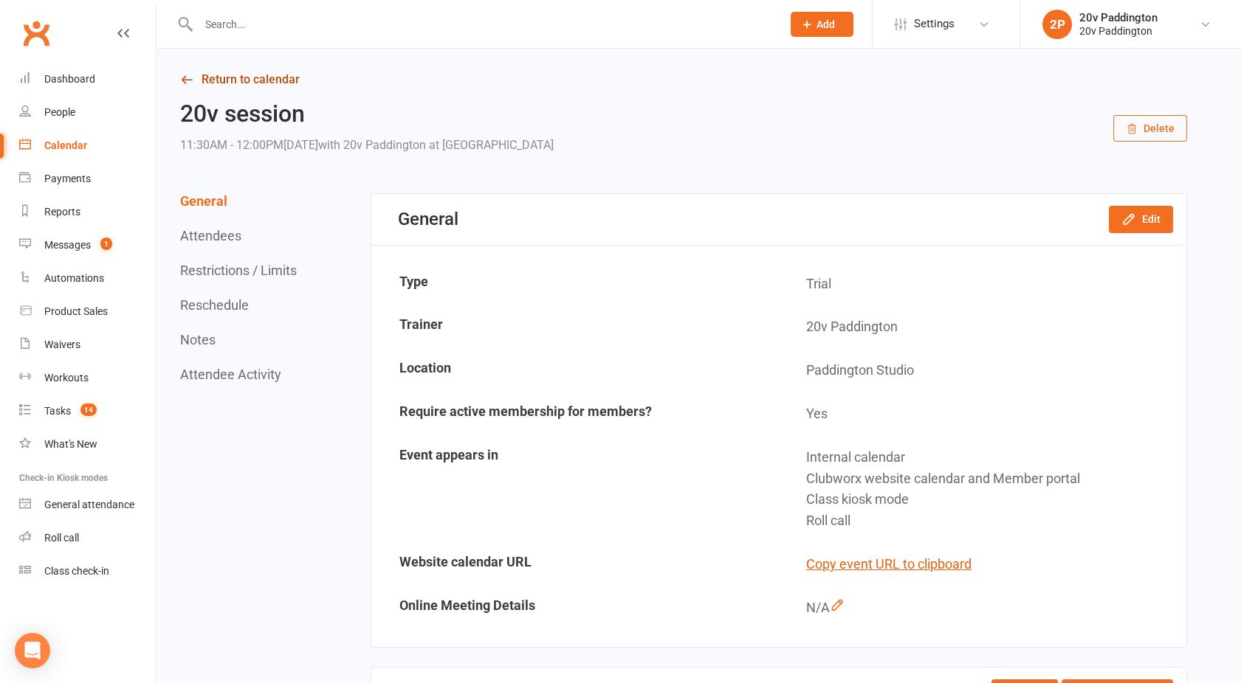
click at [248, 77] on link "Return to calendar" at bounding box center [683, 79] width 1007 height 21
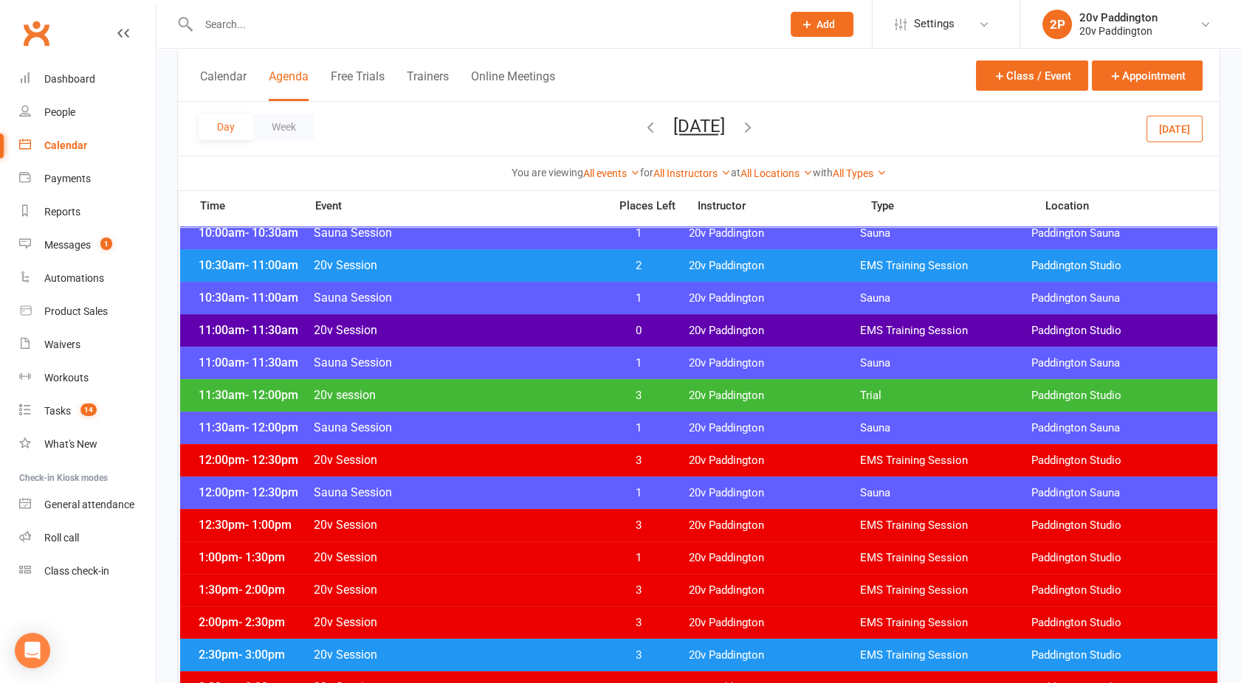
scroll to position [624, 0]
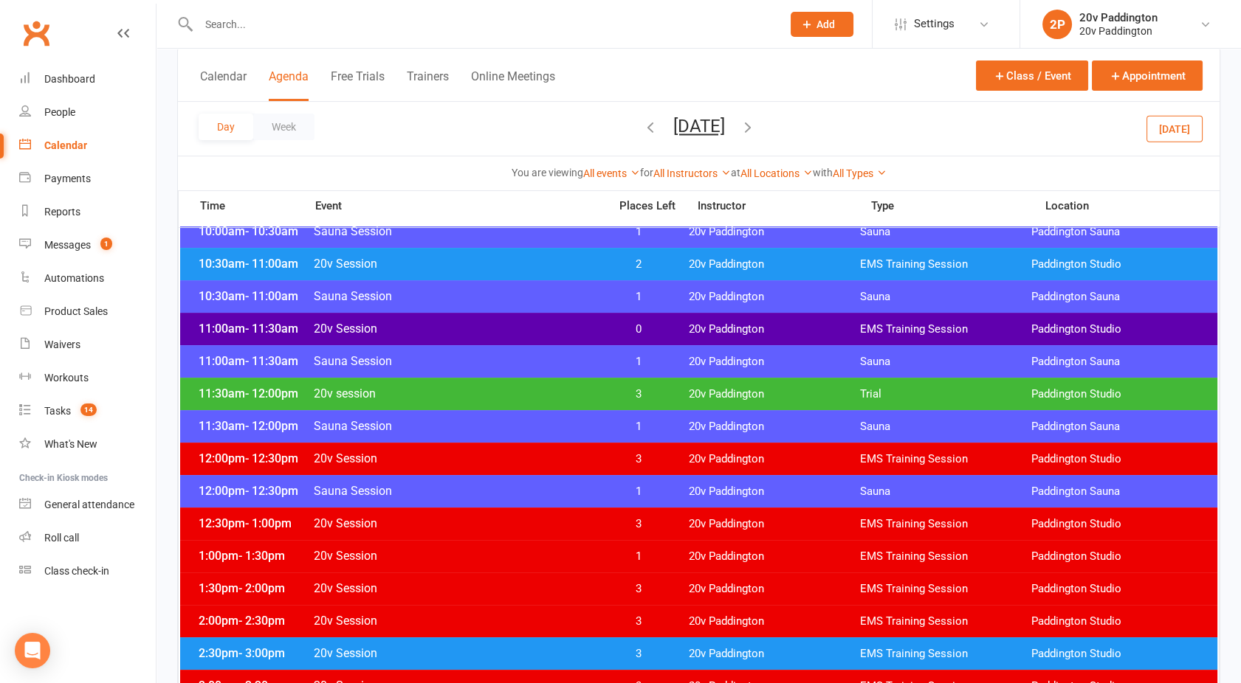
click at [480, 393] on span "20v session" at bounding box center [456, 394] width 287 height 14
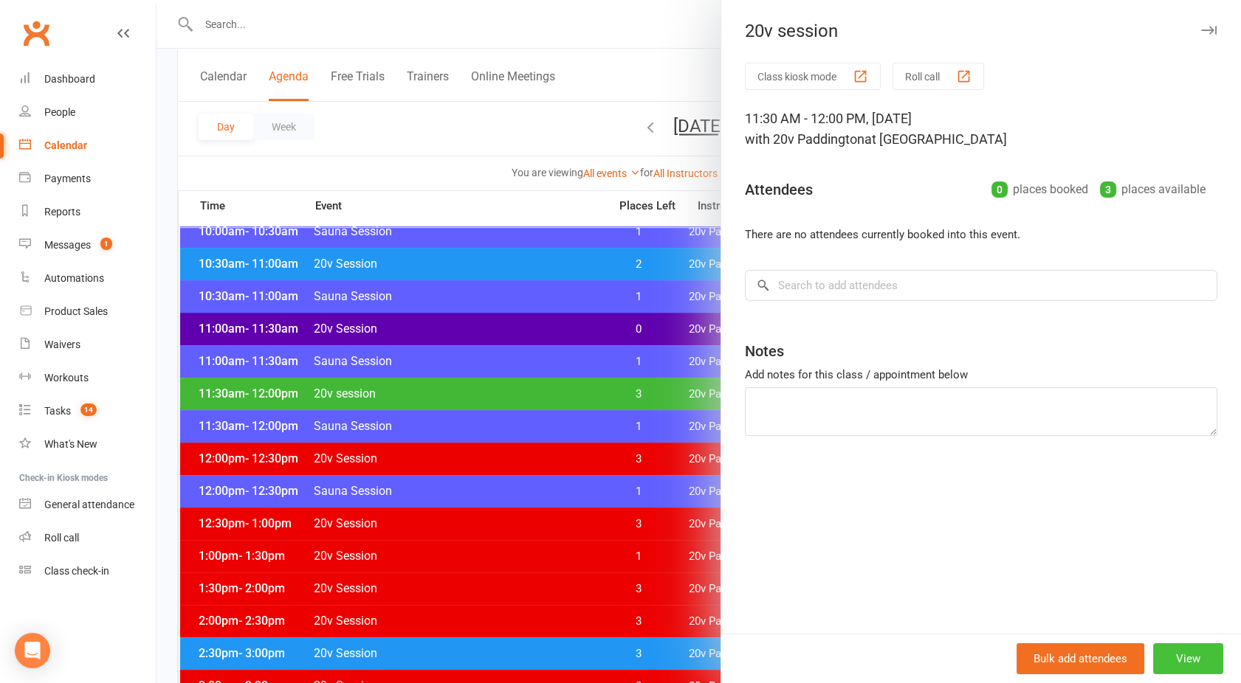
click at [1165, 661] on button "View" at bounding box center [1188, 659] width 70 height 31
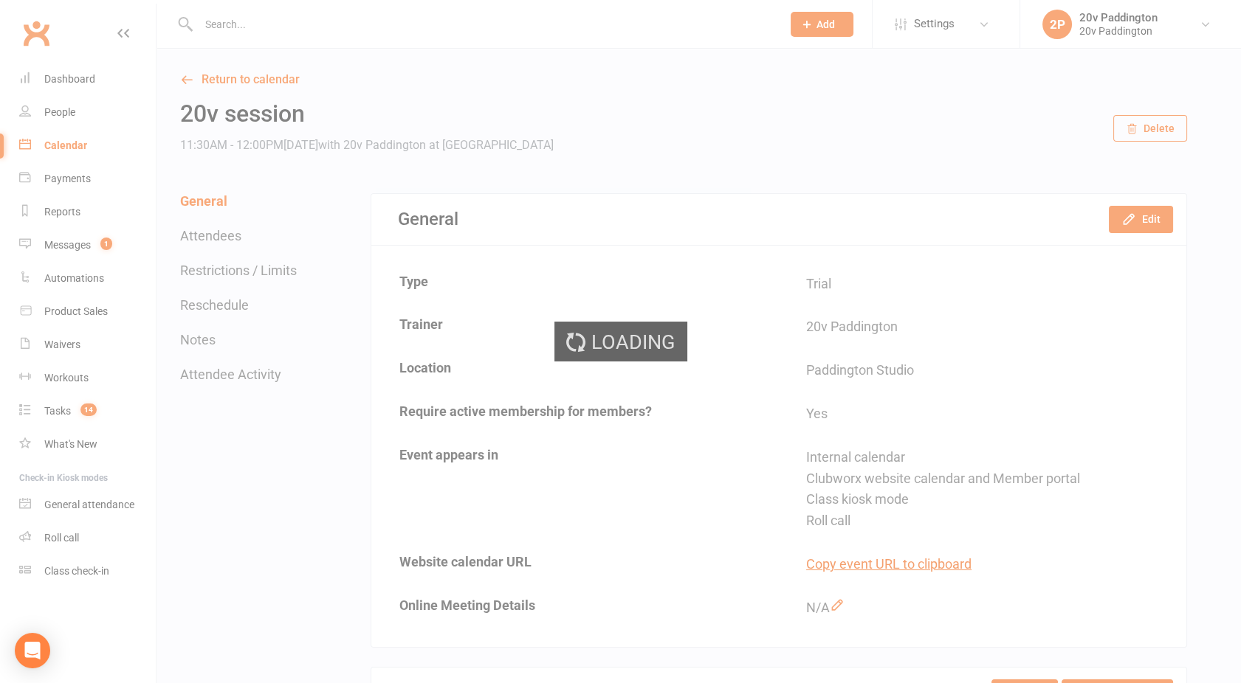
click at [1142, 222] on div "Loading" at bounding box center [620, 341] width 1241 height 683
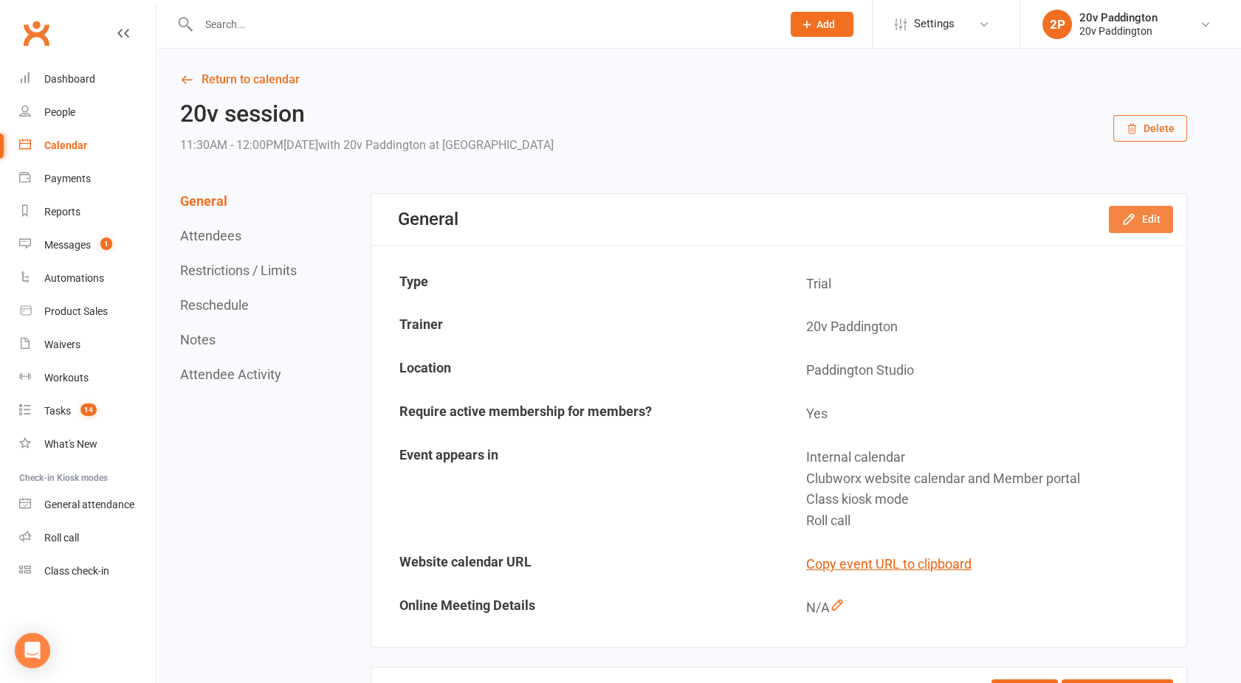
click at [1131, 218] on icon "button" at bounding box center [1128, 220] width 10 height 10
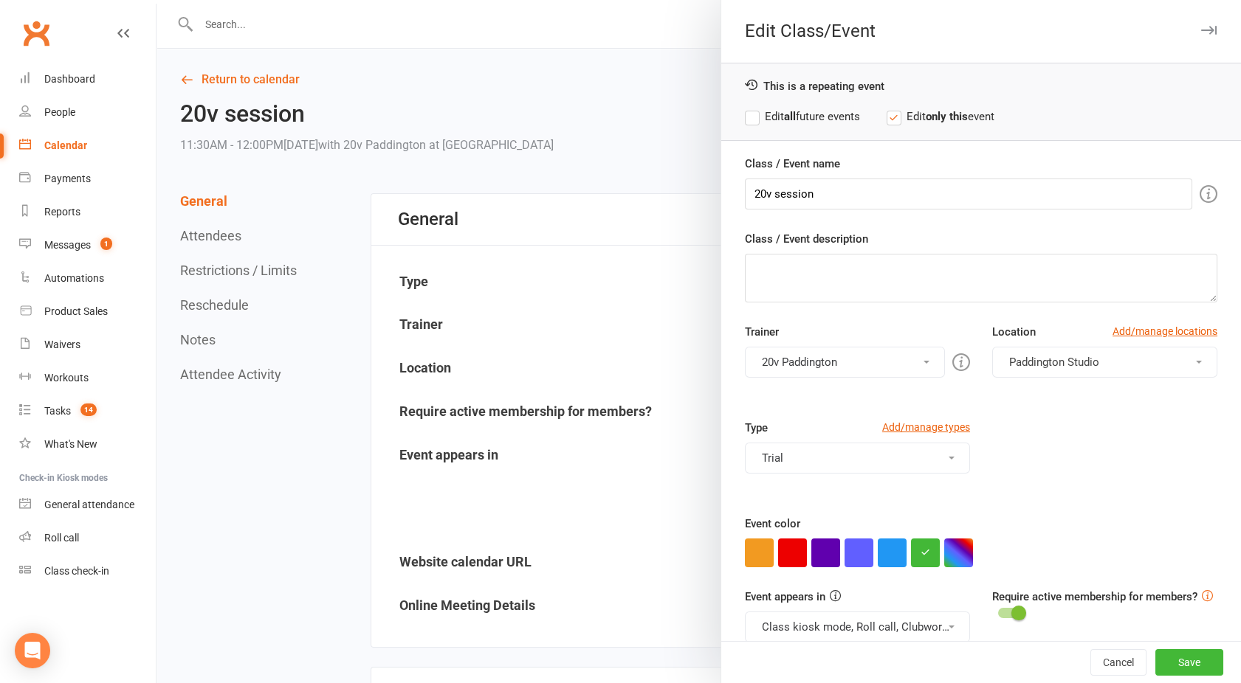
scroll to position [21, 0]
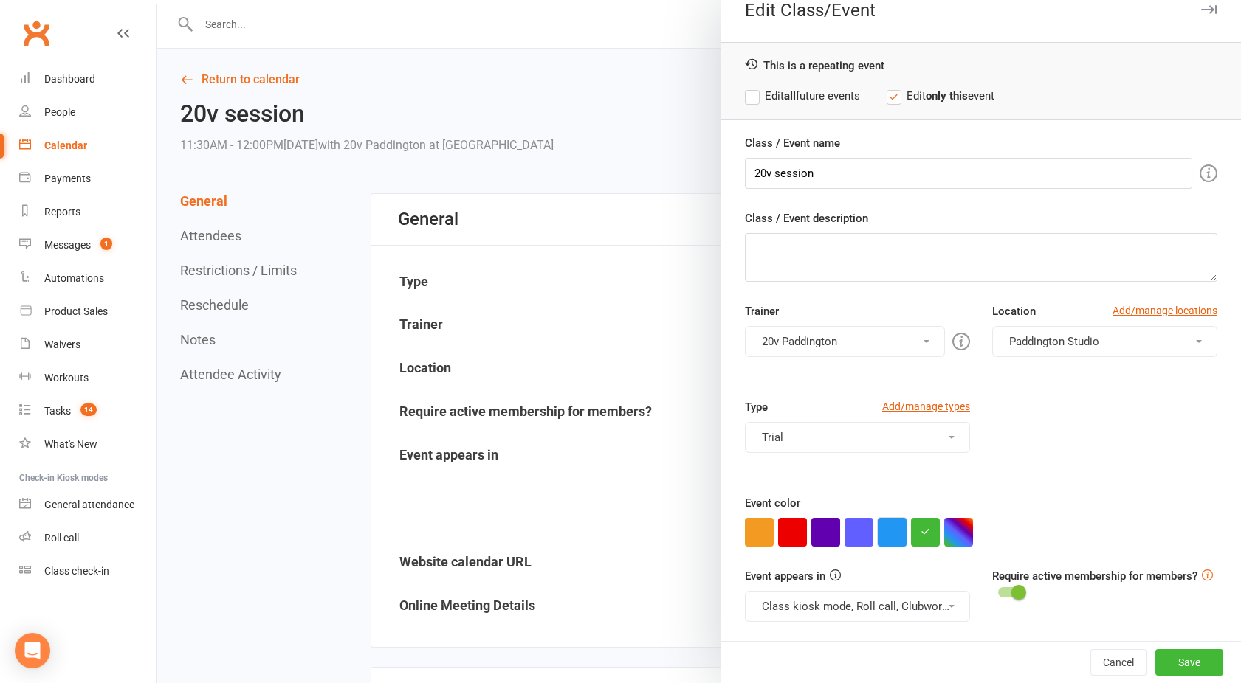
click at [877, 530] on button "button" at bounding box center [891, 532] width 29 height 29
click at [842, 604] on button "Class kiosk mode, Roll call, Clubworx website calendar and Member portal" at bounding box center [857, 606] width 225 height 31
click at [784, 92] on strong "all" at bounding box center [790, 95] width 12 height 13
click at [1165, 670] on button "Save" at bounding box center [1189, 662] width 68 height 27
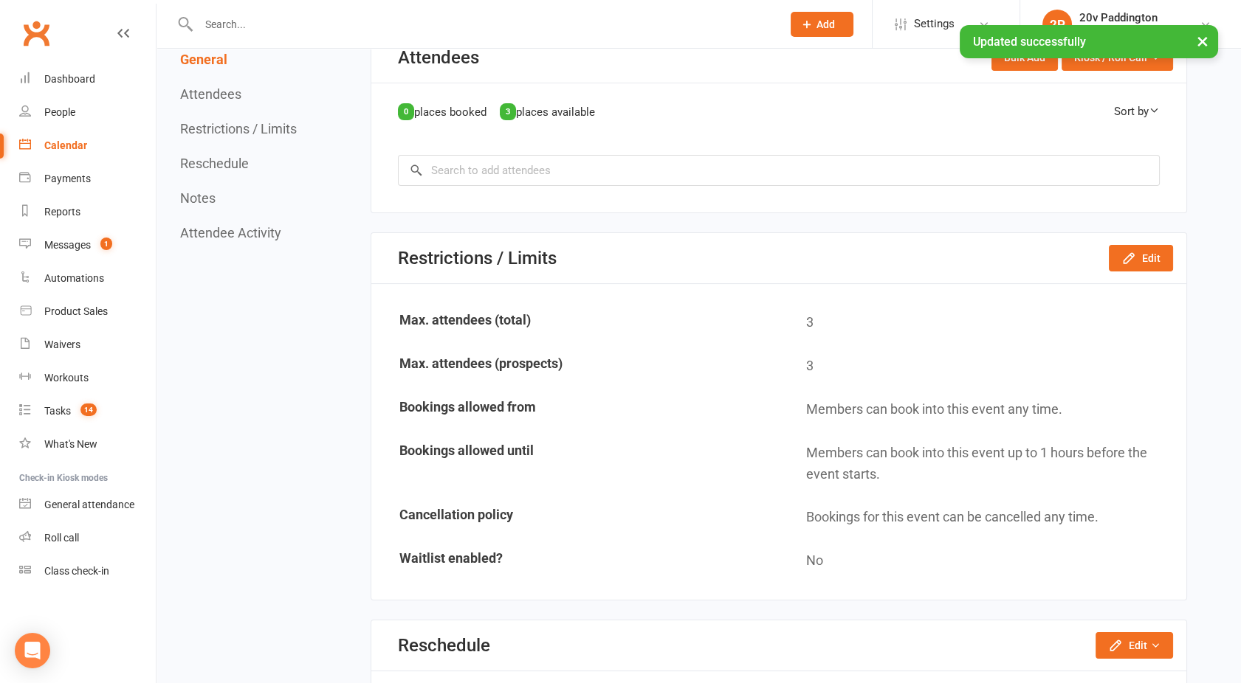
scroll to position [638, 0]
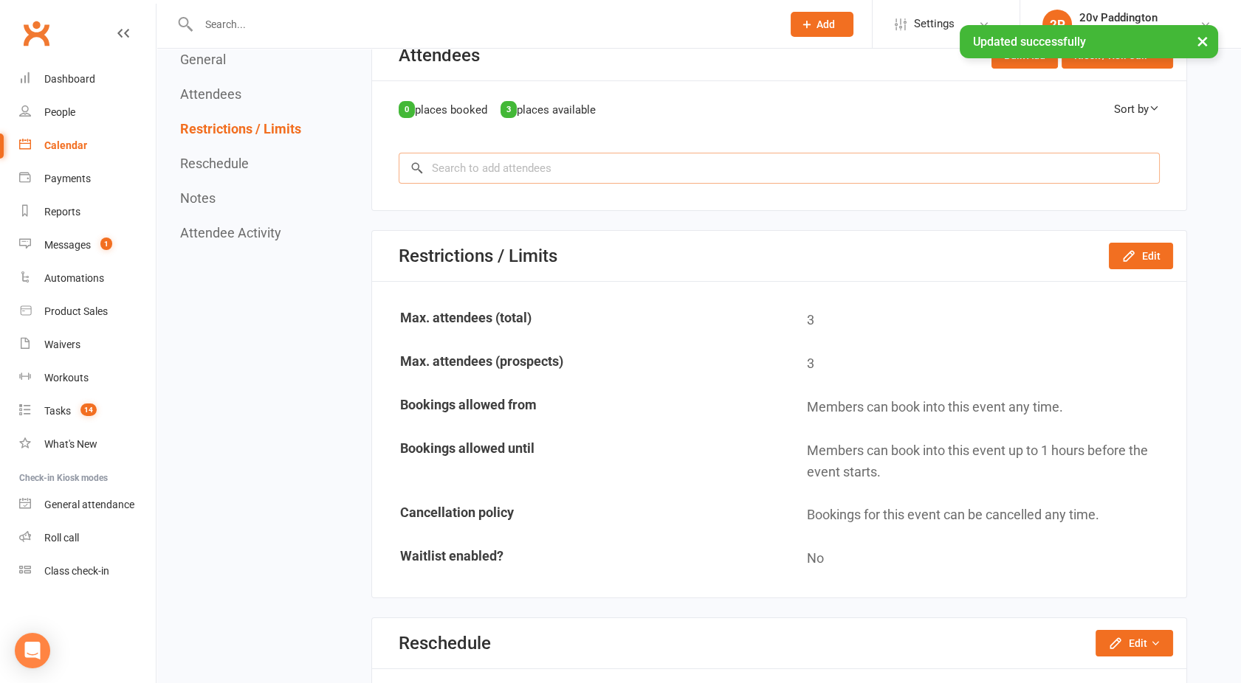
click at [545, 171] on input "search" at bounding box center [779, 168] width 761 height 31
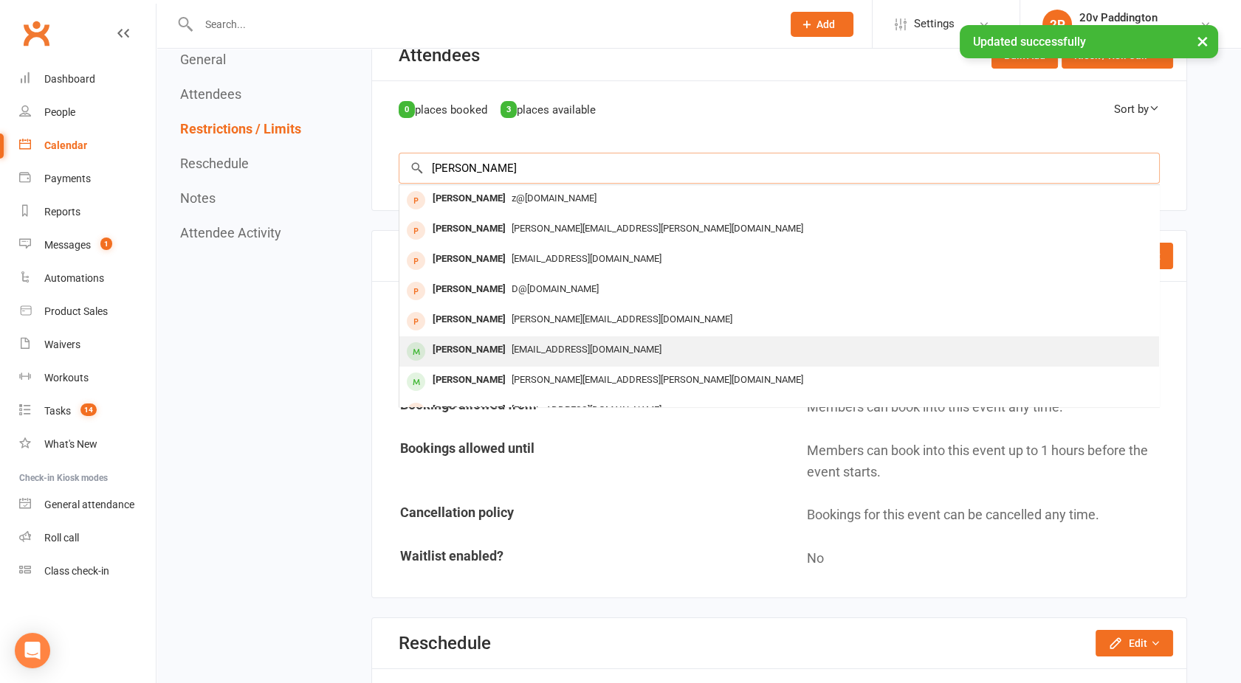
type input "[PERSON_NAME]"
click at [500, 345] on div "[PERSON_NAME]" at bounding box center [469, 349] width 85 height 21
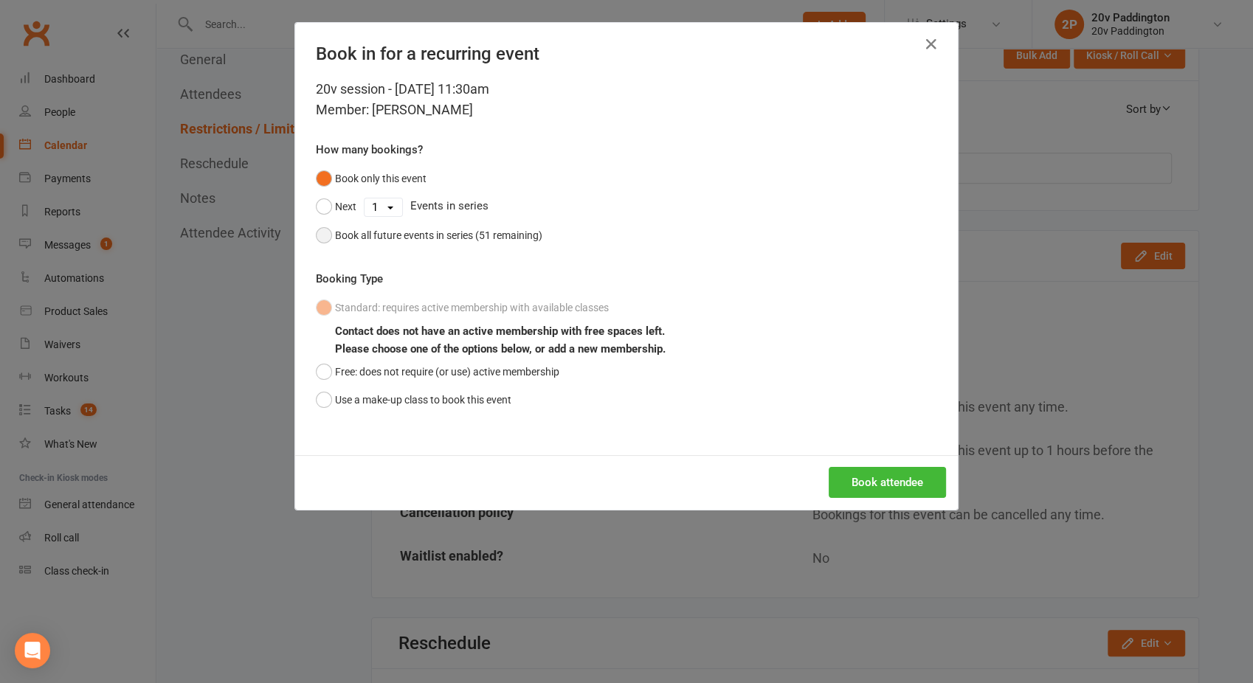
click at [324, 244] on button "Book all future events in series (51 remaining)" at bounding box center [429, 235] width 227 height 28
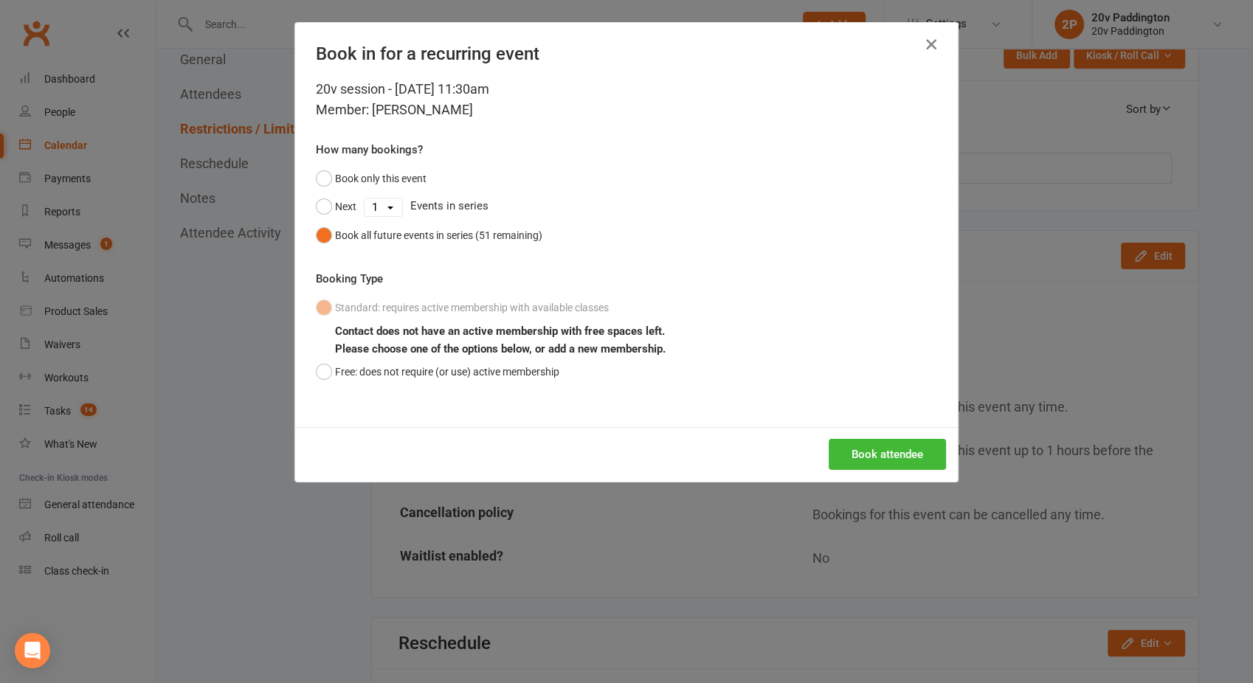
click at [924, 44] on icon "button" at bounding box center [931, 44] width 18 height 18
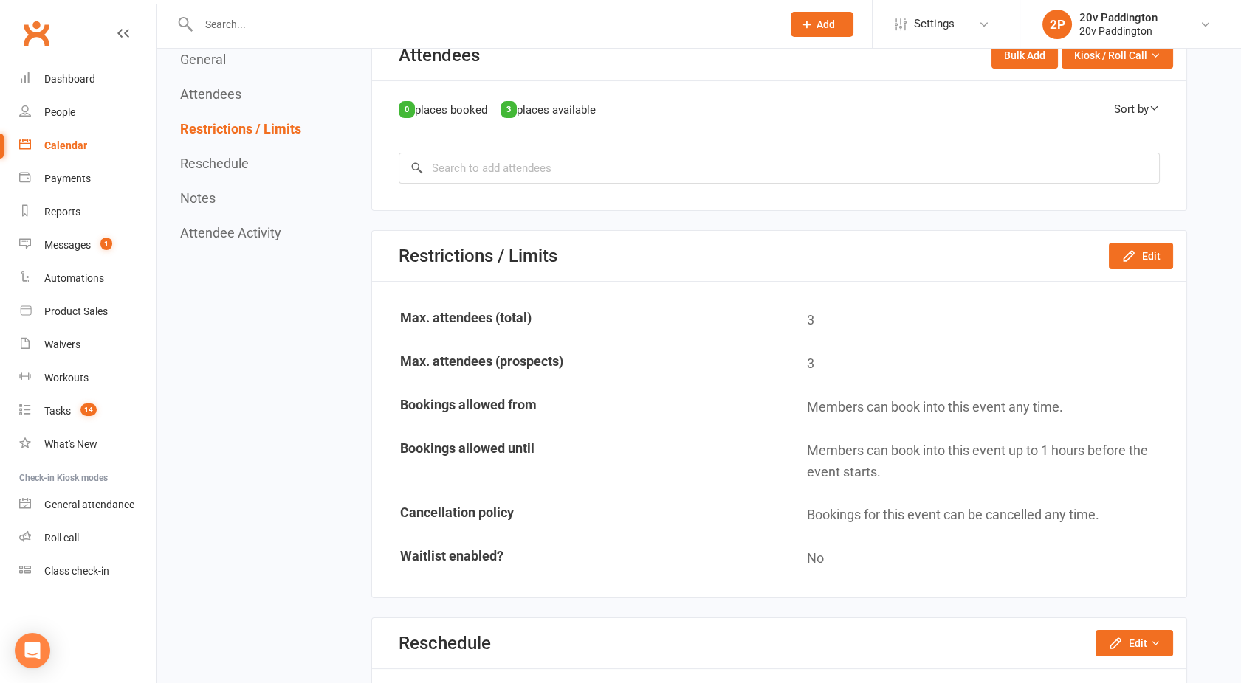
click at [273, 41] on div at bounding box center [474, 24] width 594 height 48
click at [216, 17] on input "text" at bounding box center [482, 24] width 577 height 21
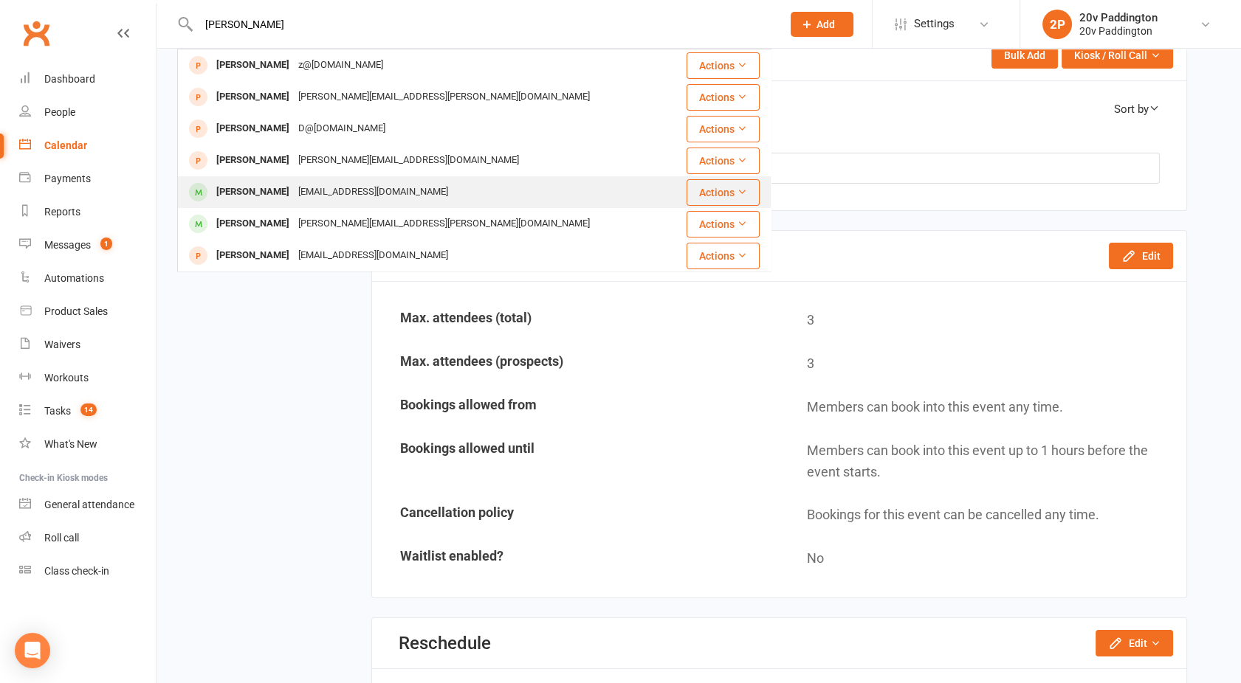
type input "[PERSON_NAME]"
click at [273, 184] on div "[PERSON_NAME]" at bounding box center [253, 192] width 82 height 21
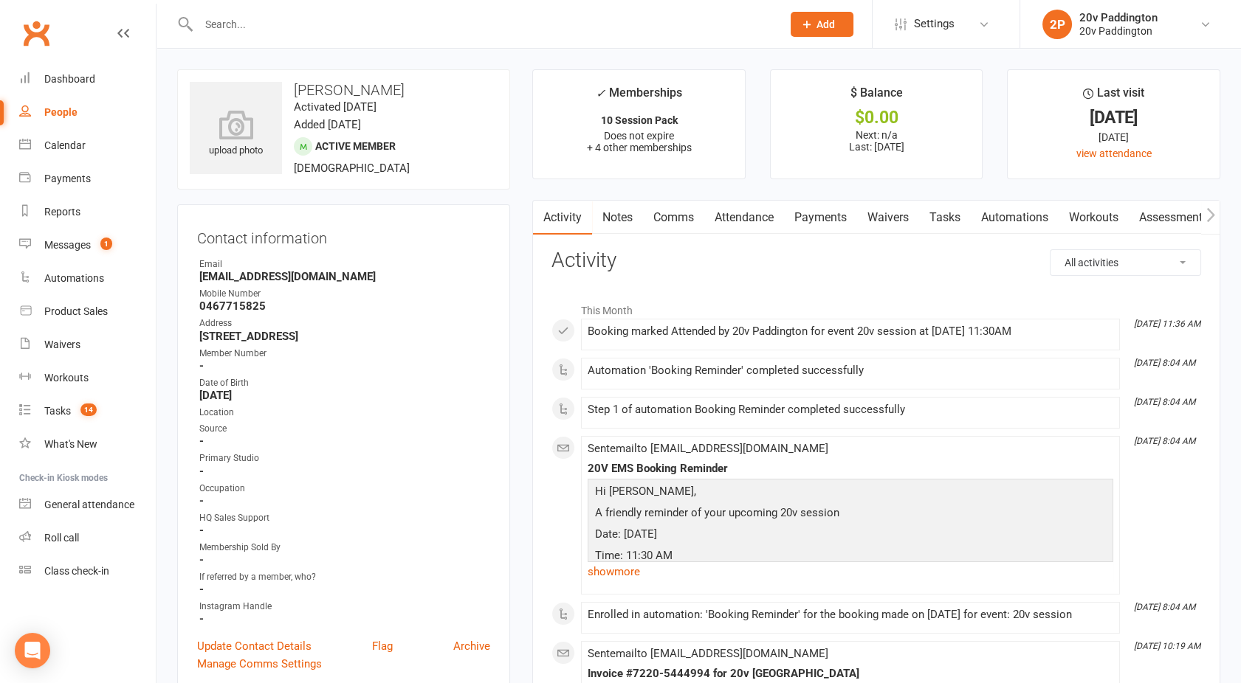
click at [751, 212] on link "Attendance" at bounding box center [744, 218] width 80 height 34
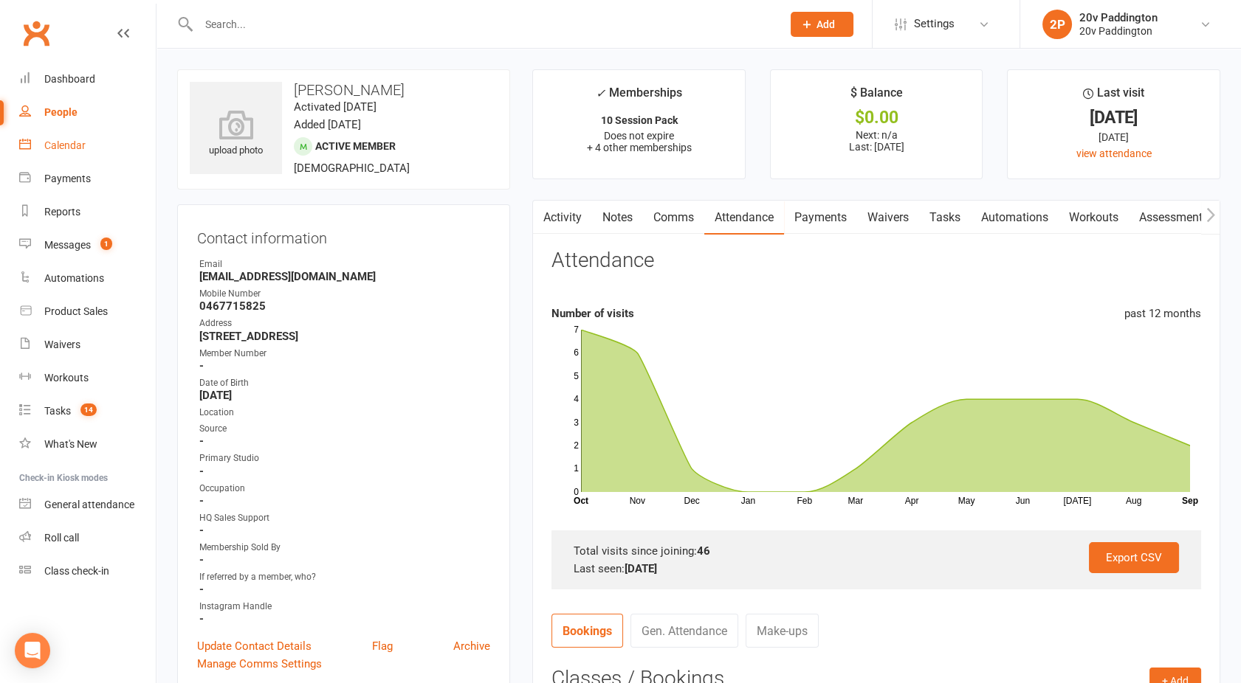
click at [72, 144] on div "Calendar" at bounding box center [64, 145] width 41 height 12
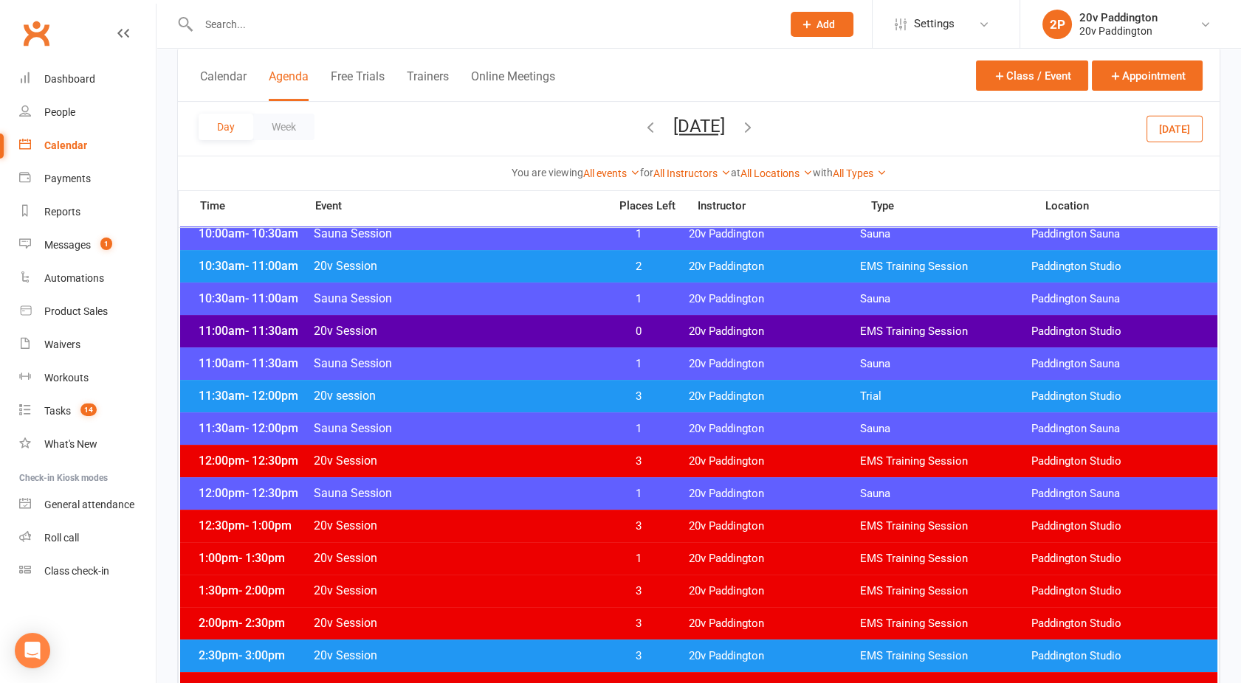
scroll to position [622, 0]
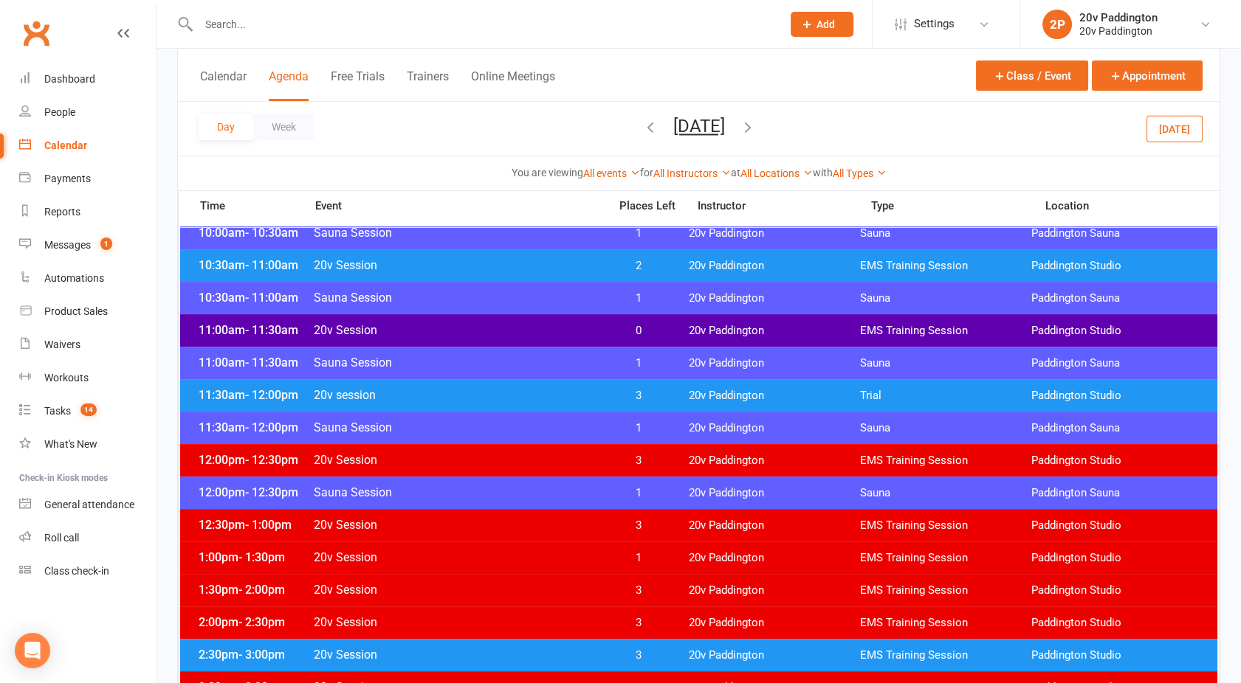
click at [576, 402] on div "11:30am - 12:00pm 20v session 3 20v Paddington Trial [GEOGRAPHIC_DATA]" at bounding box center [698, 395] width 1037 height 32
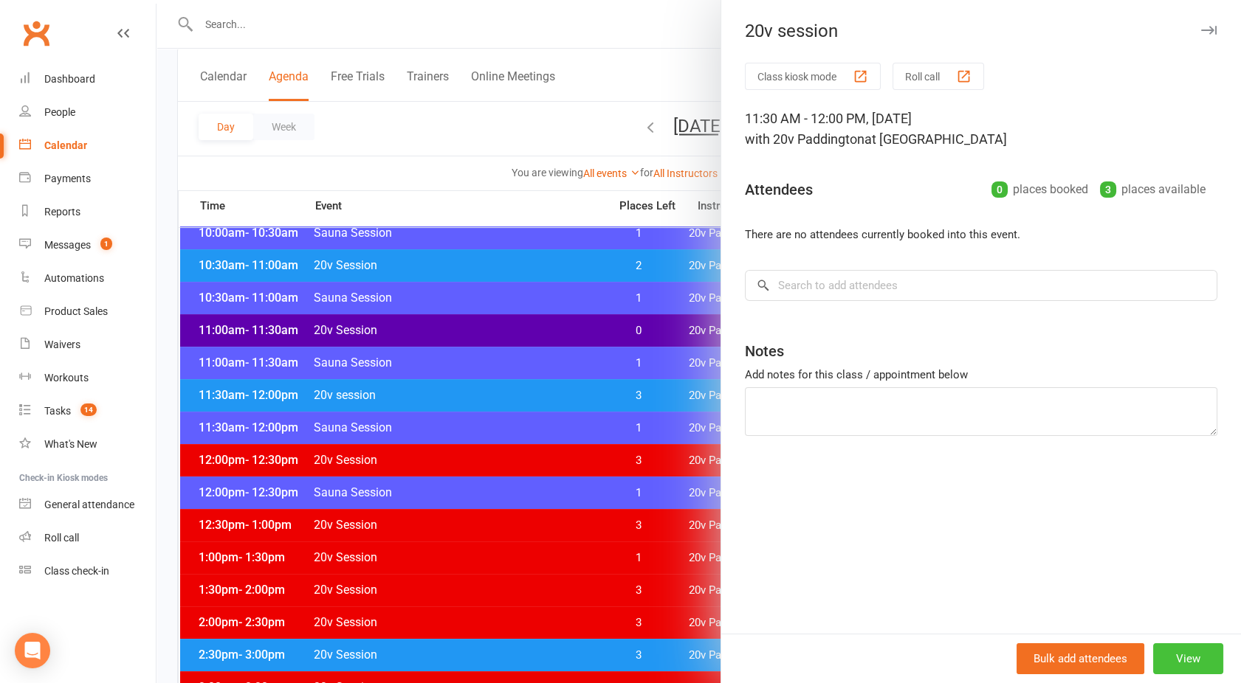
click at [1181, 666] on button "View" at bounding box center [1188, 659] width 70 height 31
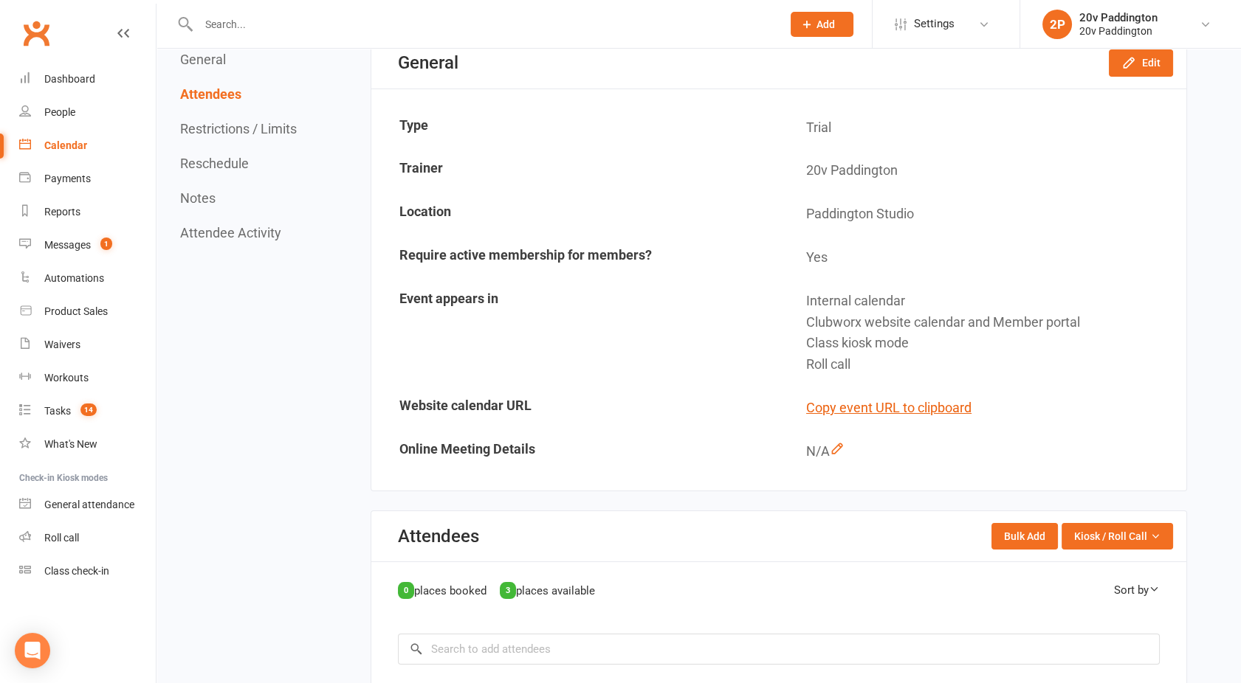
scroll to position [156, 0]
click at [1130, 71] on icon "button" at bounding box center [1128, 63] width 15 height 15
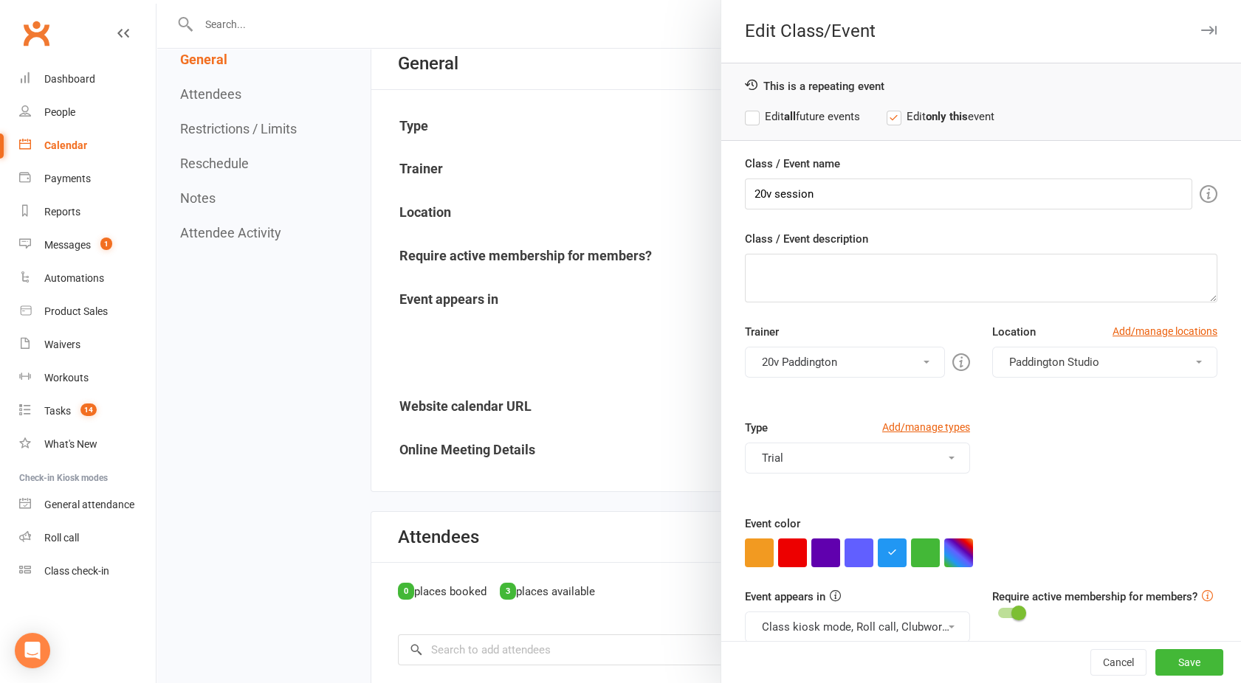
click at [804, 456] on button "Trial" at bounding box center [857, 458] width 225 height 31
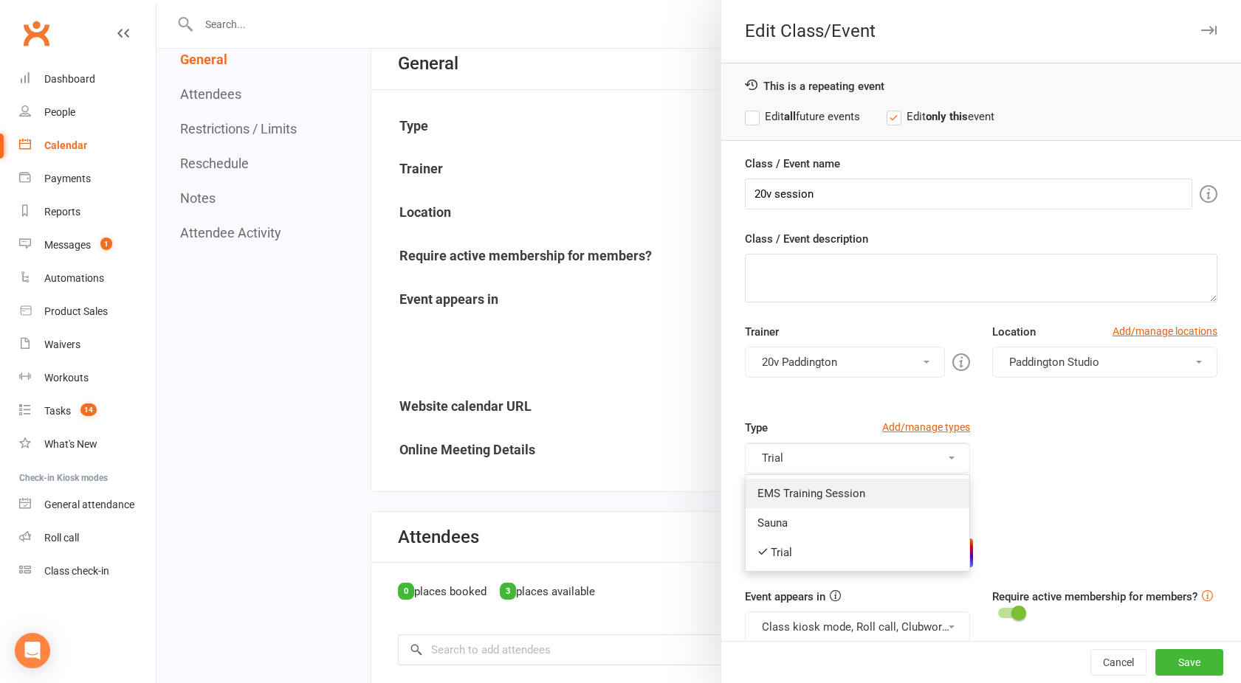
click at [788, 489] on link "EMS Training Session" at bounding box center [857, 494] width 224 height 30
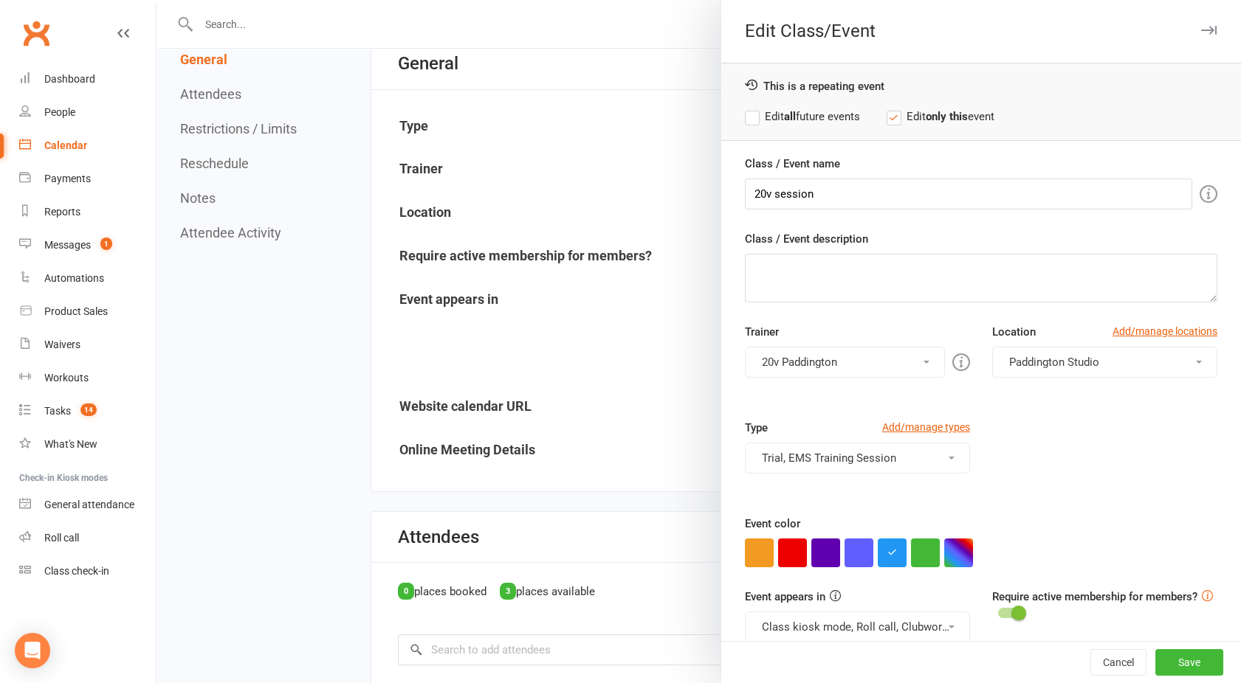
click at [771, 451] on button "Trial, EMS Training Session" at bounding box center [857, 458] width 225 height 31
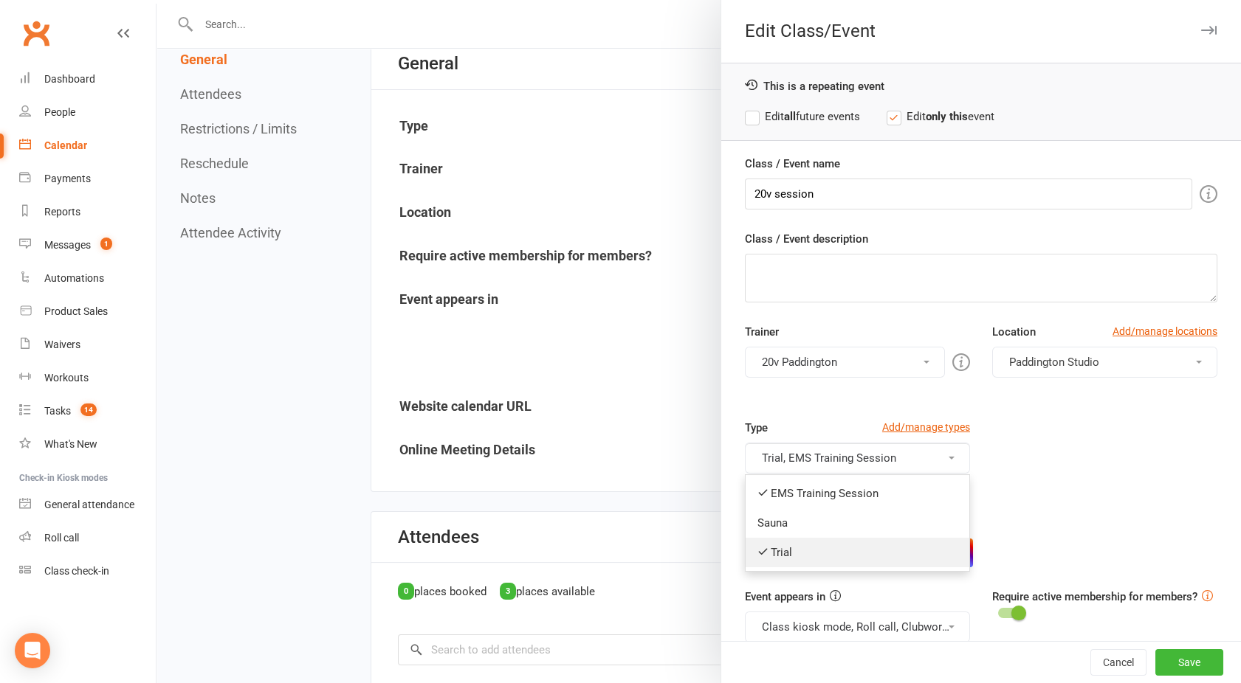
click at [781, 546] on link "Trial" at bounding box center [857, 553] width 224 height 30
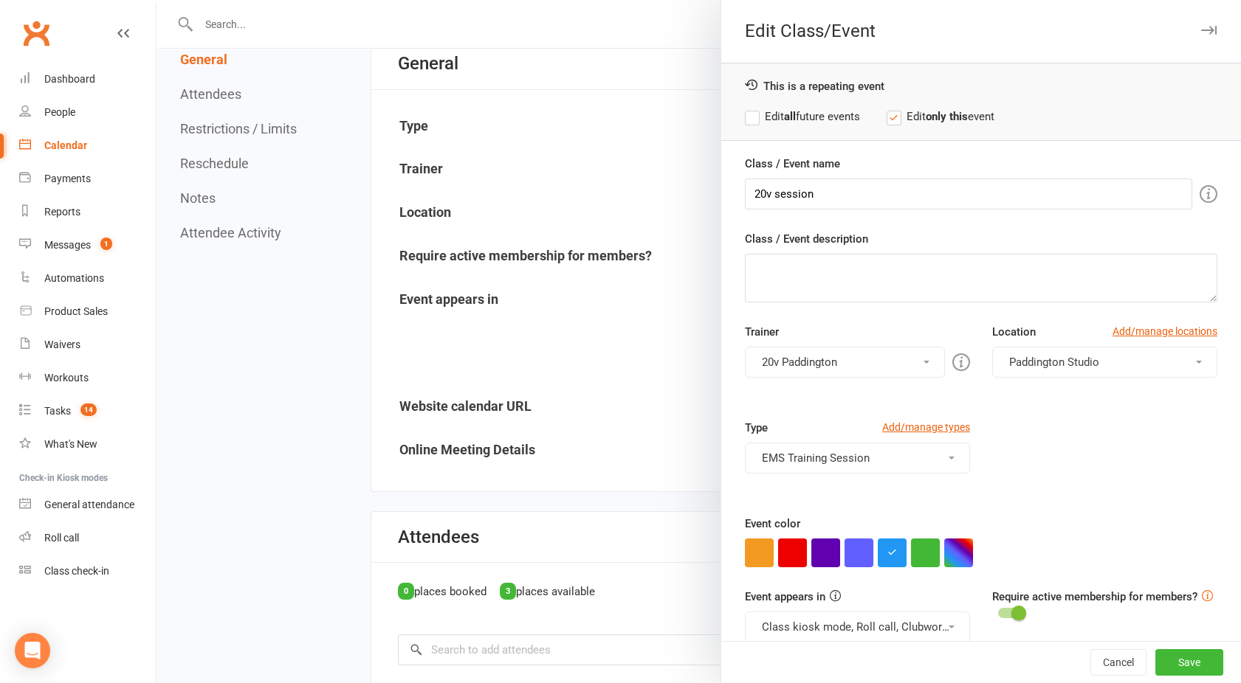
click at [748, 94] on div "This is a repeating event Edit all future events Edit only this event" at bounding box center [981, 102] width 520 height 78
click at [748, 101] on div "This is a repeating event Edit all future events Edit only this event" at bounding box center [981, 102] width 520 height 78
click at [747, 108] on label "Edit all future events" at bounding box center [802, 117] width 115 height 18
click at [1162, 655] on button "Save" at bounding box center [1189, 662] width 68 height 27
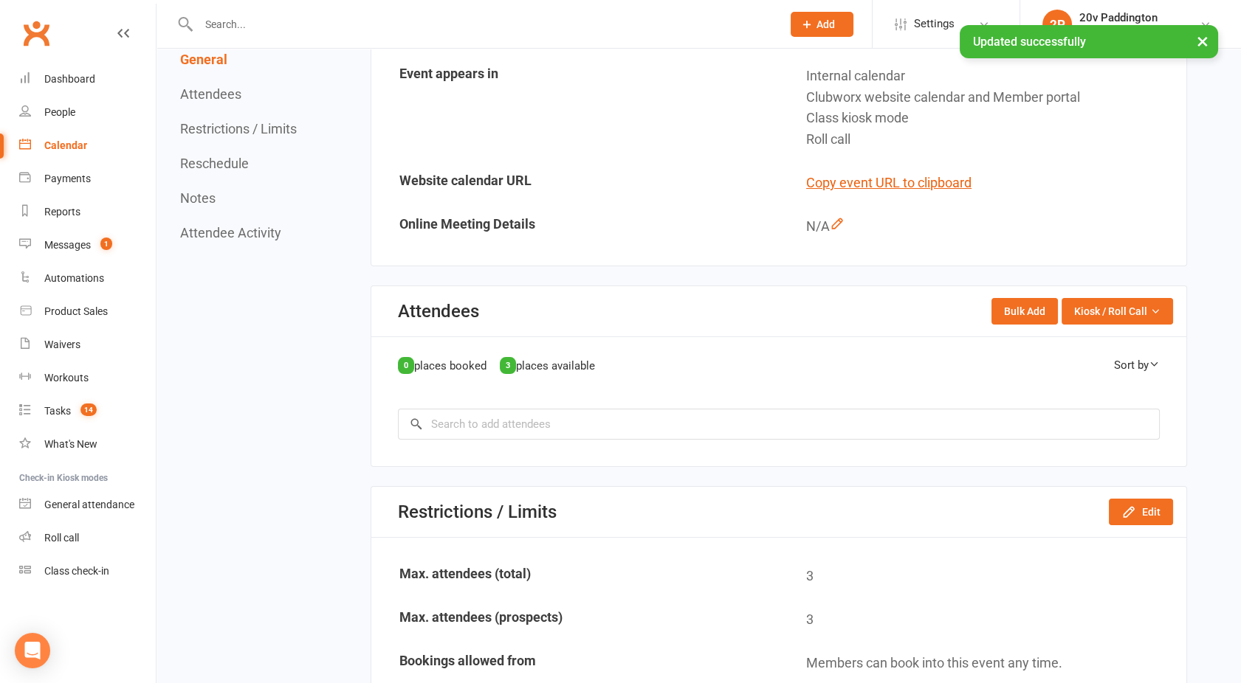
scroll to position [383, 0]
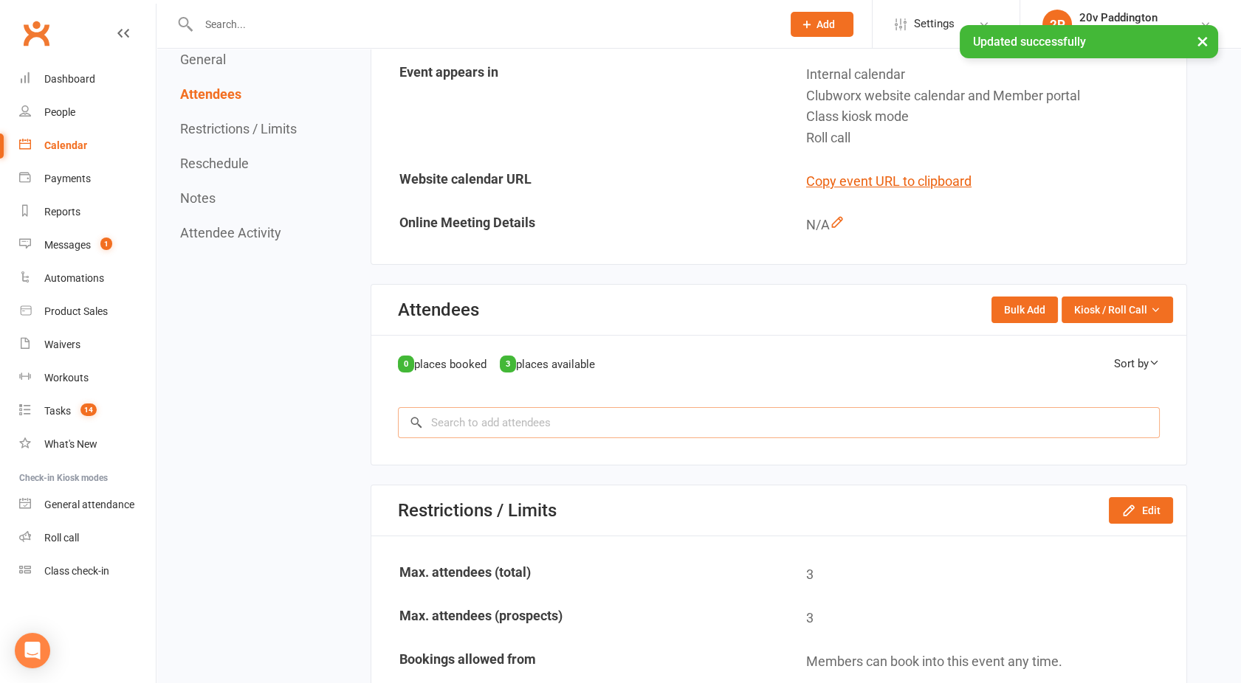
click at [513, 419] on input "search" at bounding box center [779, 422] width 762 height 31
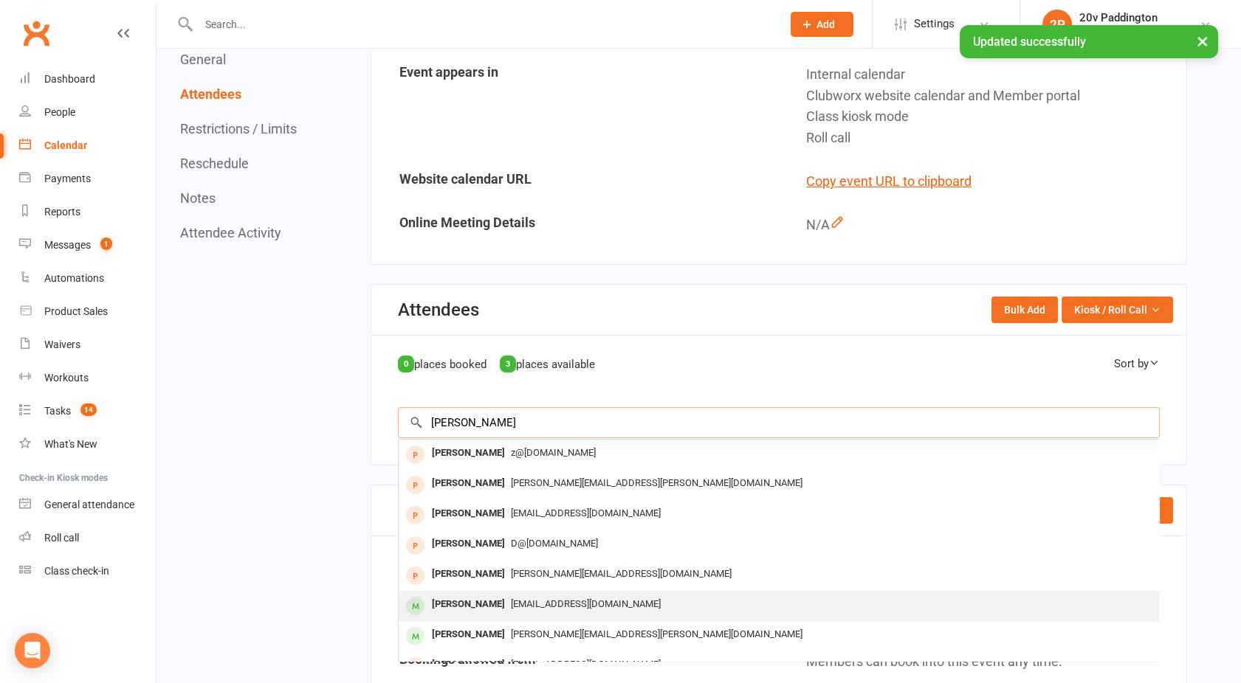
type input "[PERSON_NAME]"
click at [488, 610] on div "[PERSON_NAME]" at bounding box center [468, 604] width 85 height 21
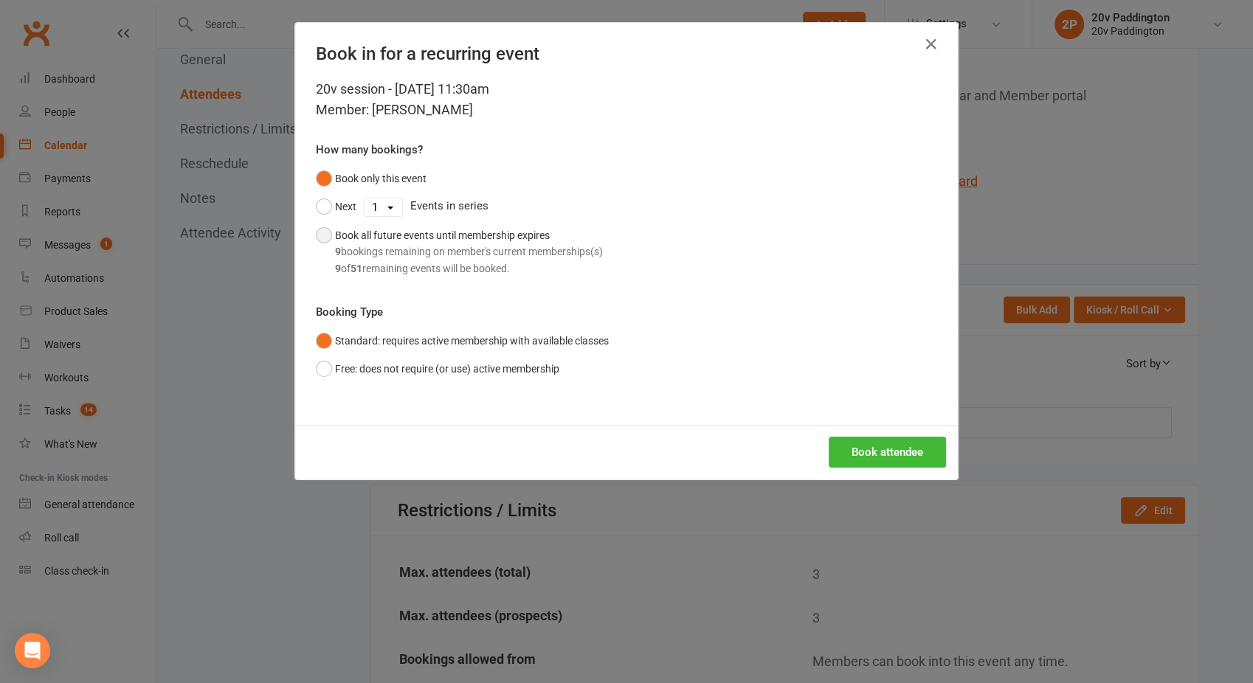
click at [339, 242] on div "Book all future events until membership expires 9 bookings remaining on member'…" at bounding box center [469, 251] width 268 height 49
click at [844, 446] on button "Book attendee" at bounding box center [887, 452] width 117 height 31
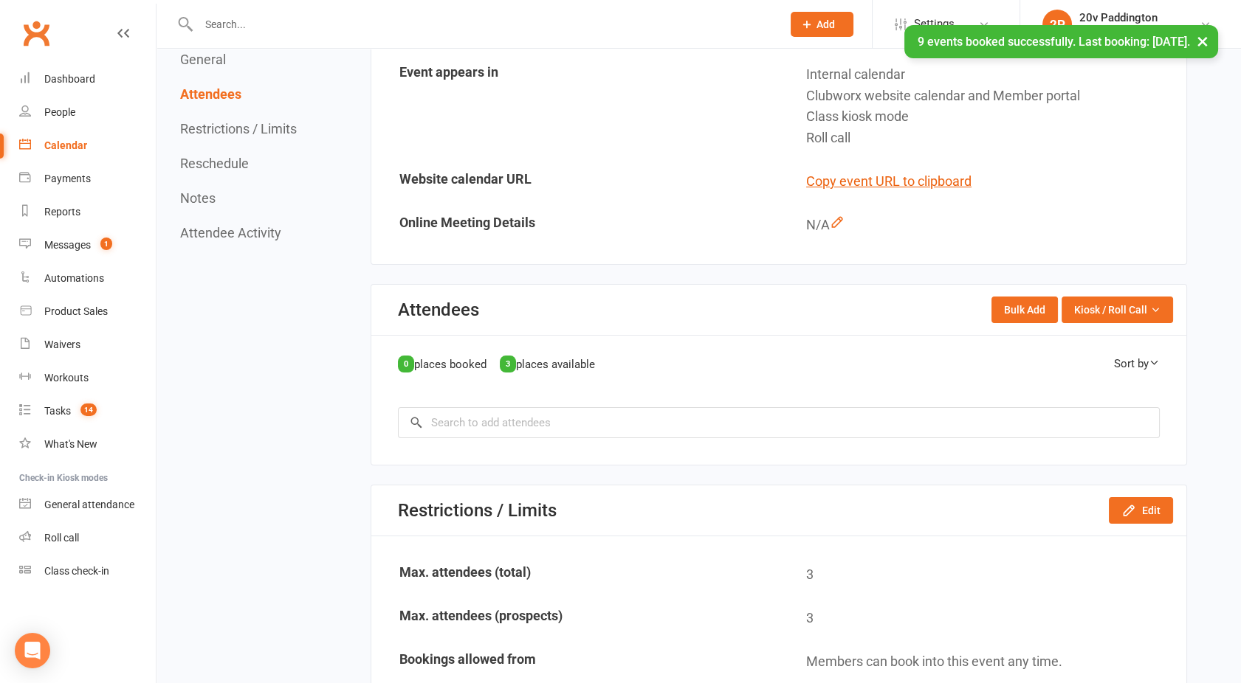
click at [0, 0] on div "Loading" at bounding box center [0, 0] width 0 height 0
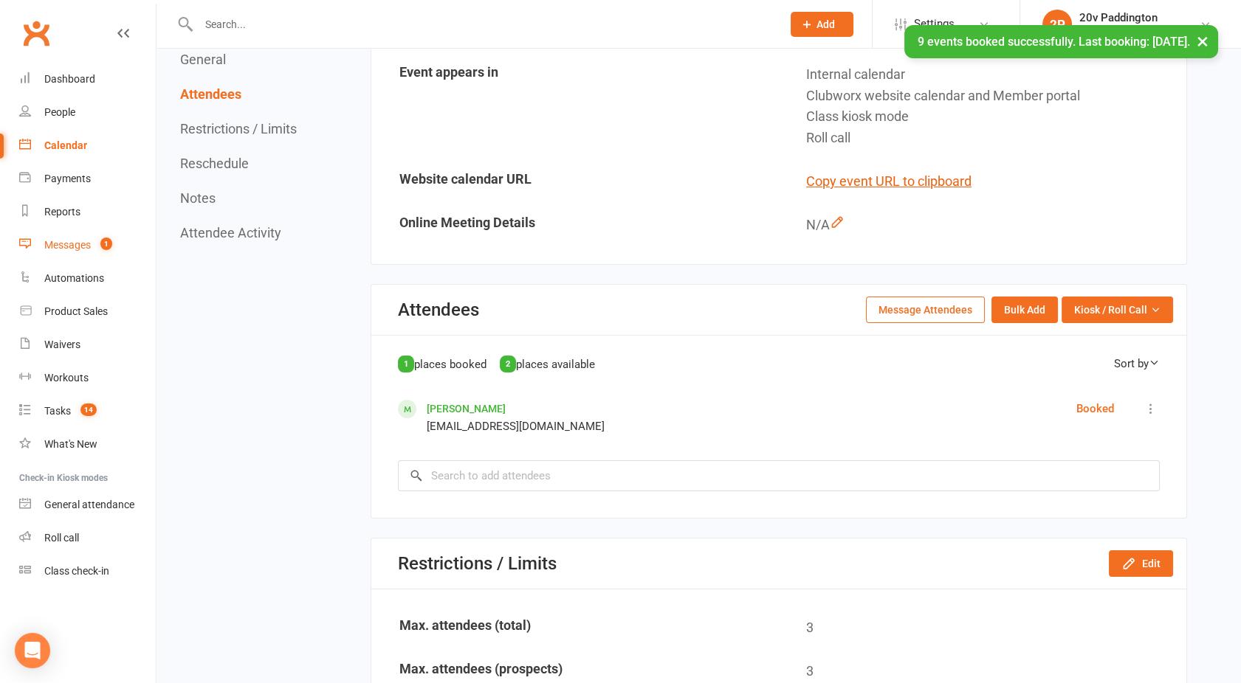
click at [111, 241] on span "1" at bounding box center [106, 244] width 12 height 13
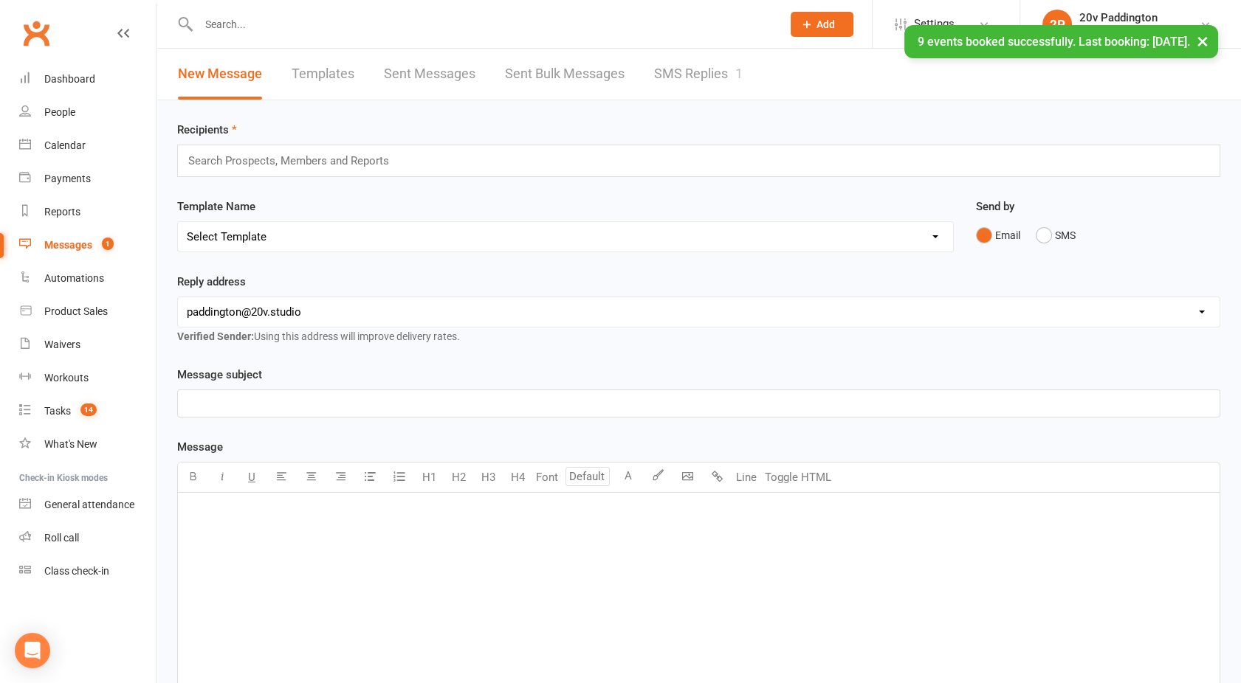
click at [654, 83] on link "SMS Replies 1" at bounding box center [698, 74] width 89 height 51
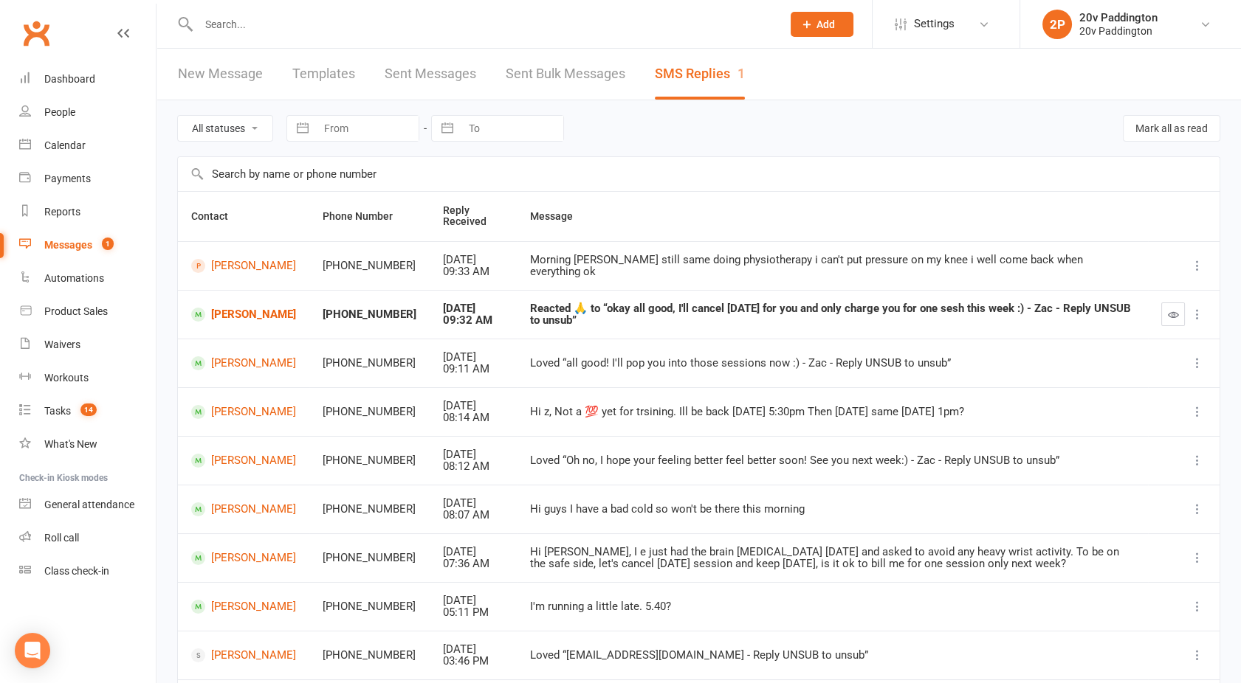
click at [86, 247] on div "Messages" at bounding box center [68, 245] width 48 height 12
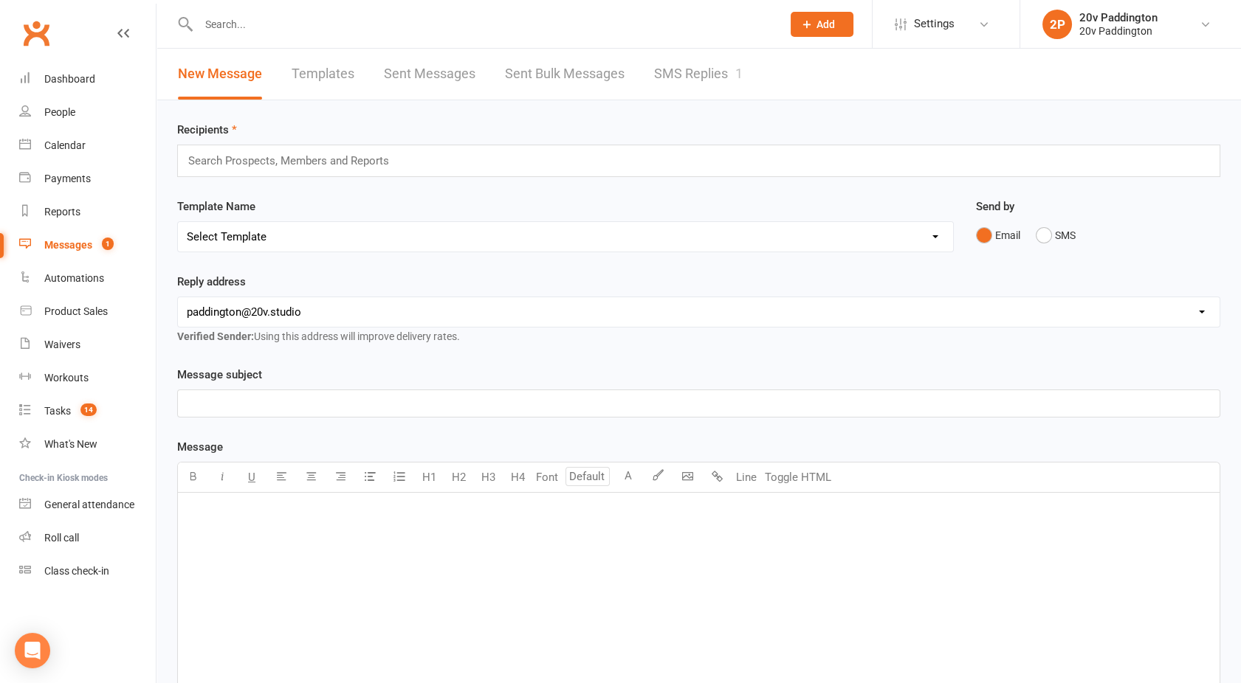
click at [662, 83] on link "SMS Replies 1" at bounding box center [698, 74] width 89 height 51
